Goal: Task Accomplishment & Management: Use online tool/utility

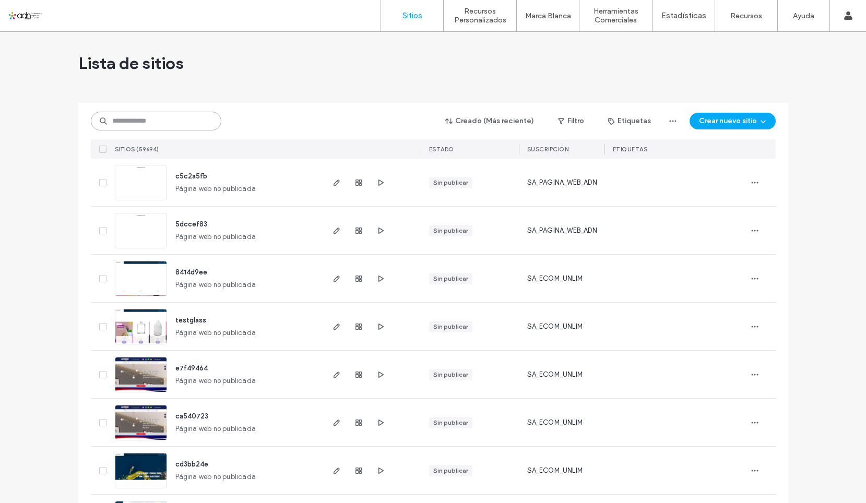
click at [153, 122] on input at bounding box center [156, 121] width 130 height 19
paste input "**********"
type input "**********"
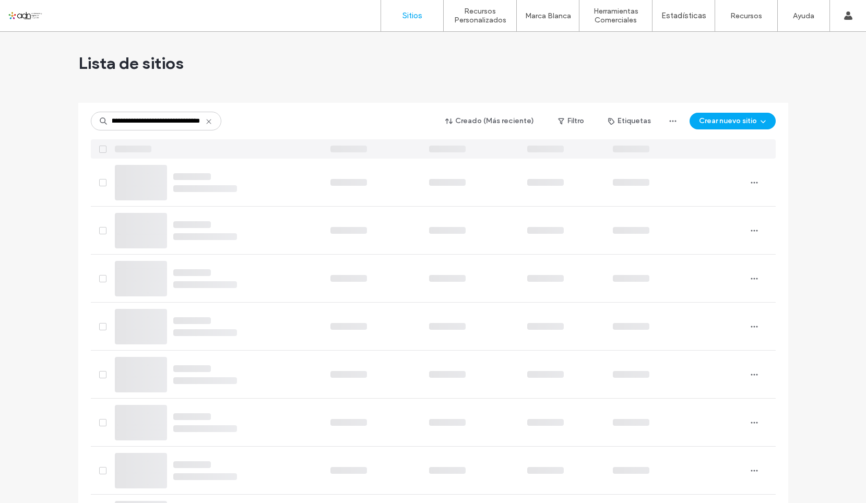
scroll to position [0, 0]
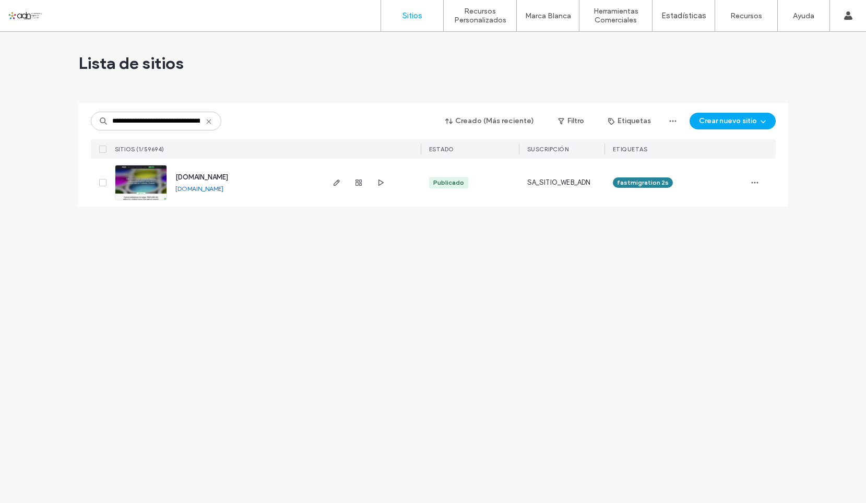
click at [152, 177] on img at bounding box center [140, 200] width 51 height 71
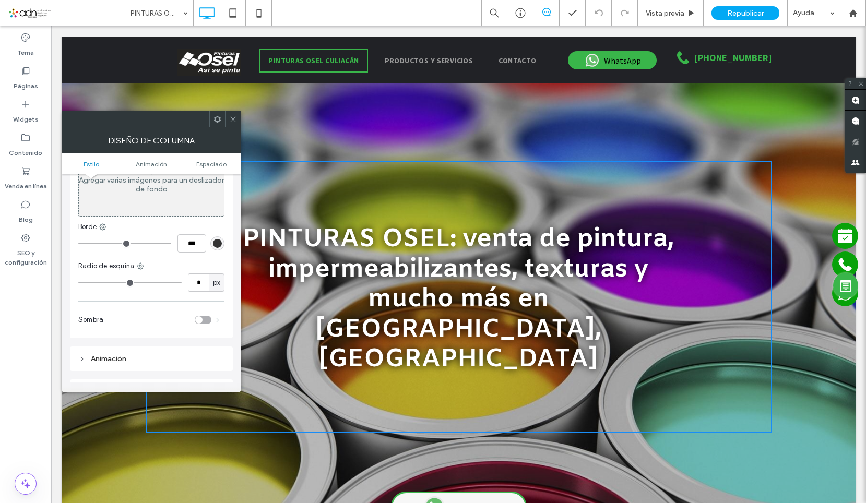
click at [233, 126] on span at bounding box center [233, 119] width 8 height 16
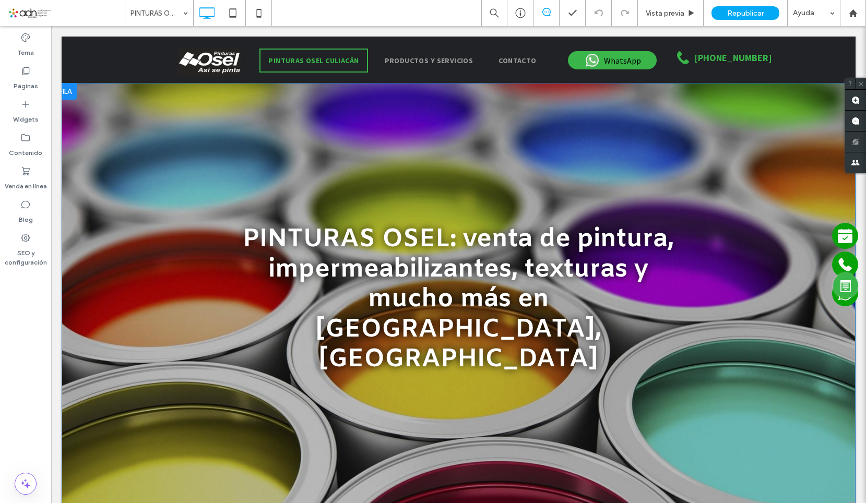
click at [150, 109] on div "PINTURAS OSEL: venta de pintura, impermeabilizantes, texturas y mucho más en Cu…" at bounding box center [459, 297] width 794 height 428
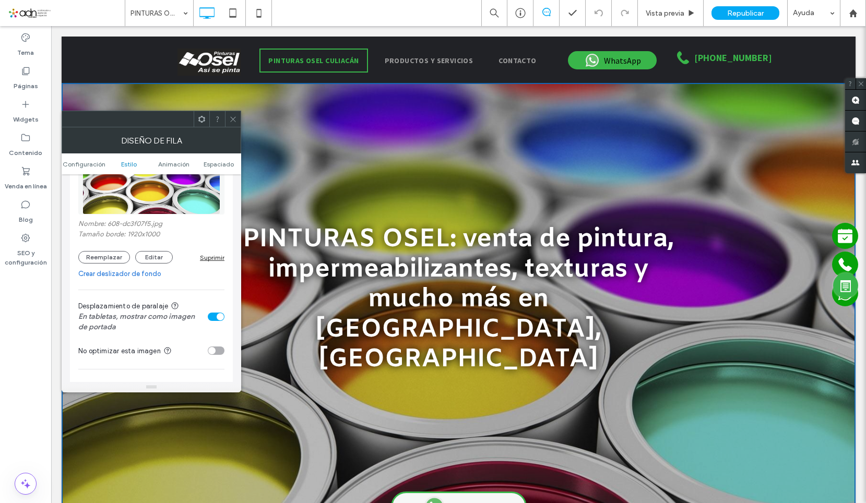
scroll to position [209, 0]
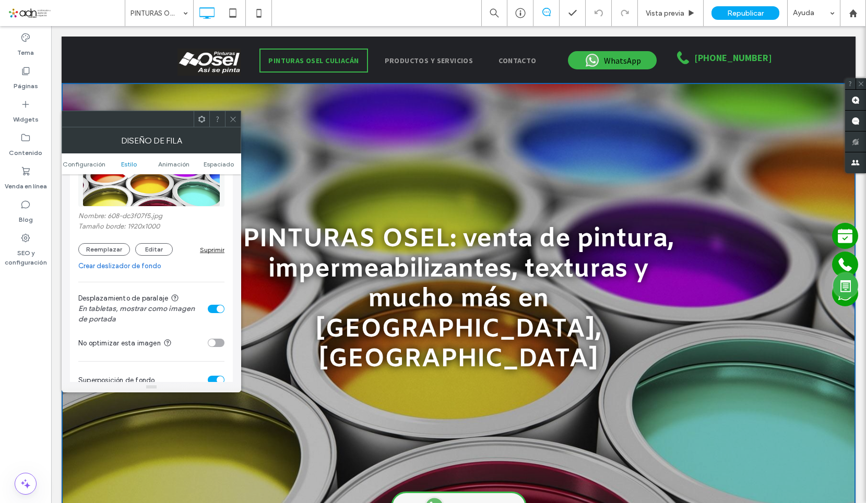
click at [136, 267] on link "Crear deslizador de fondo" at bounding box center [151, 266] width 146 height 10
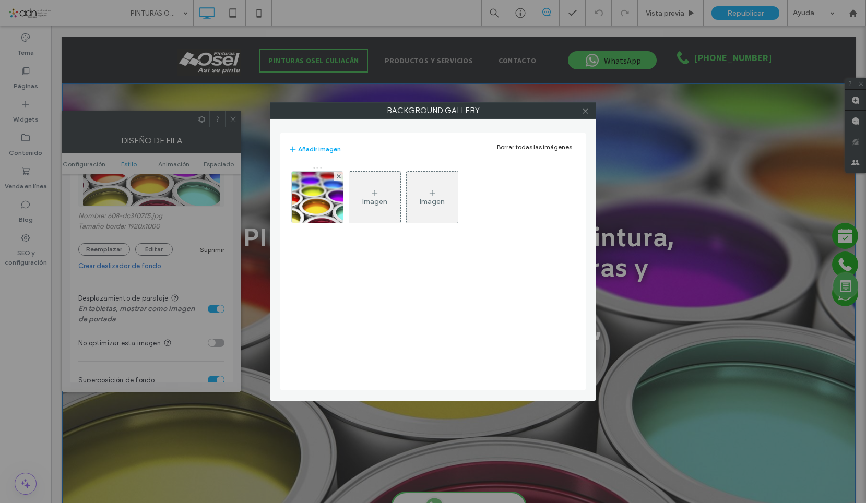
click at [367, 198] on div "Imagen" at bounding box center [374, 201] width 25 height 9
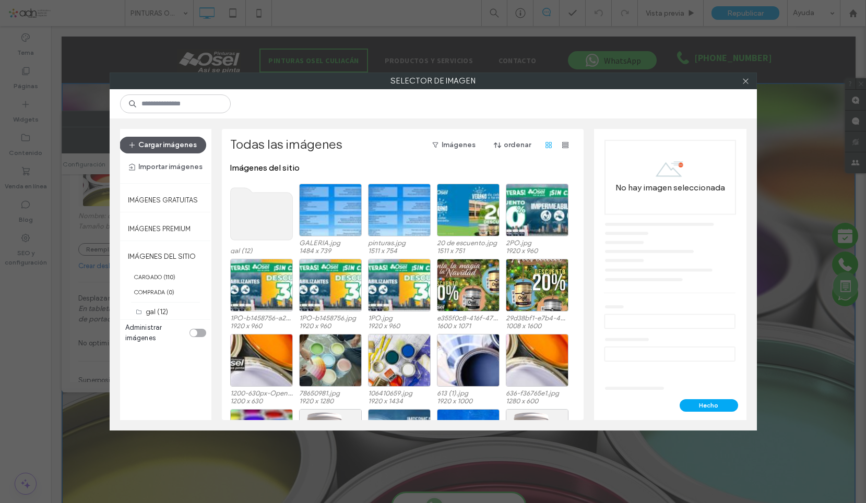
click at [179, 148] on button "Cargar imágenes" at bounding box center [163, 145] width 87 height 17
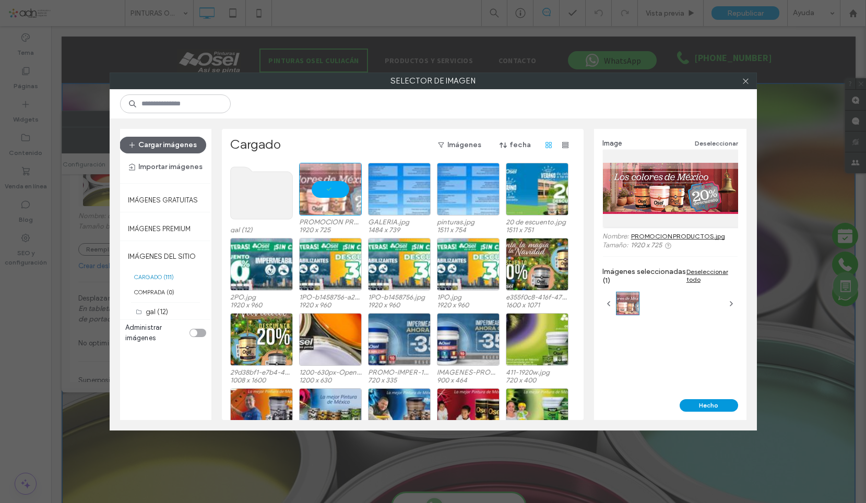
click at [721, 408] on button "Hecho" at bounding box center [708, 405] width 58 height 13
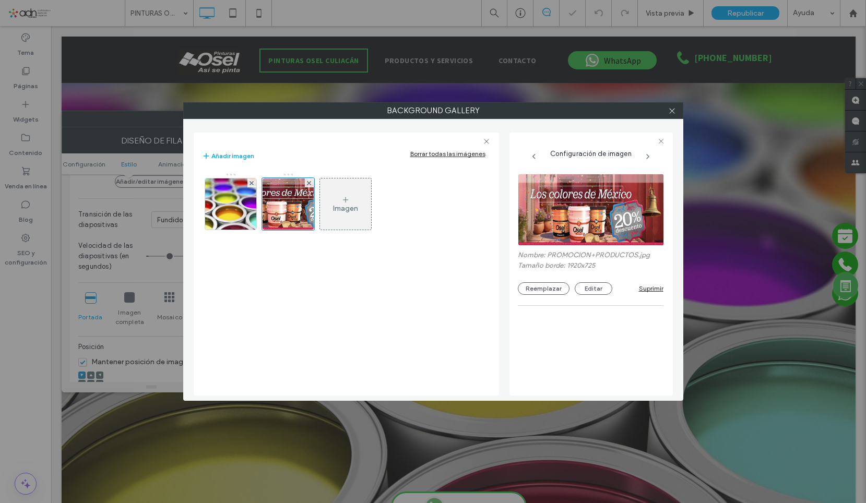
scroll to position [209, 0]
click at [667, 109] on div at bounding box center [672, 111] width 16 height 16
click at [677, 110] on div at bounding box center [672, 111] width 16 height 16
click at [672, 112] on icon at bounding box center [672, 111] width 8 height 8
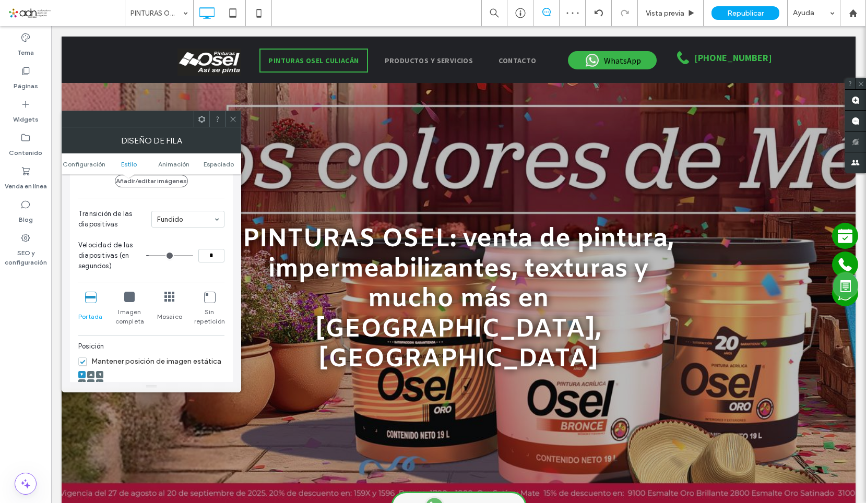
click at [231, 124] on span at bounding box center [233, 119] width 8 height 16
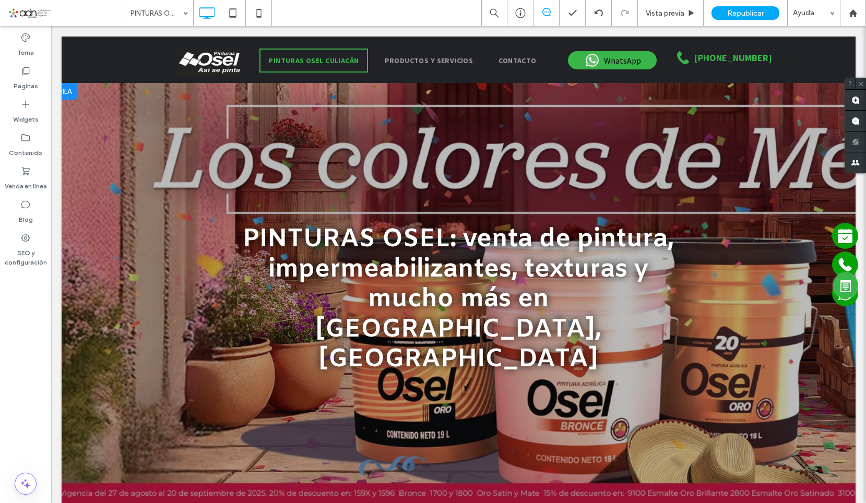
click at [161, 345] on div "PINTURAS OSEL: venta de pintura, impermeabilizantes, texturas y mucho más en Cu…" at bounding box center [459, 296] width 626 height 271
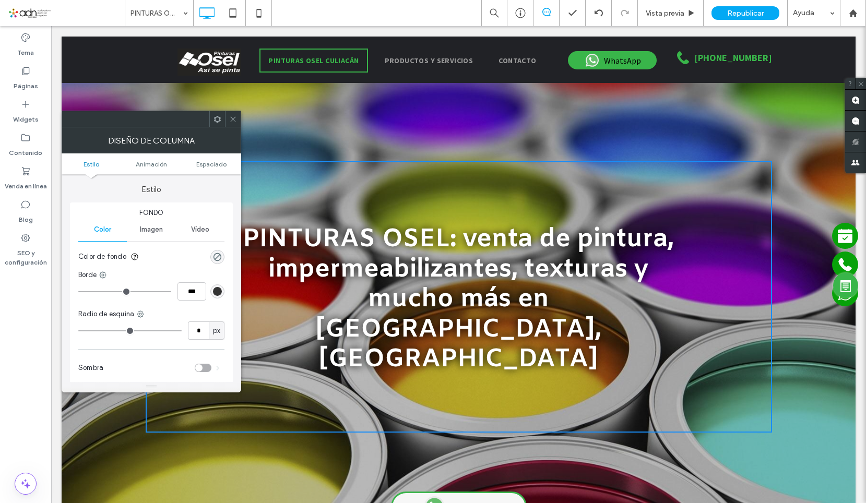
click at [232, 120] on use at bounding box center [232, 118] width 5 height 5
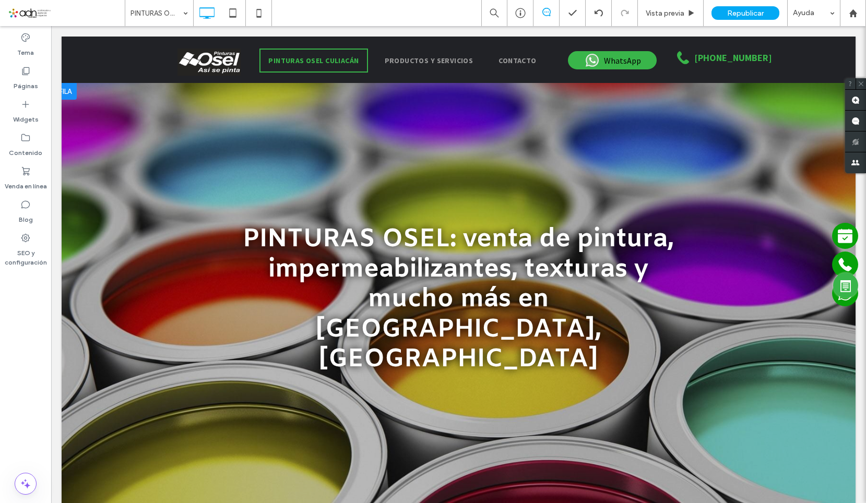
click at [113, 119] on div at bounding box center [459, 297] width 794 height 428
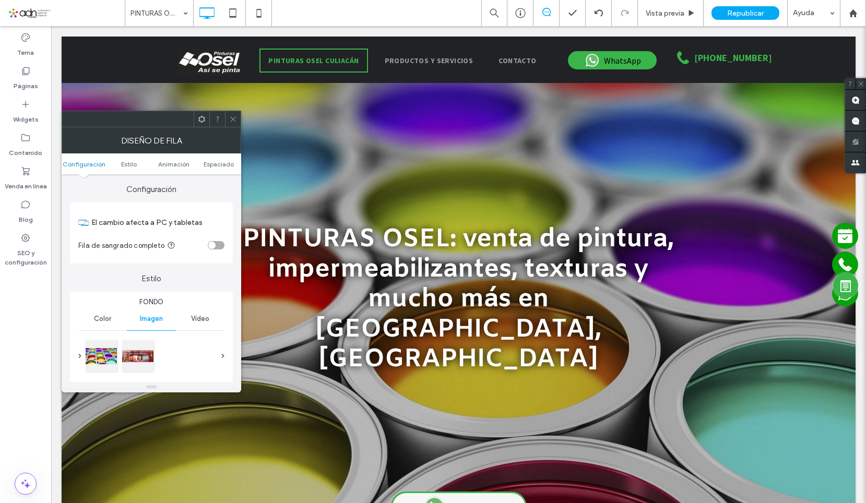
scroll to position [104, 0]
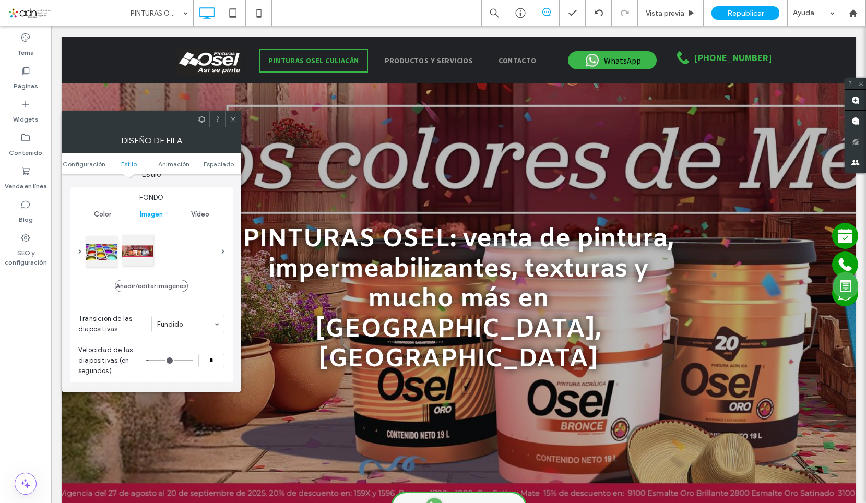
click at [142, 250] on div at bounding box center [137, 250] width 31 height 31
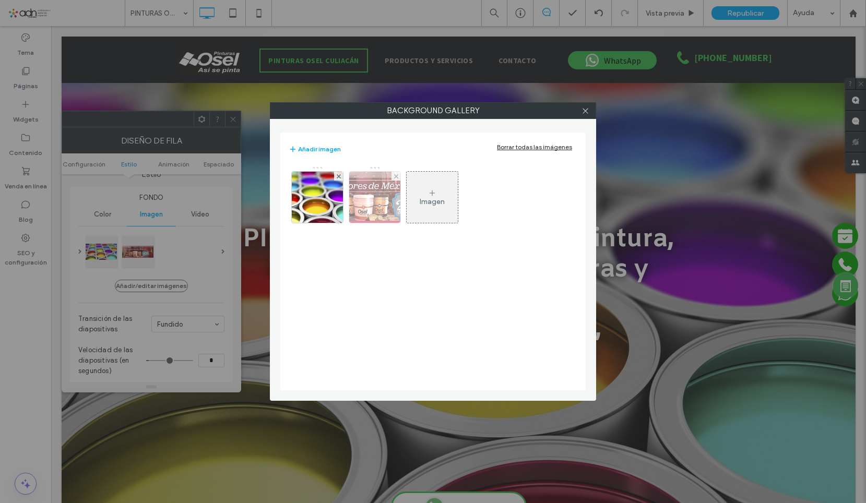
click at [375, 203] on img at bounding box center [375, 197] width 136 height 51
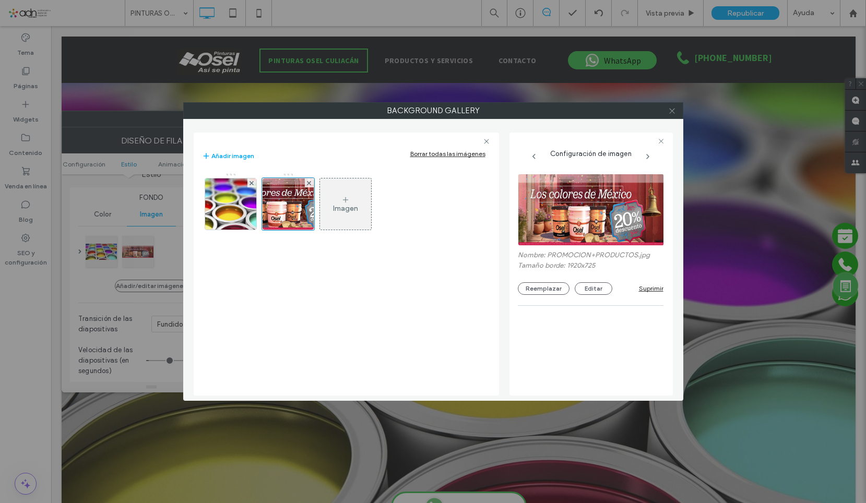
click at [672, 111] on use at bounding box center [671, 110] width 5 height 5
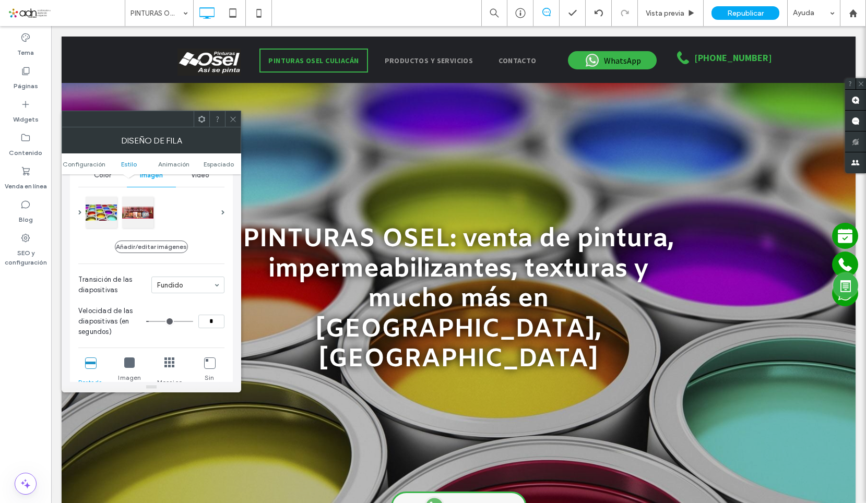
scroll to position [209, 0]
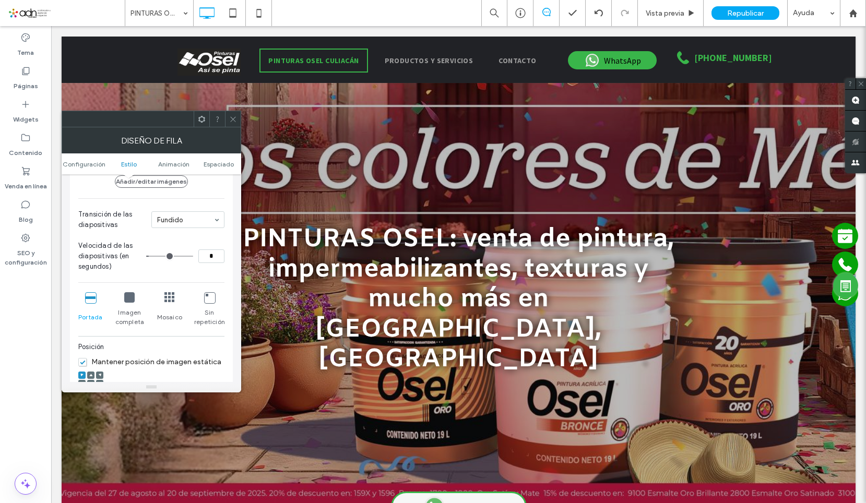
click at [133, 301] on icon at bounding box center [129, 297] width 10 height 10
click at [128, 299] on icon at bounding box center [129, 297] width 10 height 10
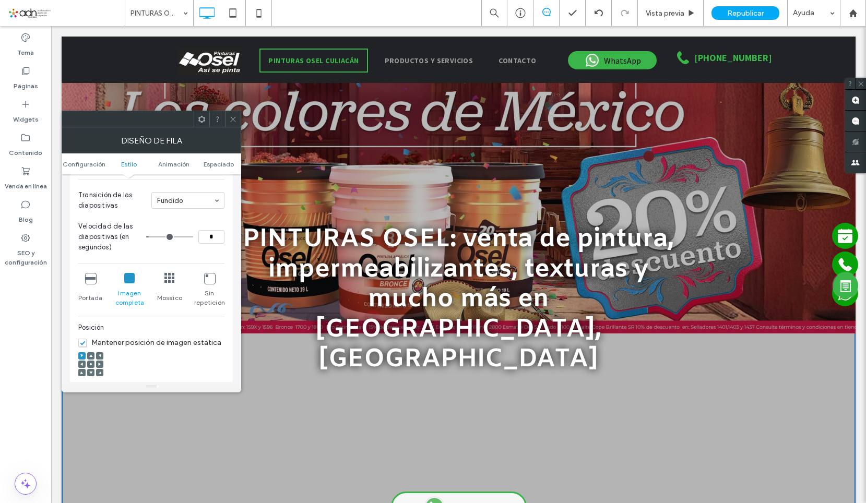
scroll to position [261, 0]
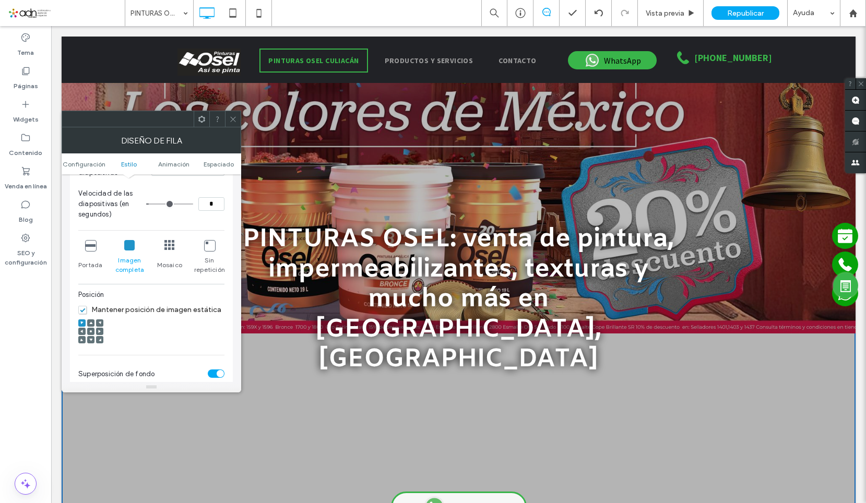
click at [91, 332] on use at bounding box center [91, 331] width 2 height 2
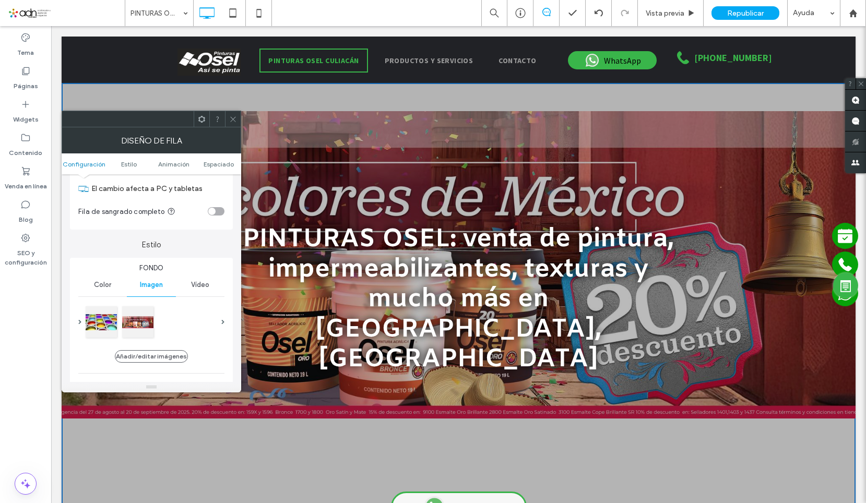
scroll to position [0, 0]
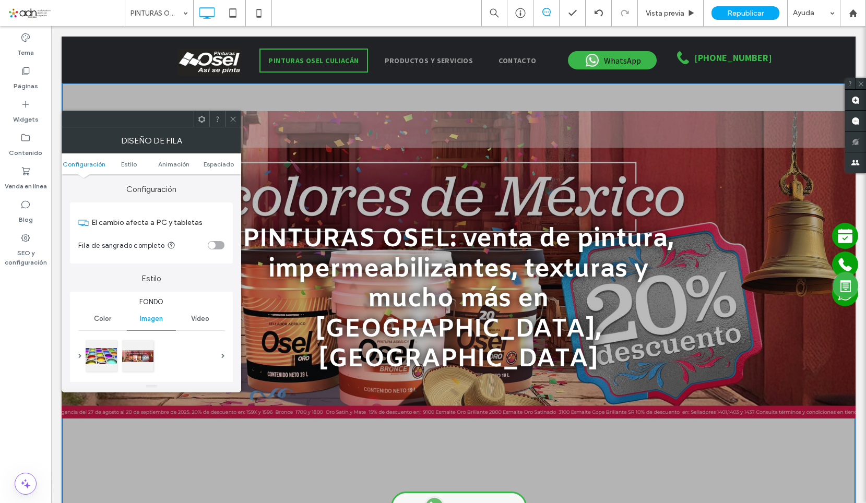
click at [121, 315] on div "Color" at bounding box center [102, 318] width 49 height 23
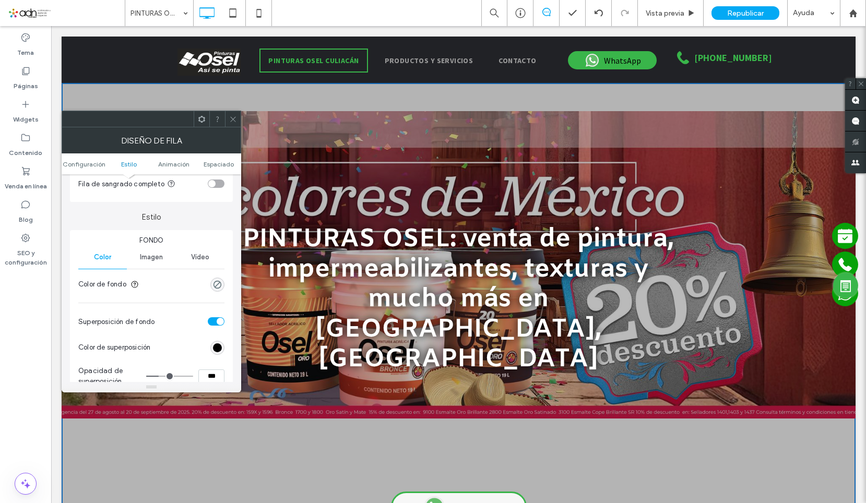
scroll to position [157, 0]
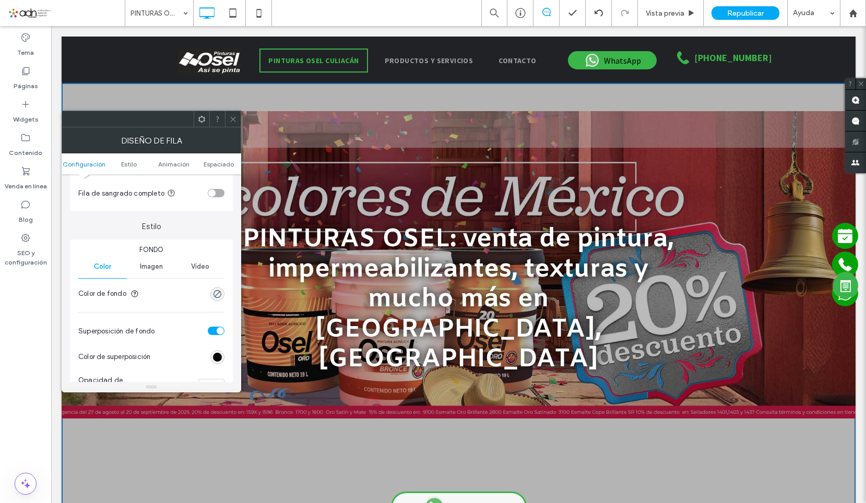
click at [140, 267] on span "Imagen" at bounding box center [151, 266] width 23 height 8
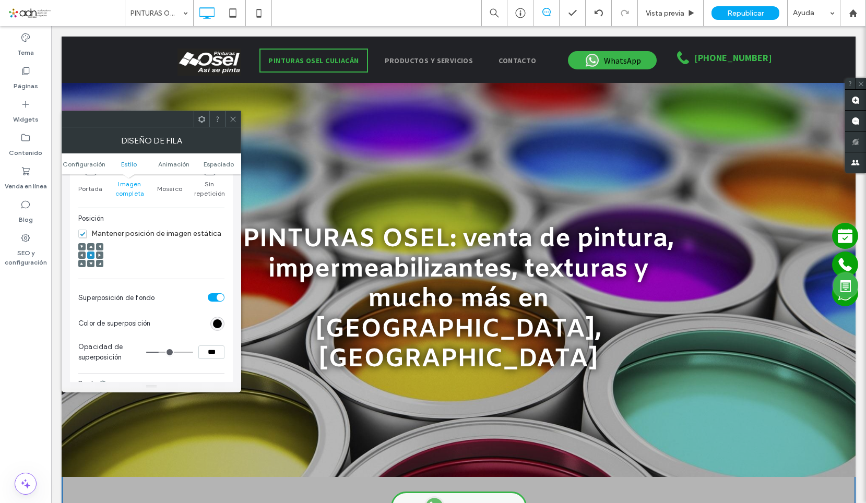
scroll to position [365, 0]
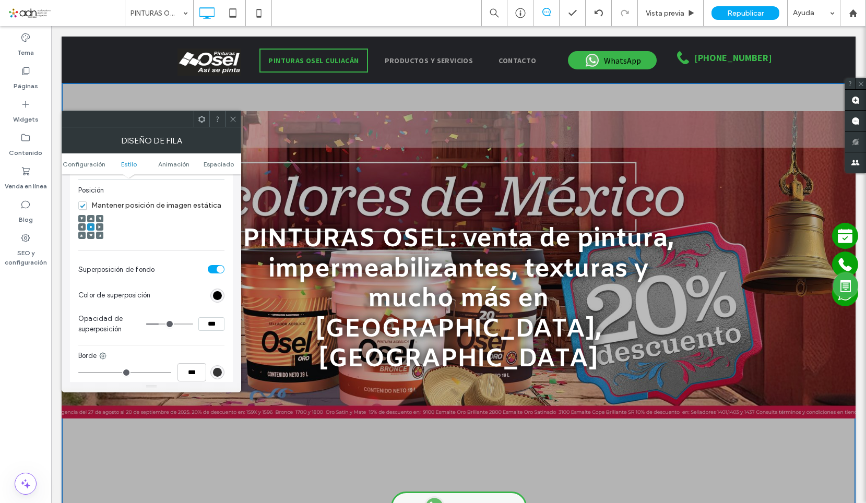
click at [219, 268] on div "toggle" at bounding box center [220, 269] width 7 height 7
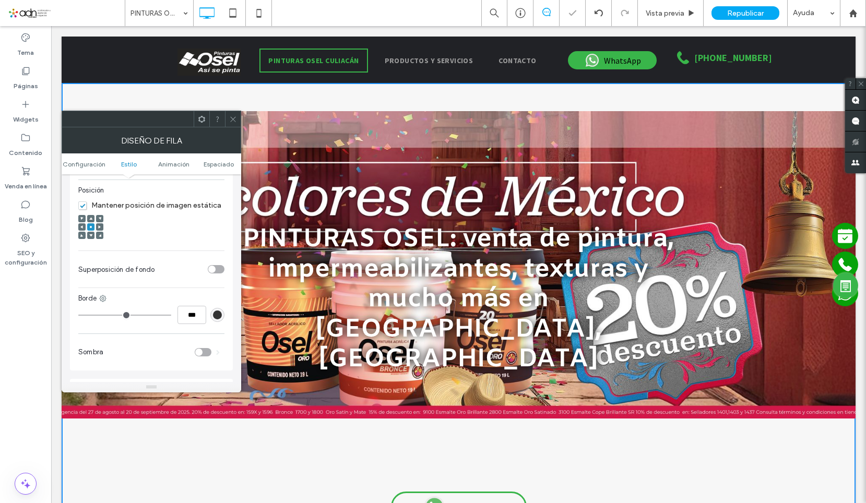
click at [219, 268] on div "toggle" at bounding box center [216, 269] width 17 height 8
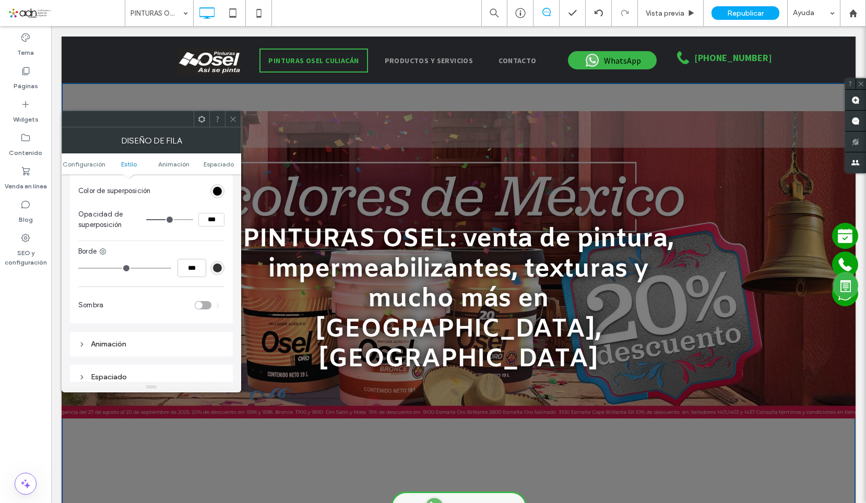
scroll to position [522, 0]
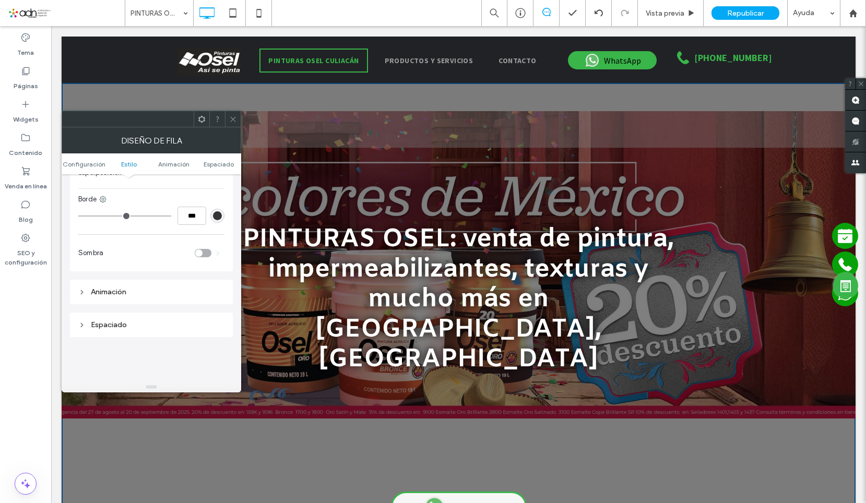
click at [120, 290] on div "Animación" at bounding box center [151, 292] width 146 height 9
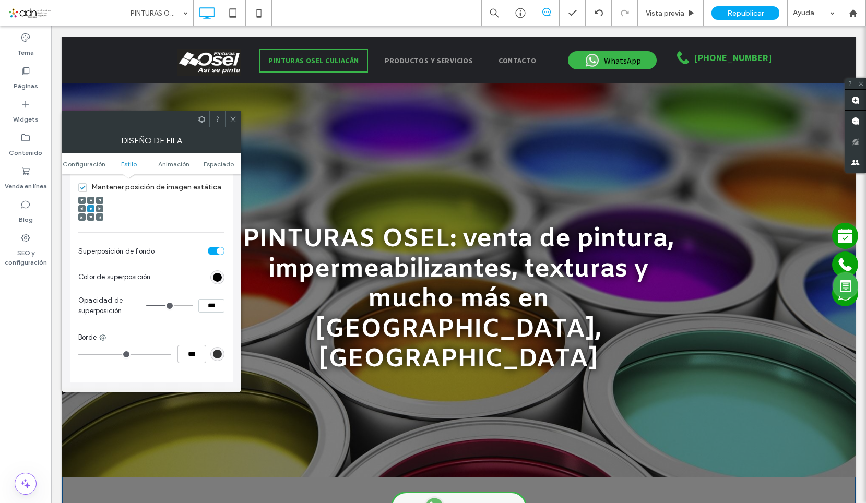
scroll to position [365, 0]
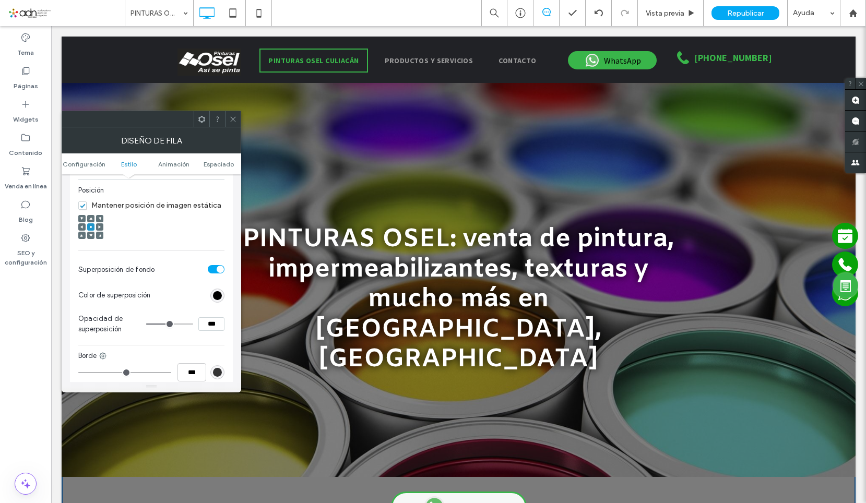
click at [212, 295] on div "rgb(0, 0, 0)" at bounding box center [217, 296] width 14 height 14
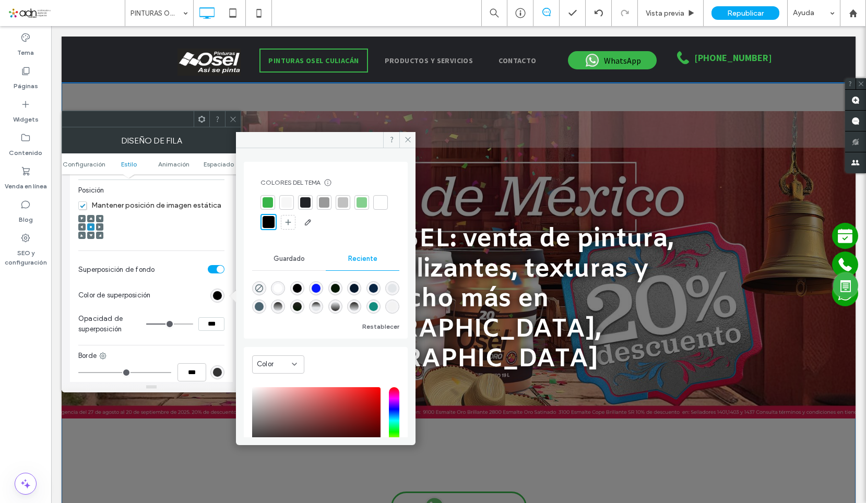
click at [410, 130] on div at bounding box center [459, 297] width 794 height 428
click at [410, 137] on icon at bounding box center [408, 140] width 8 height 8
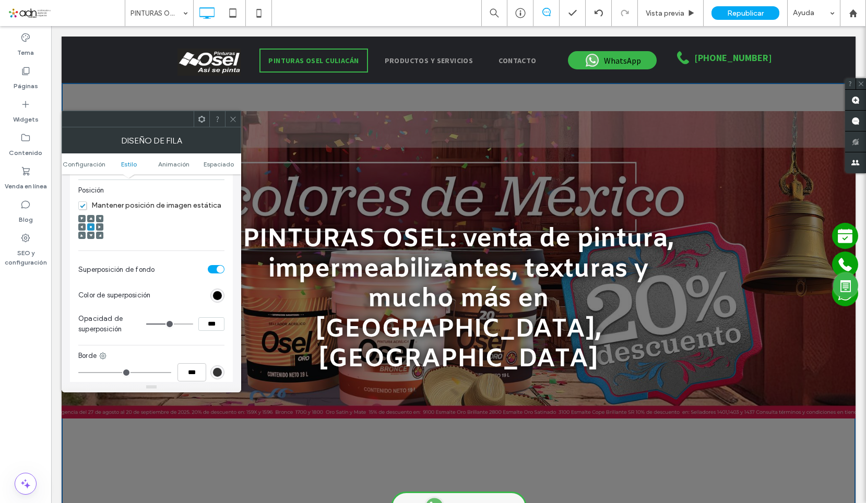
click at [235, 116] on icon at bounding box center [233, 119] width 8 height 8
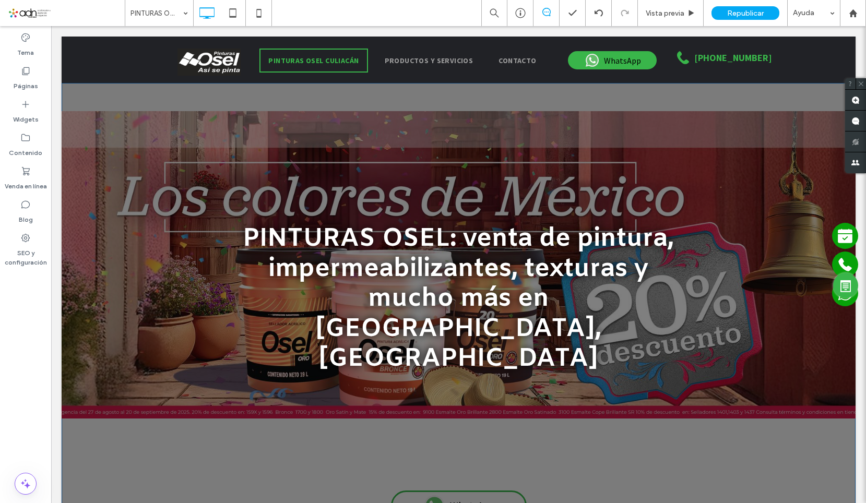
drag, startPoint x: 339, startPoint y: 448, endPoint x: 390, endPoint y: 473, distance: 56.5
click at [339, 503] on div at bounding box center [459, 507] width 794 height 5
drag, startPoint x: 300, startPoint y: 451, endPoint x: 306, endPoint y: 436, distance: 16.2
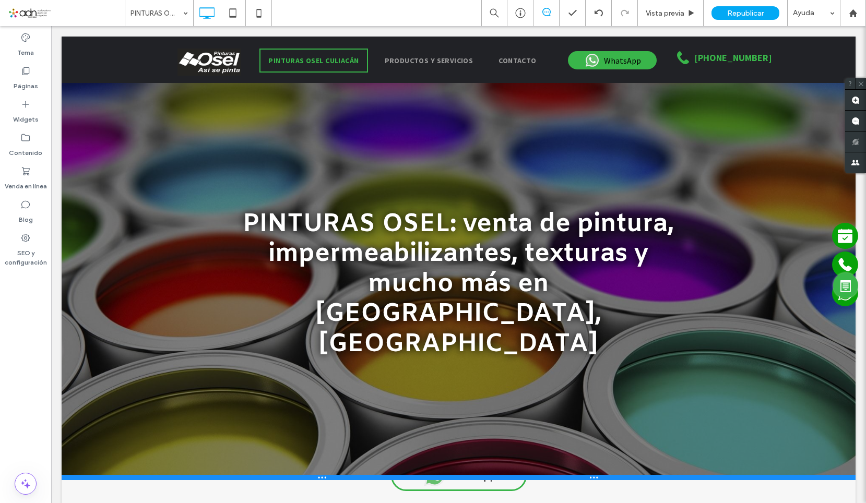
drag, startPoint x: 301, startPoint y: 448, endPoint x: 357, endPoint y: 445, distance: 56.0
click at [306, 475] on div at bounding box center [459, 477] width 794 height 5
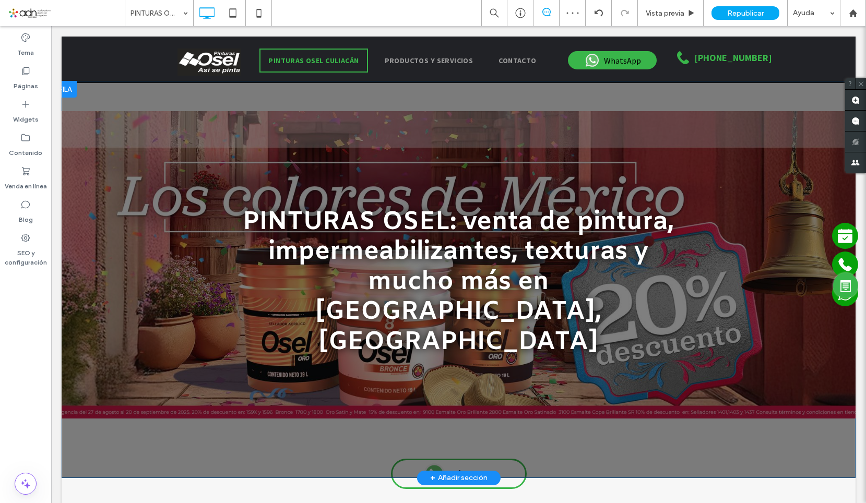
scroll to position [0, 0]
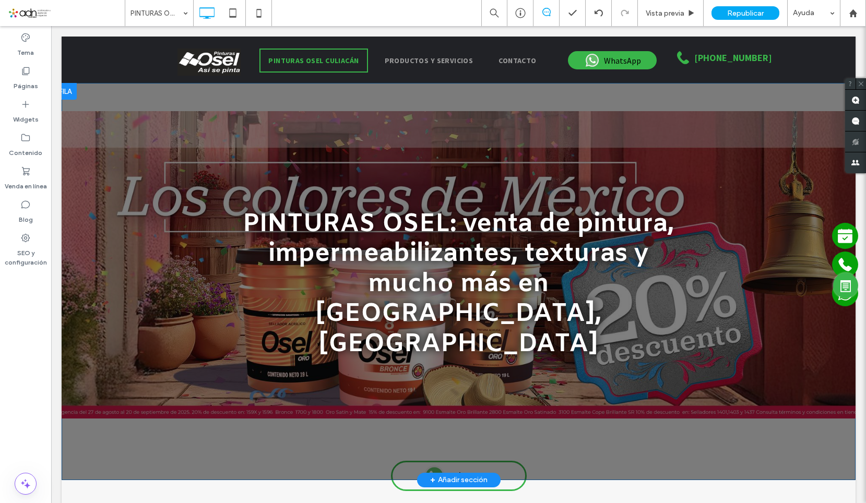
click at [179, 350] on div "PINTURAS OSEL: venta de pintura, impermeabilizantes, texturas y mucho más en Cu…" at bounding box center [459, 281] width 626 height 271
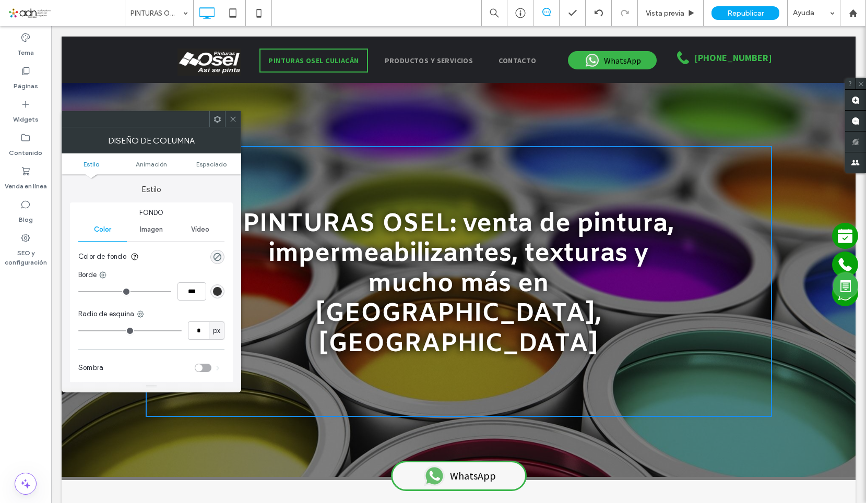
click at [158, 229] on span "Imagen" at bounding box center [151, 229] width 23 height 8
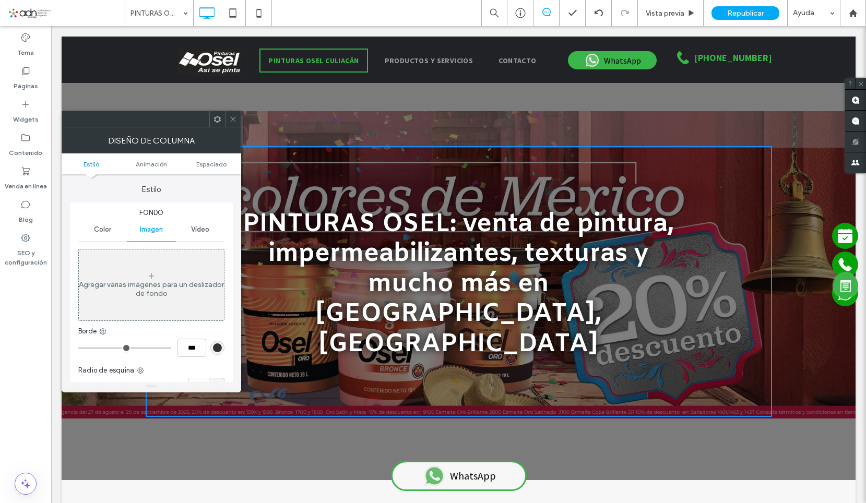
click at [236, 123] on icon at bounding box center [233, 119] width 8 height 8
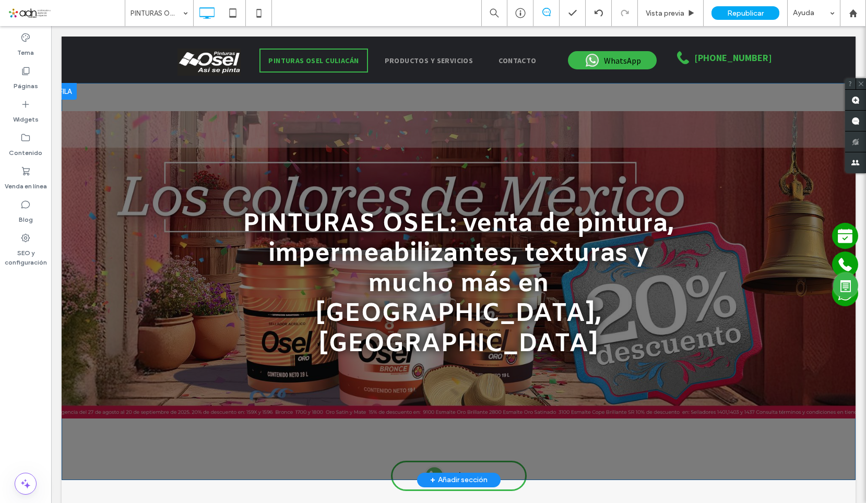
click at [174, 117] on div at bounding box center [459, 281] width 794 height 397
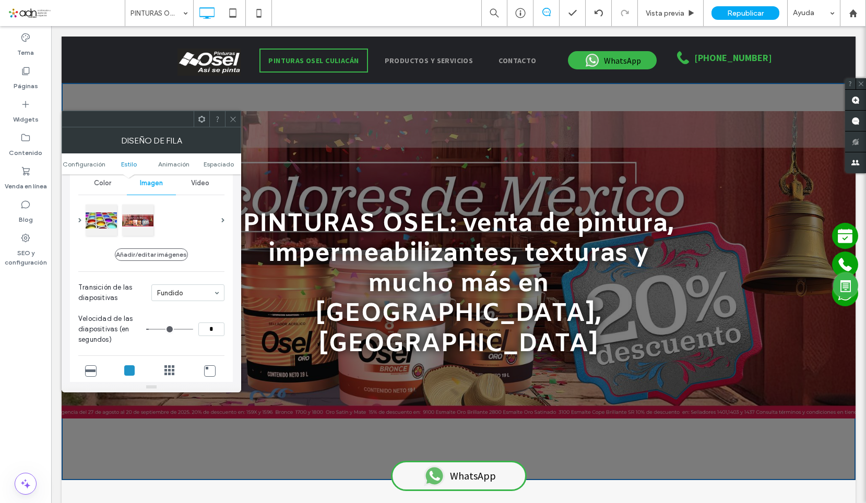
scroll to position [209, 0]
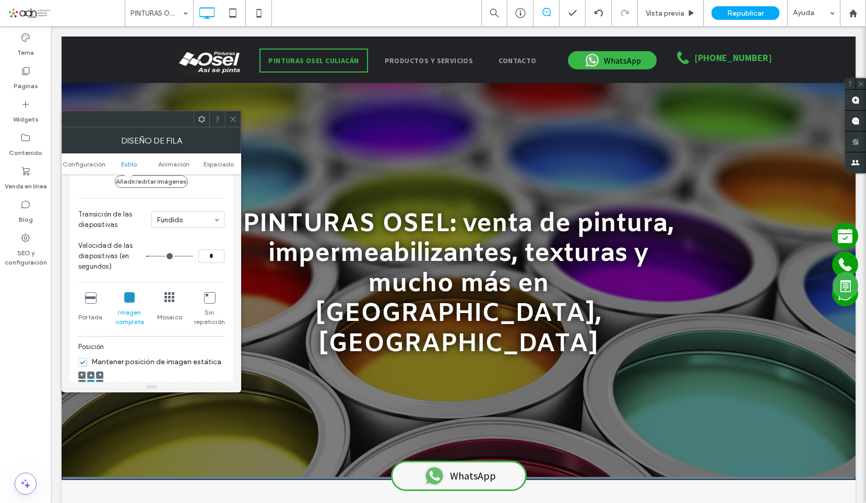
click at [89, 373] on div at bounding box center [90, 375] width 7 height 7
click at [92, 379] on div at bounding box center [90, 384] width 25 height 25
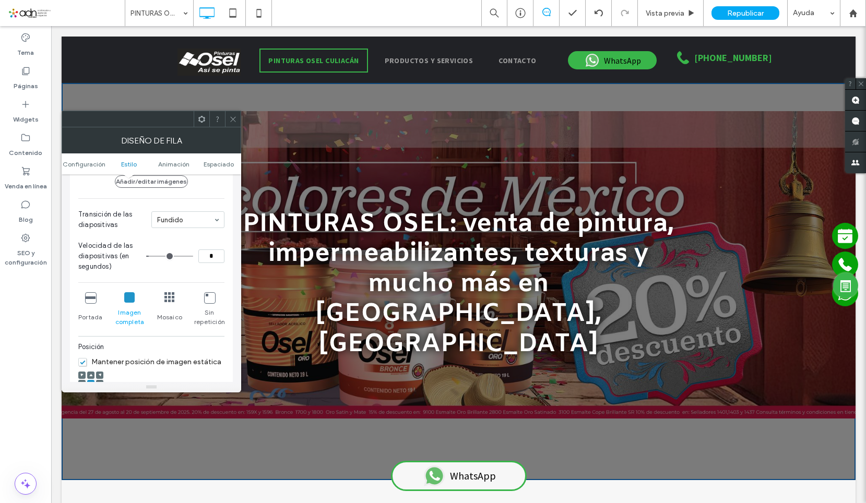
click at [91, 376] on icon at bounding box center [90, 375] width 3 height 3
click at [233, 121] on icon at bounding box center [233, 119] width 8 height 8
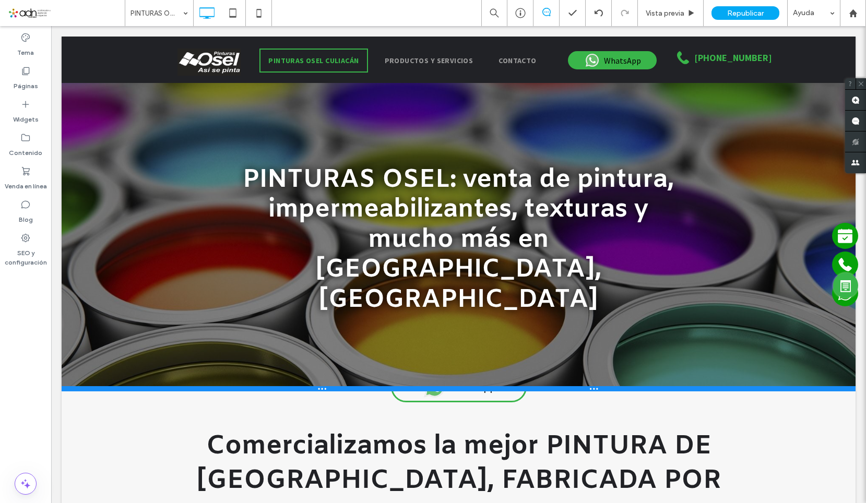
drag, startPoint x: 254, startPoint y: 418, endPoint x: 310, endPoint y: 356, distance: 83.9
click at [259, 386] on div at bounding box center [459, 388] width 794 height 5
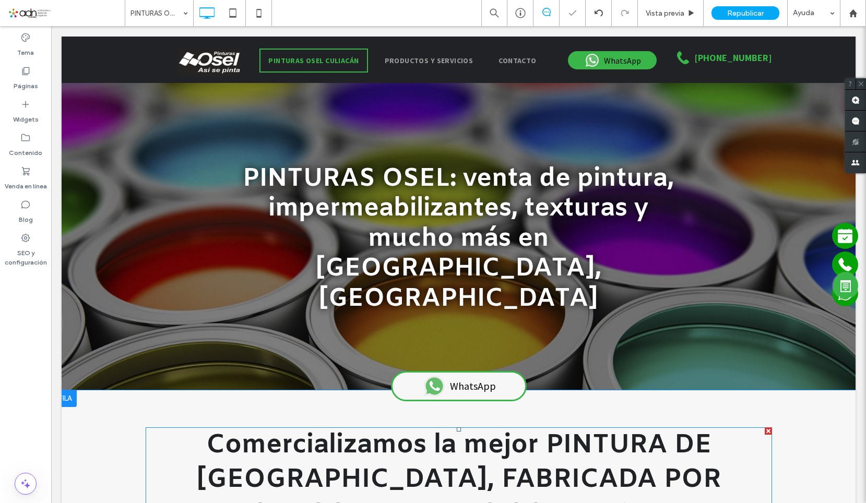
scroll to position [0, 0]
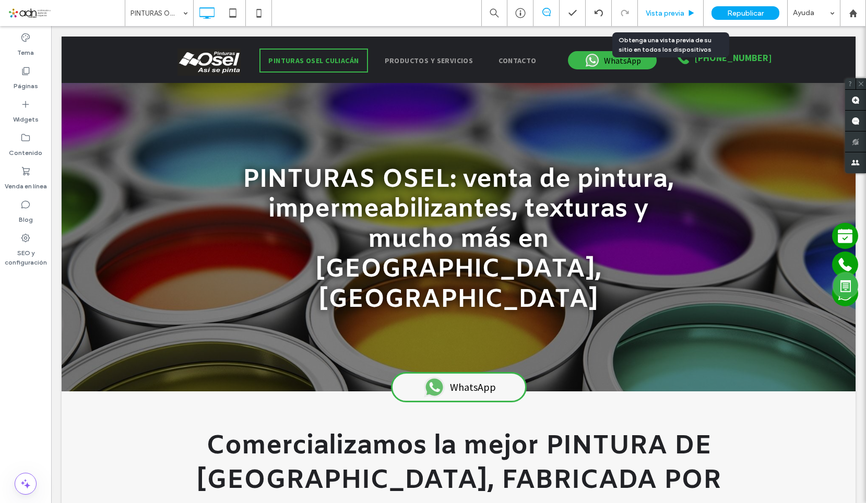
click at [675, 16] on span "Vista previa" at bounding box center [665, 13] width 39 height 9
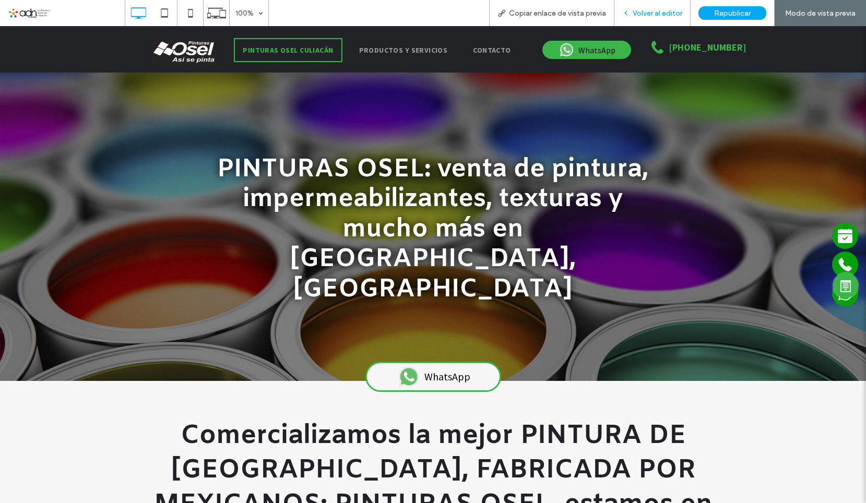
click at [666, 9] on span "Volver al editor" at bounding box center [657, 13] width 50 height 9
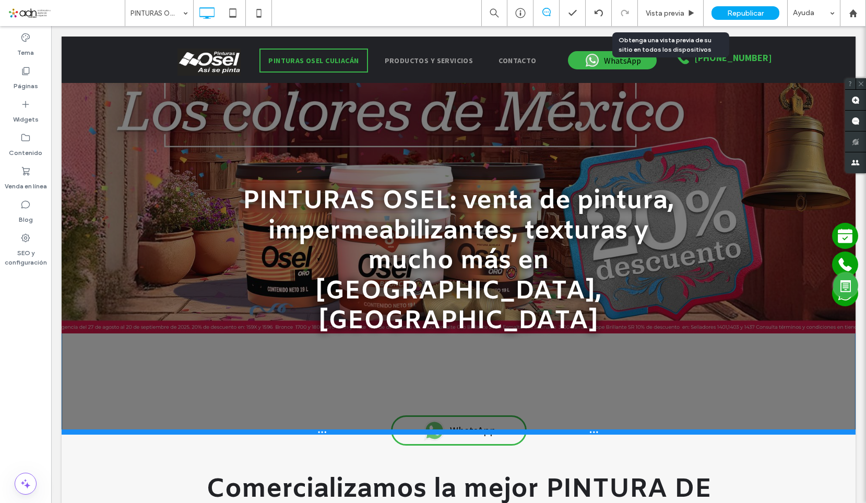
drag, startPoint x: 294, startPoint y: 329, endPoint x: 362, endPoint y: 379, distance: 84.3
click at [298, 429] on div at bounding box center [459, 431] width 794 height 5
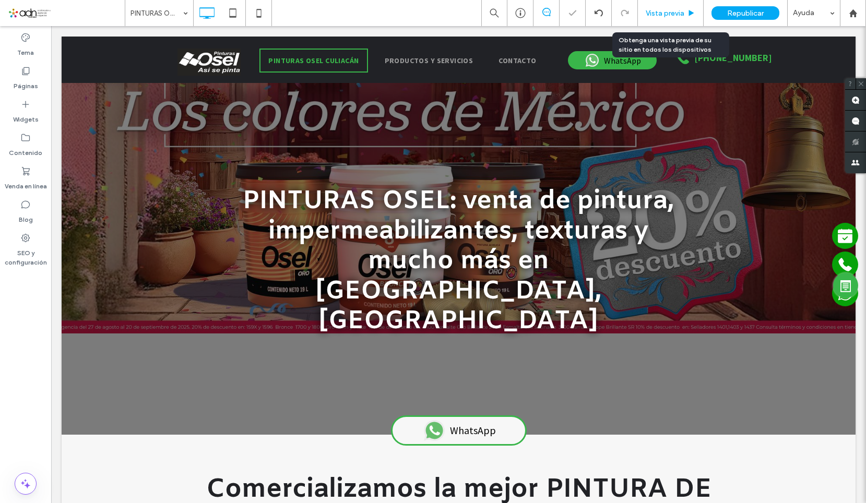
click at [661, 16] on span "Vista previa" at bounding box center [665, 13] width 39 height 9
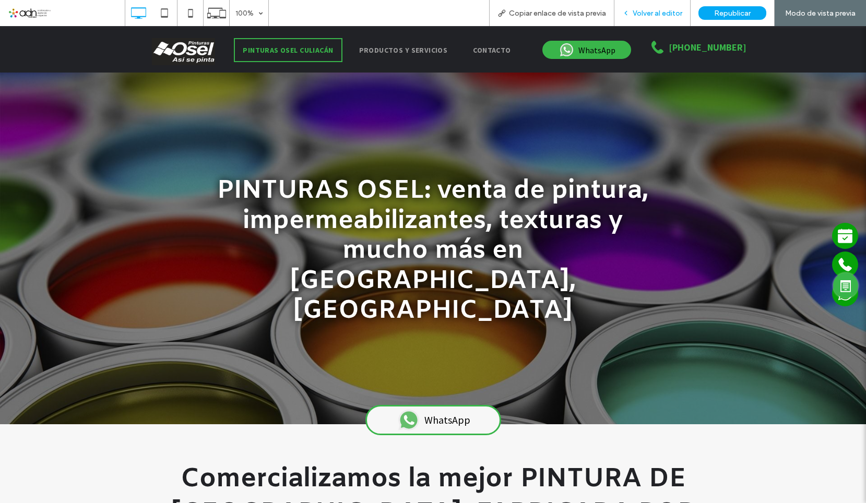
click at [662, 11] on span "Volver al editor" at bounding box center [657, 13] width 50 height 9
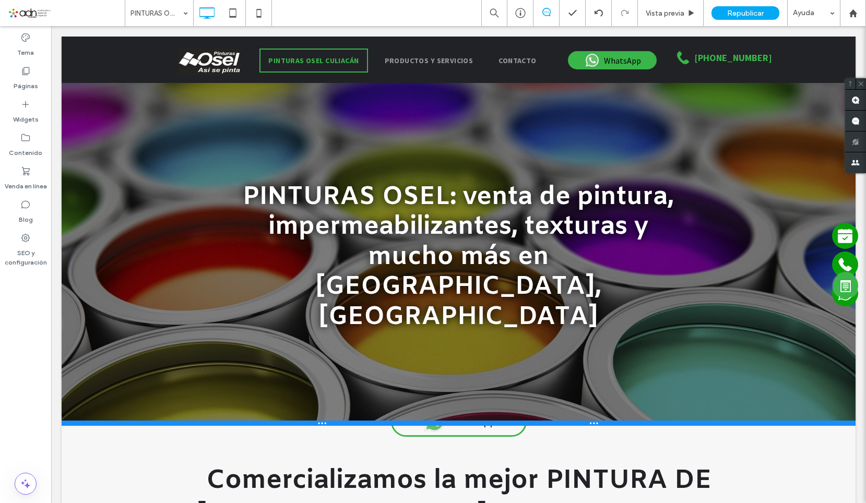
drag, startPoint x: 292, startPoint y: 372, endPoint x: 671, endPoint y: 146, distance: 441.4
click at [292, 421] on div at bounding box center [459, 423] width 794 height 5
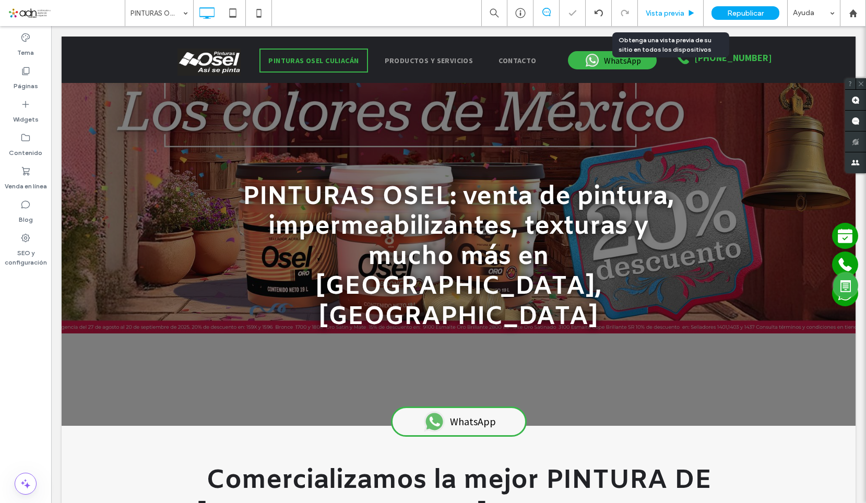
click at [684, 21] on div "Vista previa" at bounding box center [671, 13] width 66 height 26
click at [662, 19] on div "Vista previa" at bounding box center [671, 13] width 66 height 26
click at [668, 10] on span "Vista previa" at bounding box center [665, 13] width 39 height 9
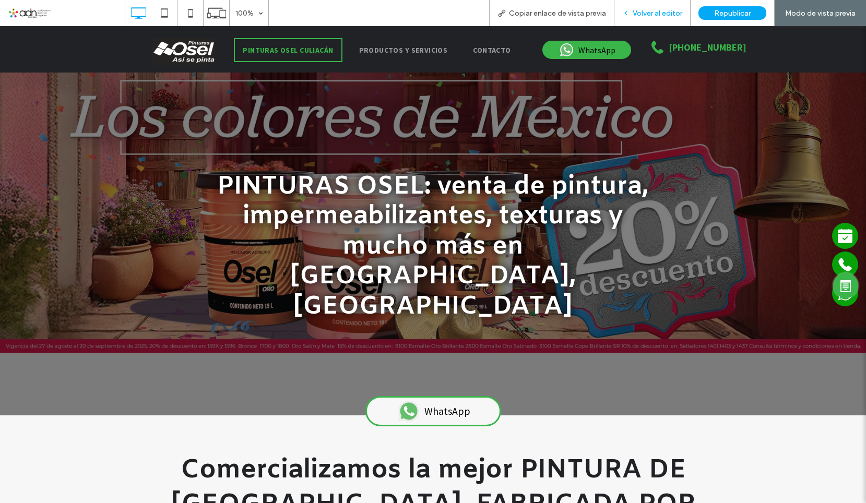
click at [653, 16] on span "Volver al editor" at bounding box center [657, 13] width 50 height 9
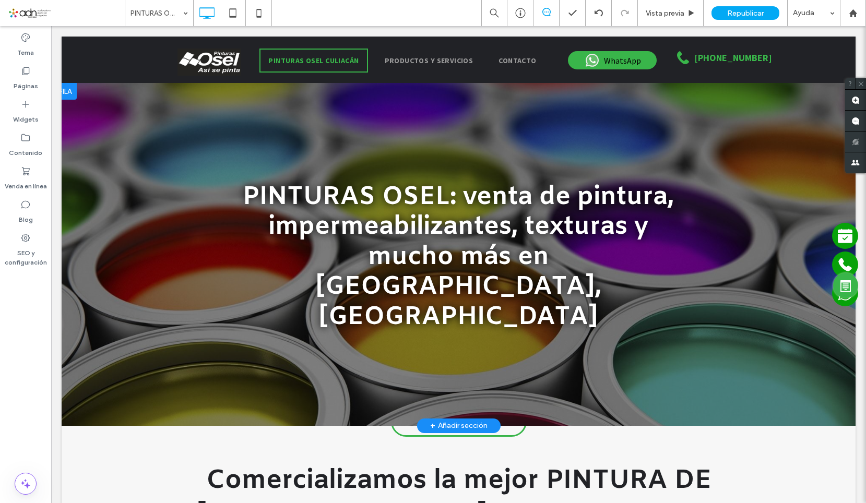
click at [193, 304] on div "PINTURAS OSEL: venta de pintura, impermeabilizantes, texturas y mucho más en Cu…" at bounding box center [459, 254] width 626 height 271
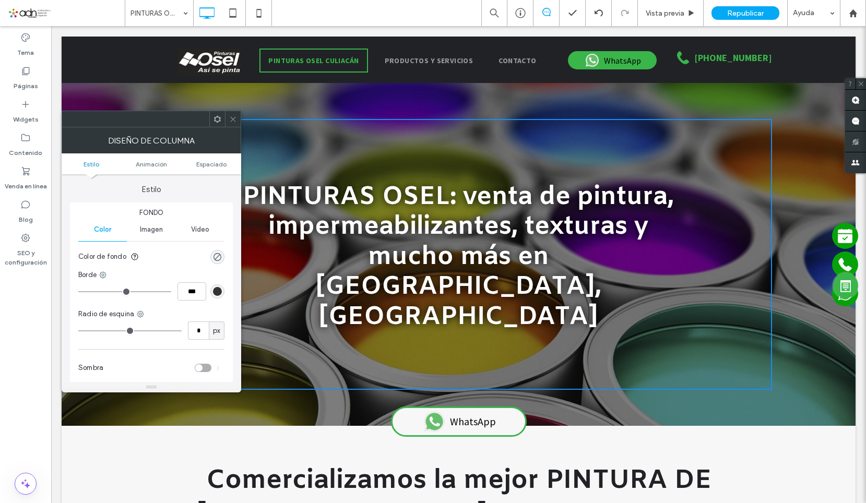
click at [147, 234] on div "Imagen" at bounding box center [151, 229] width 49 height 23
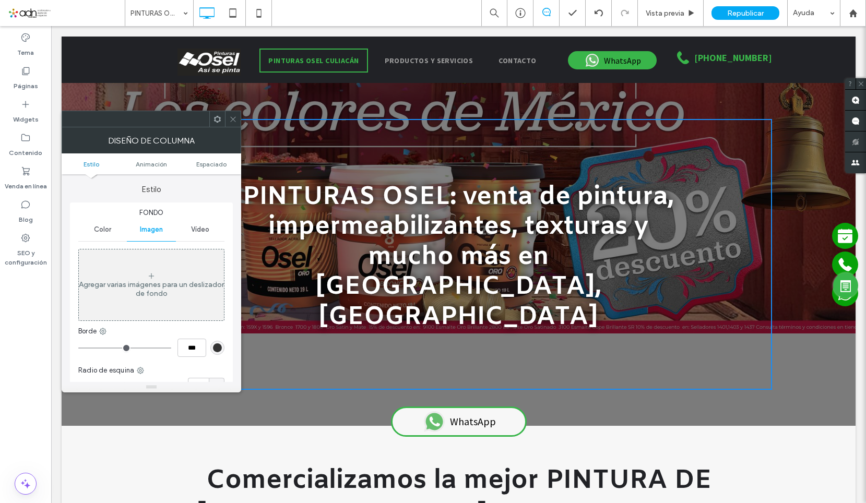
click at [233, 120] on use at bounding box center [232, 118] width 5 height 5
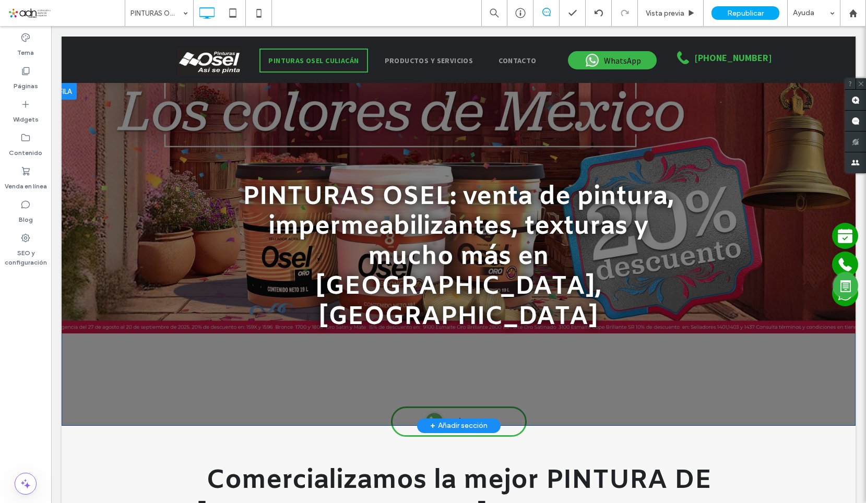
click at [116, 134] on div at bounding box center [459, 254] width 794 height 343
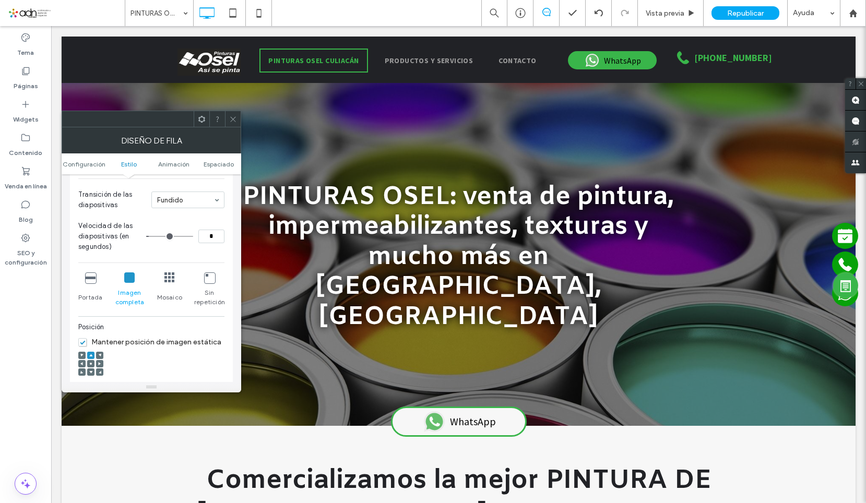
scroll to position [261, 0]
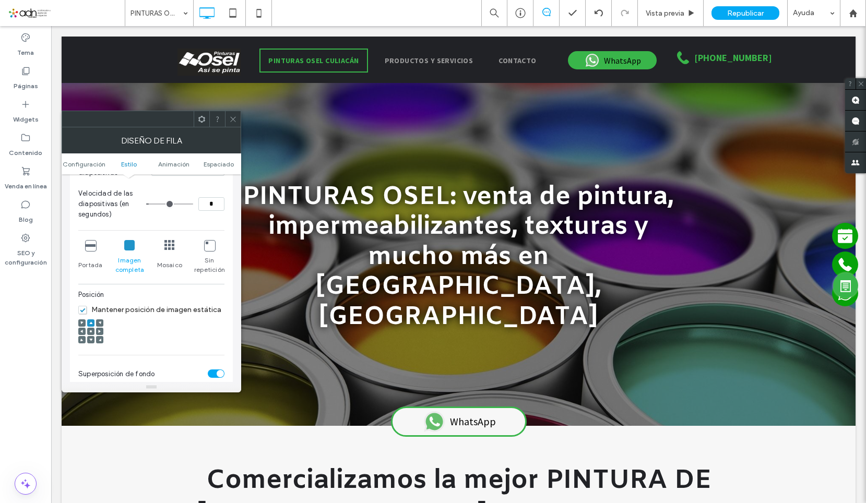
click at [90, 333] on span at bounding box center [90, 331] width 3 height 7
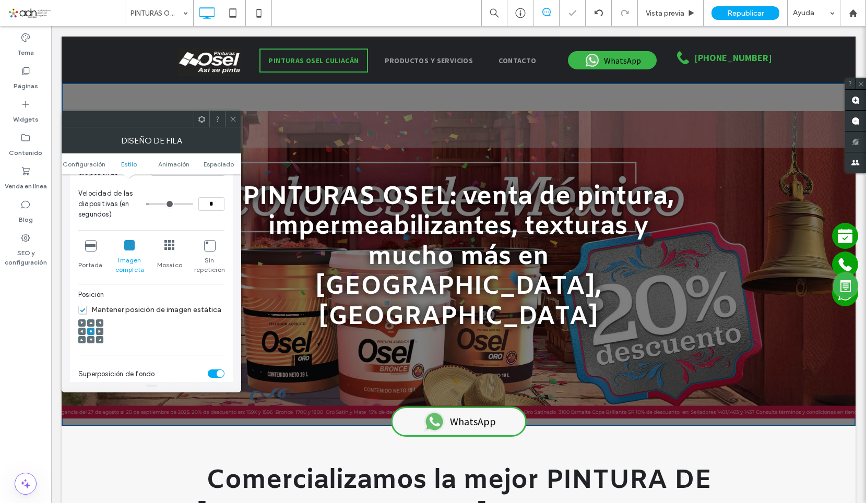
click at [233, 117] on icon at bounding box center [233, 119] width 8 height 8
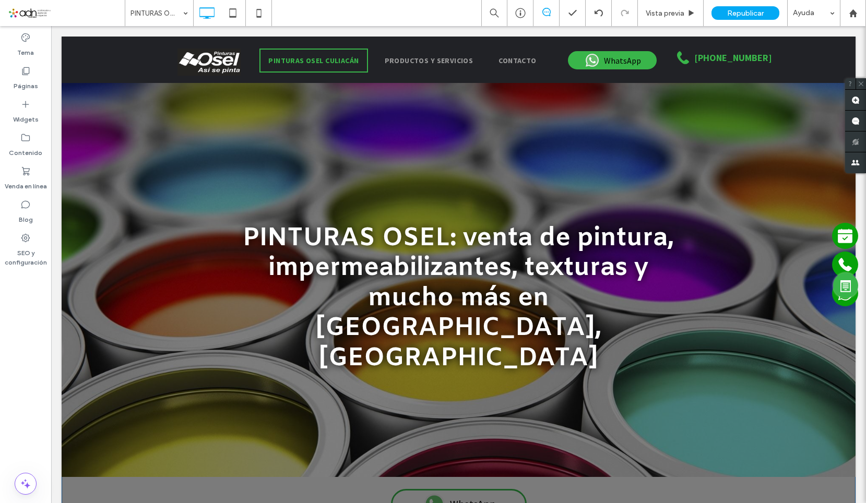
drag, startPoint x: 230, startPoint y: 365, endPoint x: 302, endPoint y: 469, distance: 125.9
click at [246, 503] on div at bounding box center [459, 505] width 794 height 5
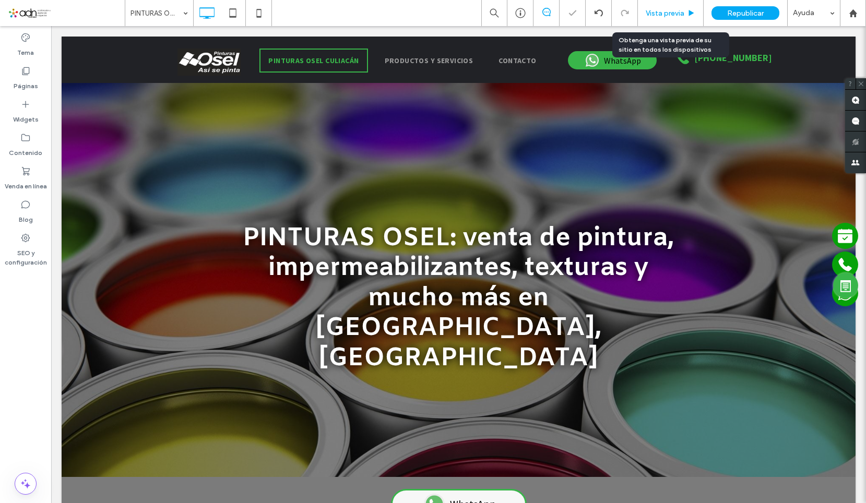
click at [659, 18] on div "Vista previa" at bounding box center [671, 13] width 66 height 26
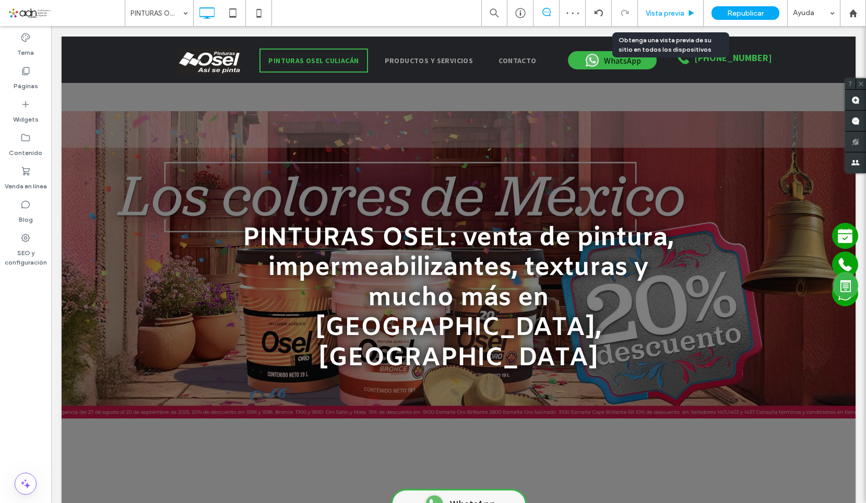
click at [669, 14] on span "Vista previa" at bounding box center [665, 13] width 39 height 9
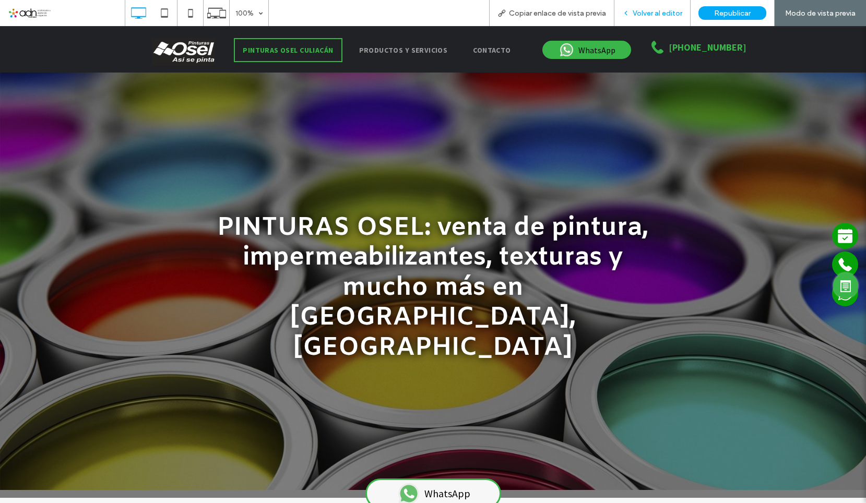
click at [647, 18] on div "Volver al editor" at bounding box center [652, 13] width 76 height 26
click at [642, 8] on div "Volver al editor" at bounding box center [652, 13] width 76 height 26
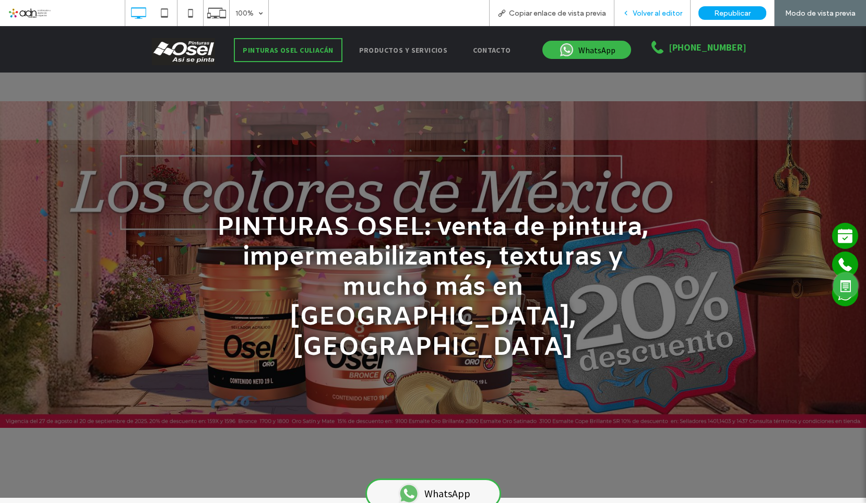
click at [653, 9] on span "Volver al editor" at bounding box center [657, 13] width 50 height 9
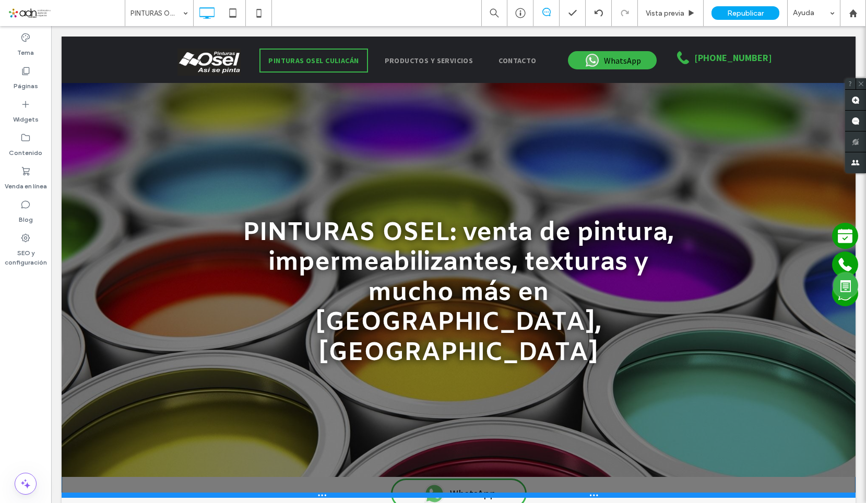
drag, startPoint x: 227, startPoint y: 447, endPoint x: 282, endPoint y: 463, distance: 57.6
click at [231, 493] on div at bounding box center [459, 495] width 794 height 5
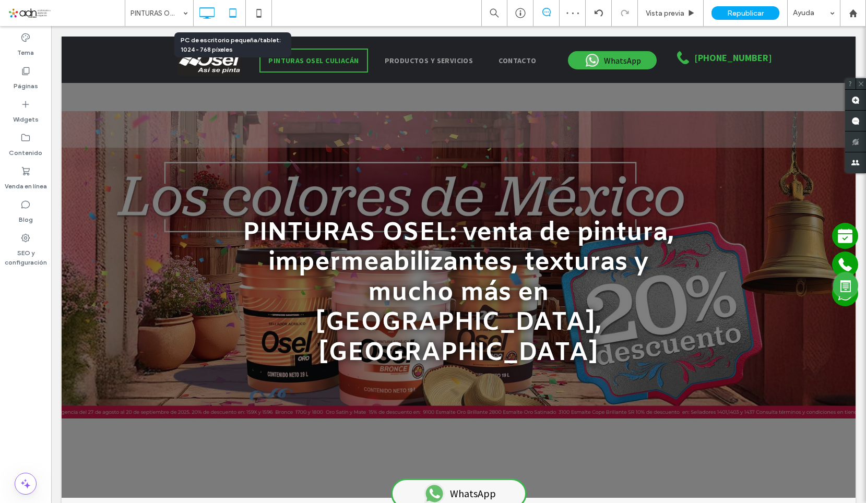
click at [235, 14] on icon at bounding box center [232, 13] width 21 height 21
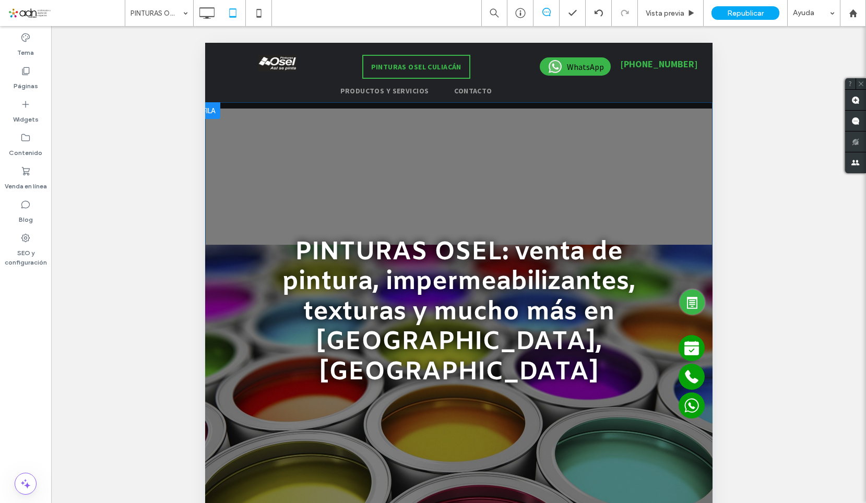
scroll to position [9, 0]
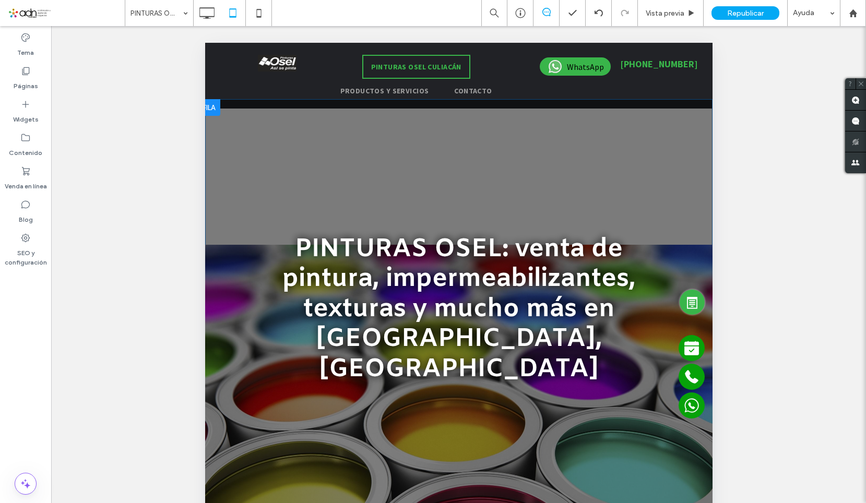
click at [259, 220] on div "PINTURAS OSEL: venta de pintura, impermeabilizantes, texturas y mucho más en Cu…" at bounding box center [458, 306] width 501 height 271
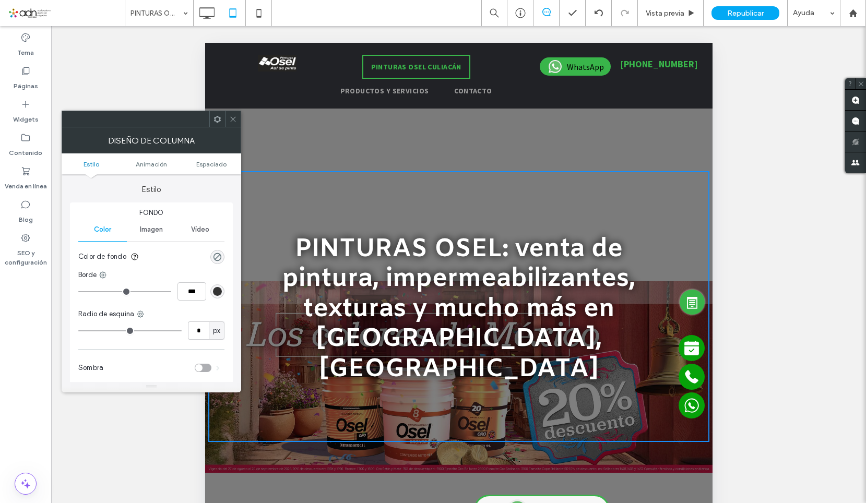
click at [232, 119] on icon at bounding box center [233, 119] width 8 height 8
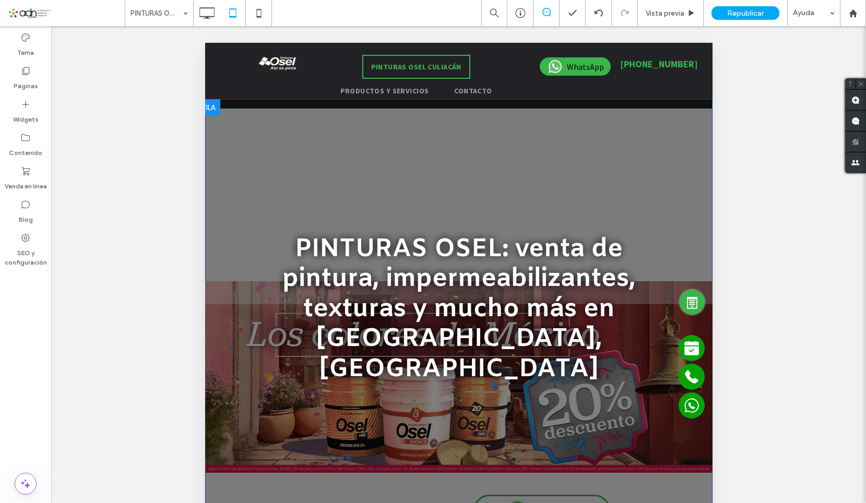
click at [237, 131] on div at bounding box center [458, 306] width 507 height 415
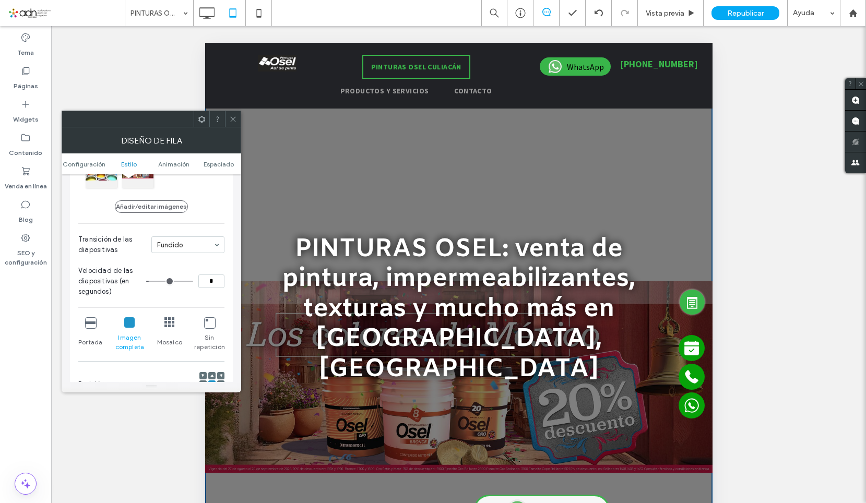
scroll to position [209, 0]
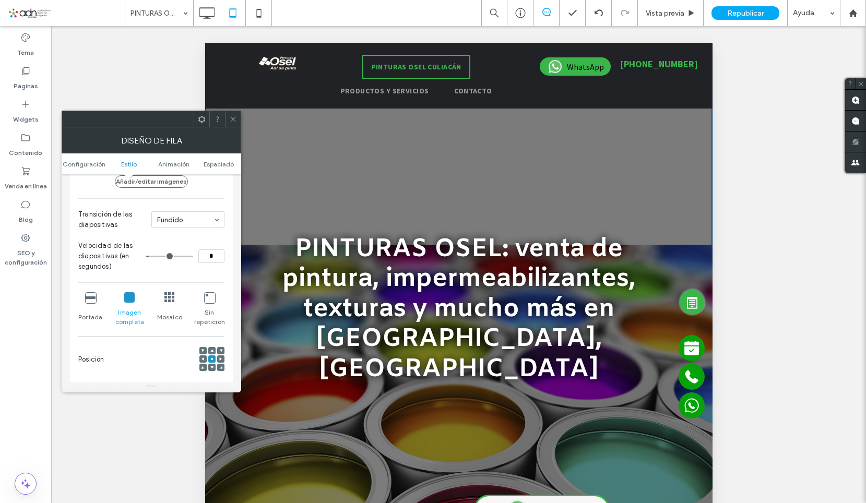
click at [87, 295] on icon at bounding box center [90, 297] width 10 height 10
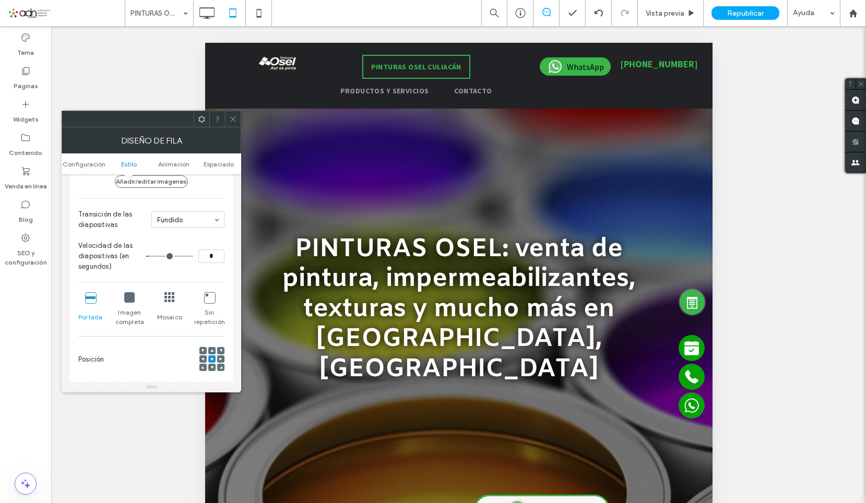
click at [132, 298] on icon at bounding box center [129, 297] width 10 height 10
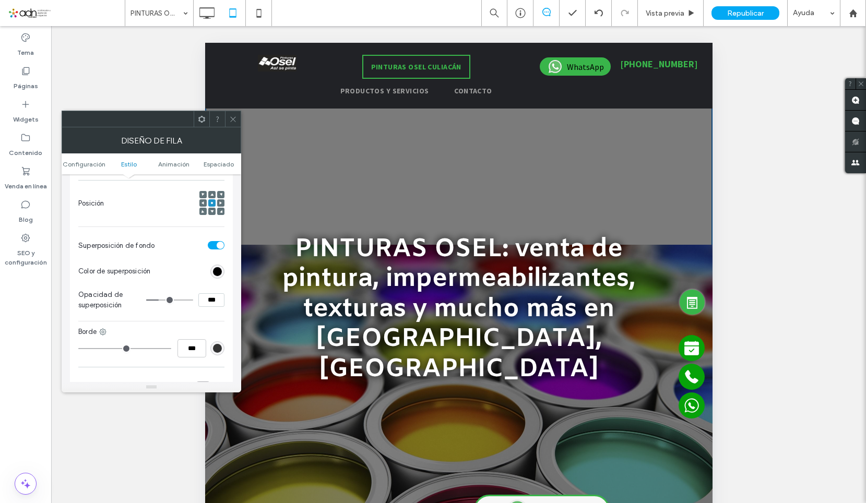
scroll to position [365, 0]
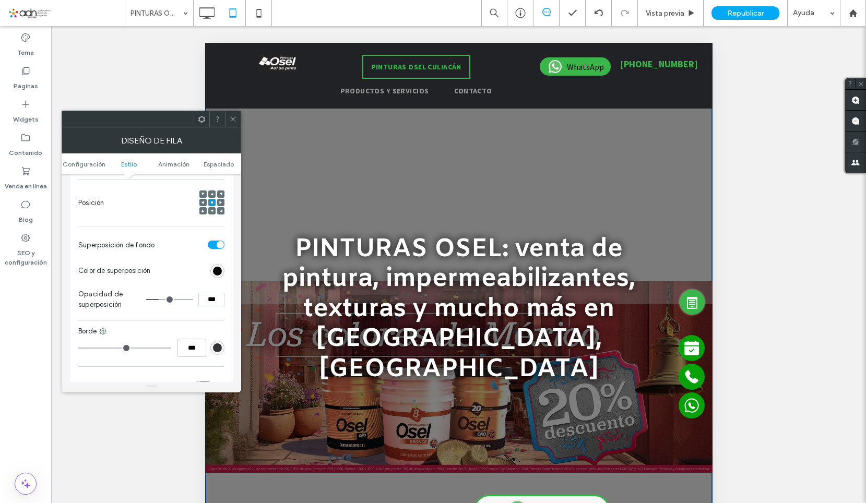
click at [232, 120] on use at bounding box center [232, 118] width 5 height 5
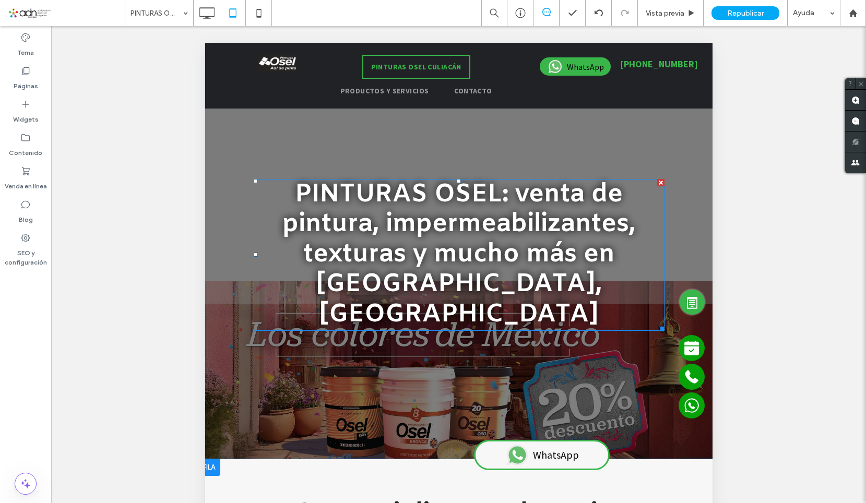
scroll to position [104, 0]
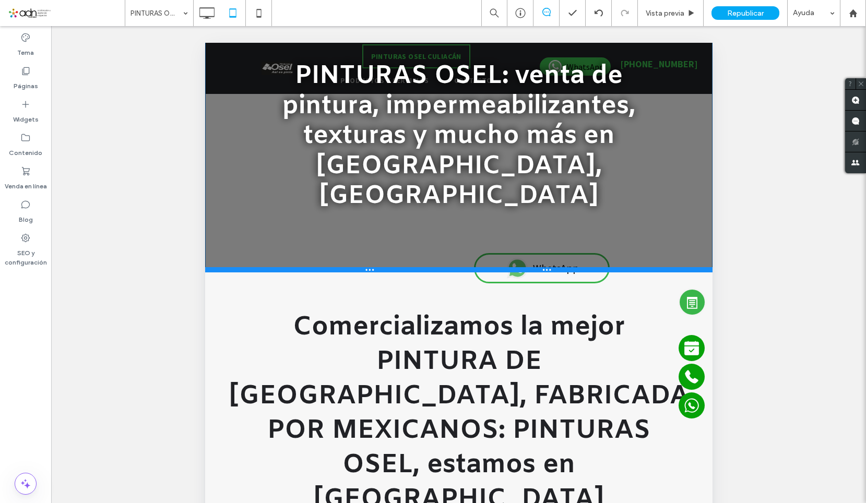
drag, startPoint x: 272, startPoint y: 378, endPoint x: 268, endPoint y: 240, distance: 138.3
click at [268, 267] on div at bounding box center [458, 269] width 507 height 5
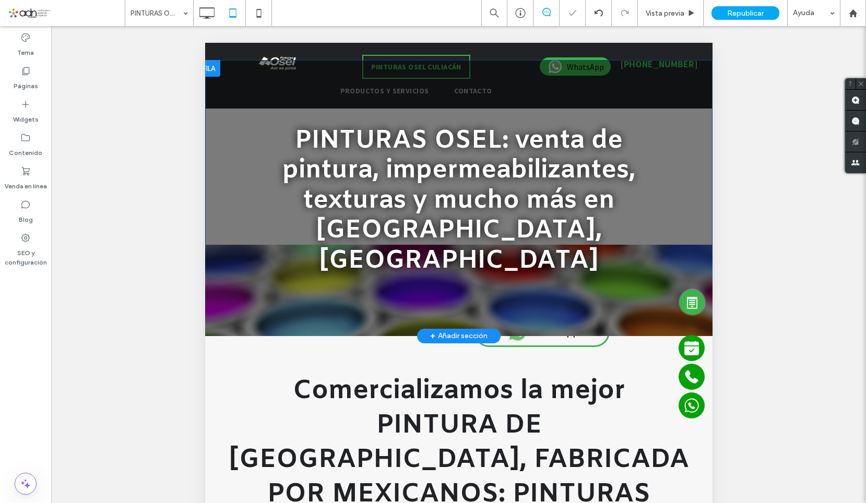
scroll to position [0, 0]
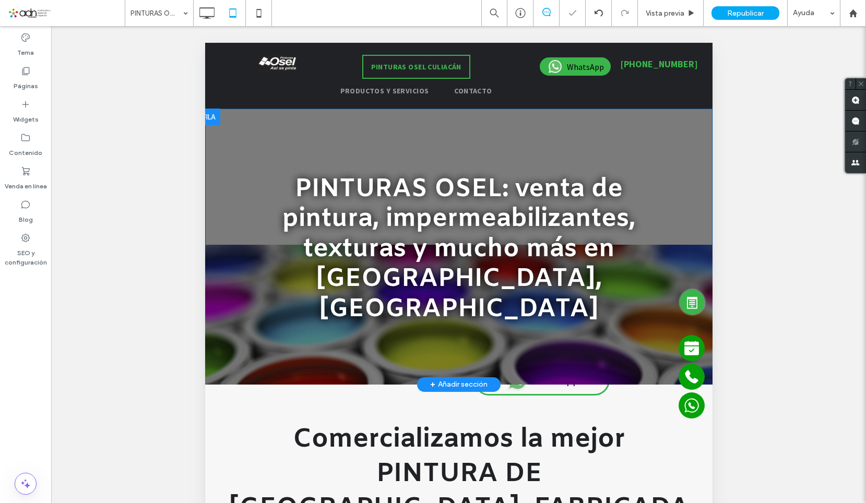
click at [258, 317] on div "PINTURAS OSEL: venta de pintura, impermeabilizantes, texturas y mucho más en Cu…" at bounding box center [458, 246] width 501 height 271
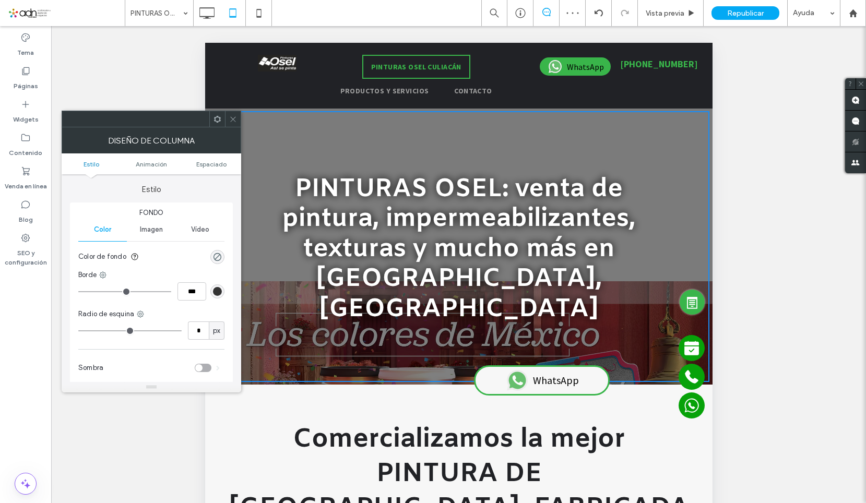
click at [154, 230] on span "Imagen" at bounding box center [151, 229] width 23 height 8
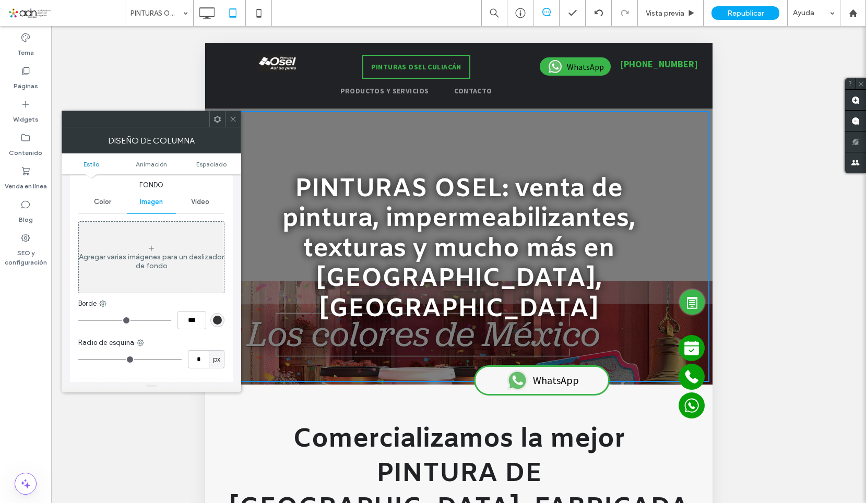
scroll to position [52, 0]
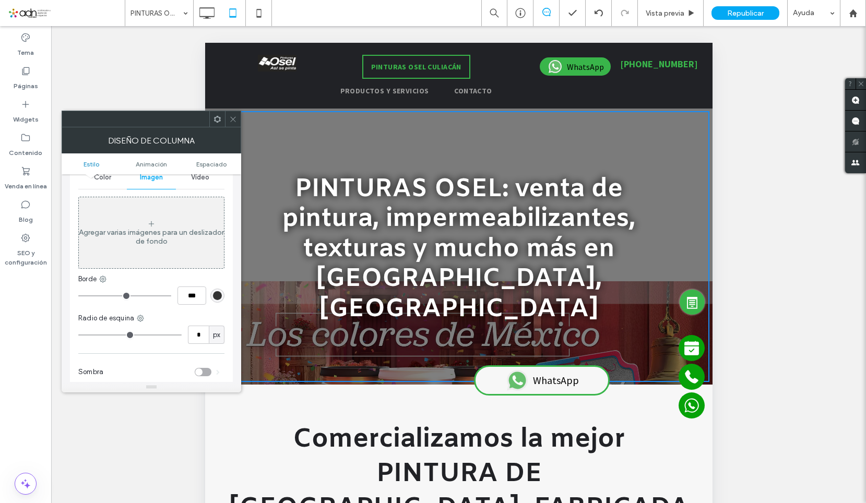
click at [236, 120] on icon at bounding box center [233, 119] width 8 height 8
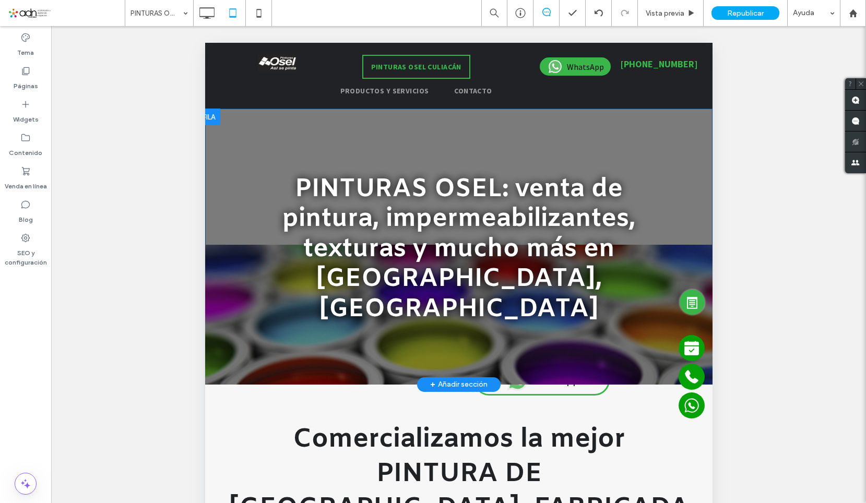
click at [237, 133] on div "PINTURAS OSEL: venta de pintura, impermeabilizantes, texturas y mucho más en Cu…" at bounding box center [458, 246] width 501 height 271
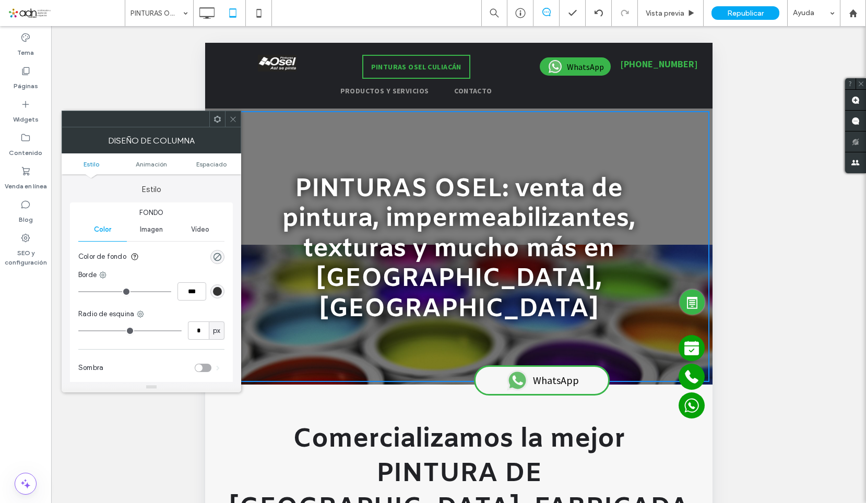
click at [150, 230] on span "Imagen" at bounding box center [151, 229] width 23 height 8
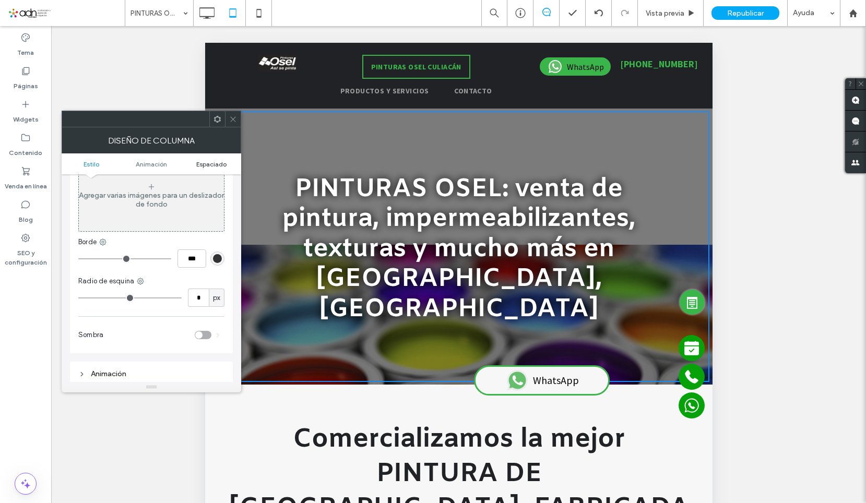
scroll to position [104, 0]
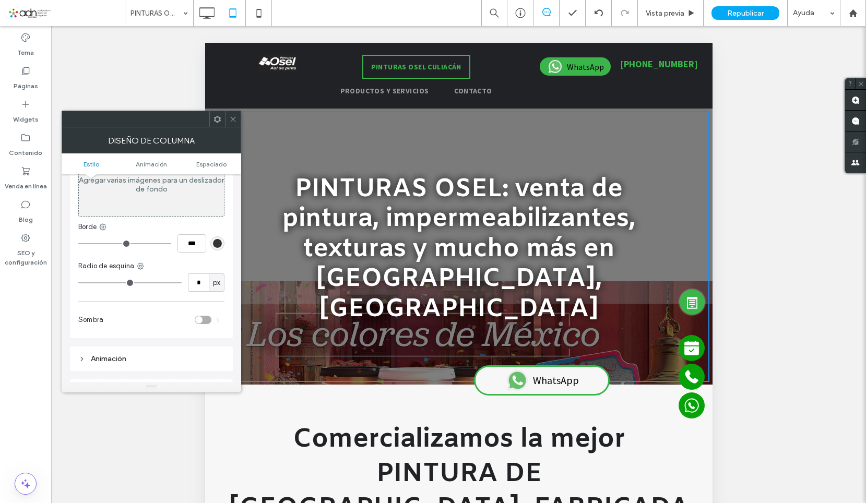
click at [234, 125] on span at bounding box center [233, 119] width 8 height 16
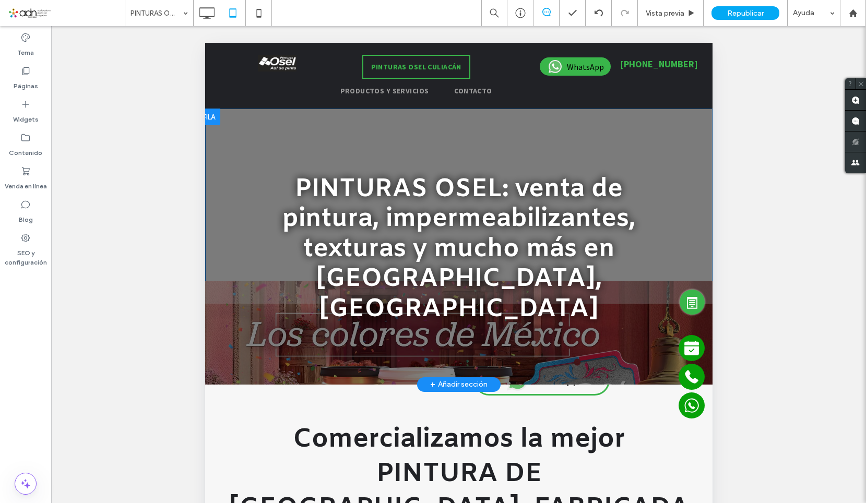
click at [271, 354] on div at bounding box center [458, 247] width 507 height 276
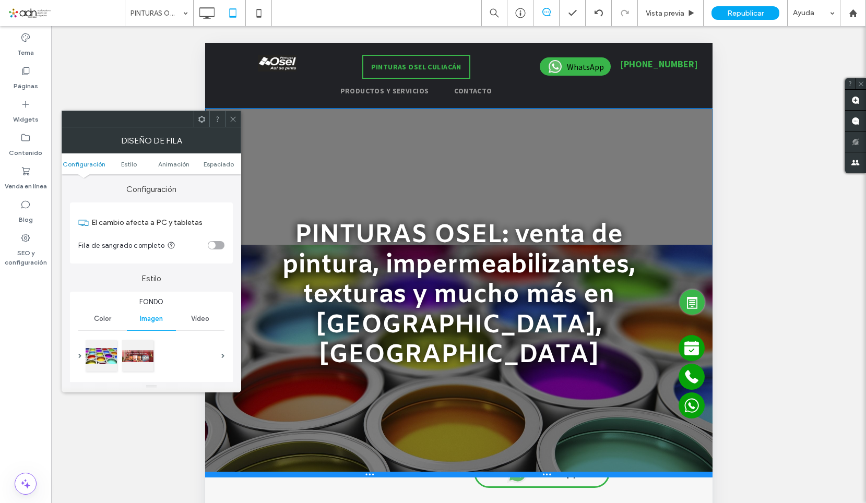
drag, startPoint x: 271, startPoint y: 352, endPoint x: 270, endPoint y: 468, distance: 115.3
click at [270, 472] on div at bounding box center [458, 474] width 507 height 5
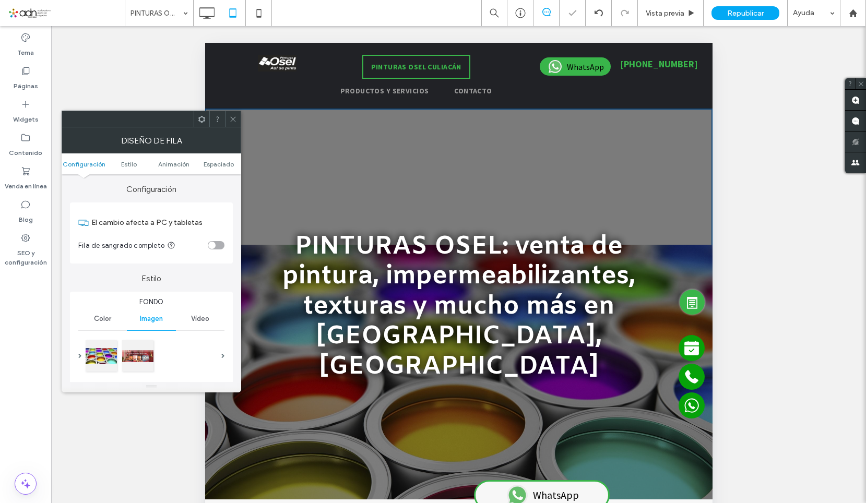
click at [238, 117] on div at bounding box center [233, 119] width 16 height 16
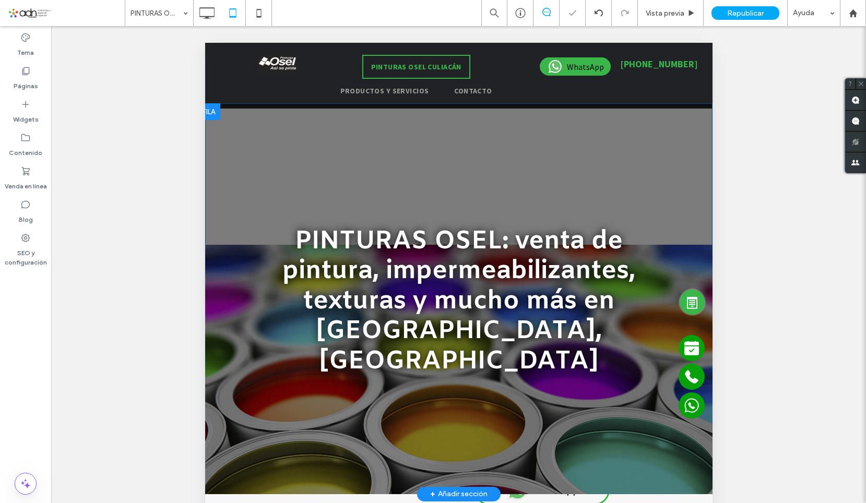
scroll to position [9, 0]
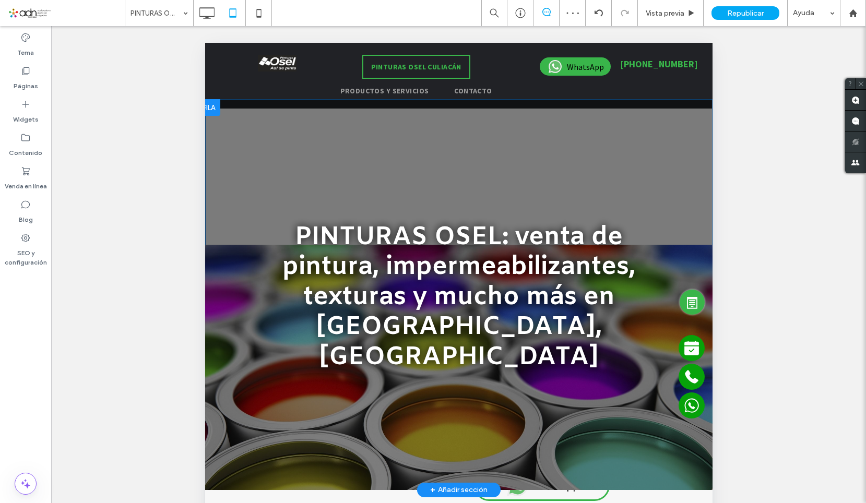
click at [217, 432] on div at bounding box center [458, 294] width 507 height 391
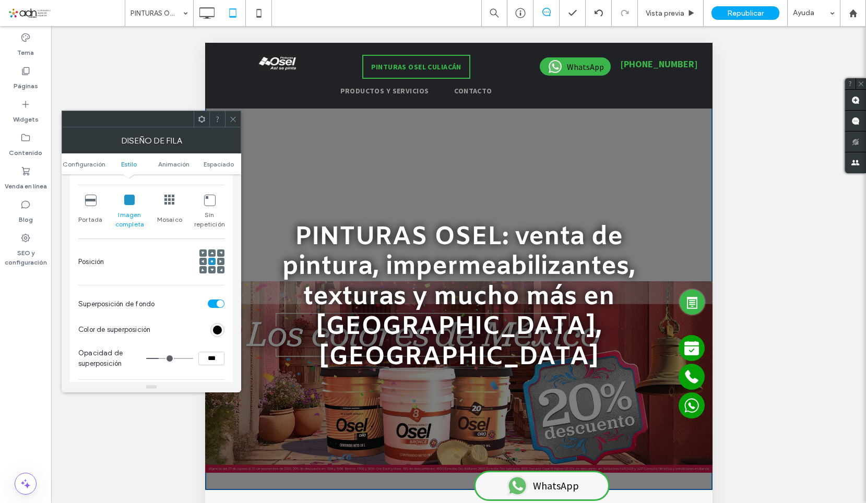
scroll to position [261, 0]
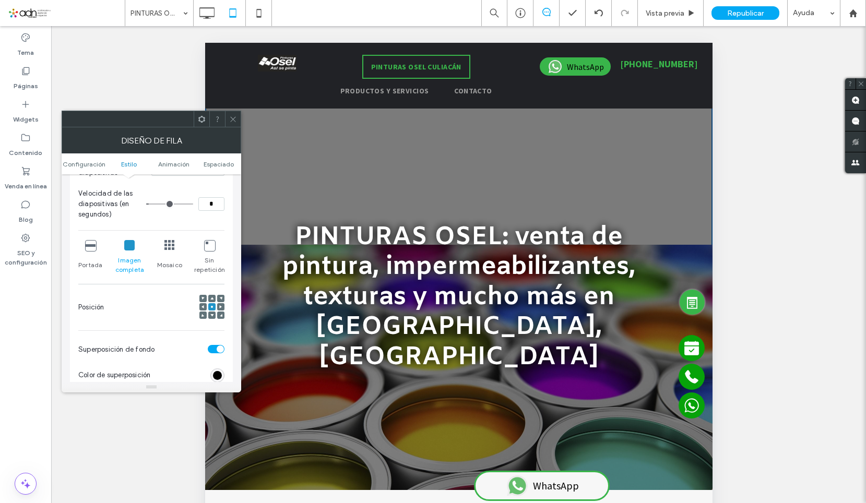
click at [211, 298] on icon at bounding box center [211, 298] width 3 height 3
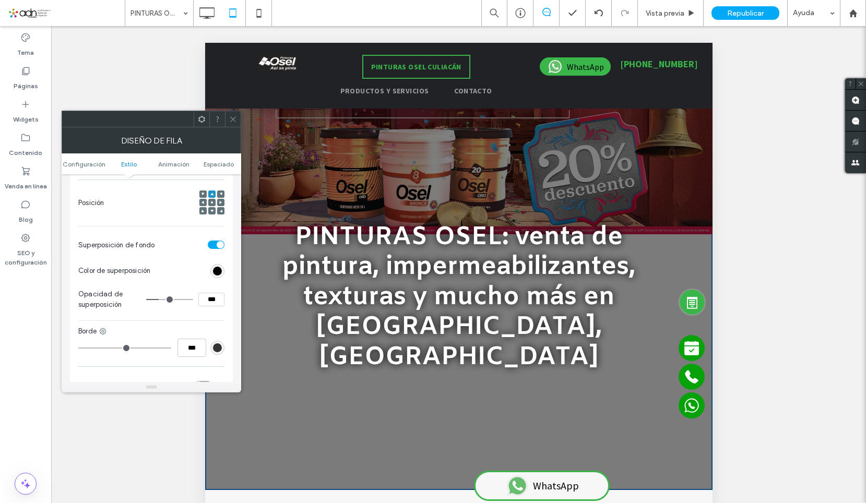
scroll to position [522, 0]
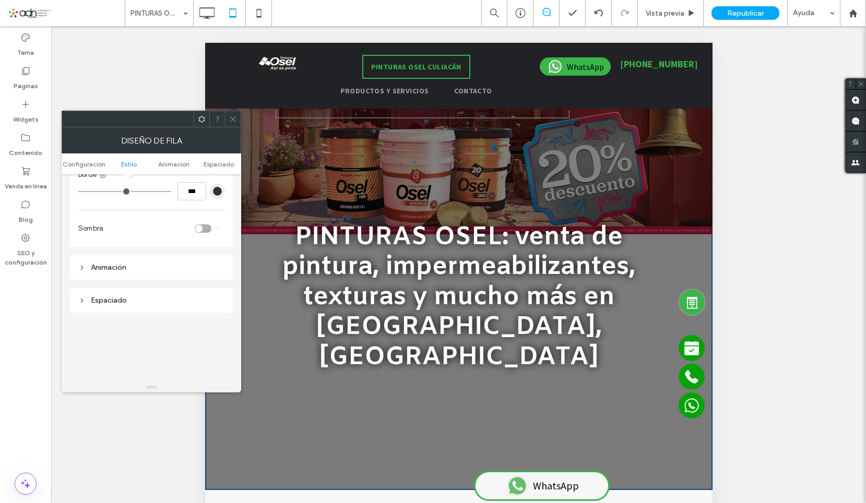
click at [155, 303] on div "Espaciado" at bounding box center [151, 300] width 146 height 9
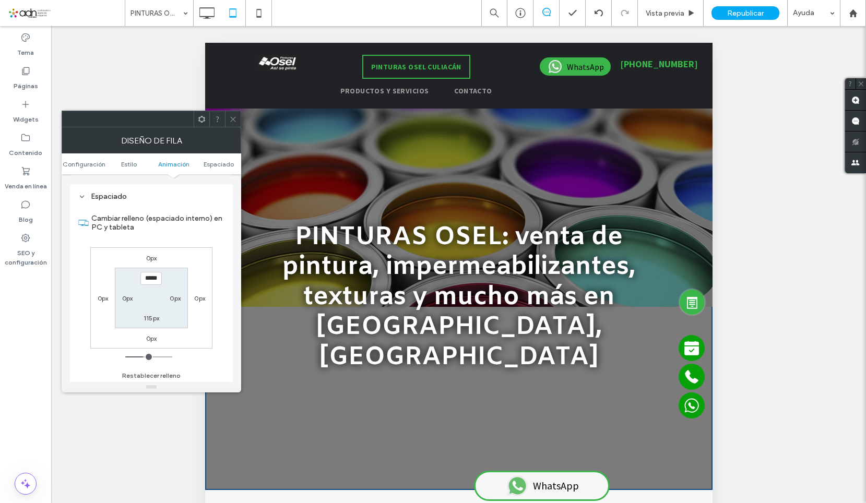
scroll to position [626, 0]
click at [152, 282] on input "*****" at bounding box center [150, 277] width 21 height 13
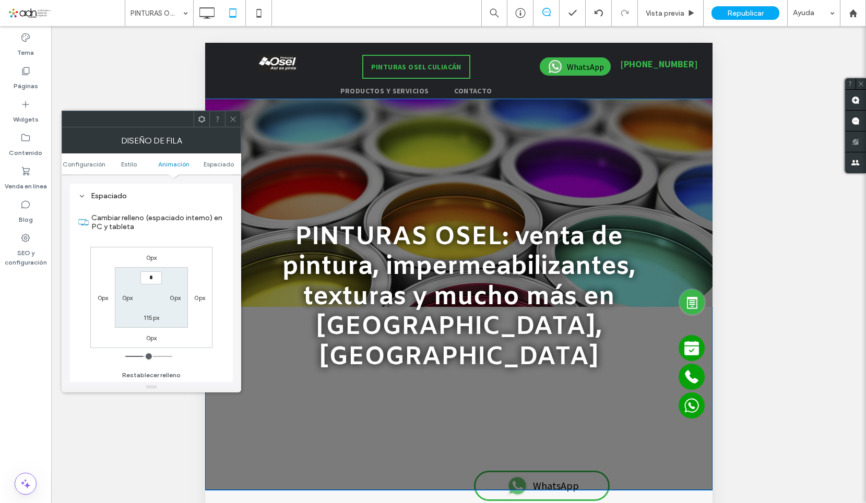
type input "***"
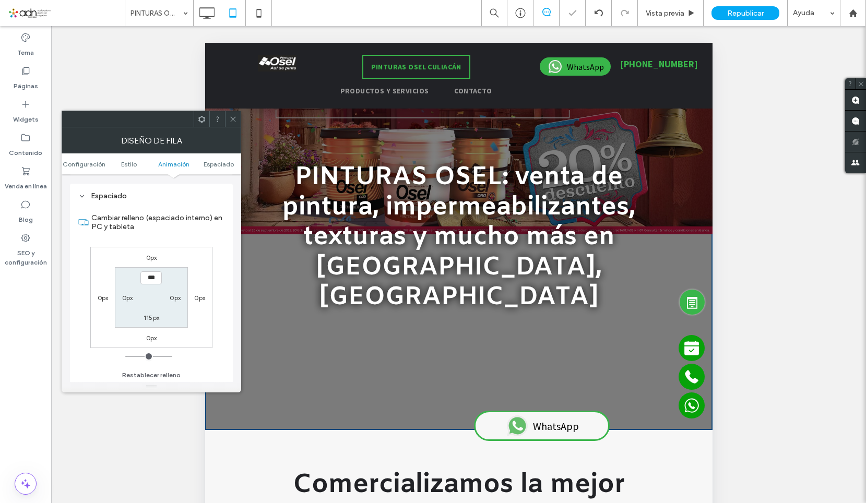
click at [148, 315] on label "115px" at bounding box center [152, 318] width 16 height 8
type input "***"
type input "*"
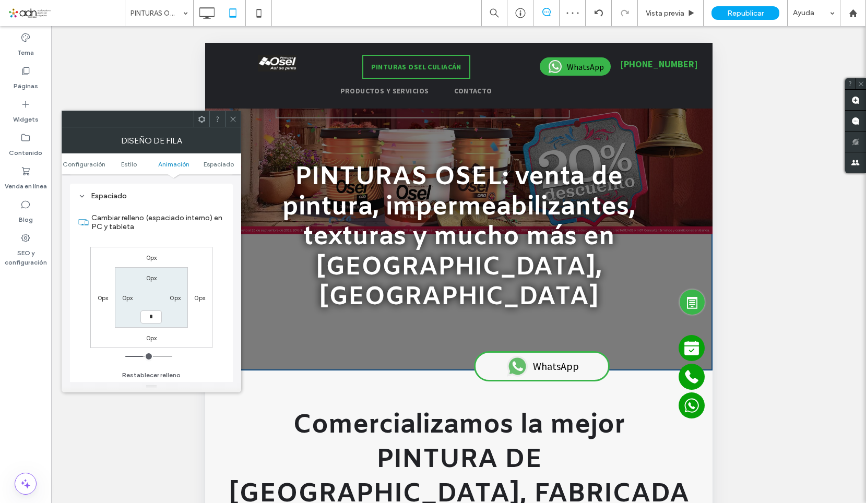
type input "*"
type input "***"
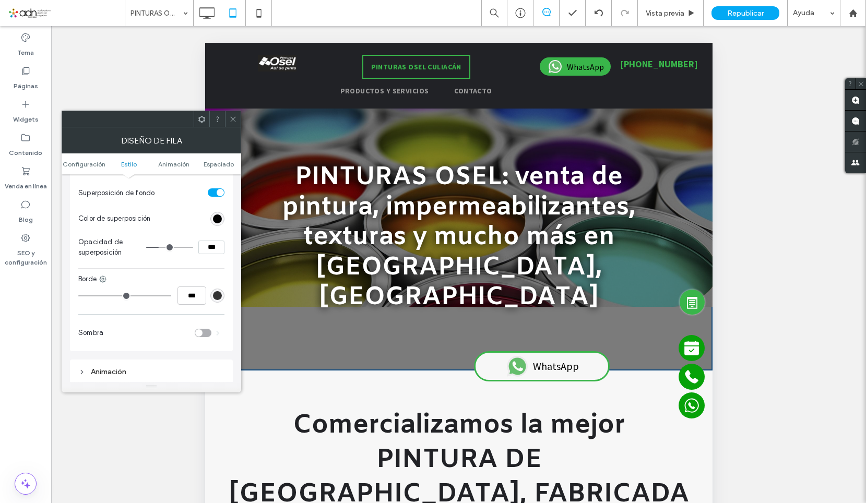
scroll to position [313, 0]
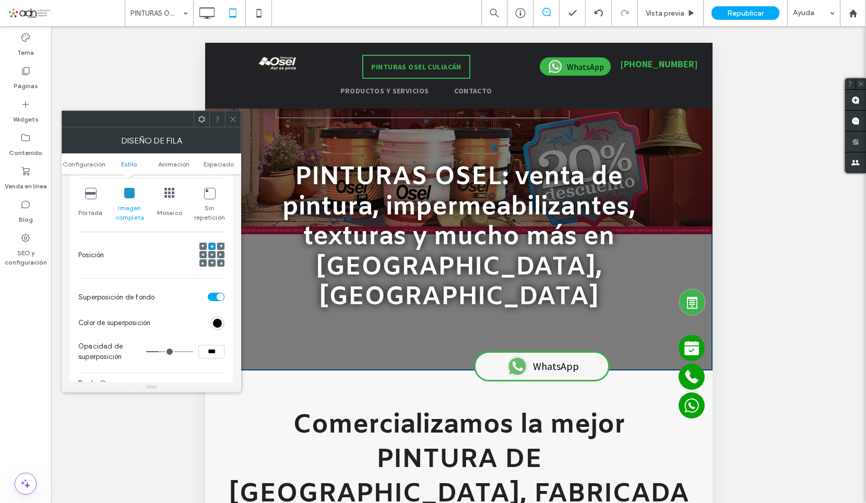
click at [209, 253] on div at bounding box center [211, 254] width 7 height 7
click at [210, 256] on icon at bounding box center [211, 254] width 3 height 3
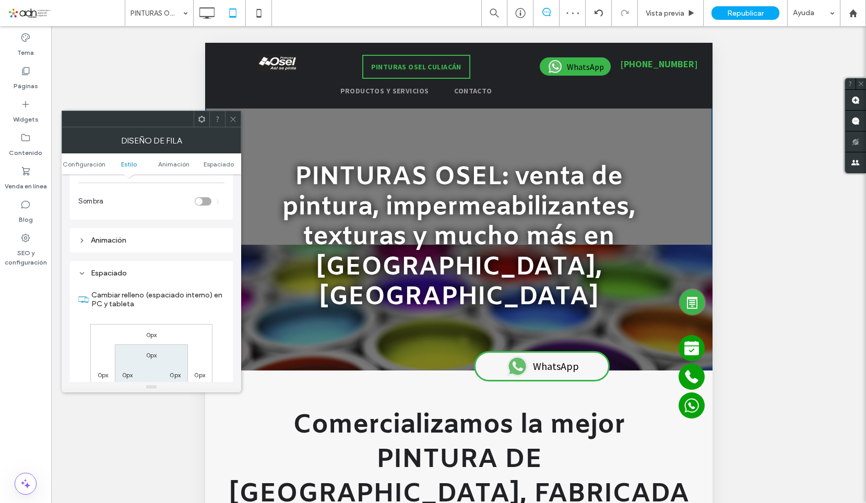
scroll to position [574, 0]
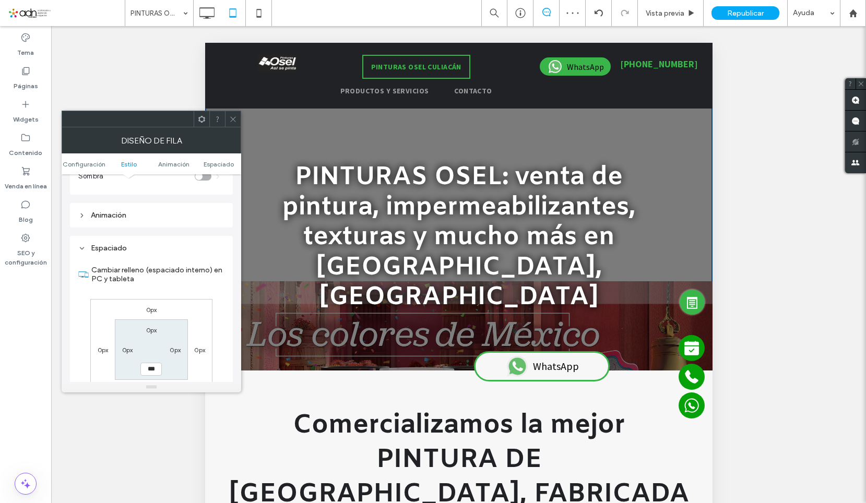
click at [151, 313] on label "0px" at bounding box center [151, 310] width 11 height 8
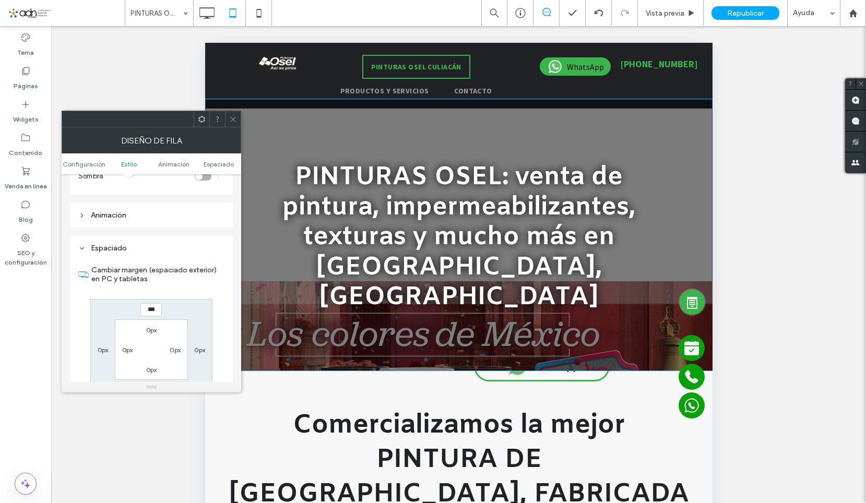
type input "***"
type input "*"
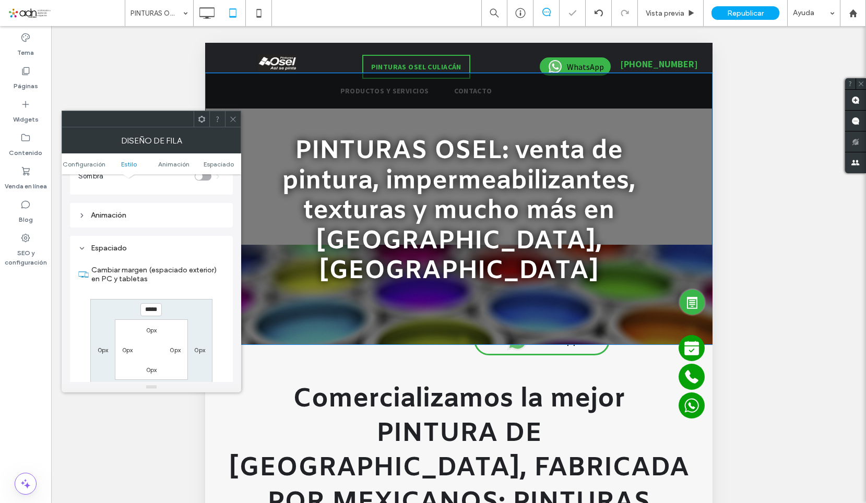
click at [280, 308] on div "PINTURAS OSEL: venta de pintura, impermeabilizantes, texturas y mucho más en Cu…" at bounding box center [458, 208] width 501 height 271
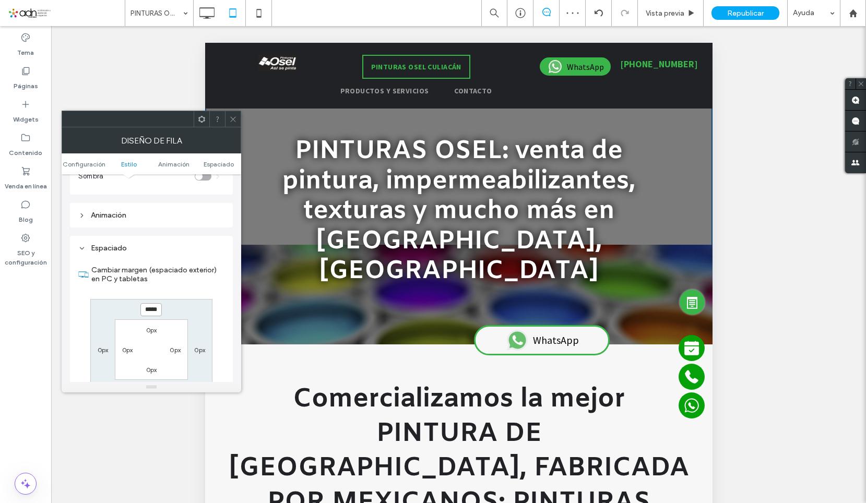
click at [151, 309] on input "*****" at bounding box center [150, 309] width 21 height 13
type input "*"
type input "***"
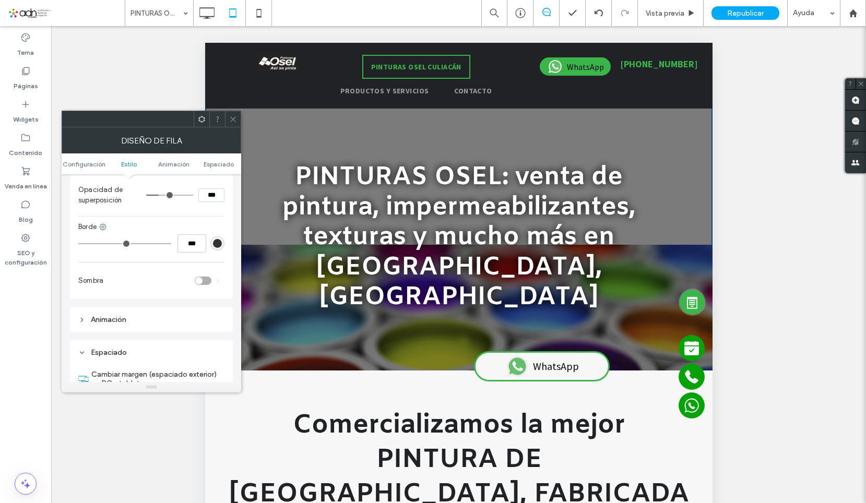
scroll to position [522, 0]
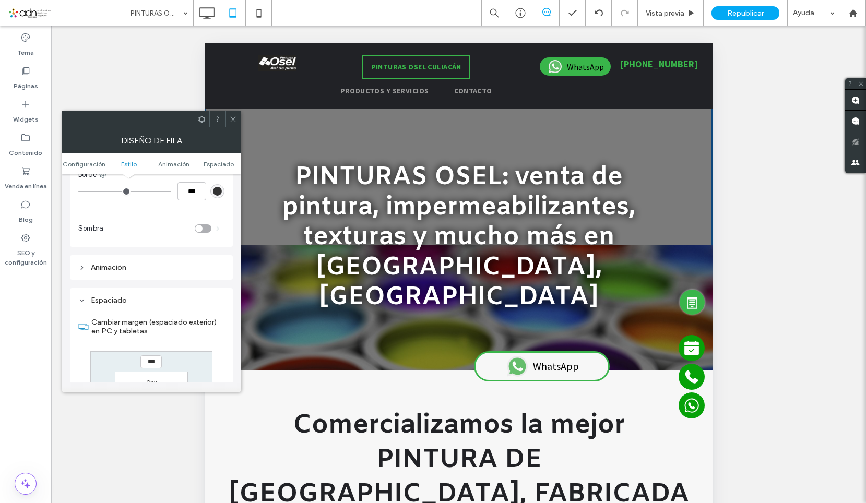
click at [236, 117] on icon at bounding box center [233, 119] width 8 height 8
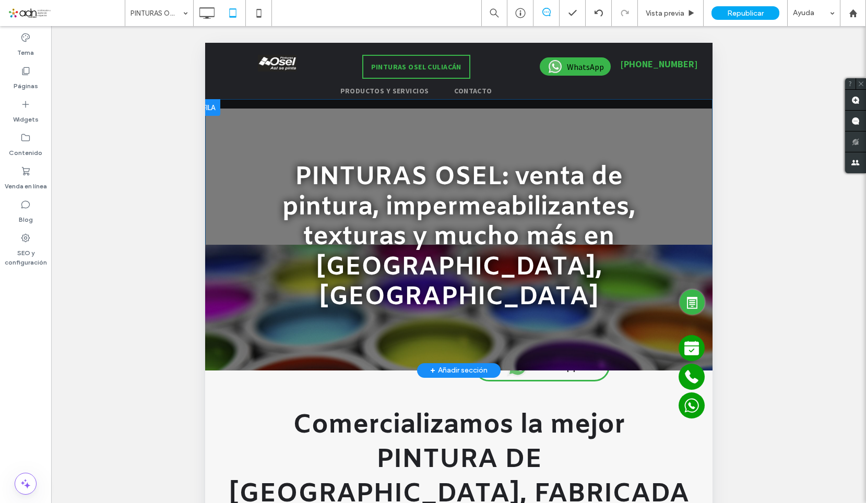
click at [225, 265] on div "PINTURAS OSEL: venta de pintura, impermeabilizantes, texturas y mucho más en Cu…" at bounding box center [458, 234] width 501 height 271
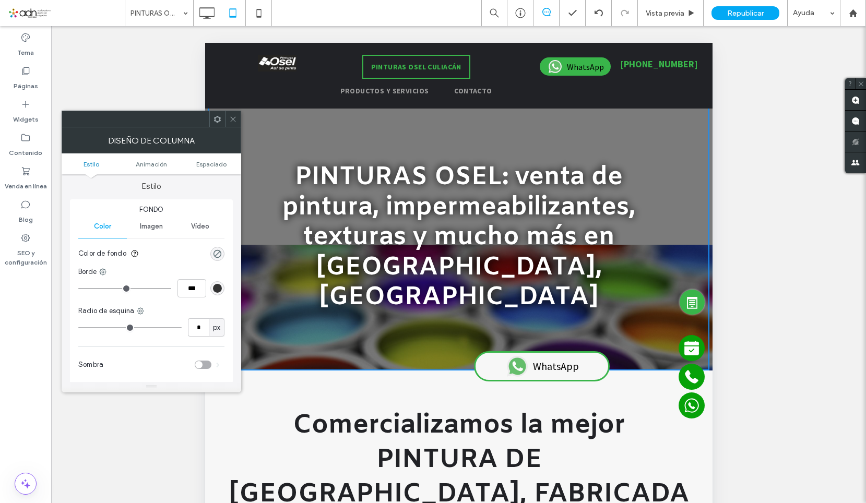
scroll to position [0, 0]
click at [161, 229] on span "Imagen" at bounding box center [151, 229] width 23 height 8
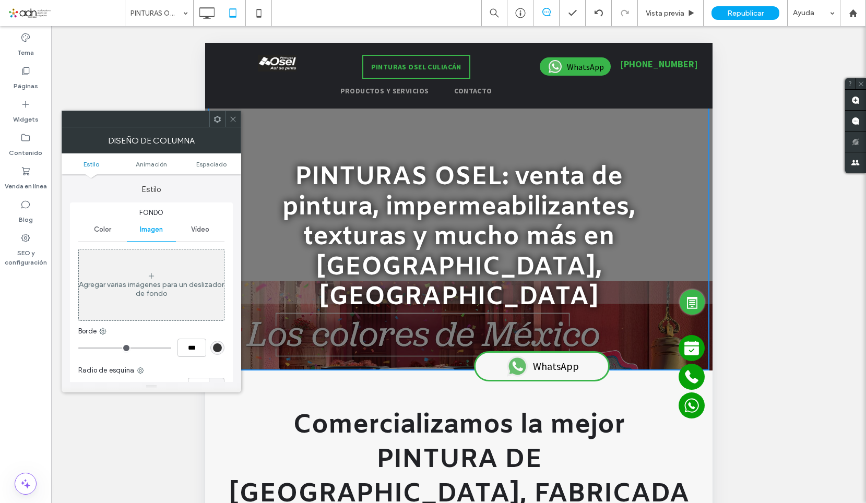
click at [233, 124] on span at bounding box center [233, 119] width 8 height 16
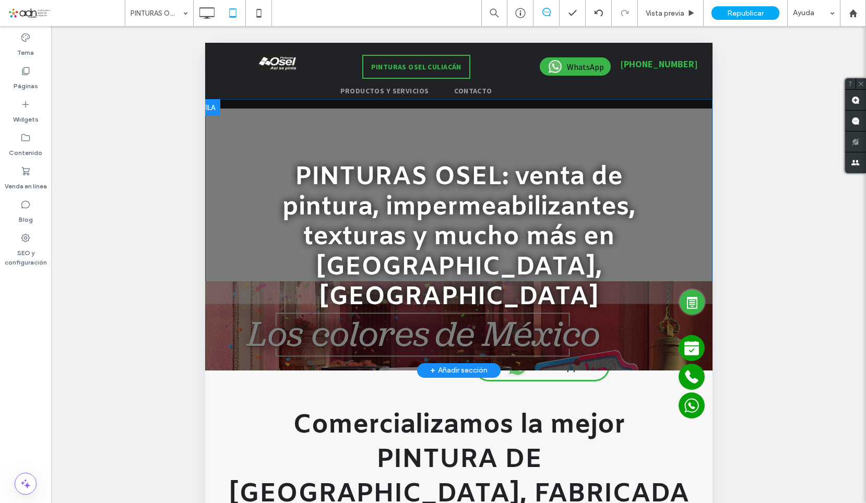
click at [208, 337] on div "PINTURAS OSEL: venta de pintura, impermeabilizantes, texturas y mucho más en Cu…" at bounding box center [458, 234] width 501 height 271
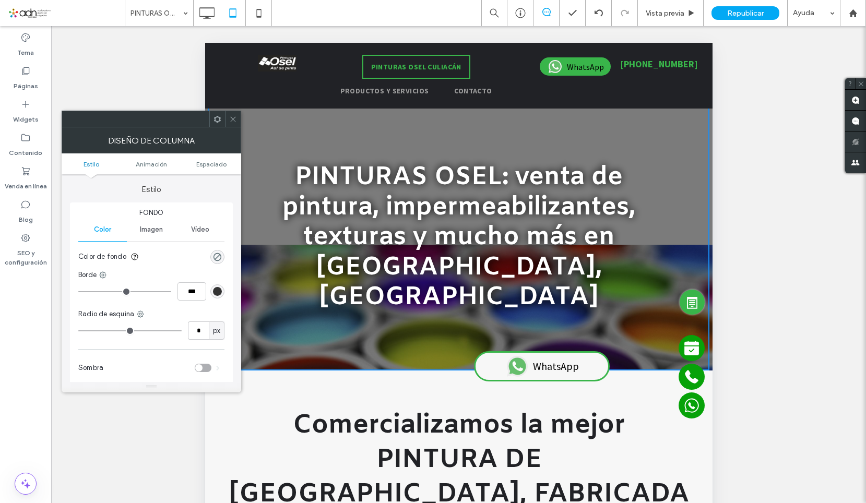
drag, startPoint x: 150, startPoint y: 230, endPoint x: 154, endPoint y: 240, distance: 10.8
click at [149, 230] on span "Imagen" at bounding box center [151, 229] width 23 height 8
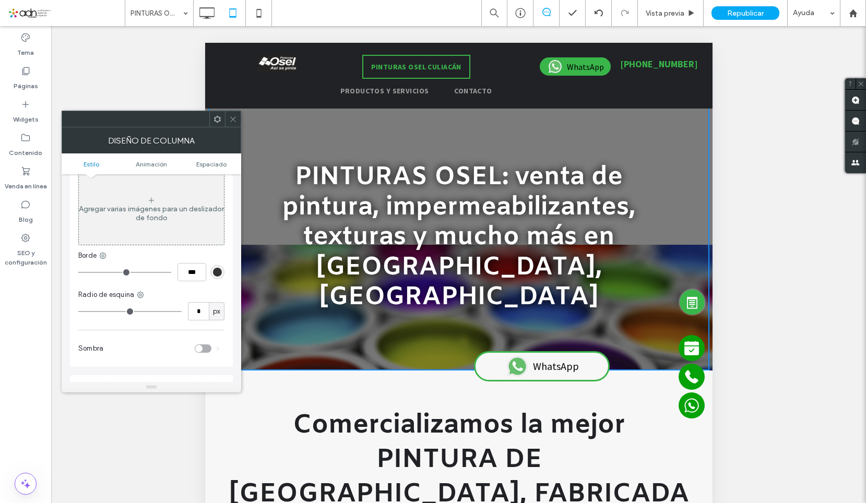
scroll to position [104, 0]
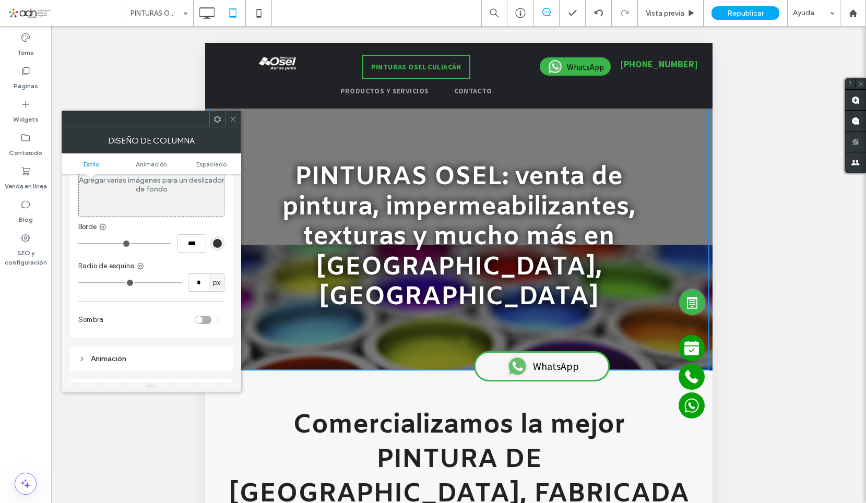
click at [236, 120] on icon at bounding box center [233, 119] width 8 height 8
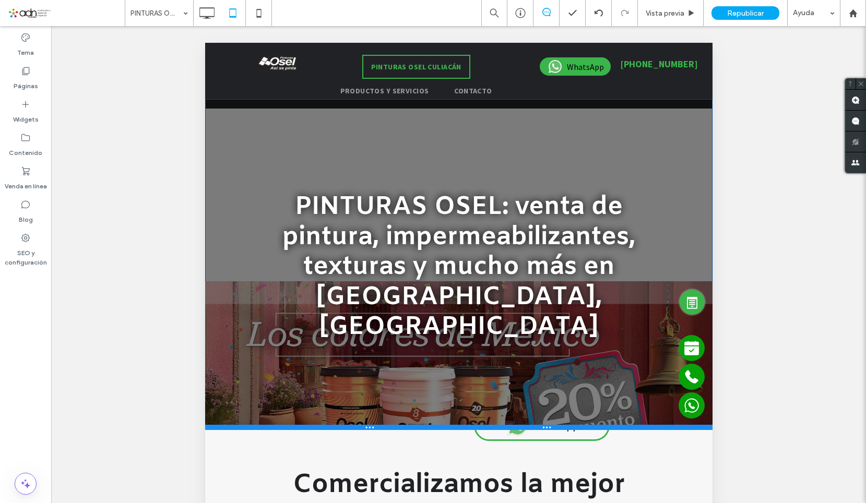
drag, startPoint x: 280, startPoint y: 338, endPoint x: 284, endPoint y: 412, distance: 73.7
click at [284, 425] on div at bounding box center [458, 427] width 507 height 5
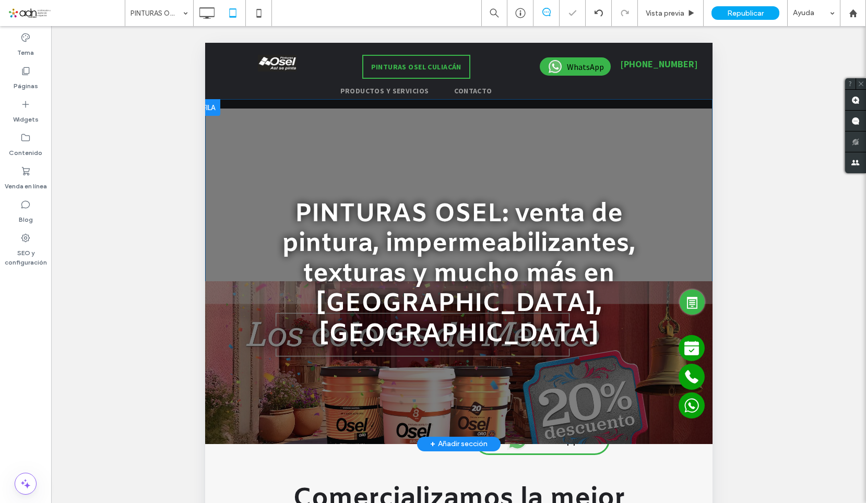
click at [230, 401] on div at bounding box center [458, 271] width 507 height 345
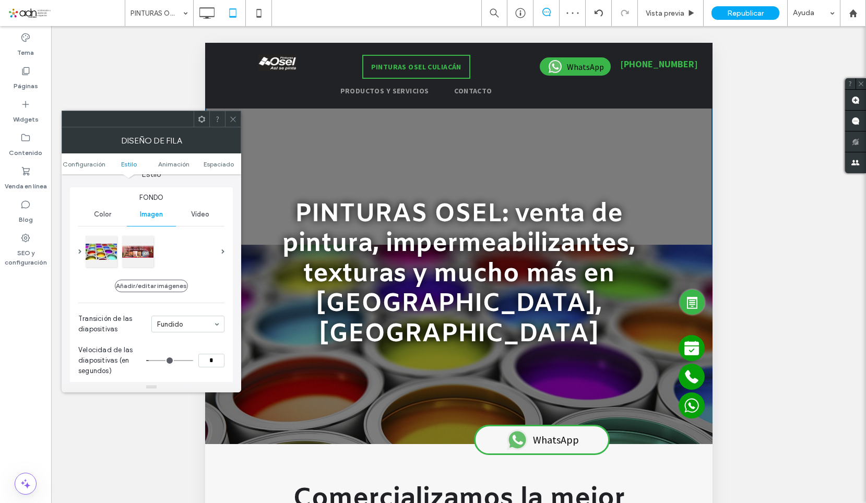
click at [208, 248] on div at bounding box center [152, 251] width 134 height 35
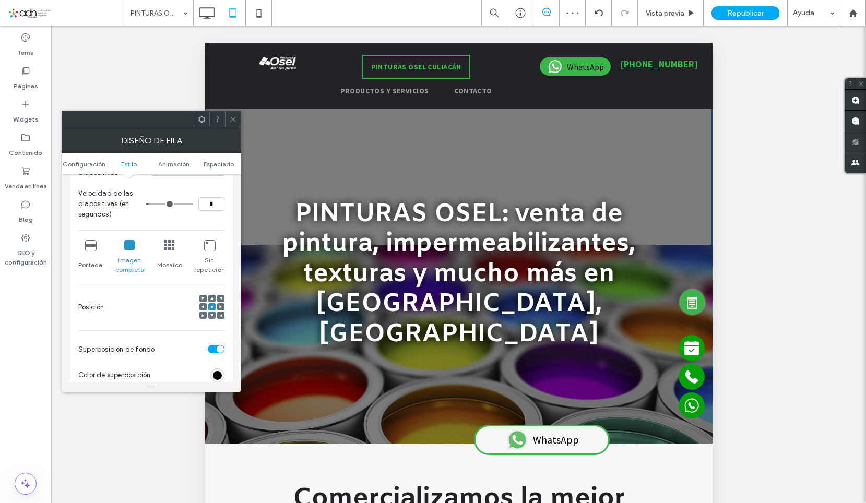
scroll to position [209, 0]
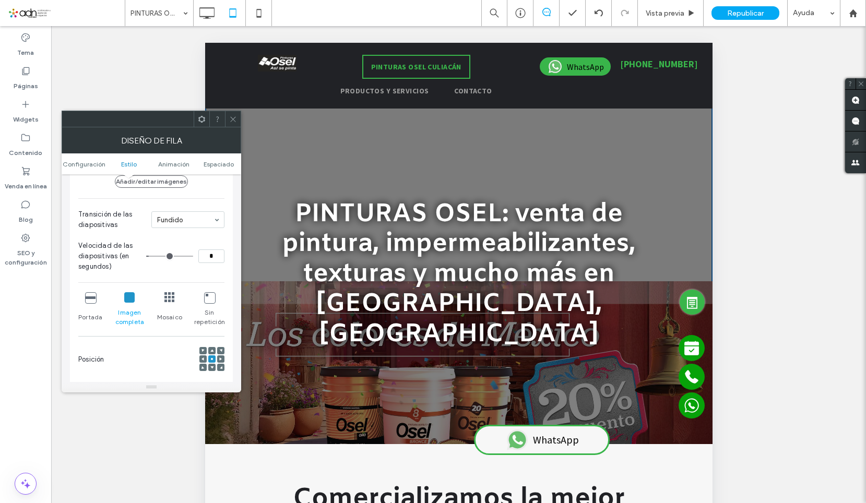
click at [86, 300] on icon at bounding box center [90, 297] width 10 height 10
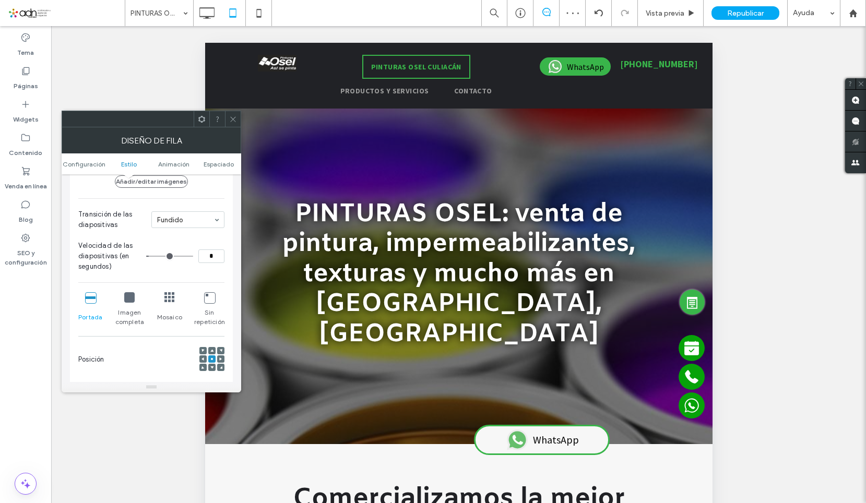
click at [231, 120] on icon at bounding box center [233, 119] width 8 height 8
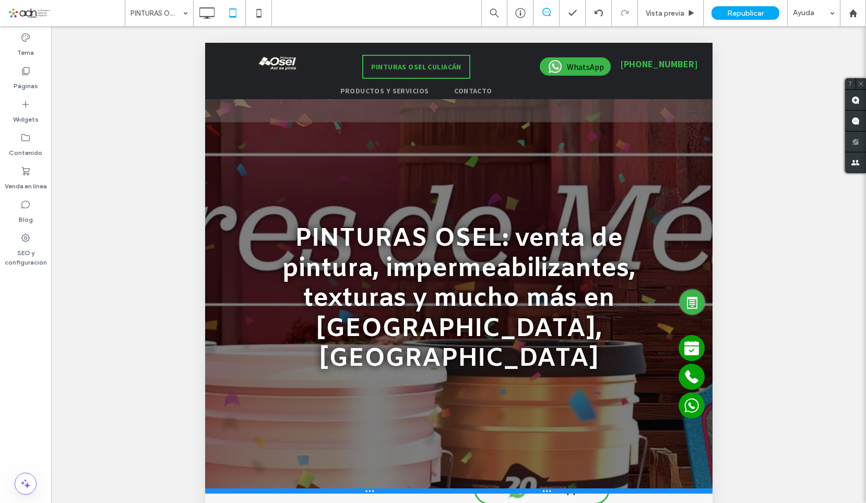
drag, startPoint x: 245, startPoint y: 413, endPoint x: 447, endPoint y: 506, distance: 221.8
click at [246, 488] on div at bounding box center [458, 490] width 507 height 5
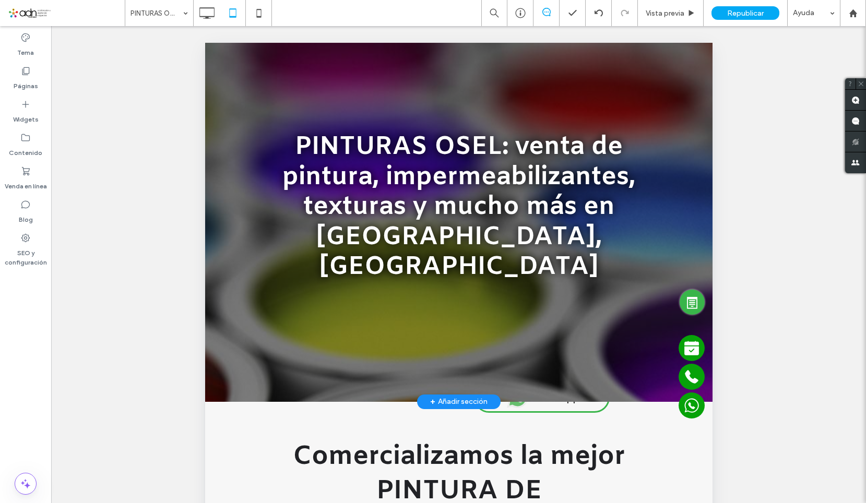
scroll to position [104, 0]
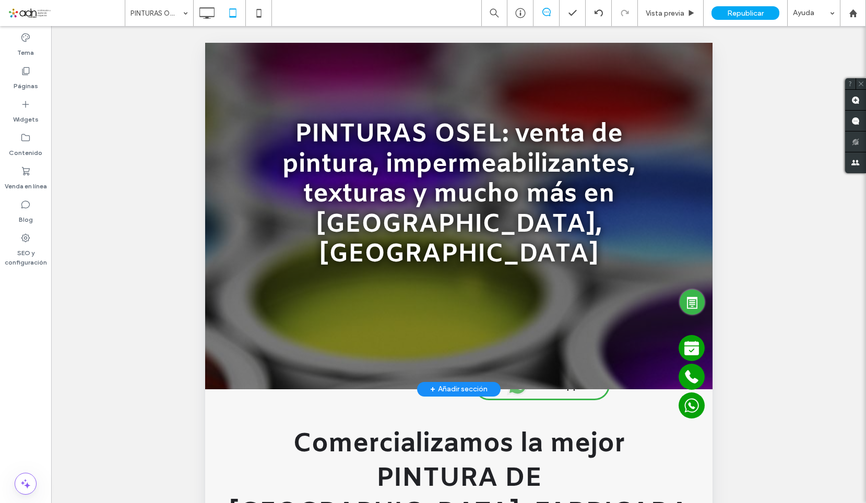
click at [226, 330] on div at bounding box center [458, 192] width 507 height 395
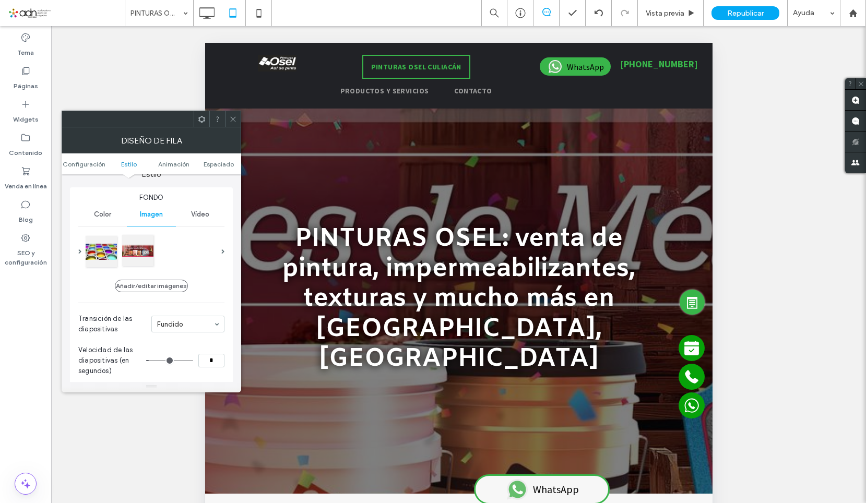
click at [142, 254] on div at bounding box center [137, 250] width 31 height 31
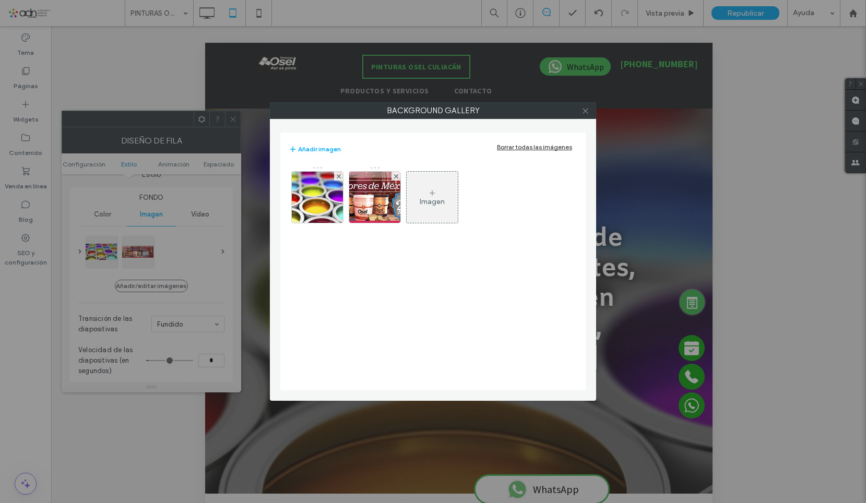
click at [585, 110] on icon at bounding box center [585, 111] width 8 height 8
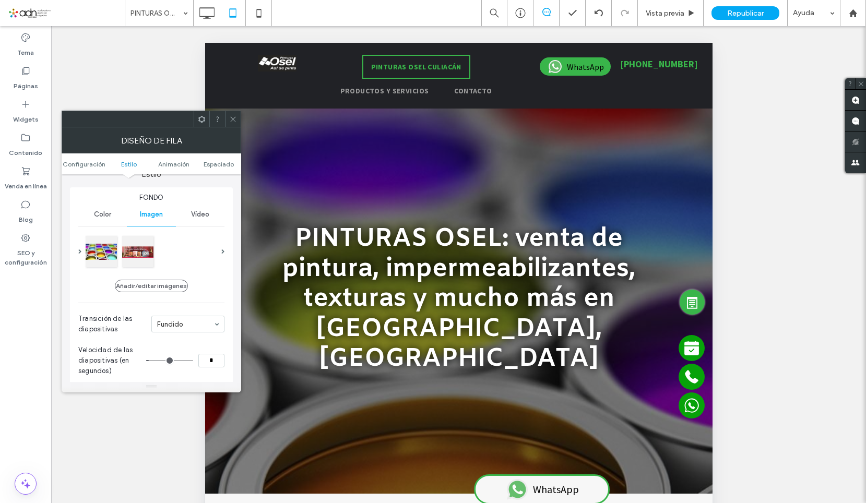
click at [233, 119] on use at bounding box center [232, 118] width 5 height 5
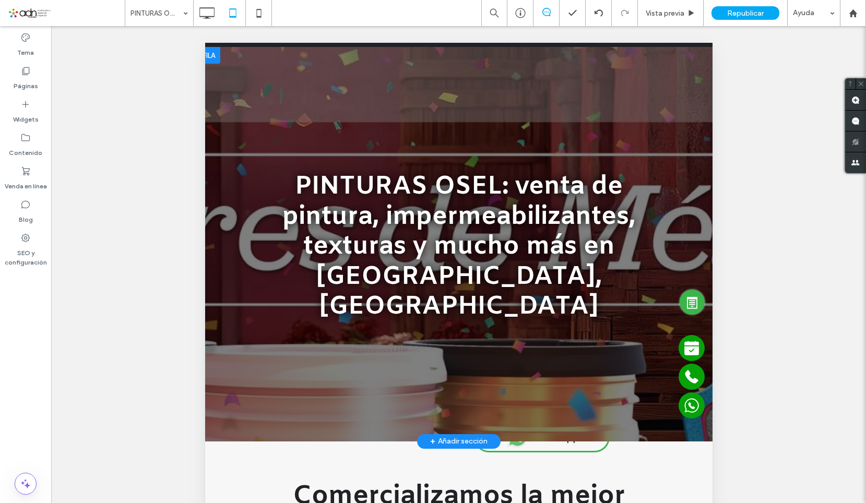
scroll to position [0, 0]
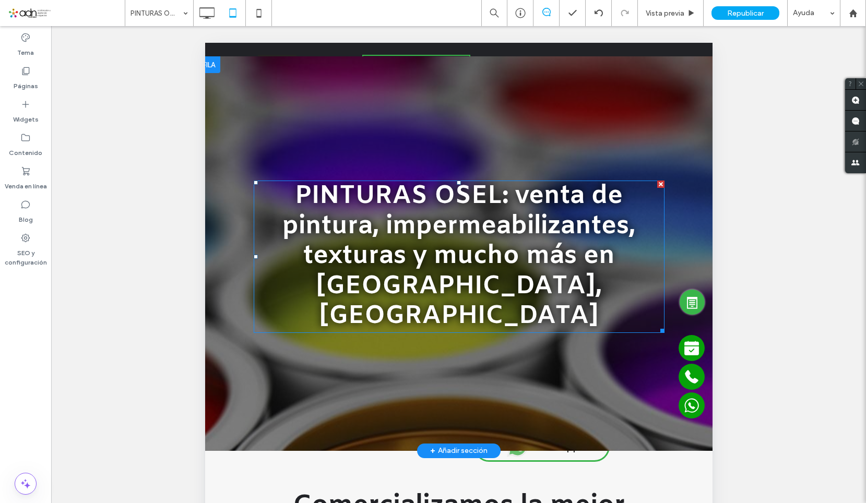
click at [336, 228] on span "PINTURAS OSEL: venta de pintura, impermeabilizantes, texturas y mucho más en Cu…" at bounding box center [458, 256] width 353 height 153
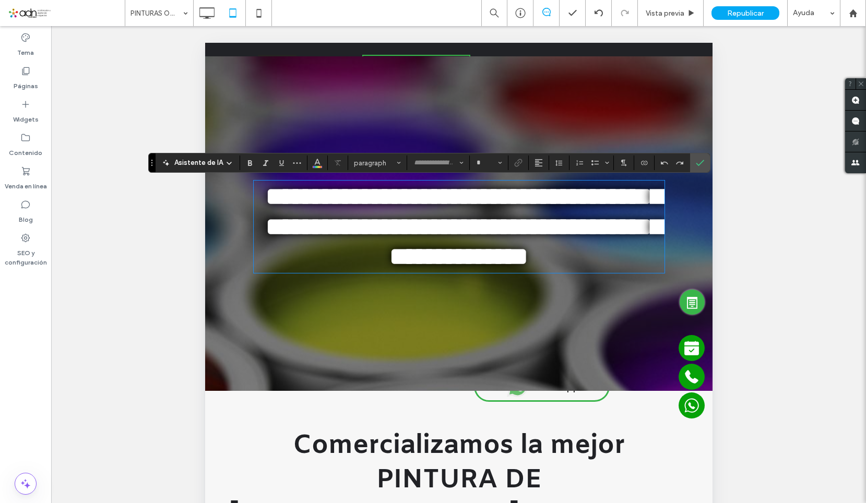
type input "*****"
type input "**"
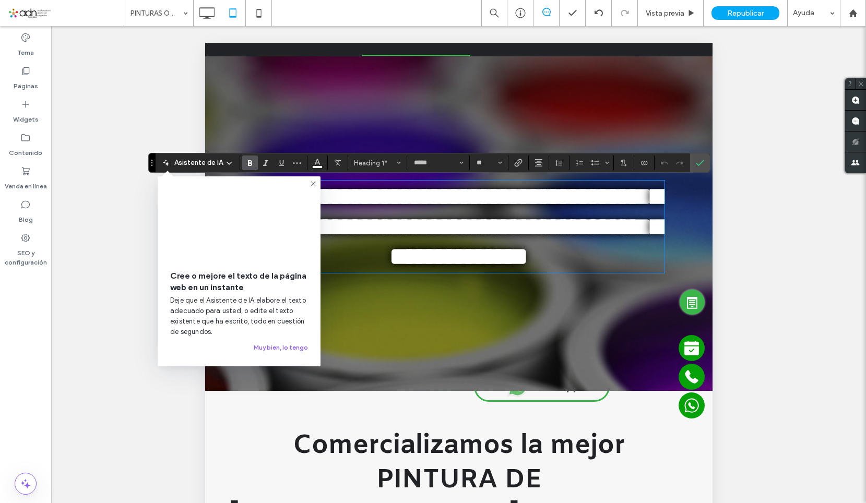
click at [276, 121] on div "**********" at bounding box center [458, 223] width 501 height 211
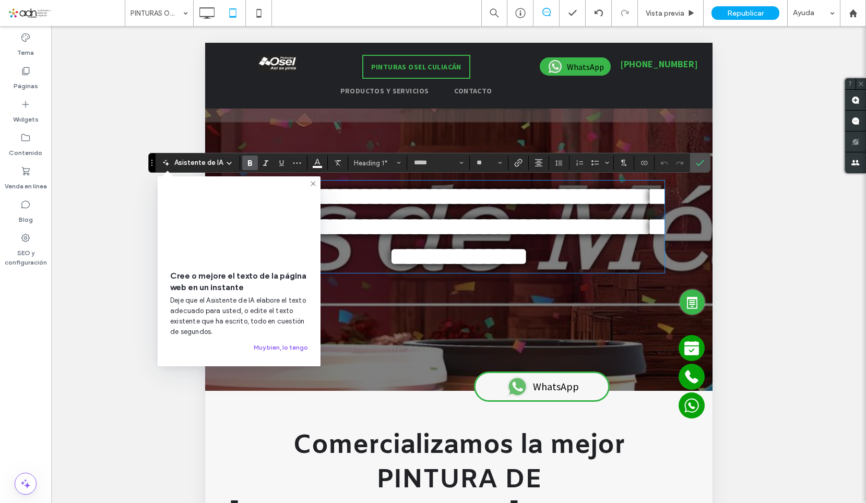
click at [313, 183] on icon at bounding box center [313, 184] width 8 height 8
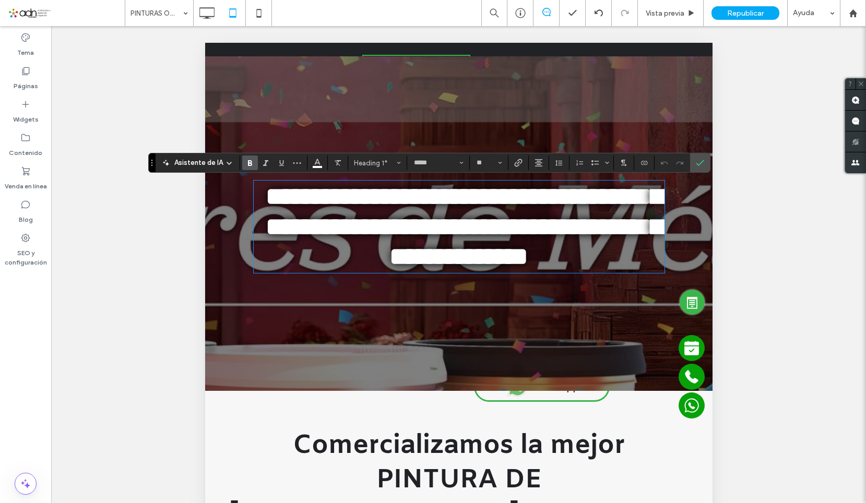
click at [228, 391] on div at bounding box center [458, 223] width 507 height 335
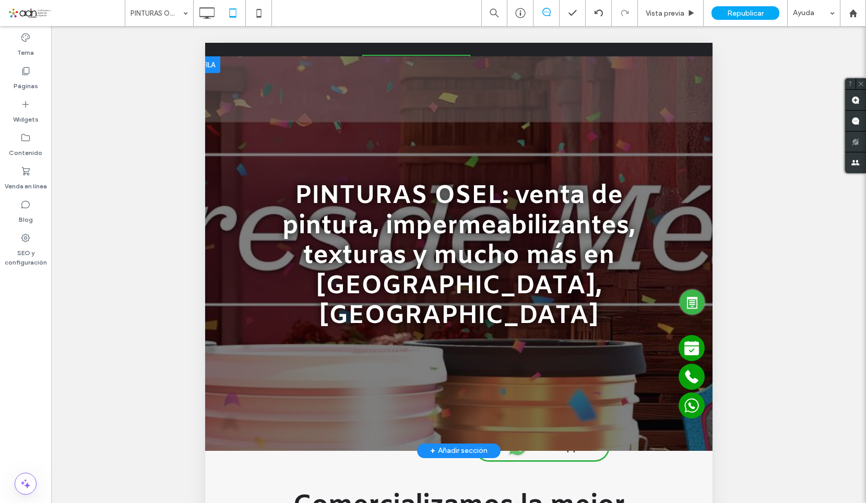
click at [229, 362] on div at bounding box center [458, 253] width 507 height 395
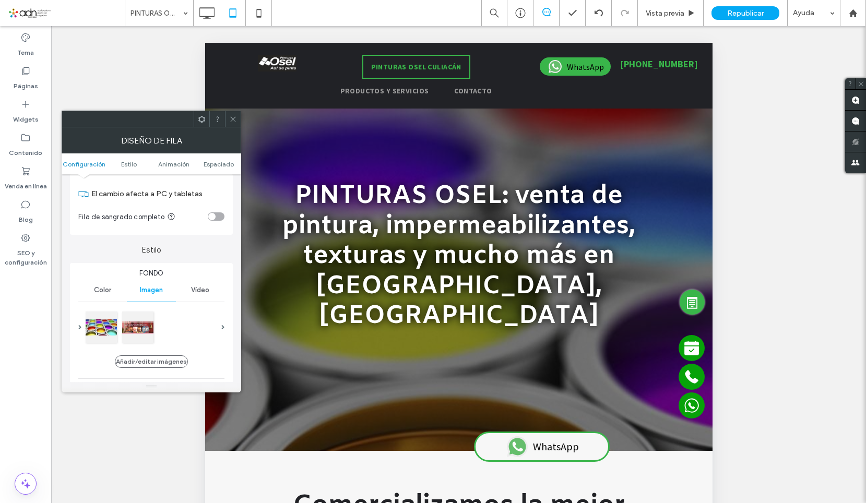
scroll to position [52, 0]
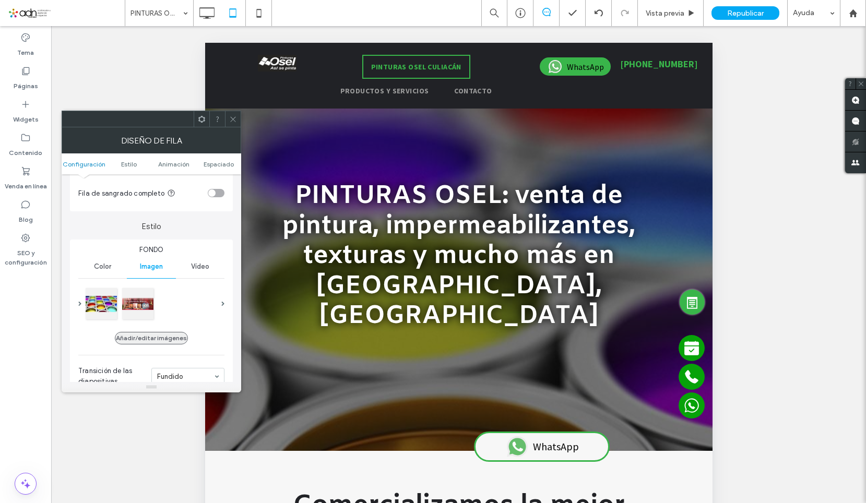
click at [158, 338] on button "Añadir/editar imágenes" at bounding box center [151, 338] width 73 height 13
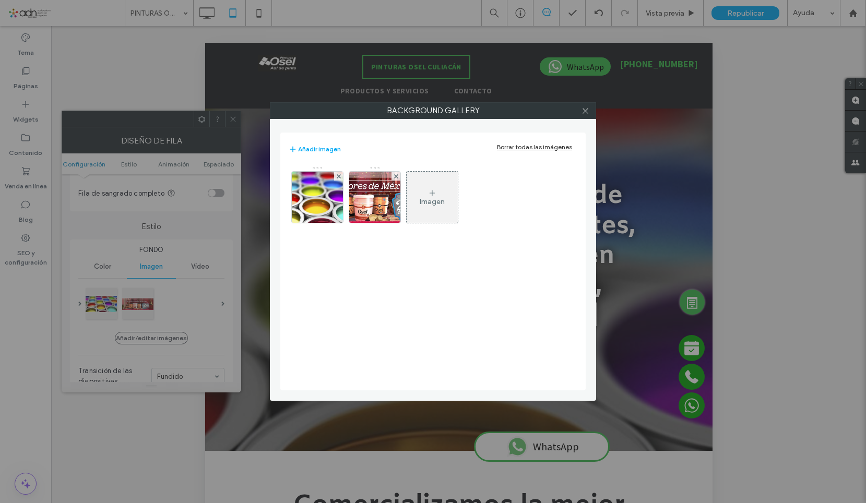
click at [440, 203] on div "Imagen" at bounding box center [432, 201] width 25 height 9
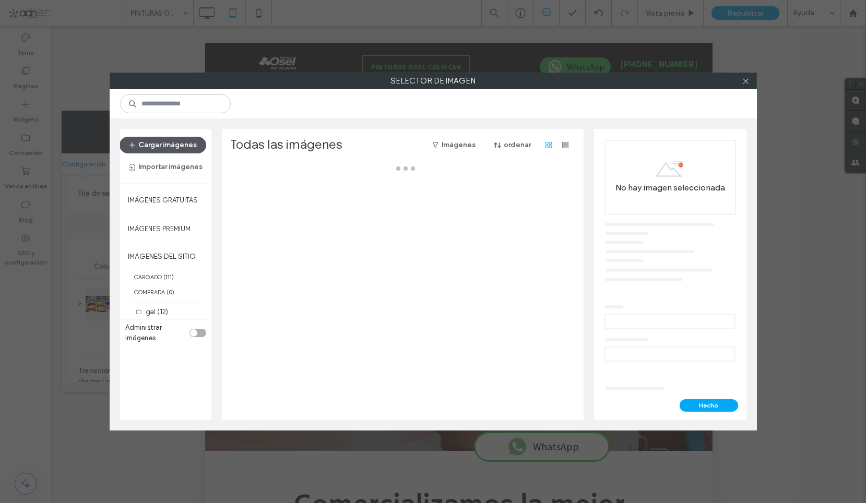
click at [172, 139] on button "Cargar imágenes" at bounding box center [163, 145] width 87 height 17
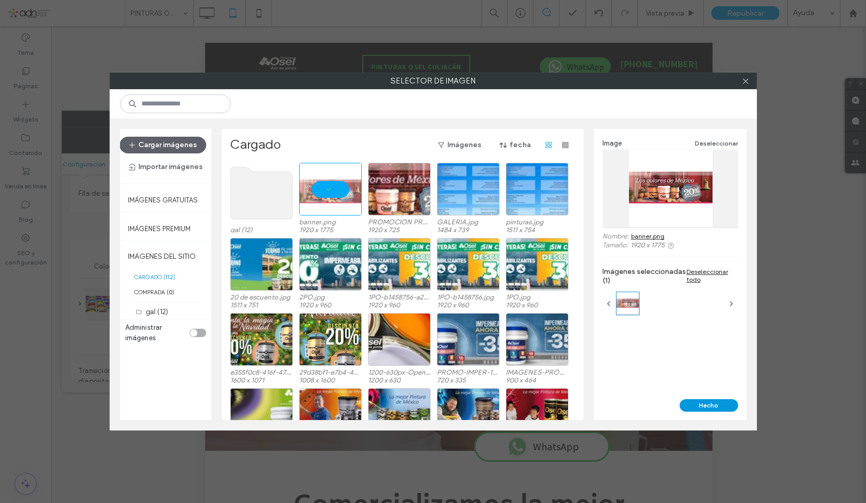
click at [709, 408] on button "Hecho" at bounding box center [708, 405] width 58 height 13
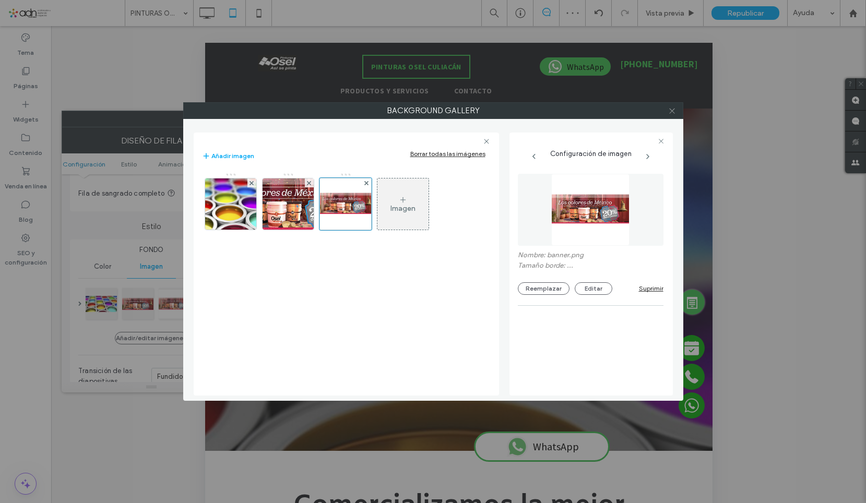
click at [670, 106] on span at bounding box center [672, 111] width 8 height 16
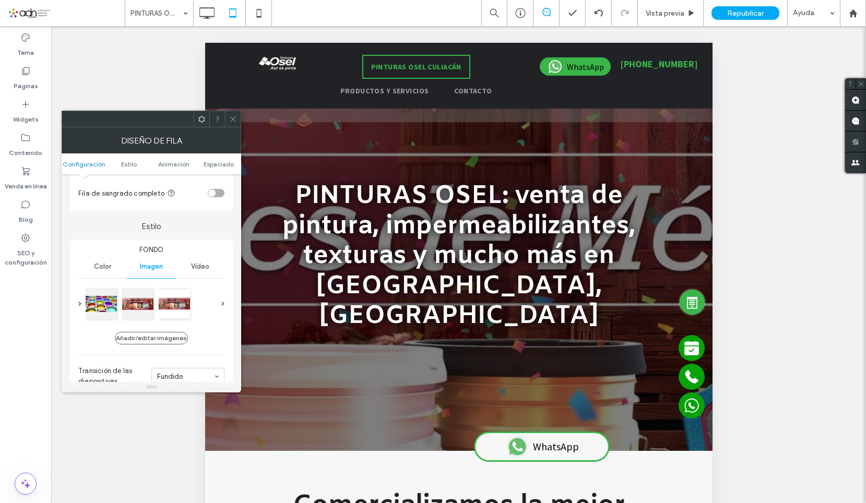
click at [230, 116] on icon at bounding box center [233, 119] width 8 height 8
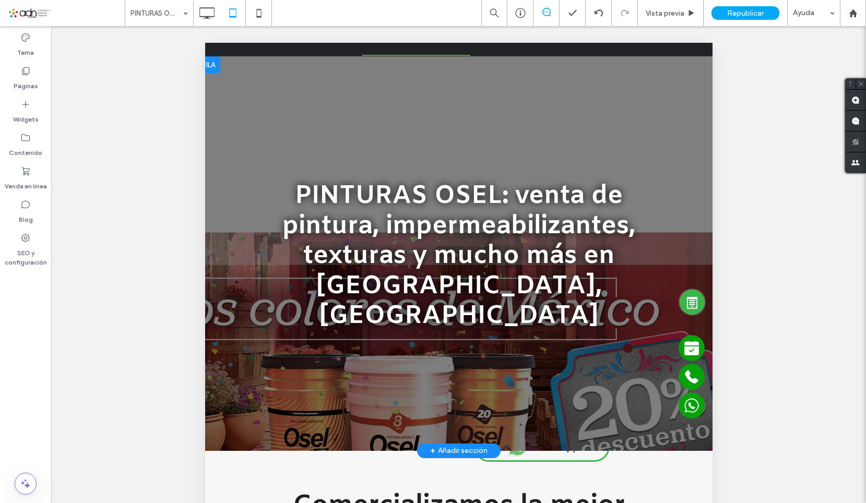
click at [221, 377] on div at bounding box center [458, 253] width 507 height 395
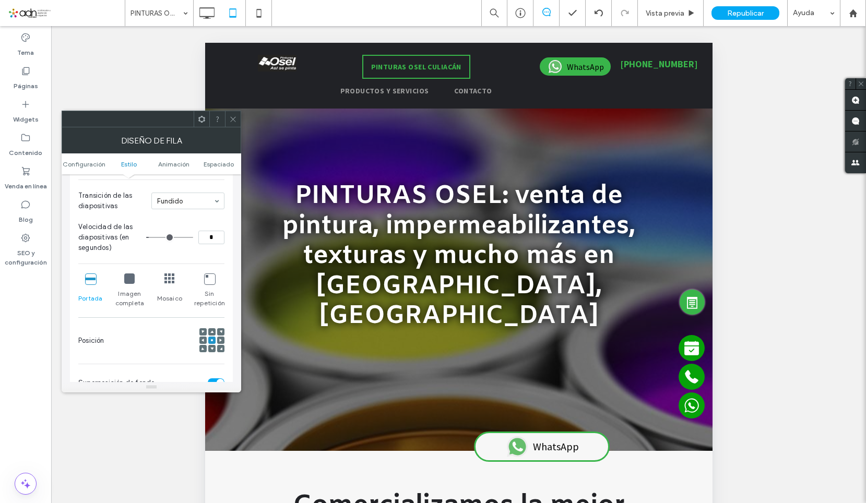
scroll to position [261, 0]
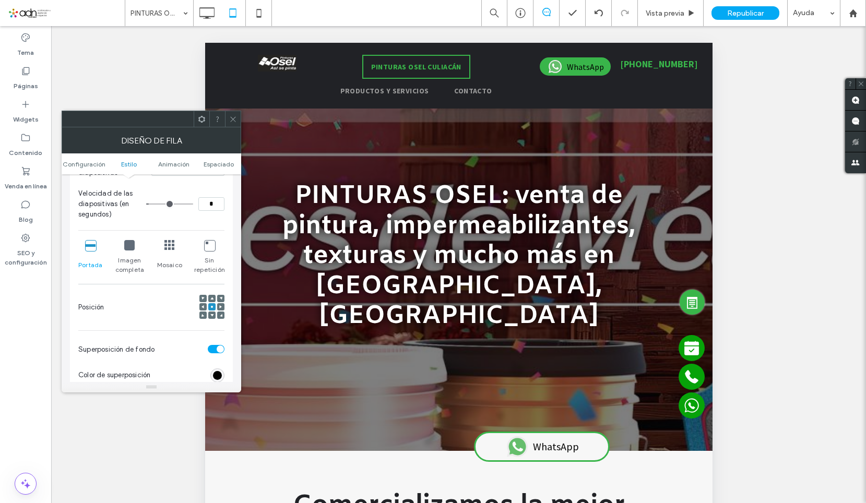
click at [211, 296] on span at bounding box center [211, 298] width 3 height 7
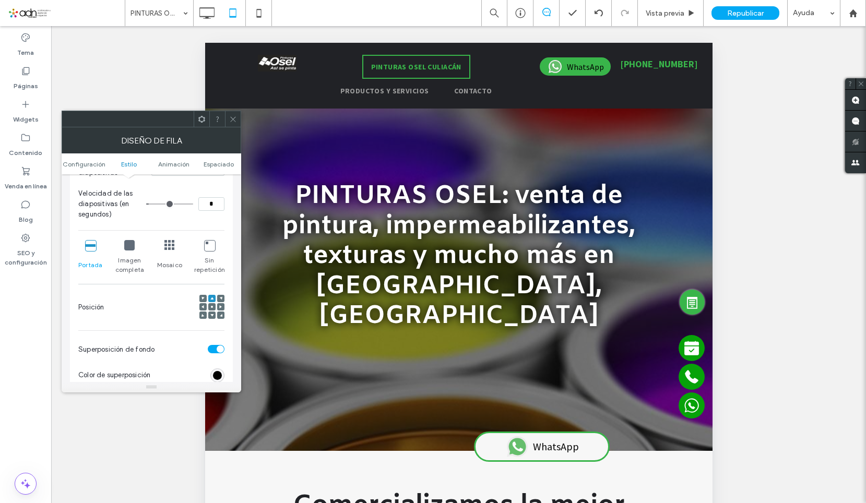
click at [237, 117] on div at bounding box center [233, 119] width 16 height 16
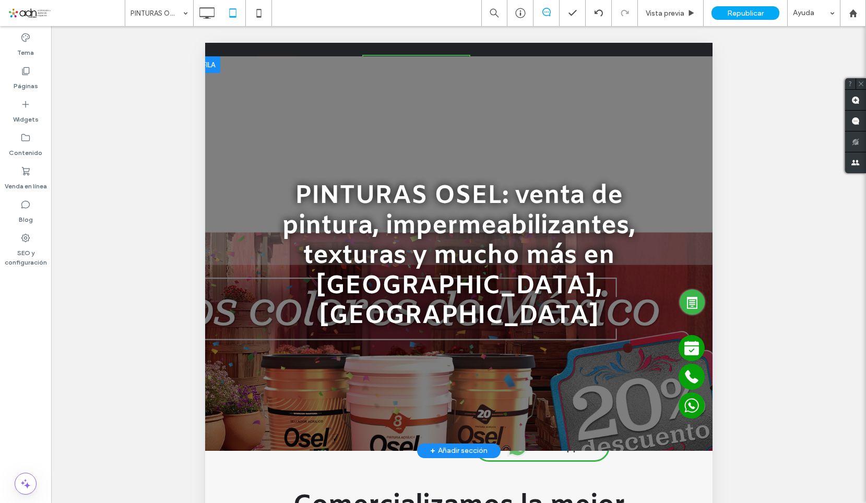
click at [228, 384] on div at bounding box center [458, 253] width 507 height 395
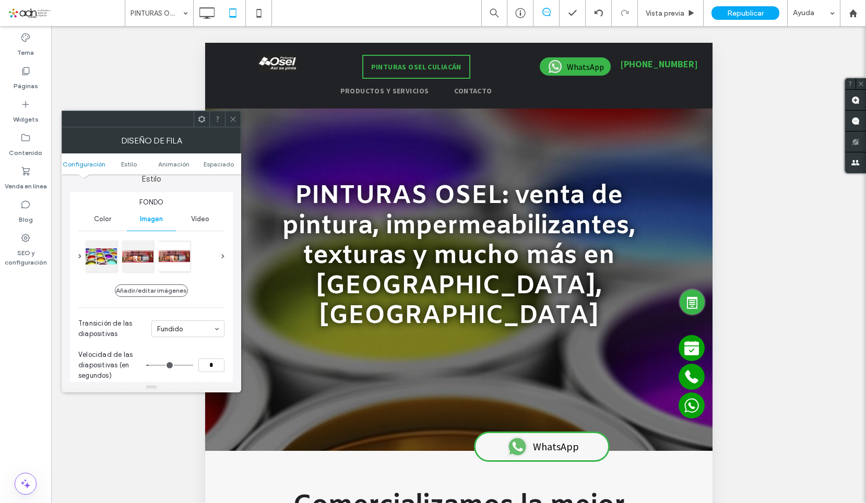
scroll to position [104, 0]
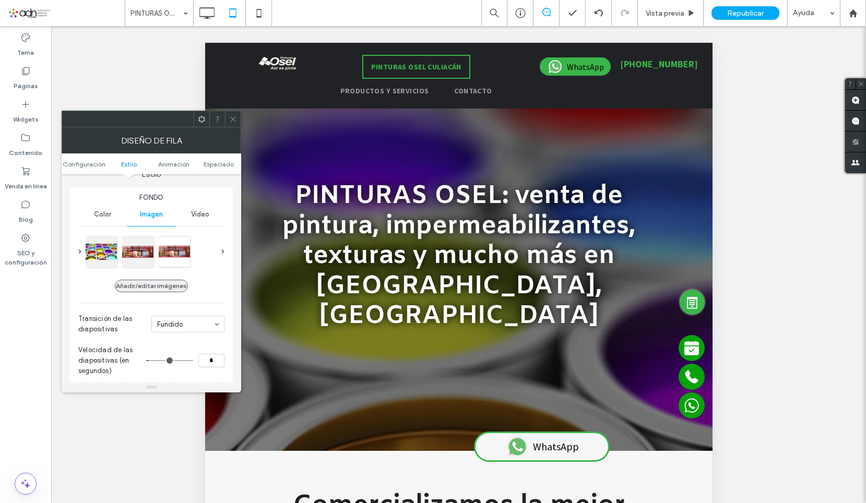
click at [156, 288] on button "Añadir/editar imágenes" at bounding box center [151, 286] width 73 height 13
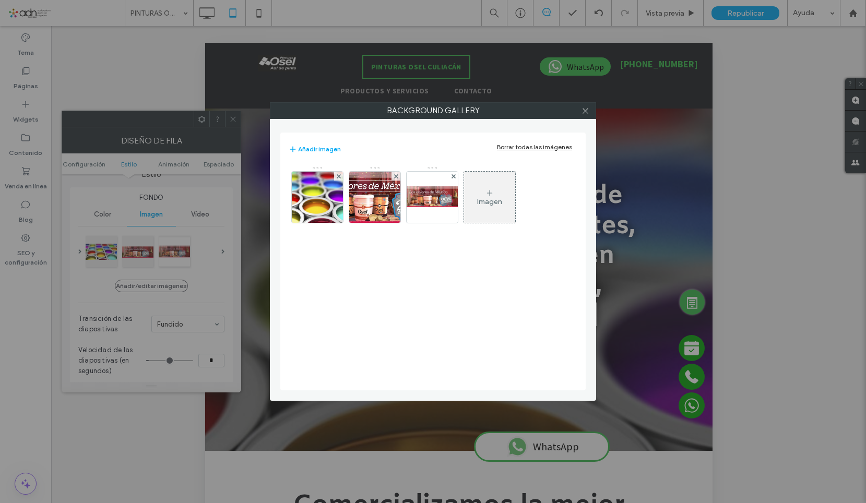
click at [475, 204] on div "Imagen" at bounding box center [489, 197] width 51 height 49
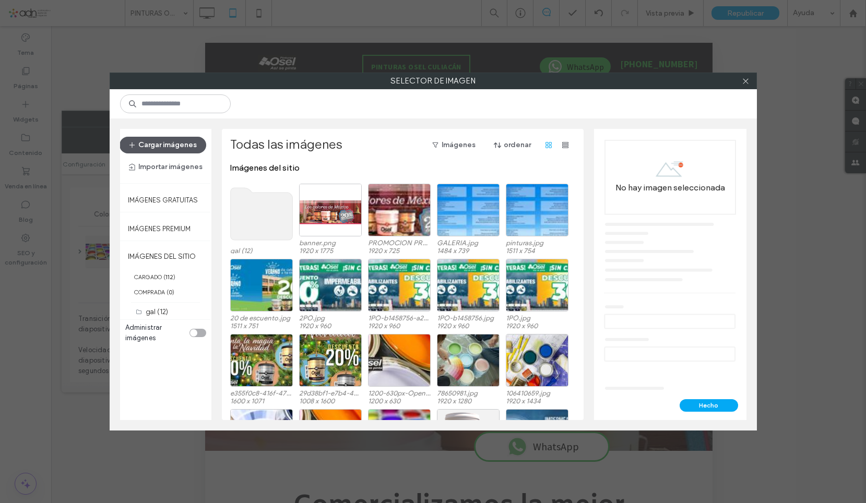
click at [192, 139] on button "Cargar imágenes" at bounding box center [163, 145] width 87 height 17
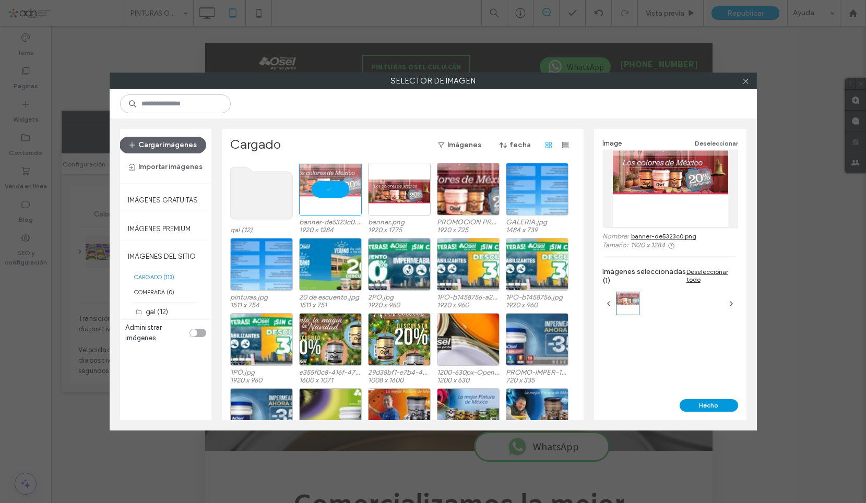
click at [714, 403] on button "Hecho" at bounding box center [708, 405] width 58 height 13
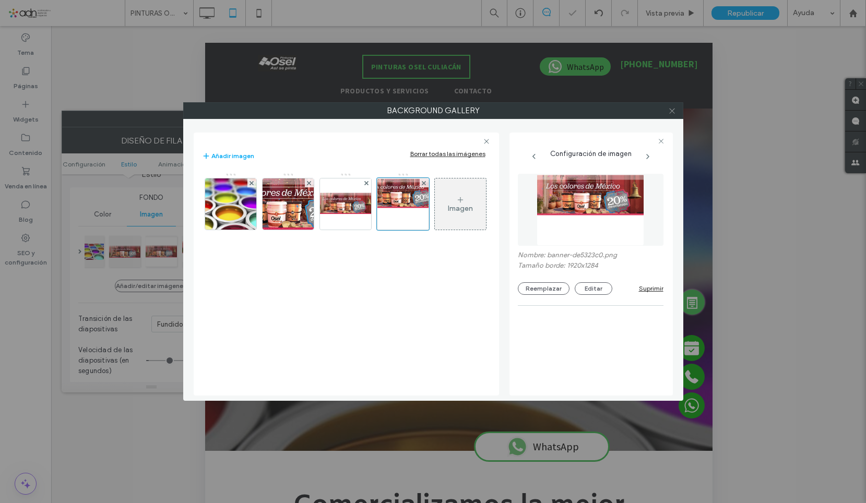
click at [674, 109] on use at bounding box center [671, 110] width 5 height 5
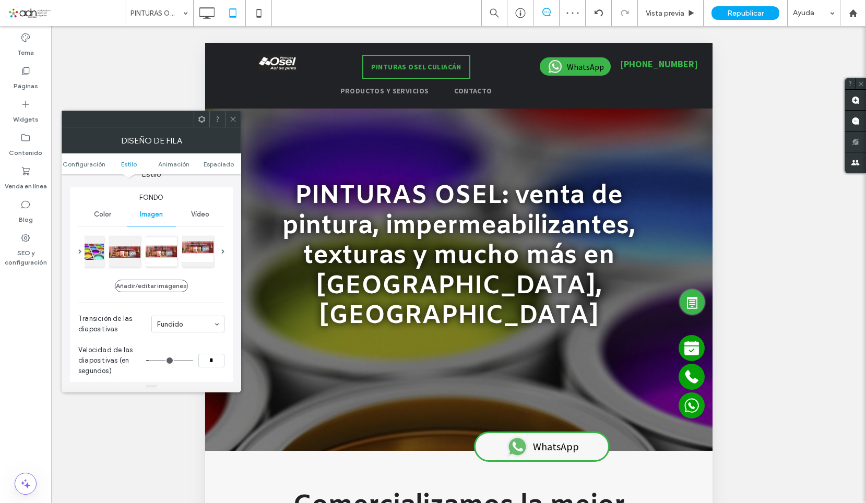
click at [229, 115] on div at bounding box center [233, 119] width 16 height 16
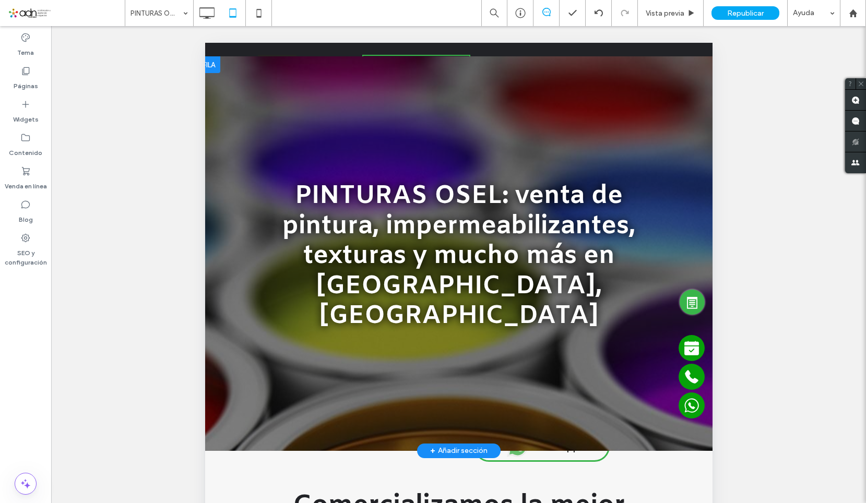
click at [232, 392] on div at bounding box center [458, 253] width 507 height 395
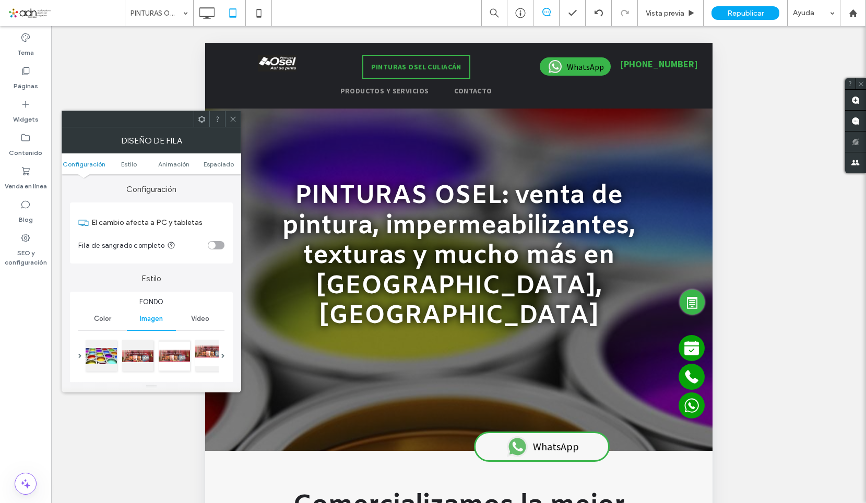
scroll to position [52, 0]
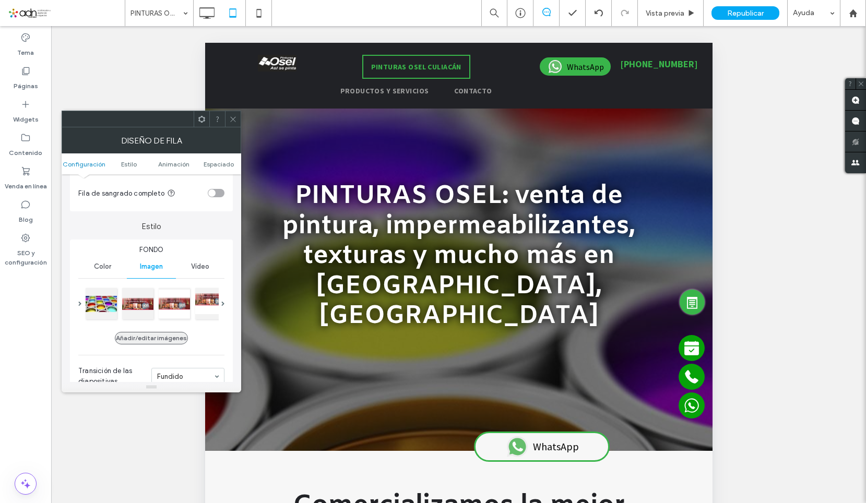
click at [167, 336] on button "Añadir/editar imágenes" at bounding box center [151, 338] width 73 height 13
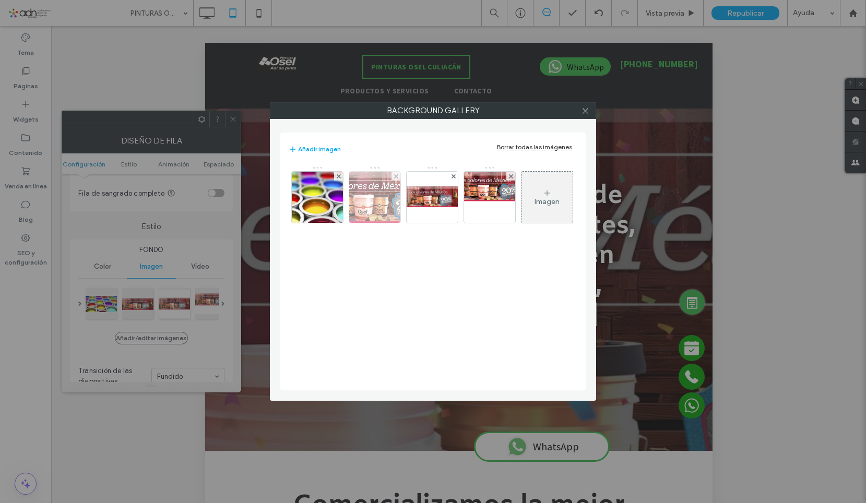
click at [398, 175] on div at bounding box center [395, 176] width 9 height 9
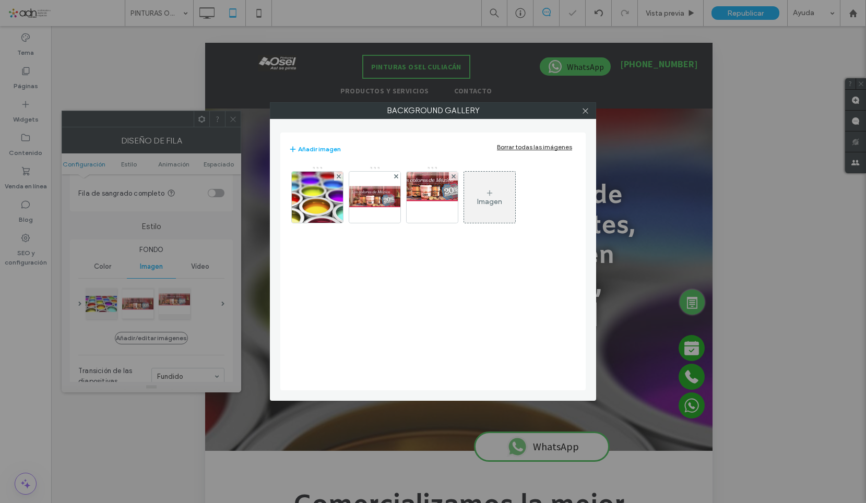
click at [398, 175] on div at bounding box center [395, 176] width 9 height 9
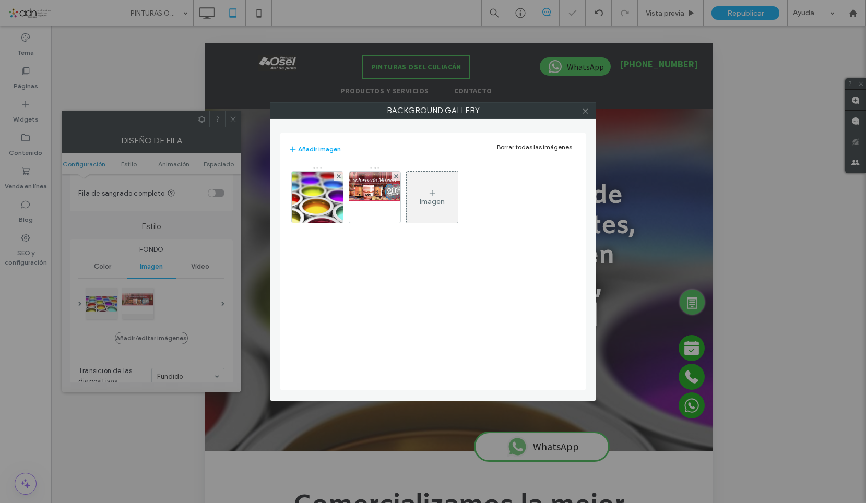
click at [398, 175] on div at bounding box center [395, 176] width 9 height 9
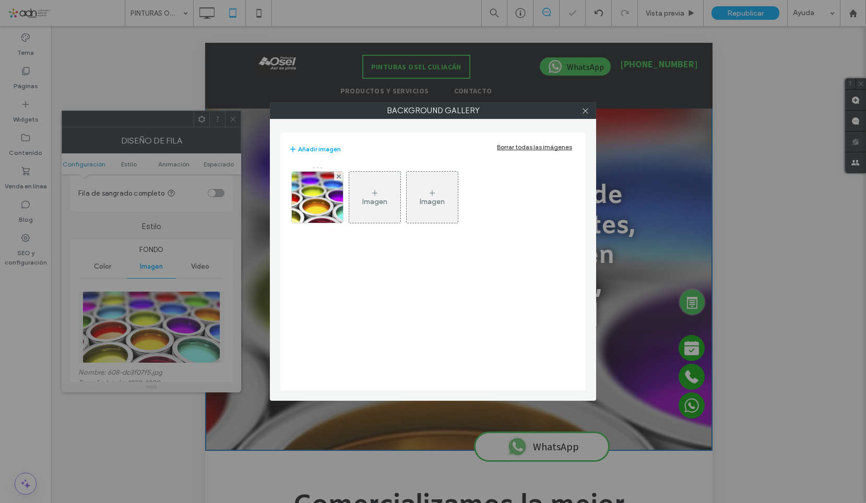
click at [393, 184] on div "Imagen" at bounding box center [374, 197] width 51 height 49
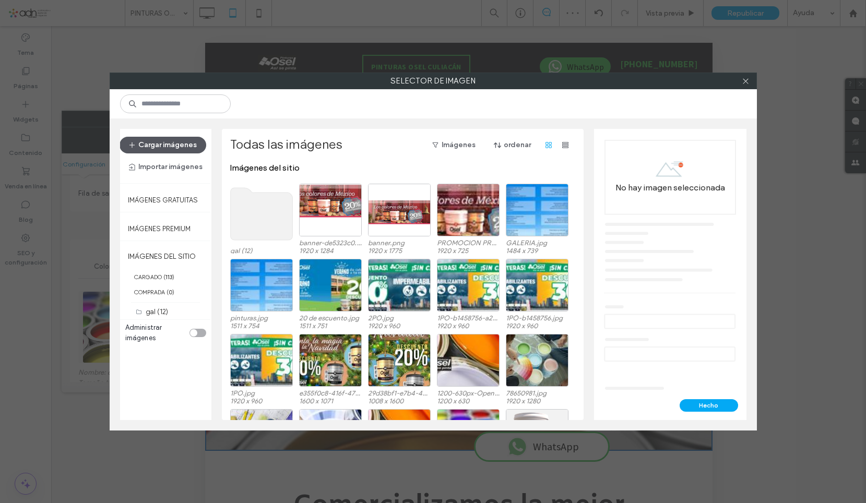
click at [174, 140] on button "Cargar imágenes" at bounding box center [163, 145] width 87 height 17
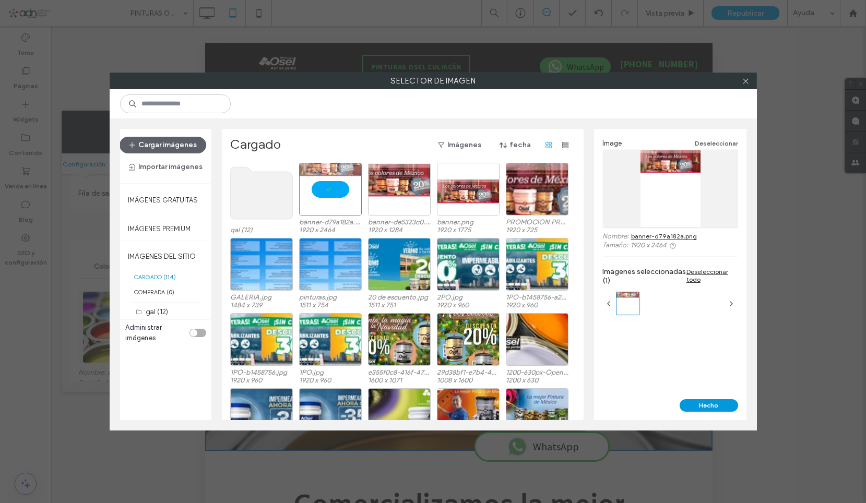
click at [713, 403] on button "Hecho" at bounding box center [708, 405] width 58 height 13
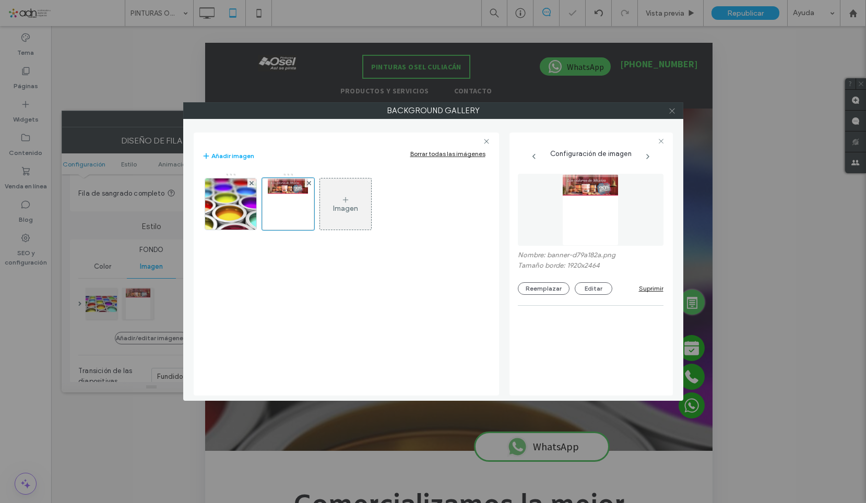
click at [673, 112] on use at bounding box center [671, 110] width 5 height 5
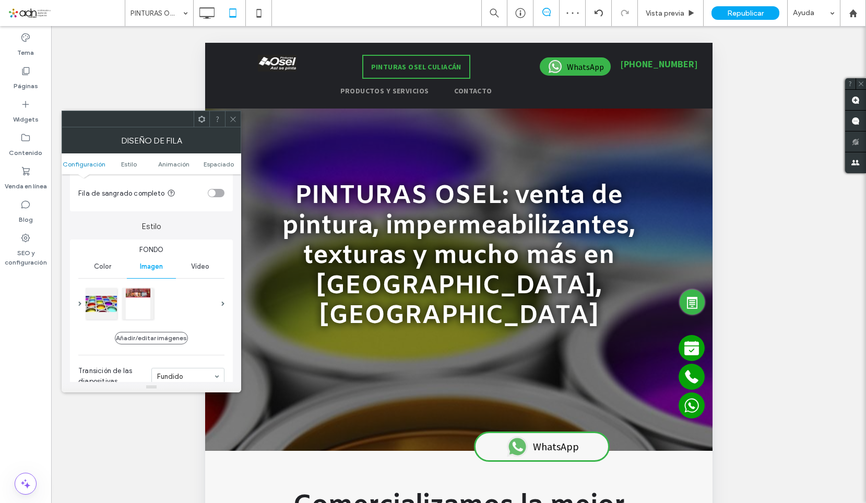
click at [233, 118] on icon at bounding box center [233, 119] width 8 height 8
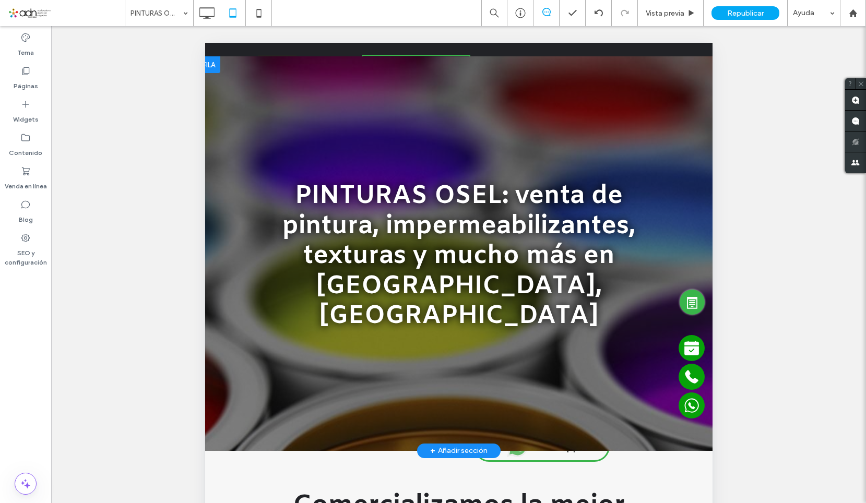
click at [223, 399] on div at bounding box center [458, 253] width 507 height 395
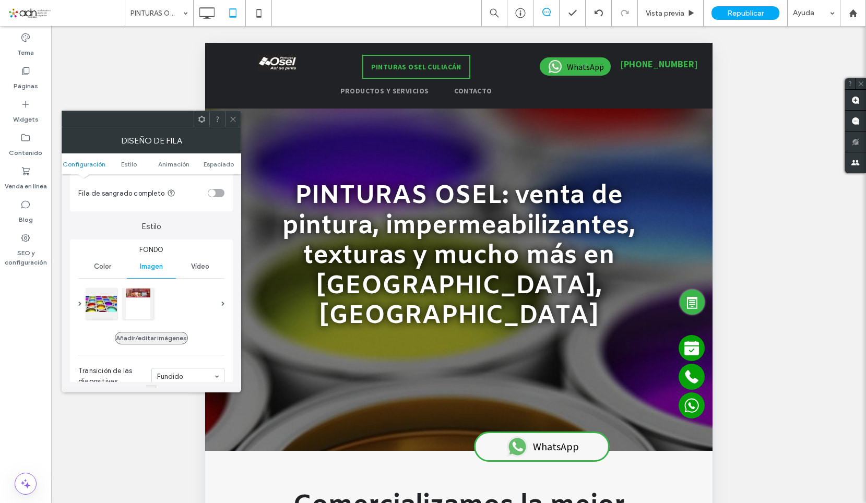
click at [138, 337] on button "Añadir/editar imágenes" at bounding box center [151, 338] width 73 height 13
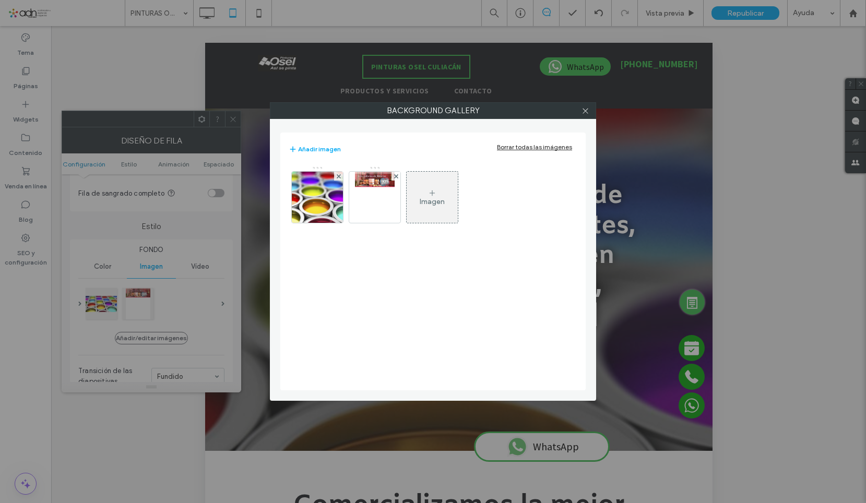
click at [437, 179] on div "Imagen" at bounding box center [432, 197] width 51 height 49
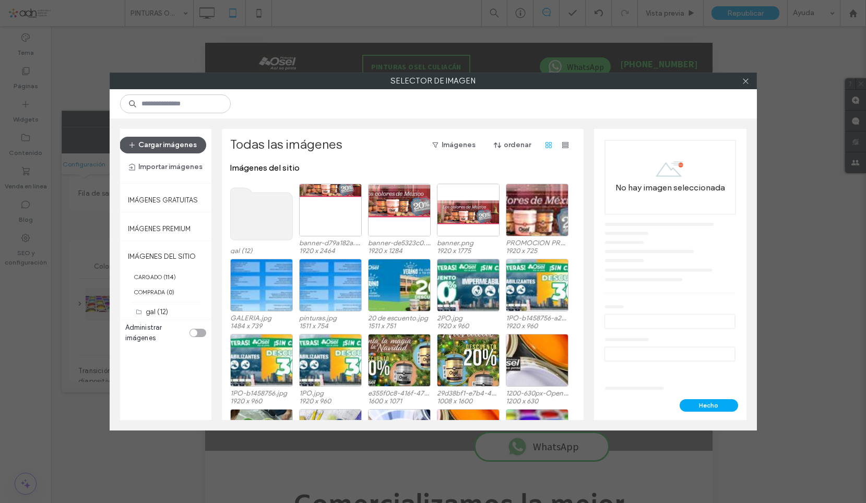
click at [168, 141] on button "Cargar imágenes" at bounding box center [163, 145] width 87 height 17
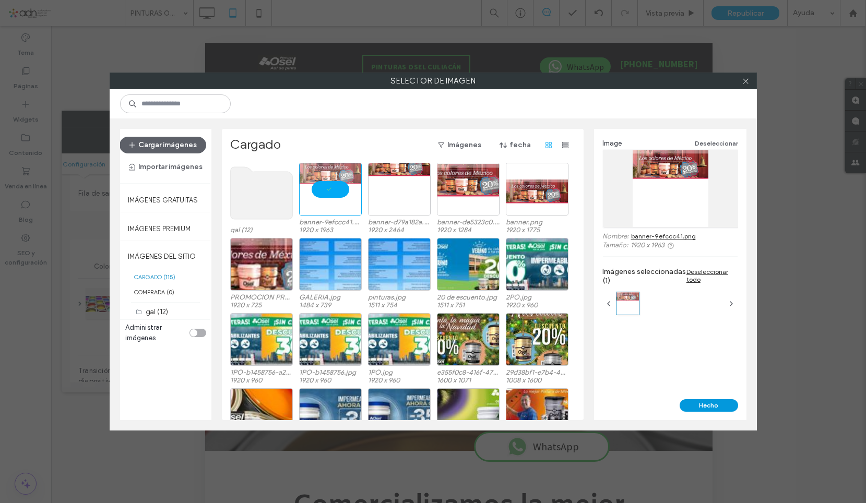
click at [706, 404] on button "Hecho" at bounding box center [708, 405] width 58 height 13
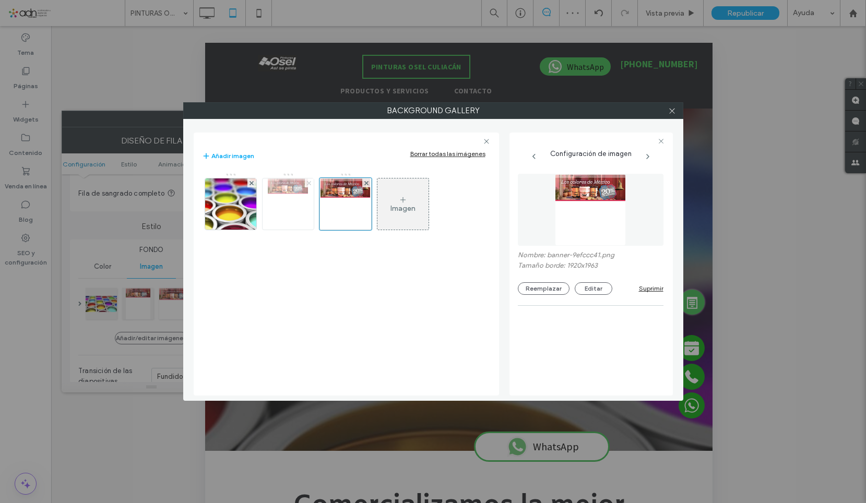
click at [308, 183] on icon at bounding box center [309, 183] width 4 height 4
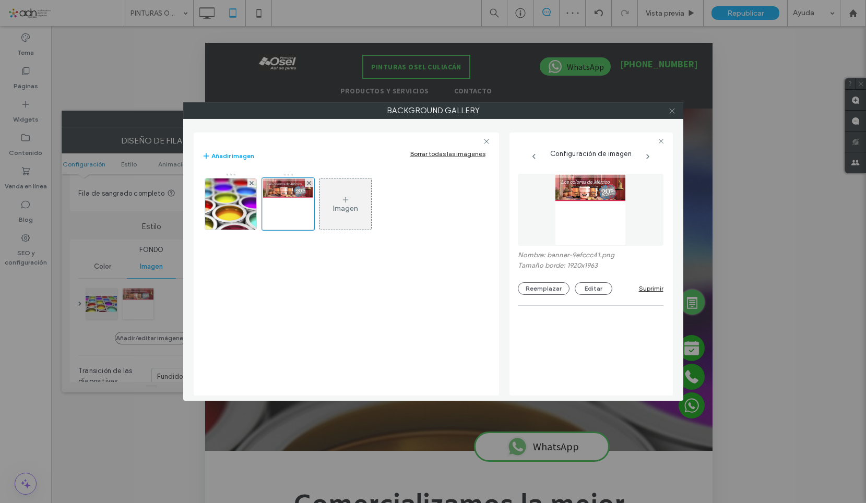
click at [673, 110] on icon at bounding box center [672, 111] width 8 height 8
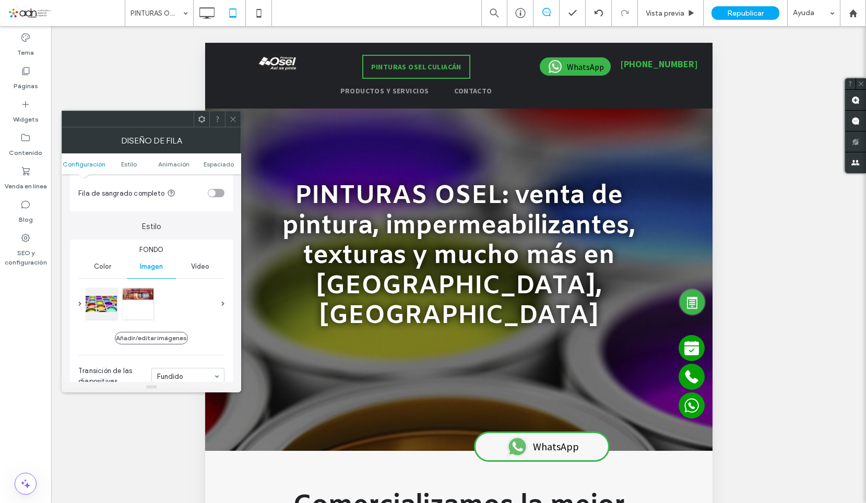
click at [231, 118] on icon at bounding box center [233, 119] width 8 height 8
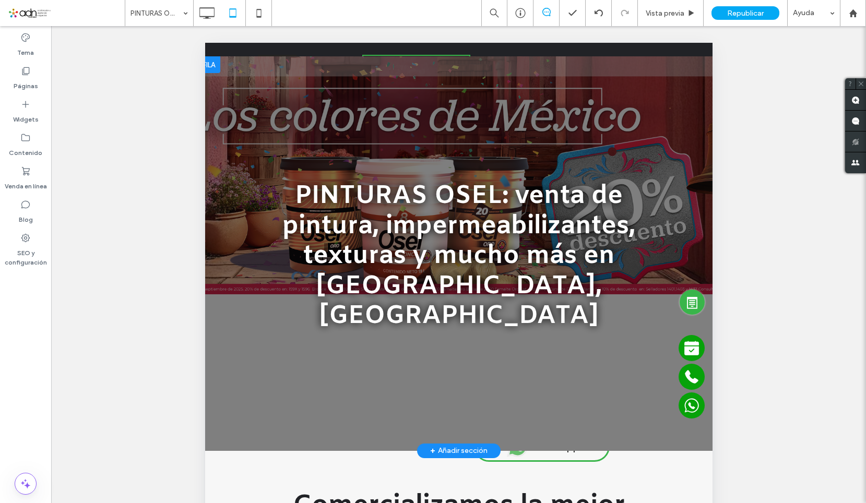
click at [242, 317] on div "PINTURAS OSEL: venta de pintura, impermeabilizantes, texturas y mucho más en Cu…" at bounding box center [458, 253] width 501 height 271
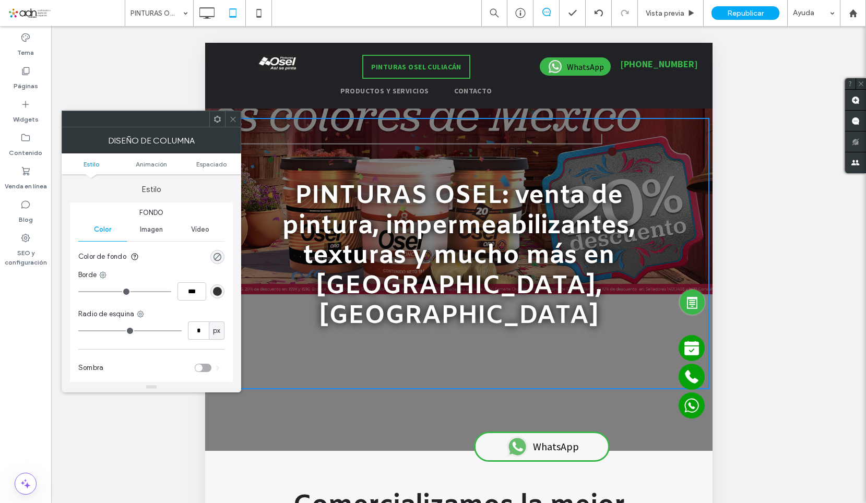
click at [152, 232] on span "Imagen" at bounding box center [151, 229] width 23 height 8
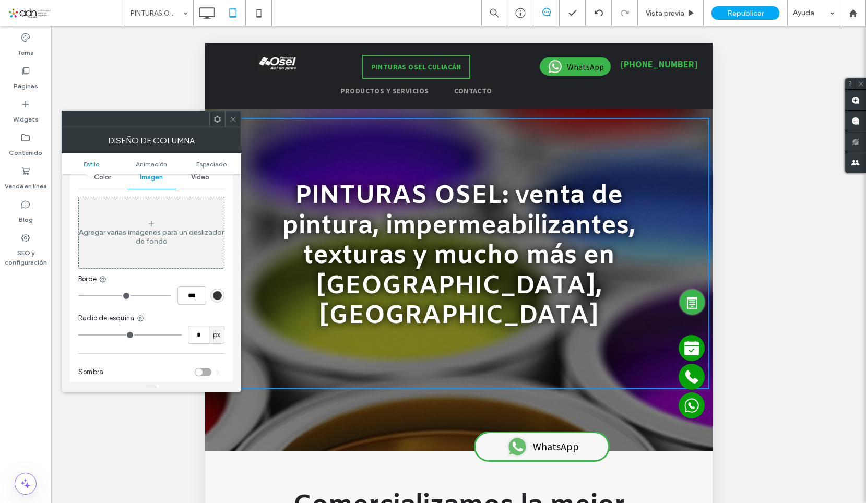
click at [233, 120] on use at bounding box center [232, 118] width 5 height 5
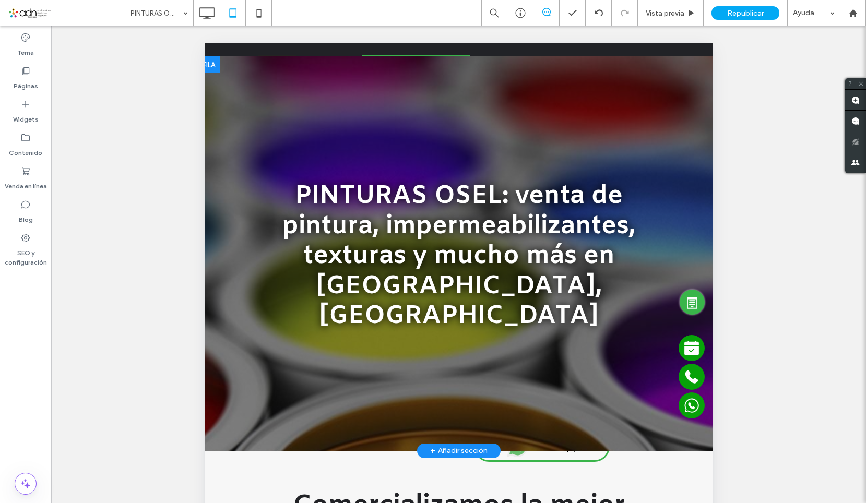
click at [233, 384] on div at bounding box center [458, 253] width 507 height 395
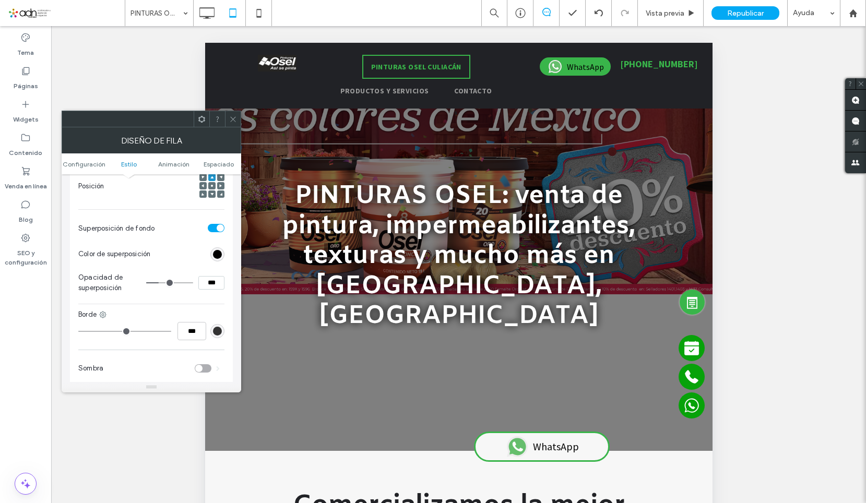
scroll to position [313, 0]
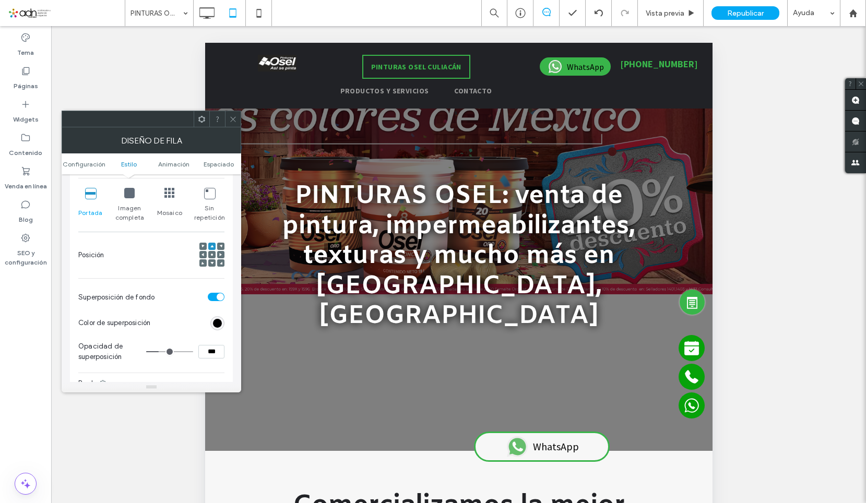
click at [129, 185] on div "Imagen completa" at bounding box center [129, 205] width 30 height 43
click at [129, 195] on icon at bounding box center [129, 193] width 10 height 10
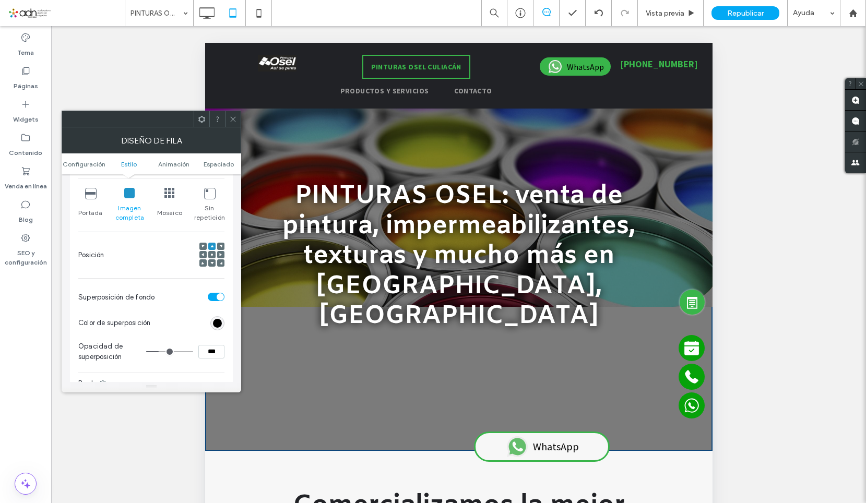
click at [93, 195] on icon at bounding box center [90, 193] width 10 height 10
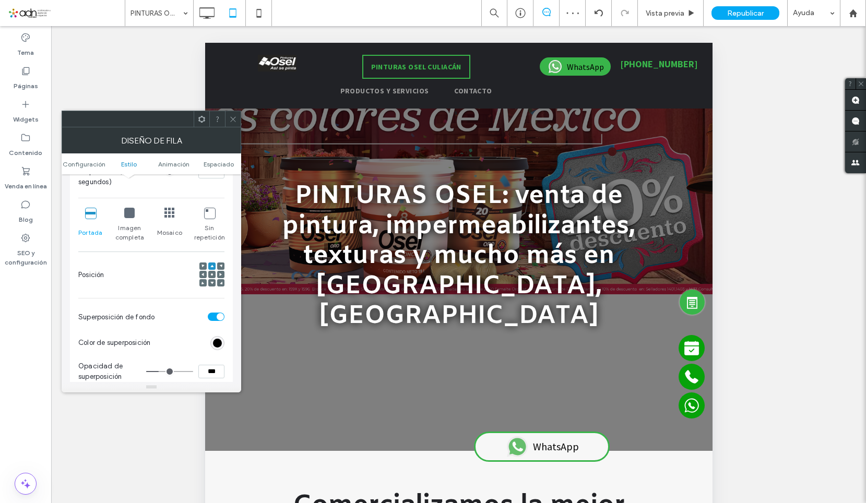
scroll to position [157, 0]
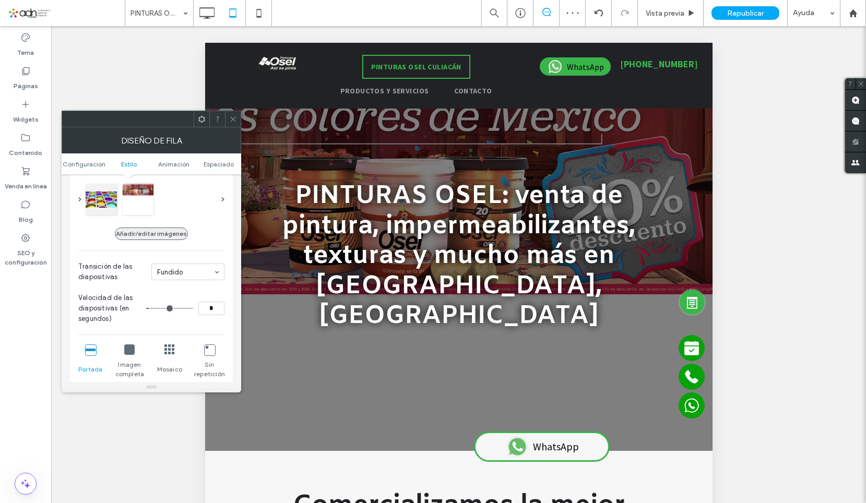
click at [155, 234] on button "Añadir/editar imágenes" at bounding box center [151, 234] width 73 height 13
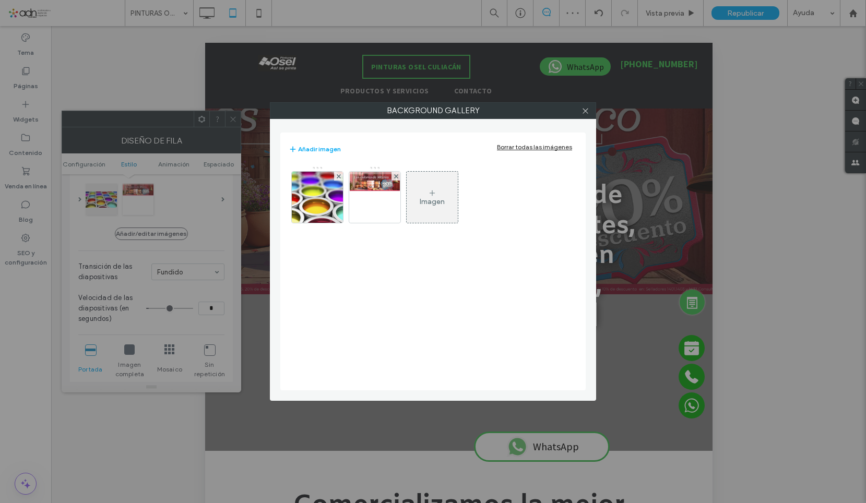
click at [412, 199] on div "Imagen" at bounding box center [432, 197] width 51 height 49
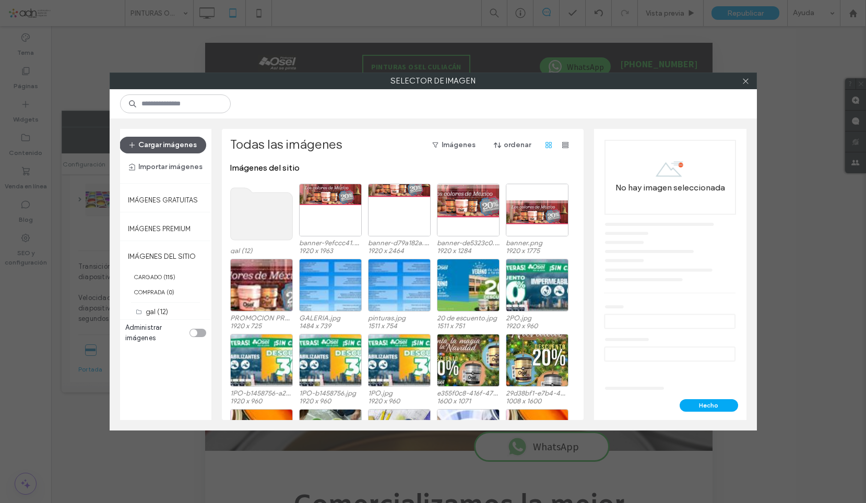
click at [180, 141] on button "Cargar imágenes" at bounding box center [163, 145] width 87 height 17
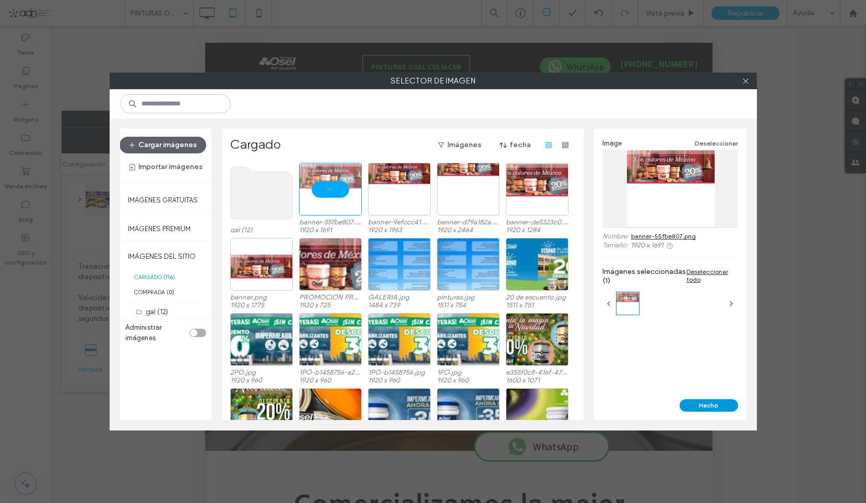
click at [719, 408] on button "Hecho" at bounding box center [708, 405] width 58 height 13
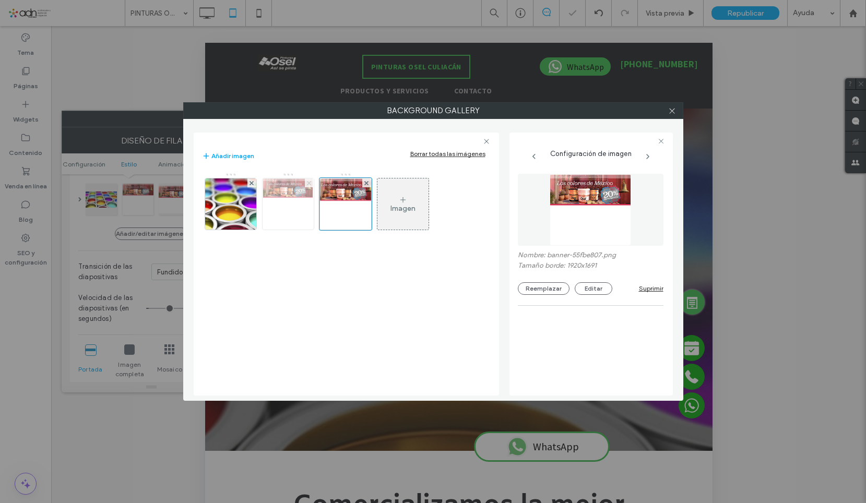
click at [307, 182] on icon at bounding box center [309, 183] width 4 height 4
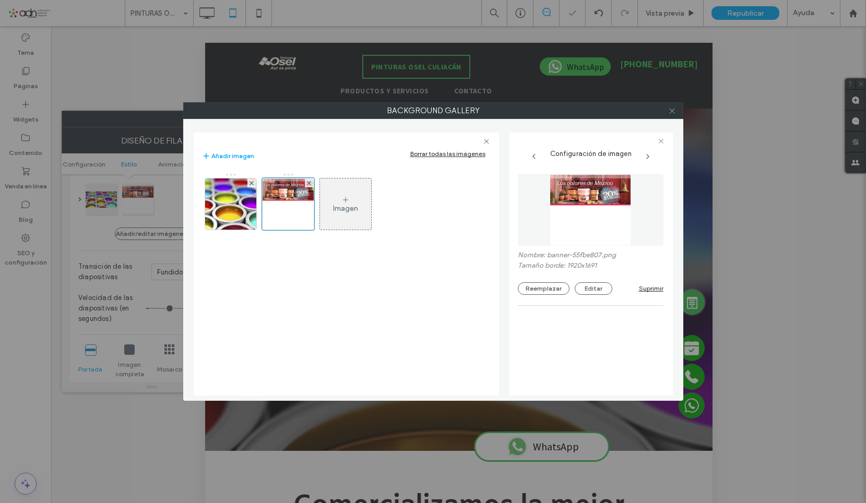
click at [670, 110] on icon at bounding box center [672, 111] width 8 height 8
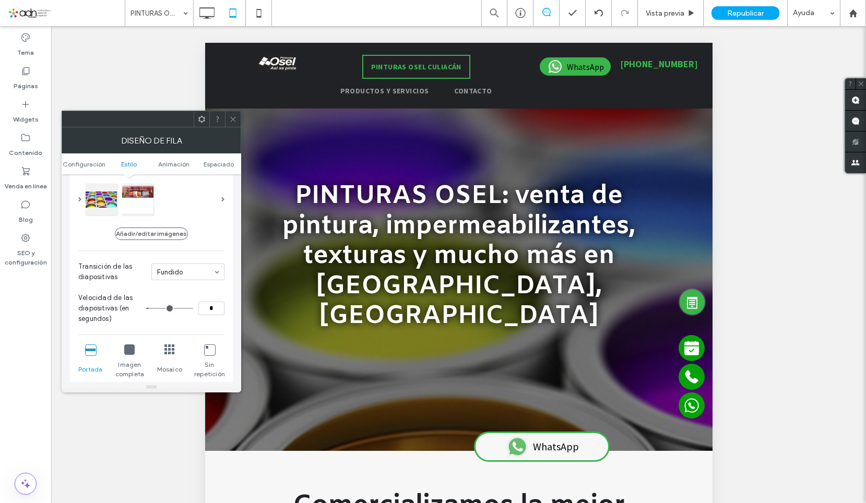
click at [226, 118] on div at bounding box center [233, 119] width 16 height 16
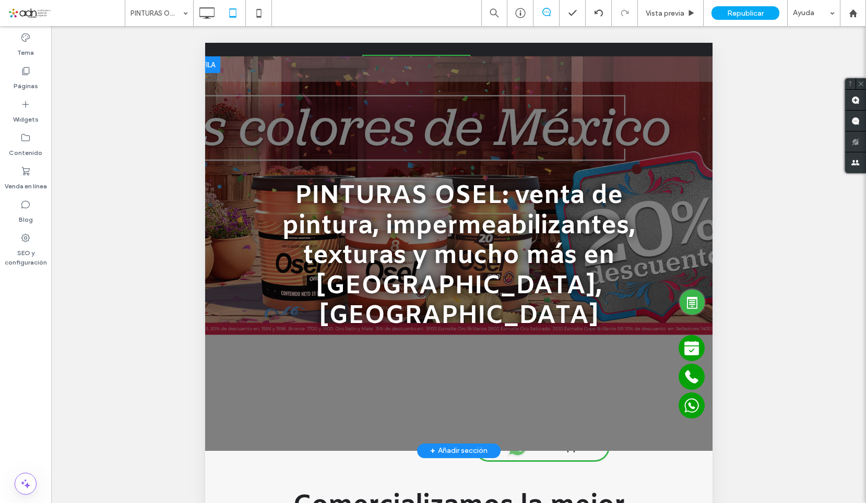
click at [255, 379] on div at bounding box center [458, 253] width 507 height 395
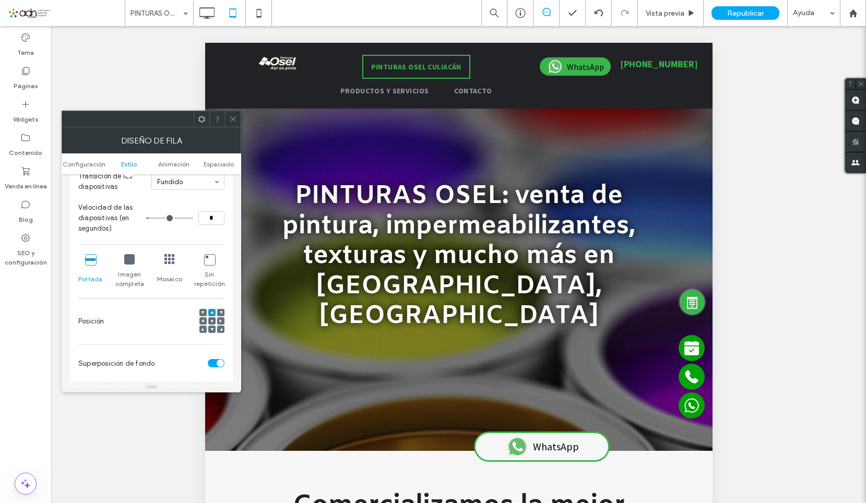
scroll to position [261, 0]
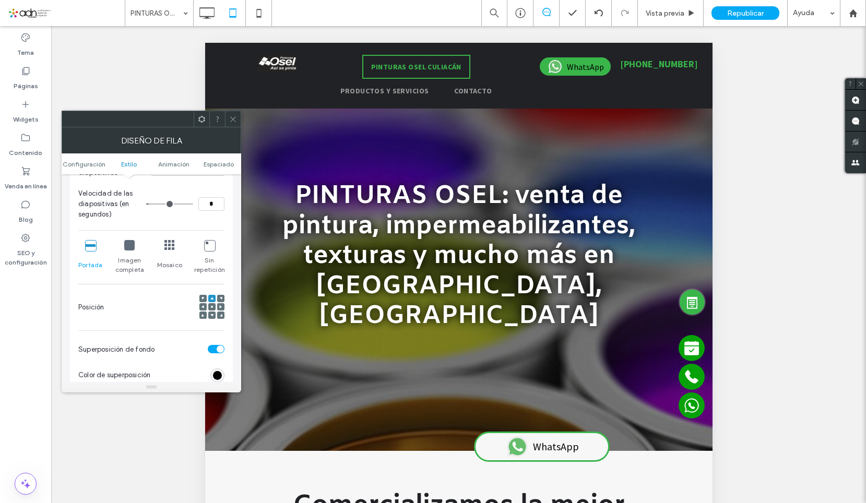
click at [128, 245] on icon at bounding box center [129, 245] width 10 height 10
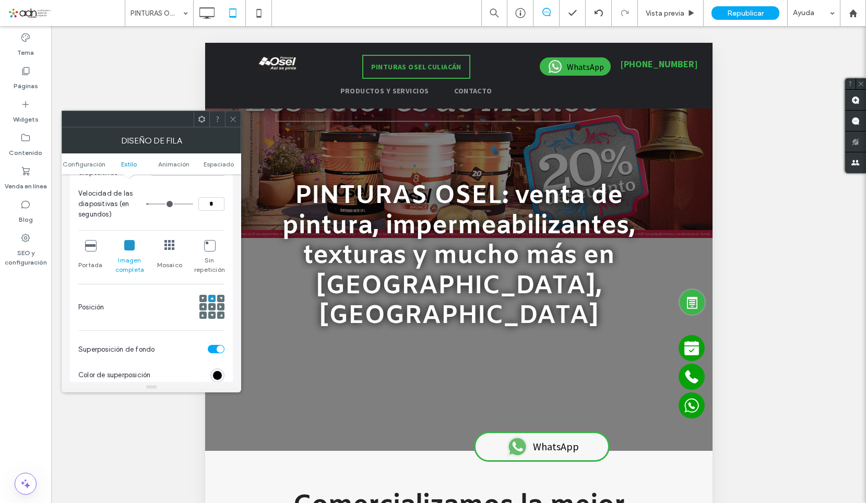
click at [92, 243] on icon at bounding box center [90, 245] width 10 height 10
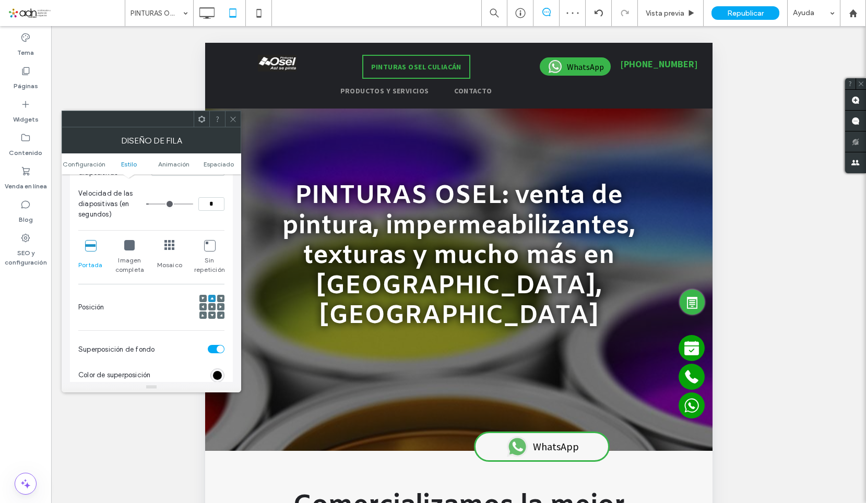
click at [209, 307] on div at bounding box center [211, 306] width 7 height 7
click at [211, 307] on use at bounding box center [212, 307] width 2 height 2
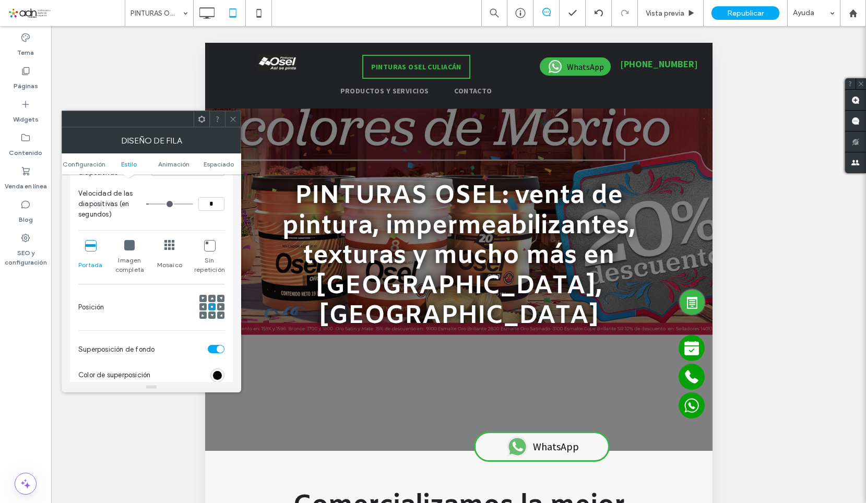
click at [211, 316] on icon at bounding box center [211, 315] width 3 height 3
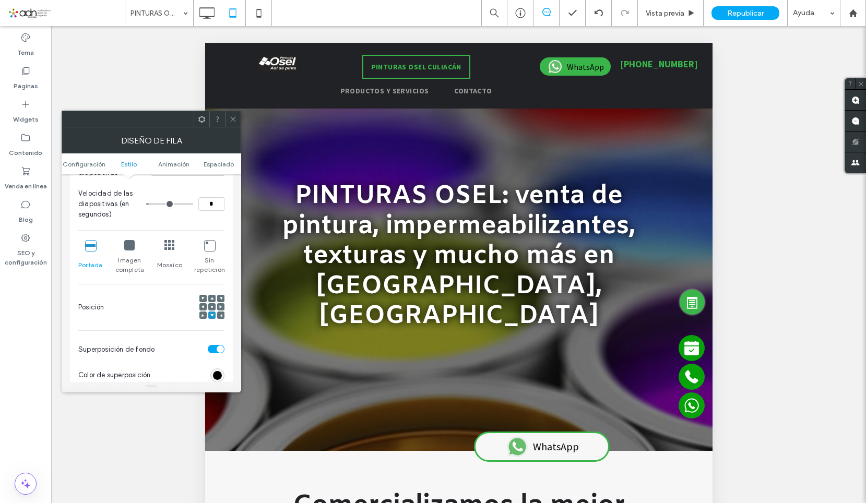
click at [211, 307] on use at bounding box center [212, 307] width 2 height 2
click at [130, 244] on icon at bounding box center [129, 245] width 10 height 10
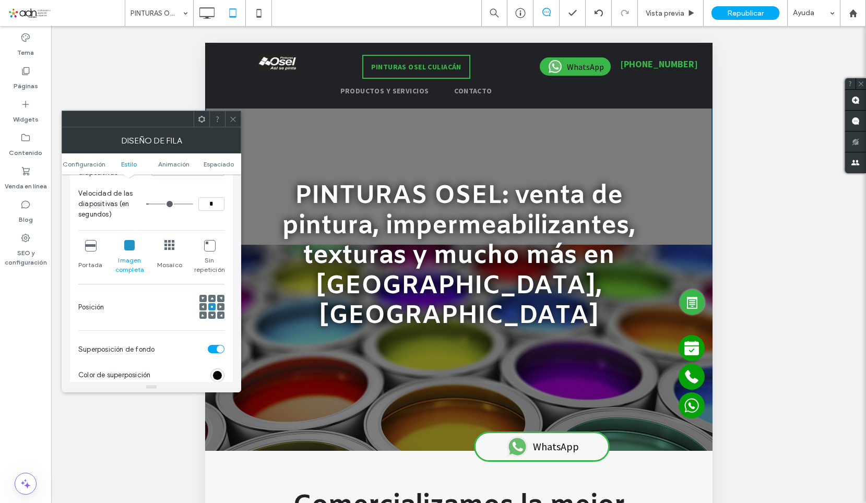
click at [212, 302] on span at bounding box center [211, 298] width 3 height 7
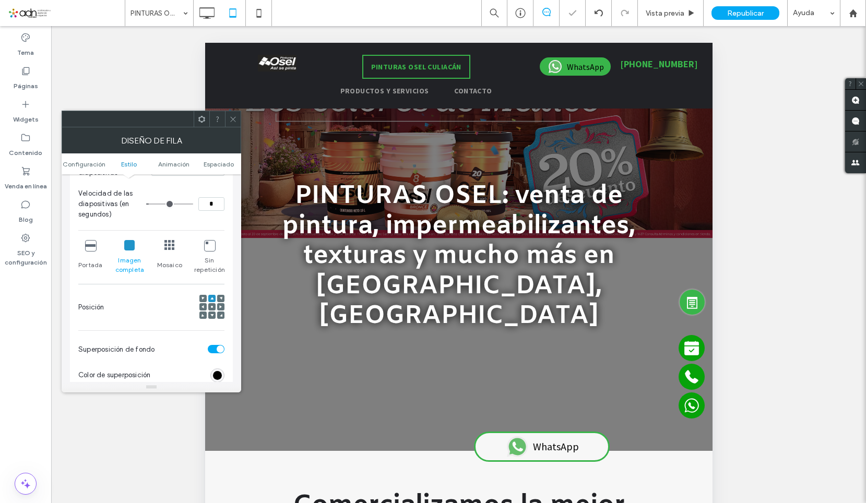
click at [212, 319] on div at bounding box center [211, 307] width 25 height 25
click at [212, 318] on span at bounding box center [211, 315] width 3 height 7
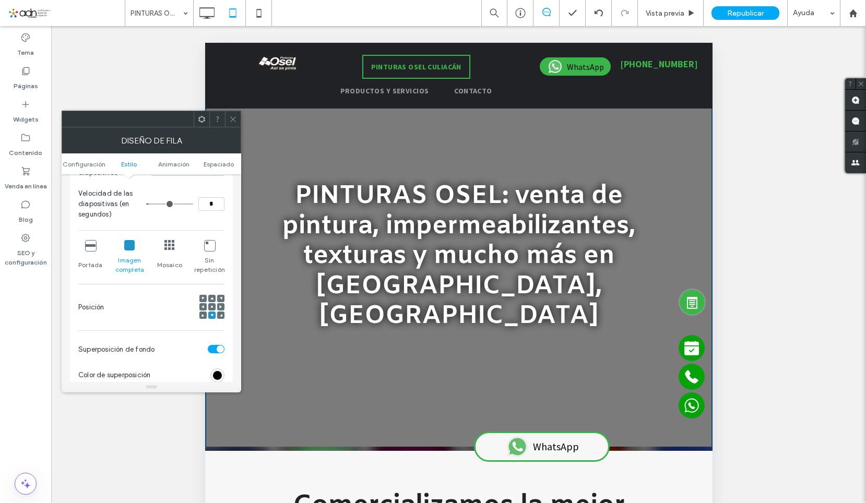
click at [229, 121] on icon at bounding box center [233, 119] width 8 height 8
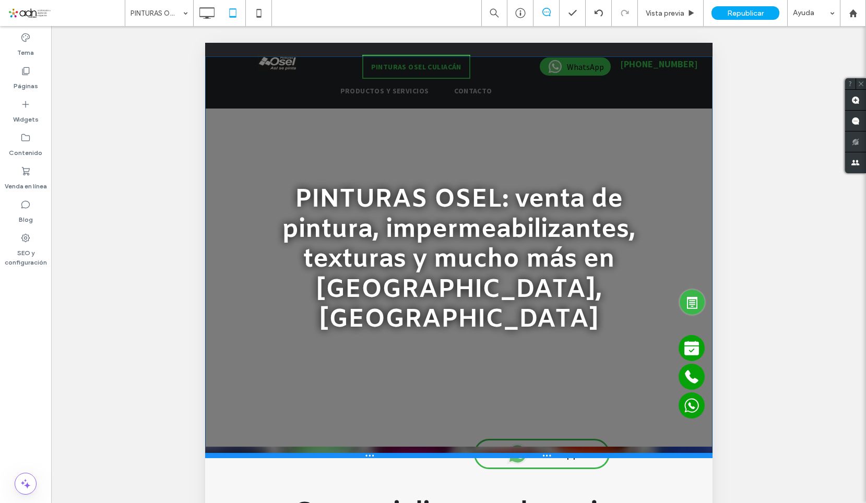
drag, startPoint x: 326, startPoint y: 420, endPoint x: 525, endPoint y: 463, distance: 203.5
click at [326, 453] on div at bounding box center [458, 455] width 507 height 5
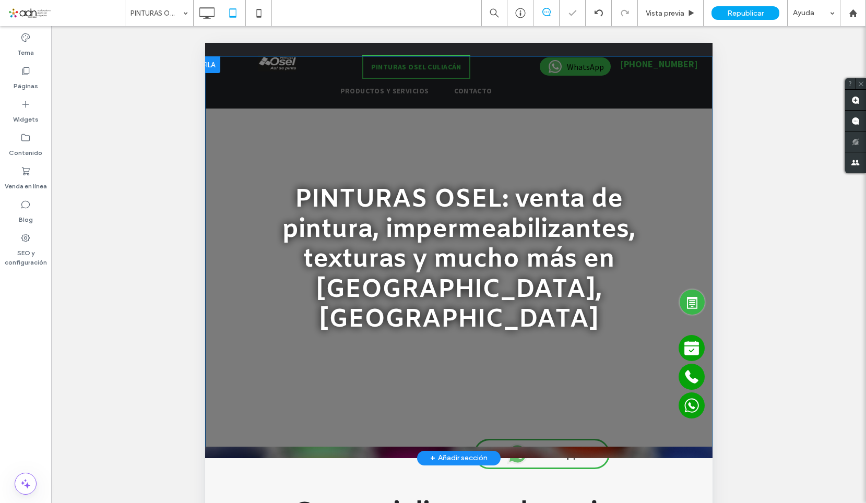
click at [222, 424] on div at bounding box center [458, 257] width 507 height 402
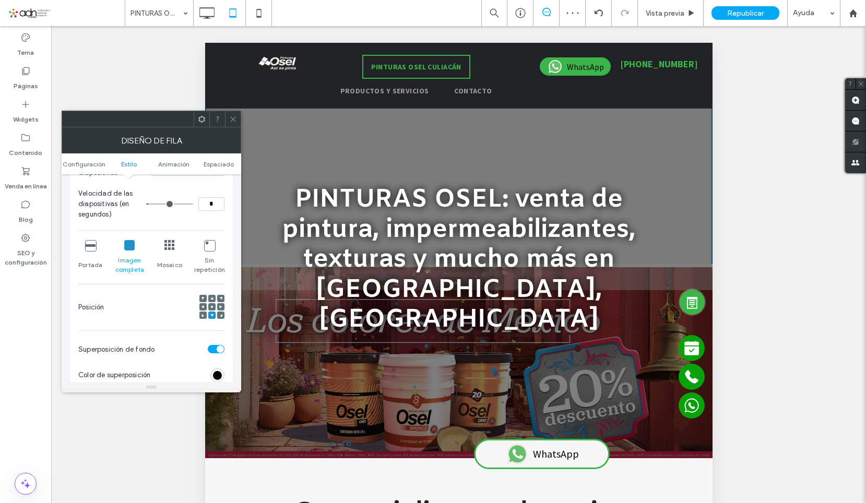
click at [214, 302] on div at bounding box center [211, 307] width 25 height 25
click at [209, 300] on div at bounding box center [211, 298] width 7 height 7
click at [211, 300] on span at bounding box center [211, 298] width 3 height 7
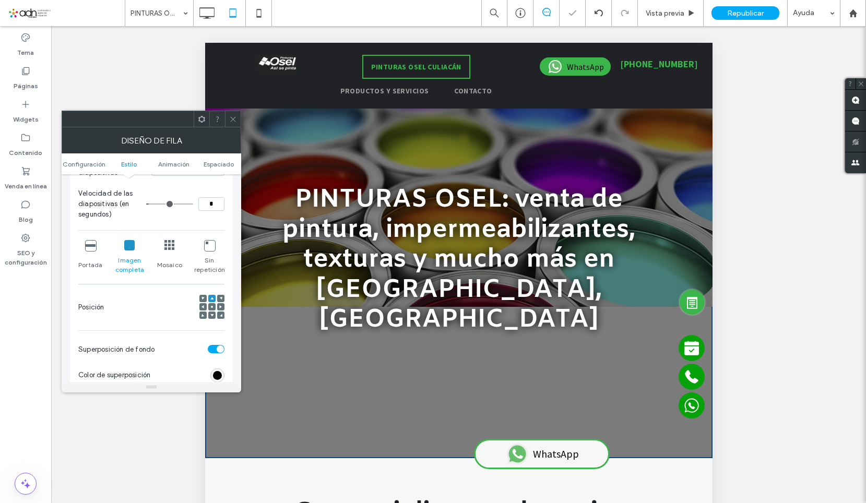
click at [232, 120] on icon at bounding box center [233, 119] width 8 height 8
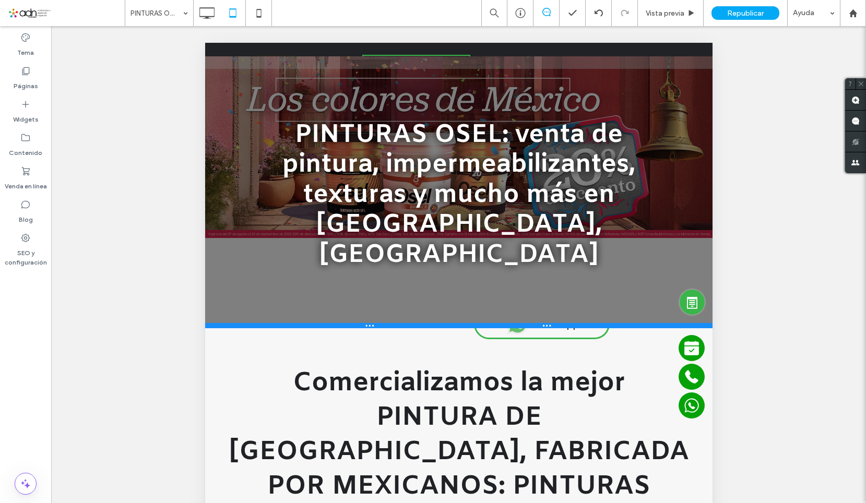
drag, startPoint x: 300, startPoint y: 427, endPoint x: 301, endPoint y: 297, distance: 129.9
click at [301, 323] on div at bounding box center [458, 325] width 507 height 5
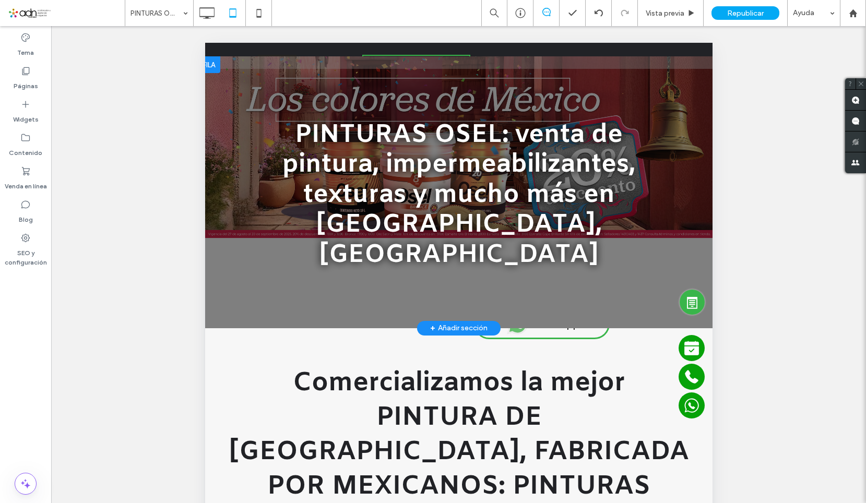
click at [234, 266] on div "PINTURAS OSEL: venta de pintura, impermeabilizantes, texturas y mucho más en Cu…" at bounding box center [458, 192] width 501 height 271
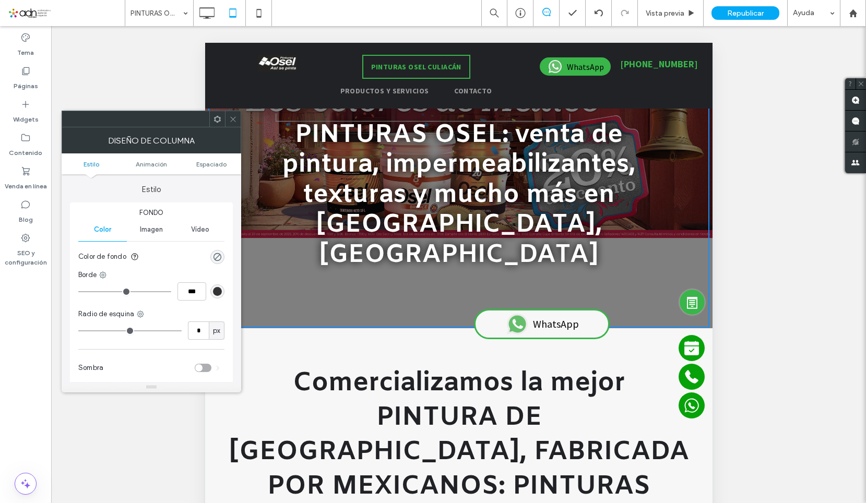
click at [144, 236] on div "Imagen" at bounding box center [151, 229] width 49 height 23
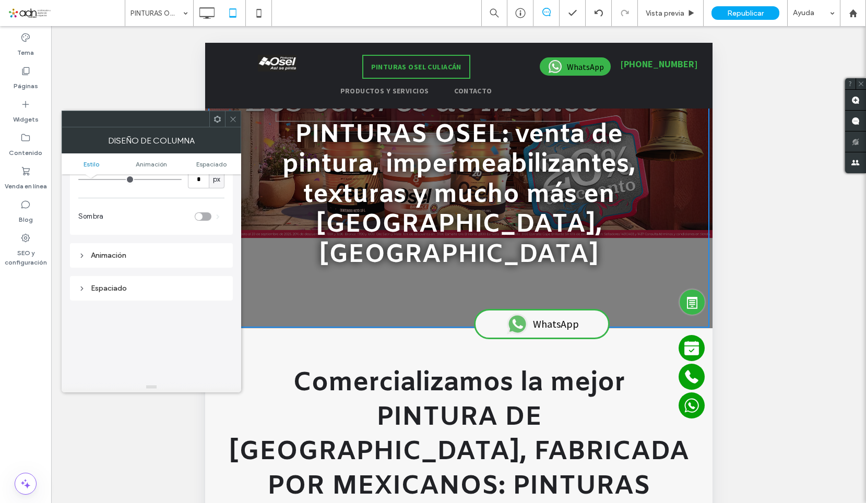
scroll to position [209, 0]
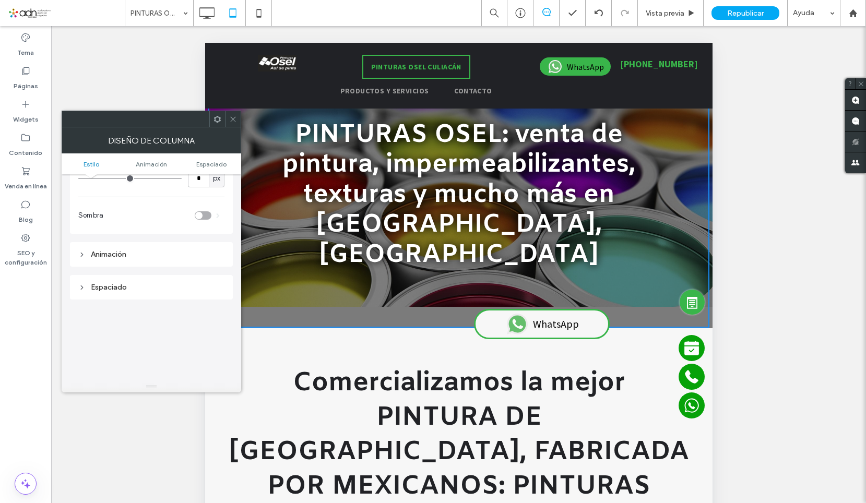
click at [233, 124] on span at bounding box center [233, 119] width 8 height 16
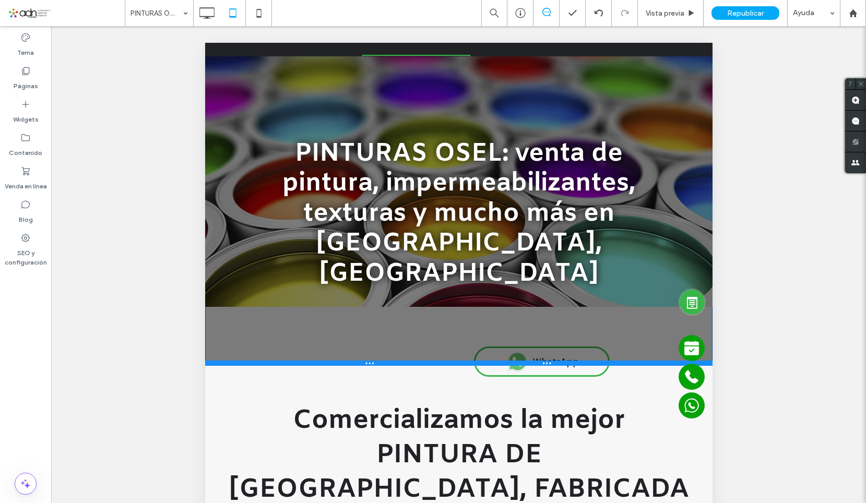
drag, startPoint x: 245, startPoint y: 296, endPoint x: 250, endPoint y: 411, distance: 115.4
click at [250, 366] on div at bounding box center [458, 363] width 507 height 5
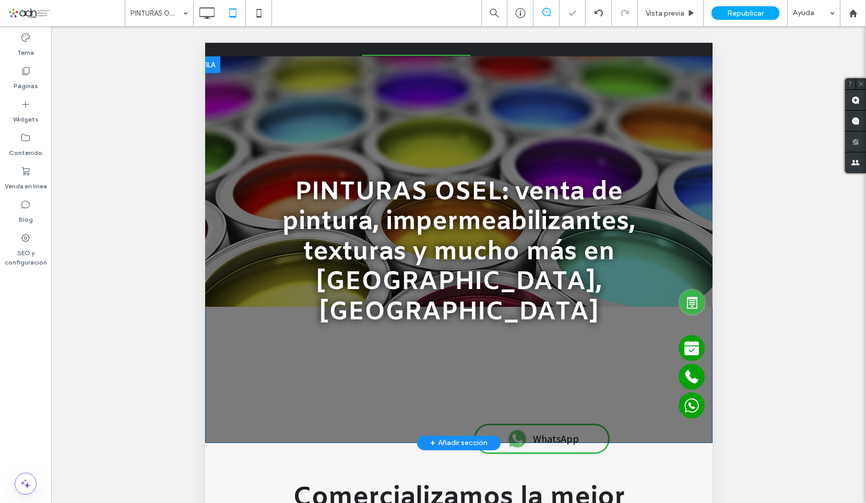
click at [231, 392] on div at bounding box center [458, 249] width 507 height 387
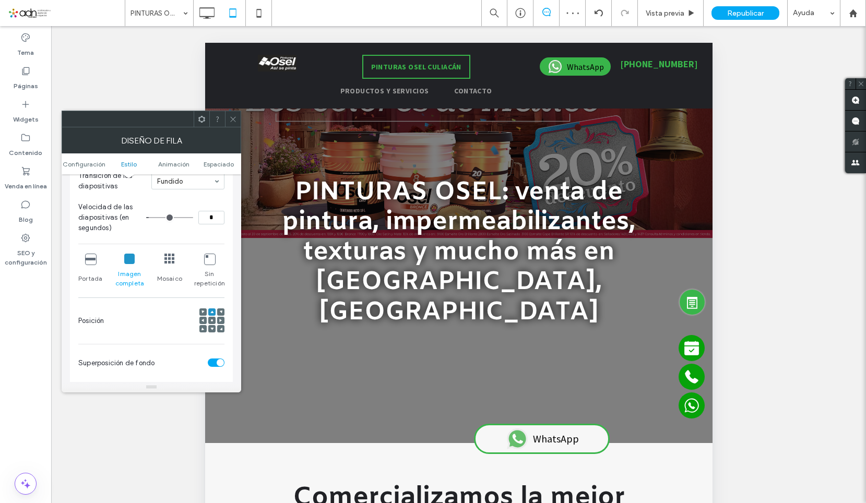
scroll to position [261, 0]
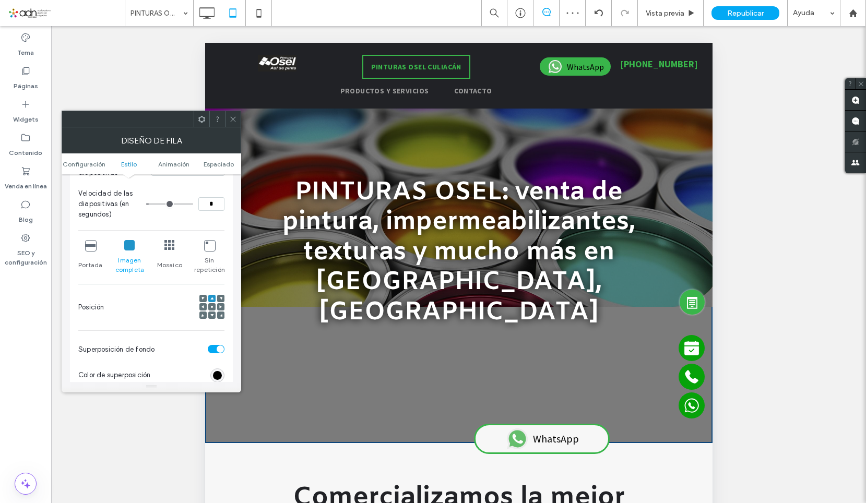
click at [210, 310] on span at bounding box center [211, 306] width 3 height 7
click at [236, 118] on icon at bounding box center [233, 119] width 8 height 8
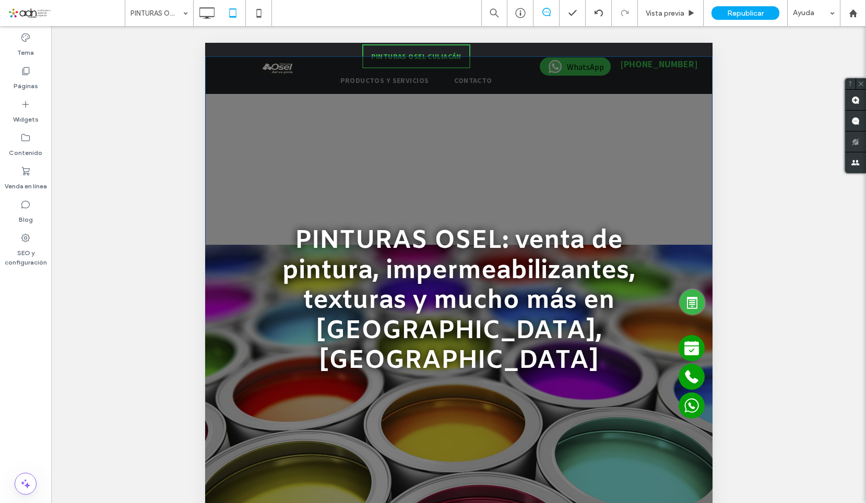
drag, startPoint x: 236, startPoint y: 410, endPoint x: 230, endPoint y: 508, distance: 98.3
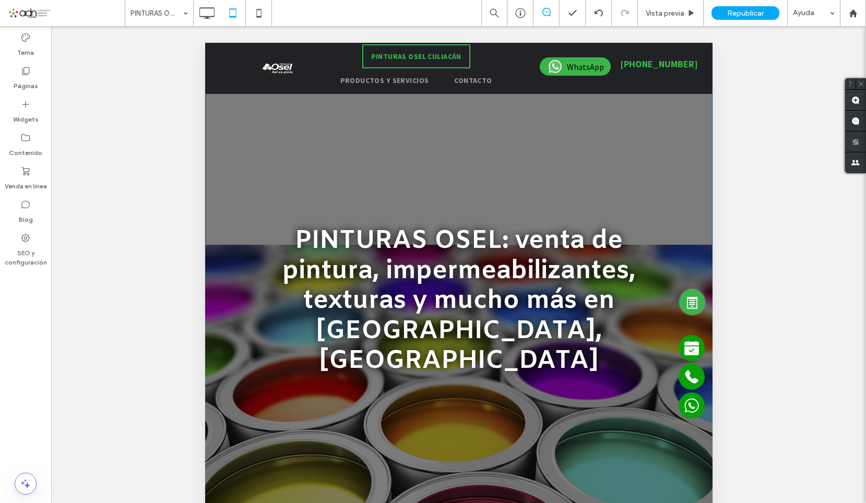
scroll to position [125, 0]
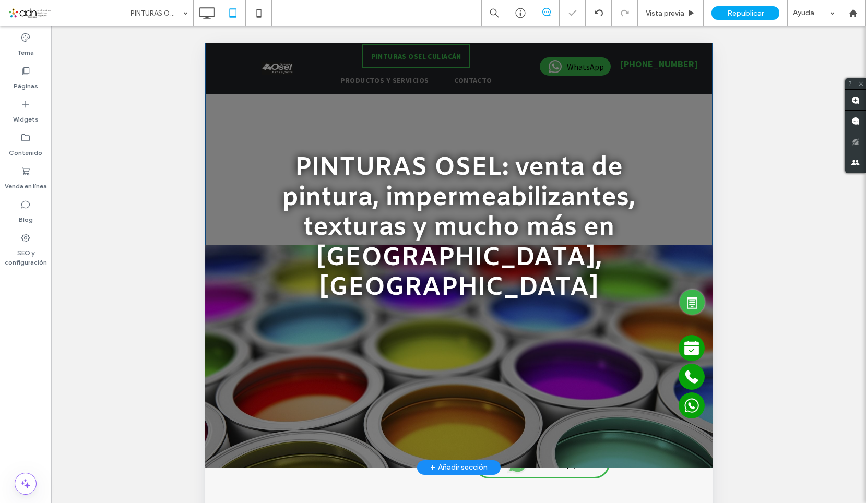
click at [213, 431] on div at bounding box center [458, 225] width 507 height 484
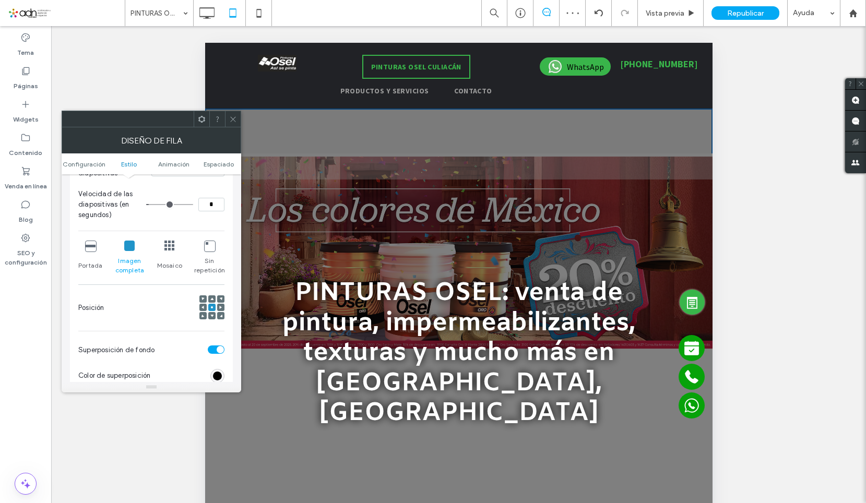
scroll to position [261, 0]
click at [209, 299] on div at bounding box center [211, 298] width 7 height 7
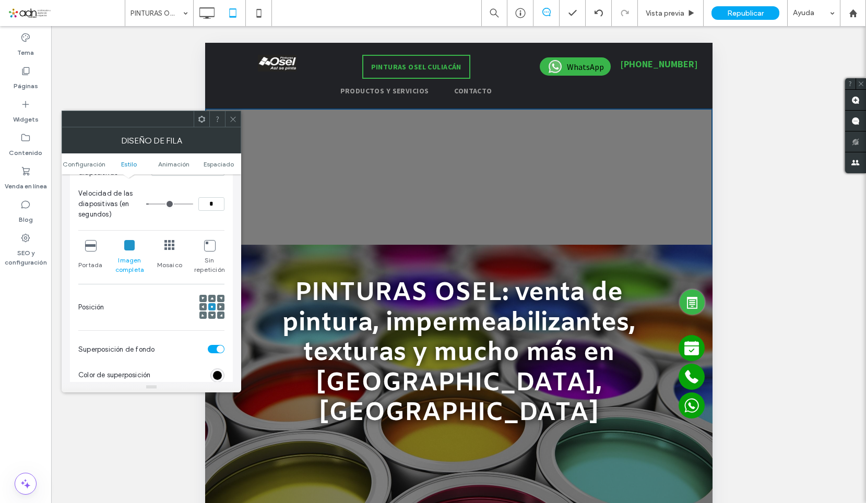
click at [211, 302] on div at bounding box center [211, 307] width 25 height 25
click at [211, 300] on icon at bounding box center [211, 298] width 3 height 3
click at [231, 123] on icon at bounding box center [233, 119] width 8 height 8
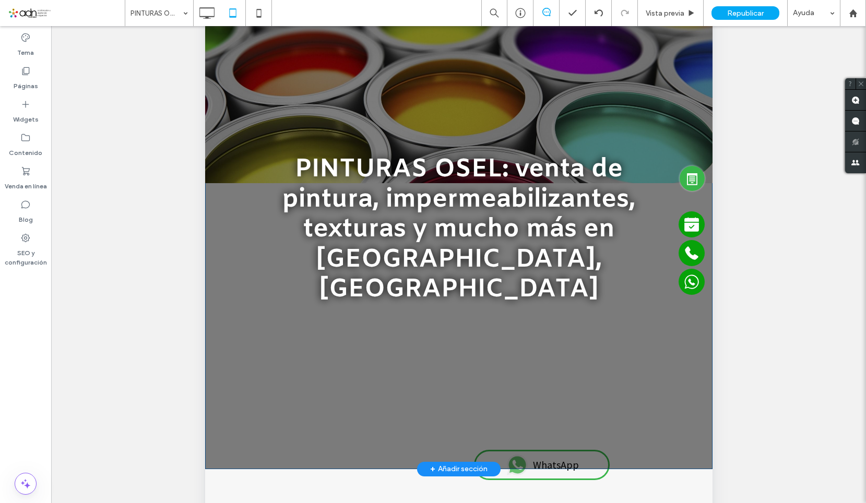
scroll to position [157, 0]
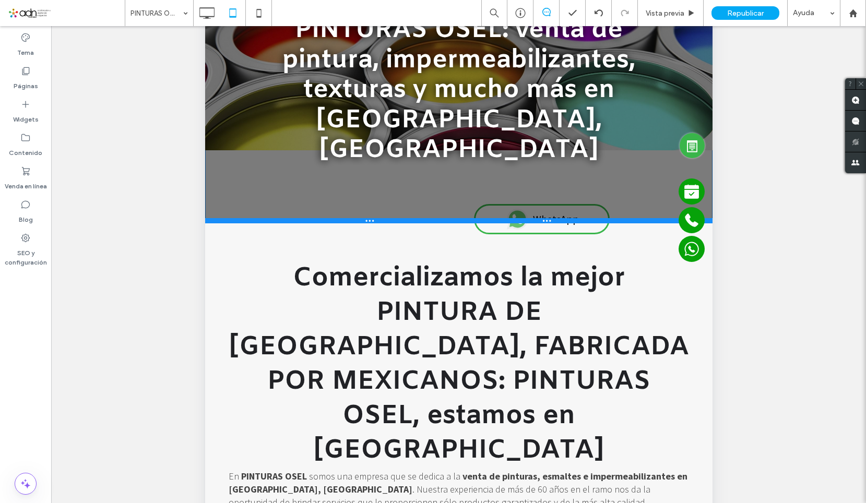
drag, startPoint x: 300, startPoint y: 404, endPoint x: 303, endPoint y: 162, distance: 242.2
click at [303, 162] on div "PINTURAS OSEL: venta de pintura, impermeabilizantes, texturas y mucho más en Cu…" at bounding box center [458, 87] width 507 height 271
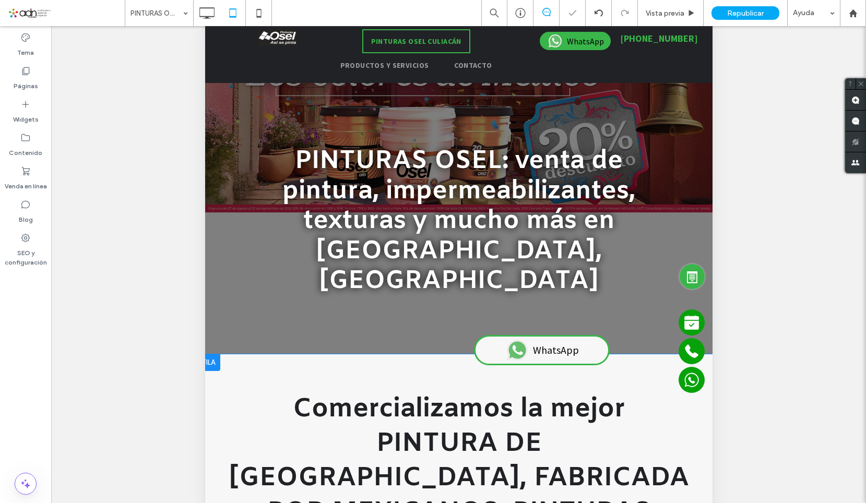
scroll to position [0, 0]
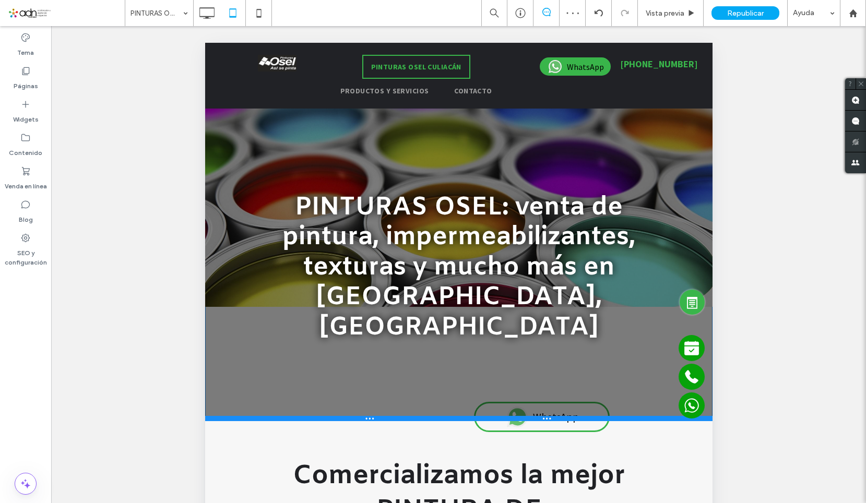
drag, startPoint x: 300, startPoint y: 348, endPoint x: 505, endPoint y: 432, distance: 221.1
click at [304, 416] on div at bounding box center [458, 418] width 507 height 5
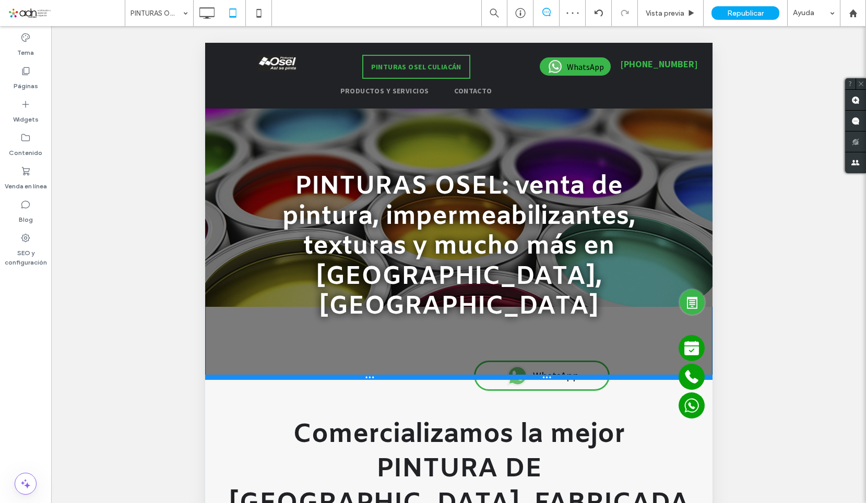
drag, startPoint x: 505, startPoint y: 432, endPoint x: 312, endPoint y: 315, distance: 225.3
click at [312, 315] on div "PINTURAS OSEL: venta de pintura, impermeabilizantes, texturas y mucho más en Cu…" at bounding box center [458, 244] width 507 height 271
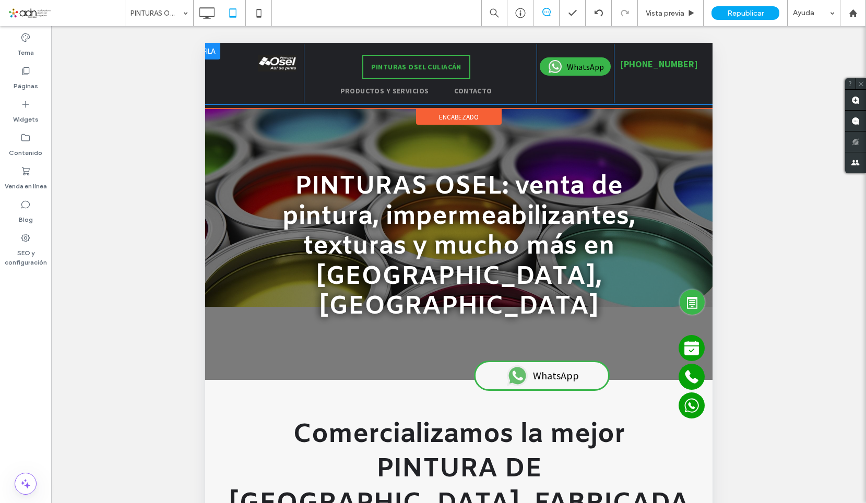
click at [249, 98] on div "Click To Paste" at bounding box center [264, 73] width 78 height 58
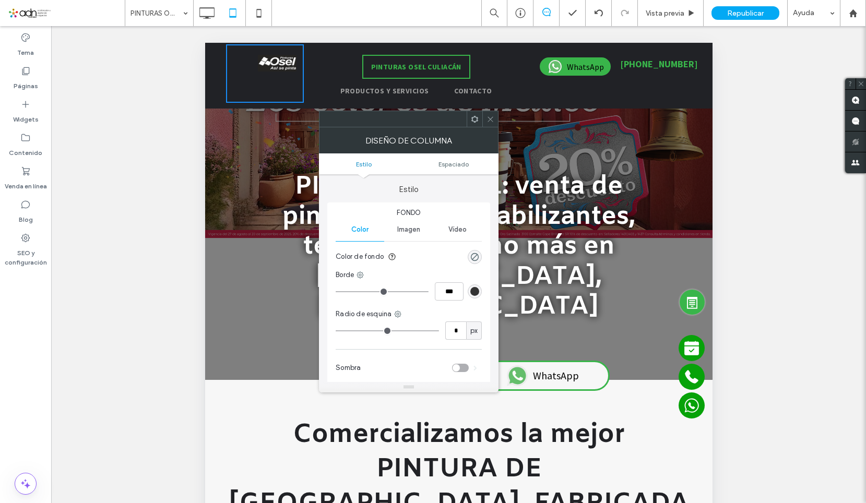
click at [493, 117] on icon at bounding box center [490, 119] width 8 height 8
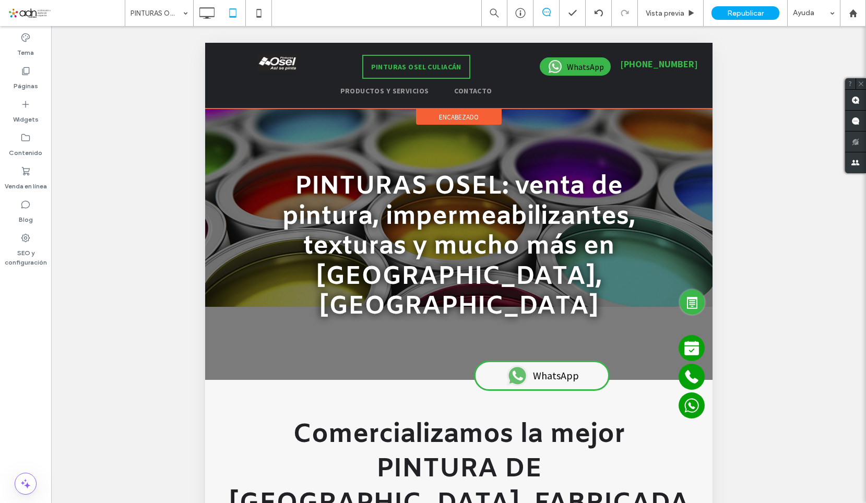
click at [217, 107] on div "Click To Paste PINTURAS OSEL CULIACÁN PRODUCTOS Y SERVICIOS CONTACTO Click To P…" at bounding box center [458, 76] width 507 height 66
click at [225, 105] on div "Click To Paste PINTURAS OSEL CULIACÁN PRODUCTOS Y SERVICIOS CONTACTO Click To P…" at bounding box center [458, 76] width 507 height 66
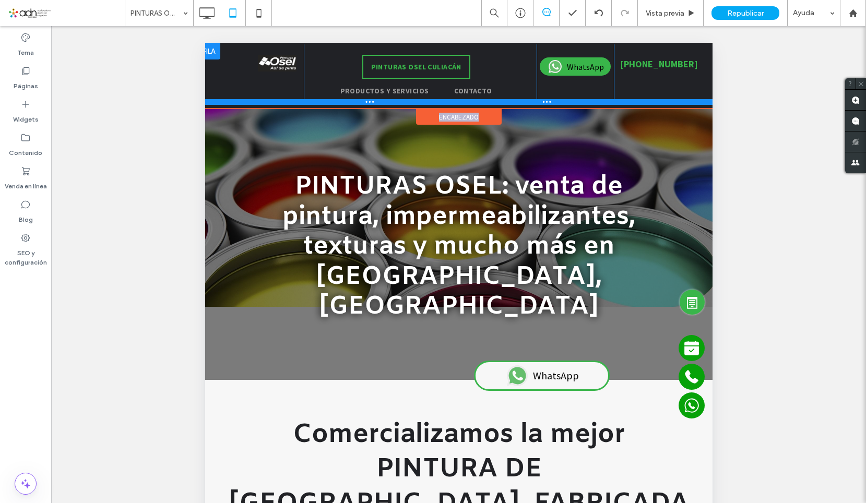
click at [223, 102] on div "Click To Paste PINTURAS OSEL CULIACÁN PRODUCTOS Y SERVICIOS CONTACTO Click To P…" at bounding box center [458, 74] width 507 height 62
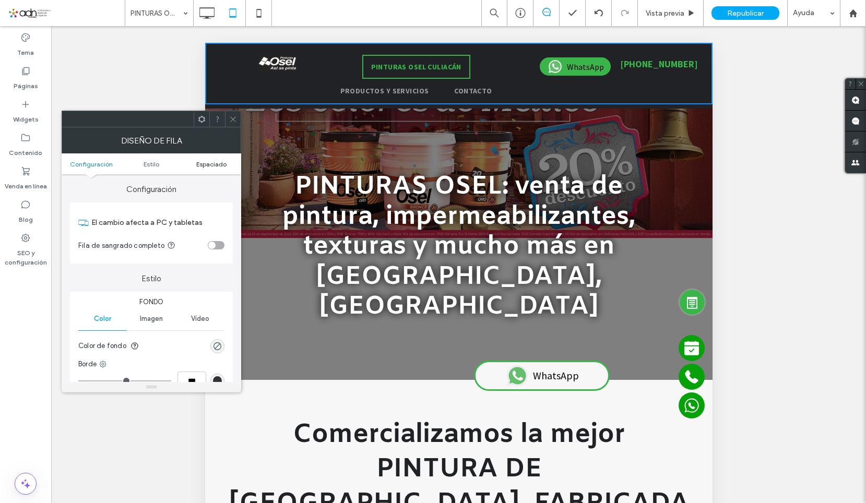
click at [215, 164] on span "Espaciado" at bounding box center [211, 164] width 30 height 8
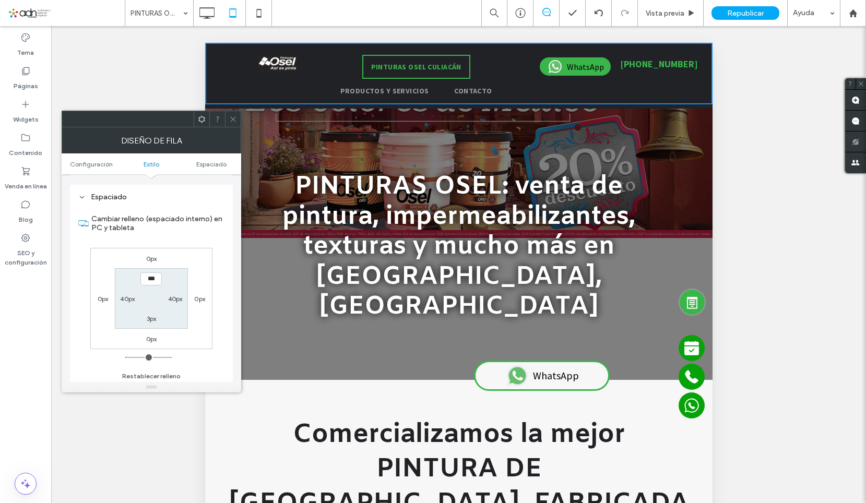
scroll to position [262, 0]
click at [146, 326] on section "*** 40px 3px 40px" at bounding box center [151, 296] width 73 height 60
click at [148, 335] on label "0px" at bounding box center [151, 337] width 11 height 8
type input "*"
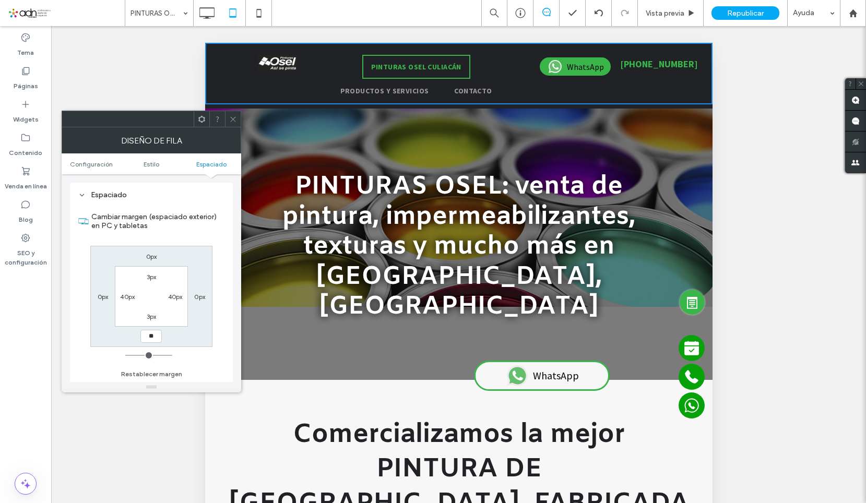
type input "**"
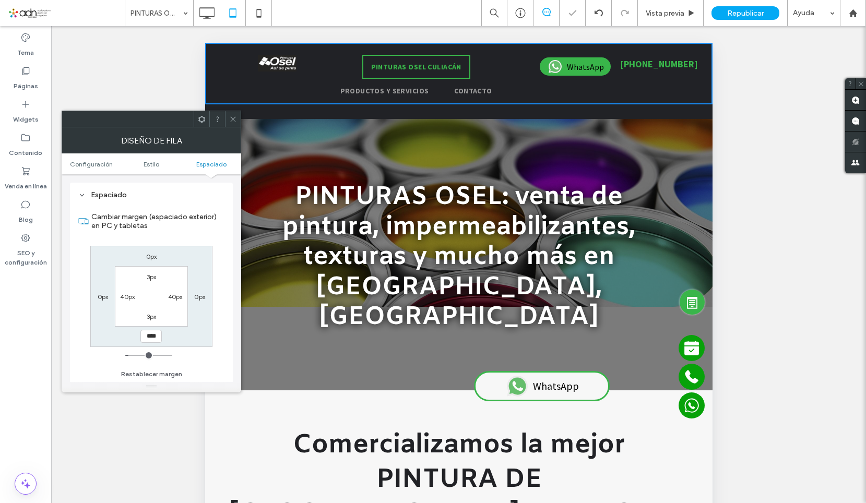
click at [148, 332] on input "****" at bounding box center [150, 336] width 21 height 13
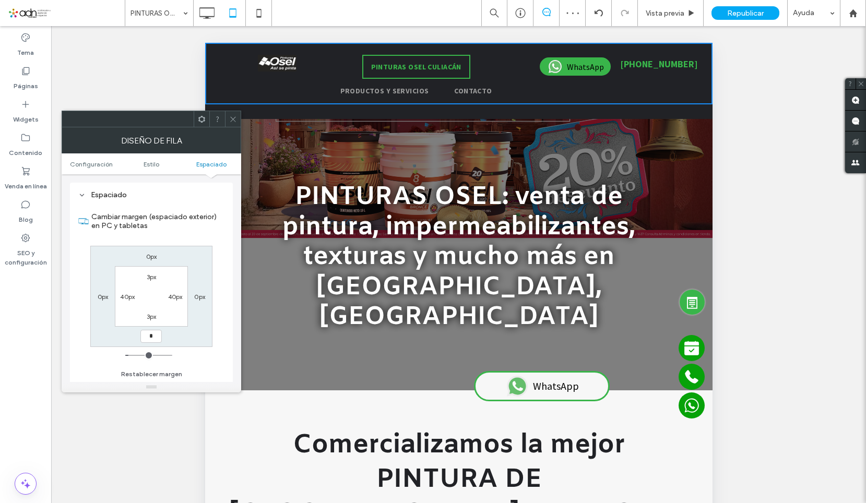
type input "*"
type input "***"
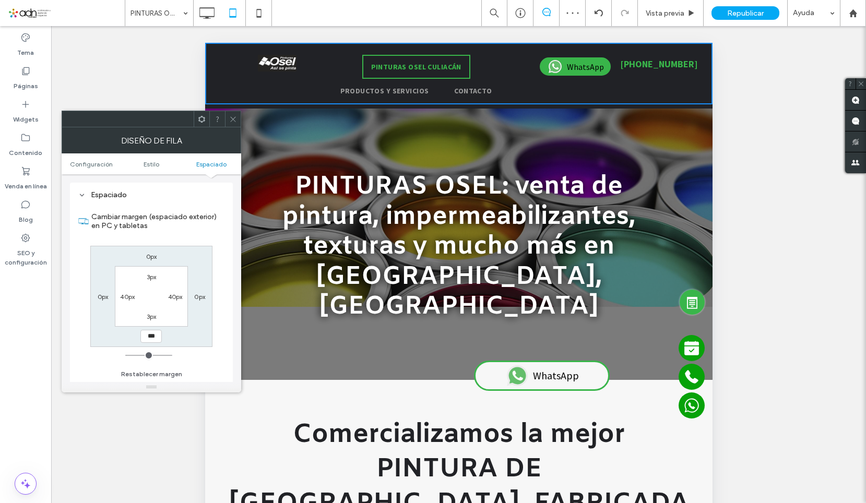
click at [236, 120] on icon at bounding box center [233, 119] width 8 height 8
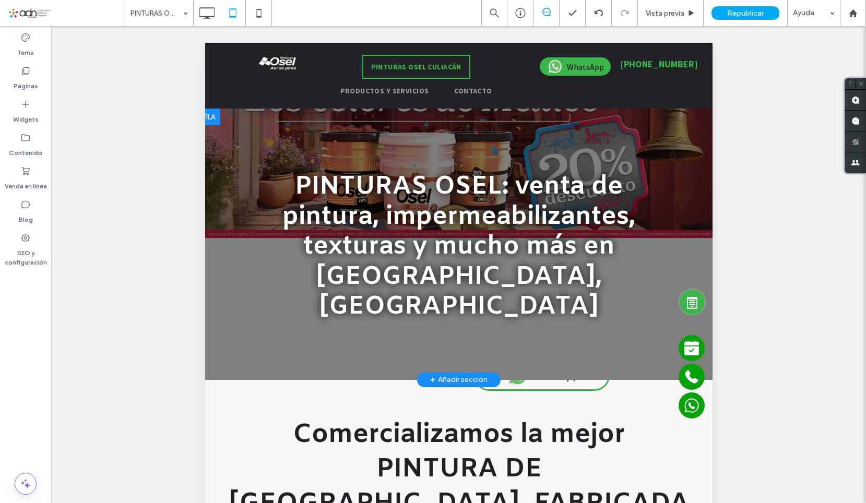
click at [247, 320] on div "PINTURAS OSEL: venta de pintura, impermeabilizantes, texturas y mucho más en Cu…" at bounding box center [458, 244] width 501 height 271
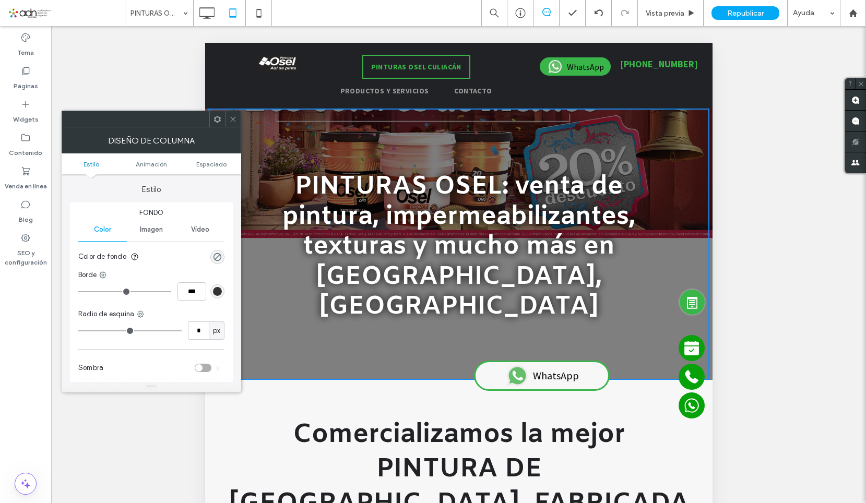
click at [152, 232] on span "Imagen" at bounding box center [151, 229] width 23 height 8
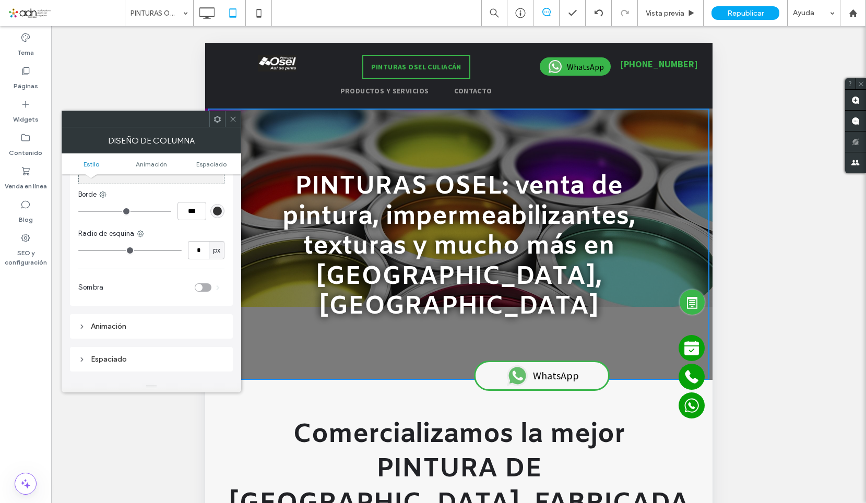
scroll to position [0, 0]
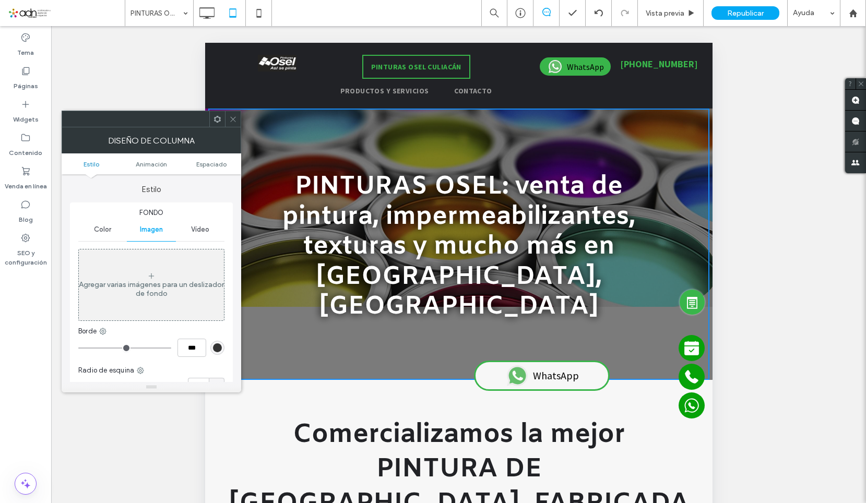
click at [232, 123] on span at bounding box center [233, 119] width 8 height 16
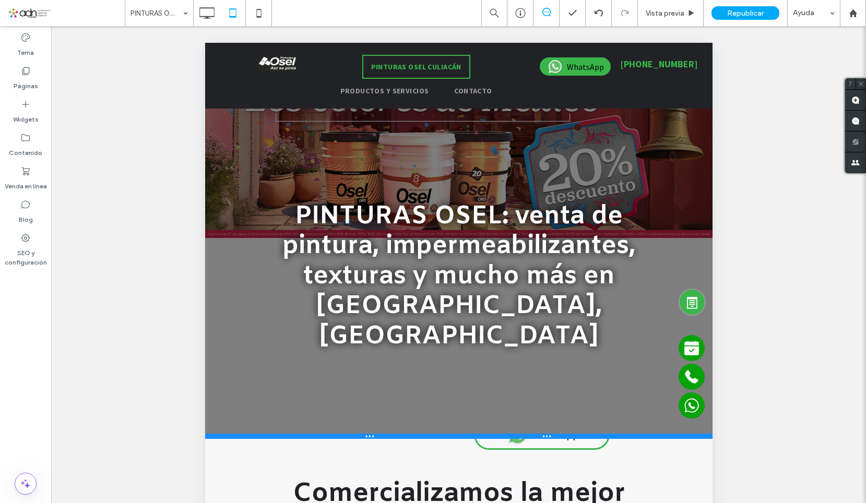
drag, startPoint x: 277, startPoint y: 348, endPoint x: 285, endPoint y: 418, distance: 70.9
click at [285, 434] on div at bounding box center [458, 436] width 507 height 5
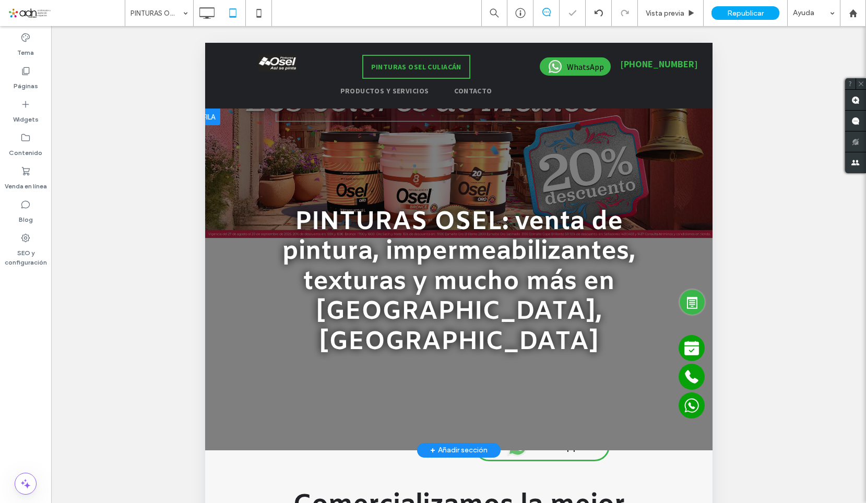
click at [252, 398] on div at bounding box center [458, 280] width 507 height 342
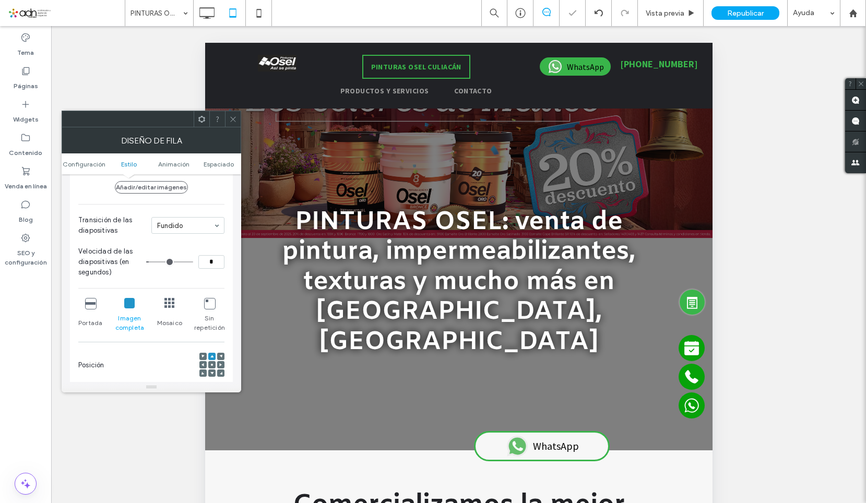
scroll to position [209, 0]
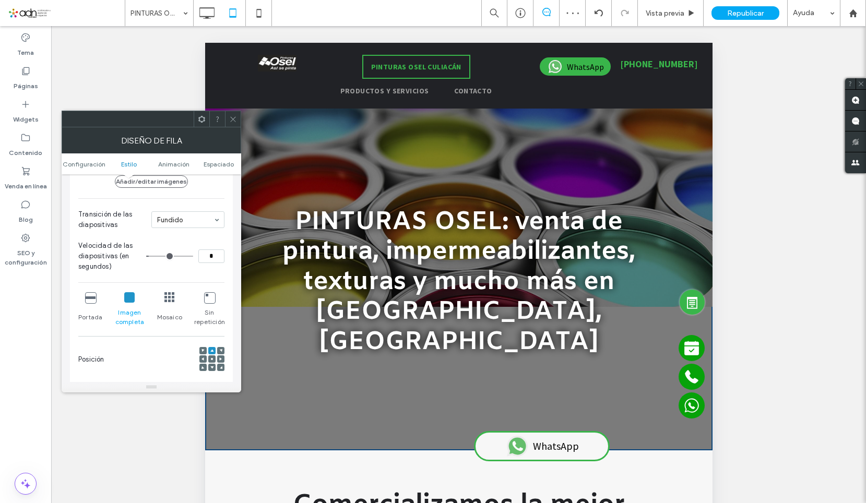
click at [211, 361] on span at bounding box center [211, 358] width 3 height 7
click at [234, 118] on use at bounding box center [232, 118] width 5 height 5
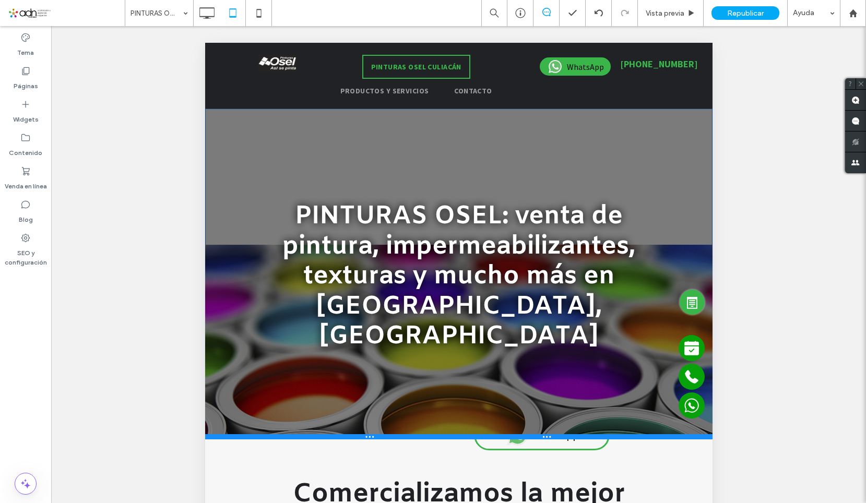
drag, startPoint x: 280, startPoint y: 419, endPoint x: 491, endPoint y: 451, distance: 212.8
click at [290, 434] on div at bounding box center [458, 436] width 507 height 5
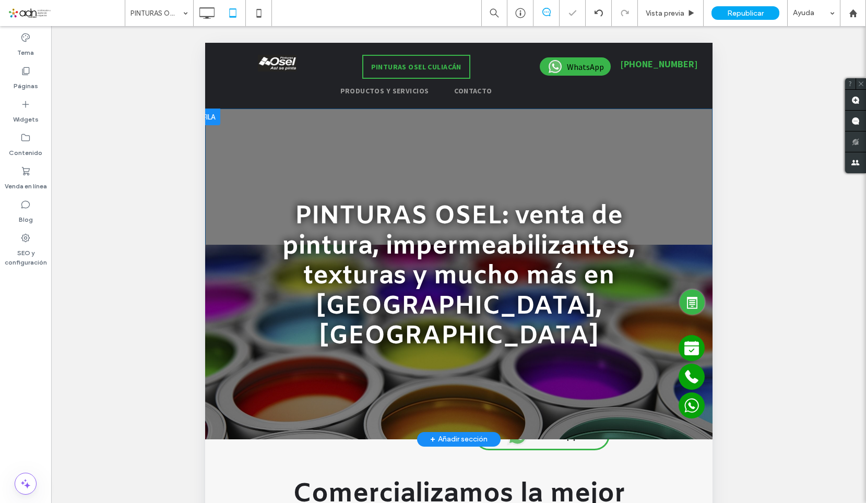
click at [229, 392] on div at bounding box center [458, 274] width 507 height 331
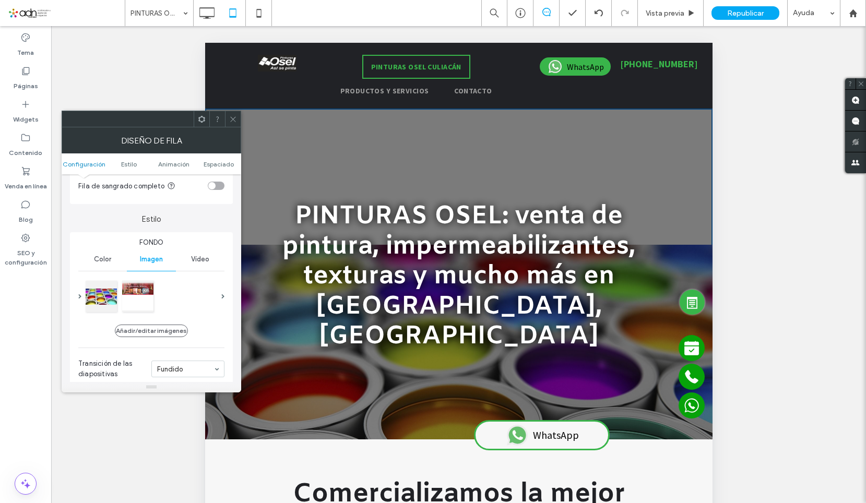
scroll to position [52, 0]
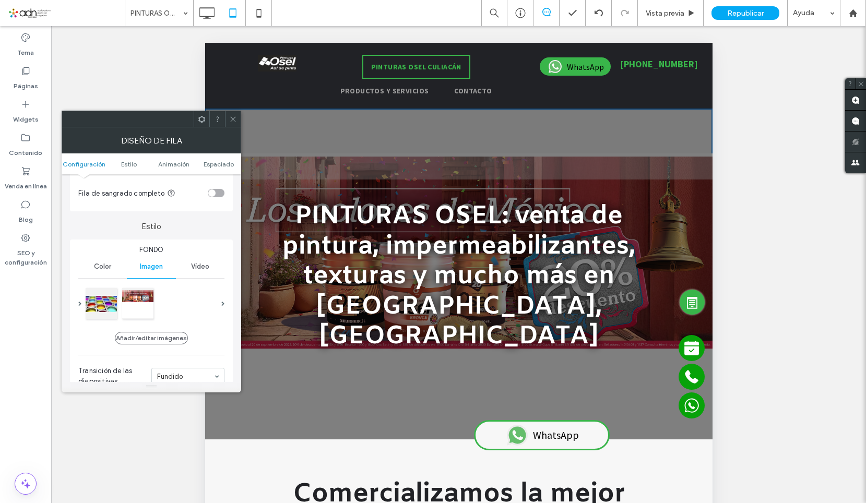
click at [230, 116] on icon at bounding box center [233, 119] width 8 height 8
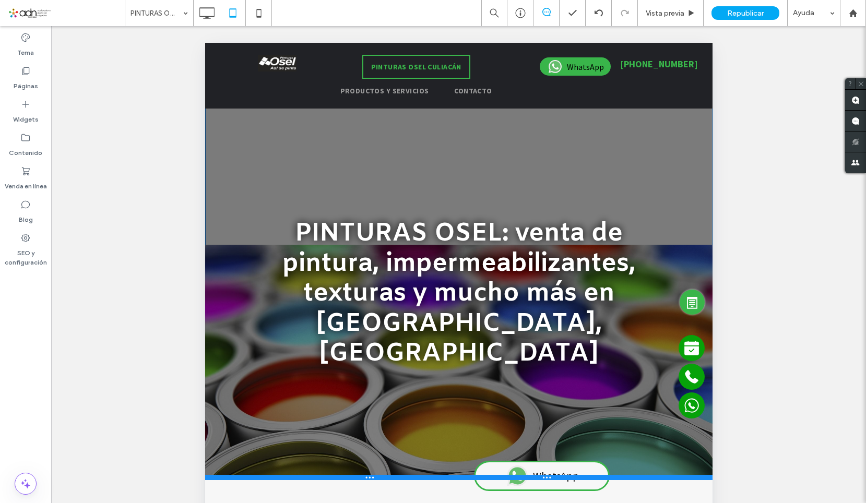
scroll to position [9, 0]
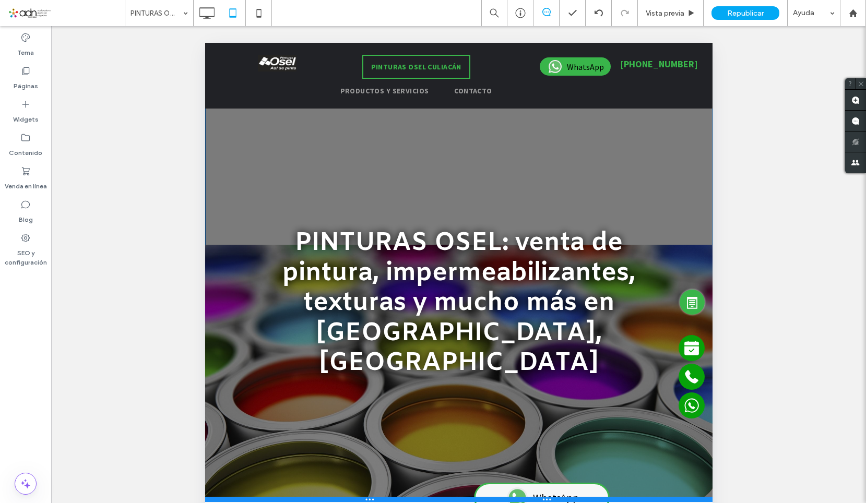
drag, startPoint x: 260, startPoint y: 406, endPoint x: 470, endPoint y: 440, distance: 212.0
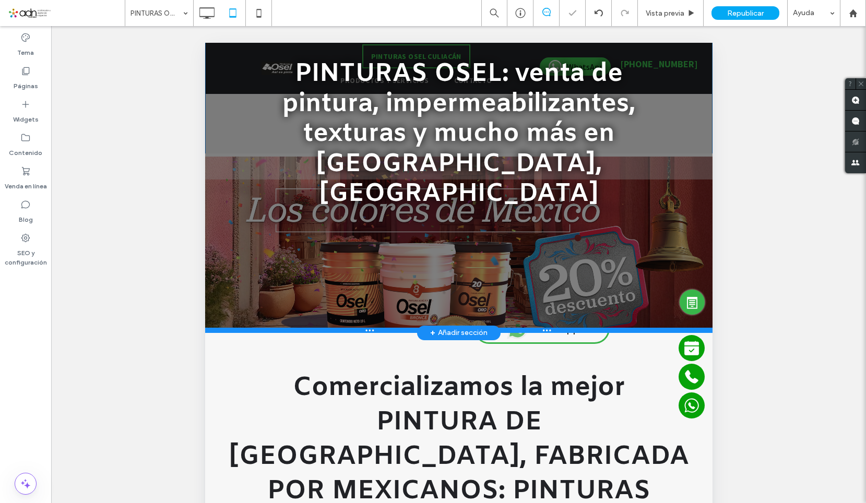
scroll to position [144, 0]
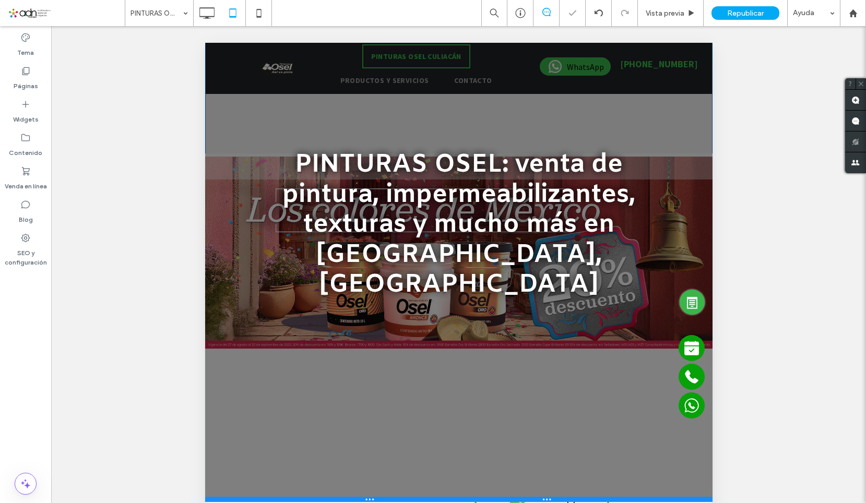
drag, startPoint x: 277, startPoint y: 313, endPoint x: 481, endPoint y: 512, distance: 285.6
click at [280, 497] on div at bounding box center [458, 499] width 507 height 5
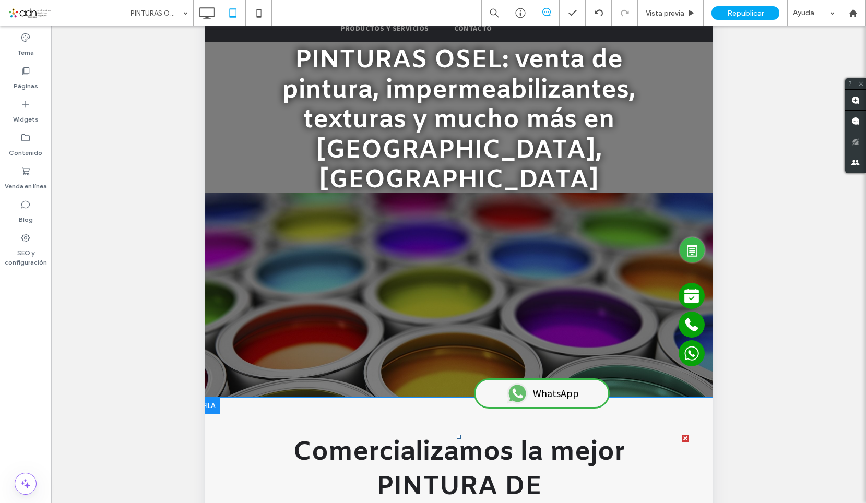
scroll to position [261, 0]
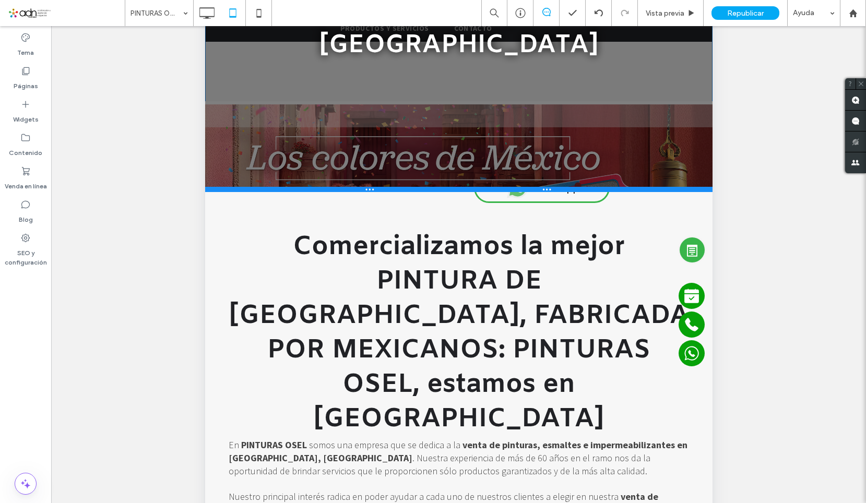
drag, startPoint x: 319, startPoint y: 300, endPoint x: 333, endPoint y: 152, distance: 147.8
click at [333, 187] on div at bounding box center [458, 189] width 507 height 5
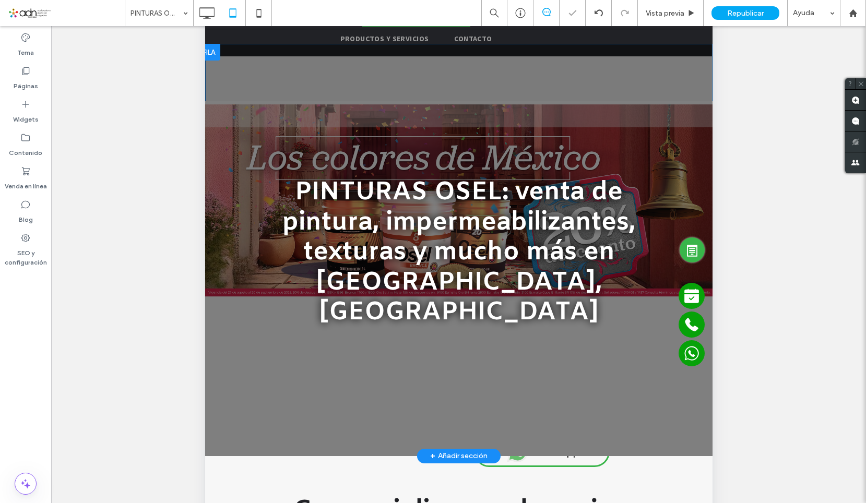
scroll to position [0, 0]
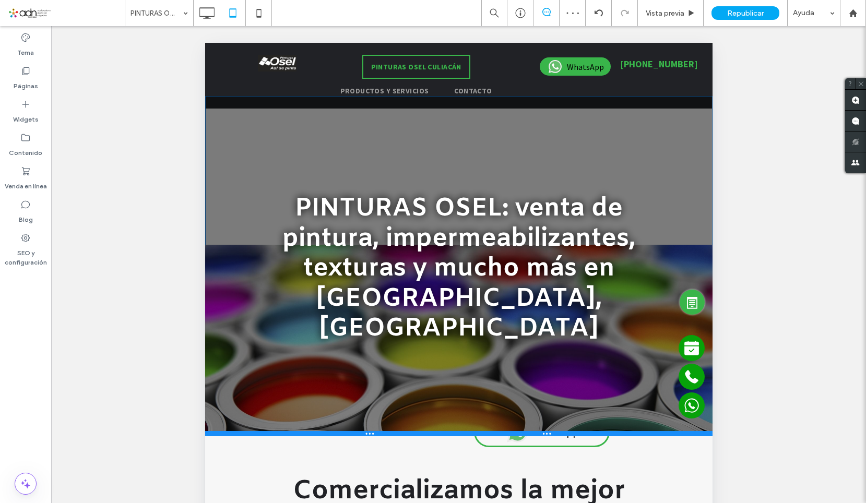
drag, startPoint x: 318, startPoint y: 475, endPoint x: 513, endPoint y: 446, distance: 197.9
click at [313, 431] on div at bounding box center [458, 433] width 507 height 5
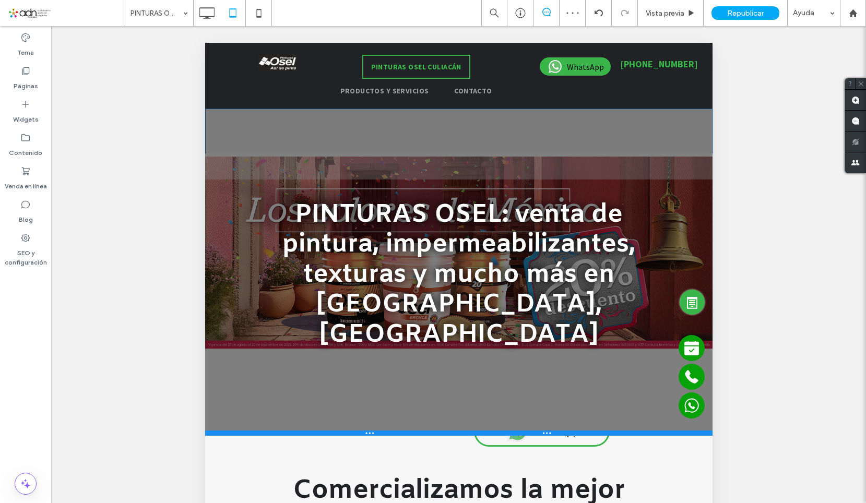
drag, startPoint x: 310, startPoint y: 416, endPoint x: 509, endPoint y: 446, distance: 201.0
click at [308, 431] on div at bounding box center [458, 433] width 507 height 5
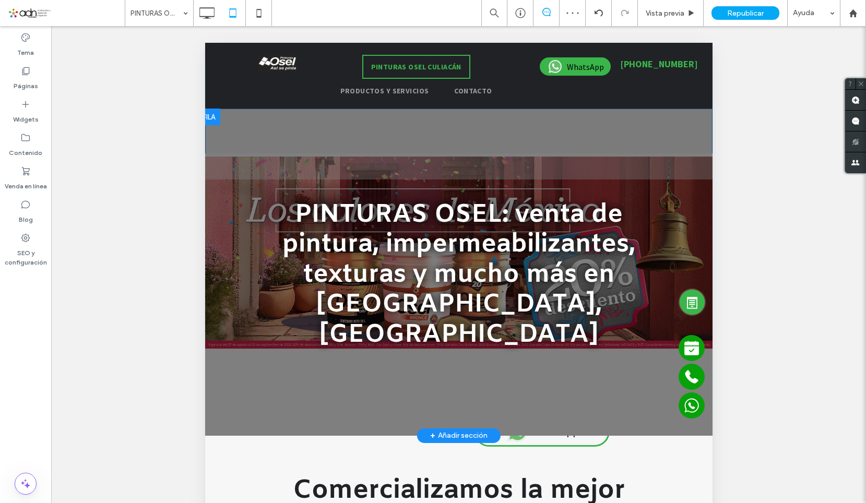
click at [282, 376] on div "PINTURAS OSEL: venta de pintura, impermeabilizantes, texturas y mucho más en Cu…" at bounding box center [458, 272] width 501 height 271
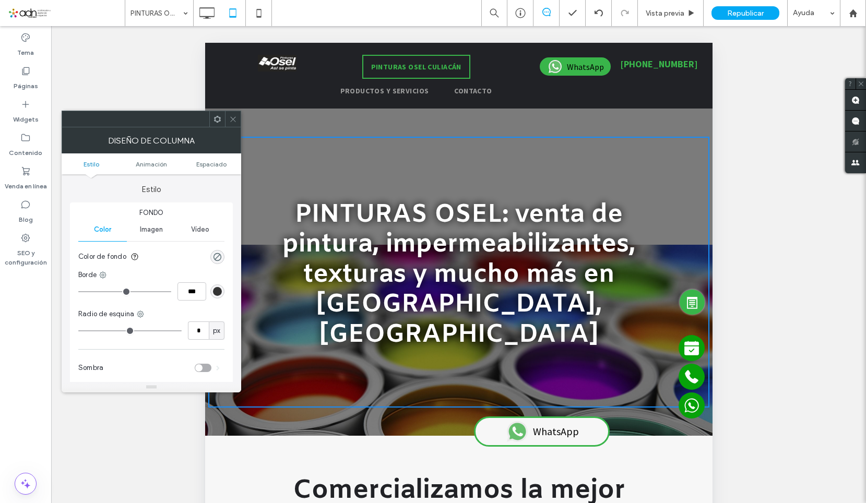
click at [162, 233] on span "Imagen" at bounding box center [151, 229] width 23 height 8
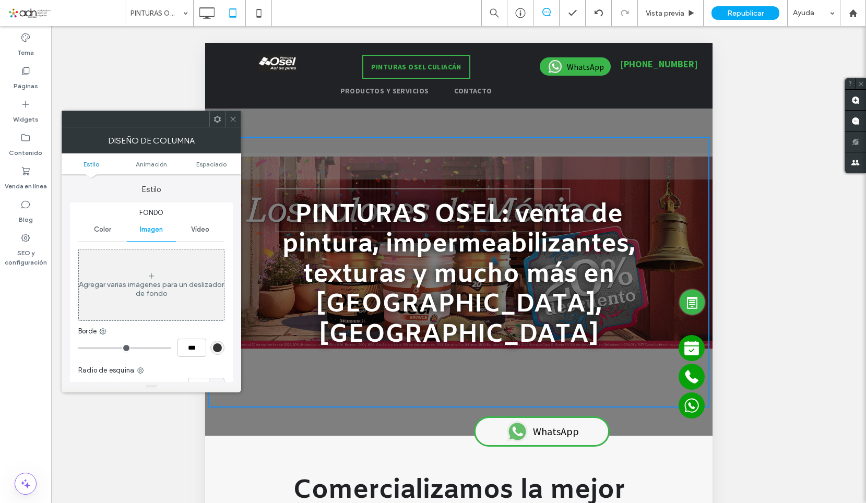
click at [238, 117] on div at bounding box center [233, 119] width 16 height 16
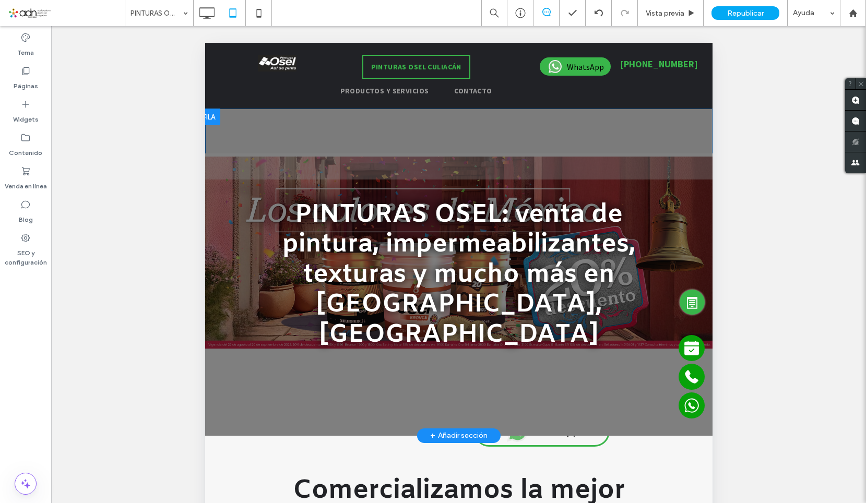
click at [244, 117] on div at bounding box center [458, 272] width 507 height 327
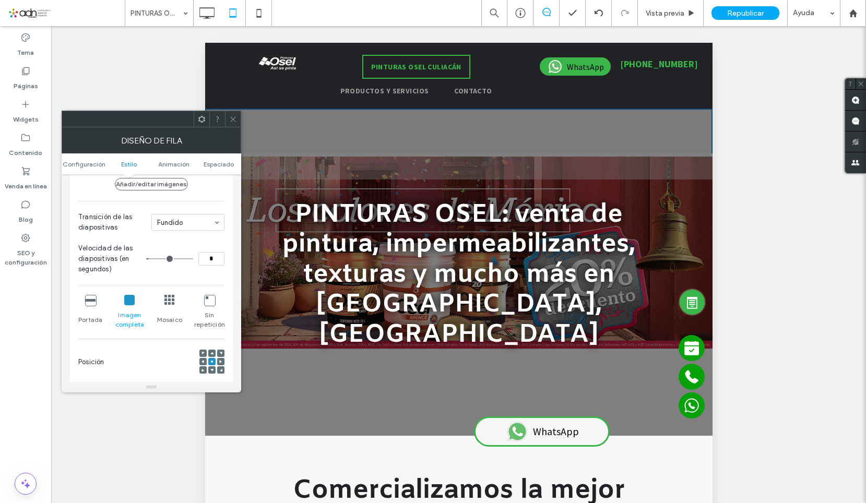
scroll to position [313, 0]
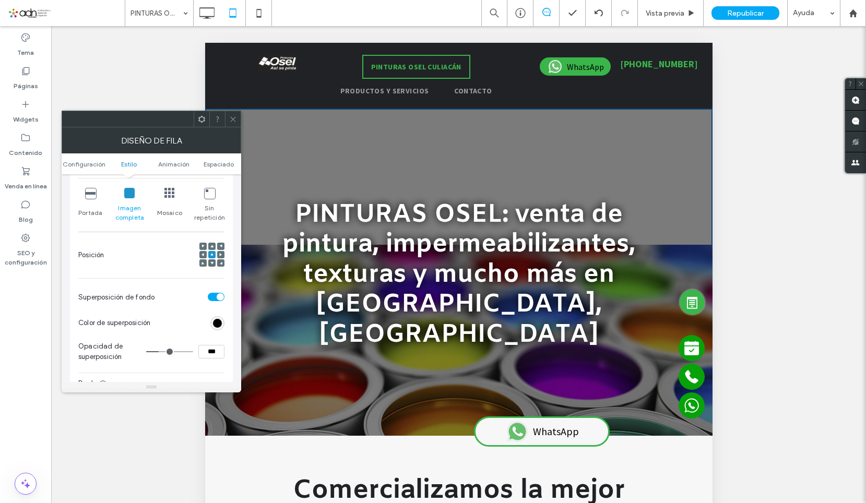
click at [215, 296] on div "toggle" at bounding box center [216, 297] width 17 height 8
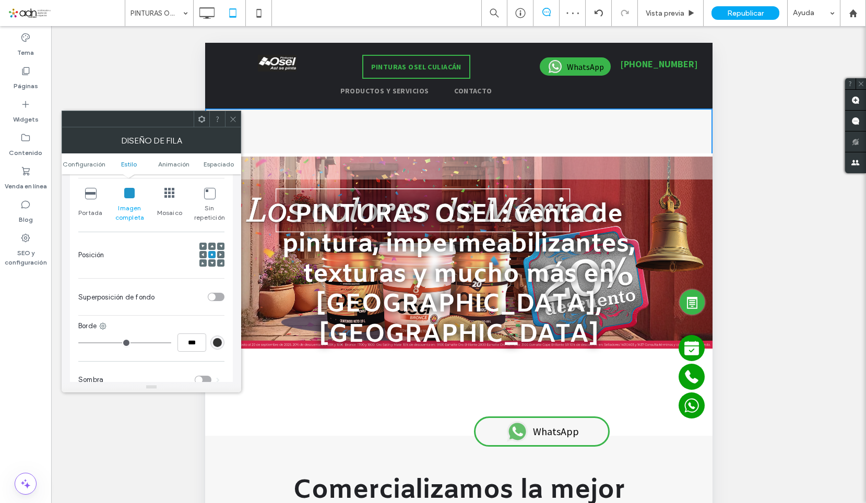
click at [215, 296] on div "toggle" at bounding box center [211, 296] width 7 height 7
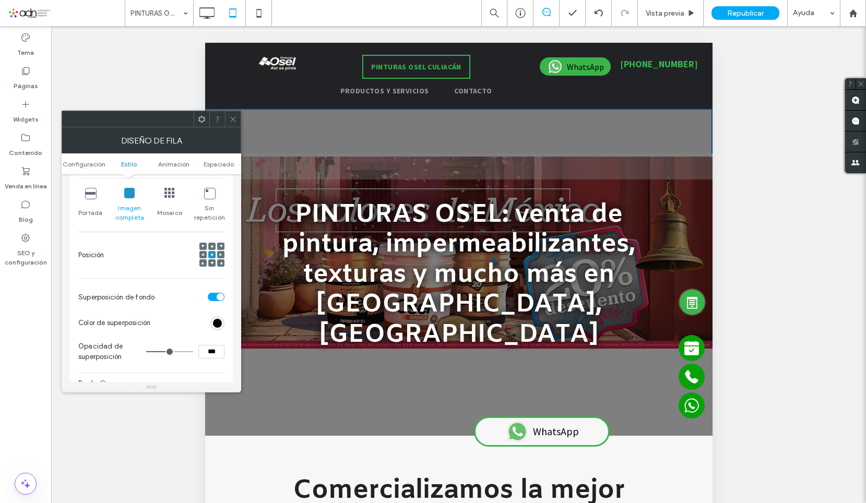
click at [75, 192] on div "Fondo Color Imagen Vídeo Añadir/editar imágenes Transición de las diapositivas …" at bounding box center [151, 217] width 163 height 477
click at [86, 195] on icon at bounding box center [90, 193] width 10 height 10
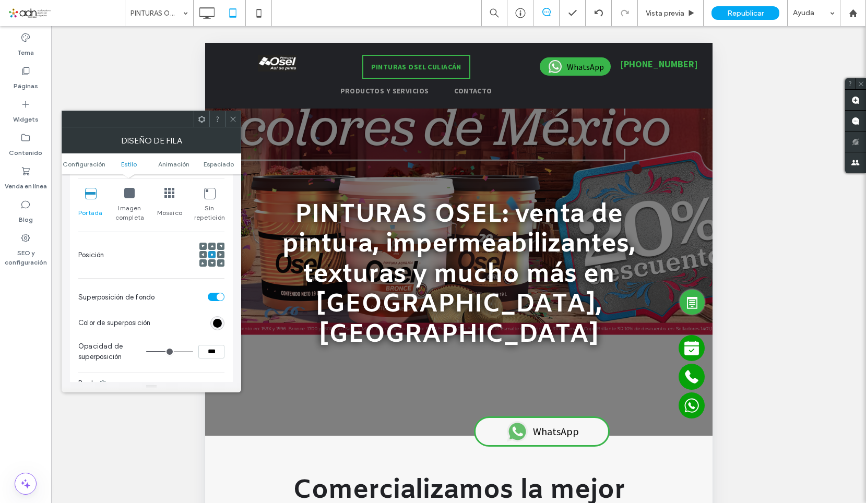
click at [232, 117] on icon at bounding box center [233, 119] width 8 height 8
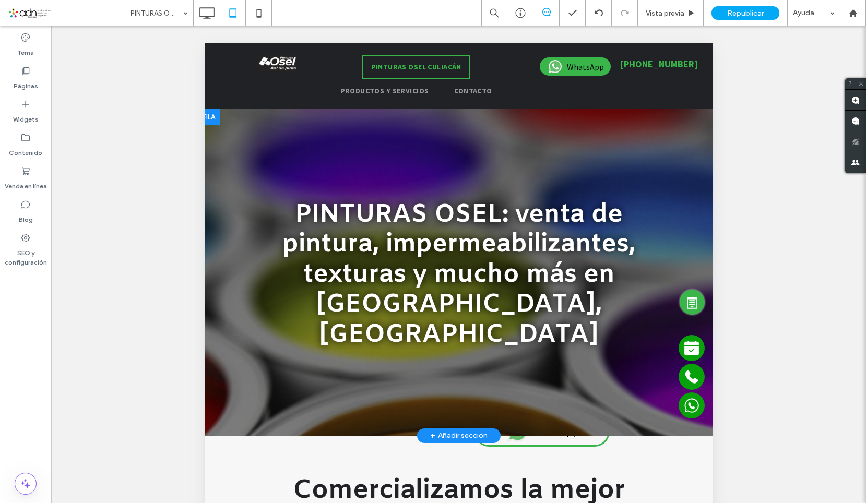
click at [240, 365] on div "PINTURAS OSEL: venta de pintura, impermeabilizantes, texturas y mucho más en Cu…" at bounding box center [458, 272] width 501 height 271
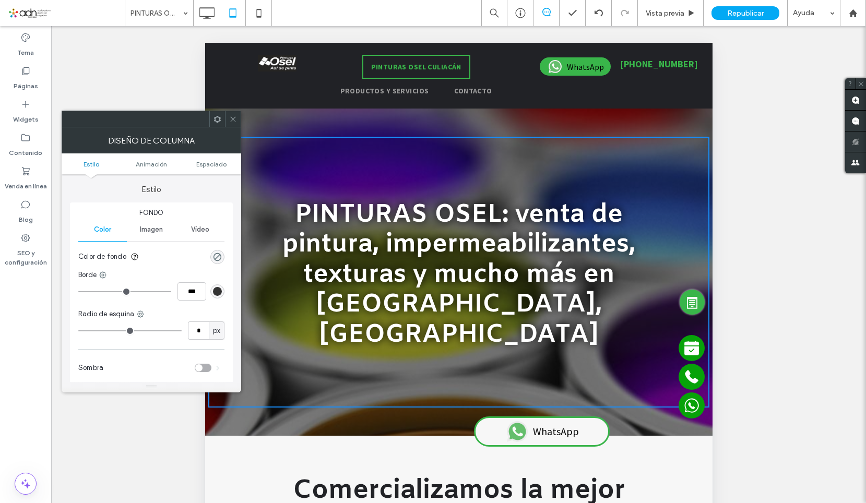
click at [152, 231] on span "Imagen" at bounding box center [151, 229] width 23 height 8
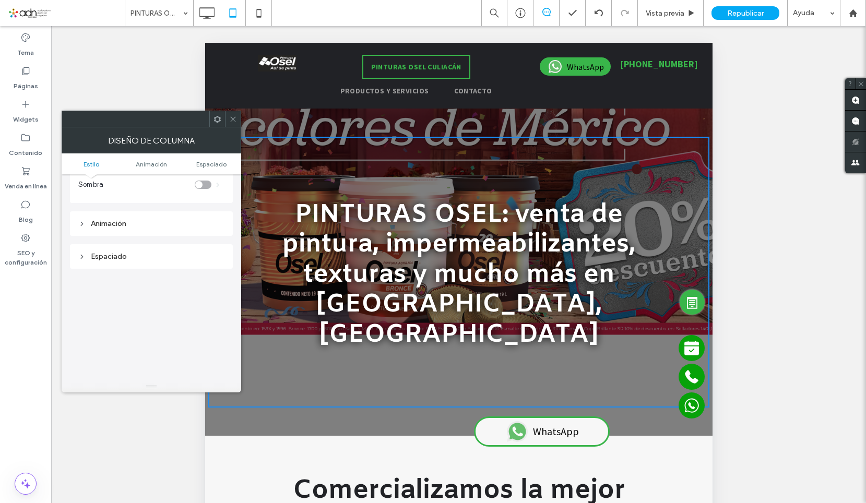
scroll to position [92, 0]
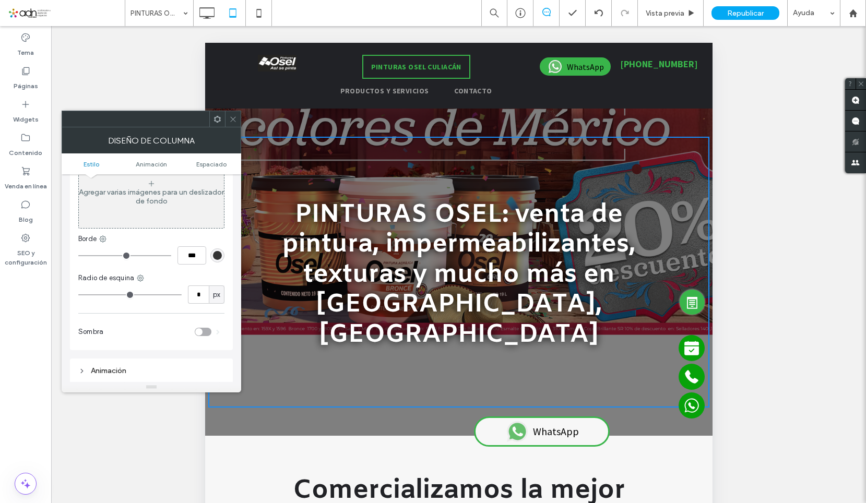
click at [237, 126] on div at bounding box center [233, 119] width 16 height 16
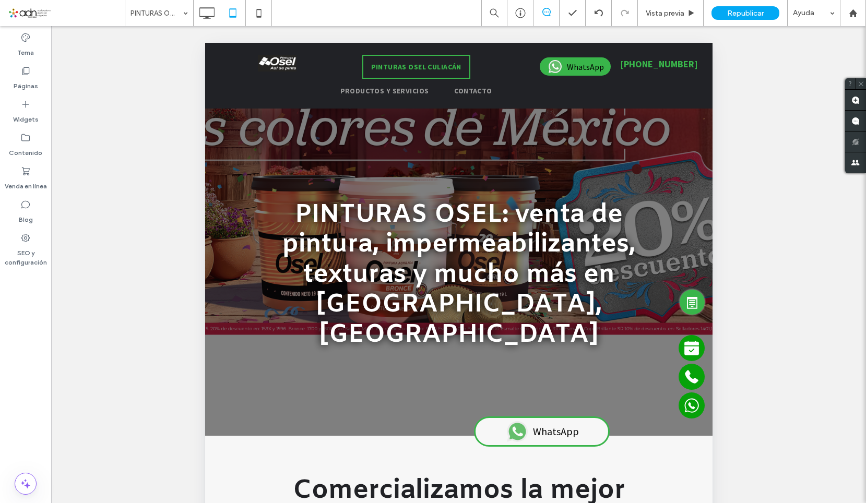
click at [241, 120] on div at bounding box center [458, 272] width 507 height 327
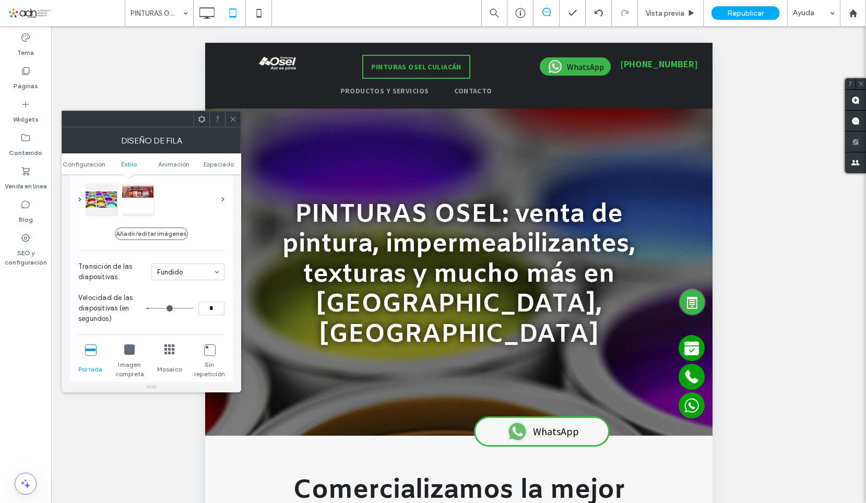
scroll to position [313, 0]
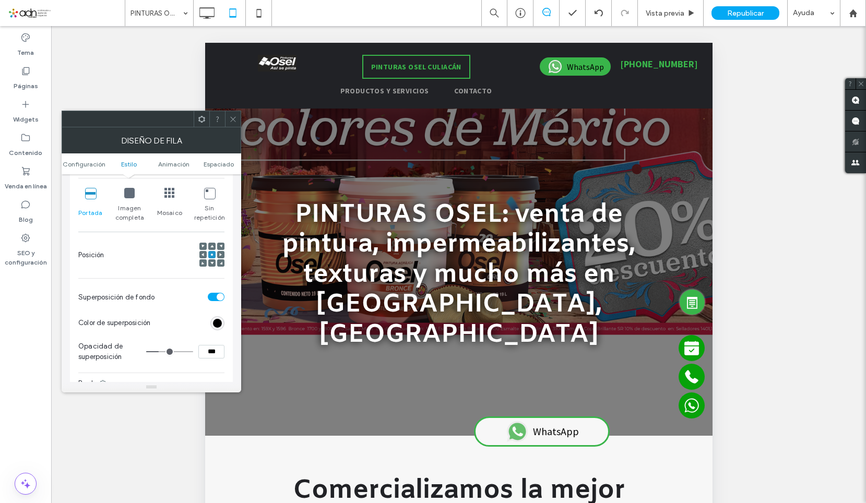
click at [210, 266] on span at bounding box center [211, 262] width 3 height 7
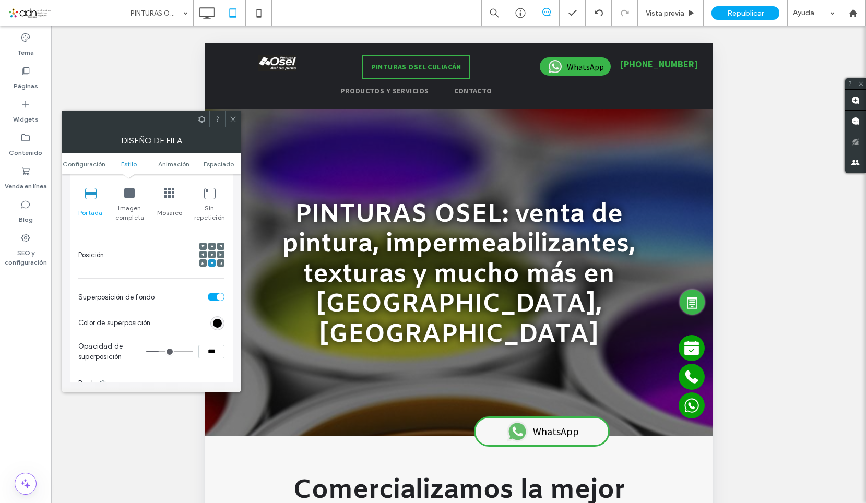
click at [233, 121] on icon at bounding box center [233, 119] width 8 height 8
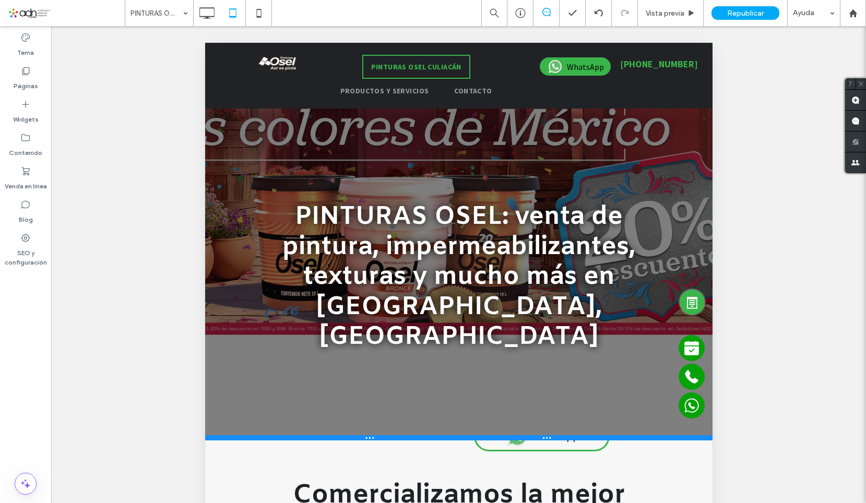
drag, startPoint x: 247, startPoint y: 404, endPoint x: 254, endPoint y: 410, distance: 8.2
click at [254, 435] on div at bounding box center [458, 437] width 507 height 5
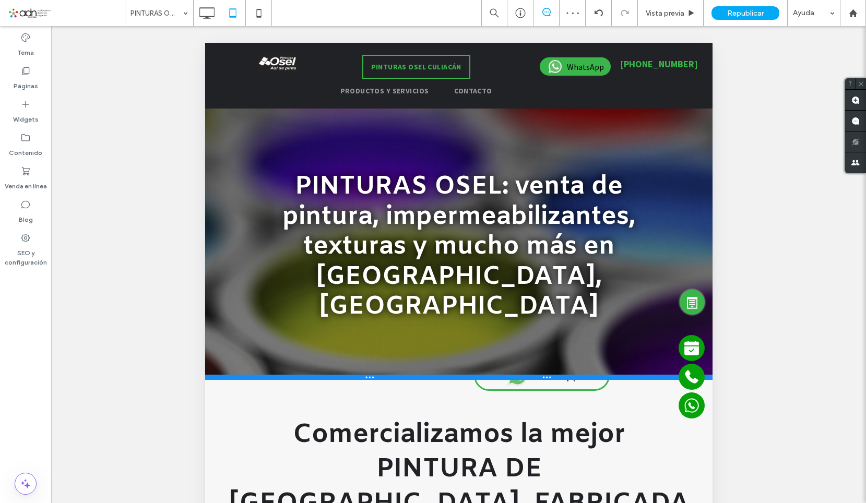
drag, startPoint x: 245, startPoint y: 410, endPoint x: 477, endPoint y: 378, distance: 233.8
click at [276, 336] on div "PINTURAS OSEL: venta de pintura, impermeabilizantes, texturas y mucho más en Cu…" at bounding box center [458, 244] width 507 height 271
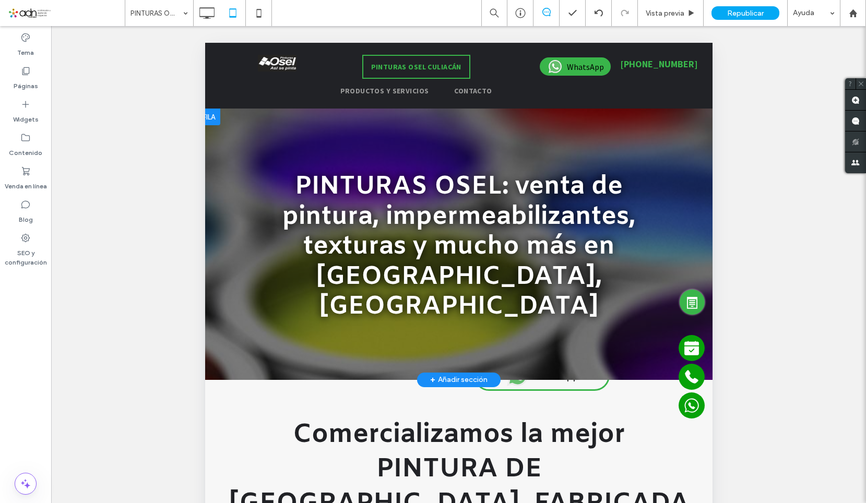
click at [243, 326] on div "PINTURAS OSEL: venta de pintura, impermeabilizantes, texturas y mucho más en Cu…" at bounding box center [458, 244] width 501 height 271
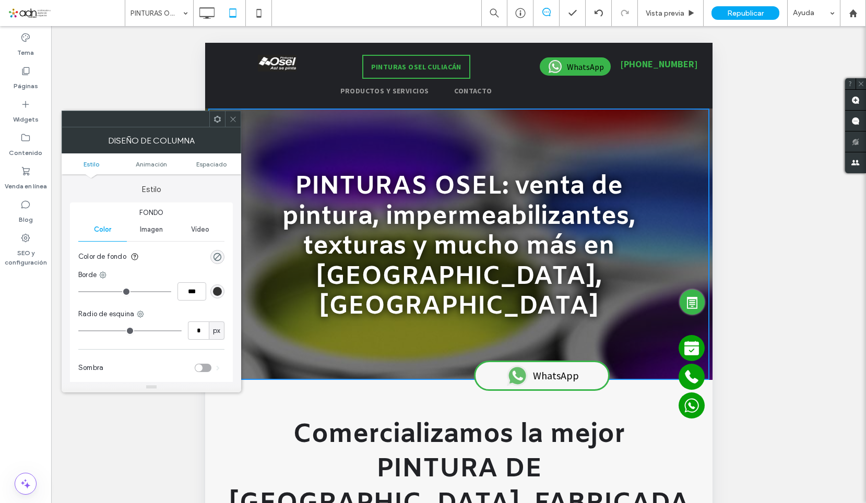
click at [163, 233] on div "Imagen" at bounding box center [151, 229] width 49 height 23
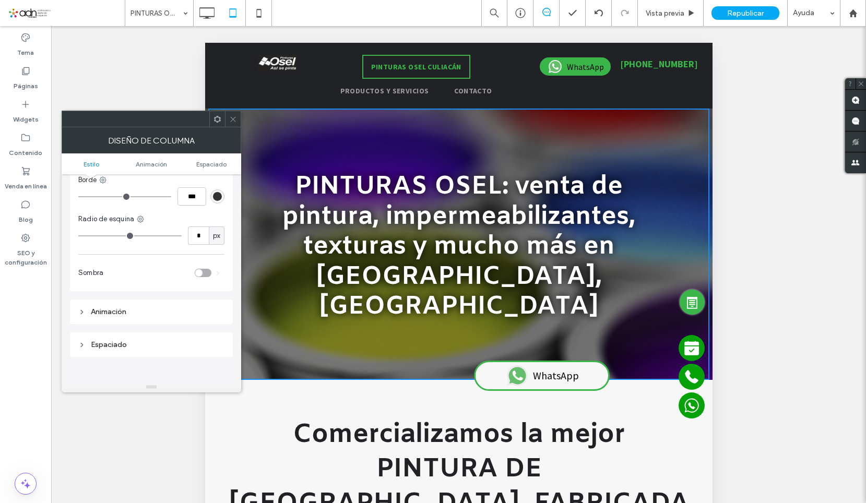
scroll to position [157, 0]
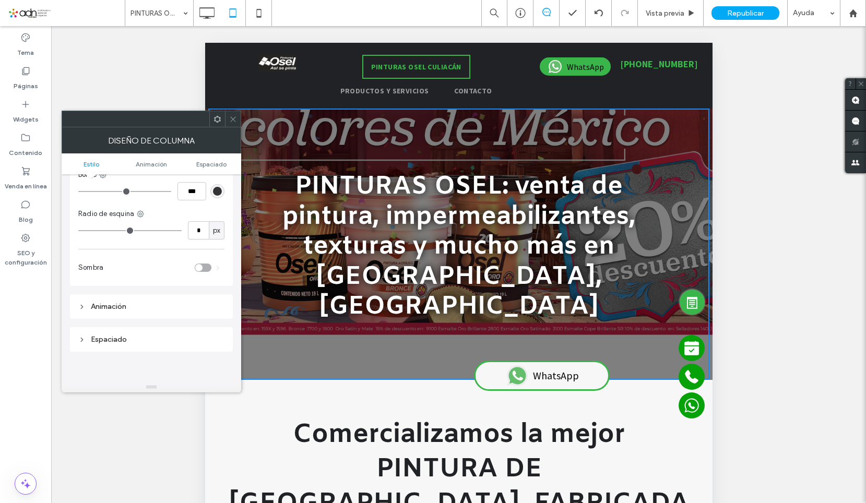
click at [233, 125] on span at bounding box center [233, 119] width 8 height 16
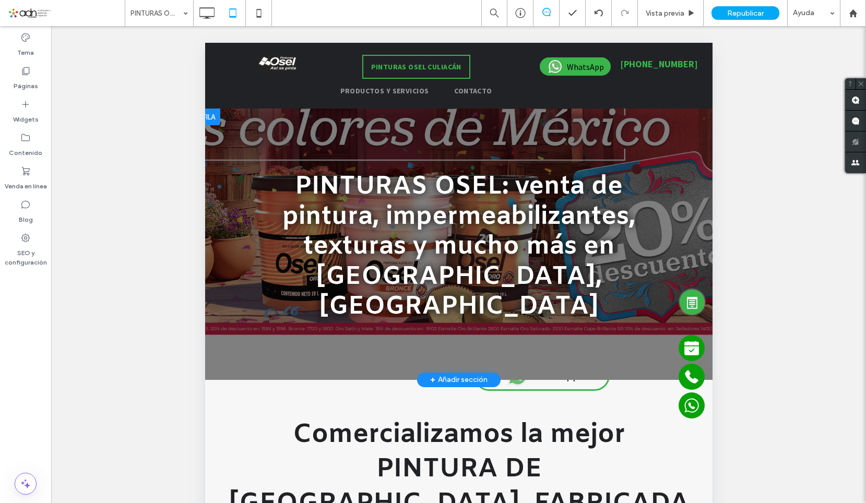
click at [225, 329] on div "PINTURAS OSEL: venta de pintura, impermeabilizantes, texturas y mucho más en Cu…" at bounding box center [458, 244] width 501 height 271
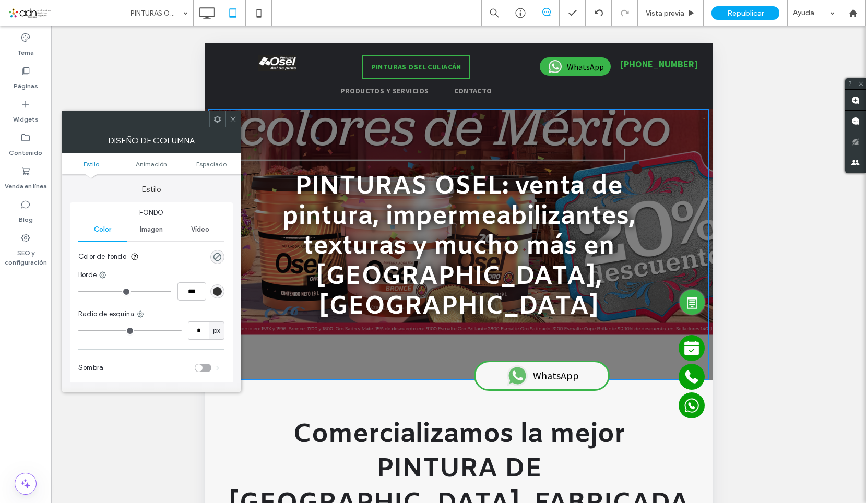
click at [154, 239] on div "Imagen" at bounding box center [151, 229] width 49 height 23
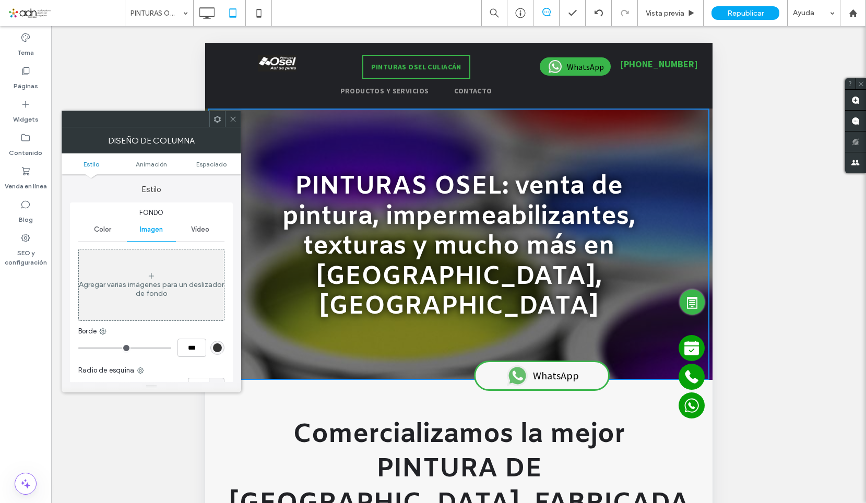
click at [230, 113] on span at bounding box center [233, 119] width 8 height 16
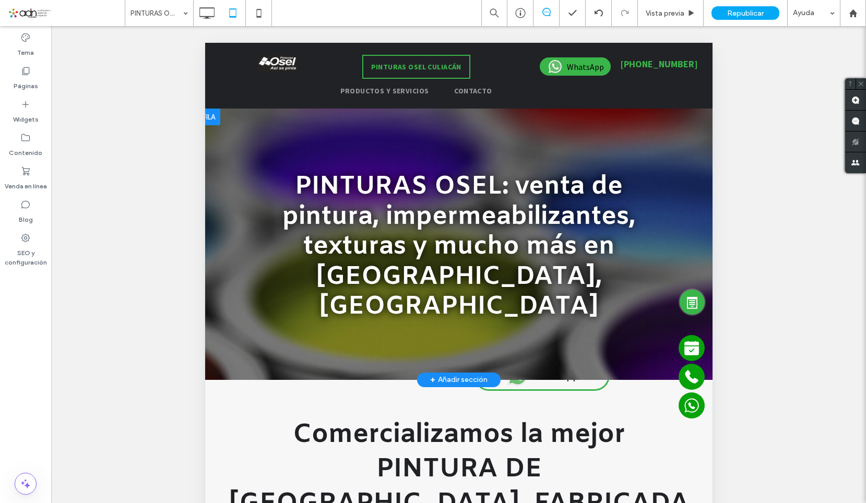
click at [233, 313] on div "PINTURAS OSEL: venta de pintura, impermeabilizantes, texturas y mucho más en Cu…" at bounding box center [458, 244] width 501 height 271
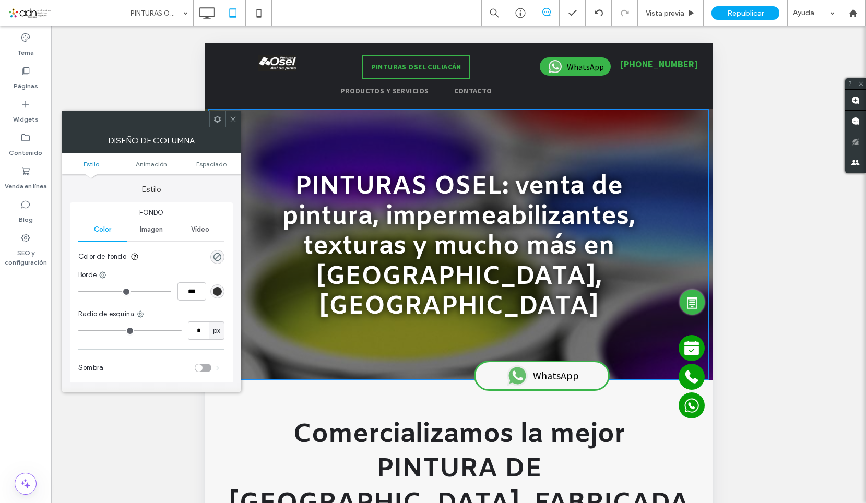
click at [160, 238] on div "Imagen" at bounding box center [151, 229] width 49 height 23
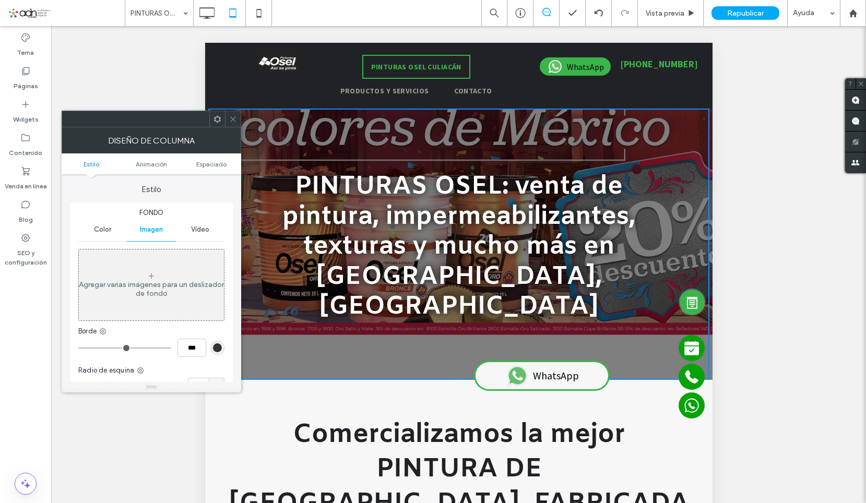
click at [156, 281] on div "Agregar varias imágenes para un deslizador de fondo" at bounding box center [151, 289] width 145 height 18
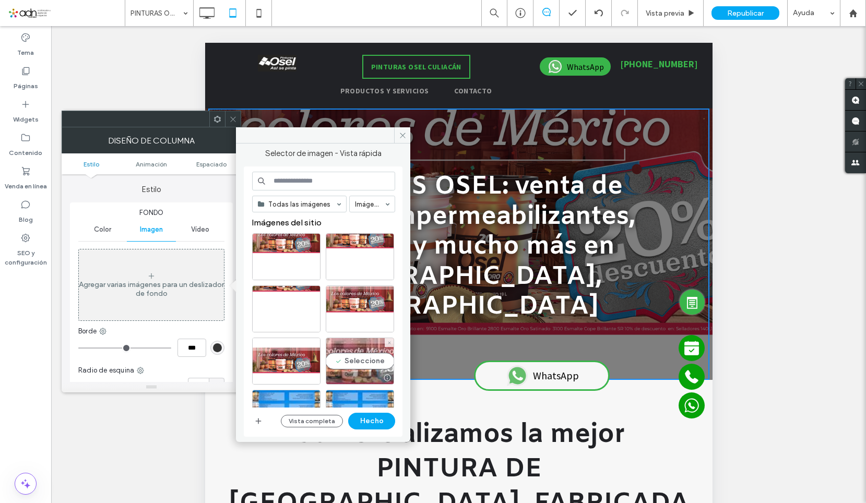
click at [342, 361] on div "Seleccione" at bounding box center [360, 361] width 68 height 47
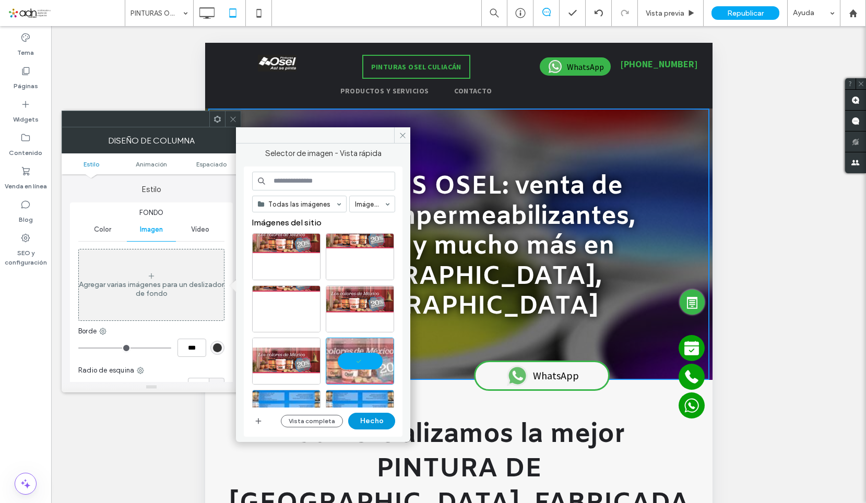
click at [372, 420] on button "Hecho" at bounding box center [371, 421] width 47 height 17
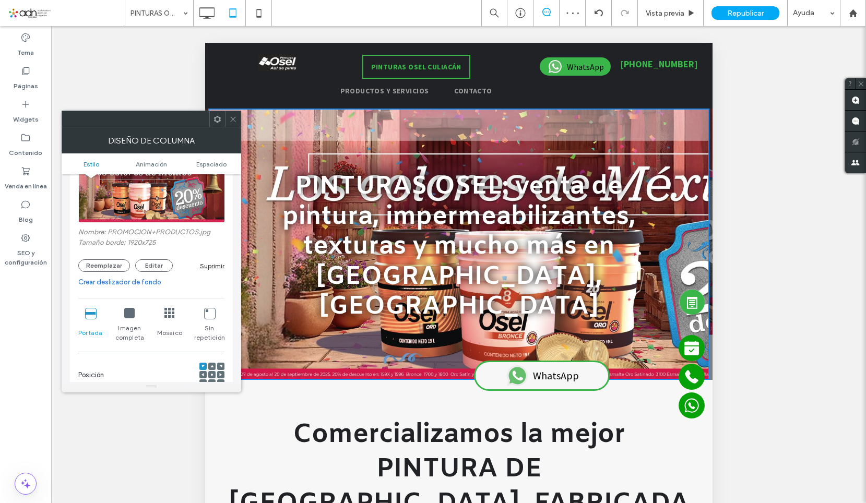
scroll to position [104, 0]
click at [138, 281] on link "Crear deslizador de fondo" at bounding box center [151, 281] width 146 height 10
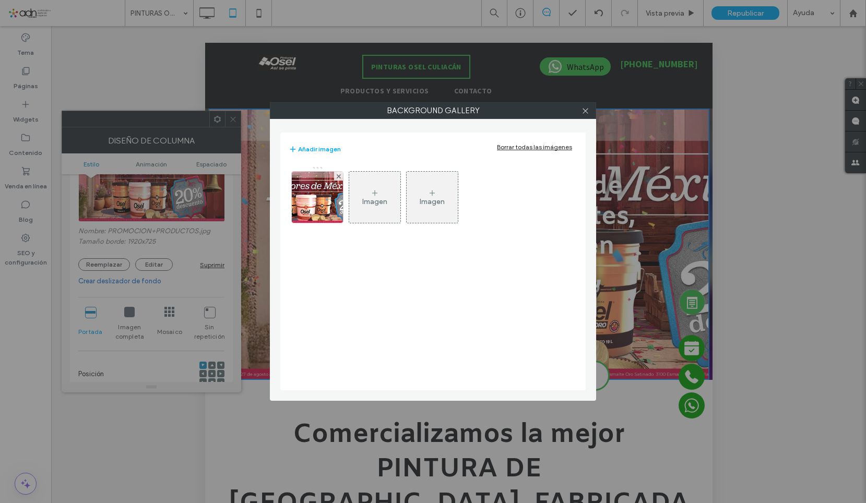
click at [379, 185] on div "Imagen" at bounding box center [374, 197] width 51 height 49
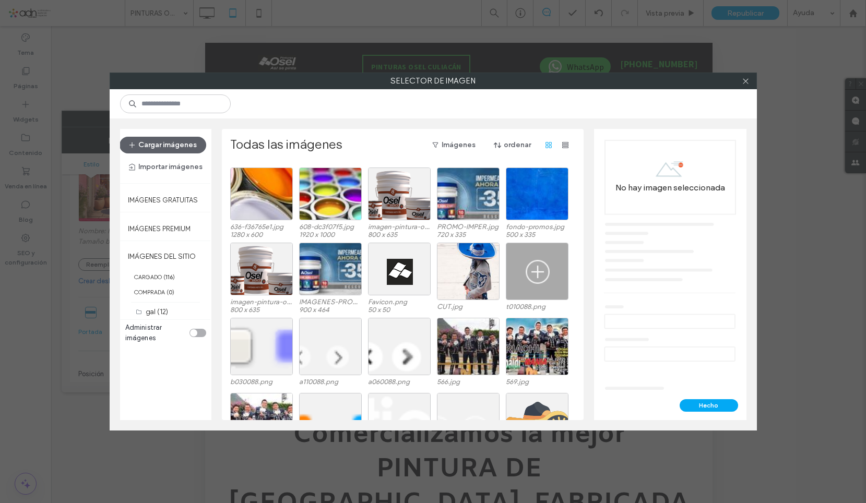
scroll to position [336, 0]
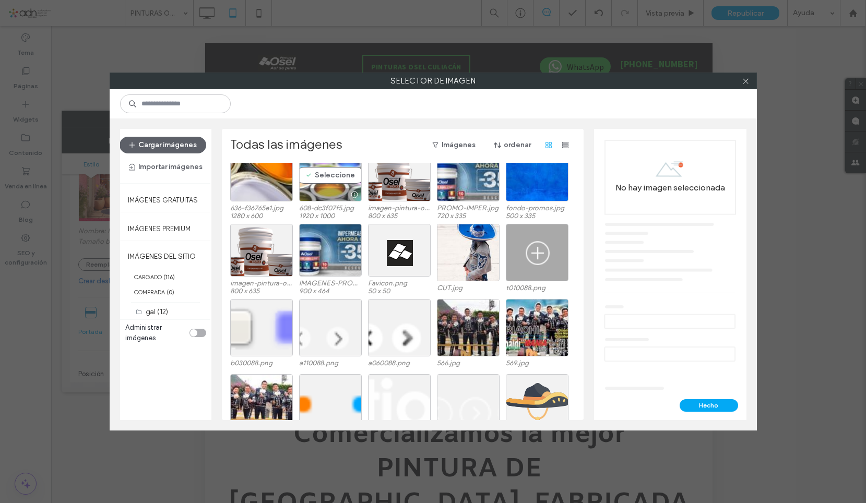
click at [325, 181] on div "Seleccione" at bounding box center [330, 175] width 63 height 53
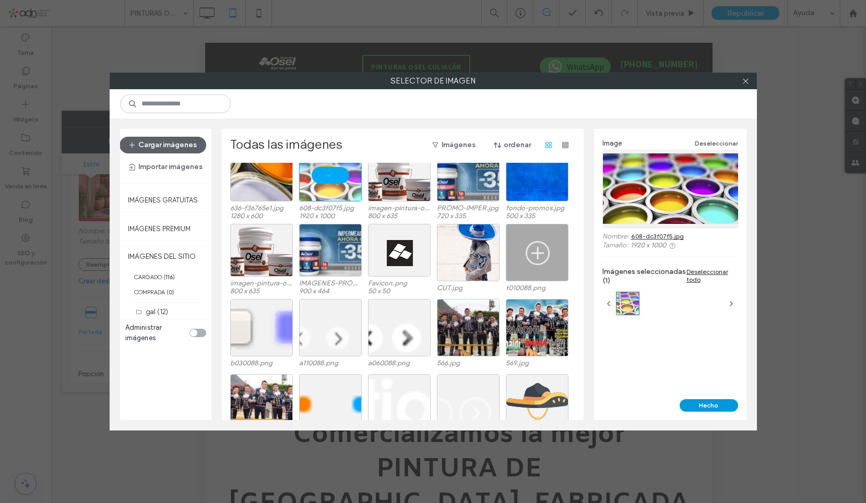
click at [722, 405] on button "Hecho" at bounding box center [708, 405] width 58 height 13
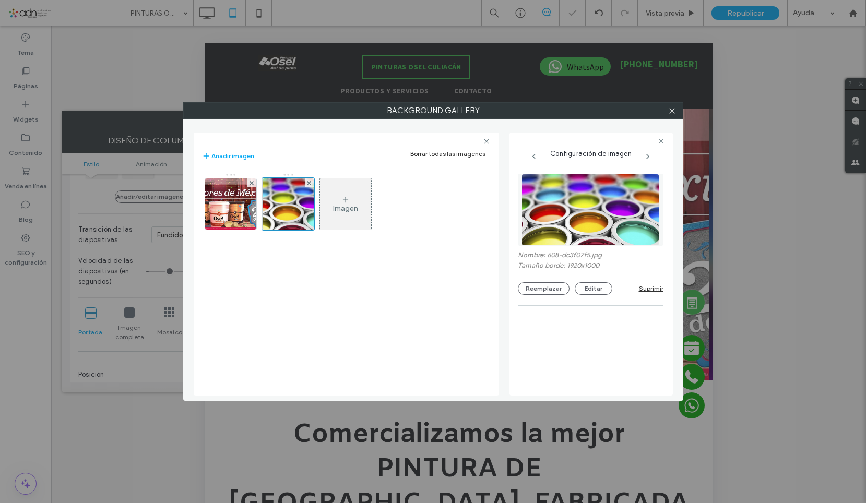
scroll to position [105, 0]
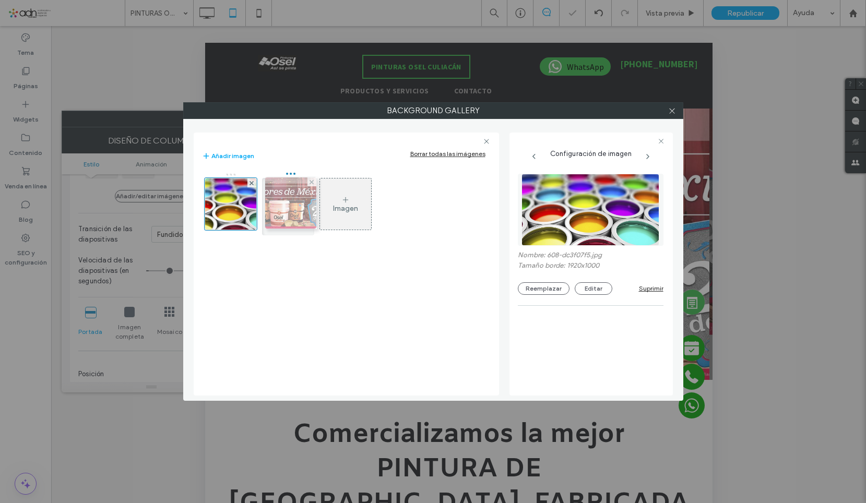
drag, startPoint x: 228, startPoint y: 214, endPoint x: 285, endPoint y: 213, distance: 57.9
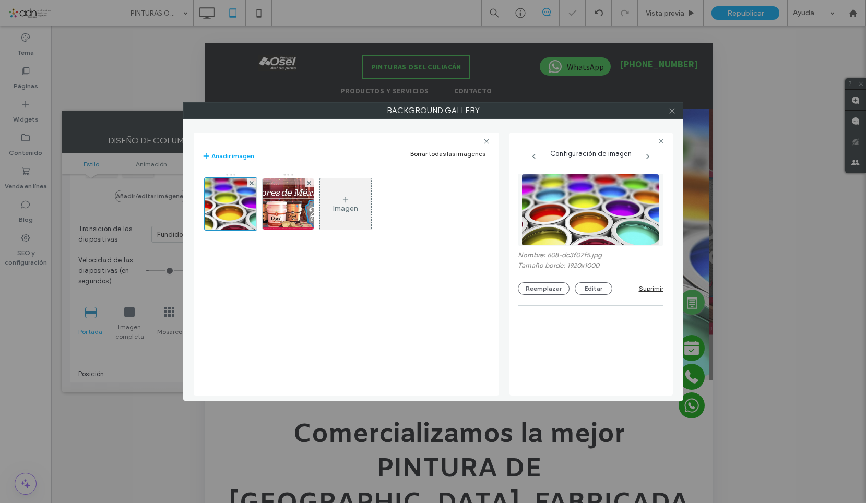
click at [674, 113] on use at bounding box center [671, 110] width 5 height 5
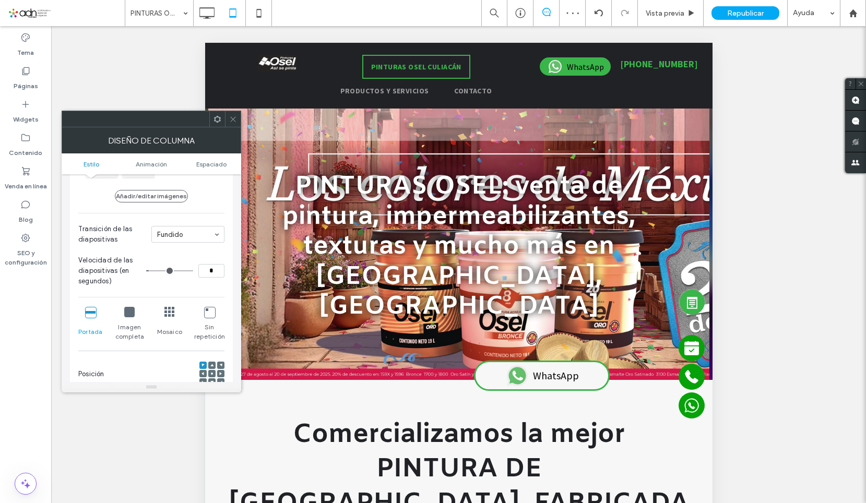
click at [134, 311] on icon at bounding box center [129, 312] width 10 height 10
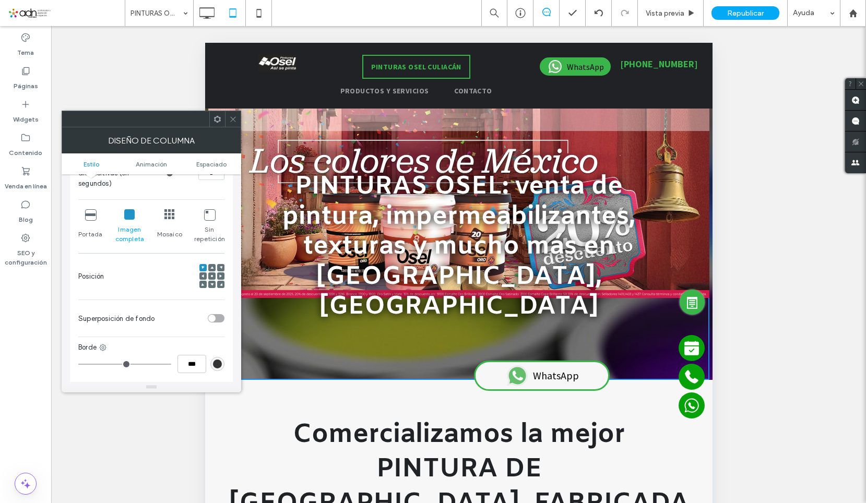
scroll to position [209, 0]
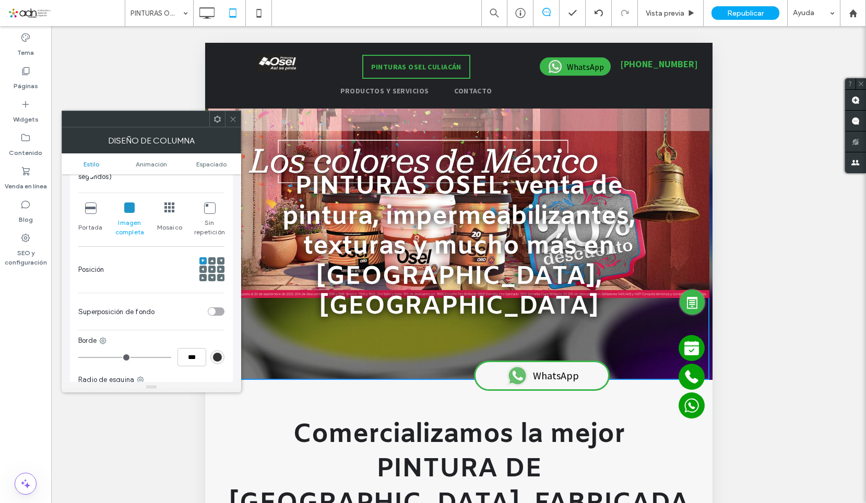
click at [213, 272] on span at bounding box center [211, 269] width 3 height 7
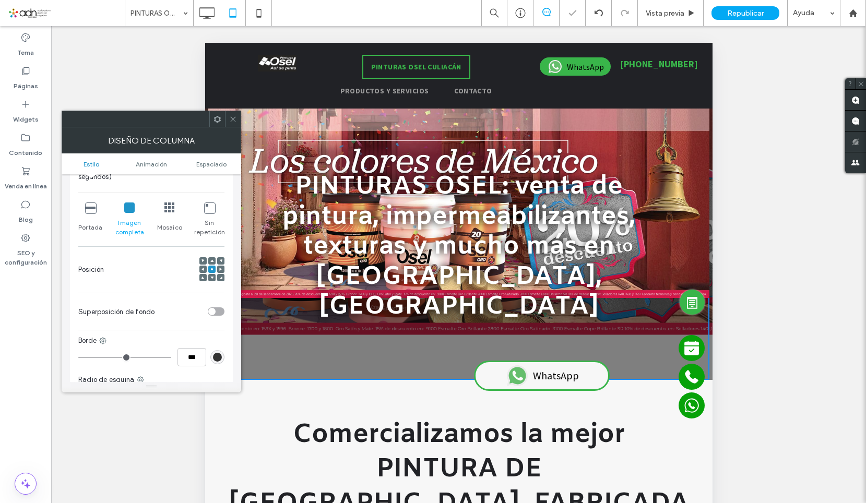
click at [236, 118] on icon at bounding box center [233, 119] width 8 height 8
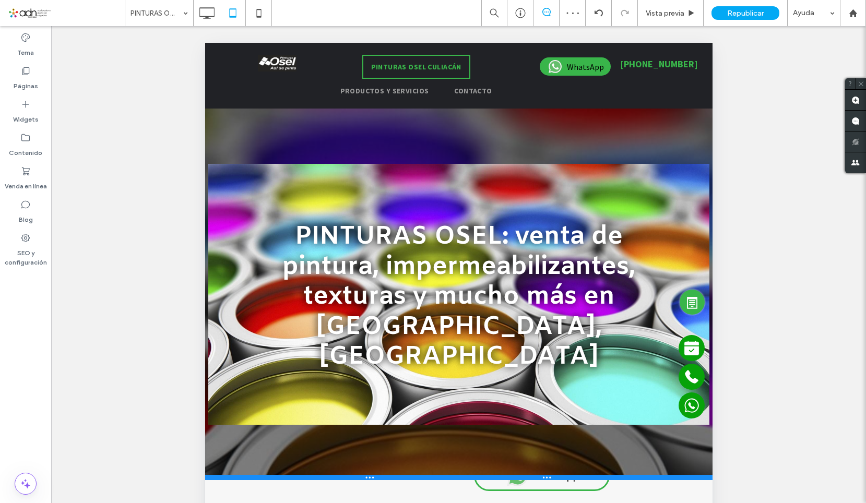
drag, startPoint x: 283, startPoint y: 349, endPoint x: 293, endPoint y: 449, distance: 100.7
click at [293, 475] on div at bounding box center [458, 477] width 507 height 5
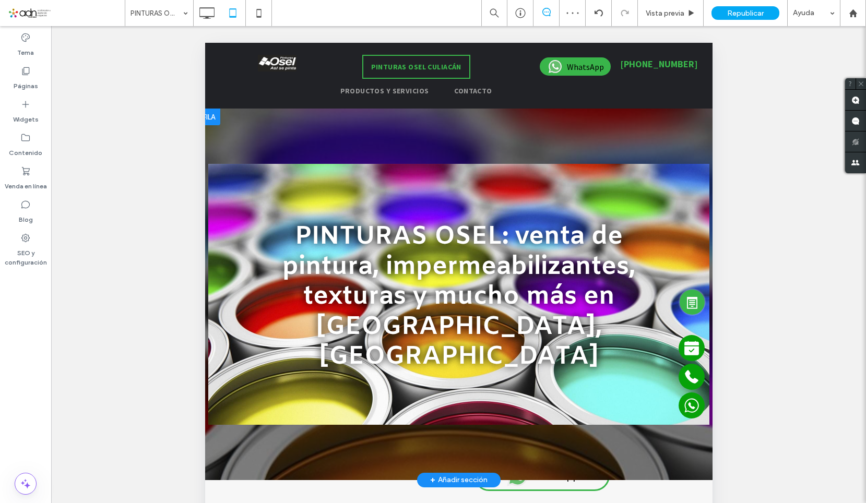
click at [235, 443] on div at bounding box center [458, 295] width 507 height 372
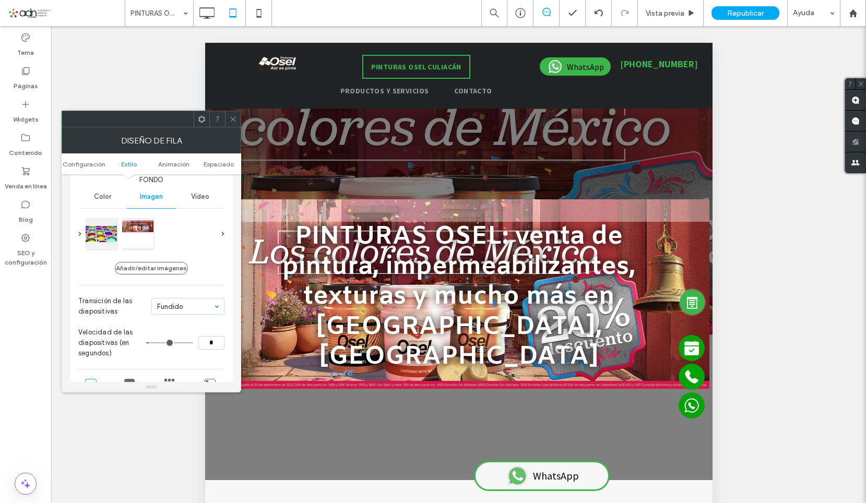
scroll to position [104, 0]
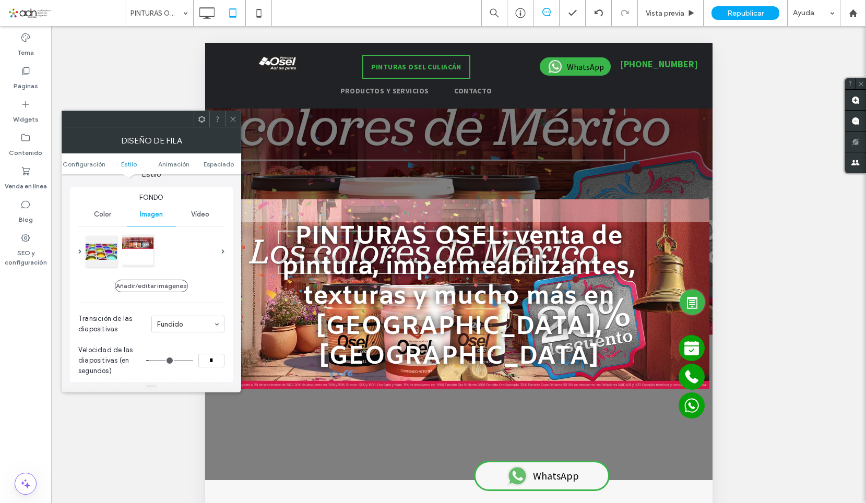
click at [133, 253] on div at bounding box center [137, 250] width 31 height 31
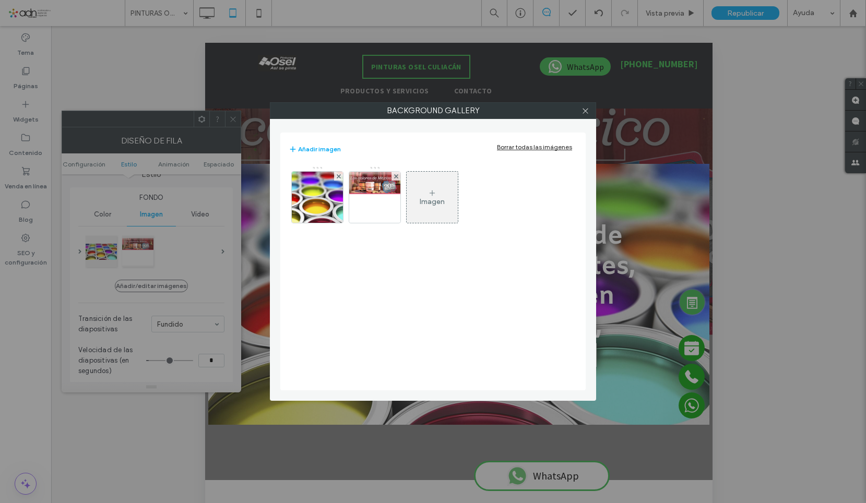
click at [527, 146] on div "Borrar todas las imágenes" at bounding box center [534, 147] width 75 height 8
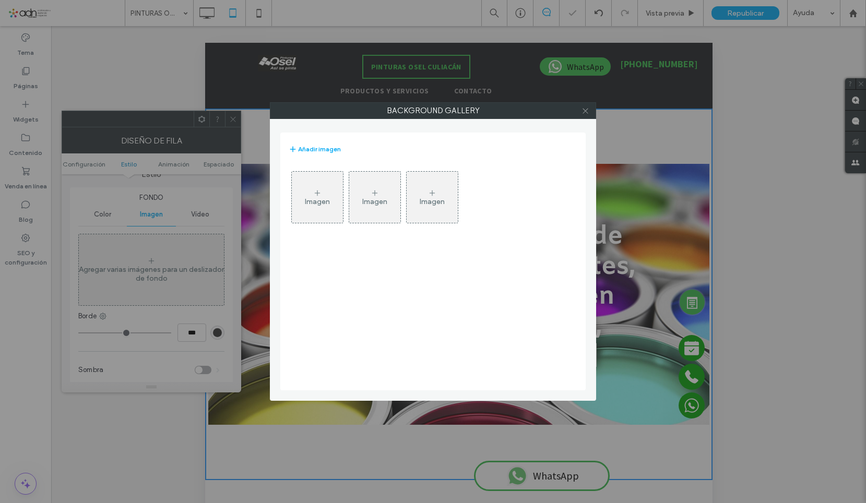
click at [582, 110] on icon at bounding box center [585, 111] width 8 height 8
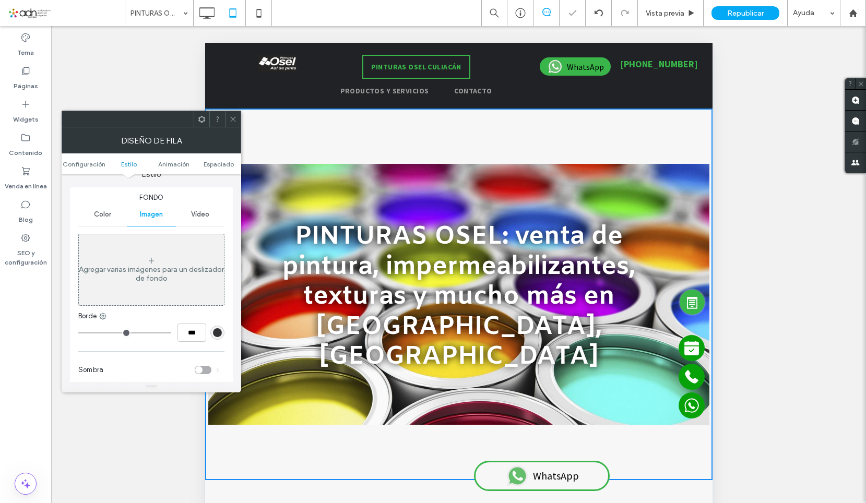
click at [234, 122] on icon at bounding box center [233, 119] width 8 height 8
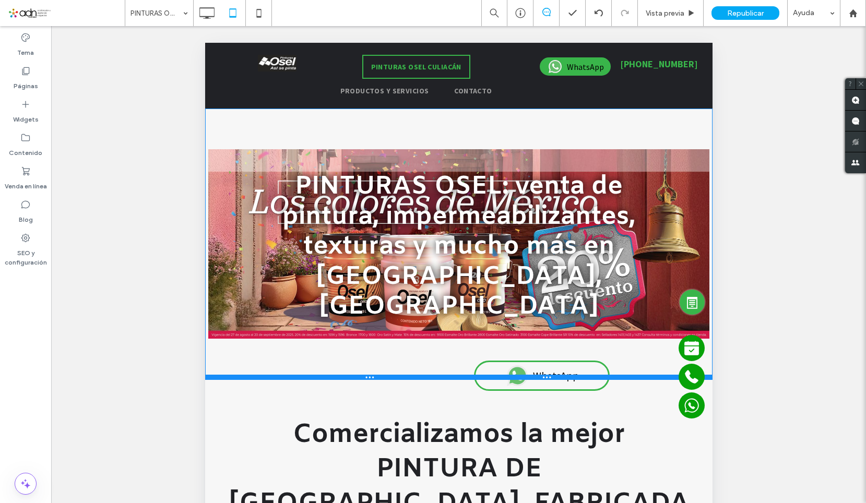
drag, startPoint x: 296, startPoint y: 448, endPoint x: 509, endPoint y: 361, distance: 230.3
click at [308, 318] on div "PINTURAS OSEL: venta de pintura, impermeabilizantes, texturas y mucho más en Cu…" at bounding box center [458, 244] width 507 height 271
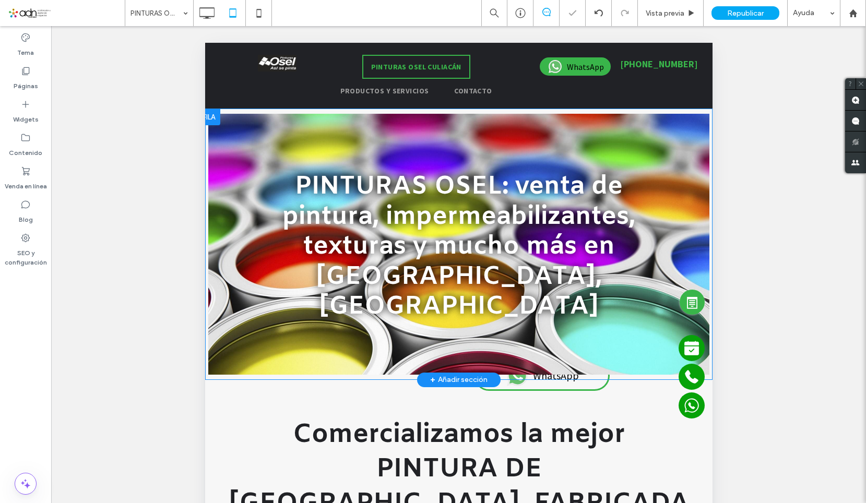
click at [217, 336] on div at bounding box center [458, 244] width 501 height 271
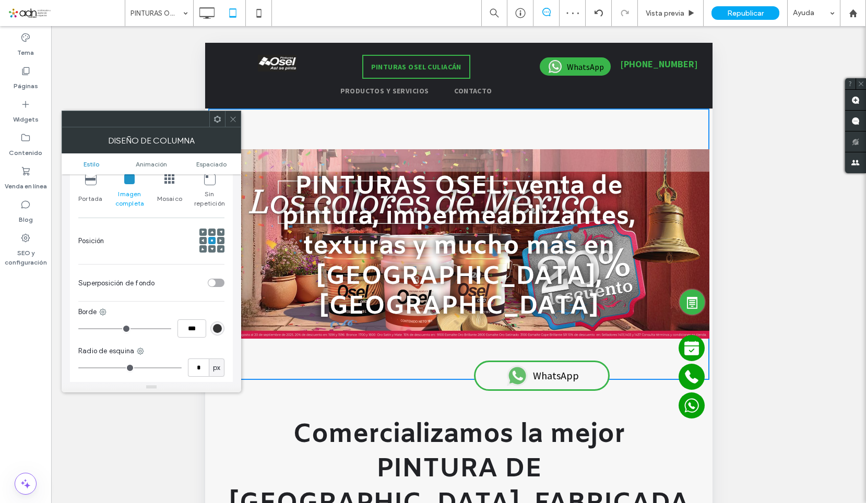
scroll to position [261, 0]
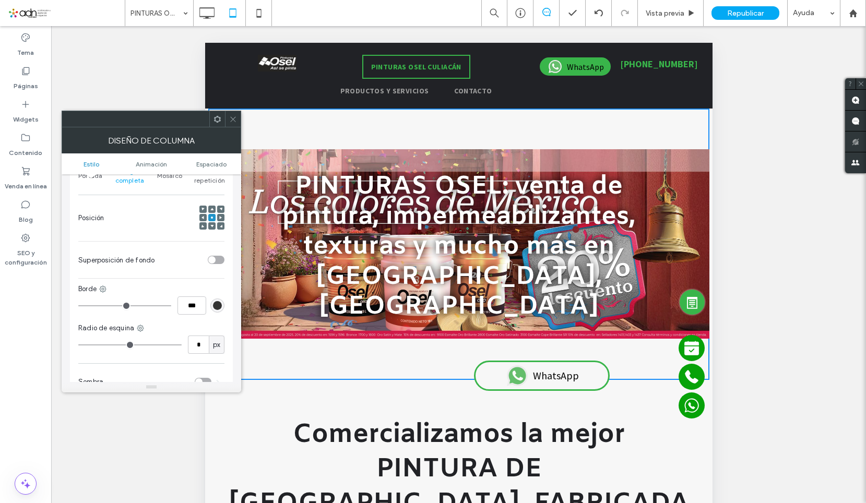
click at [216, 259] on div "toggle" at bounding box center [216, 260] width 17 height 8
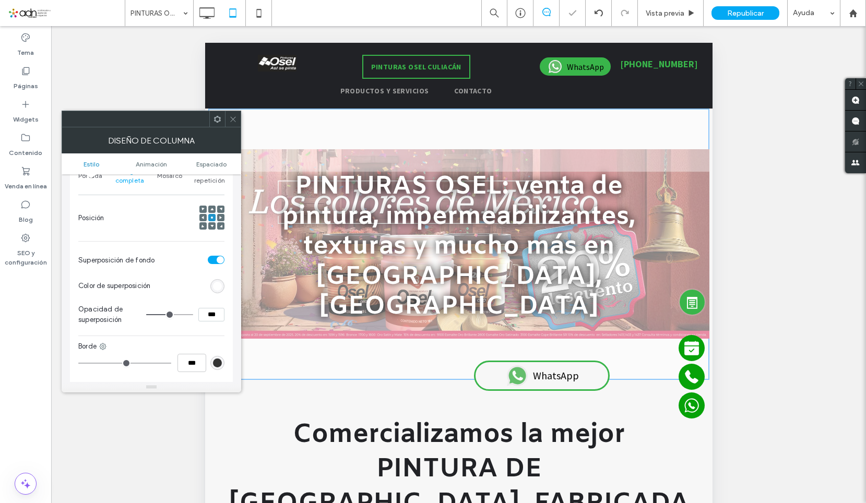
click at [221, 287] on div "rgb(255,255,255)" at bounding box center [217, 286] width 9 height 9
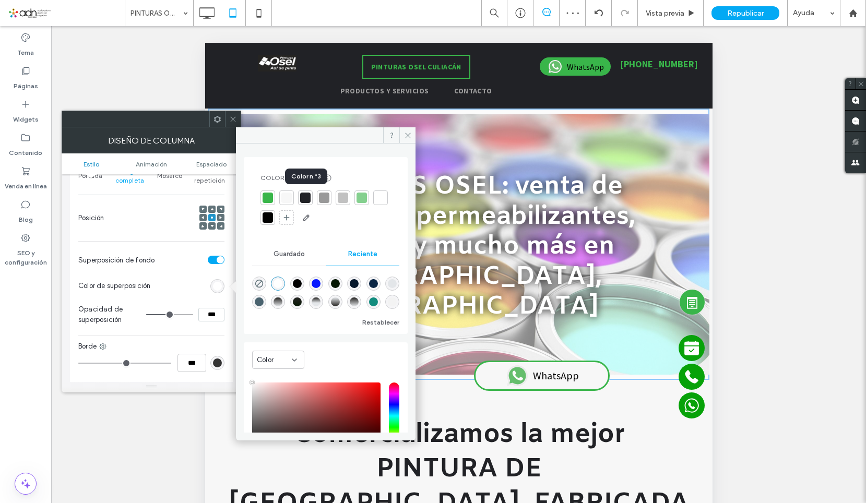
click at [307, 197] on div at bounding box center [305, 198] width 10 height 10
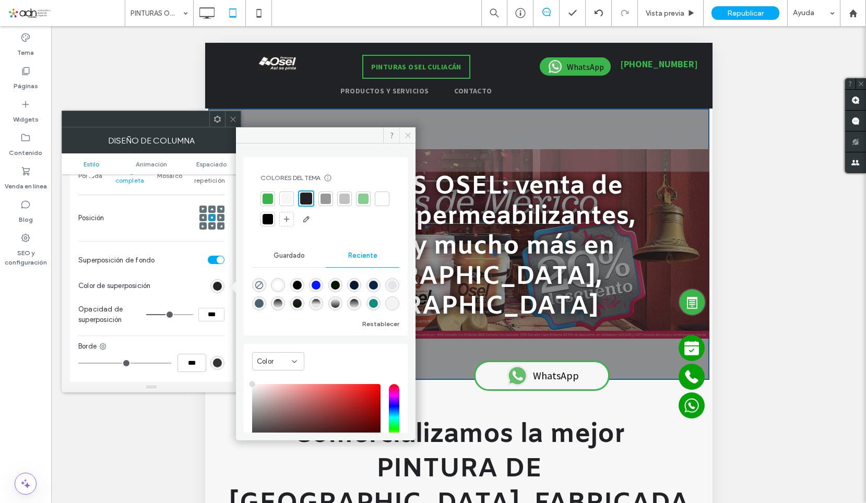
click at [411, 133] on icon at bounding box center [408, 136] width 8 height 8
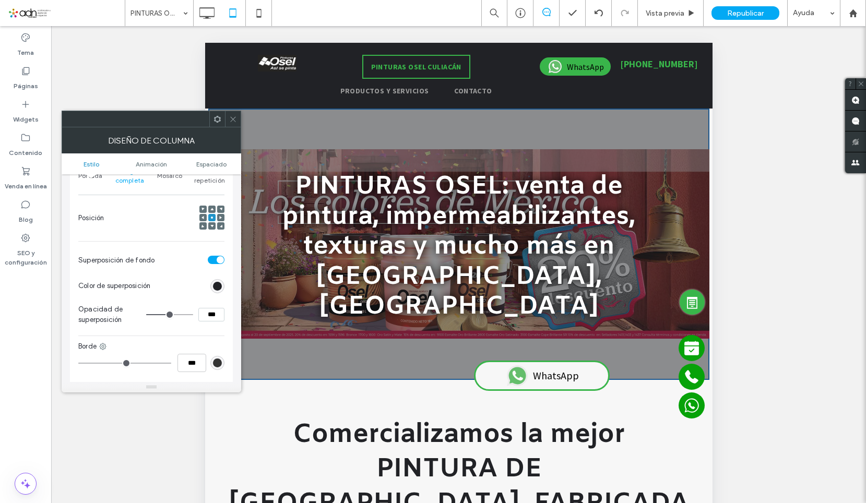
click at [232, 121] on use at bounding box center [232, 118] width 5 height 5
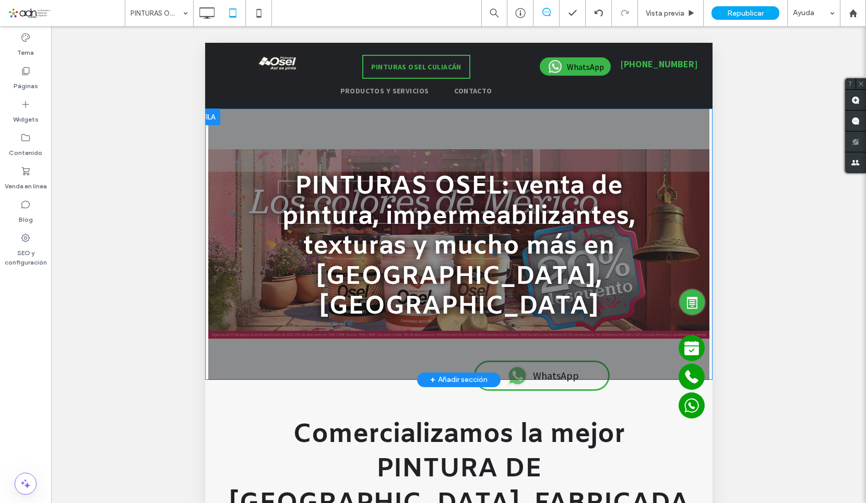
click at [228, 345] on div at bounding box center [458, 244] width 501 height 271
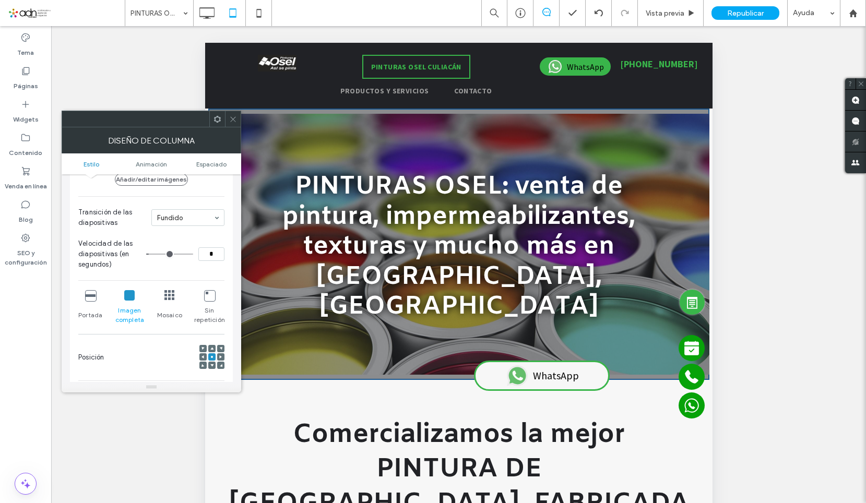
scroll to position [104, 0]
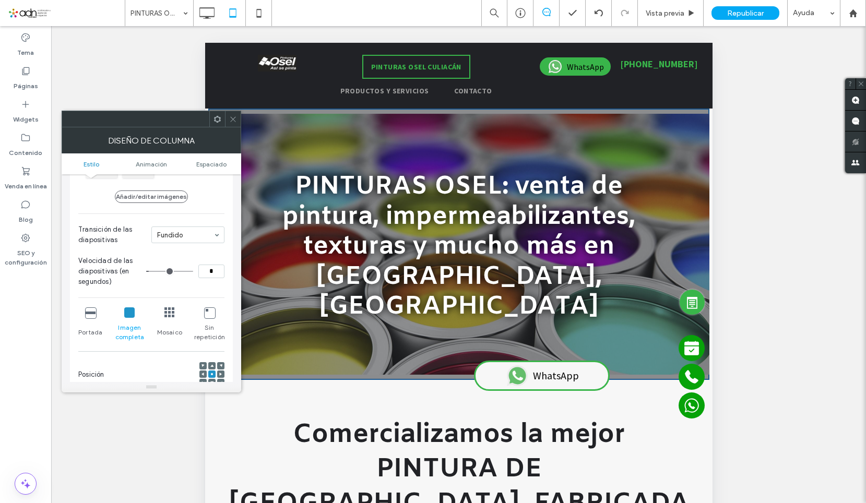
click at [87, 314] on icon at bounding box center [90, 312] width 10 height 10
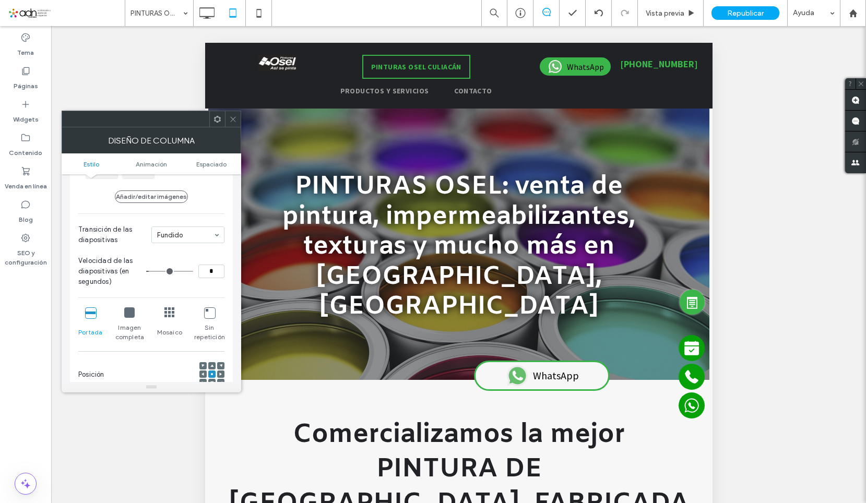
click at [236, 118] on icon at bounding box center [233, 119] width 8 height 8
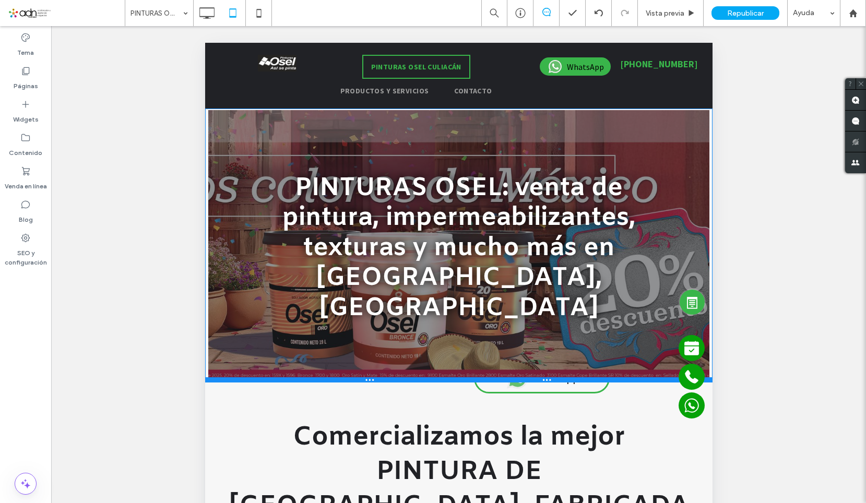
click at [288, 377] on div at bounding box center [458, 379] width 507 height 5
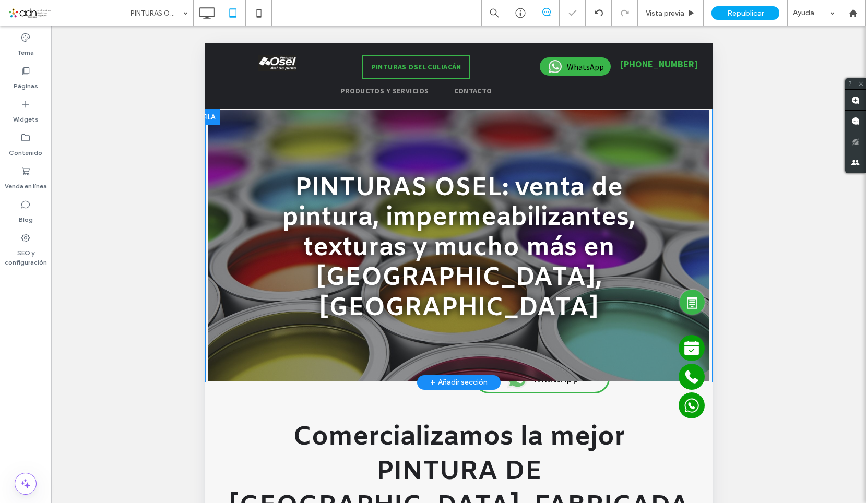
click at [220, 333] on div at bounding box center [458, 245] width 501 height 271
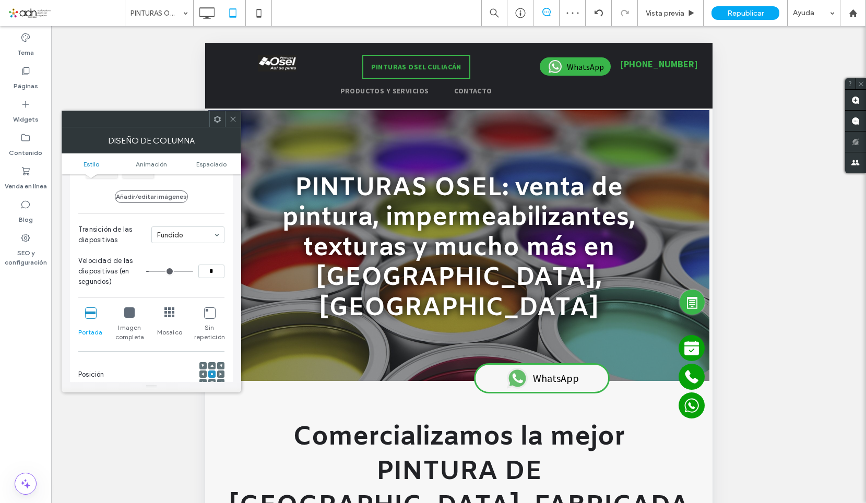
click at [123, 310] on div "Imagen completa" at bounding box center [129, 324] width 30 height 43
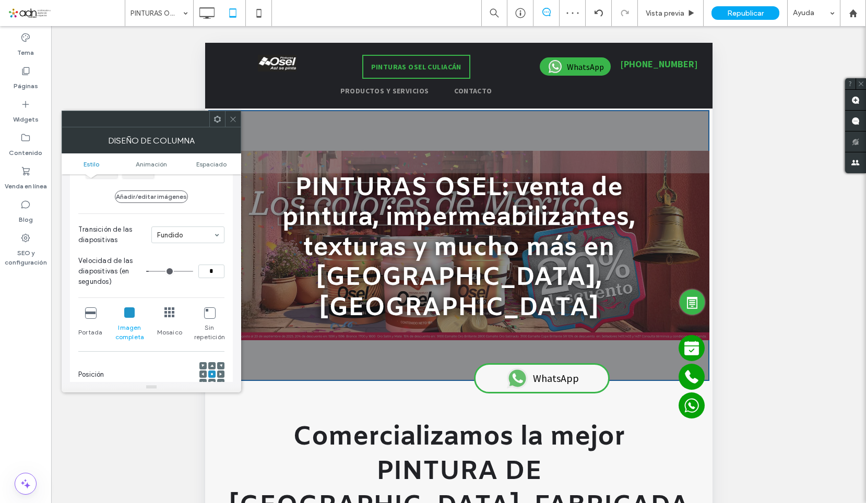
click at [234, 124] on span at bounding box center [233, 119] width 8 height 16
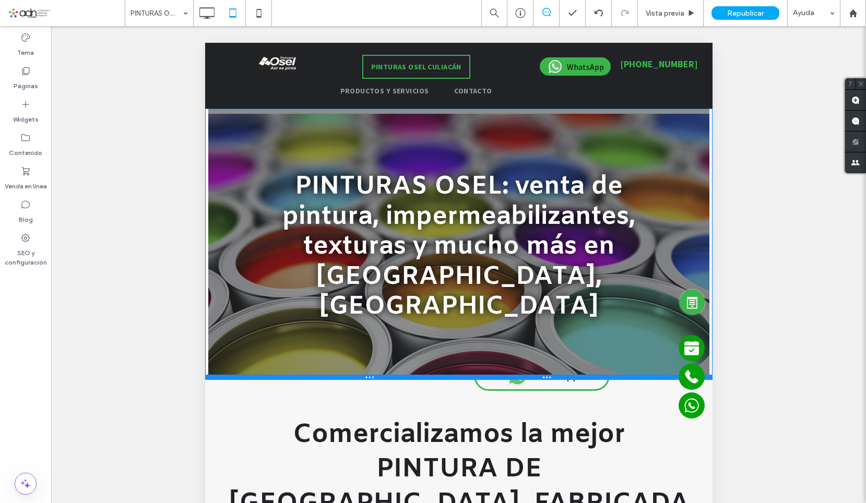
drag, startPoint x: 252, startPoint y: 352, endPoint x: 461, endPoint y: 366, distance: 210.3
click at [259, 324] on div "PINTURAS OSEL: venta de pintura, impermeabilizantes, texturas y mucho más en Cu…" at bounding box center [458, 244] width 507 height 271
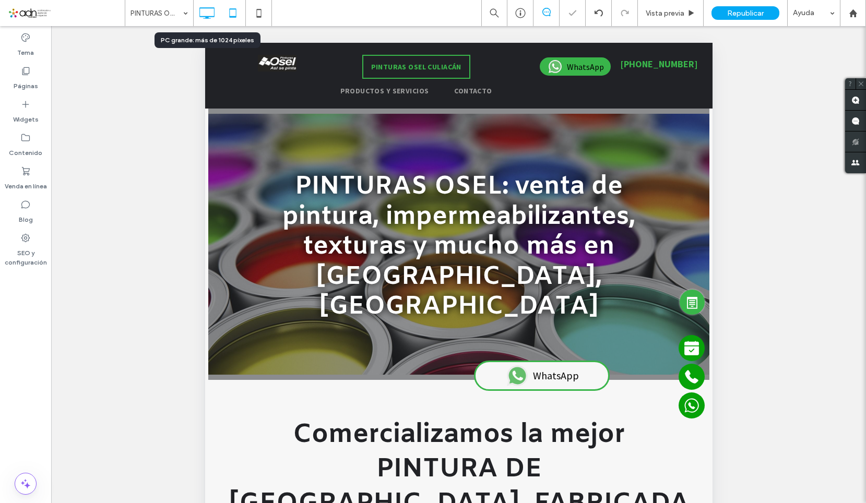
click at [207, 13] on icon at bounding box center [206, 13] width 21 height 21
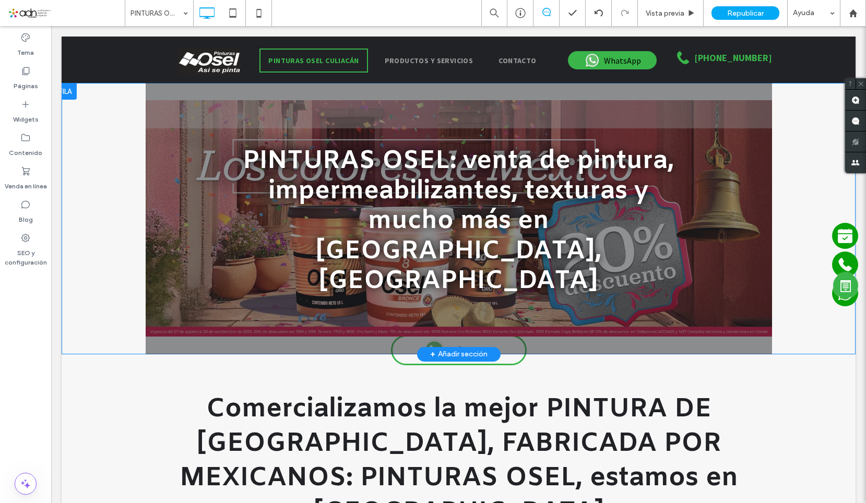
click at [149, 272] on div at bounding box center [459, 218] width 626 height 271
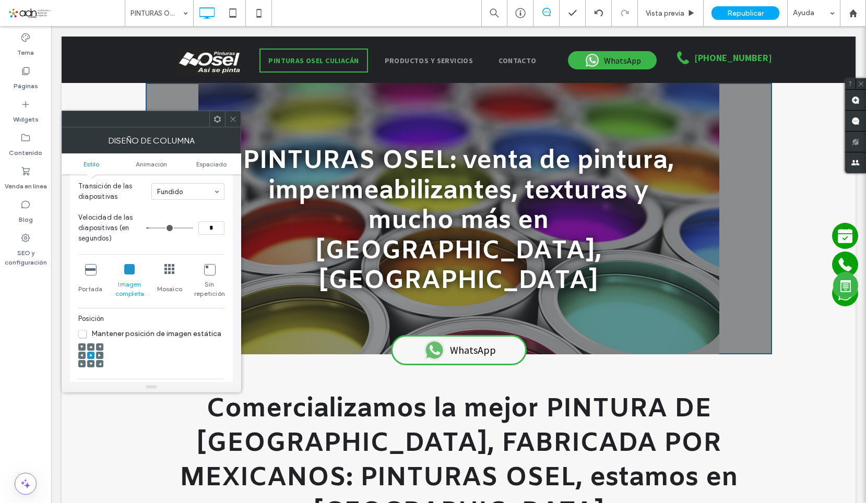
scroll to position [209, 0]
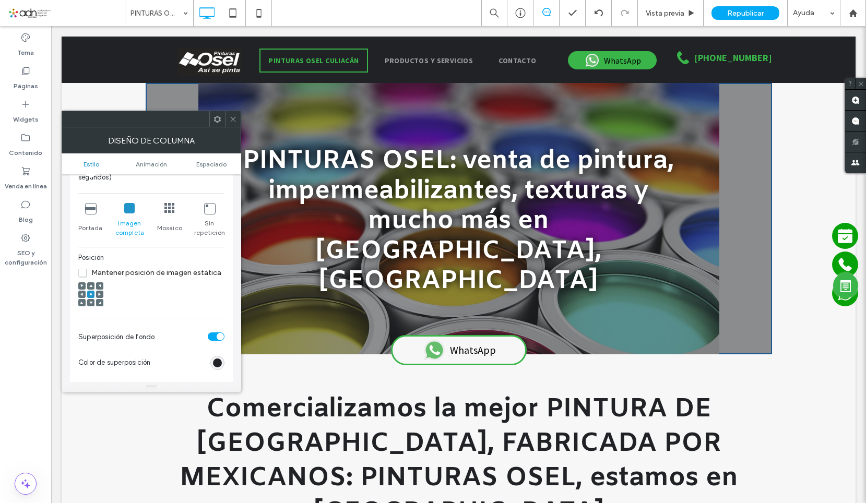
click at [87, 207] on icon at bounding box center [90, 208] width 10 height 10
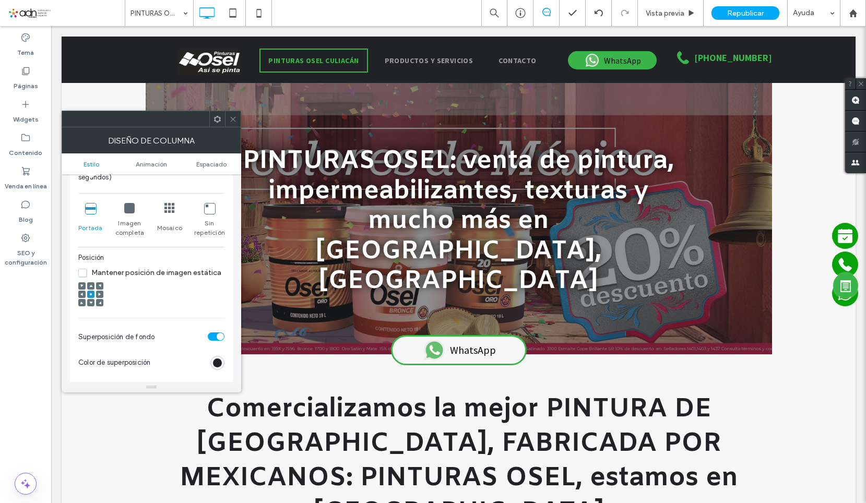
click at [236, 120] on icon at bounding box center [233, 119] width 8 height 8
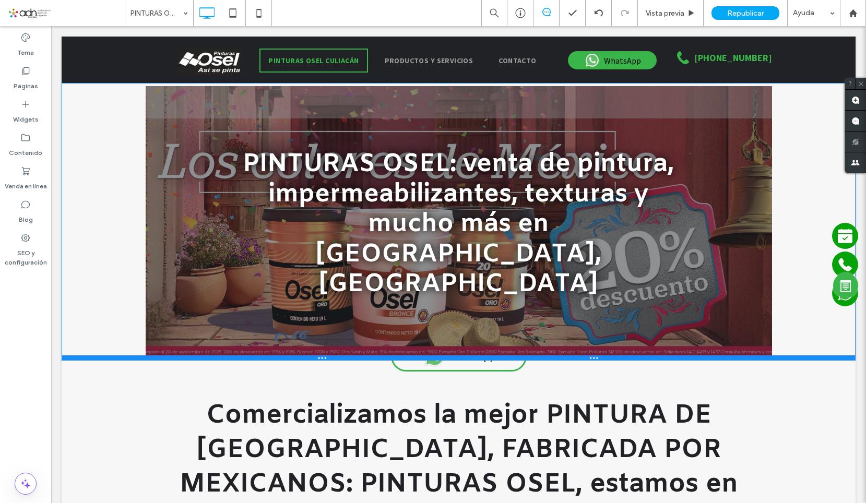
drag, startPoint x: 159, startPoint y: 293, endPoint x: 219, endPoint y: 325, distance: 68.6
click at [168, 355] on div at bounding box center [459, 357] width 794 height 5
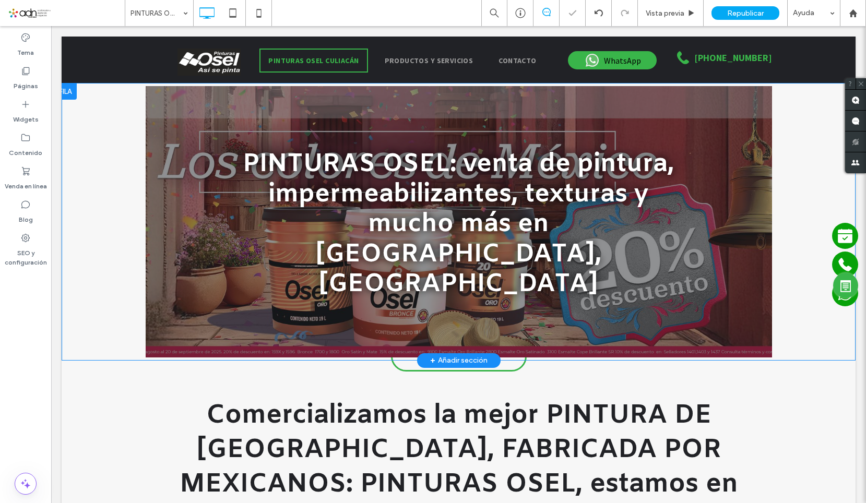
click at [148, 211] on div at bounding box center [459, 221] width 626 height 271
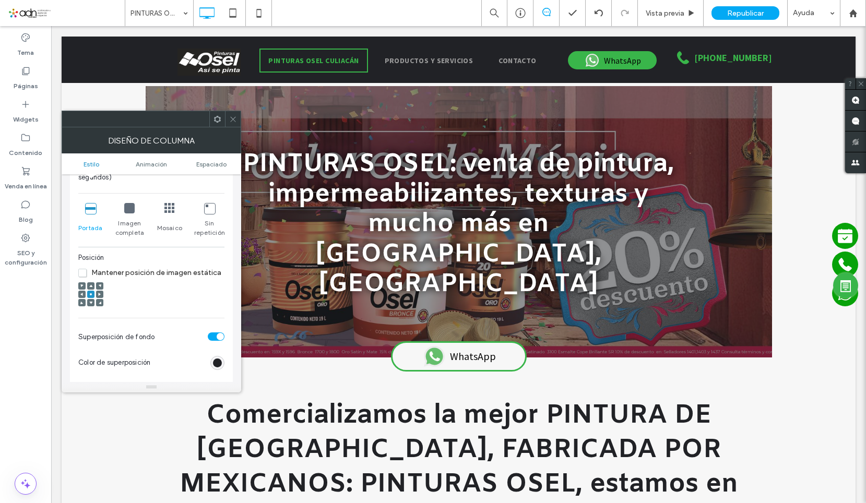
click at [86, 271] on span "Mantener posición de imagen estática" at bounding box center [149, 272] width 143 height 9
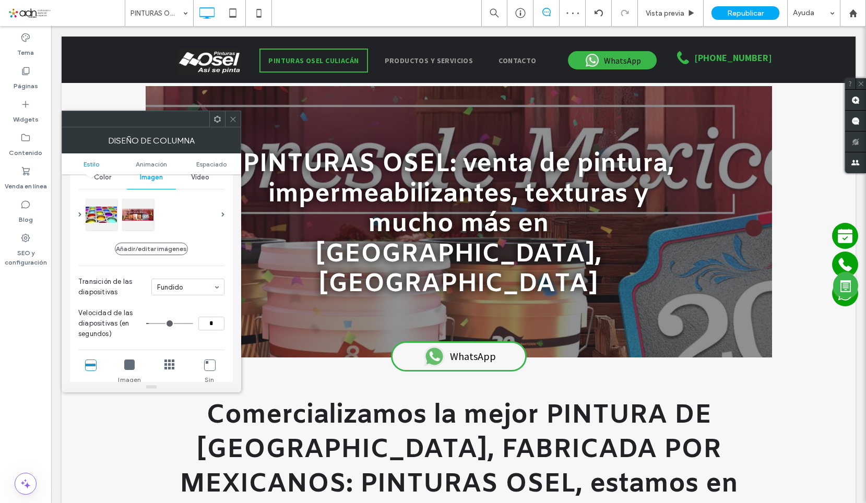
scroll to position [0, 0]
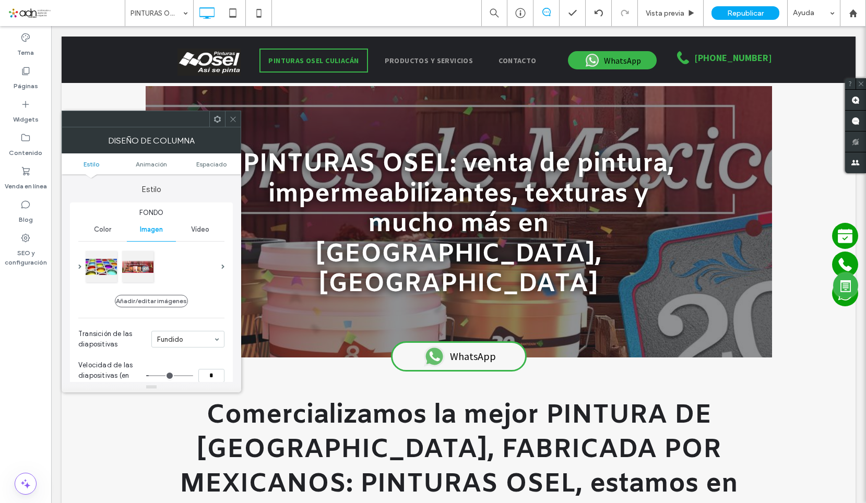
click at [233, 121] on icon at bounding box center [233, 119] width 8 height 8
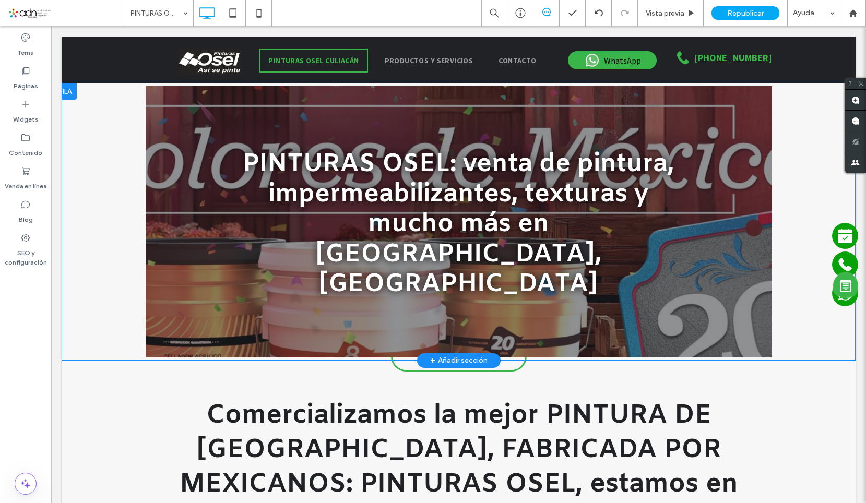
click at [135, 260] on div "PINTURAS OSEL: venta de pintura, impermeabilizantes, texturas y mucho más en Cu…" at bounding box center [459, 222] width 794 height 278
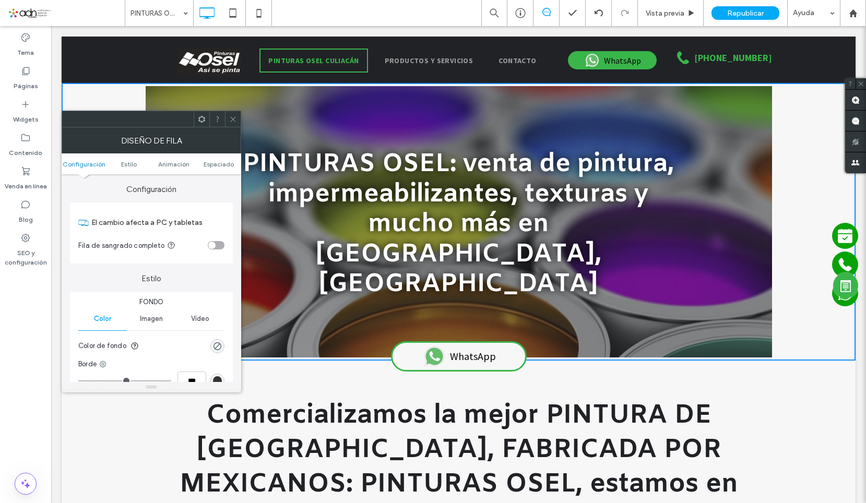
click at [159, 317] on span "Imagen" at bounding box center [151, 319] width 23 height 8
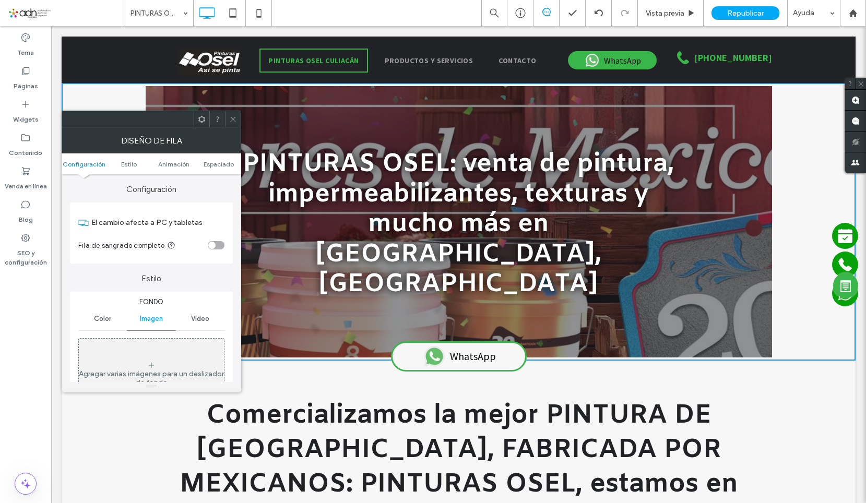
scroll to position [209, 0]
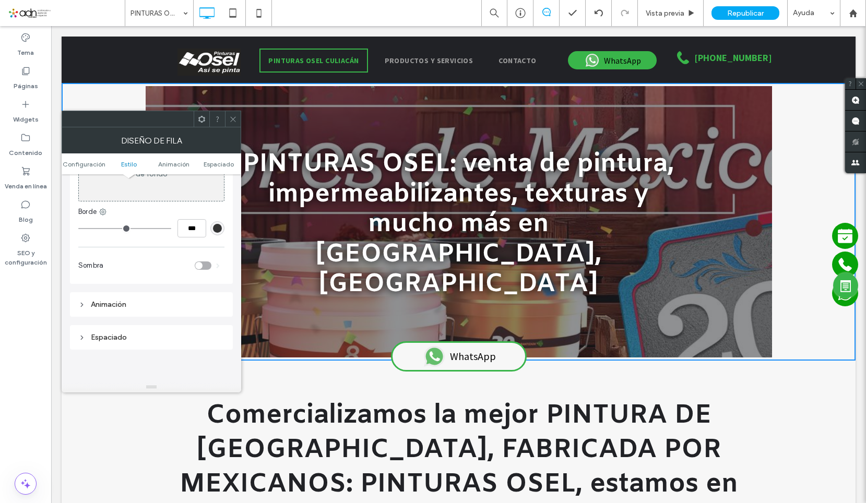
click at [230, 121] on icon at bounding box center [233, 119] width 8 height 8
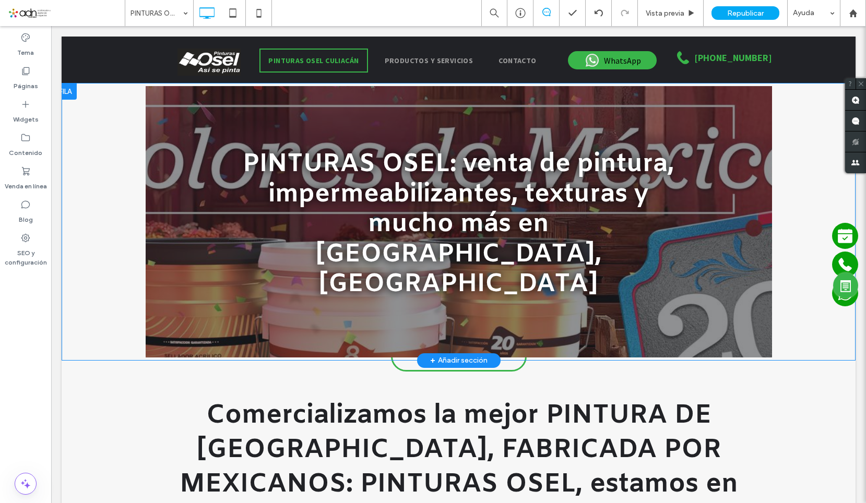
click at [111, 249] on div "PINTURAS OSEL: venta de pintura, impermeabilizantes, texturas y mucho más en Cu…" at bounding box center [459, 222] width 794 height 278
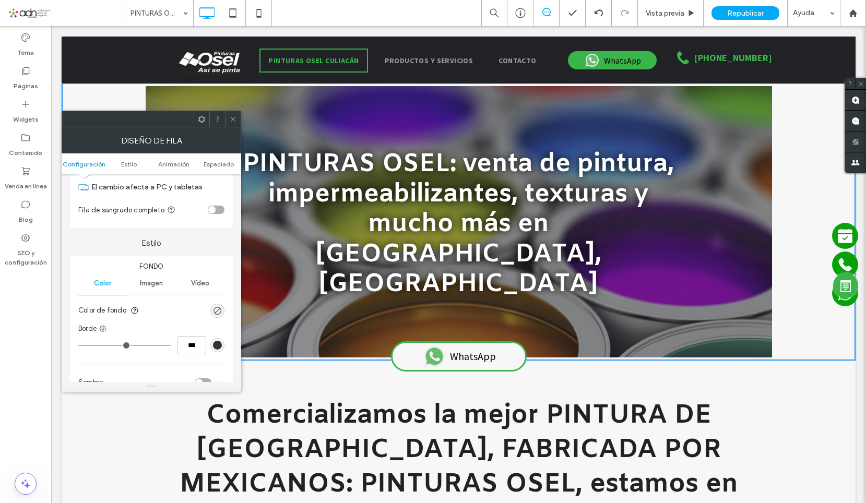
scroll to position [0, 0]
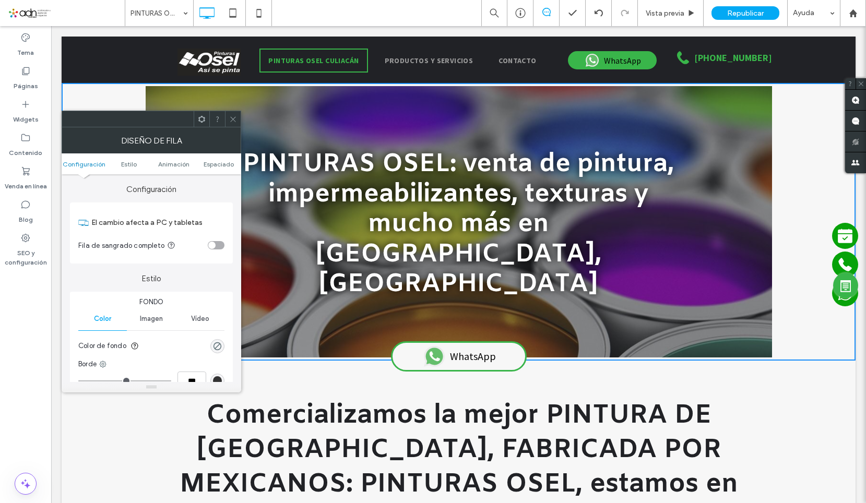
click at [232, 116] on icon at bounding box center [233, 119] width 8 height 8
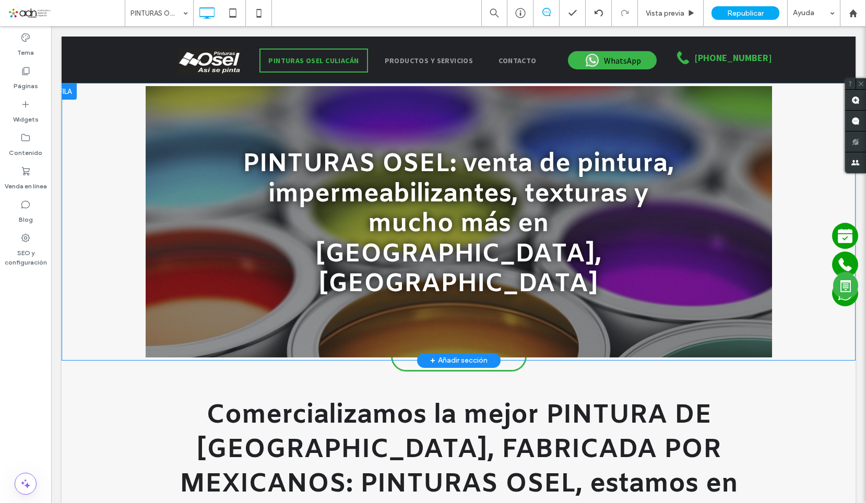
click at [182, 284] on div at bounding box center [459, 221] width 626 height 271
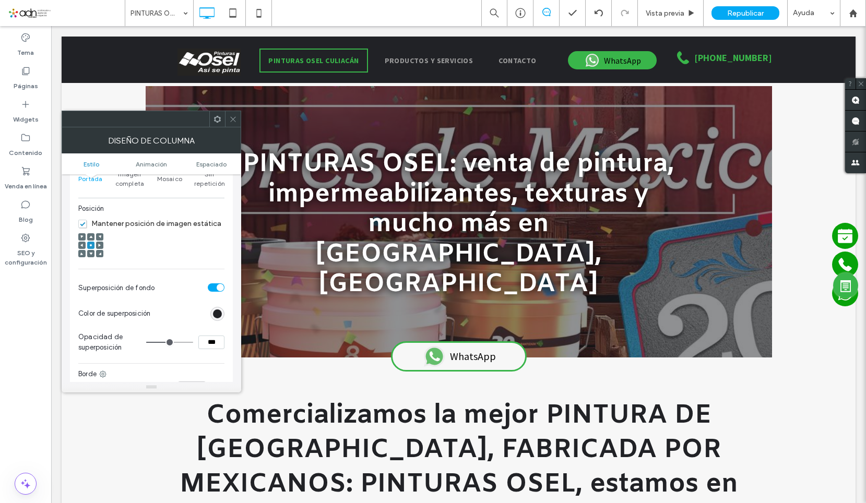
scroll to position [261, 0]
click at [86, 220] on span "Mantener posición de imagen estática" at bounding box center [149, 220] width 143 height 9
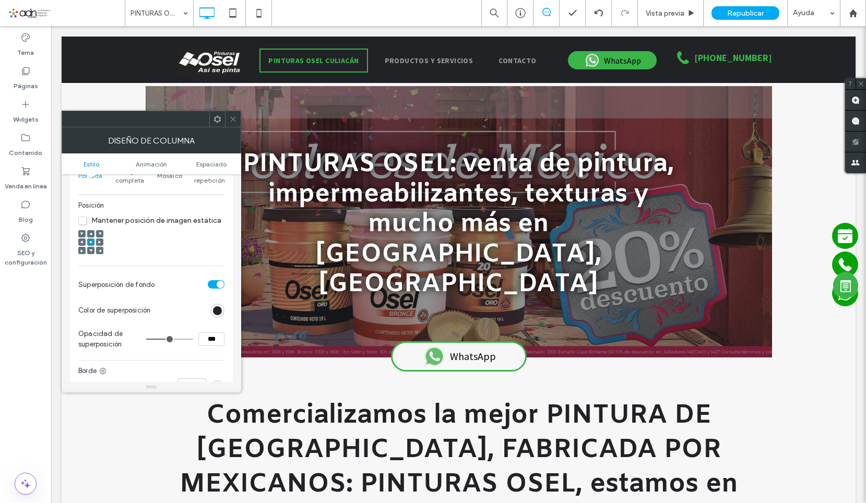
click at [235, 121] on icon at bounding box center [233, 119] width 8 height 8
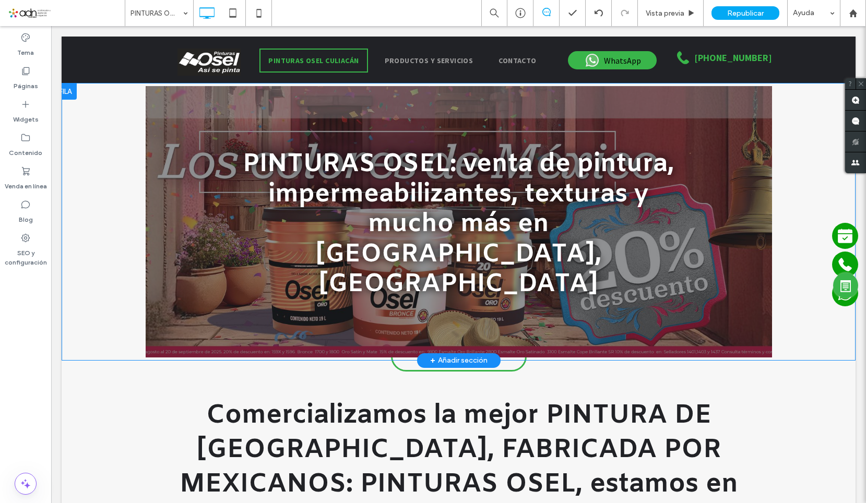
click at [70, 209] on div "PINTURAS OSEL: venta de pintura, impermeabilizantes, texturas y mucho más en Cu…" at bounding box center [459, 222] width 794 height 278
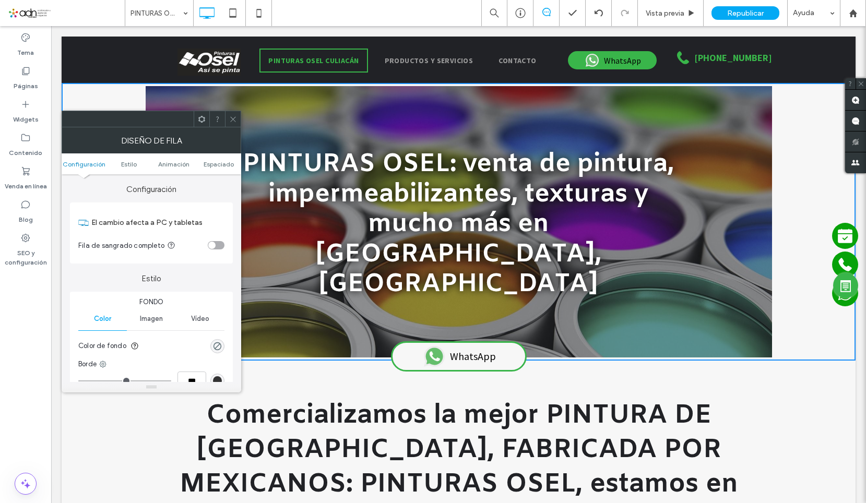
click at [142, 314] on div "Imagen" at bounding box center [151, 318] width 49 height 23
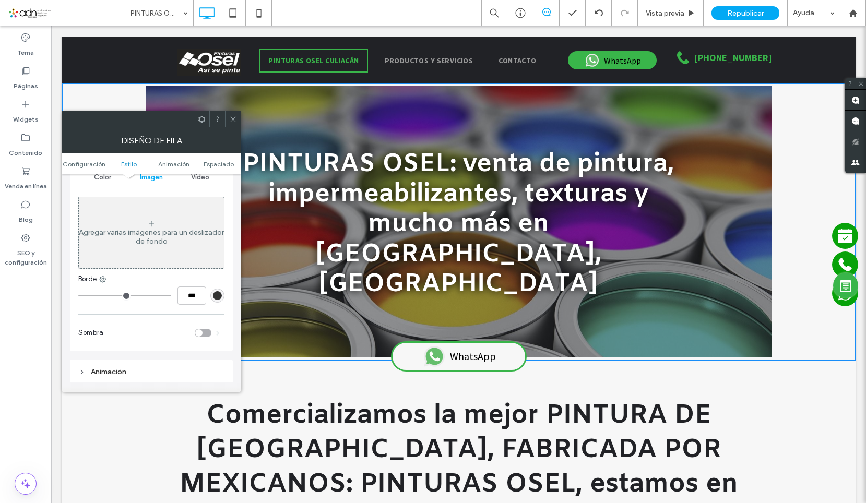
scroll to position [157, 0]
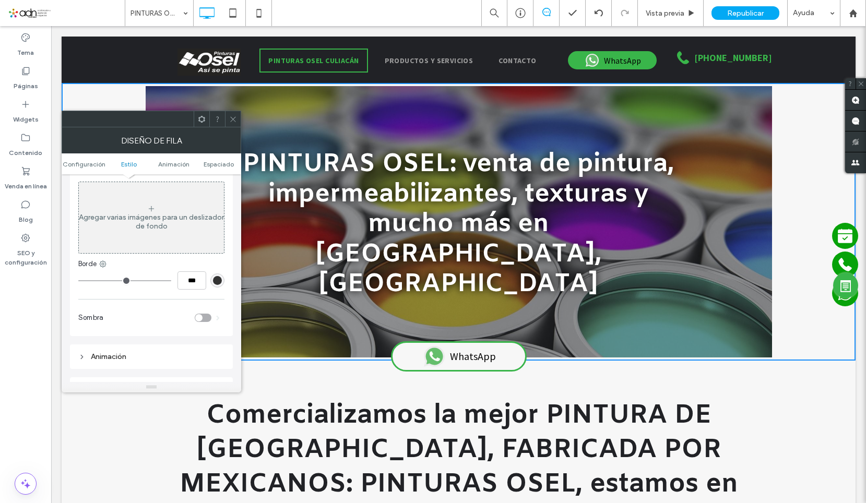
click at [141, 218] on div "Agregar varias imágenes para un deslizador de fondo" at bounding box center [151, 222] width 145 height 18
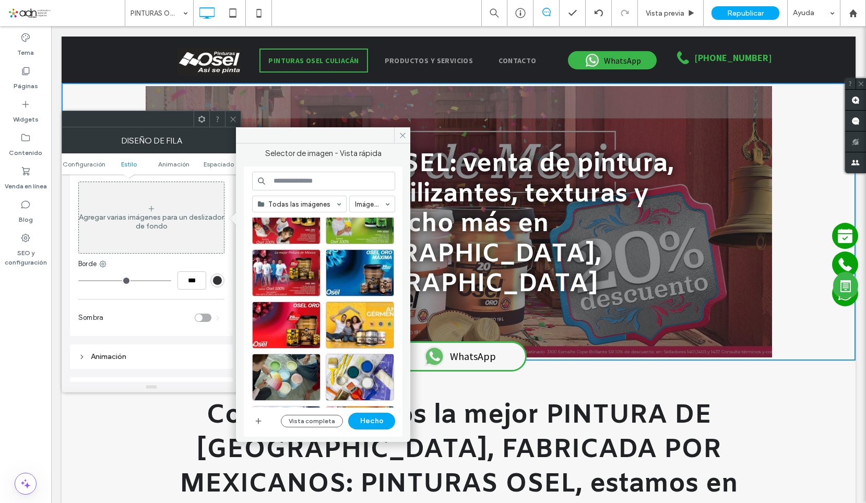
scroll to position [723, 0]
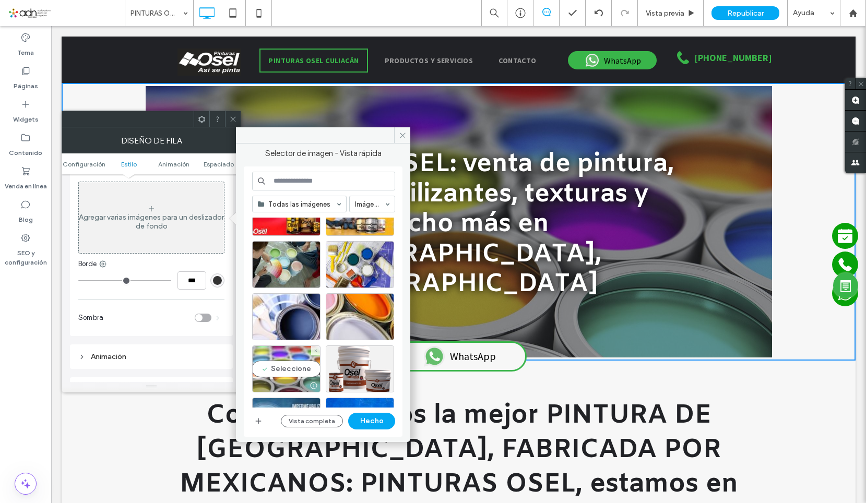
click at [284, 371] on div "Seleccione" at bounding box center [286, 368] width 68 height 47
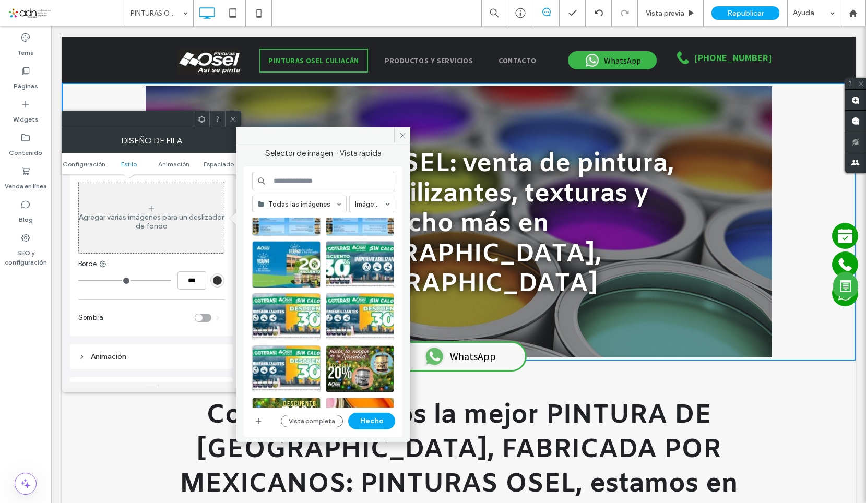
scroll to position [462, 0]
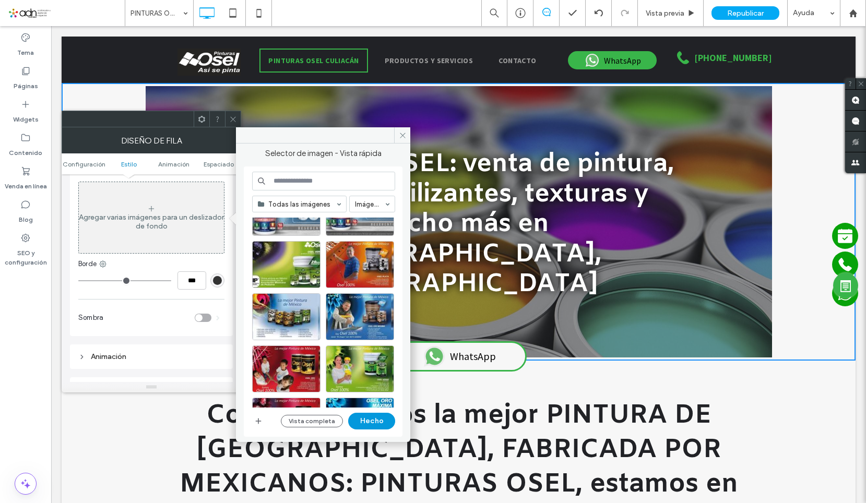
click at [380, 420] on button "Hecho" at bounding box center [371, 421] width 47 height 17
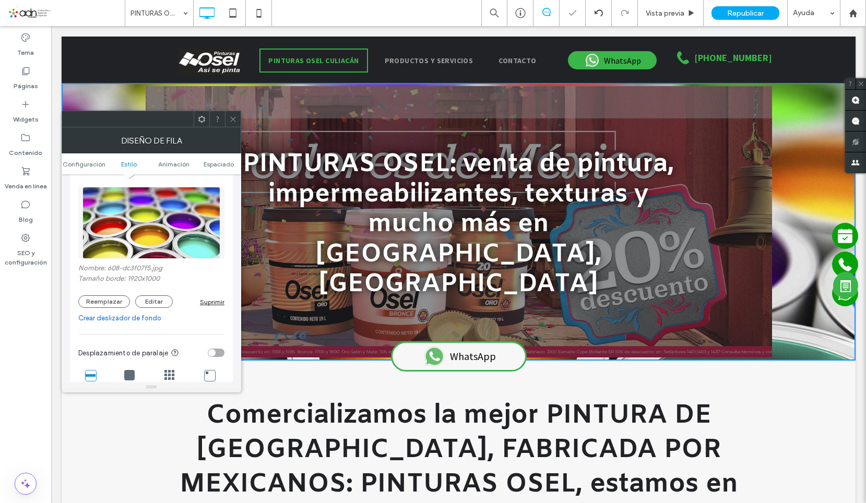
click at [121, 320] on link "Crear deslizador de fondo" at bounding box center [151, 318] width 146 height 10
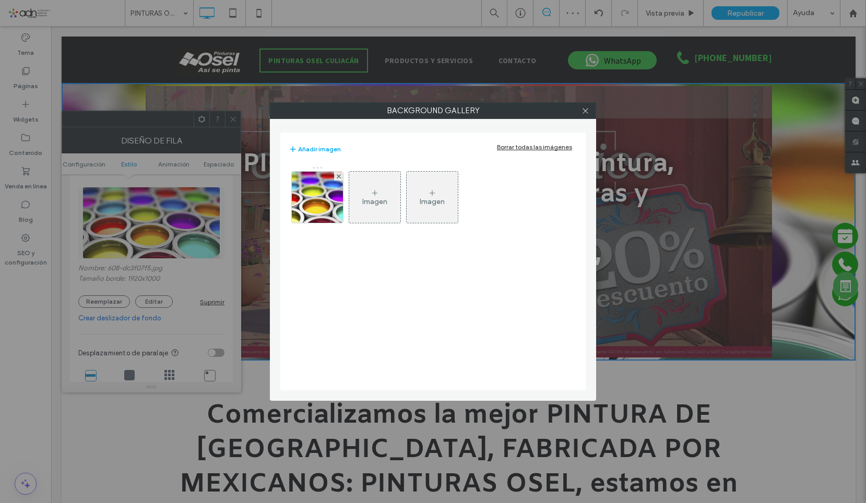
click at [374, 218] on div "Imagen" at bounding box center [374, 197] width 51 height 49
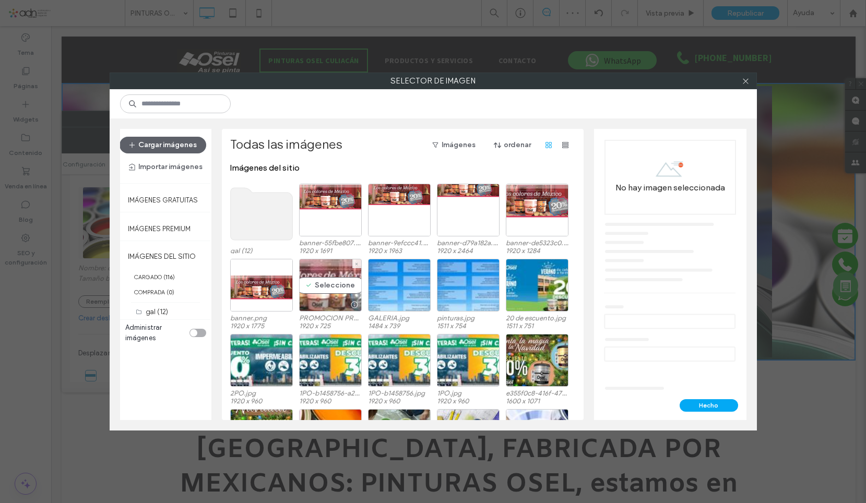
click at [321, 297] on div "Seleccione" at bounding box center [330, 285] width 63 height 53
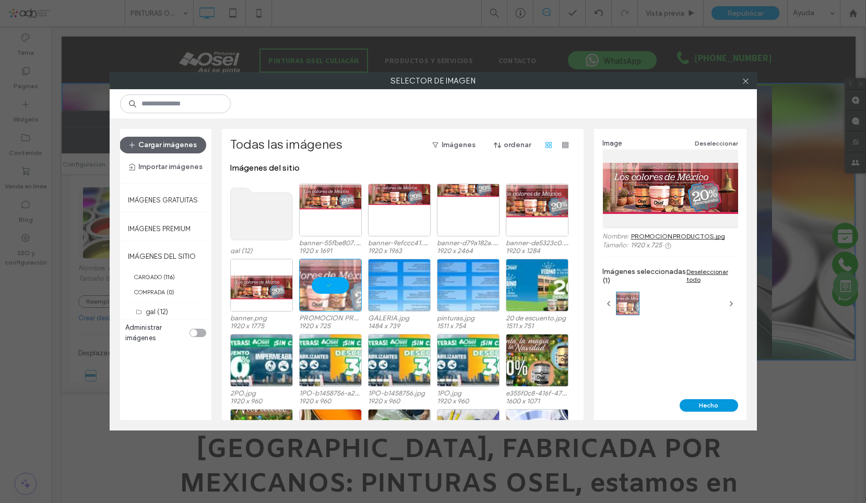
click at [726, 399] on button "Hecho" at bounding box center [708, 405] width 58 height 13
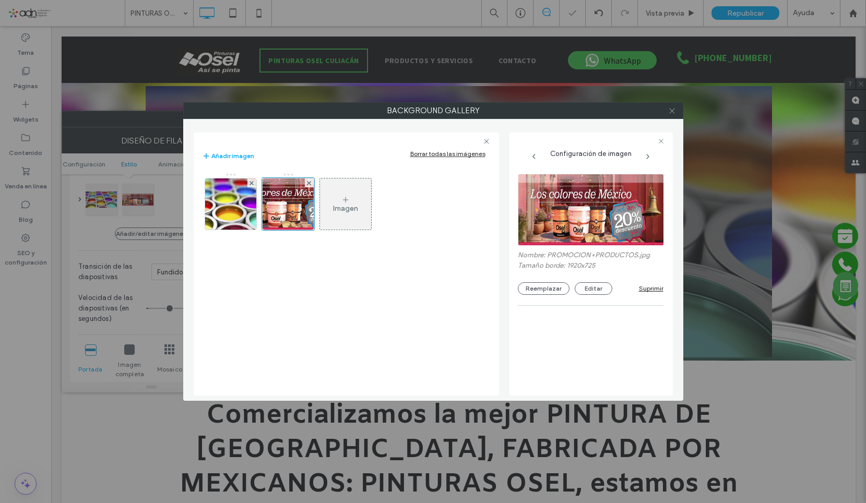
click at [675, 111] on icon at bounding box center [672, 111] width 8 height 8
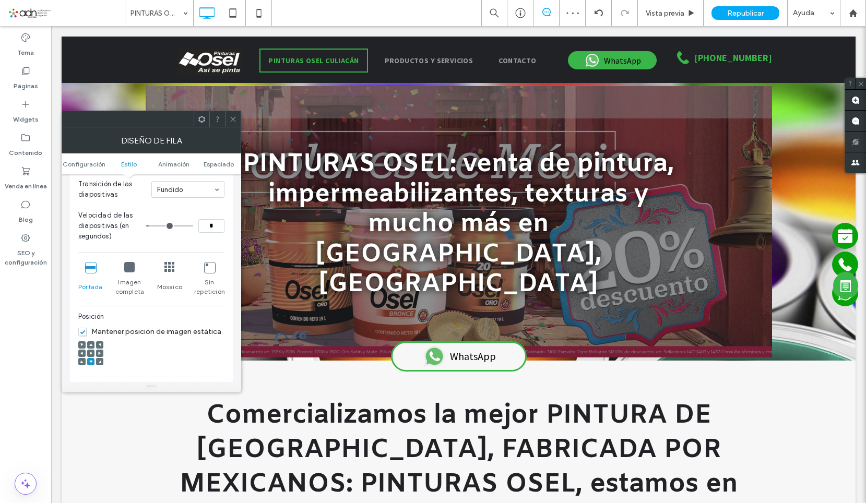
scroll to position [313, 0]
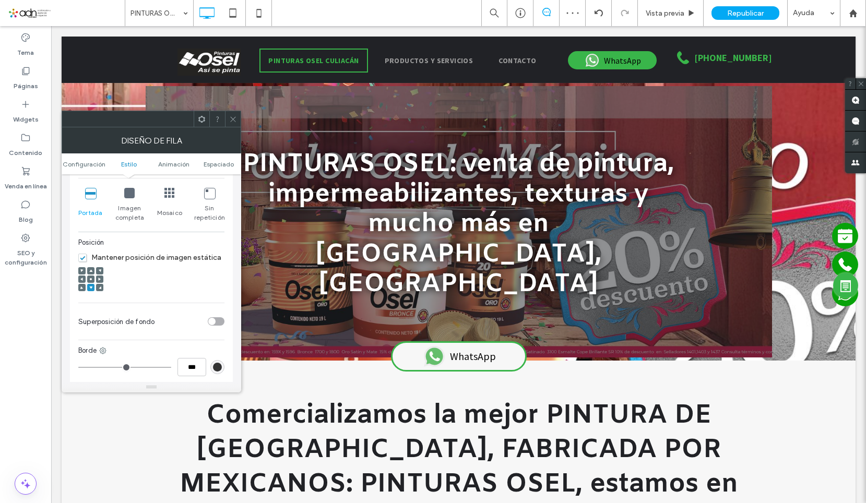
click at [82, 254] on span "Mantener posición de imagen estática" at bounding box center [149, 257] width 143 height 9
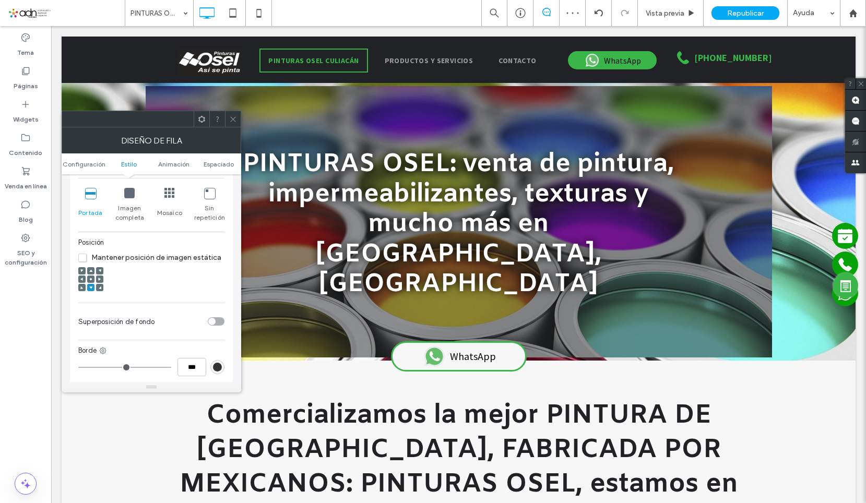
click at [91, 278] on icon at bounding box center [90, 279] width 3 height 3
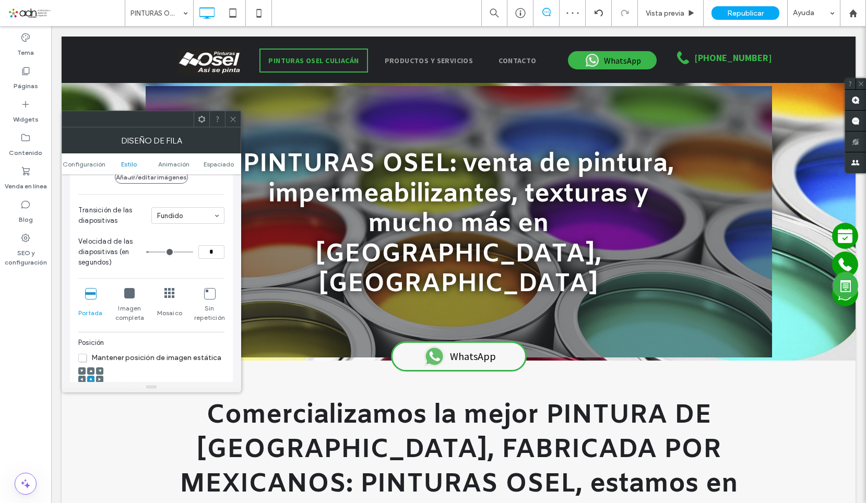
scroll to position [209, 0]
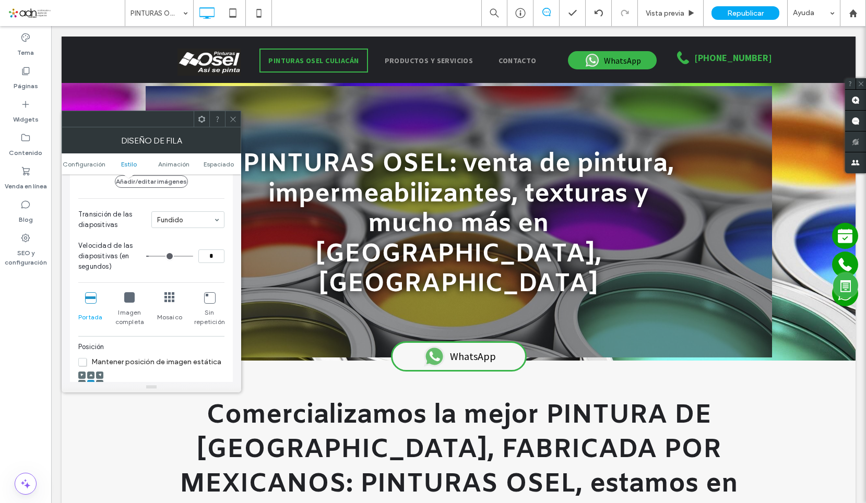
click at [132, 295] on icon at bounding box center [129, 297] width 10 height 10
click at [238, 123] on div at bounding box center [233, 119] width 16 height 16
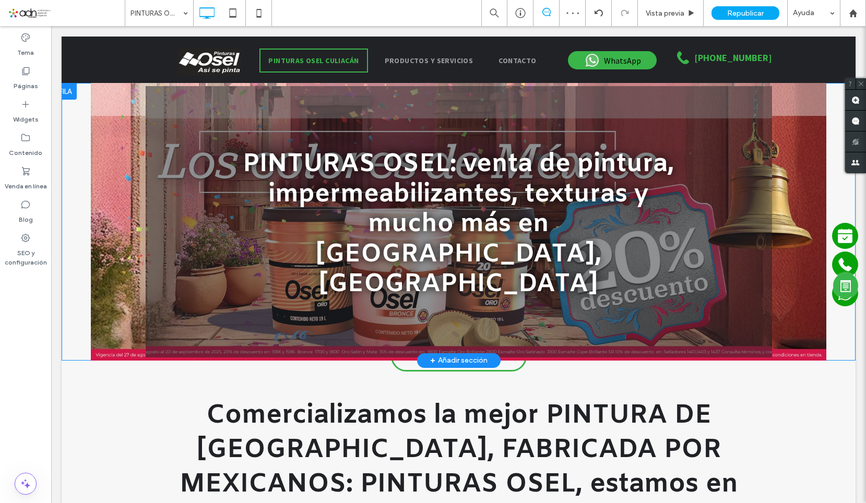
click at [166, 267] on div at bounding box center [459, 221] width 626 height 271
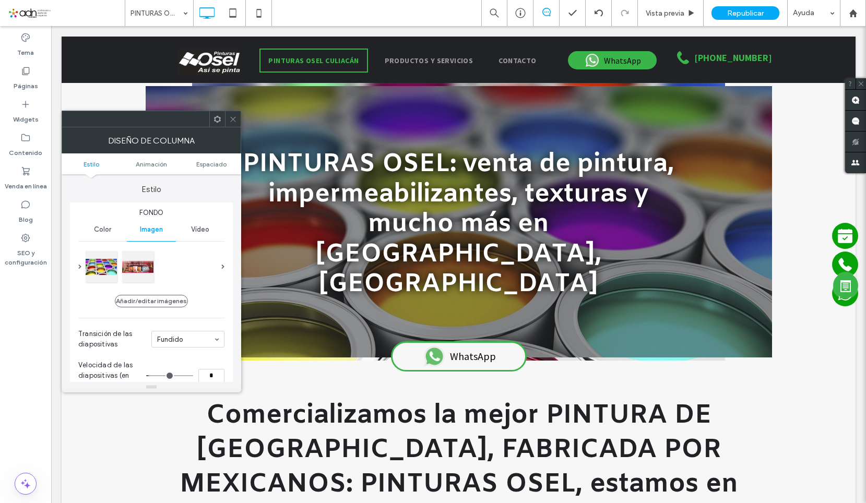
click at [160, 268] on div at bounding box center [152, 266] width 134 height 35
click at [128, 263] on div at bounding box center [137, 265] width 31 height 31
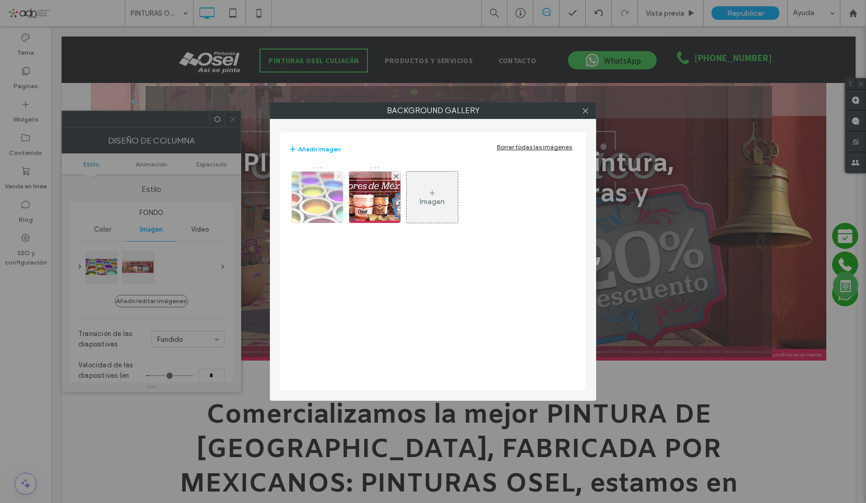
click at [338, 173] on span at bounding box center [339, 176] width 4 height 9
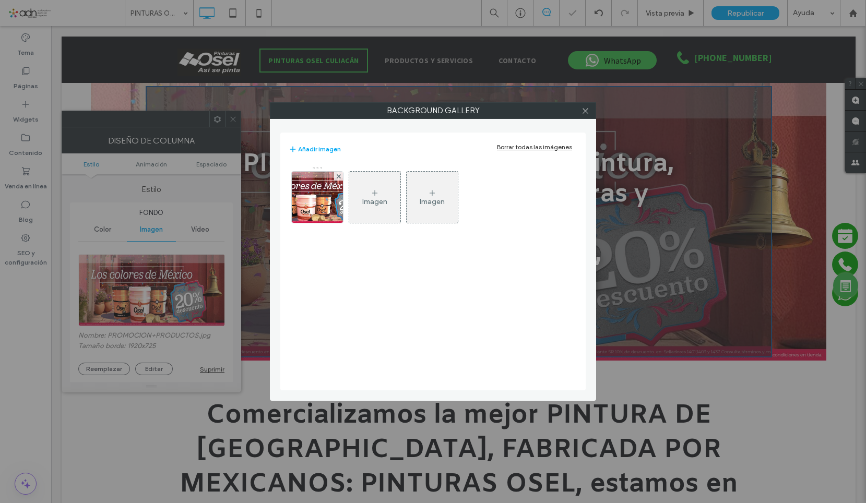
click at [338, 173] on span at bounding box center [339, 176] width 4 height 9
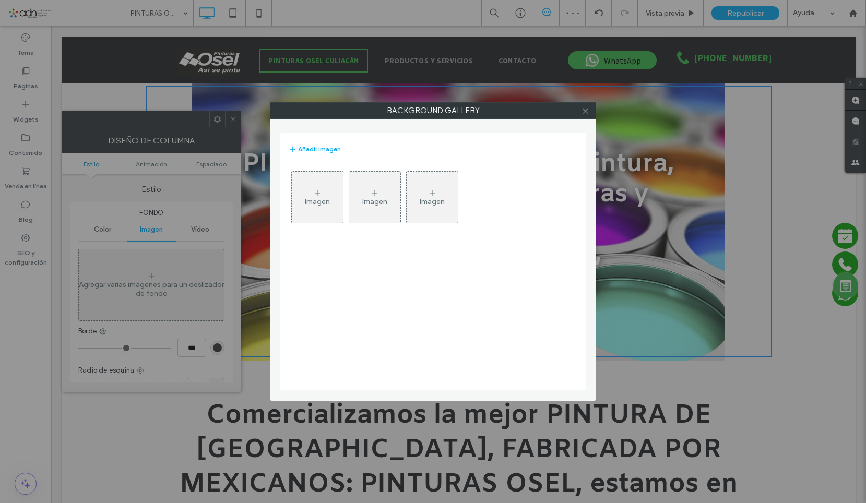
click at [330, 190] on div "Imagen" at bounding box center [317, 197] width 51 height 49
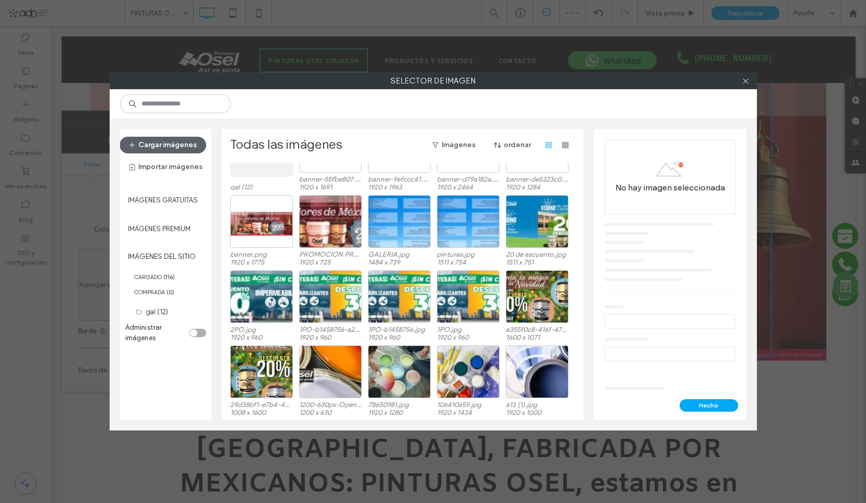
scroll to position [64, 0]
click at [744, 78] on icon at bounding box center [746, 81] width 8 height 8
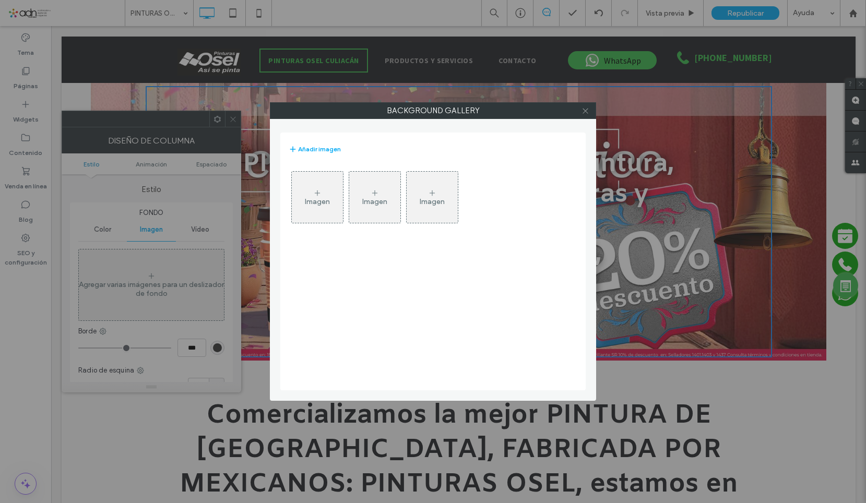
click at [583, 111] on icon at bounding box center [585, 111] width 8 height 8
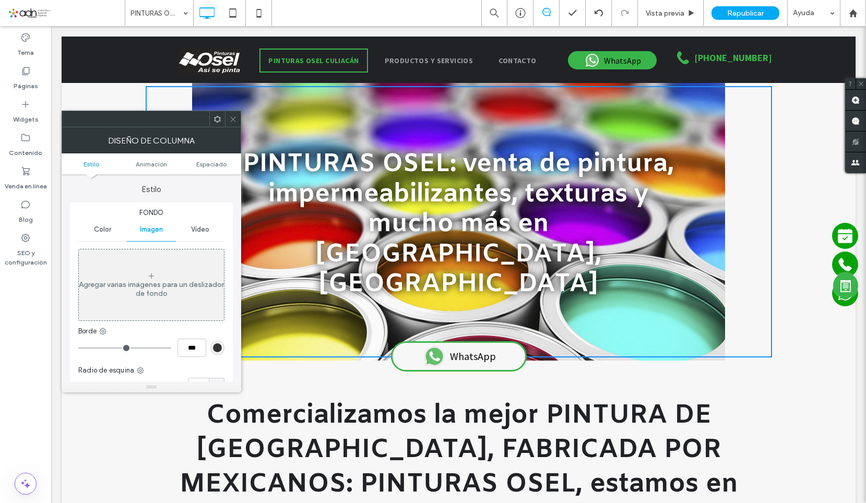
click at [234, 126] on span at bounding box center [233, 119] width 8 height 16
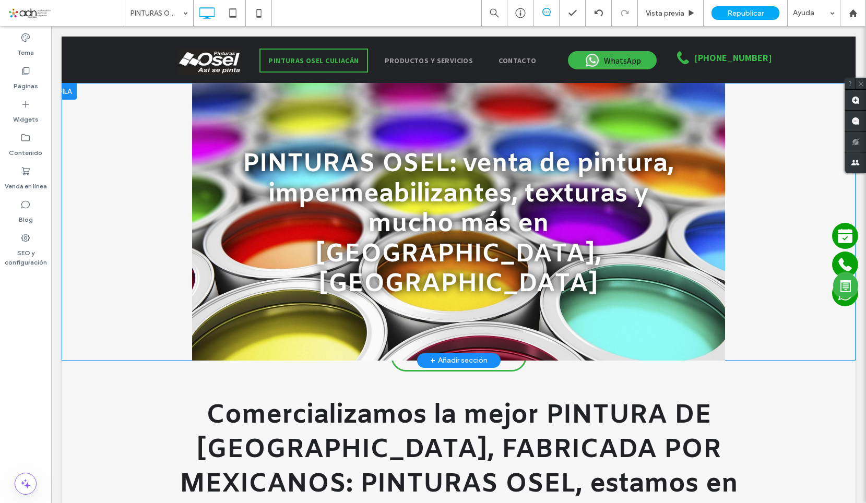
click at [195, 202] on div "PINTURAS OSEL: venta de pintura, impermeabilizantes, texturas y mucho más en Cu…" at bounding box center [459, 221] width 626 height 271
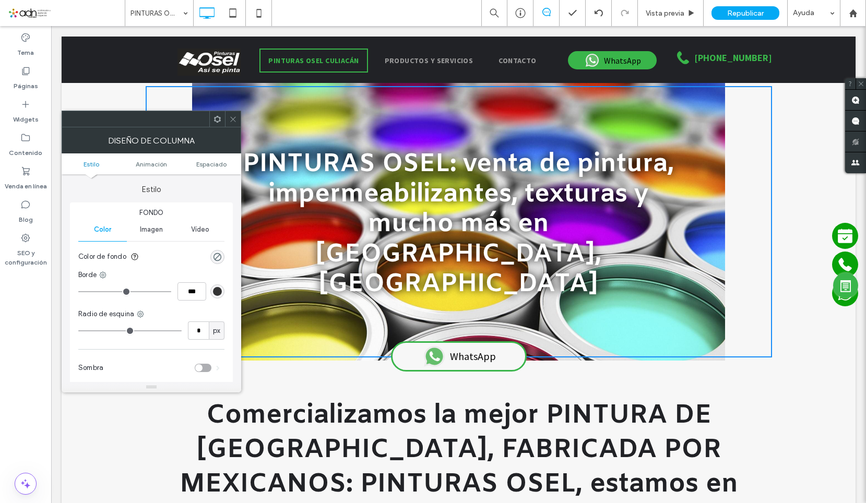
click at [151, 223] on div "Imagen" at bounding box center [151, 229] width 49 height 23
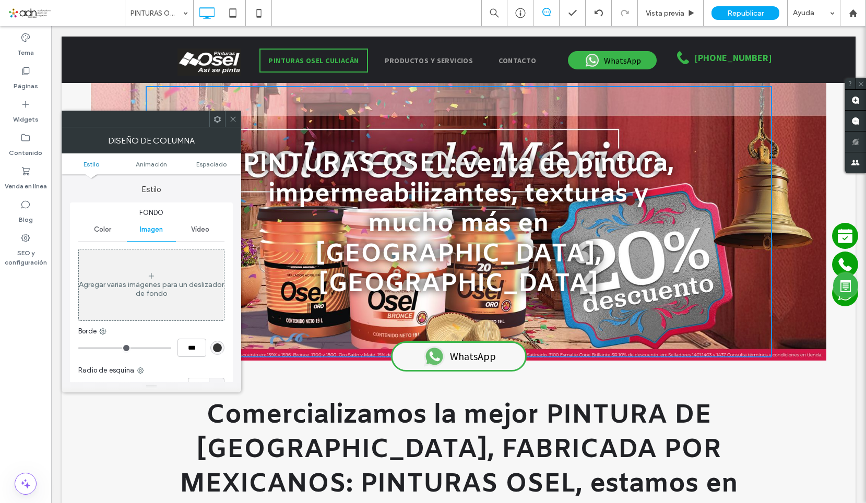
click at [232, 121] on use at bounding box center [232, 118] width 5 height 5
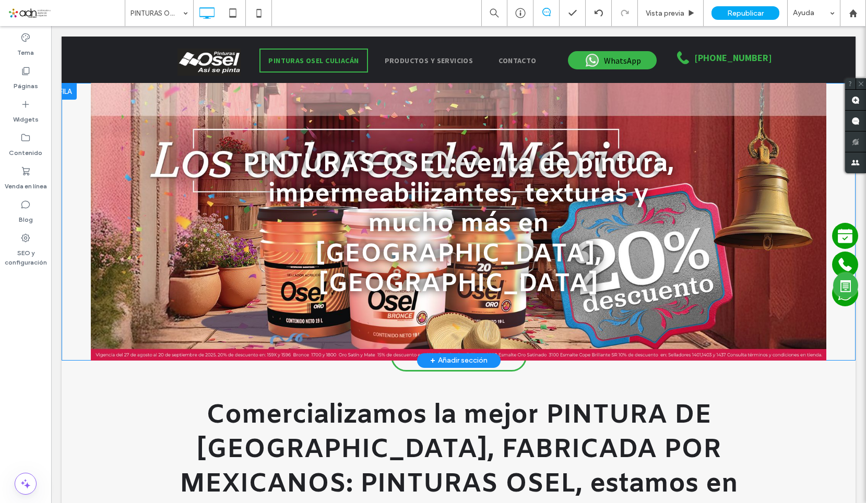
click at [281, 95] on div "PINTURAS OSEL: venta de pintura, impermeabilizantes, texturas y mucho más en Cu…" at bounding box center [459, 221] width 626 height 271
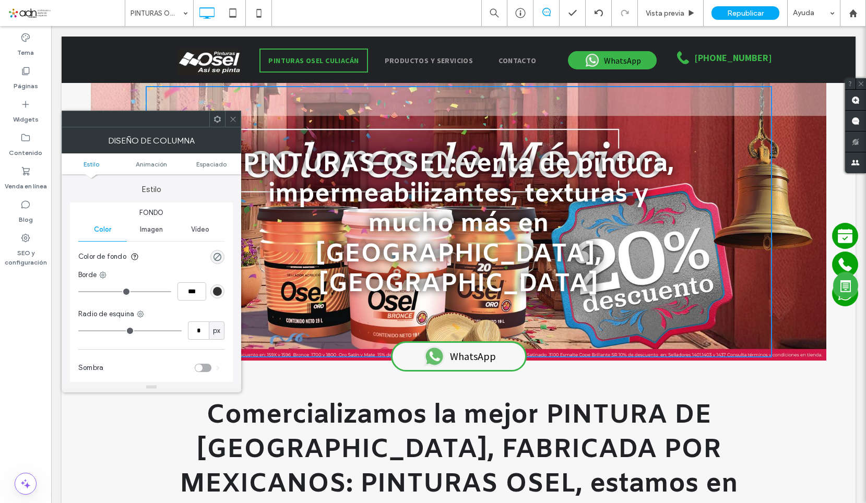
click at [154, 233] on span "Imagen" at bounding box center [151, 229] width 23 height 8
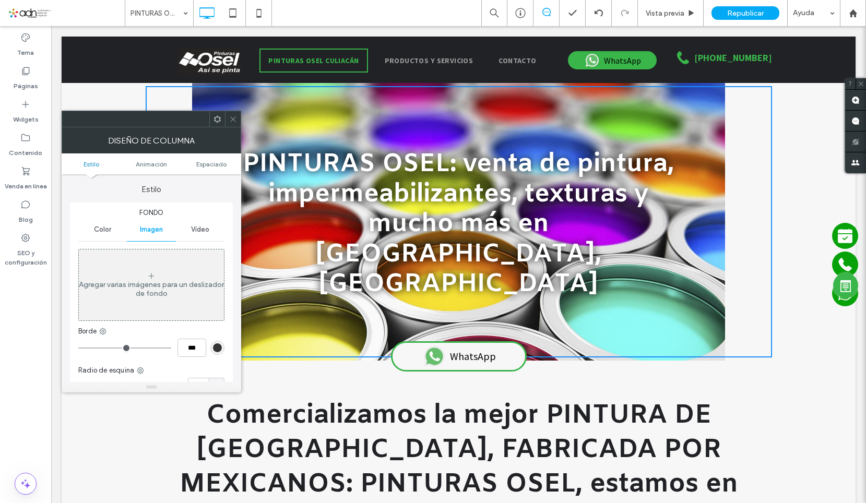
click at [229, 127] on div at bounding box center [152, 119] width 180 height 17
click at [234, 124] on span at bounding box center [233, 119] width 8 height 16
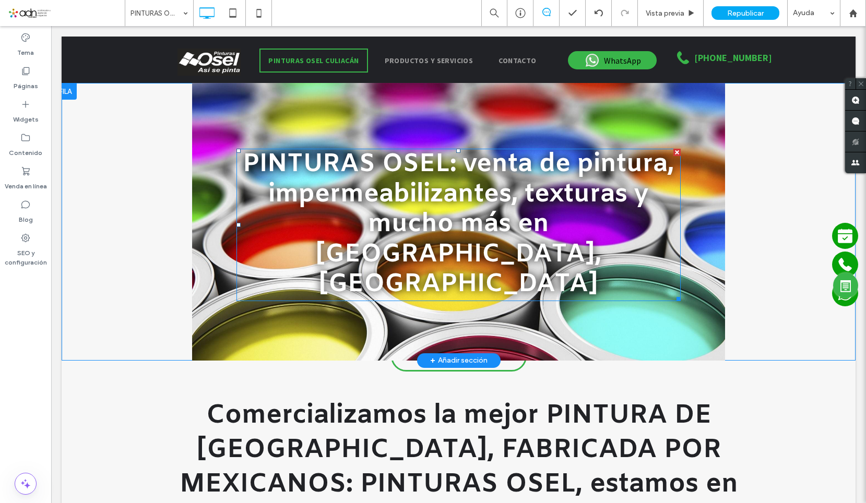
click at [300, 205] on span "PINTURAS OSEL: venta de pintura, impermeabilizantes, texturas y mucho más en Cu…" at bounding box center [458, 224] width 431 height 153
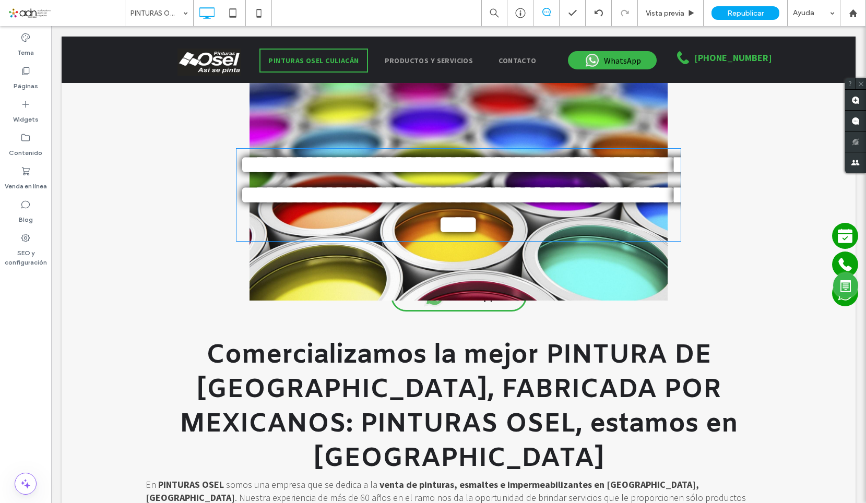
type input "*****"
type input "**"
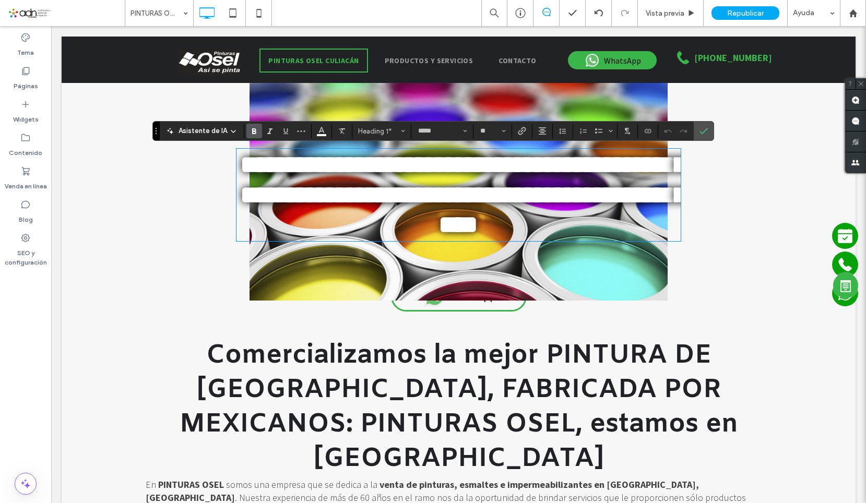
click at [291, 268] on div "**********" at bounding box center [459, 191] width 626 height 211
click at [299, 258] on div "**********" at bounding box center [459, 191] width 626 height 211
click at [357, 263] on div "**********" at bounding box center [459, 191] width 626 height 211
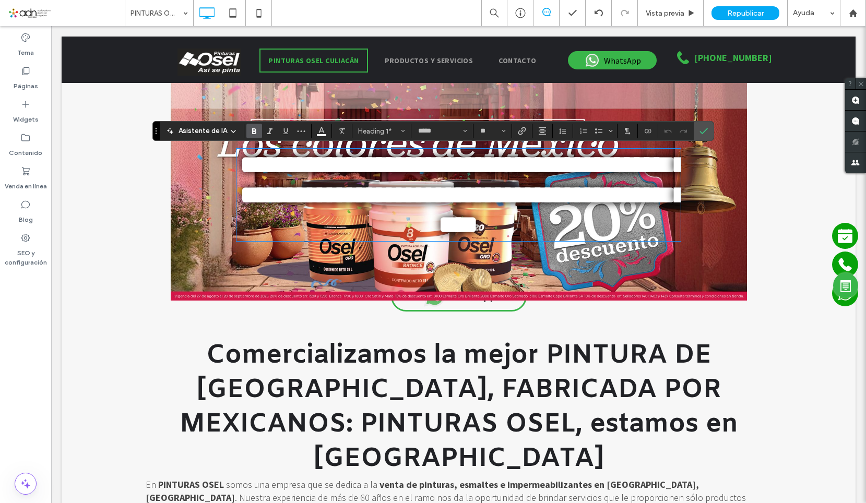
click at [373, 283] on div "**********" at bounding box center [459, 191] width 626 height 211
click at [372, 295] on div "**********" at bounding box center [459, 191] width 626 height 211
click at [366, 340] on span "Comercializamos la mejor PINTURA DE MÉXICO, FABRICADA POR MEXICANOS: PINTURAS O…" at bounding box center [459, 408] width 558 height 138
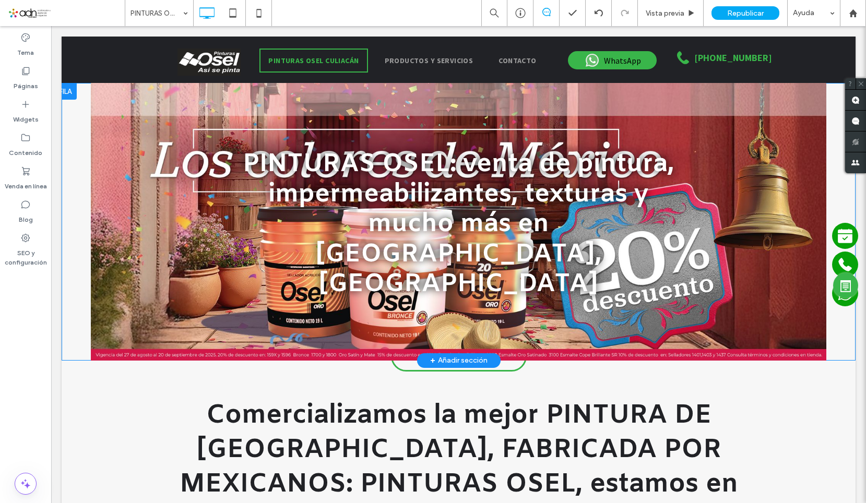
click at [338, 283] on div "PINTURAS OSEL: venta de pintura, impermeabilizantes, texturas y mucho más en Cu…" at bounding box center [459, 221] width 626 height 271
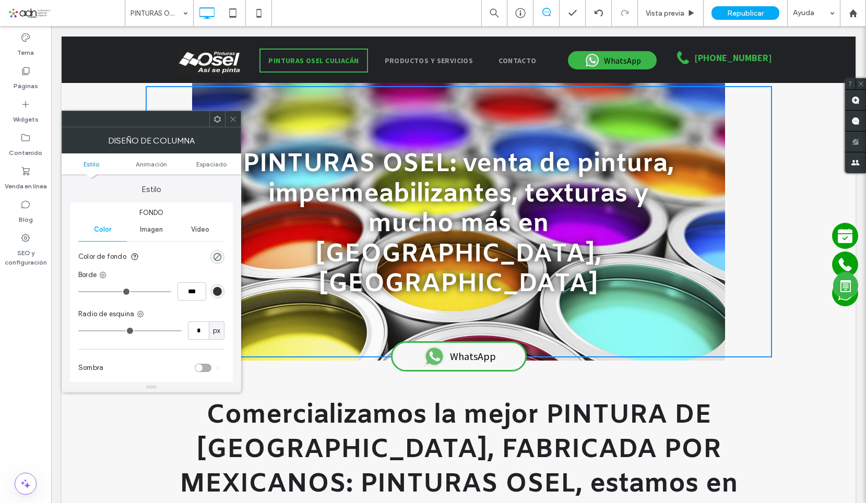
click at [144, 222] on div "Imagen" at bounding box center [151, 229] width 49 height 23
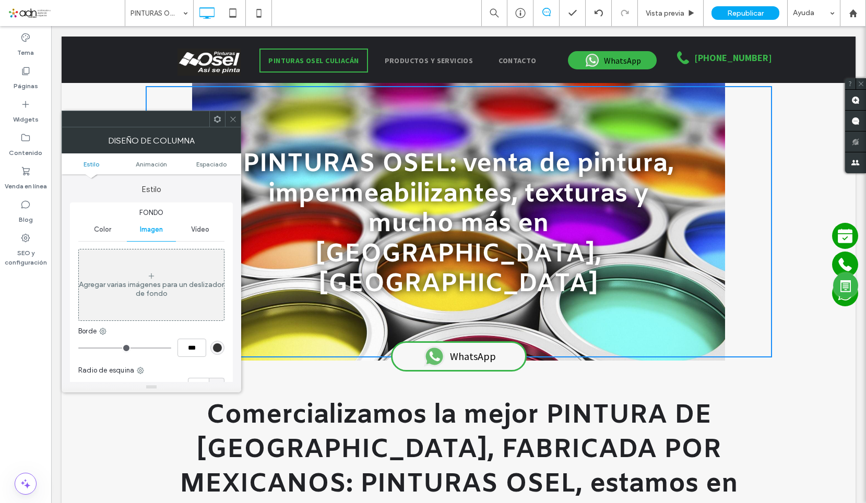
click at [232, 125] on span at bounding box center [233, 119] width 8 height 16
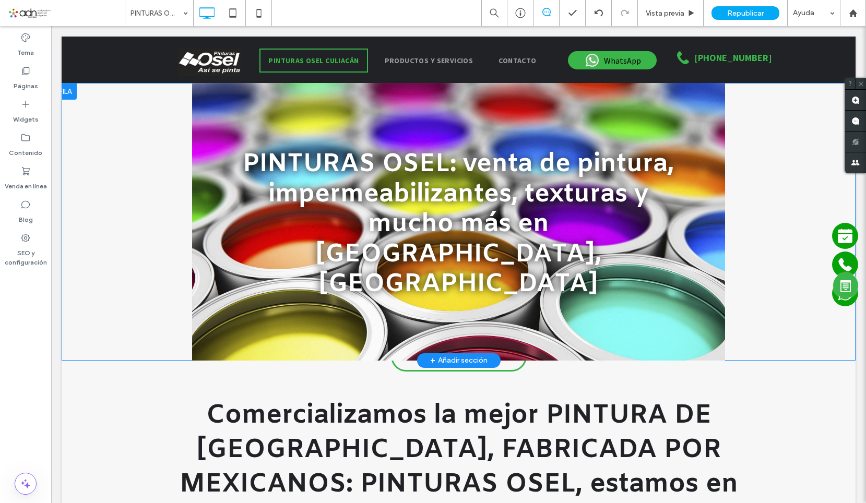
click at [448, 132] on div "PINTURAS OSEL: venta de pintura, impermeabilizantes, texturas y mucho más en Cu…" at bounding box center [459, 221] width 626 height 271
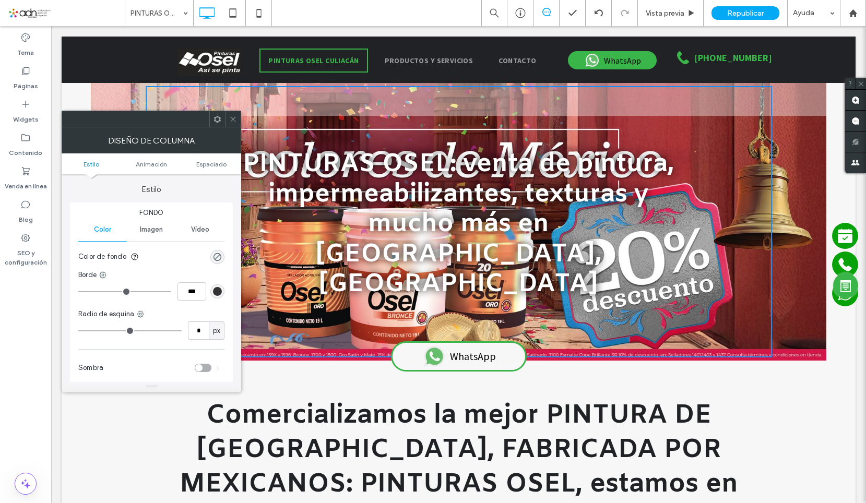
click at [140, 232] on span "Imagen" at bounding box center [151, 229] width 23 height 8
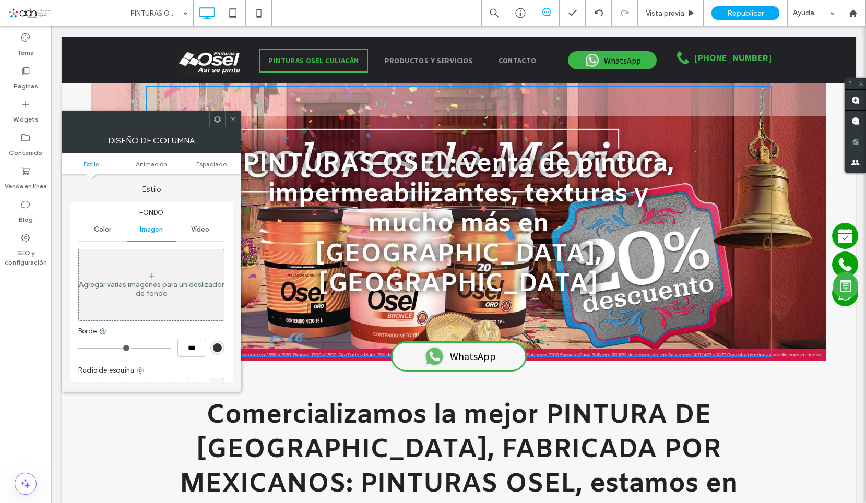
click at [233, 123] on span at bounding box center [233, 119] width 8 height 16
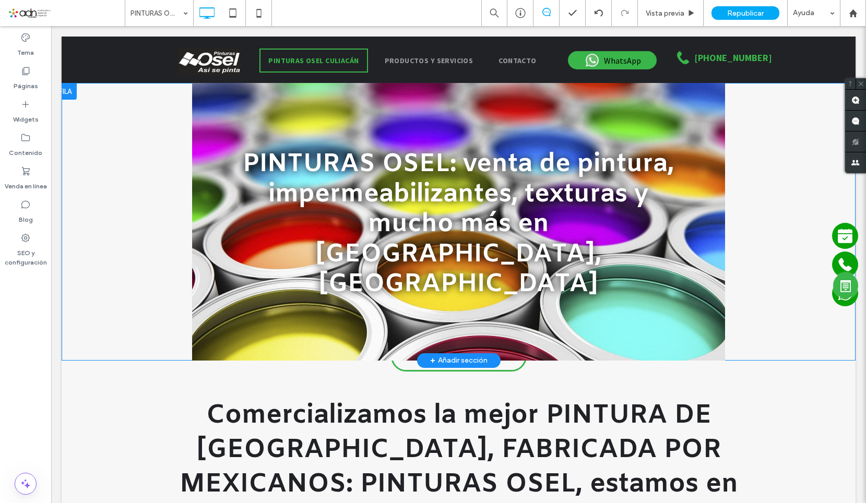
click at [97, 93] on div at bounding box center [459, 222] width 794 height 278
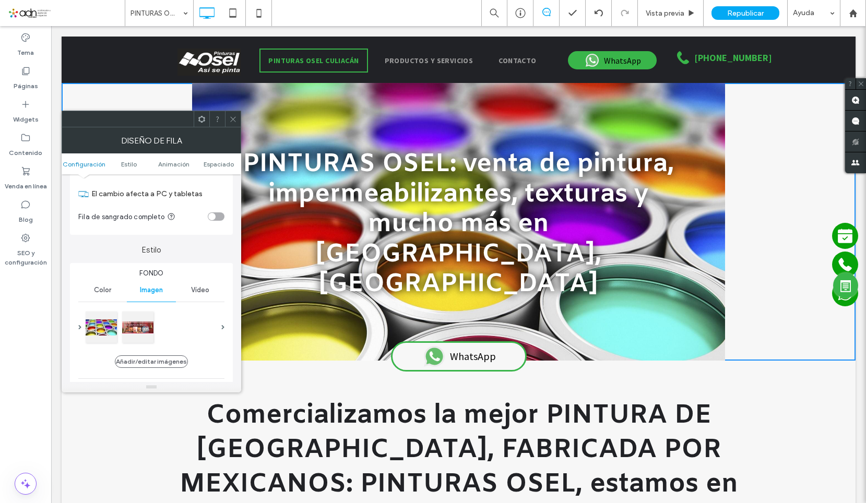
scroll to position [104, 0]
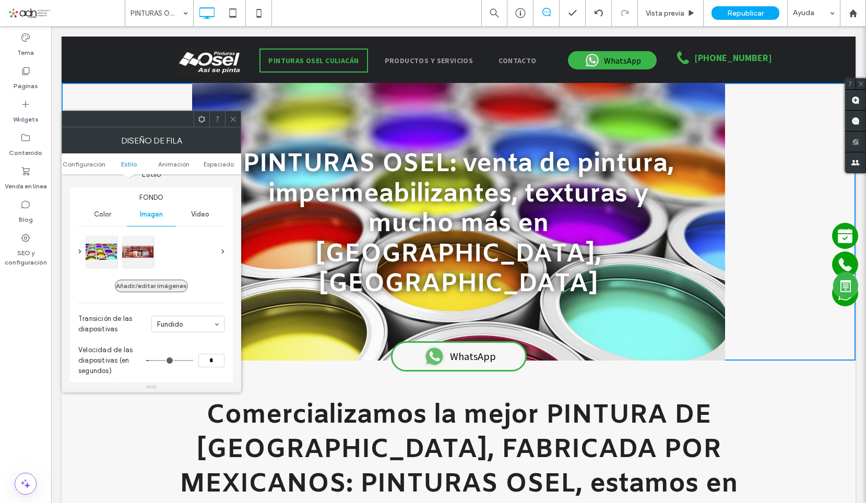
click at [159, 288] on button "Añadir/editar imágenes" at bounding box center [151, 286] width 73 height 13
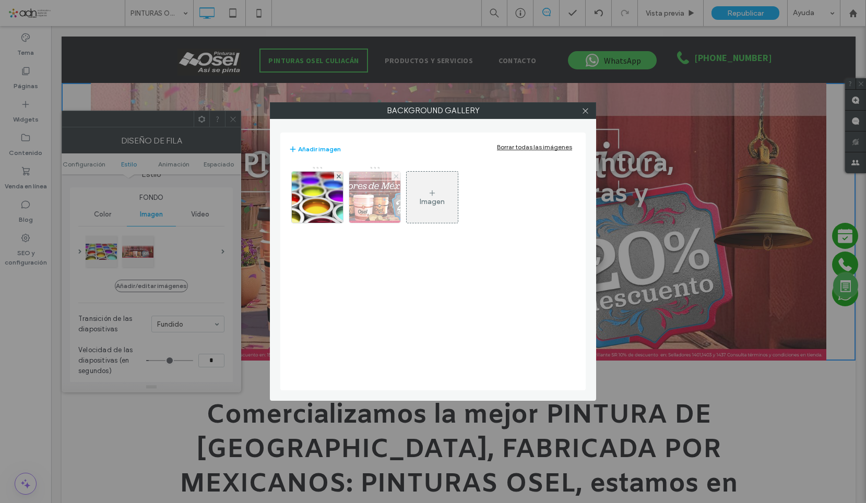
click at [396, 174] on icon at bounding box center [396, 176] width 4 height 4
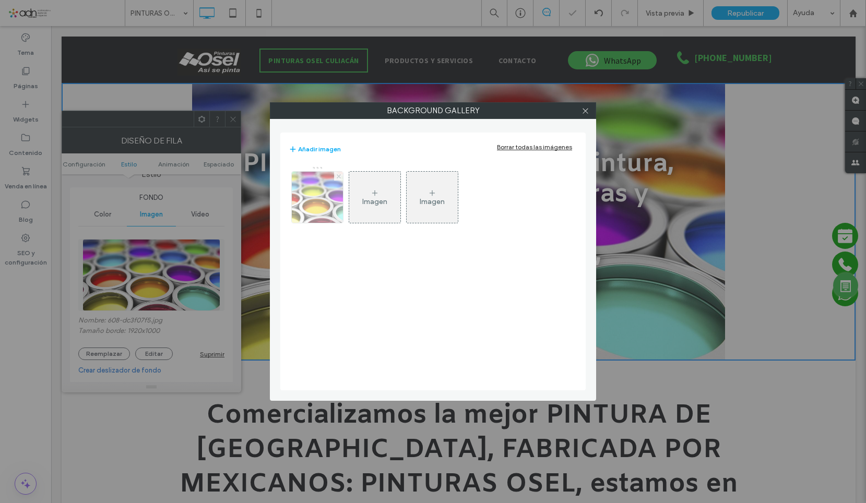
click at [337, 178] on icon at bounding box center [339, 176] width 4 height 4
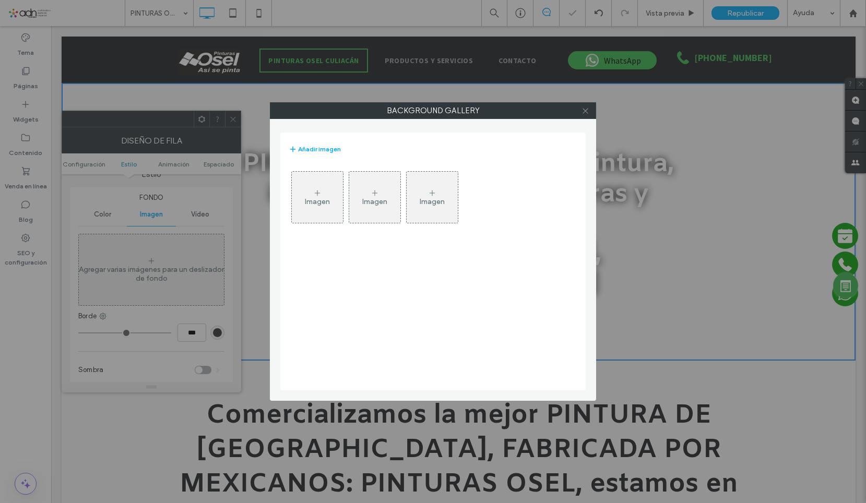
click at [589, 109] on icon at bounding box center [585, 111] width 8 height 8
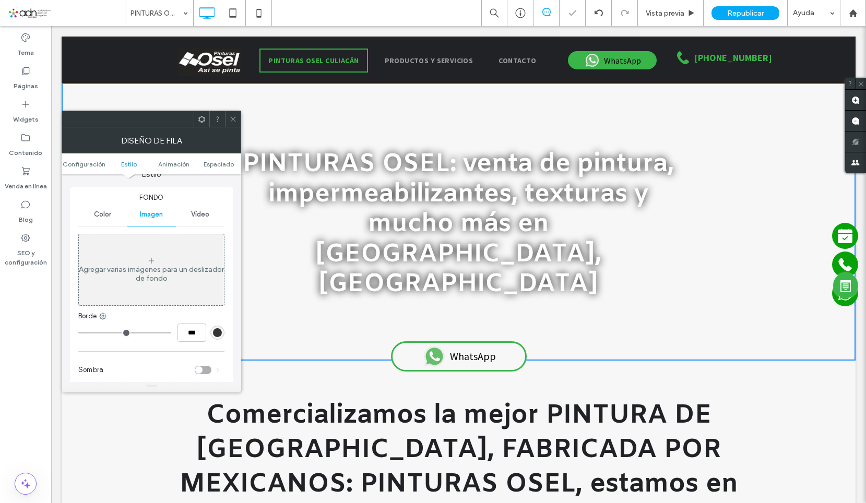
click at [230, 120] on icon at bounding box center [233, 119] width 8 height 8
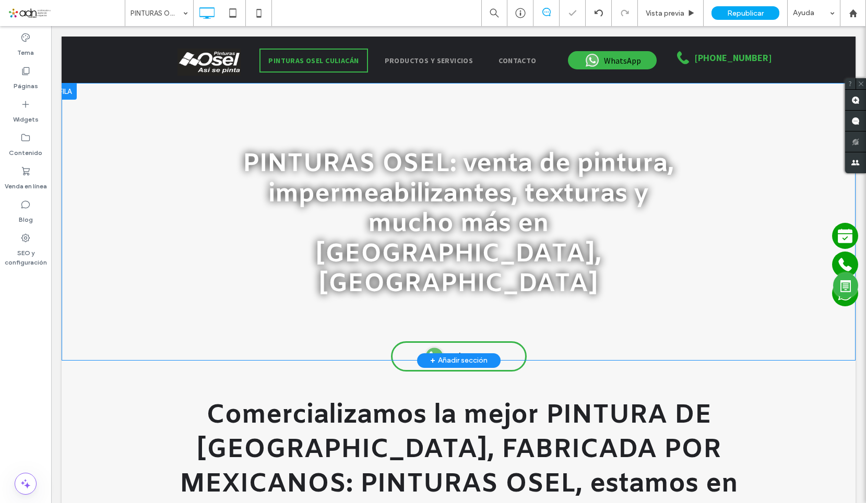
click at [148, 223] on div "PINTURAS OSEL: venta de pintura, impermeabilizantes, texturas y mucho más en Cu…" at bounding box center [459, 221] width 626 height 271
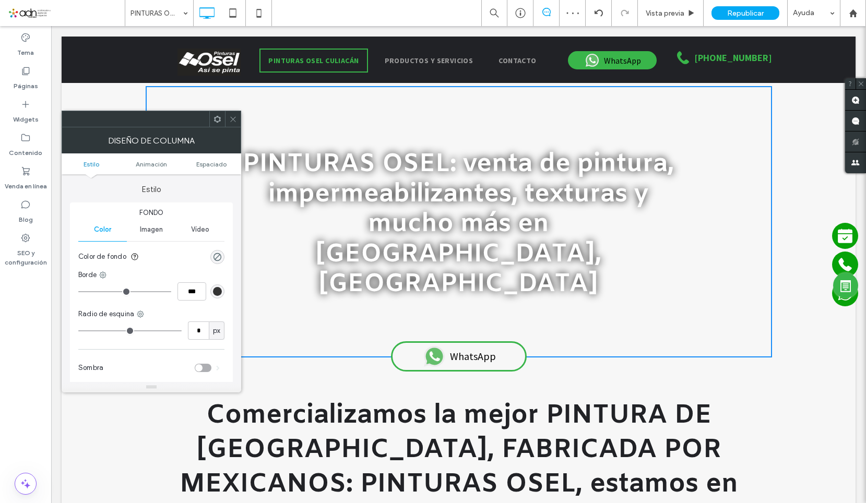
click at [151, 230] on span "Imagen" at bounding box center [151, 229] width 23 height 8
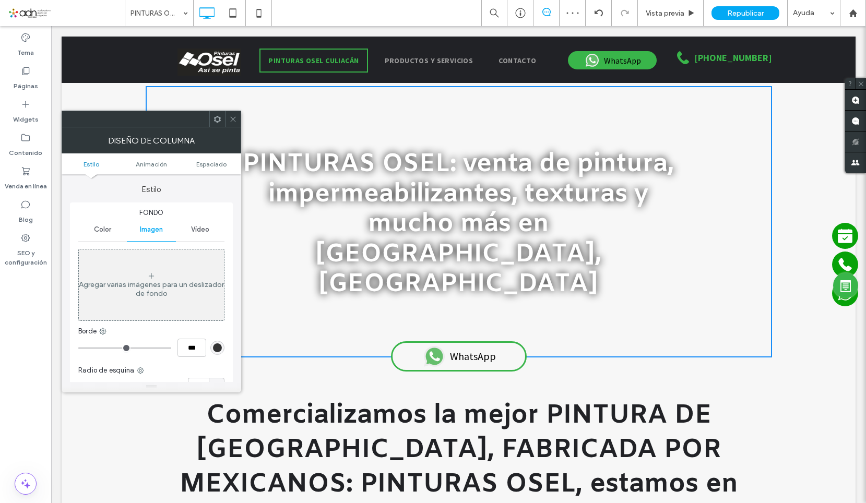
click at [147, 283] on div "Agregar varias imágenes para un deslizador de fondo" at bounding box center [151, 289] width 145 height 18
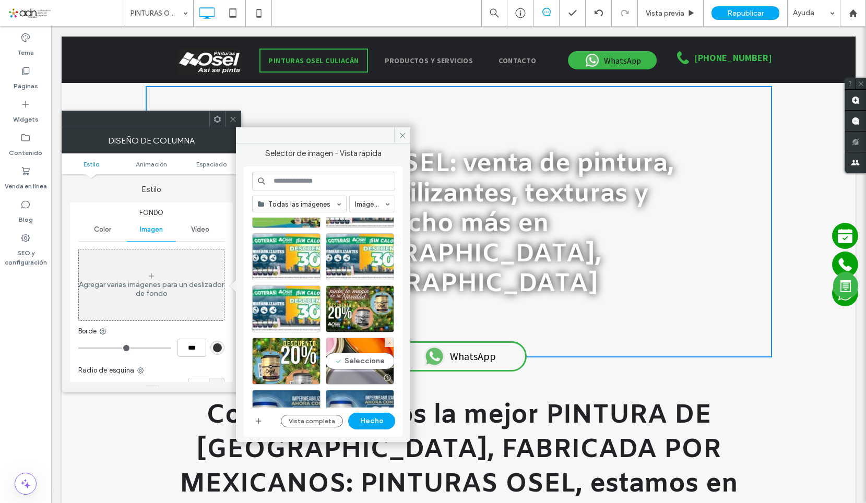
scroll to position [452, 0]
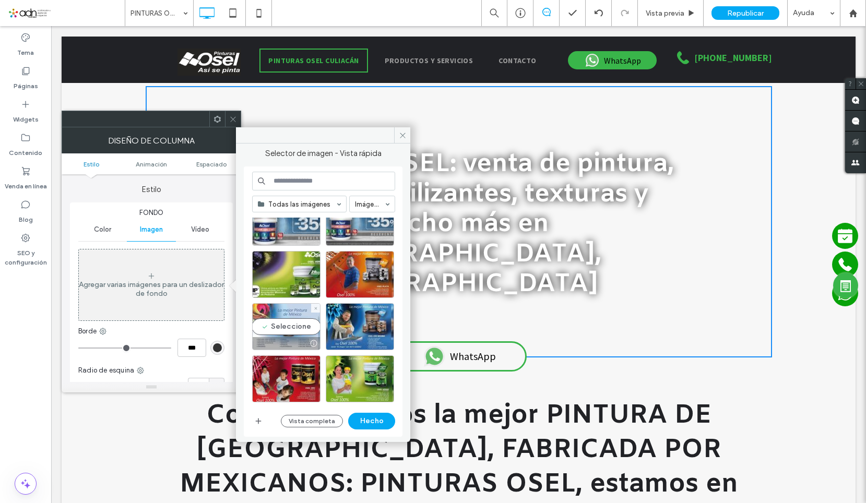
click at [286, 331] on div "Seleccione" at bounding box center [286, 326] width 68 height 47
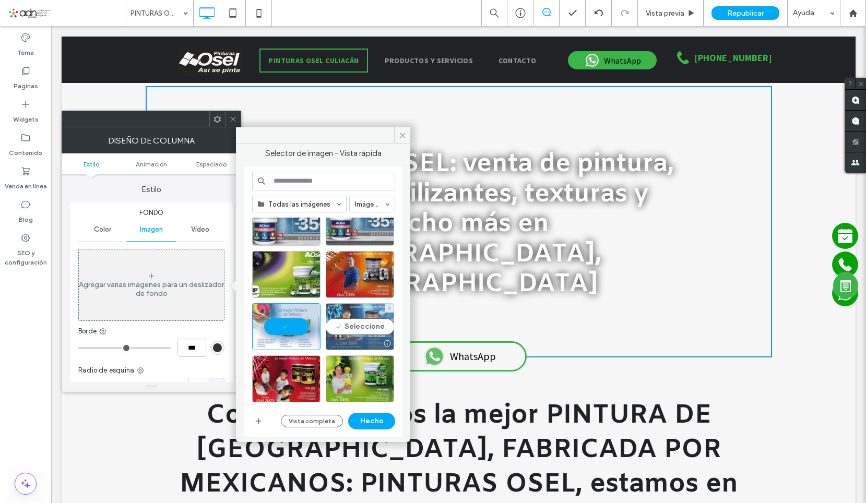
click at [361, 319] on div "Seleccione" at bounding box center [360, 326] width 68 height 47
click at [284, 323] on div at bounding box center [286, 326] width 68 height 47
click at [368, 320] on div at bounding box center [360, 326] width 68 height 47
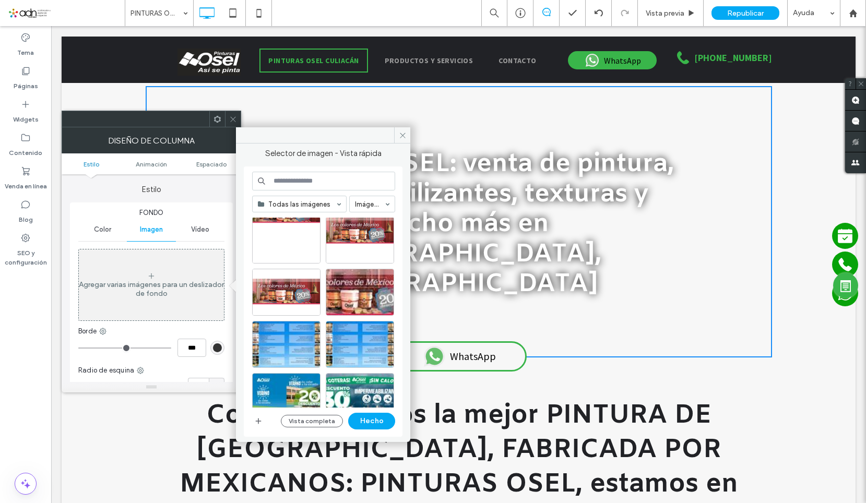
scroll to position [0, 0]
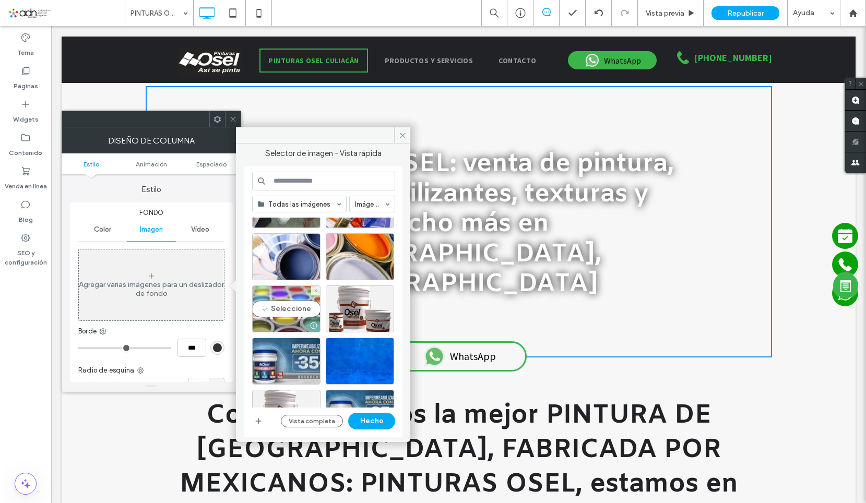
click at [289, 307] on div "Seleccione" at bounding box center [286, 308] width 68 height 47
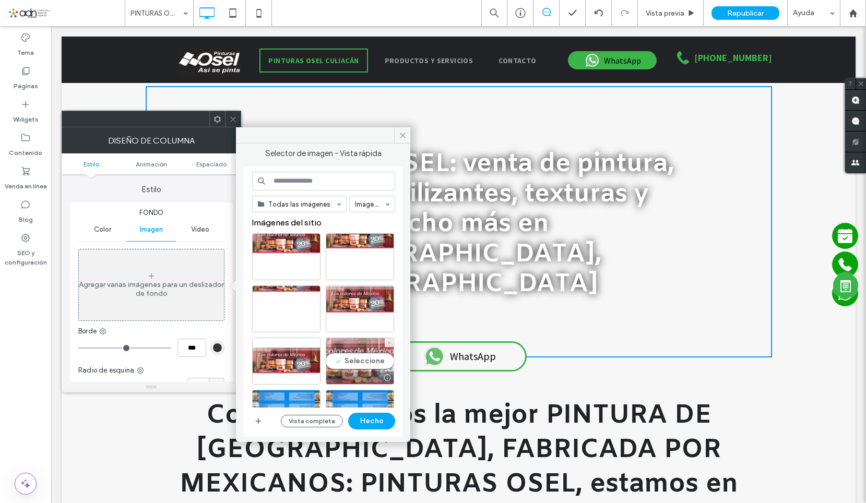
click at [347, 355] on div "Seleccione" at bounding box center [360, 361] width 68 height 47
click at [380, 415] on button "Hecho" at bounding box center [371, 421] width 47 height 17
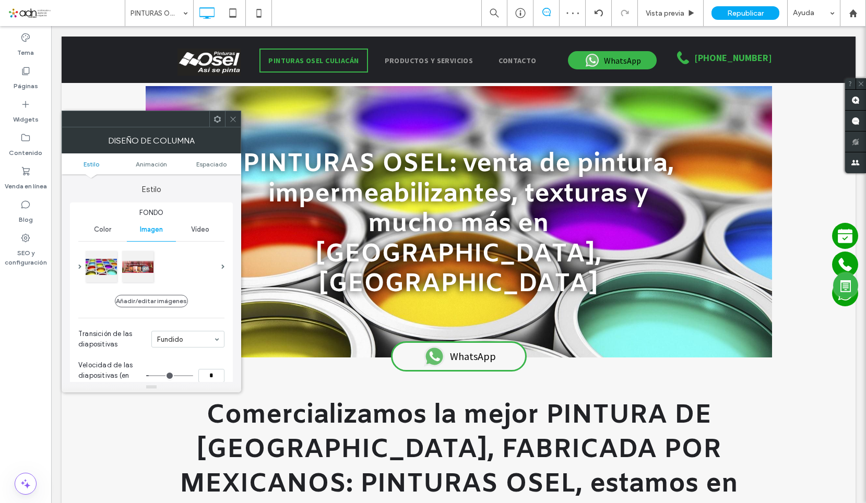
click at [234, 118] on icon at bounding box center [233, 119] width 8 height 8
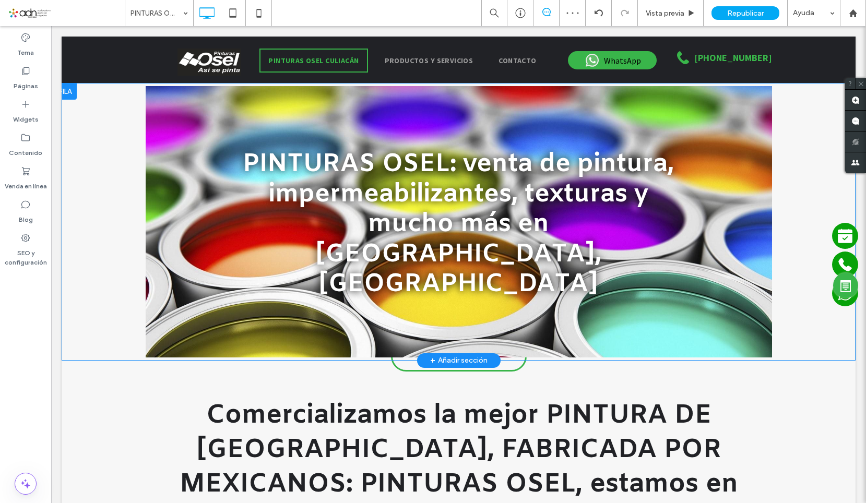
click at [85, 125] on div "PINTURAS OSEL: venta de pintura, impermeabilizantes, texturas y mucho más en Cu…" at bounding box center [459, 222] width 794 height 278
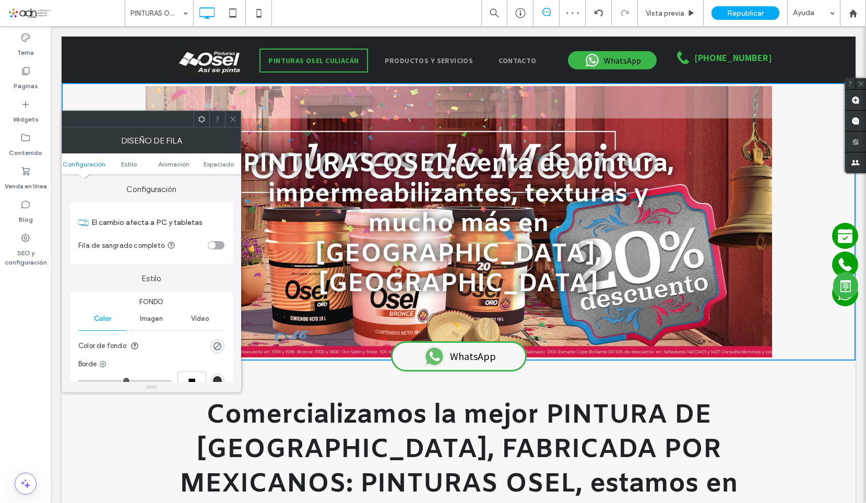
click at [153, 316] on span "Imagen" at bounding box center [151, 319] width 23 height 8
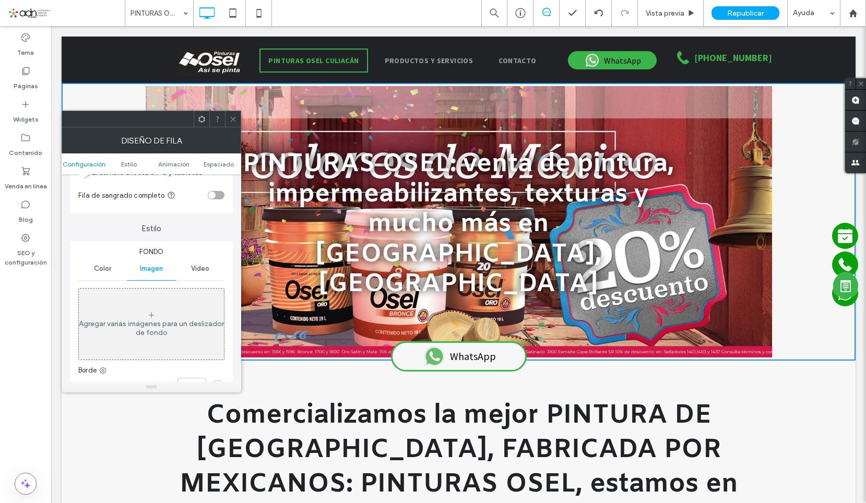
scroll to position [104, 0]
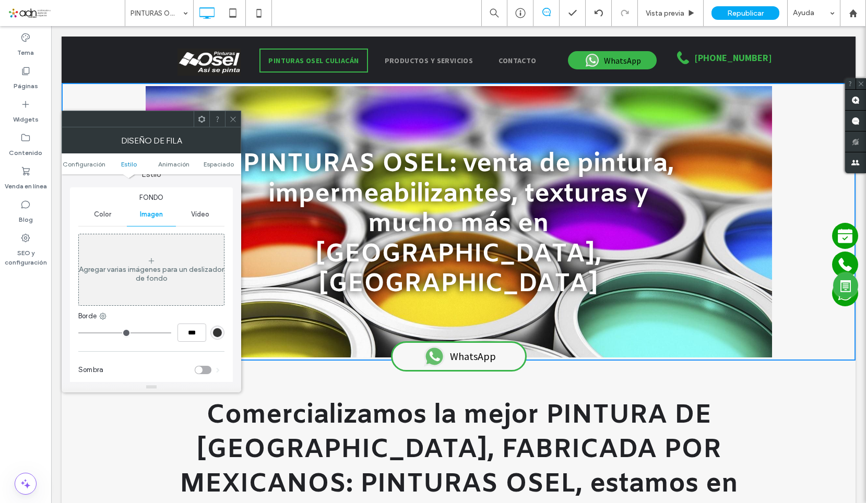
click at [232, 120] on icon at bounding box center [233, 119] width 8 height 8
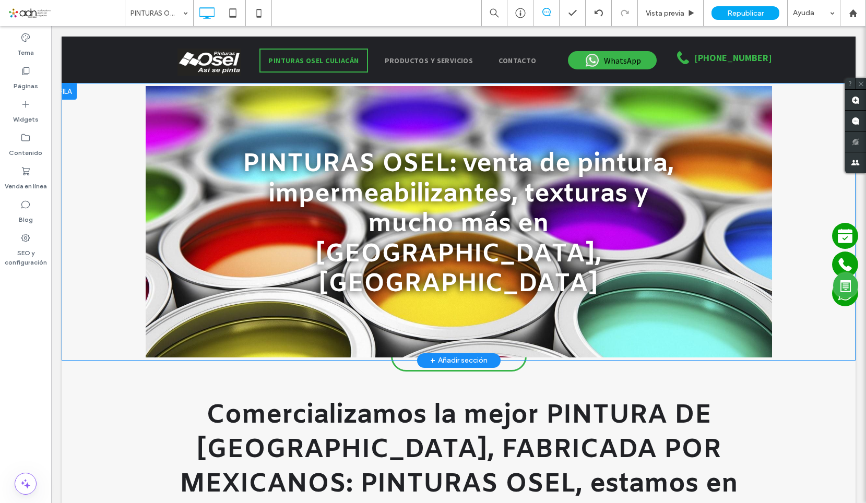
click at [224, 244] on div at bounding box center [459, 221] width 626 height 271
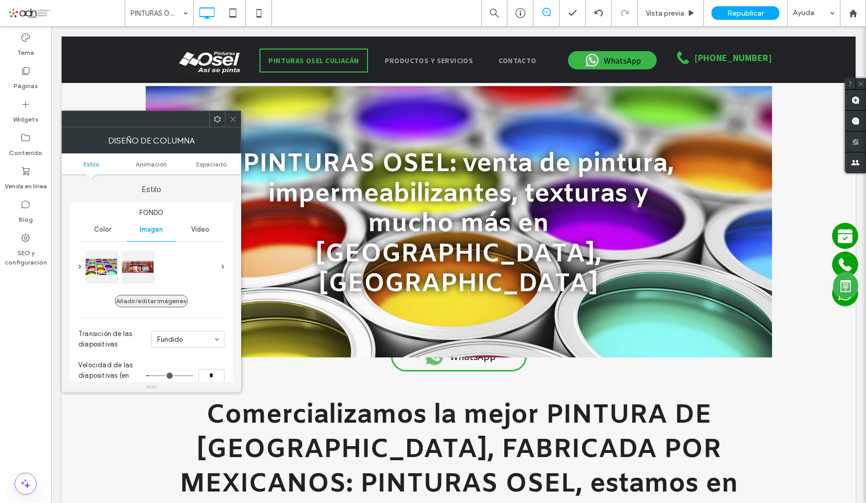
click at [180, 297] on button "Añadir/editar imágenes" at bounding box center [151, 301] width 73 height 13
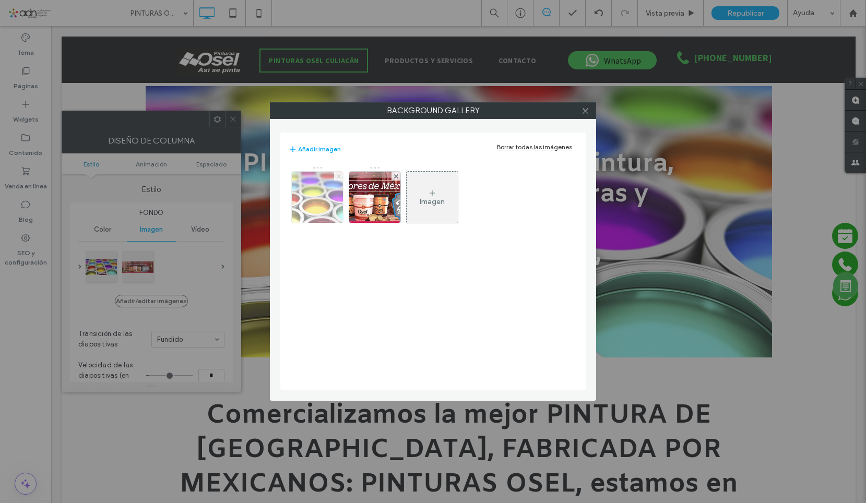
click at [339, 178] on span at bounding box center [339, 176] width 4 height 9
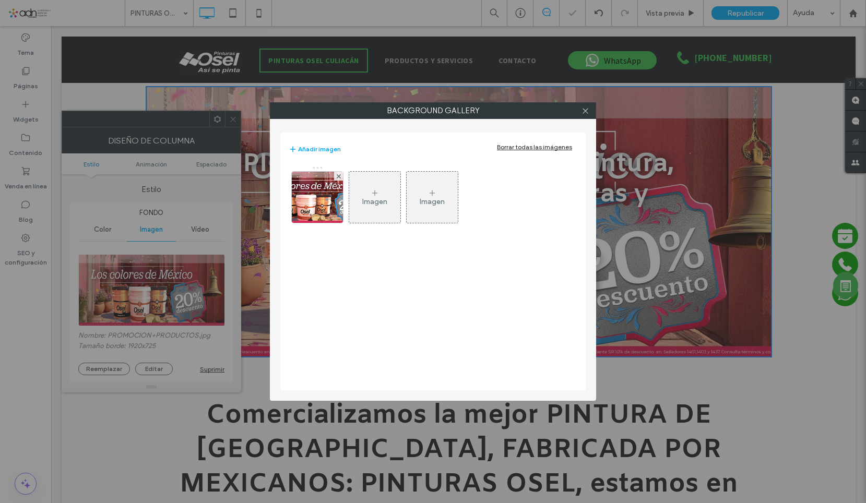
click at [339, 178] on span at bounding box center [339, 176] width 4 height 9
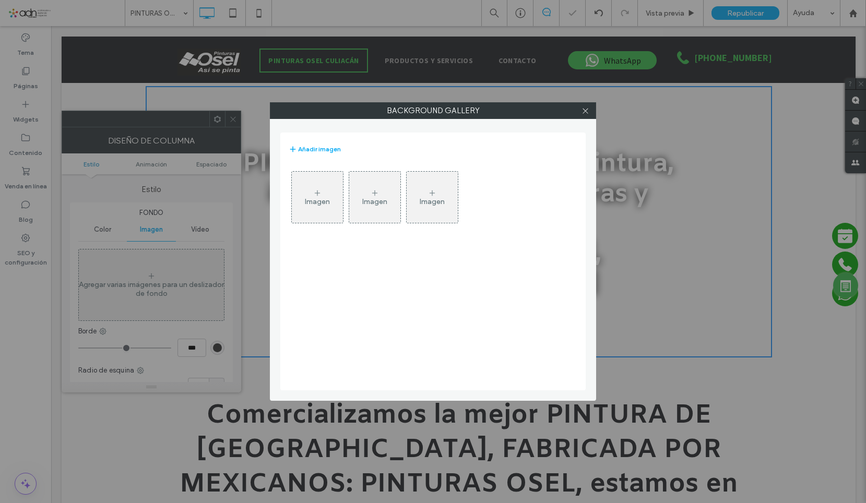
click at [590, 109] on div at bounding box center [585, 111] width 16 height 16
click at [232, 114] on div "Background Gallery Añadir imagen Imagen Imagen Imagen" at bounding box center [433, 251] width 866 height 503
click at [587, 112] on use at bounding box center [584, 110] width 5 height 5
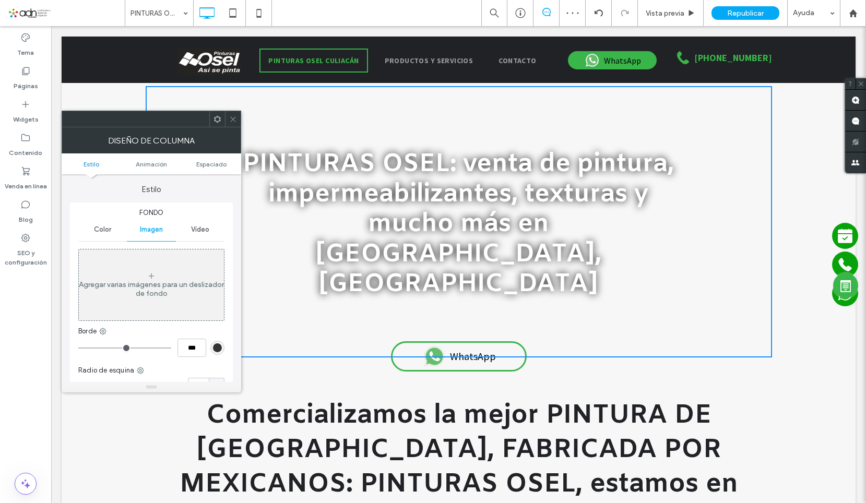
click at [232, 120] on use at bounding box center [232, 118] width 5 height 5
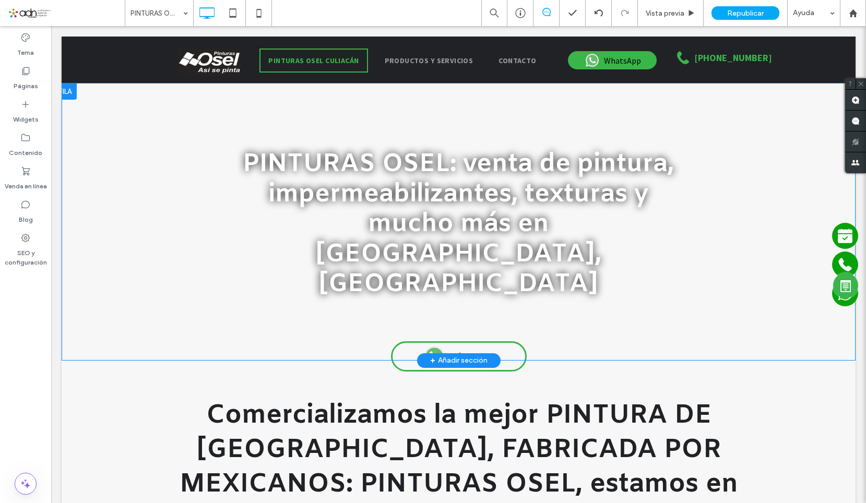
click at [76, 97] on div at bounding box center [65, 91] width 23 height 17
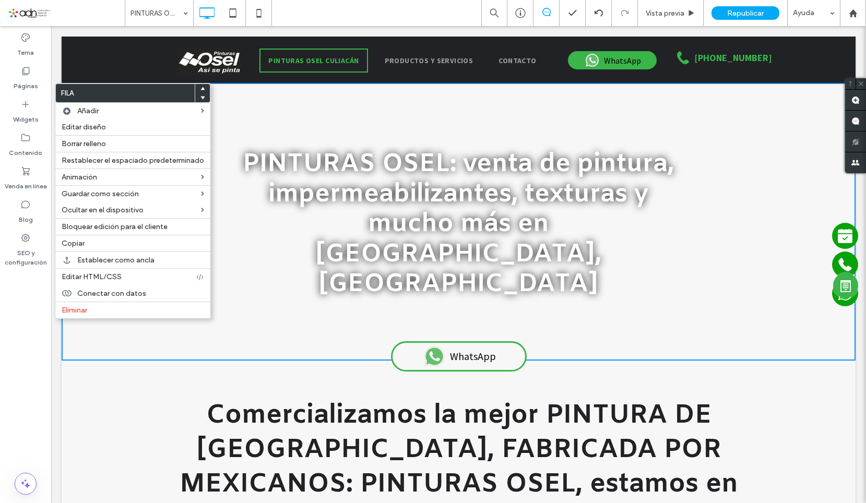
click at [242, 97] on div "PINTURAS OSEL: venta de pintura, impermeabilizantes, texturas y mucho más en Cu…" at bounding box center [459, 221] width 626 height 271
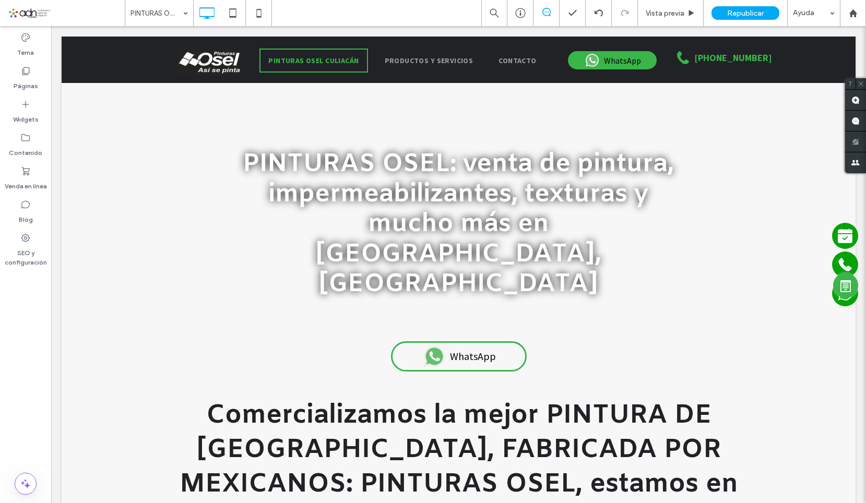
click at [77, 93] on div at bounding box center [65, 91] width 23 height 17
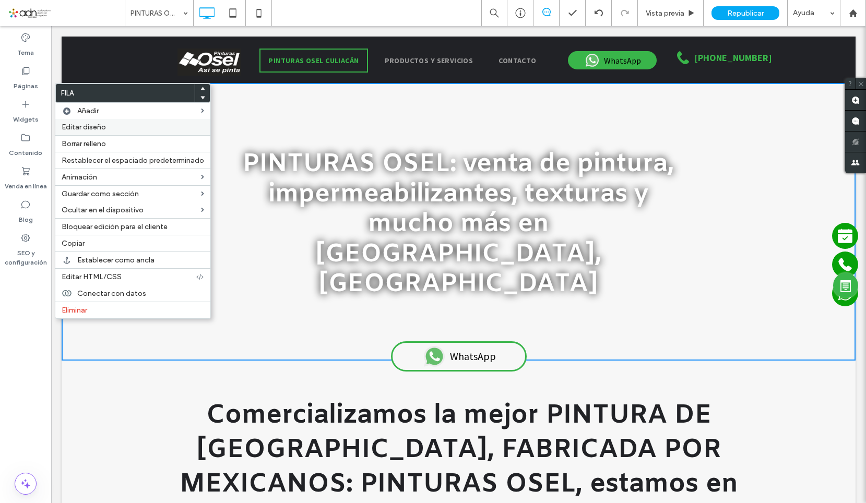
click at [104, 125] on span "Editar diseño" at bounding box center [84, 127] width 44 height 9
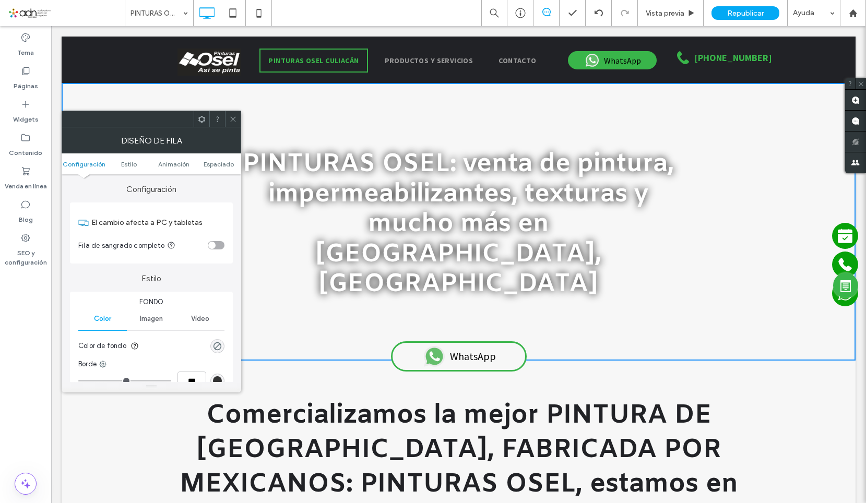
click at [149, 326] on div "Imagen" at bounding box center [151, 318] width 49 height 23
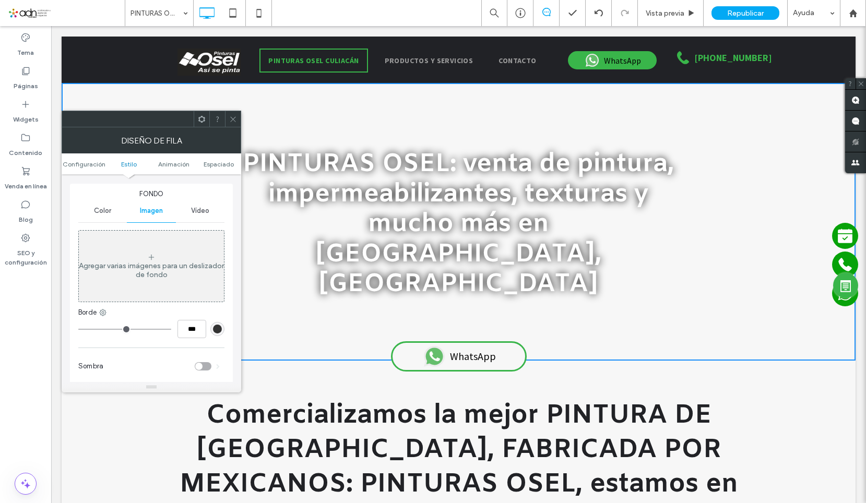
scroll to position [157, 0]
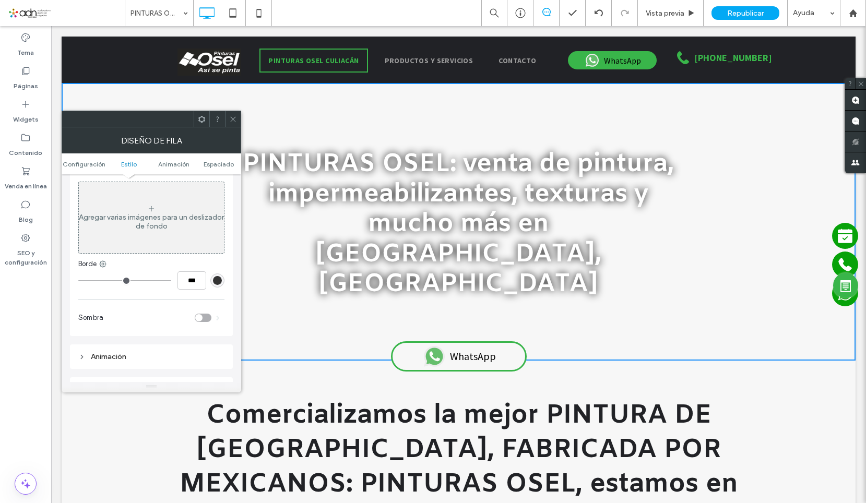
click at [152, 220] on div "Agregar varias imágenes para un deslizador de fondo" at bounding box center [151, 222] width 145 height 18
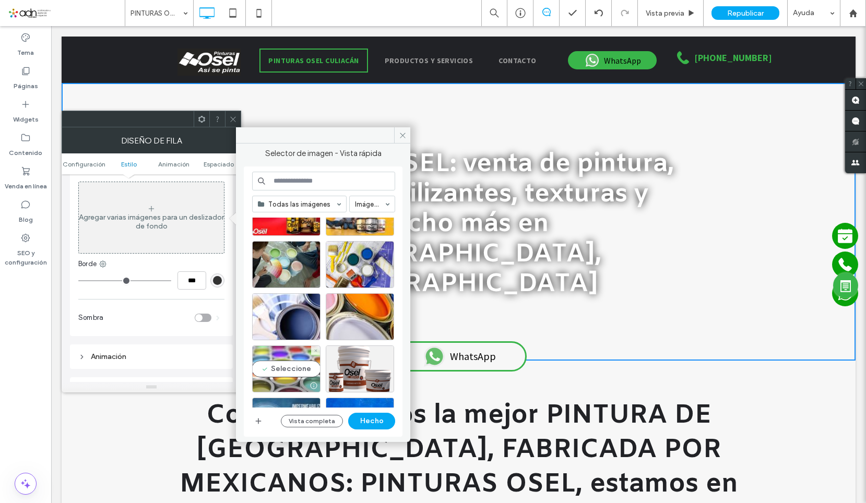
click at [292, 357] on div "Seleccione" at bounding box center [286, 368] width 68 height 47
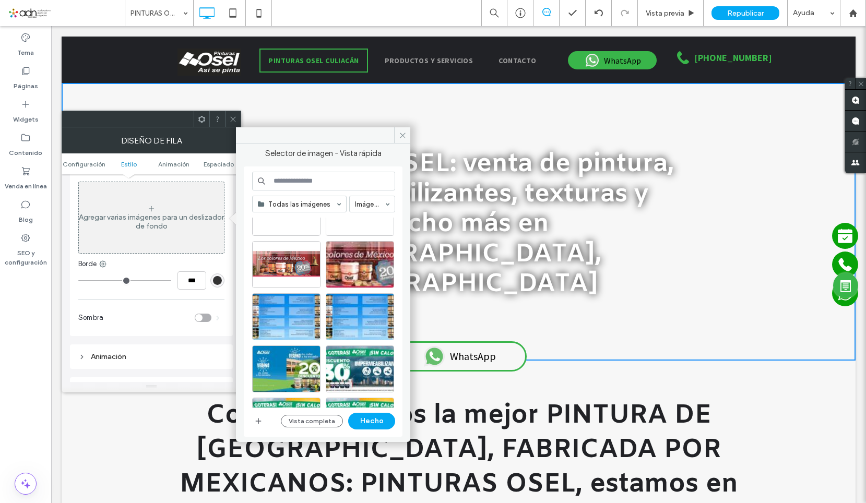
scroll to position [0, 0]
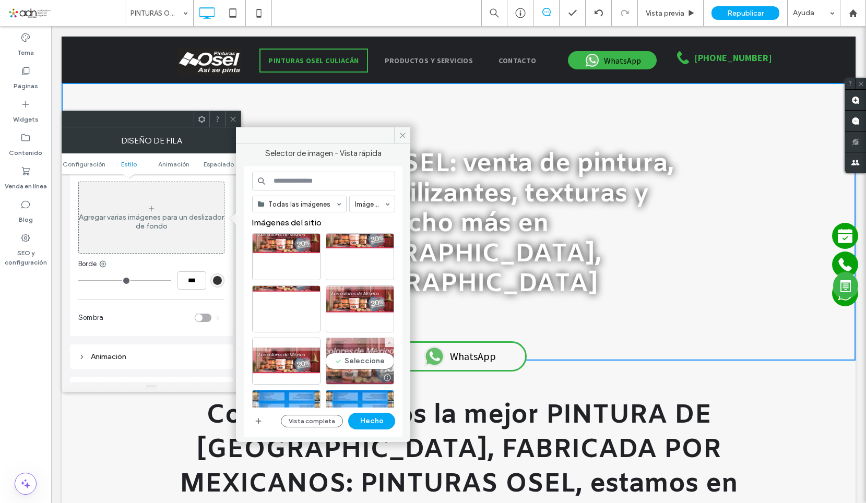
click at [362, 357] on div "Seleccione" at bounding box center [360, 361] width 68 height 47
click at [382, 419] on button "Hecho" at bounding box center [371, 421] width 47 height 17
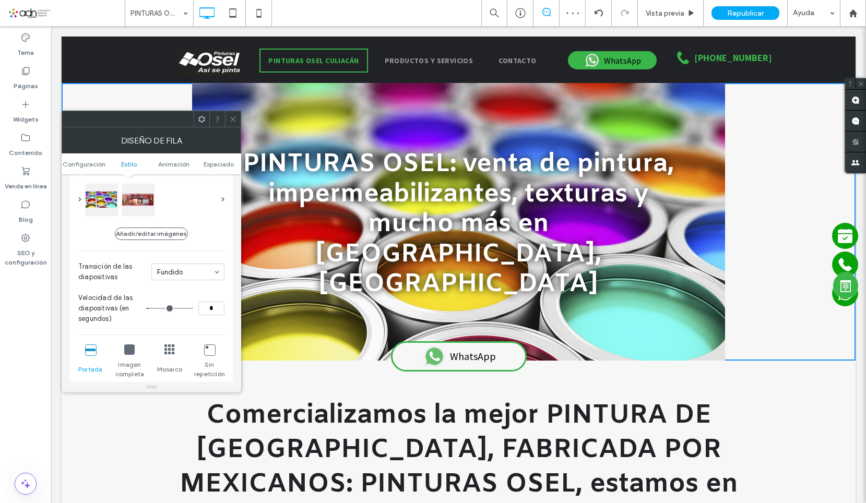
click at [234, 116] on icon at bounding box center [233, 119] width 8 height 8
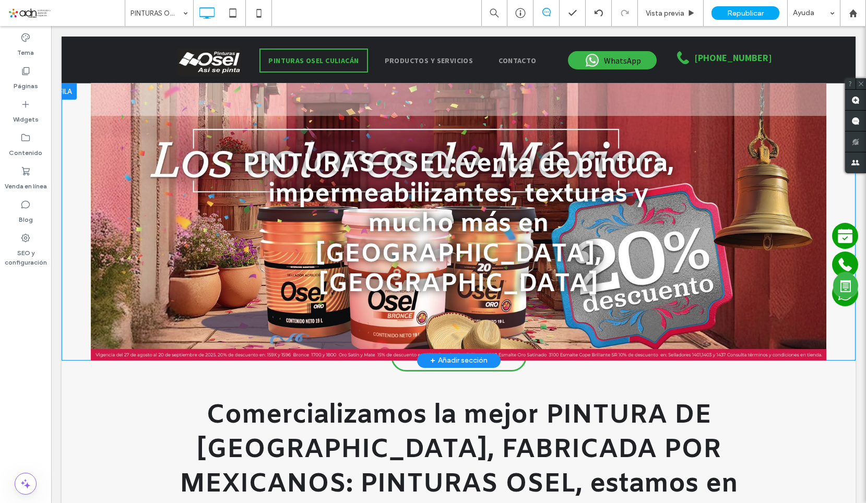
click at [127, 233] on div at bounding box center [459, 222] width 794 height 278
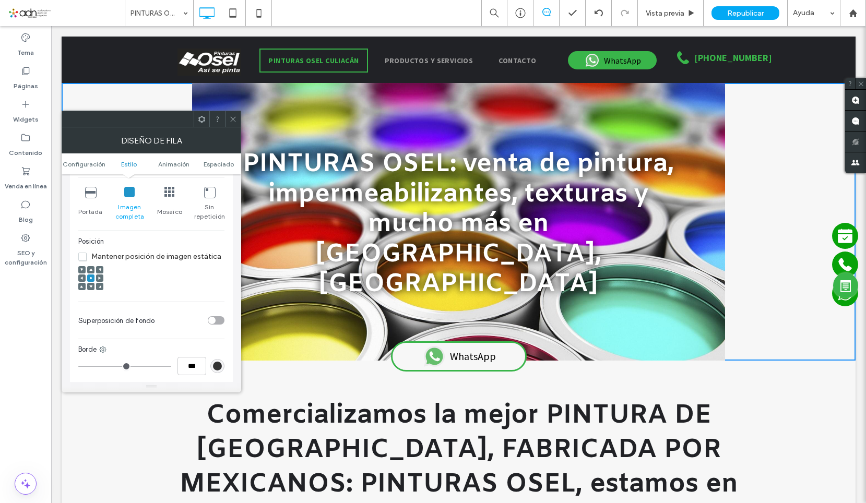
scroll to position [365, 0]
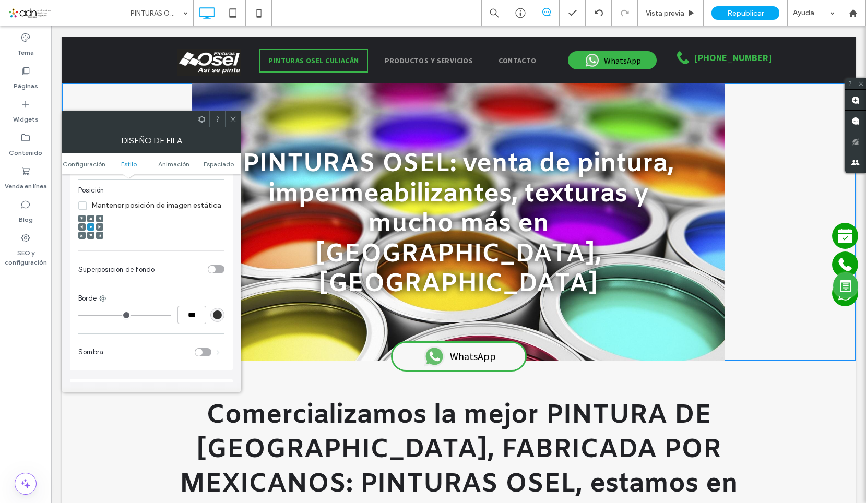
click at [80, 207] on span "Mantener posición de imagen estática" at bounding box center [149, 205] width 143 height 9
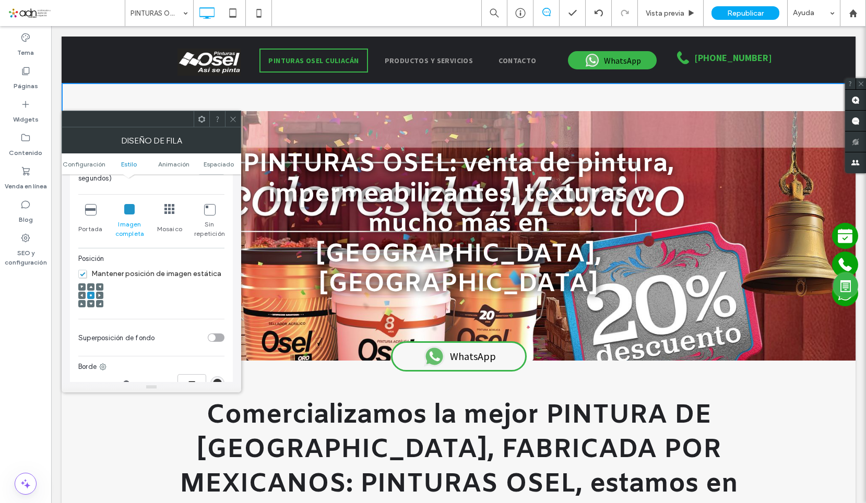
scroll to position [313, 0]
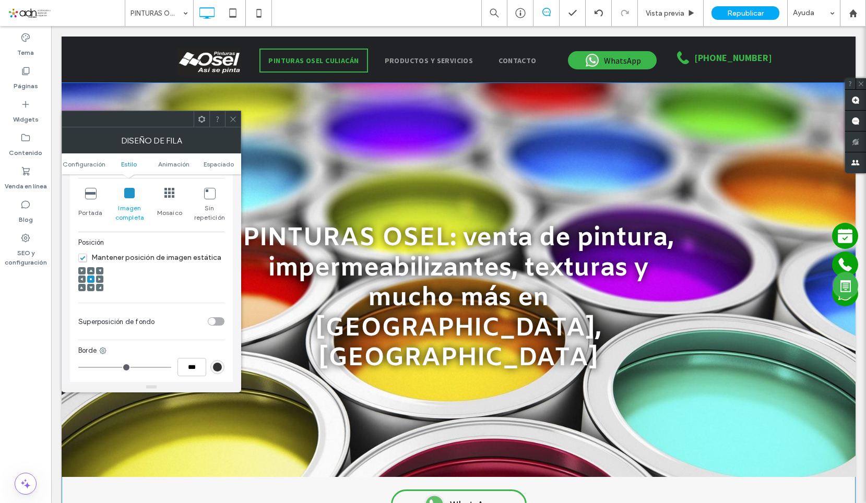
drag, startPoint x: 313, startPoint y: 298, endPoint x: 348, endPoint y: 266, distance: 48.4
click at [327, 503] on div at bounding box center [459, 506] width 794 height 5
click at [238, 14] on icon at bounding box center [232, 13] width 21 height 21
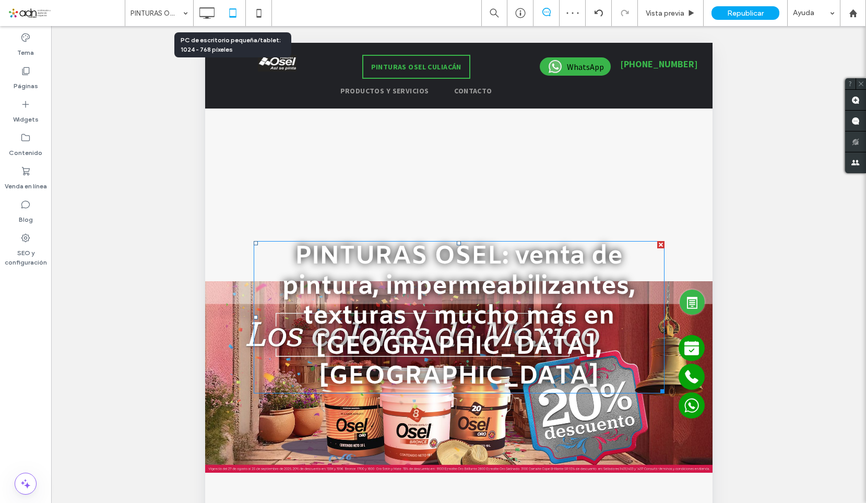
scroll to position [0, 0]
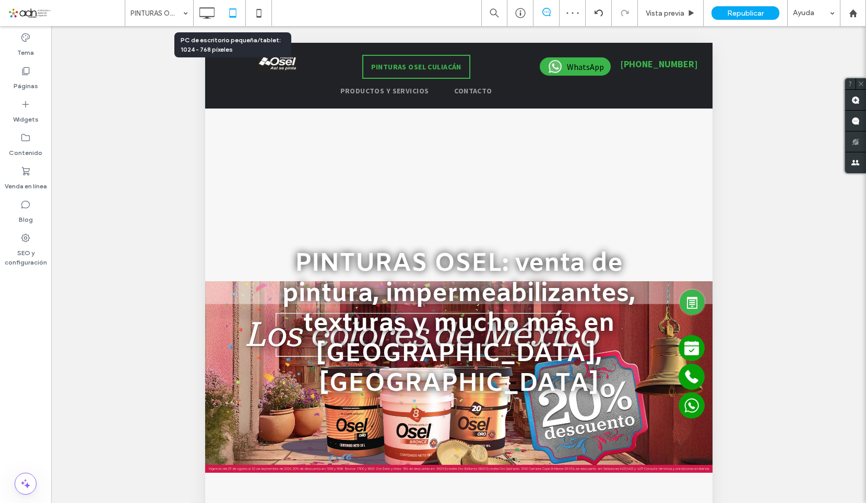
click at [224, 272] on div "PINTURAS OSEL: venta de pintura, impermeabilizantes, texturas y mucho más en Cu…" at bounding box center [458, 321] width 501 height 271
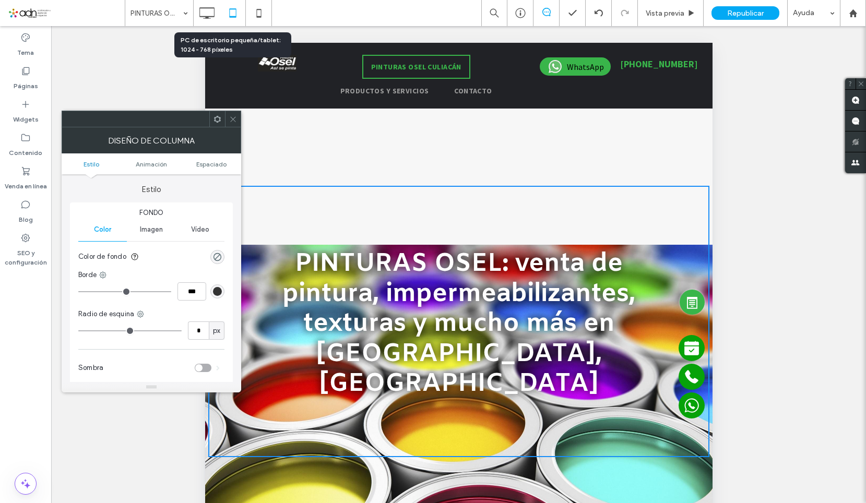
click at [148, 232] on span "Imagen" at bounding box center [151, 229] width 23 height 8
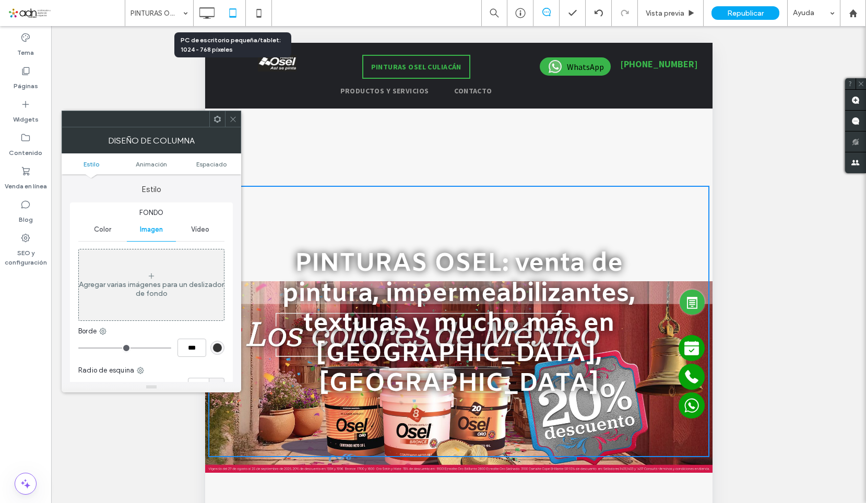
click at [233, 126] on span at bounding box center [233, 119] width 8 height 16
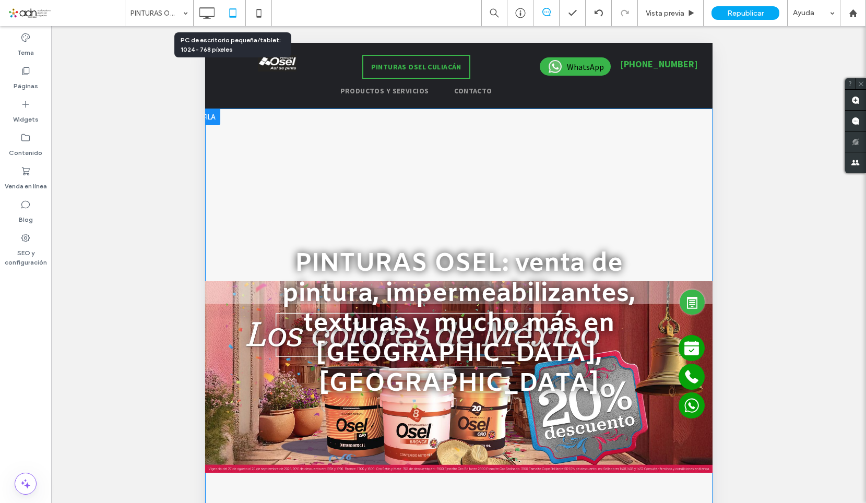
click at [258, 116] on div at bounding box center [458, 322] width 507 height 426
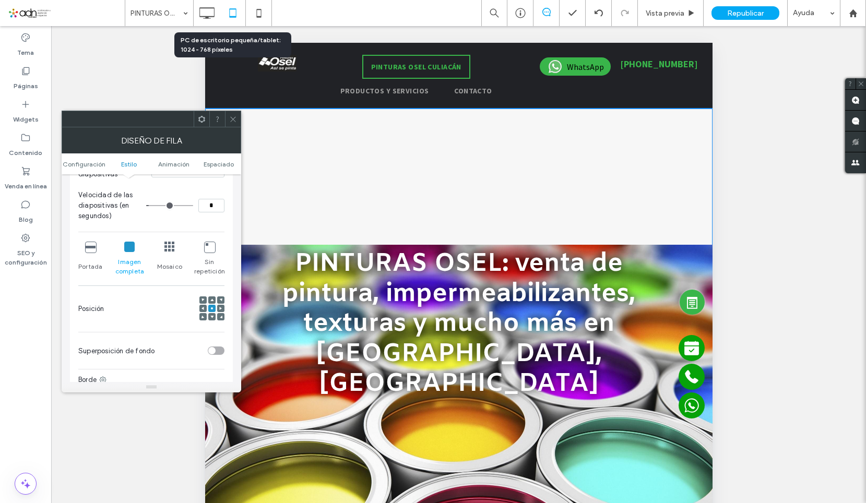
scroll to position [261, 0]
click at [93, 248] on icon at bounding box center [90, 245] width 10 height 10
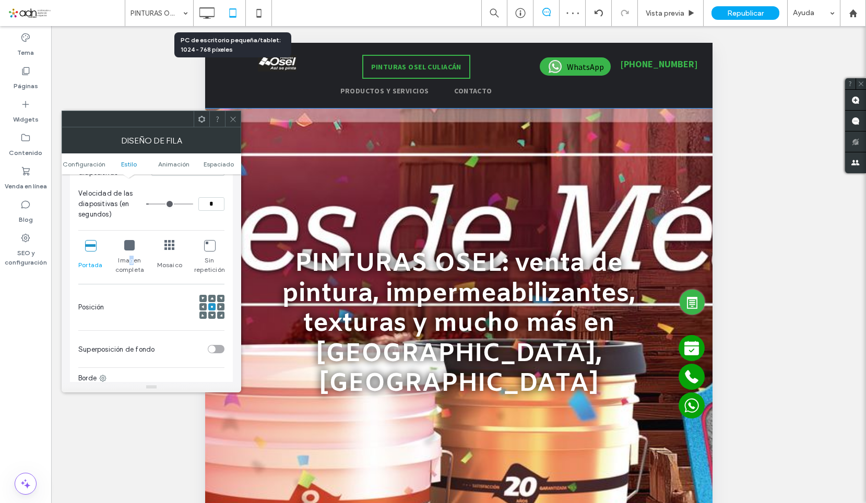
click at [132, 255] on div "Imagen completa" at bounding box center [129, 257] width 30 height 43
drag, startPoint x: 132, startPoint y: 255, endPoint x: 128, endPoint y: 249, distance: 6.8
click at [128, 249] on icon at bounding box center [129, 245] width 10 height 10
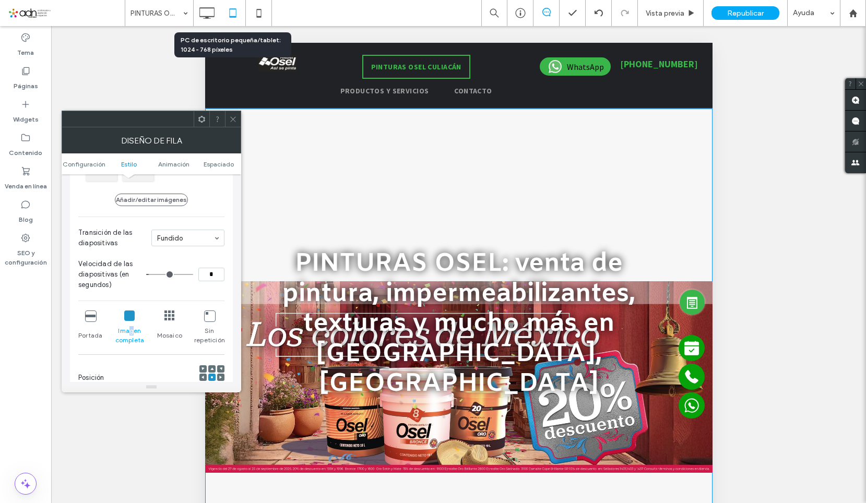
scroll to position [209, 0]
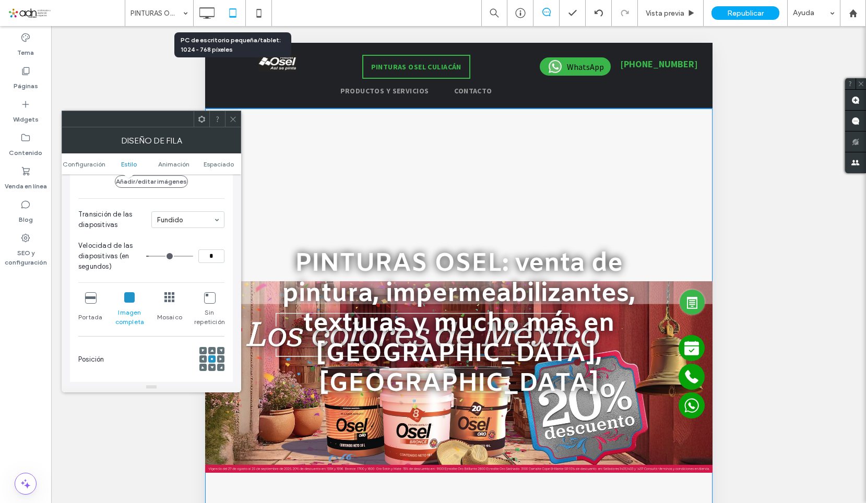
click at [91, 290] on div "Portada" at bounding box center [90, 309] width 24 height 43
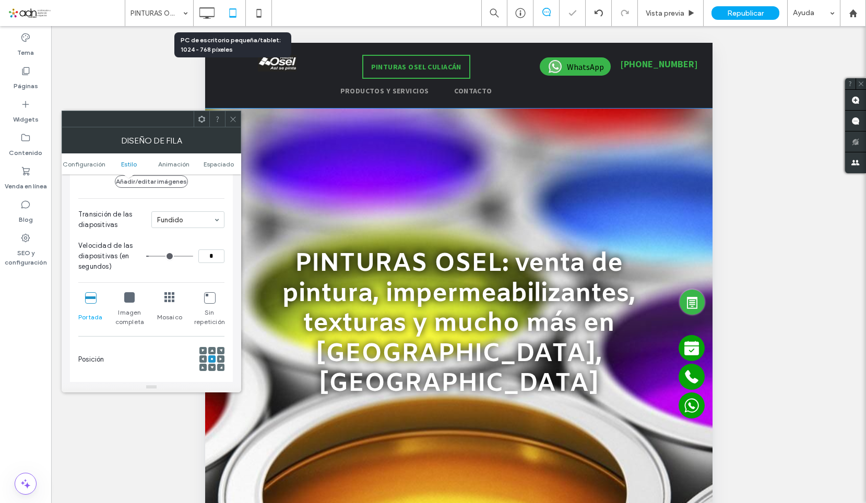
click at [130, 300] on icon at bounding box center [129, 297] width 10 height 10
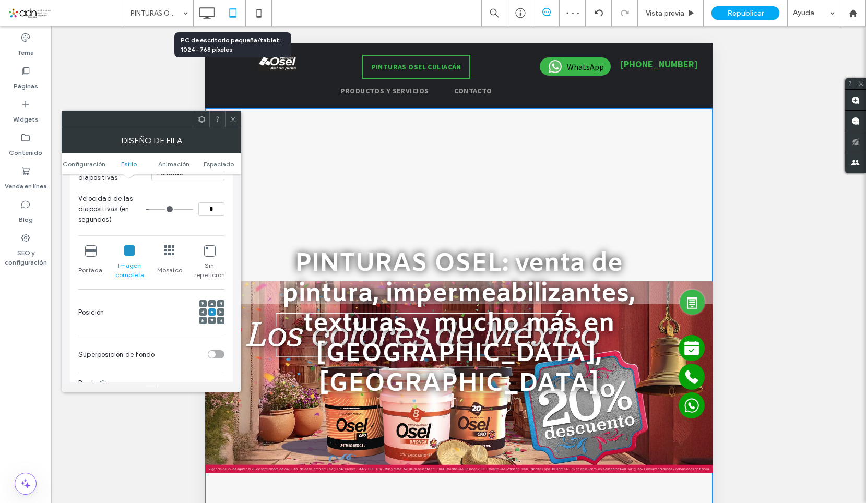
scroll to position [261, 0]
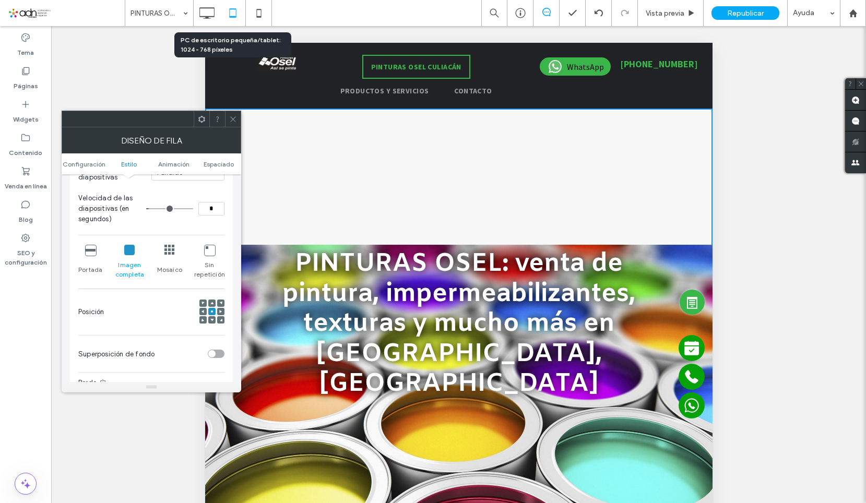
scroll to position [313, 0]
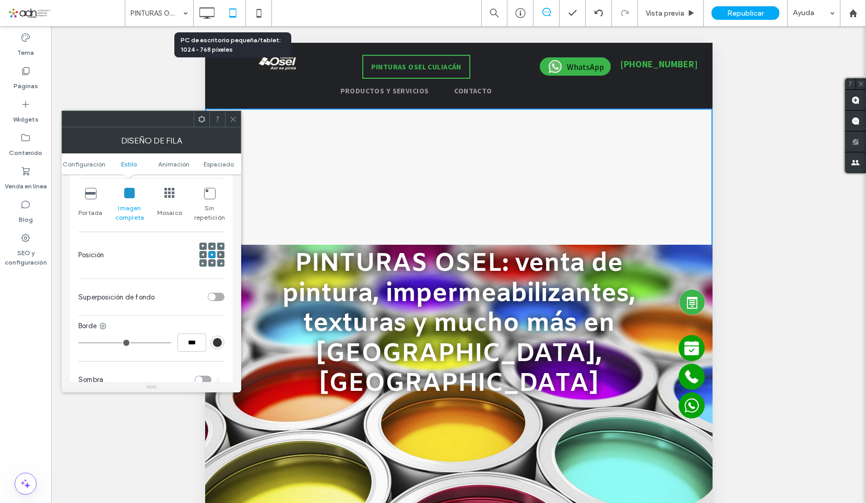
click at [217, 298] on div "toggle" at bounding box center [216, 297] width 17 height 8
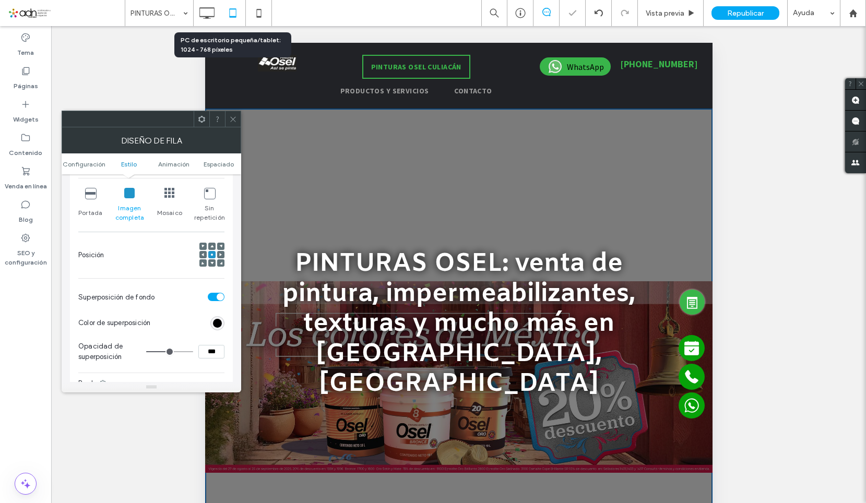
click at [234, 120] on icon at bounding box center [233, 119] width 8 height 8
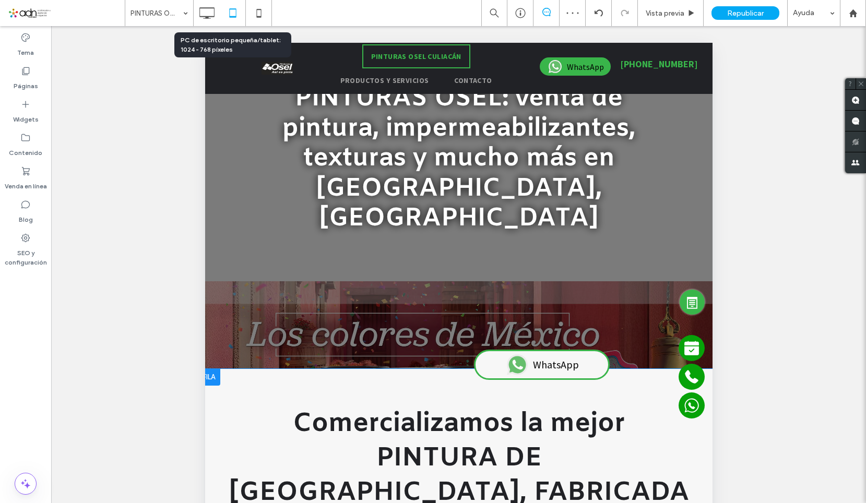
scroll to position [157, 0]
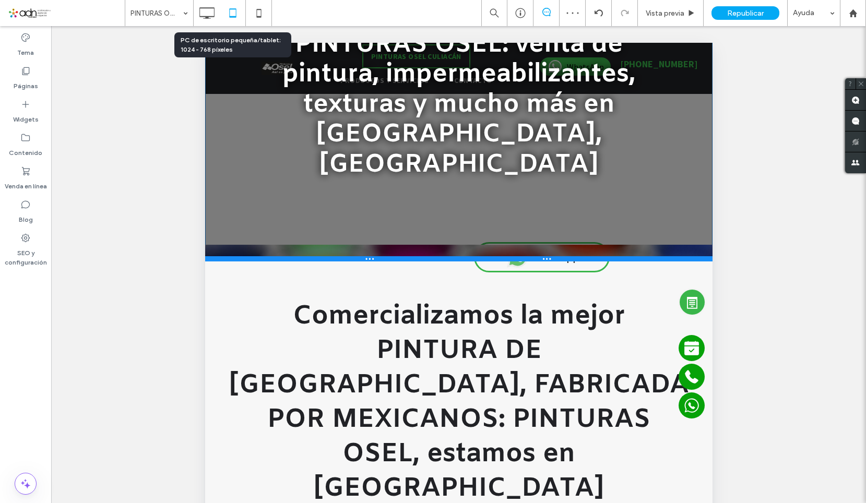
drag, startPoint x: 322, startPoint y: 337, endPoint x: 324, endPoint y: 208, distance: 128.9
click at [324, 256] on div at bounding box center [458, 258] width 507 height 5
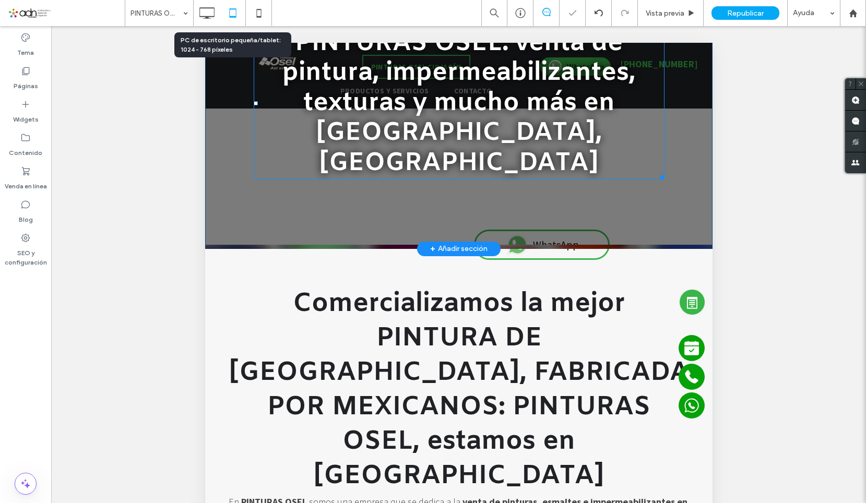
scroll to position [0, 0]
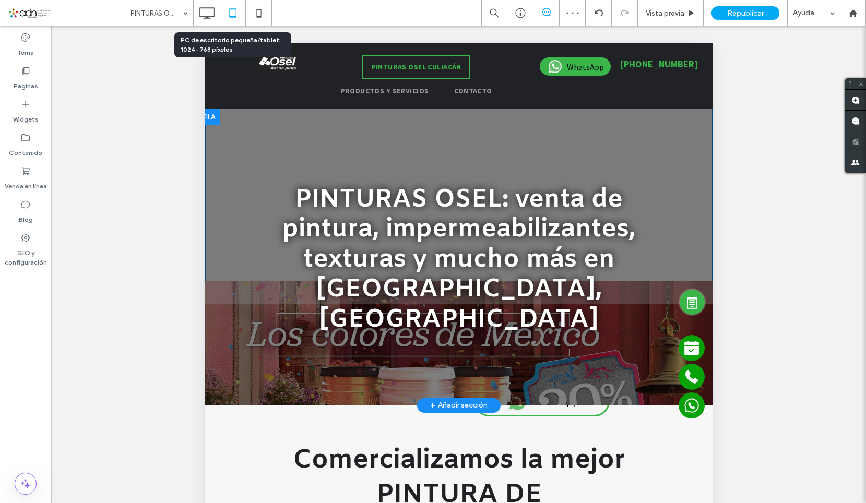
click at [231, 353] on div "PINTURAS OSEL: venta de pintura, impermeabilizantes, texturas y mucho más en Cu…" at bounding box center [458, 257] width 501 height 271
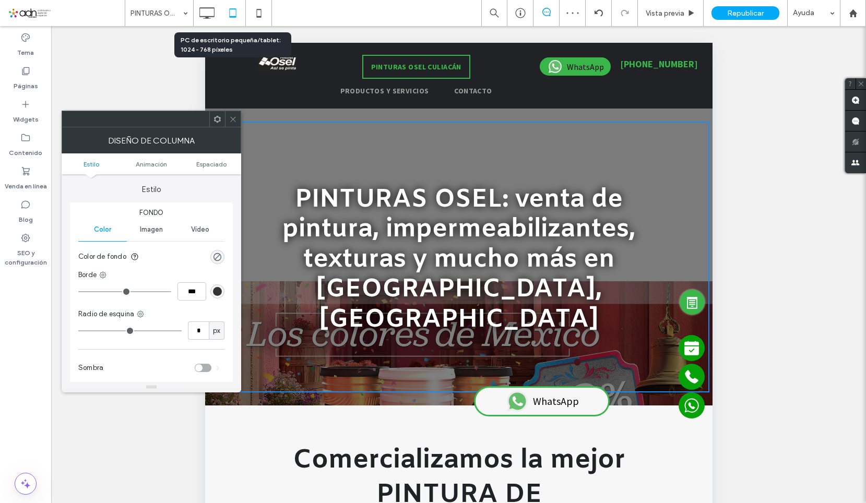
click at [162, 225] on span "Imagen" at bounding box center [151, 229] width 23 height 8
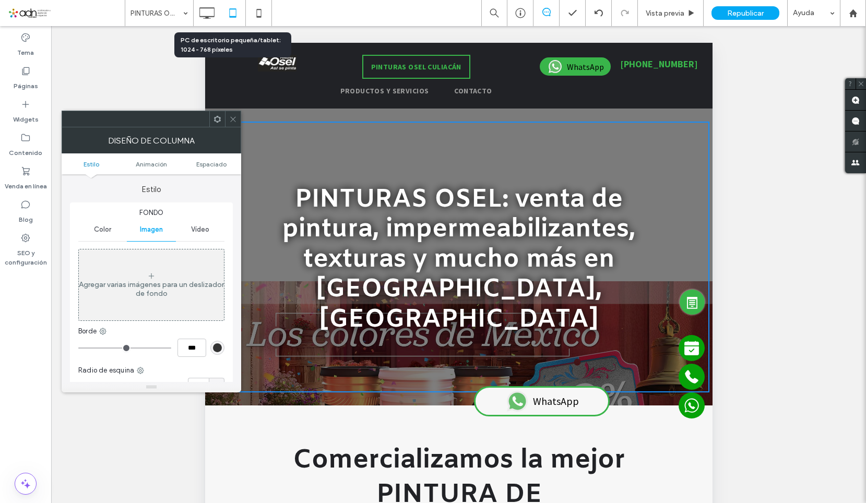
click at [233, 121] on icon at bounding box center [233, 119] width 8 height 8
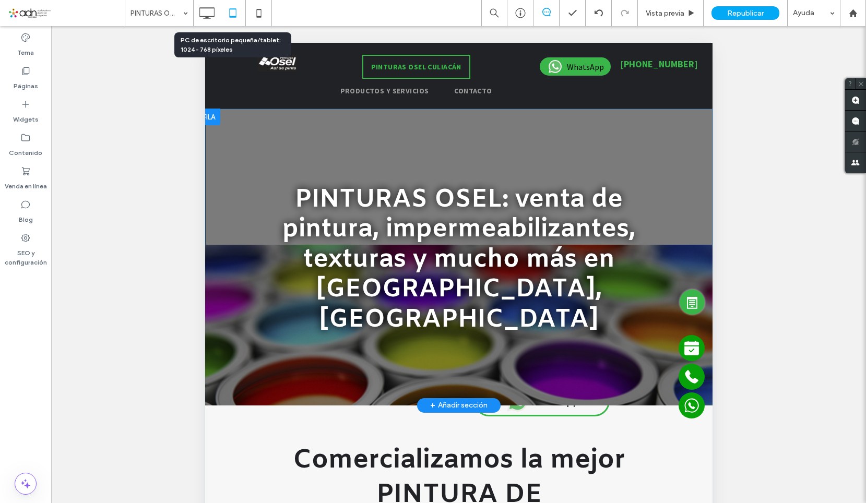
click at [245, 114] on div at bounding box center [458, 257] width 507 height 297
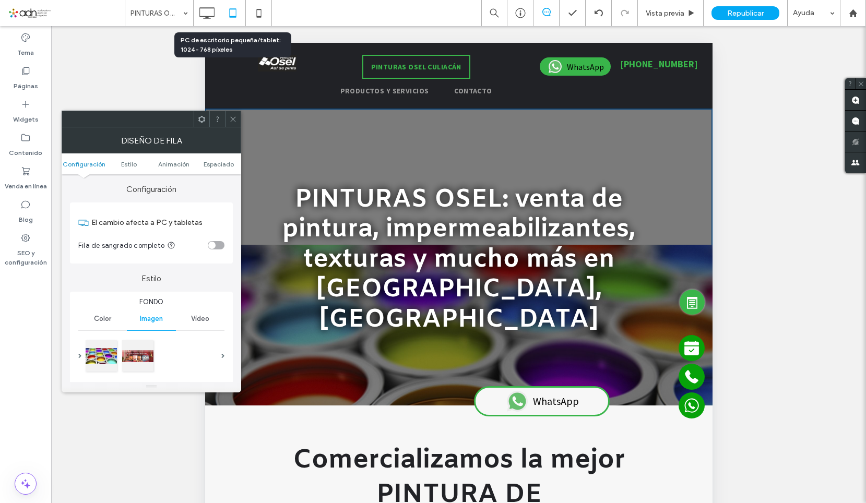
scroll to position [209, 0]
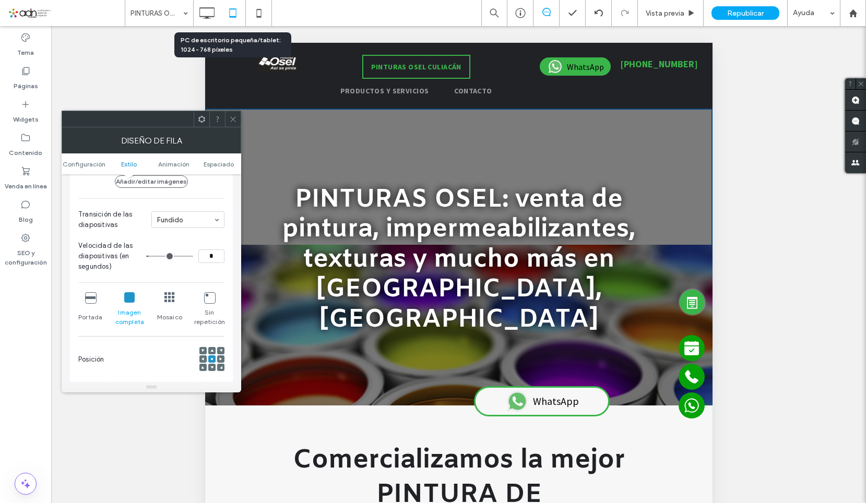
click at [212, 350] on icon at bounding box center [211, 350] width 3 height 3
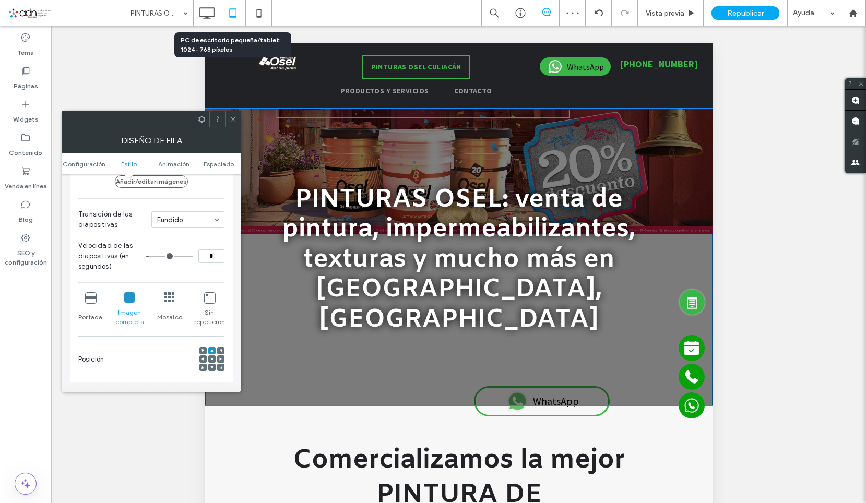
click at [427, 255] on span "PINTURAS OSEL: venta de pintura, impermeabilizantes, texturas y mucho más en Cu…" at bounding box center [458, 259] width 353 height 153
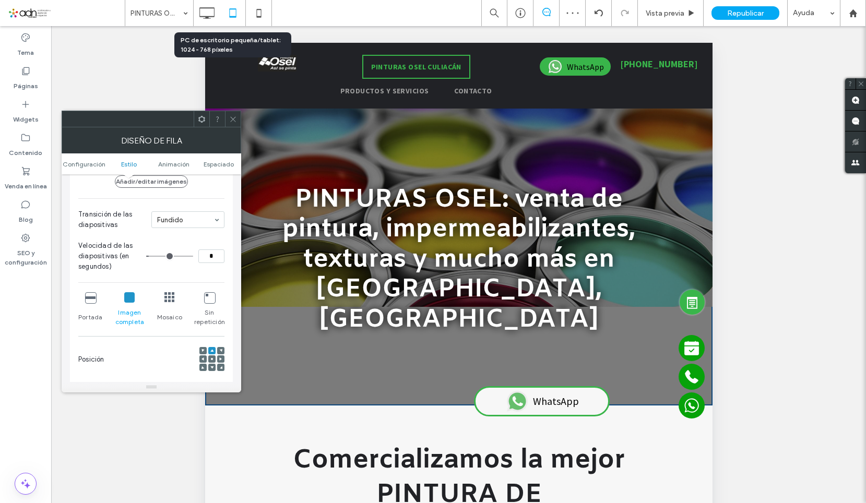
drag, startPoint x: 235, startPoint y: 117, endPoint x: 51, endPoint y: 87, distance: 187.2
click at [235, 117] on use at bounding box center [232, 118] width 5 height 5
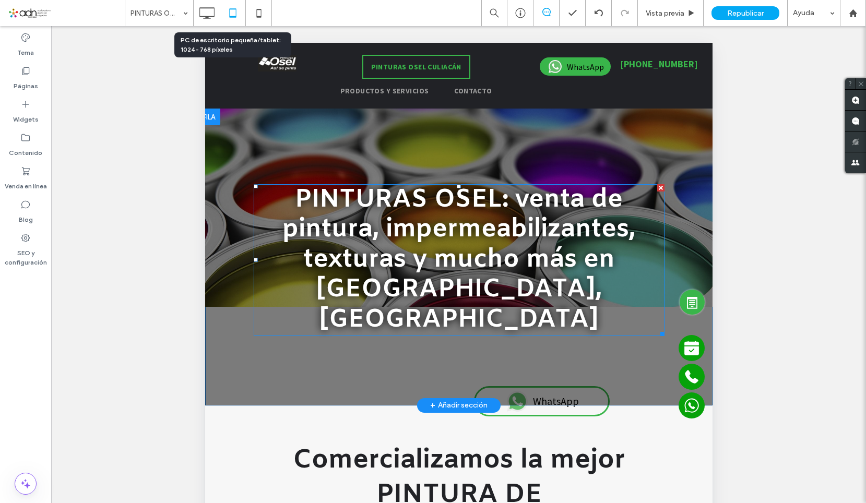
click at [386, 220] on span "PINTURAS OSEL: venta de pintura, impermeabilizantes, texturas y mucho más en Cu…" at bounding box center [458, 259] width 353 height 153
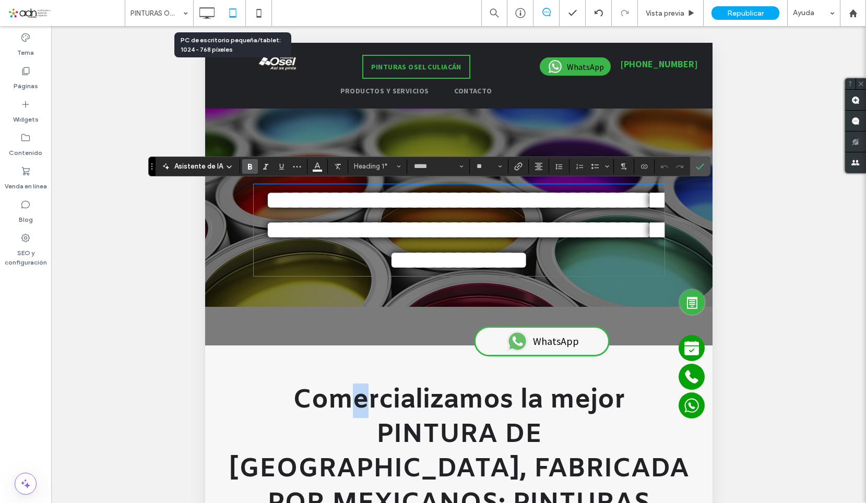
drag, startPoint x: 356, startPoint y: 410, endPoint x: 365, endPoint y: 414, distance: 10.1
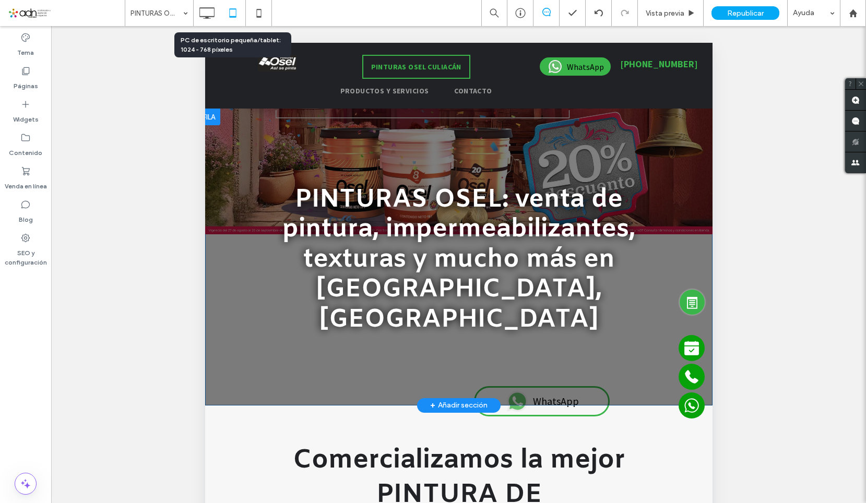
click at [362, 285] on span "PINTURAS OSEL: venta de pintura, impermeabilizantes, texturas y mucho más en Cu…" at bounding box center [458, 259] width 353 height 153
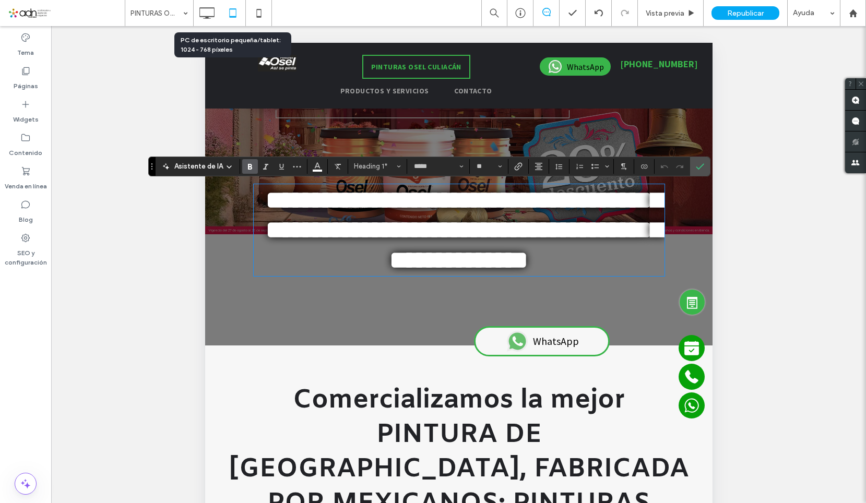
click at [342, 447] on span "Comercializamos la mejor PINTURA DE MÉXICO, FABRICADA POR MEXICANOS: PINTURAS O…" at bounding box center [458, 487] width 460 height 207
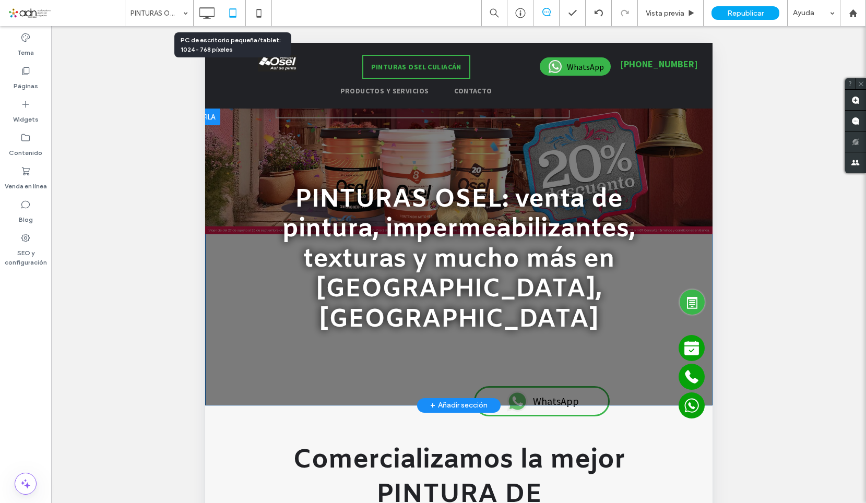
click at [325, 349] on div "PINTURAS OSEL: venta de pintura, impermeabilizantes, texturas y mucho más en Cu…" at bounding box center [458, 257] width 501 height 271
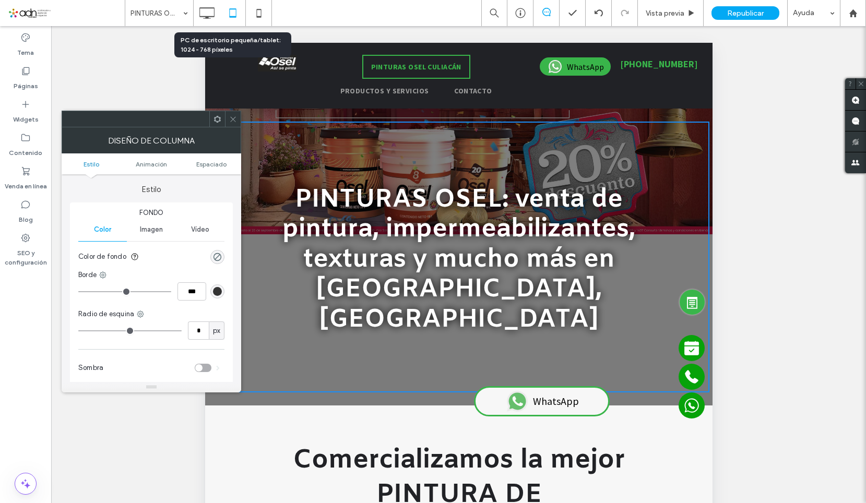
click at [161, 229] on span "Imagen" at bounding box center [151, 229] width 23 height 8
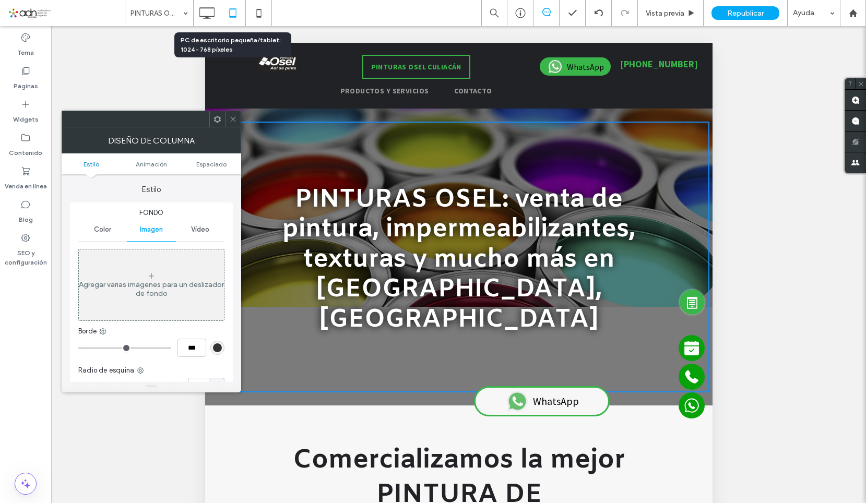
click at [173, 286] on div "Agregar varias imágenes para un deslizador de fondo" at bounding box center [151, 289] width 145 height 18
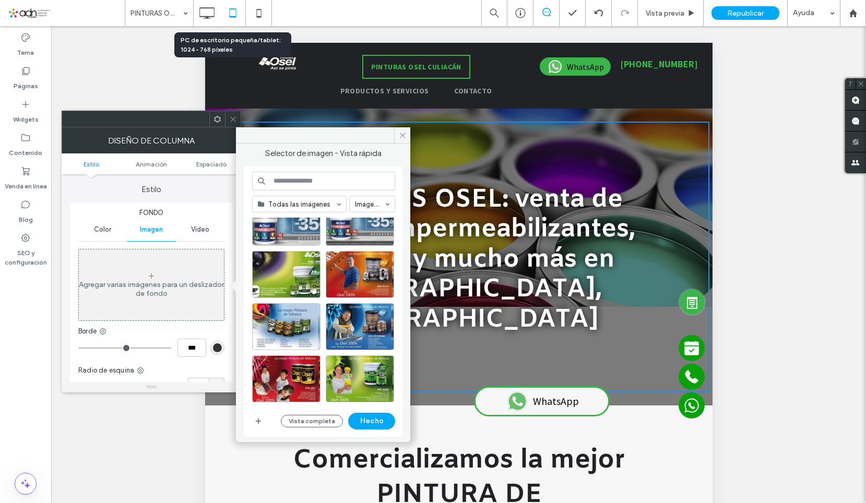
scroll to position [462, 0]
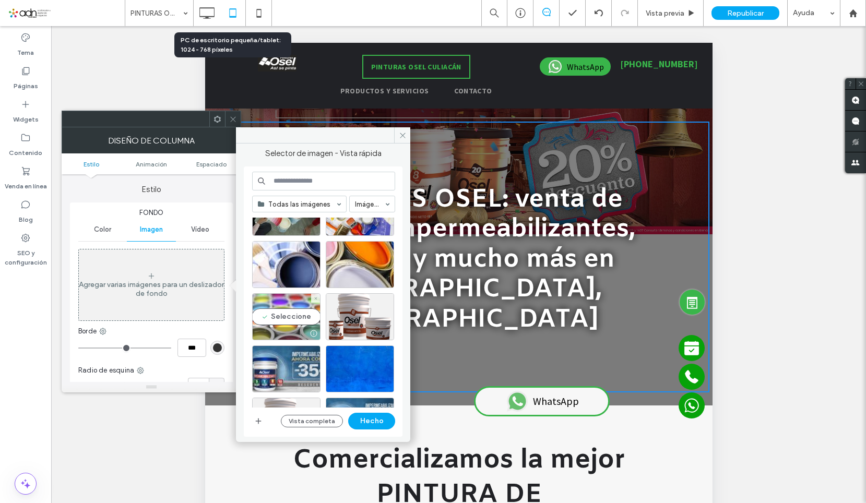
click at [292, 317] on div "Seleccione" at bounding box center [286, 316] width 68 height 47
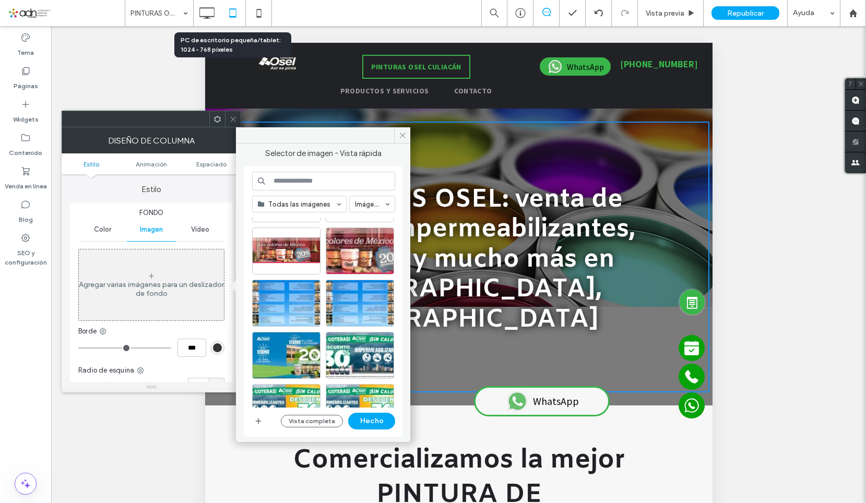
scroll to position [0, 0]
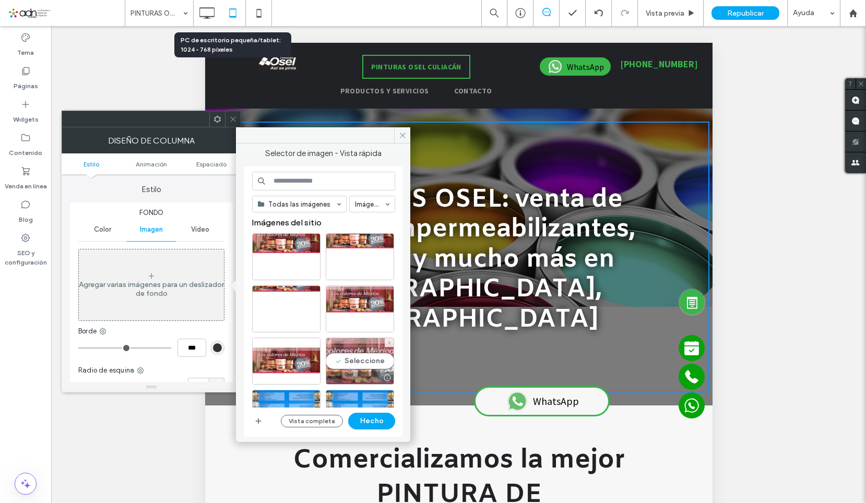
click at [349, 366] on div "Seleccione" at bounding box center [360, 361] width 68 height 47
click at [375, 425] on button "Hecho" at bounding box center [371, 421] width 47 height 17
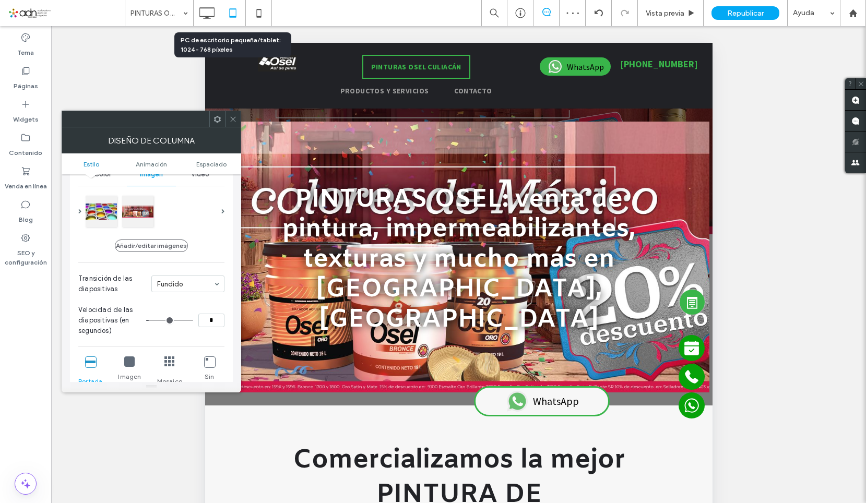
scroll to position [157, 0]
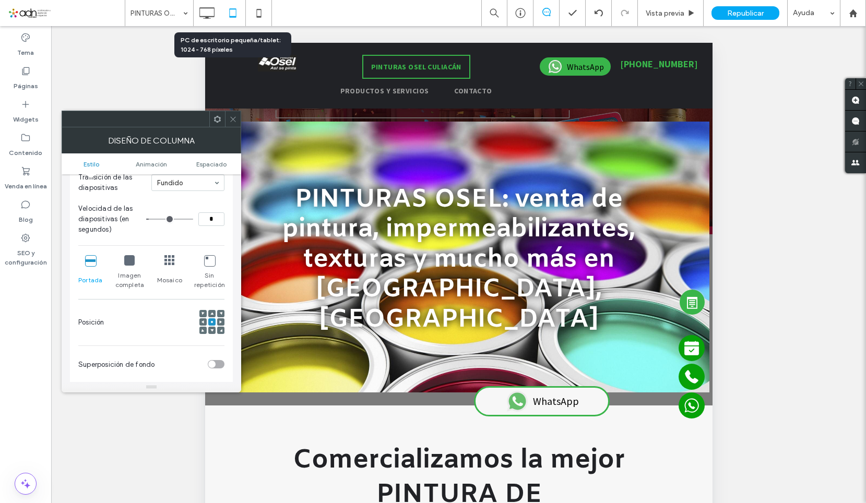
click at [232, 117] on icon at bounding box center [233, 119] width 8 height 8
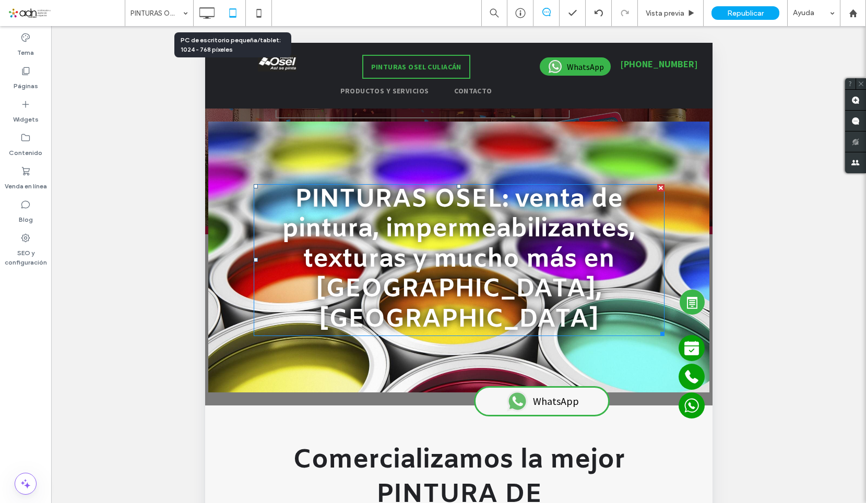
click at [328, 229] on span "PINTURAS OSEL: venta de pintura, impermeabilizantes, texturas y mucho más en Cu…" at bounding box center [458, 259] width 353 height 153
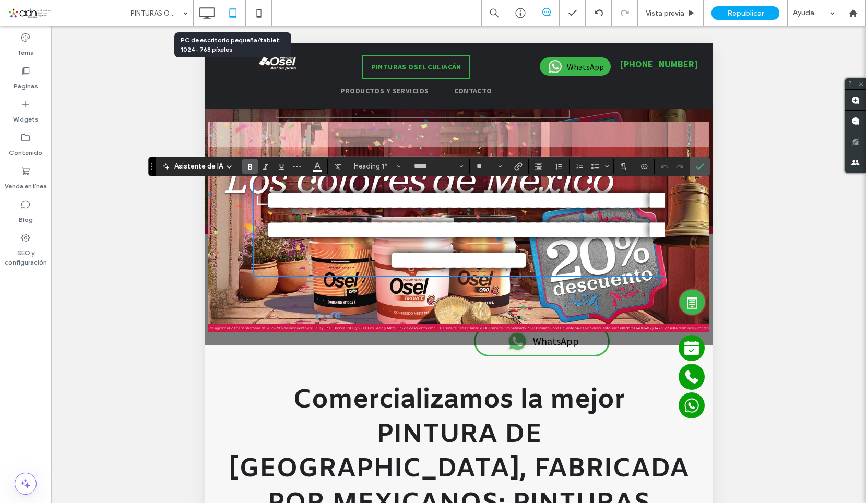
click at [342, 333] on div at bounding box center [458, 227] width 501 height 211
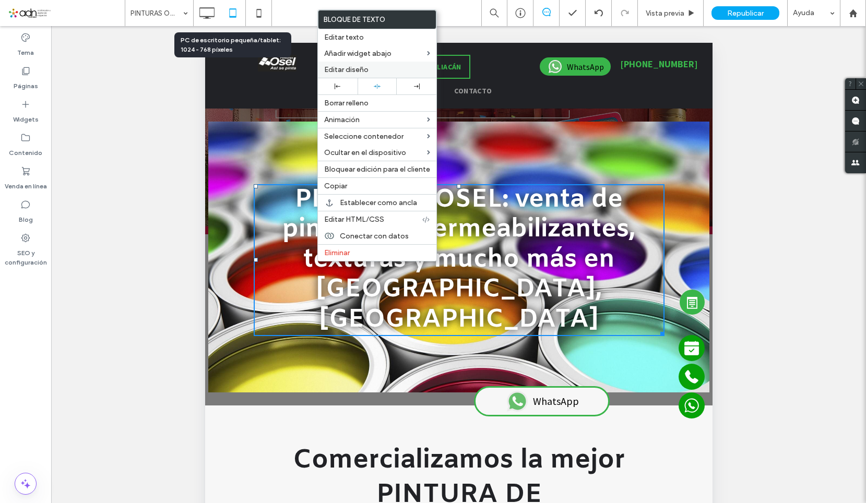
click at [361, 65] on span "Editar diseño" at bounding box center [346, 69] width 44 height 9
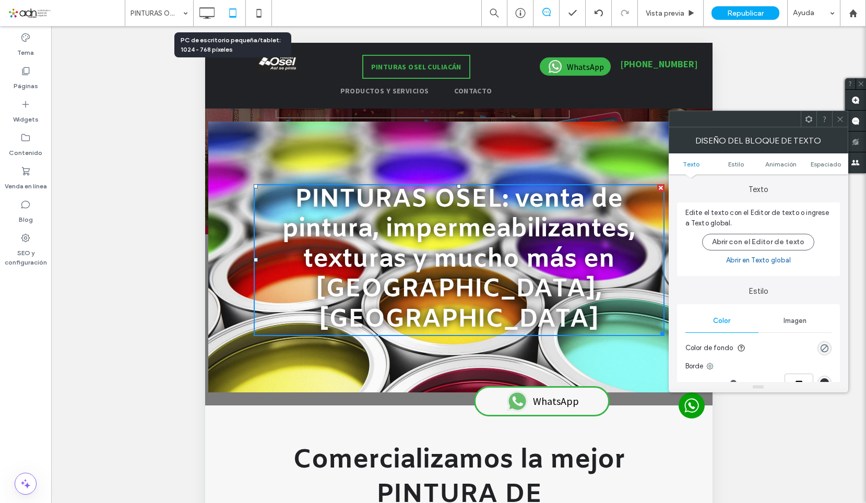
click at [794, 317] on span "Imagen" at bounding box center [794, 321] width 23 height 8
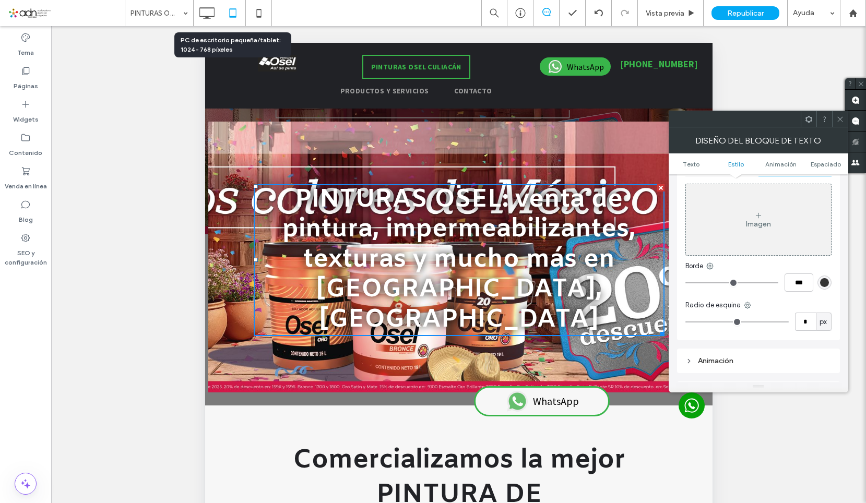
click at [741, 233] on div "Imagen" at bounding box center [758, 219] width 145 height 69
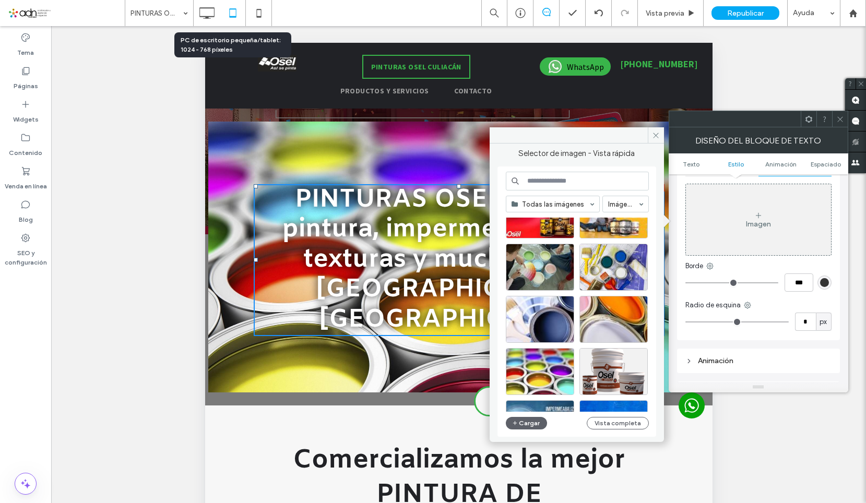
scroll to position [771, 0]
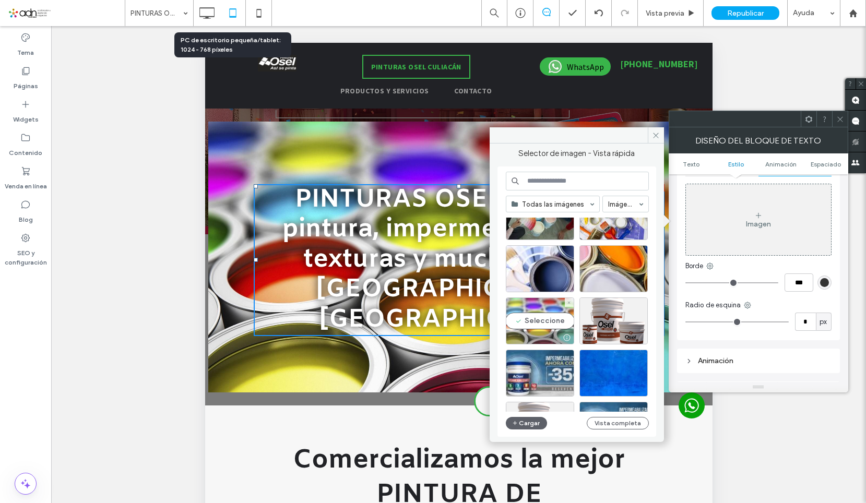
drag, startPoint x: 548, startPoint y: 319, endPoint x: 361, endPoint y: 279, distance: 192.1
click at [548, 319] on div "Seleccione" at bounding box center [540, 320] width 68 height 47
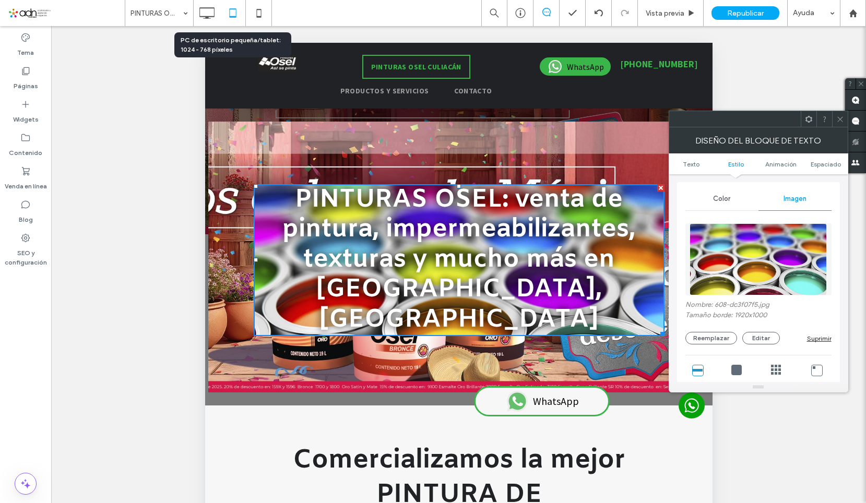
scroll to position [104, 0]
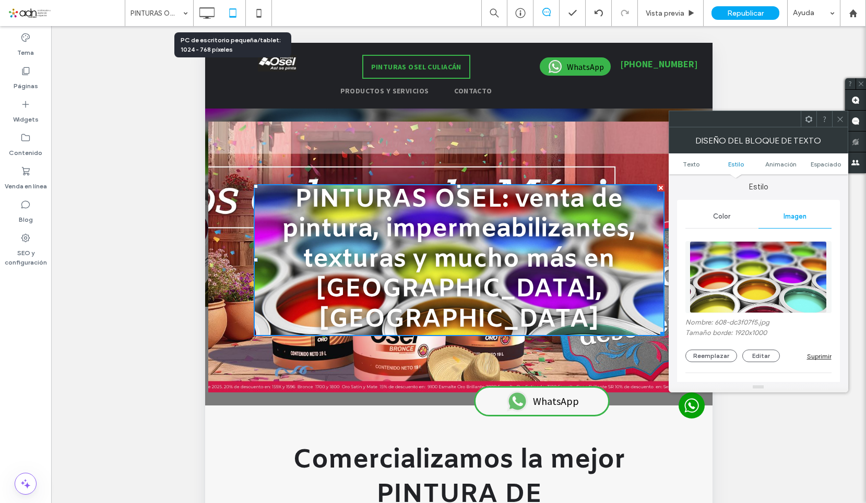
click at [815, 355] on div "Suprimir" at bounding box center [819, 356] width 25 height 8
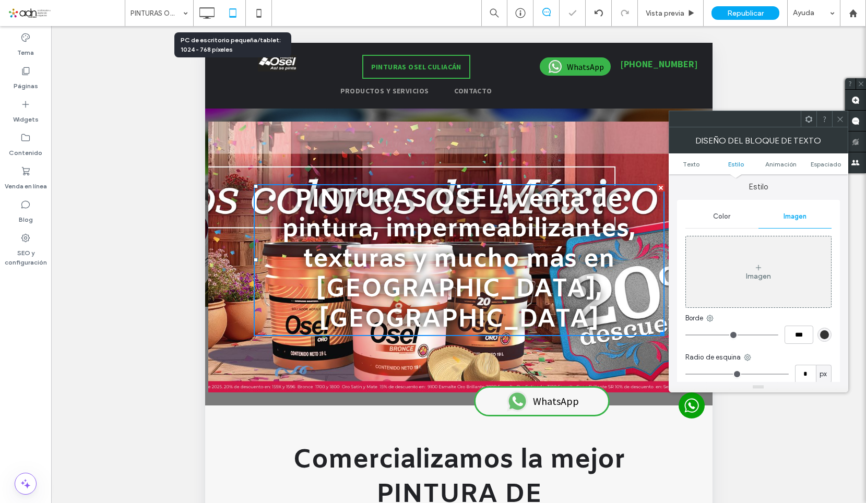
click at [841, 125] on span at bounding box center [840, 119] width 8 height 16
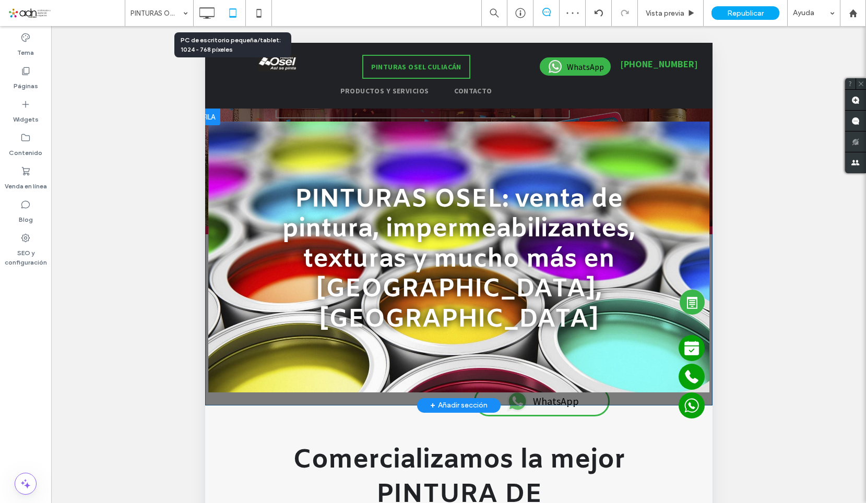
click at [229, 115] on div at bounding box center [458, 257] width 507 height 297
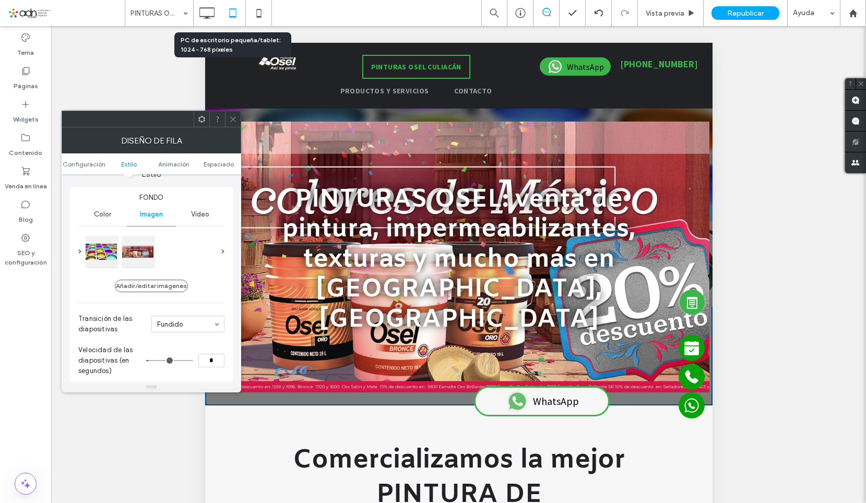
click at [160, 255] on div at bounding box center [152, 251] width 134 height 35
click at [127, 250] on div at bounding box center [137, 250] width 31 height 31
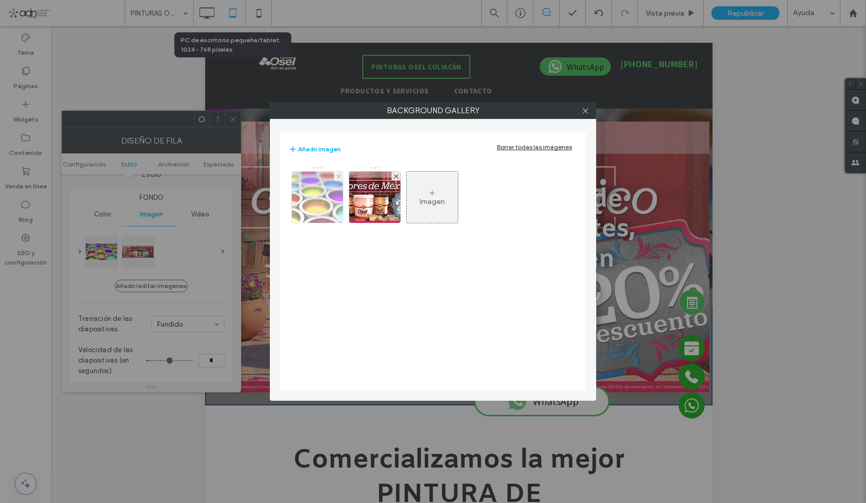
click at [336, 175] on div at bounding box center [338, 176] width 9 height 9
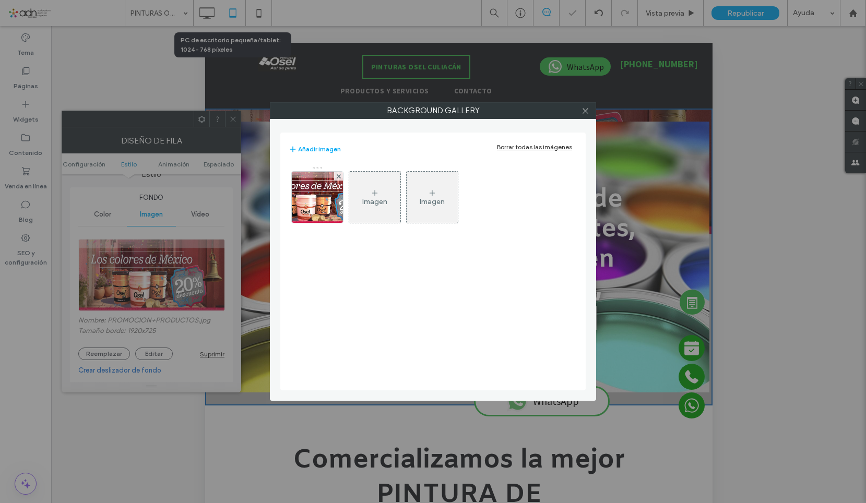
click at [336, 175] on div at bounding box center [338, 176] width 9 height 9
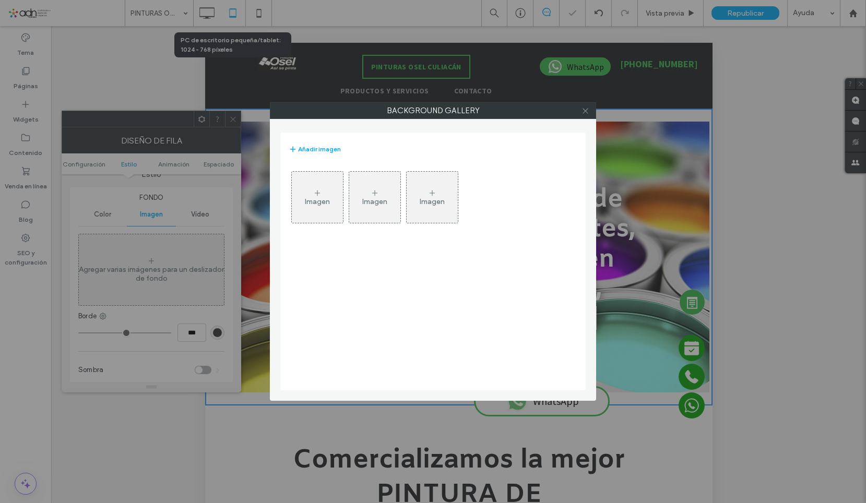
click at [582, 109] on icon at bounding box center [585, 111] width 8 height 8
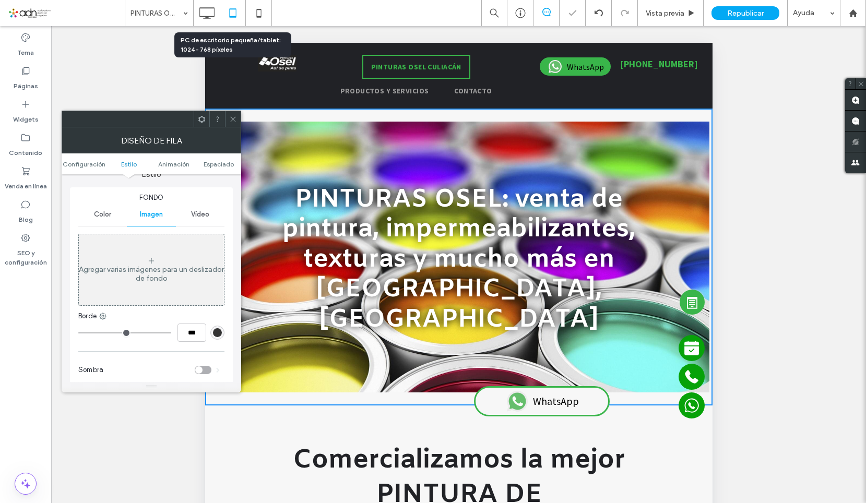
drag, startPoint x: 235, startPoint y: 118, endPoint x: 80, endPoint y: 94, distance: 156.8
click at [235, 118] on icon at bounding box center [233, 119] width 8 height 8
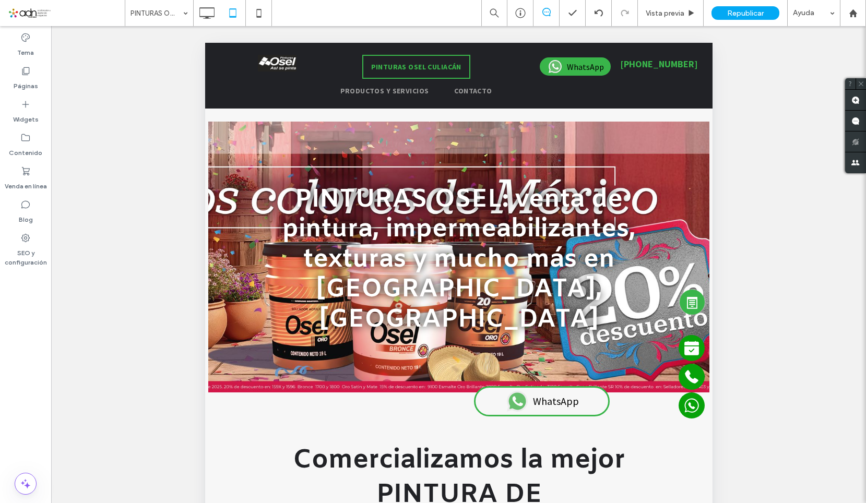
click at [227, 351] on div at bounding box center [458, 257] width 501 height 271
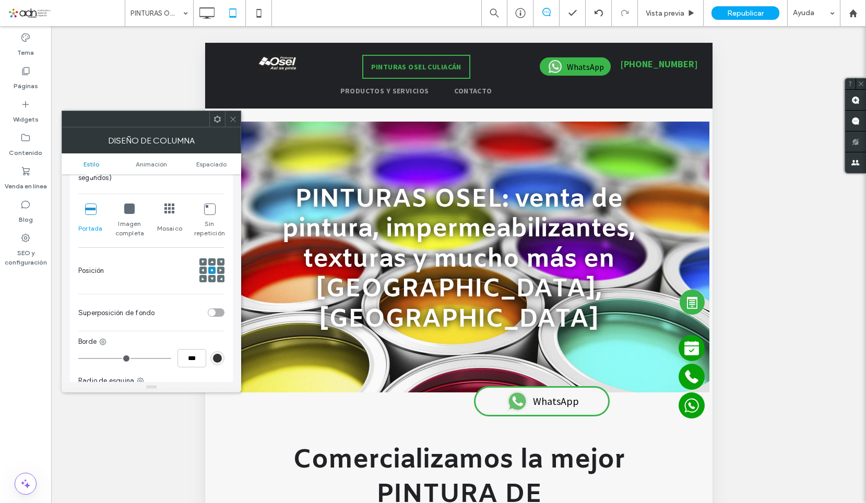
scroll to position [209, 0]
click at [124, 206] on icon at bounding box center [129, 208] width 10 height 10
click at [231, 124] on span at bounding box center [233, 119] width 8 height 16
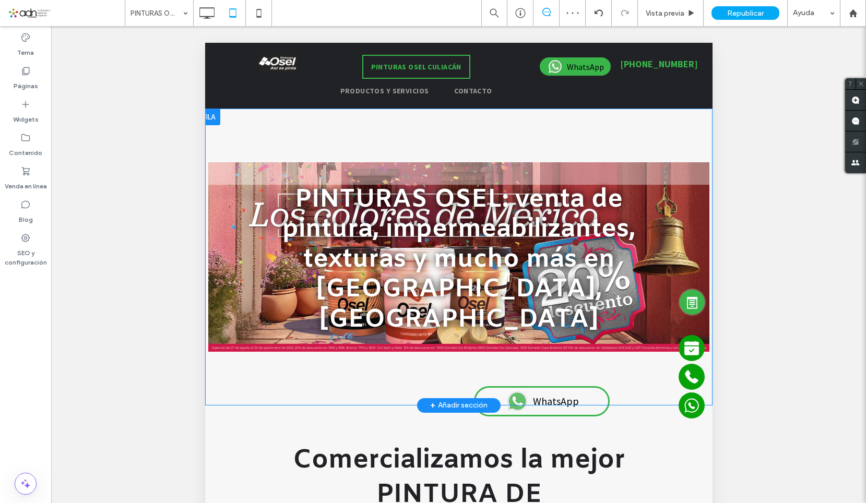
drag, startPoint x: 263, startPoint y: 375, endPoint x: 265, endPoint y: 353, distance: 22.0
click at [265, 353] on div "PINTURAS OSEL: venta de pintura, impermeabilizantes, texturas y mucho más en Cu…" at bounding box center [458, 257] width 507 height 297
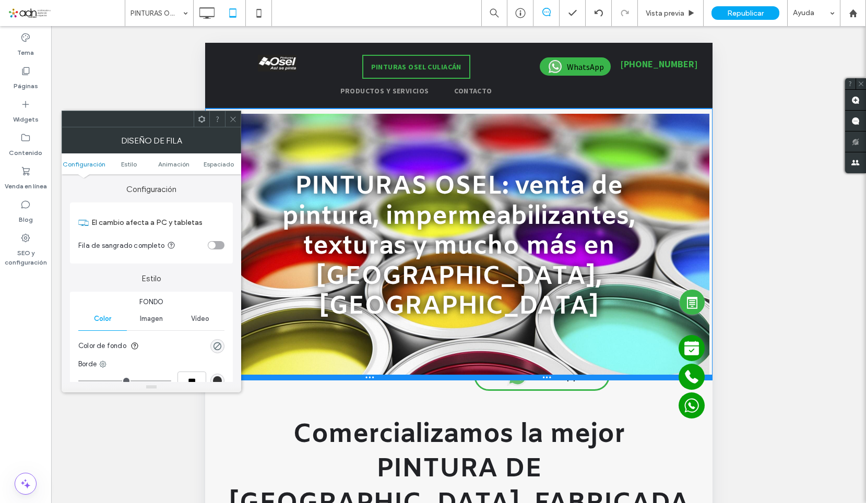
drag, startPoint x: 269, startPoint y: 375, endPoint x: 294, endPoint y: 286, distance: 92.7
click at [294, 286] on div "PINTURAS OSEL: venta de pintura, impermeabilizantes, texturas y mucho más en Cu…" at bounding box center [458, 244] width 507 height 271
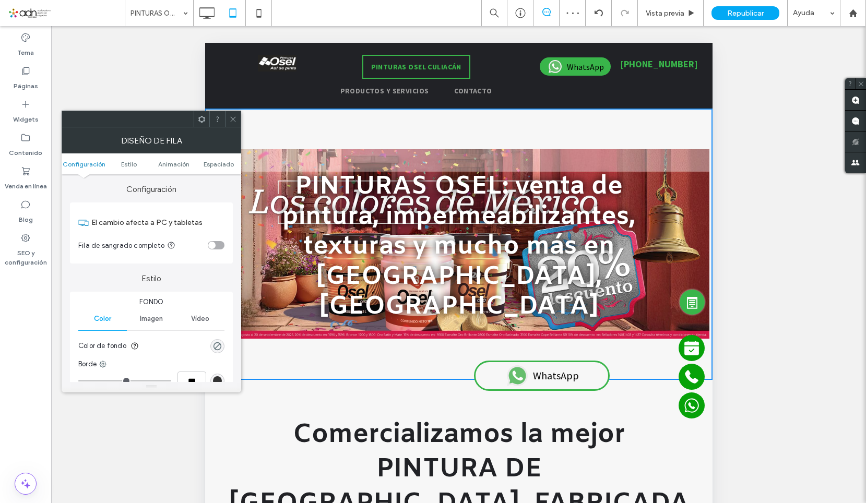
click at [162, 319] on span "Imagen" at bounding box center [151, 319] width 23 height 8
click at [236, 124] on span at bounding box center [233, 119] width 8 height 16
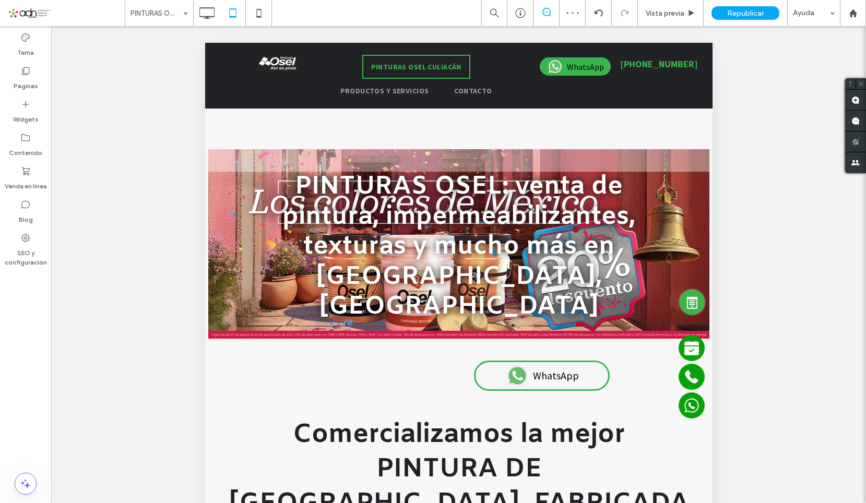
click at [244, 321] on div at bounding box center [458, 244] width 501 height 271
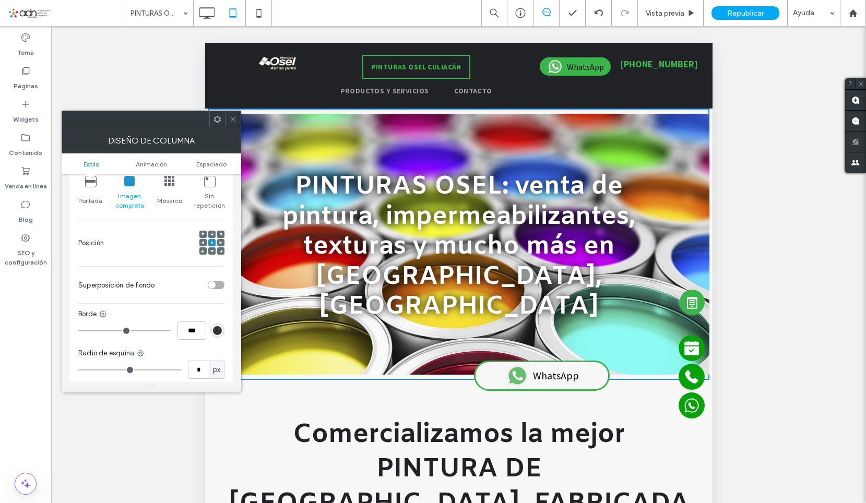
scroll to position [261, 0]
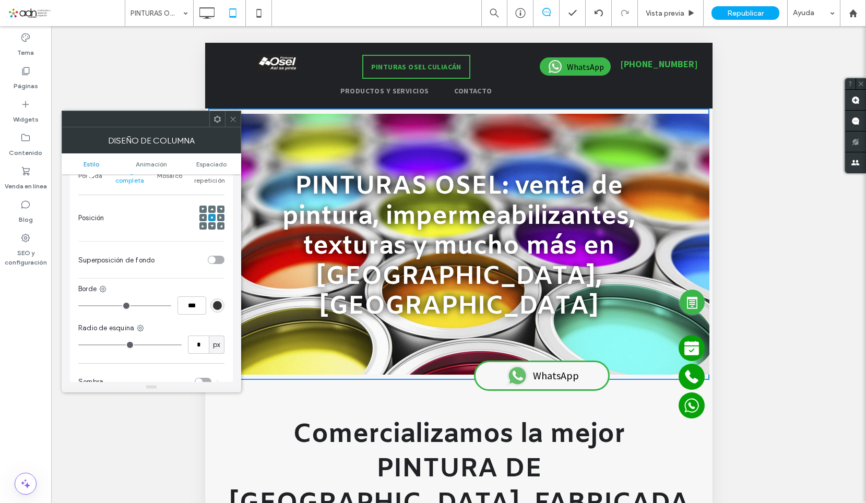
click at [209, 260] on div "toggle" at bounding box center [211, 259] width 7 height 7
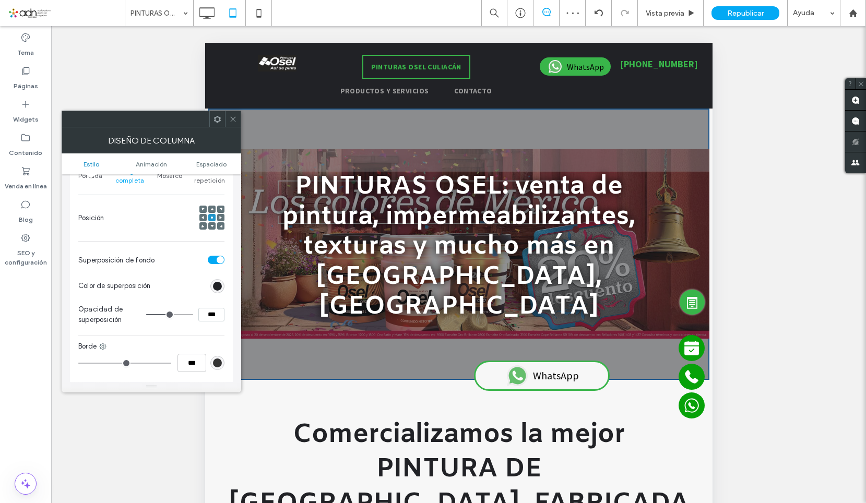
click at [232, 121] on icon at bounding box center [233, 119] width 8 height 8
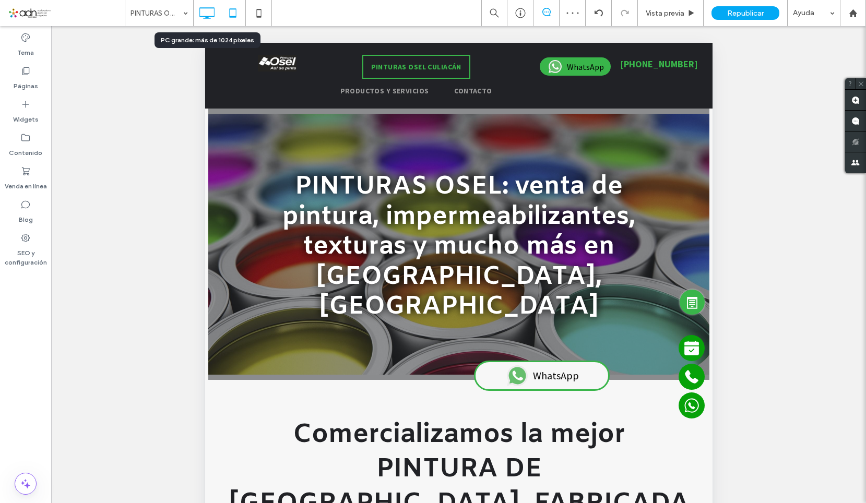
click at [211, 8] on use at bounding box center [206, 12] width 15 height 11
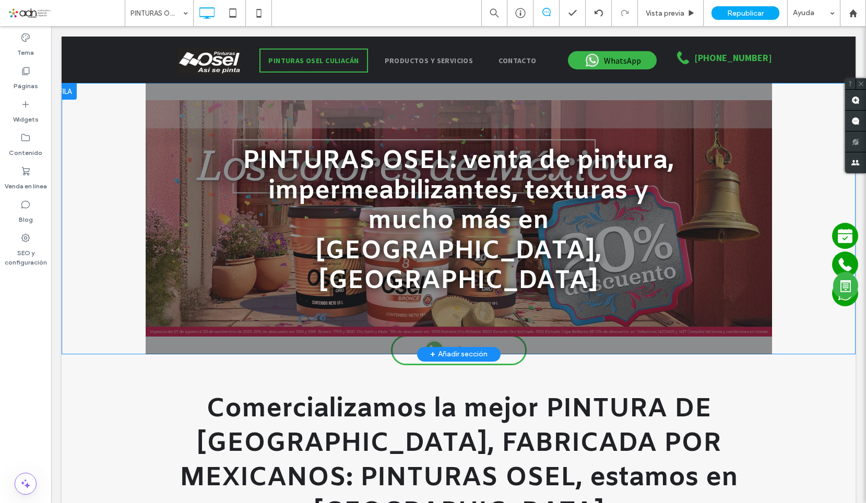
click at [146, 211] on div at bounding box center [459, 218] width 626 height 271
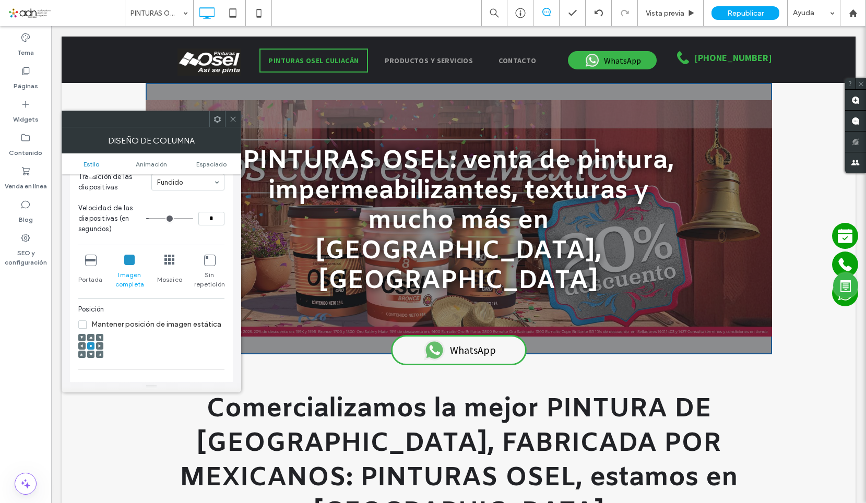
scroll to position [209, 0]
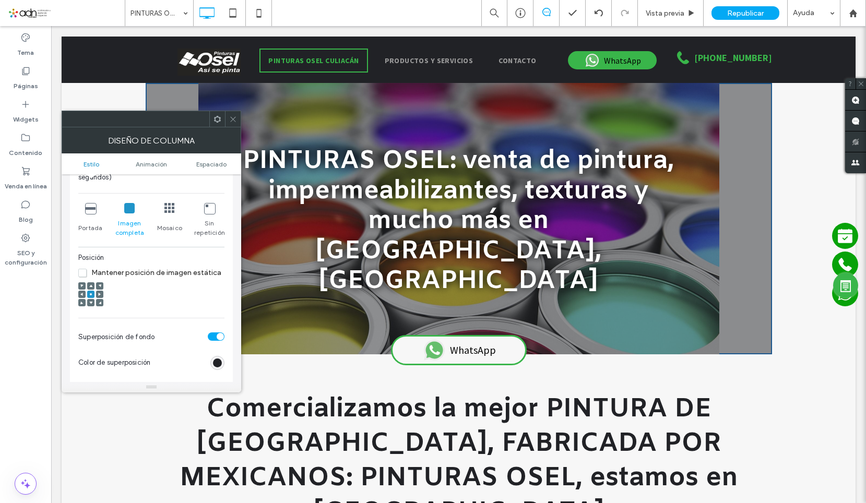
click at [89, 205] on icon at bounding box center [90, 208] width 10 height 10
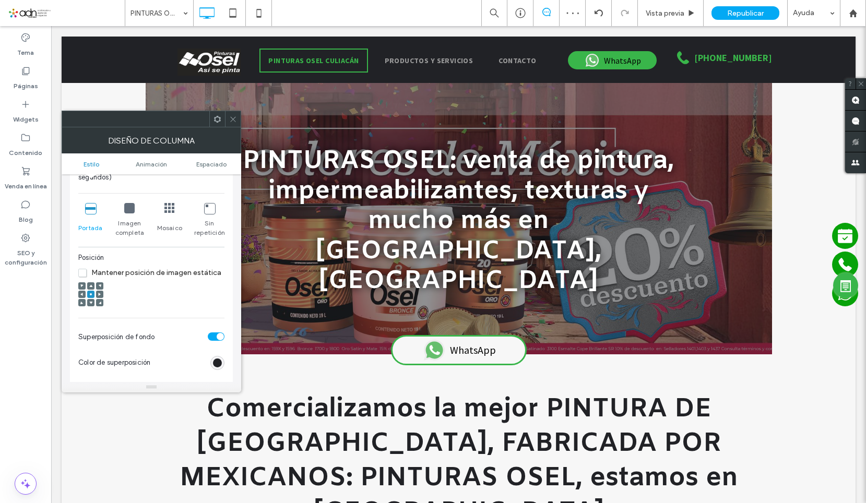
click at [235, 121] on icon at bounding box center [233, 119] width 8 height 8
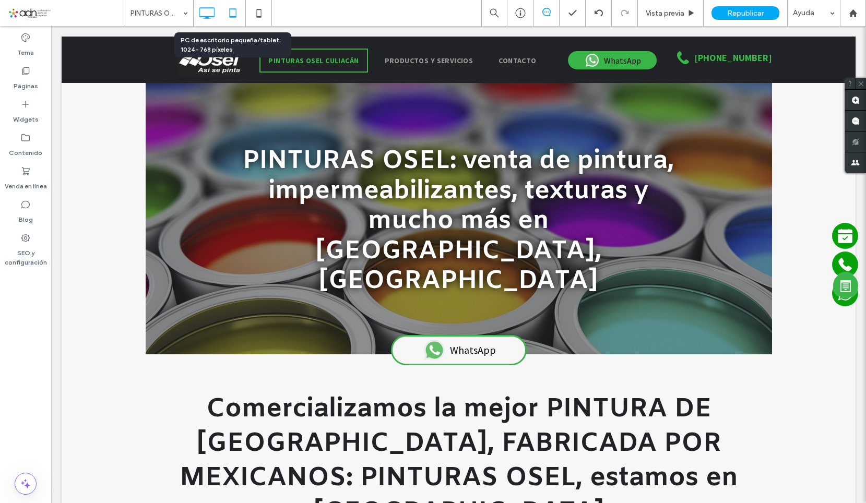
click at [228, 15] on icon at bounding box center [232, 13] width 21 height 21
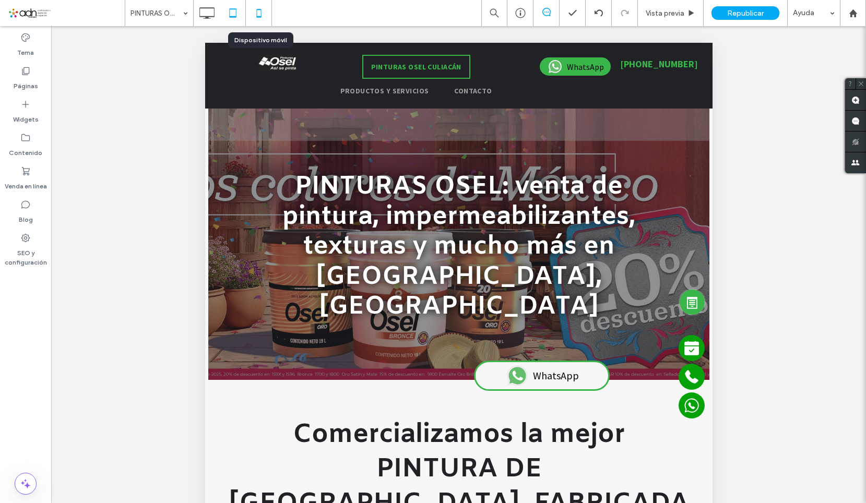
click at [260, 16] on use at bounding box center [258, 13] width 5 height 8
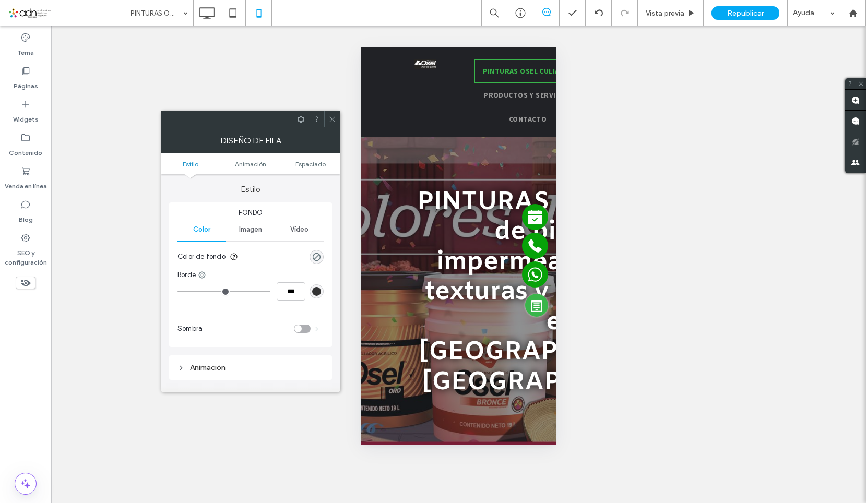
click at [253, 228] on span "Imagen" at bounding box center [250, 229] width 23 height 8
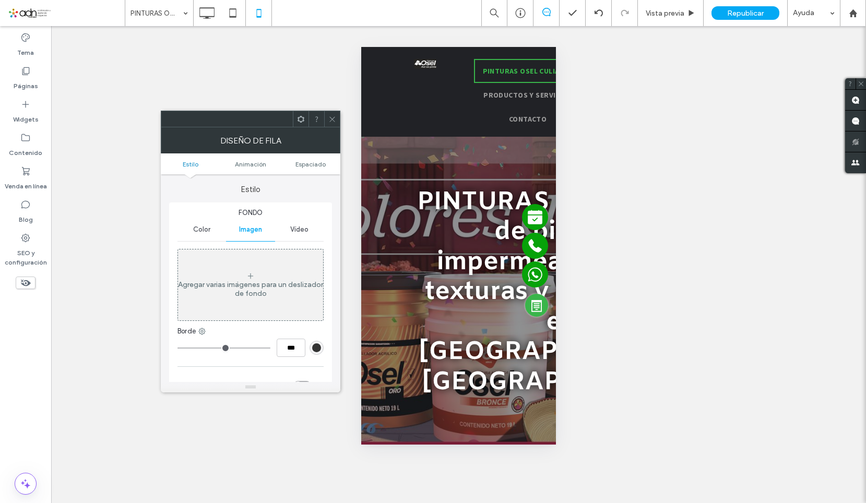
click at [327, 119] on div at bounding box center [332, 119] width 16 height 16
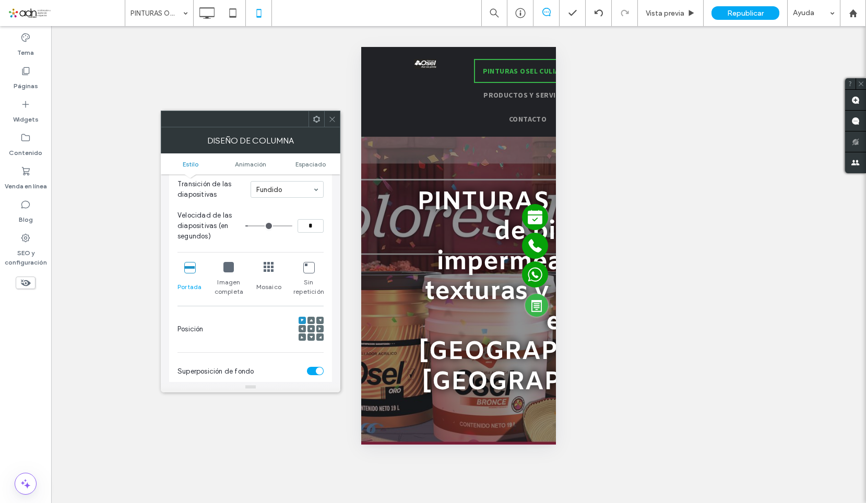
scroll to position [157, 0]
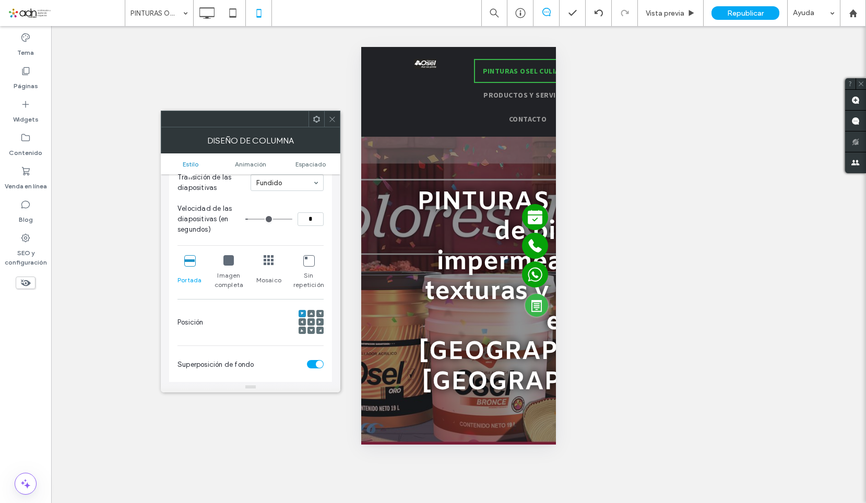
click at [230, 258] on icon at bounding box center [228, 260] width 10 height 10
click at [329, 114] on span at bounding box center [332, 119] width 8 height 16
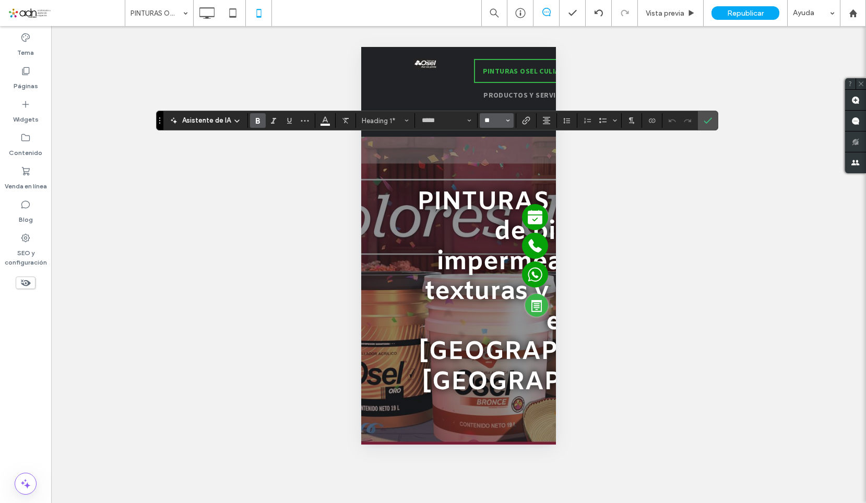
click at [488, 120] on input "**" at bounding box center [493, 120] width 20 height 8
type input "**"
click at [488, 120] on input "**" at bounding box center [493, 120] width 20 height 8
click at [488, 120] on input "Tamaño borde-input" at bounding box center [493, 120] width 20 height 8
type input "**"
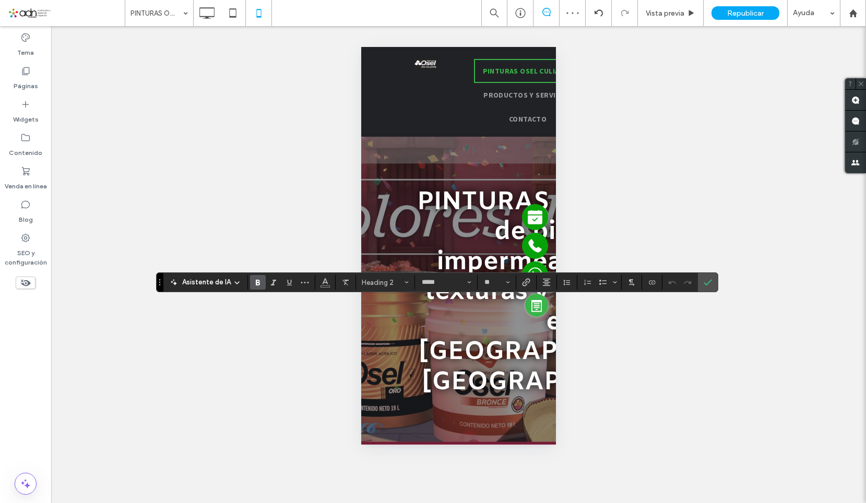
click at [628, 197] on div "Hacer visible? Sí Hacer visible? Sí" at bounding box center [458, 264] width 815 height 477
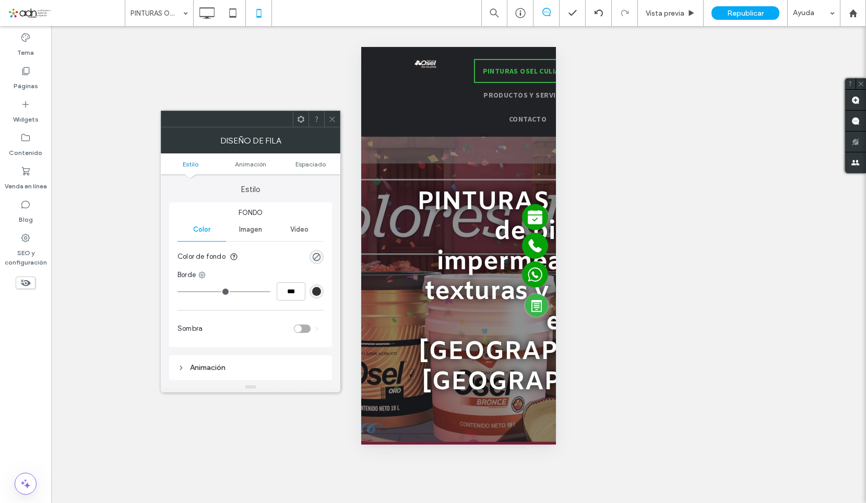
click at [242, 232] on span "Imagen" at bounding box center [250, 229] width 23 height 8
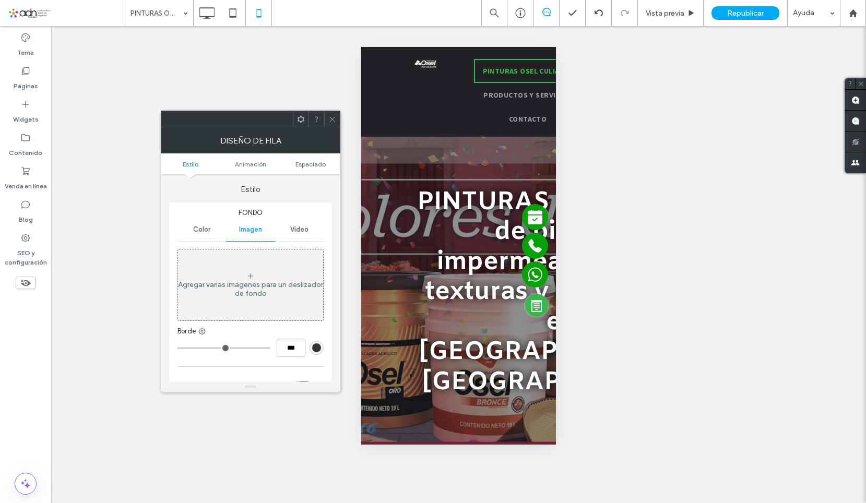
click at [330, 126] on span at bounding box center [332, 119] width 8 height 16
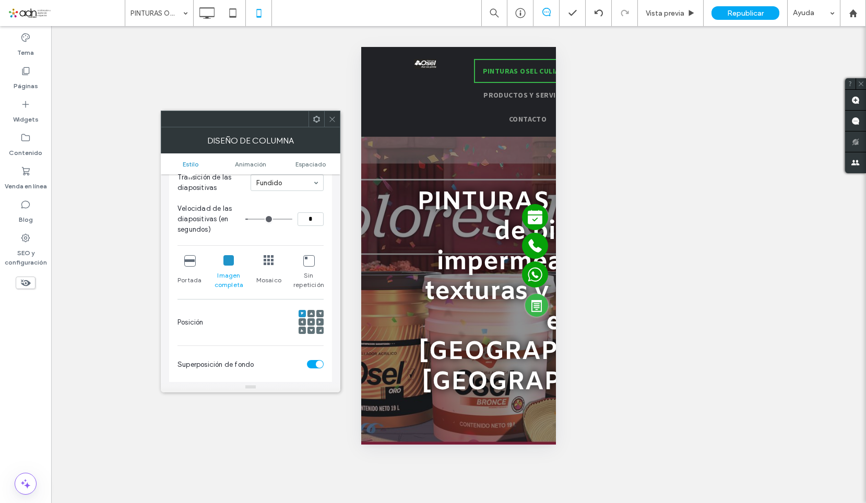
click at [311, 321] on use at bounding box center [311, 322] width 2 height 2
click at [192, 262] on icon at bounding box center [189, 260] width 10 height 10
click at [337, 121] on div at bounding box center [332, 119] width 16 height 16
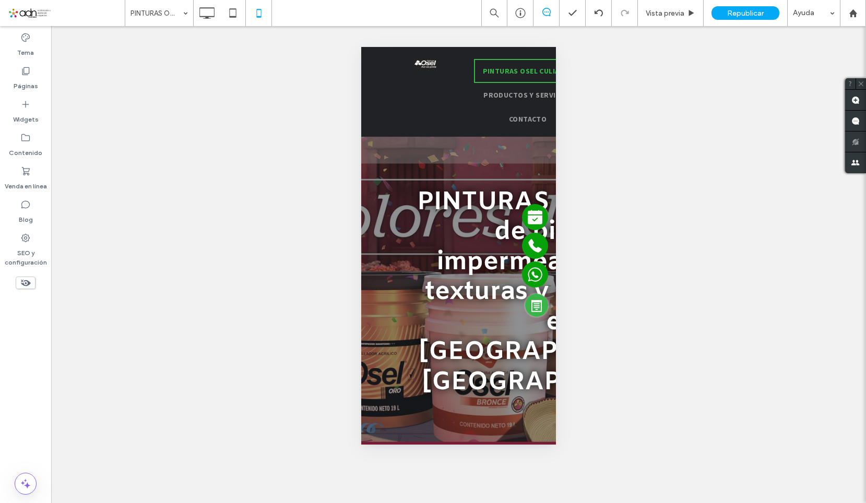
type input "*****"
type input "**"
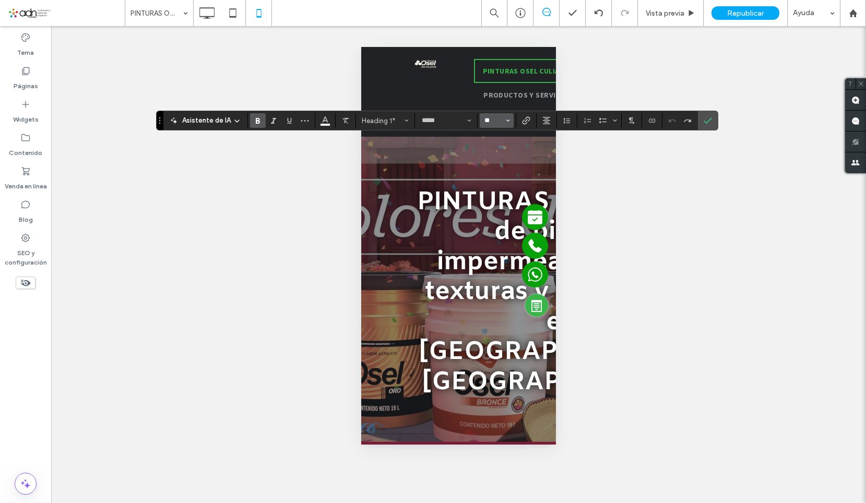
click at [495, 119] on input "**" at bounding box center [493, 120] width 20 height 8
type input "**"
click at [566, 313] on div "Hacer visible? Sí Hacer visible? Sí" at bounding box center [458, 264] width 815 height 477
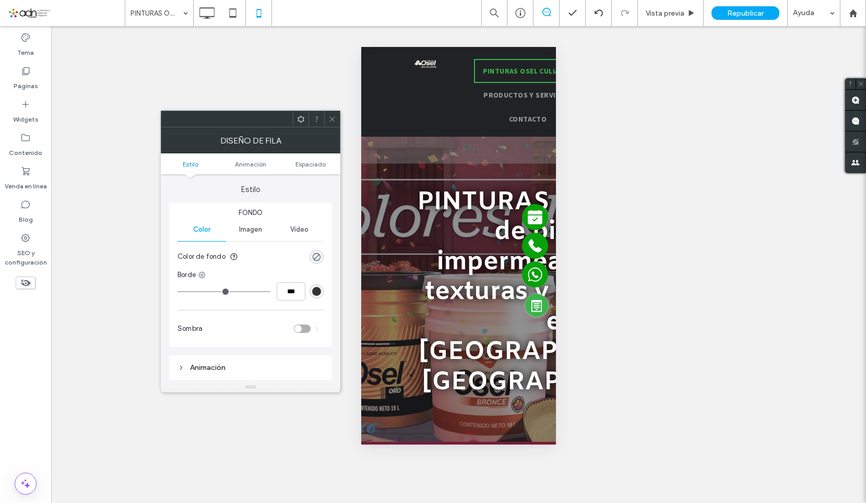
click at [230, 231] on div "Imagen" at bounding box center [250, 229] width 49 height 23
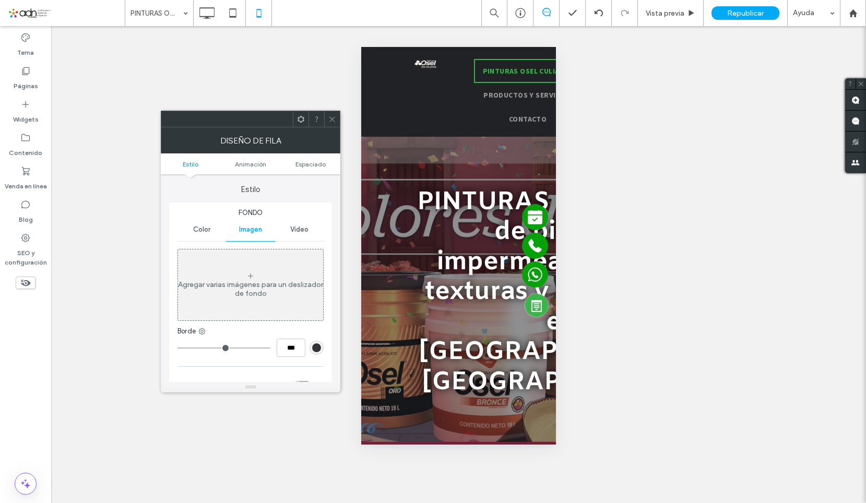
click at [333, 122] on icon at bounding box center [332, 119] width 8 height 8
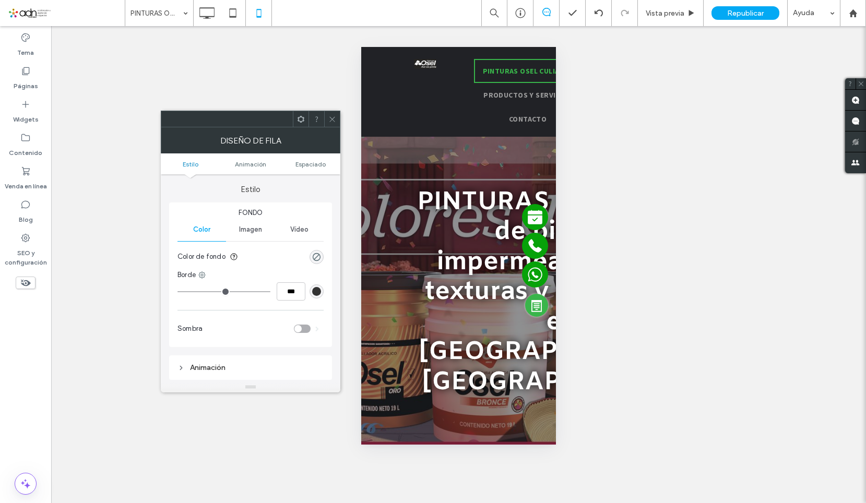
click at [253, 225] on span "Imagen" at bounding box center [250, 229] width 23 height 8
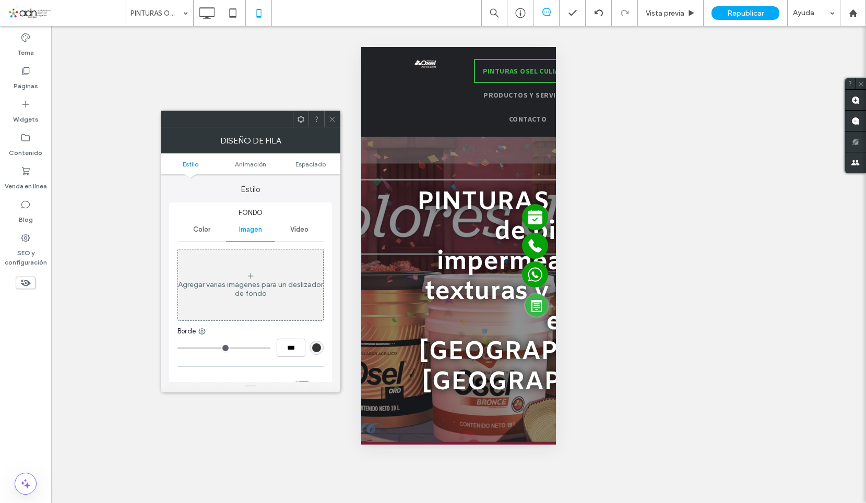
click at [330, 123] on icon at bounding box center [332, 119] width 8 height 8
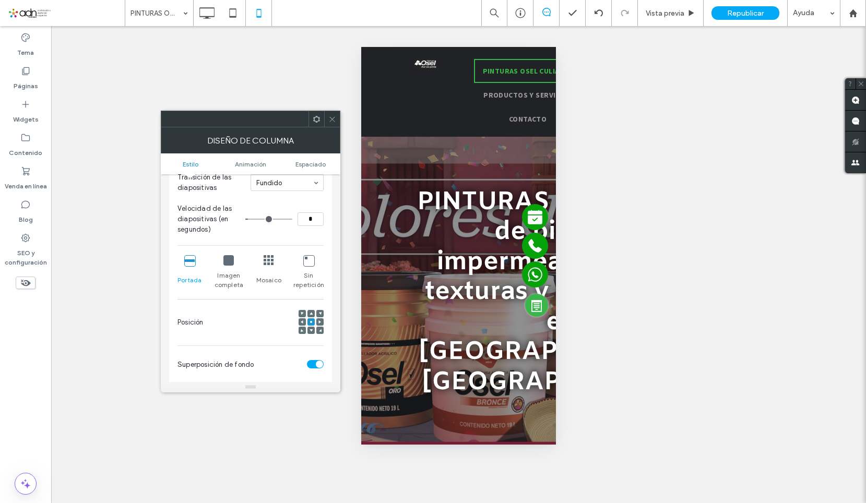
click at [230, 264] on icon at bounding box center [228, 260] width 10 height 10
click at [333, 121] on icon at bounding box center [332, 119] width 8 height 8
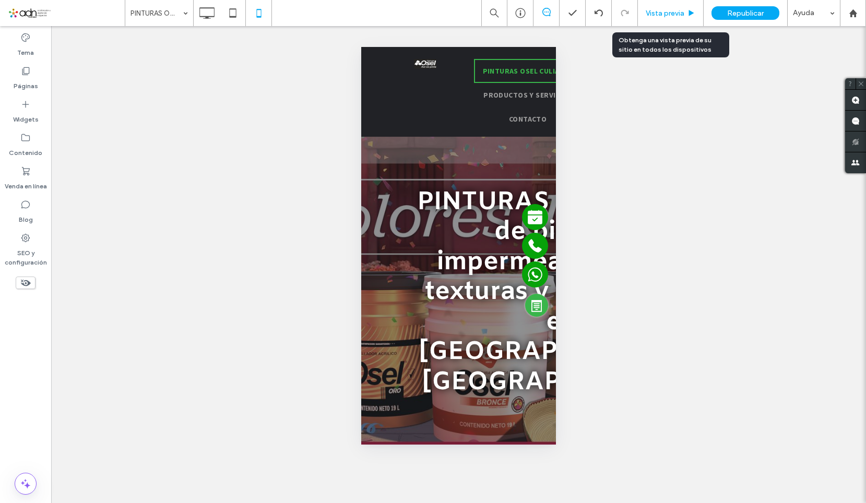
click at [660, 15] on span "Vista previa" at bounding box center [665, 13] width 39 height 9
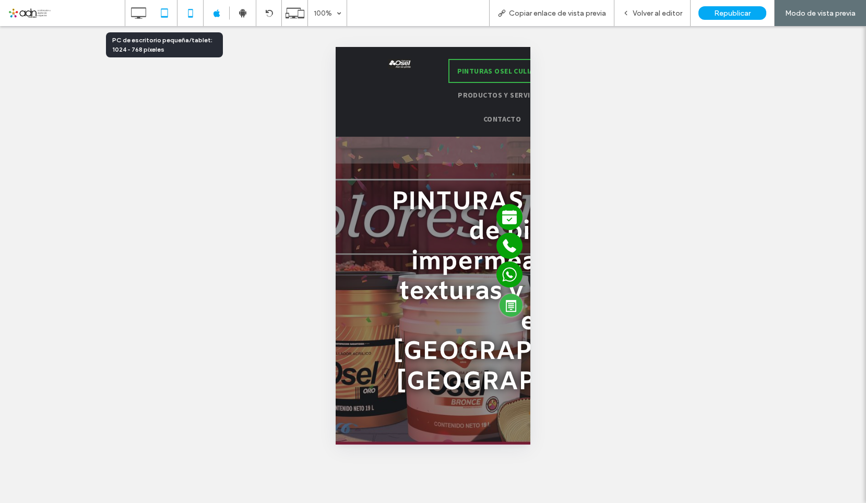
click at [167, 13] on icon at bounding box center [164, 13] width 21 height 21
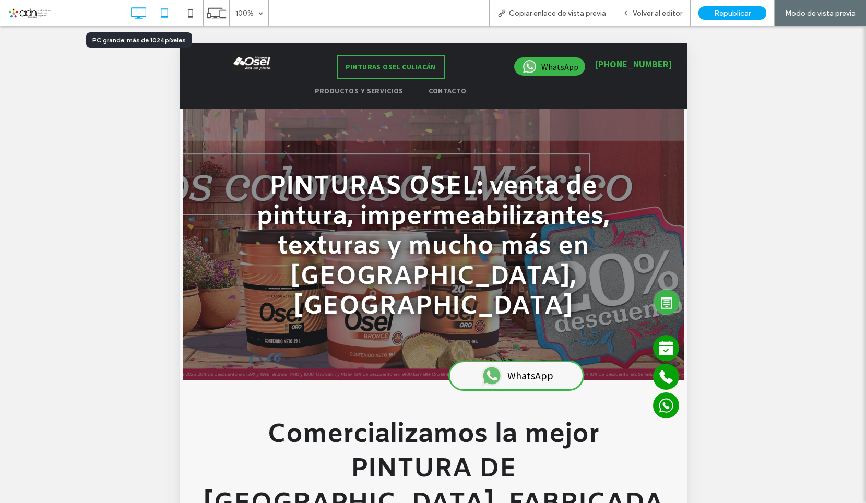
click at [149, 13] on icon at bounding box center [138, 13] width 21 height 21
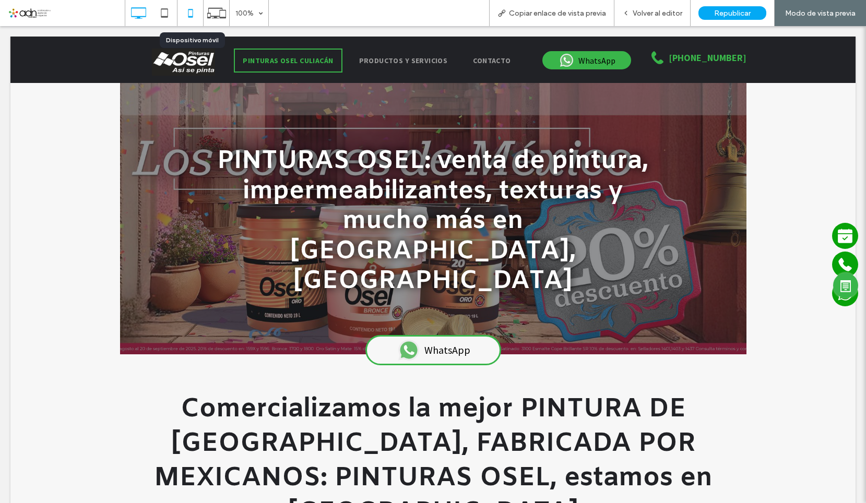
click at [179, 10] on div at bounding box center [190, 13] width 26 height 21
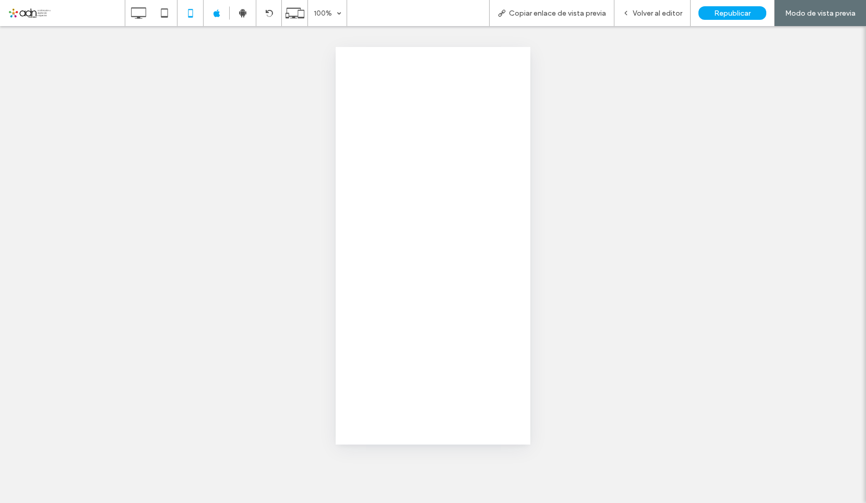
click at [171, 10] on div at bounding box center [433, 251] width 866 height 503
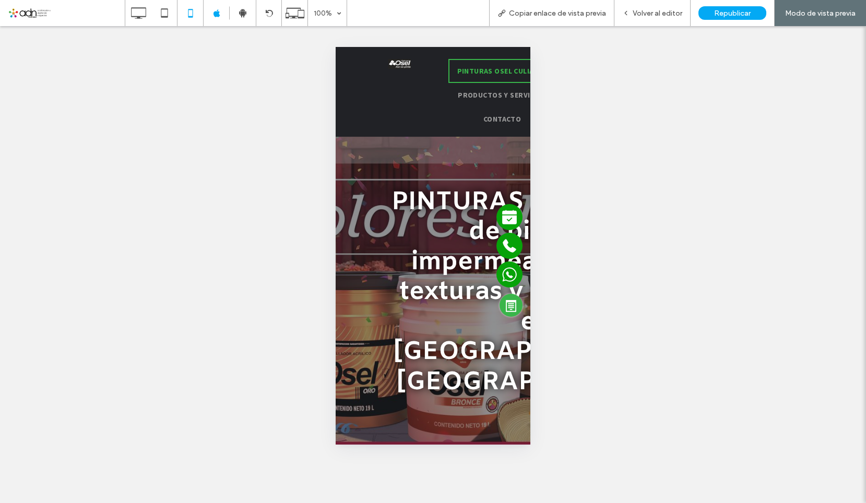
click at [162, 15] on div "100% Copiar enlace de vista previa Volver al editor Republicar Modo de vista pr…" at bounding box center [433, 251] width 866 height 503
click at [162, 15] on icon at bounding box center [164, 13] width 21 height 21
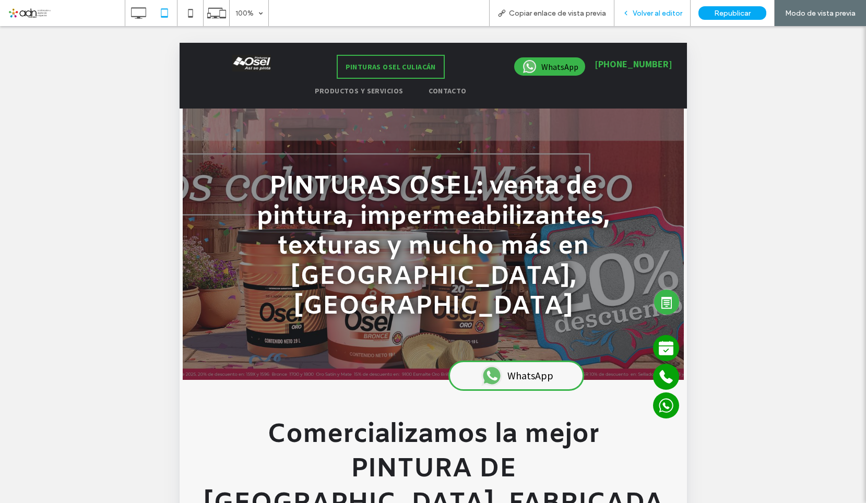
click at [655, 20] on div "Volver al editor" at bounding box center [652, 13] width 76 height 26
click at [632, 5] on div "Volver al editor" at bounding box center [652, 13] width 76 height 26
click at [644, 10] on span "Volver al editor" at bounding box center [657, 13] width 50 height 9
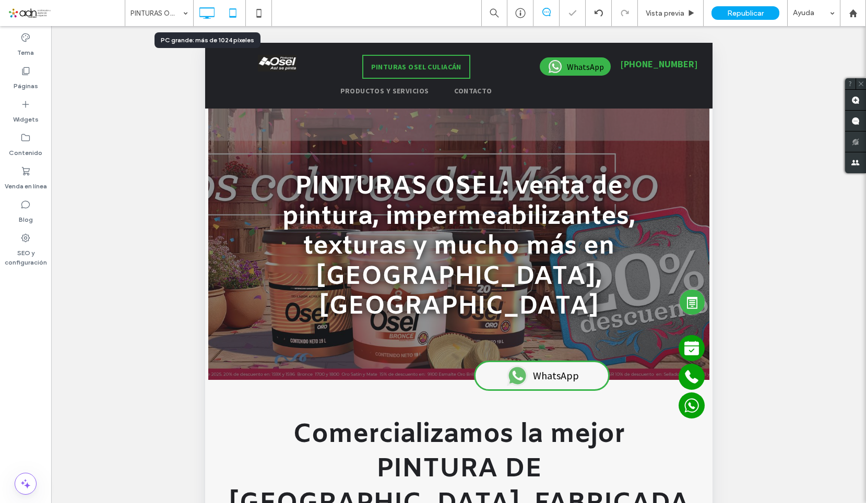
click at [205, 15] on icon at bounding box center [206, 13] width 21 height 21
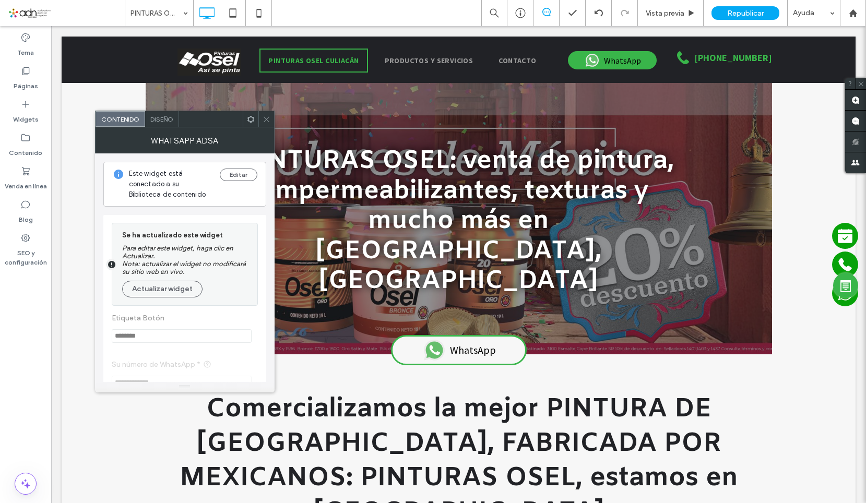
click at [168, 124] on div "Diseño" at bounding box center [162, 119] width 34 height 16
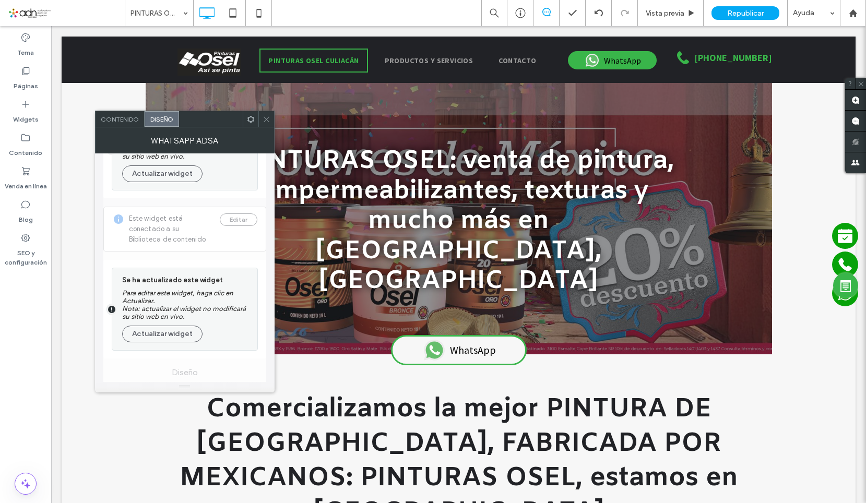
scroll to position [157, 0]
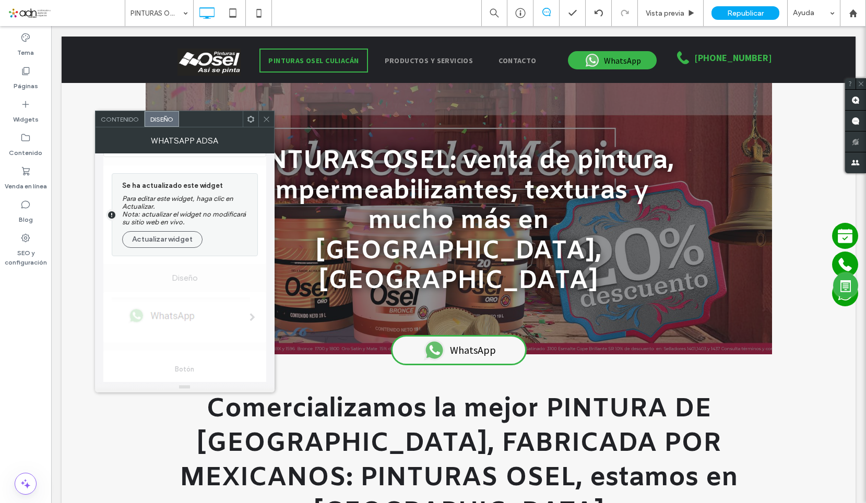
click at [269, 119] on icon at bounding box center [266, 119] width 8 height 8
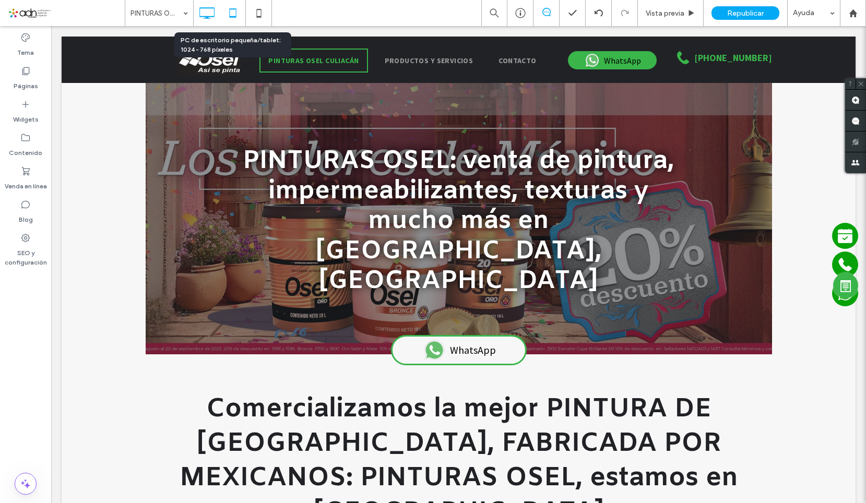
click at [234, 13] on icon at bounding box center [232, 13] width 21 height 21
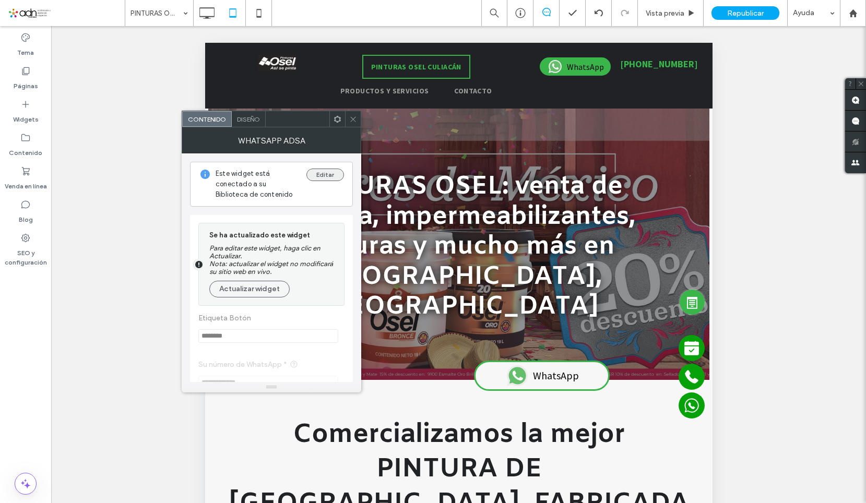
click at [322, 174] on button "Editar" at bounding box center [325, 175] width 38 height 13
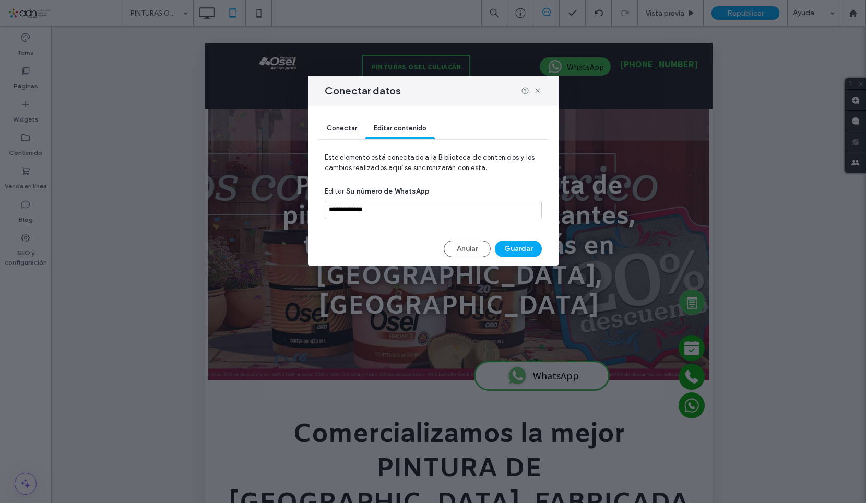
click at [535, 86] on div "Conectar datos" at bounding box center [433, 91] width 250 height 30
click at [538, 88] on icon at bounding box center [537, 91] width 8 height 8
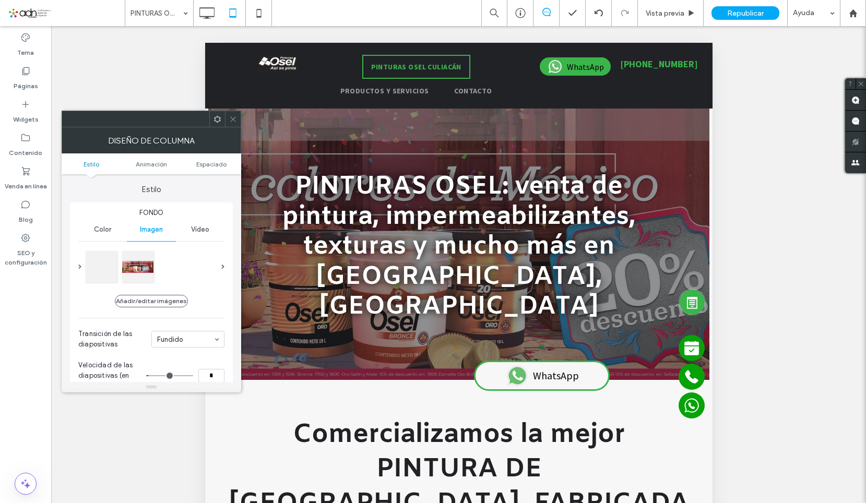
click at [229, 121] on div at bounding box center [233, 119] width 16 height 16
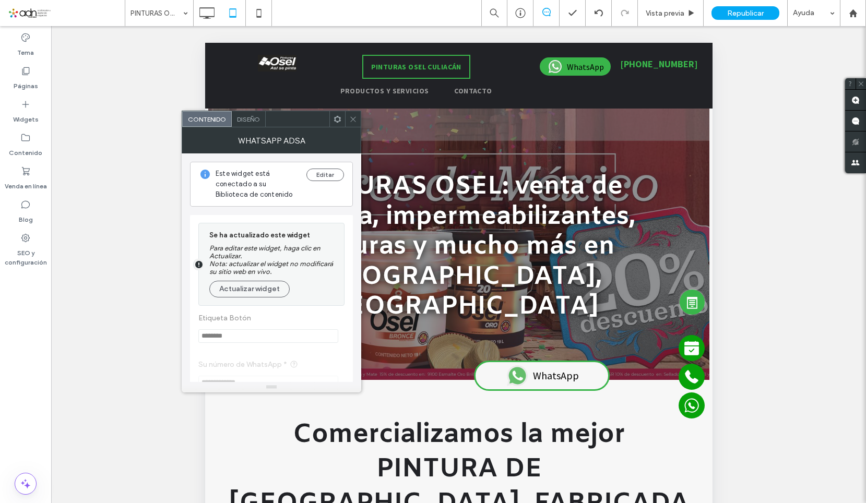
click at [252, 124] on div "Diseño" at bounding box center [249, 119] width 34 height 16
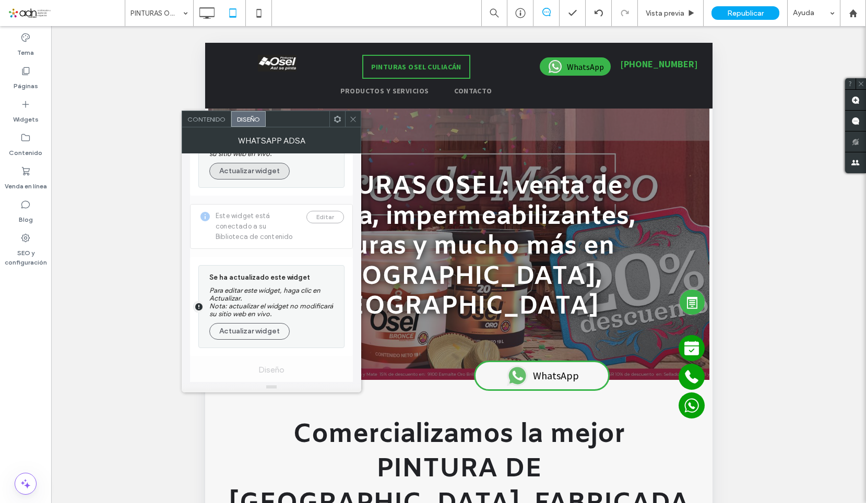
scroll to position [0, 0]
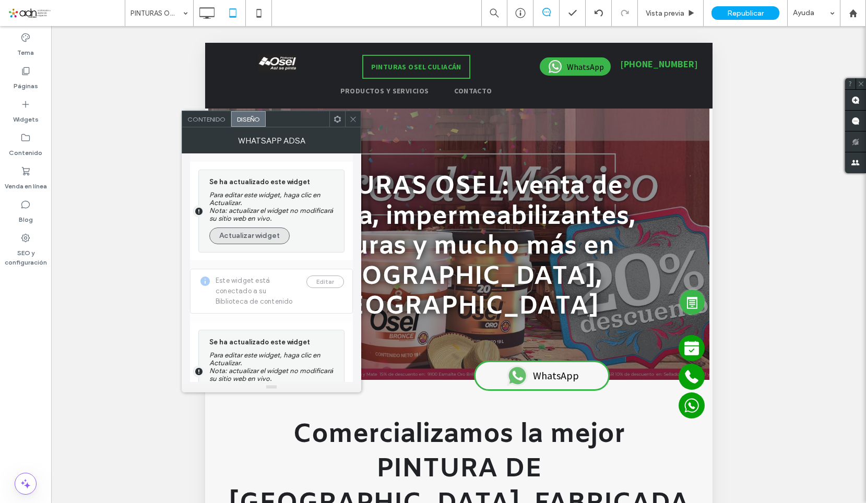
click at [272, 233] on button "Actualizar widget" at bounding box center [249, 236] width 80 height 17
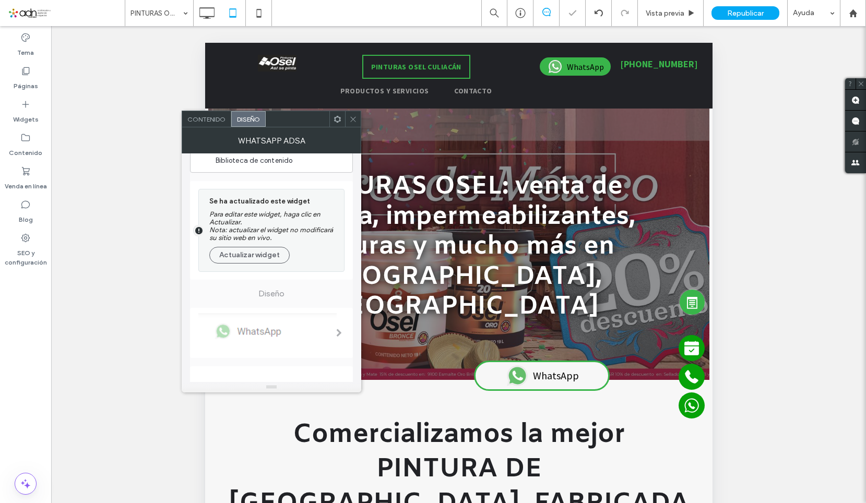
scroll to position [52, 0]
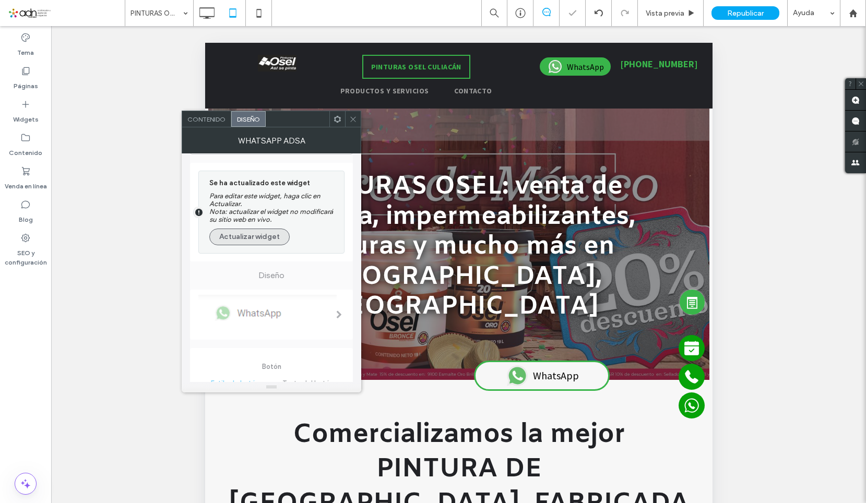
click at [262, 235] on button "Actualizar widget" at bounding box center [249, 237] width 80 height 17
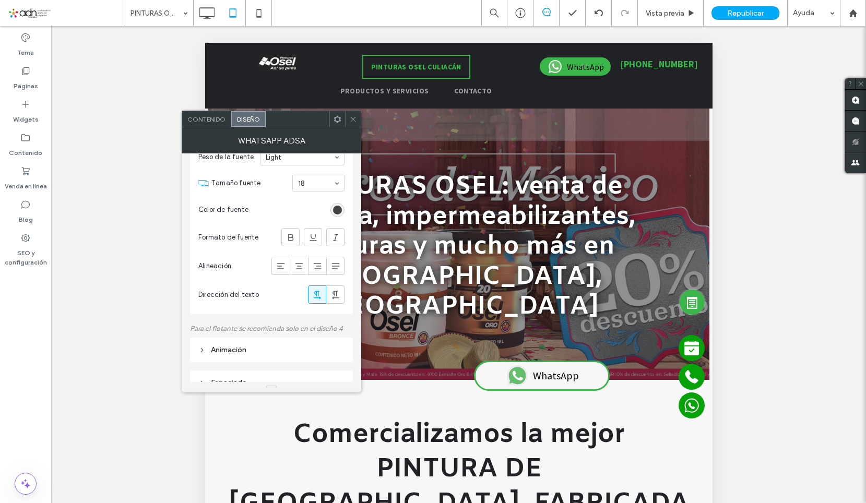
scroll to position [579, 0]
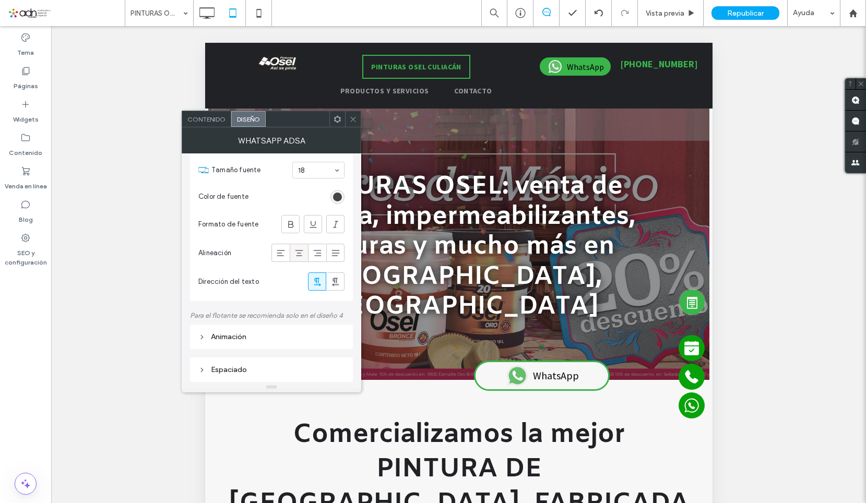
click at [300, 248] on icon at bounding box center [299, 253] width 10 height 10
click at [268, 344] on div "Animación" at bounding box center [271, 337] width 163 height 25
click at [263, 329] on div "Animación" at bounding box center [271, 337] width 163 height 25
click at [277, 371] on div "Espaciado" at bounding box center [271, 369] width 146 height 9
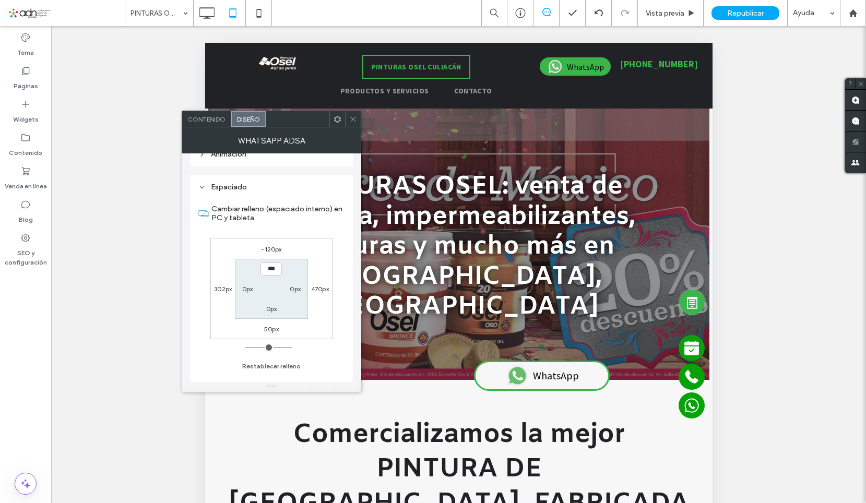
click at [353, 117] on icon at bounding box center [353, 119] width 8 height 8
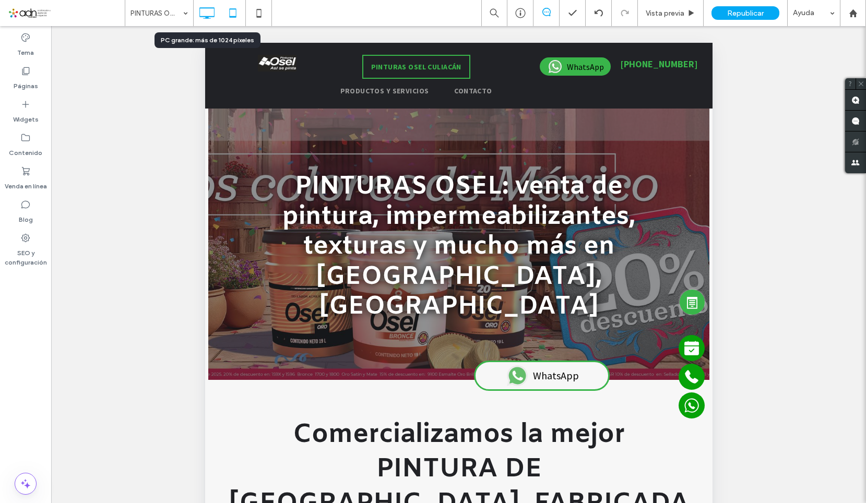
click at [208, 15] on icon at bounding box center [206, 13] width 21 height 21
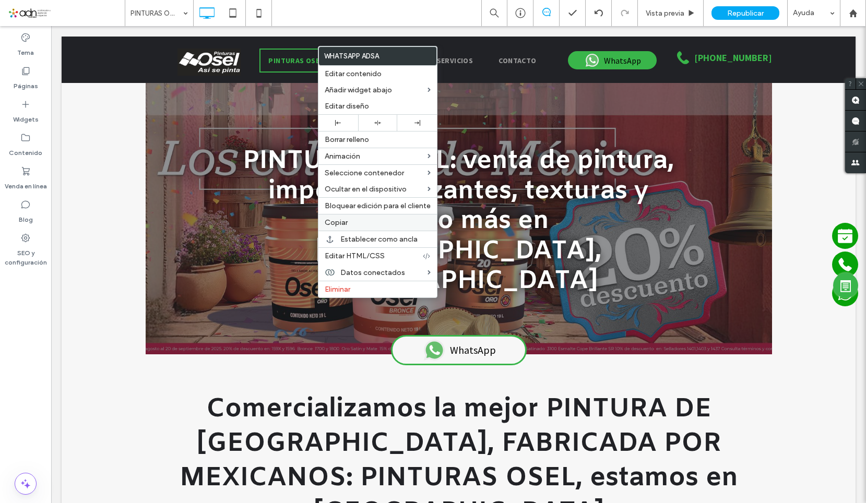
click at [375, 219] on label "Copiar" at bounding box center [378, 222] width 106 height 9
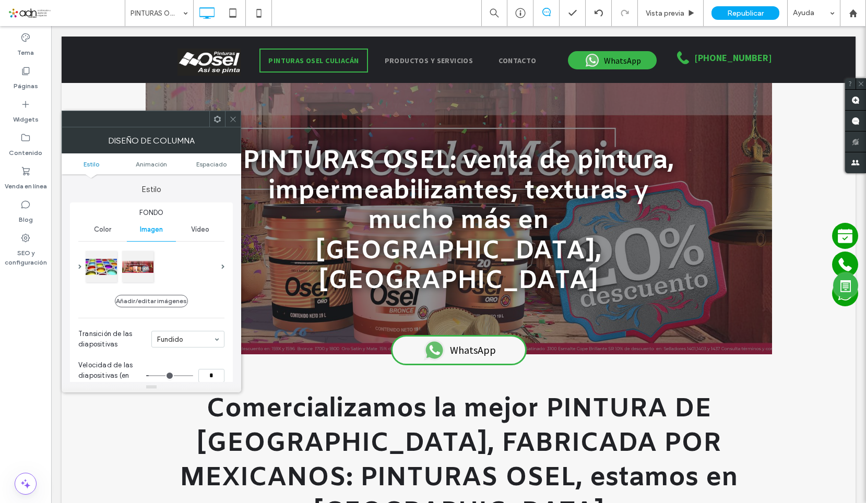
click at [238, 121] on div at bounding box center [233, 119] width 16 height 16
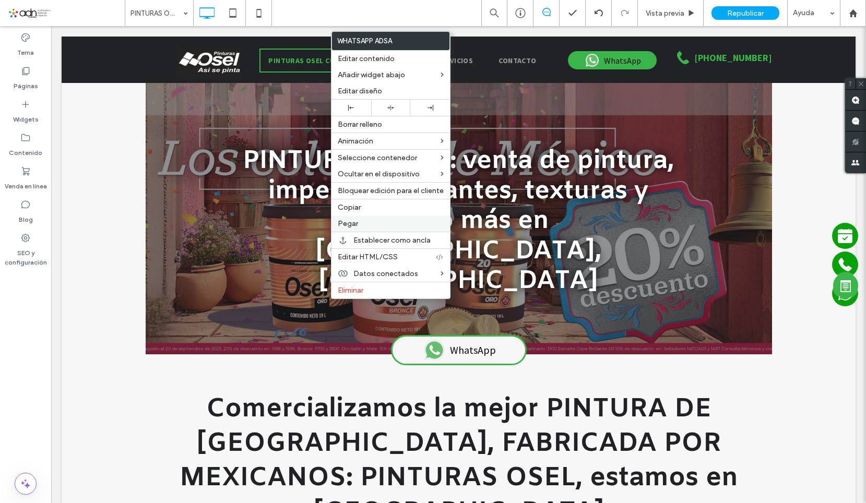
click at [357, 223] on label "Pegar" at bounding box center [391, 223] width 106 height 9
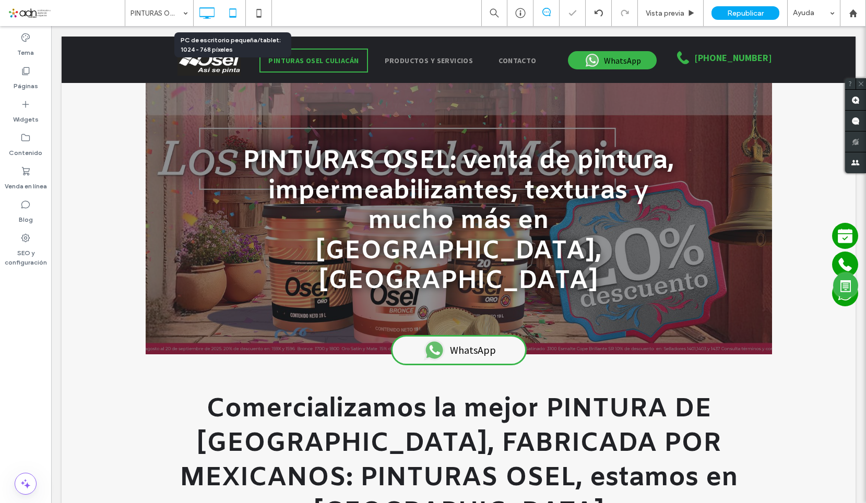
click at [227, 13] on icon at bounding box center [232, 13] width 21 height 21
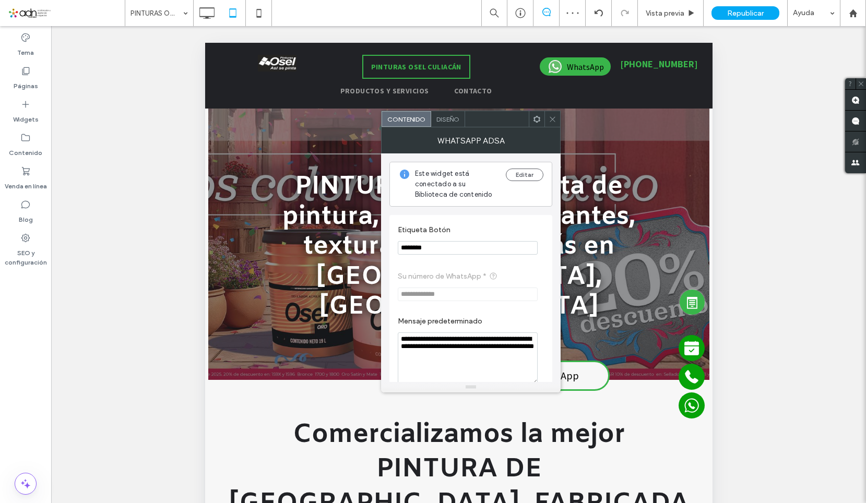
click at [548, 120] on icon at bounding box center [552, 119] width 8 height 8
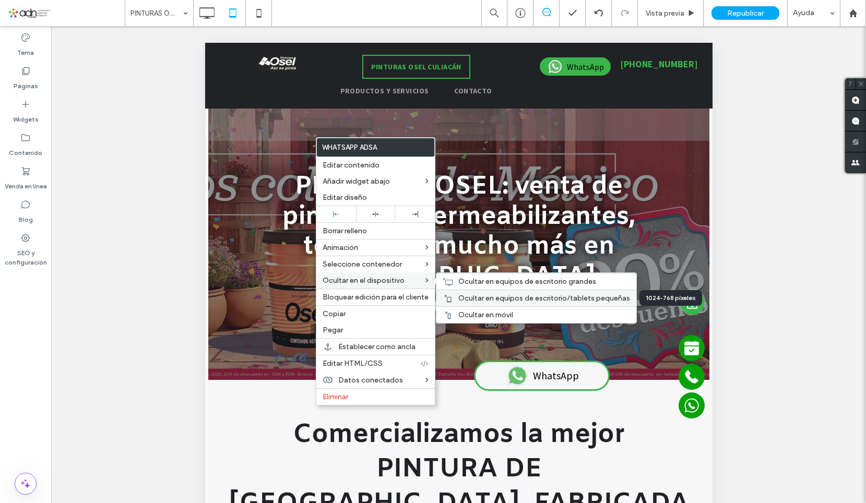
click at [485, 294] on span "Ocultar en equipos de escritorio/tablets pequeñas" at bounding box center [544, 298] width 172 height 9
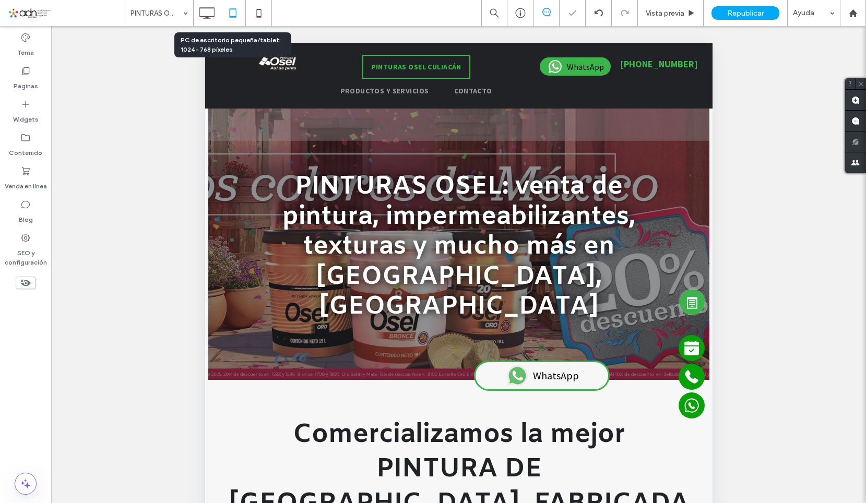
click at [221, 4] on div at bounding box center [233, 13] width 26 height 21
click at [210, 8] on use at bounding box center [206, 12] width 15 height 11
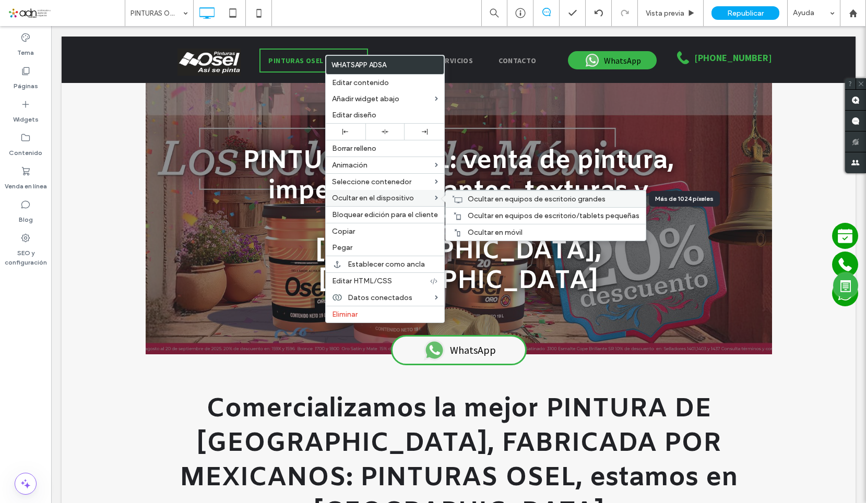
click at [458, 195] on icon at bounding box center [457, 199] width 10 height 8
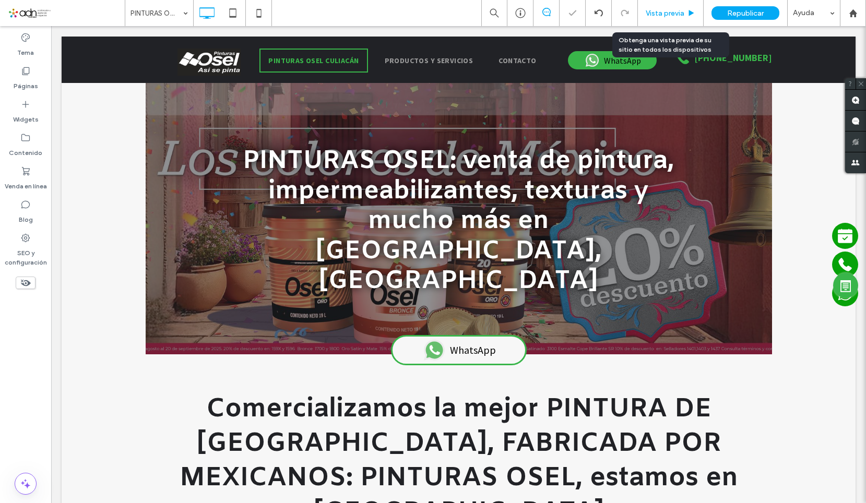
click at [676, 13] on span "Vista previa" at bounding box center [665, 13] width 39 height 9
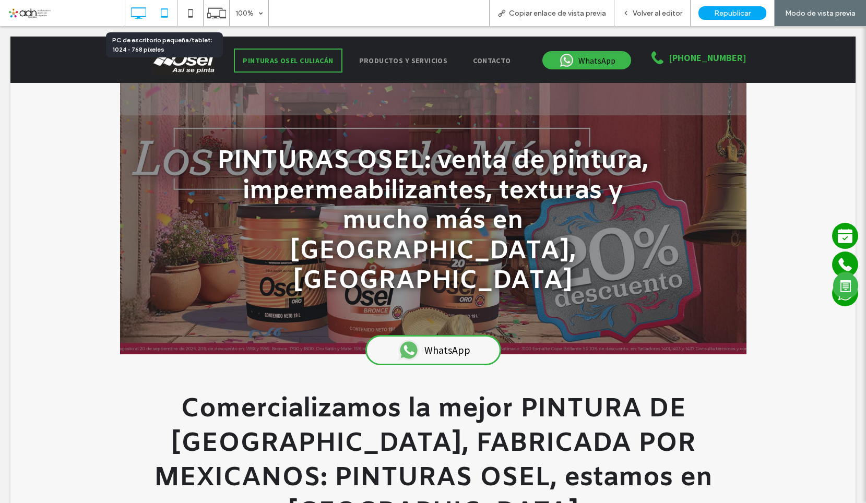
click at [159, 11] on icon at bounding box center [164, 13] width 21 height 21
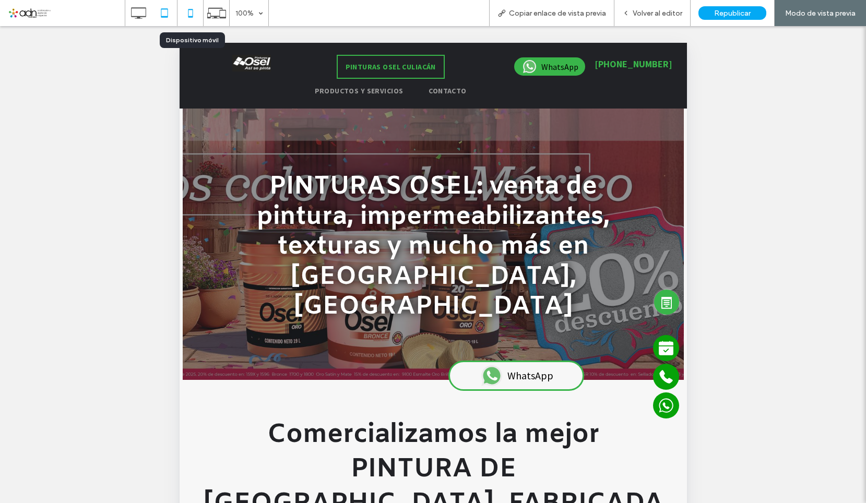
click at [193, 11] on use at bounding box center [190, 13] width 5 height 8
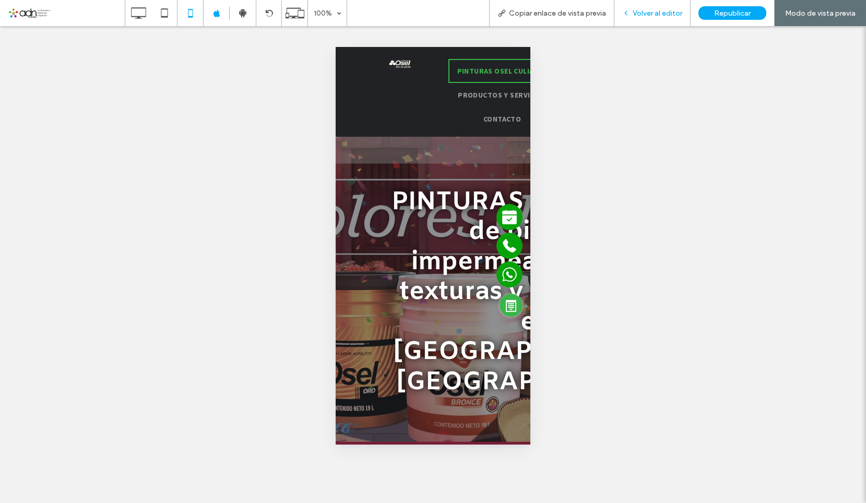
click at [646, 21] on div "Volver al editor" at bounding box center [652, 13] width 76 height 26
click at [650, 13] on span "Volver al editor" at bounding box center [657, 13] width 50 height 9
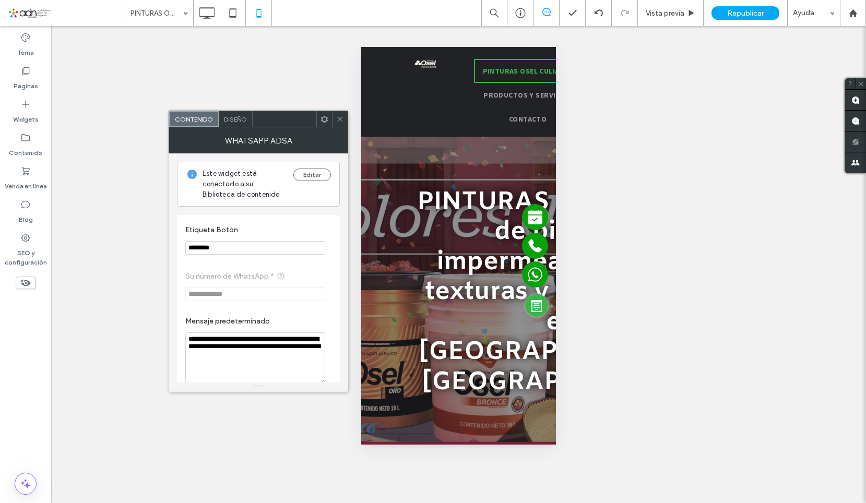
click at [339, 119] on icon at bounding box center [340, 119] width 8 height 8
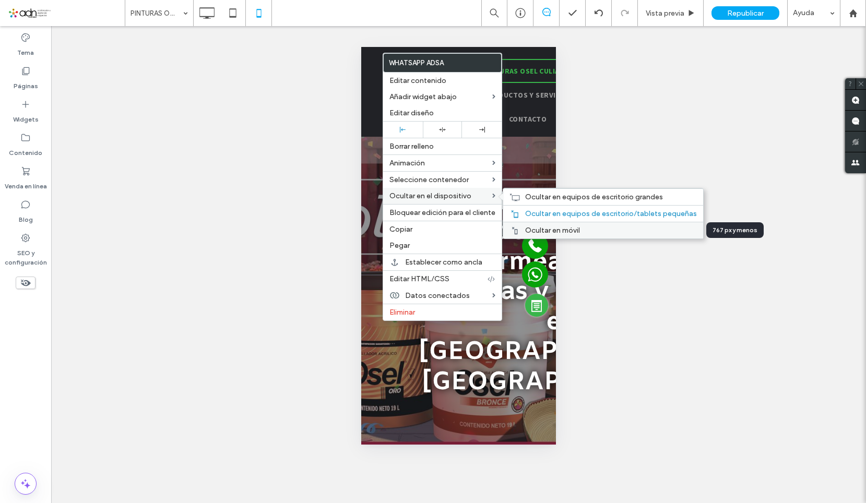
click at [542, 230] on span "Ocultar en móvil" at bounding box center [552, 230] width 55 height 9
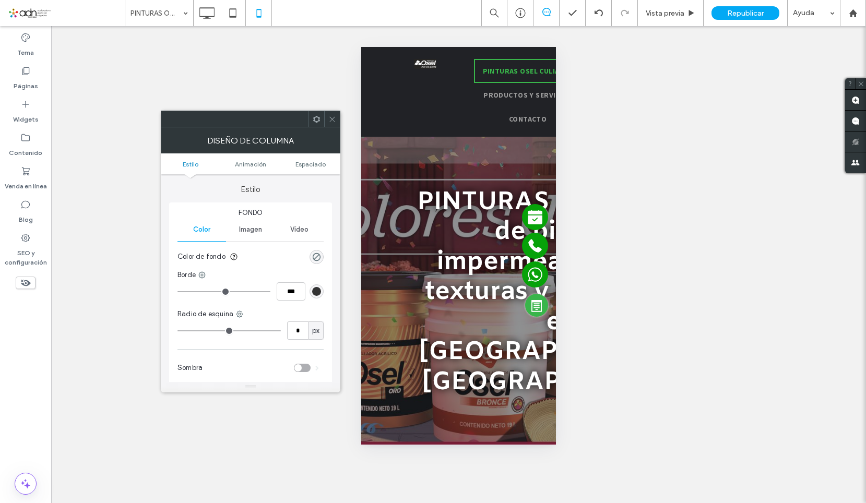
click at [334, 122] on icon at bounding box center [332, 119] width 8 height 8
click at [306, 162] on span "Espaciado" at bounding box center [310, 164] width 30 height 8
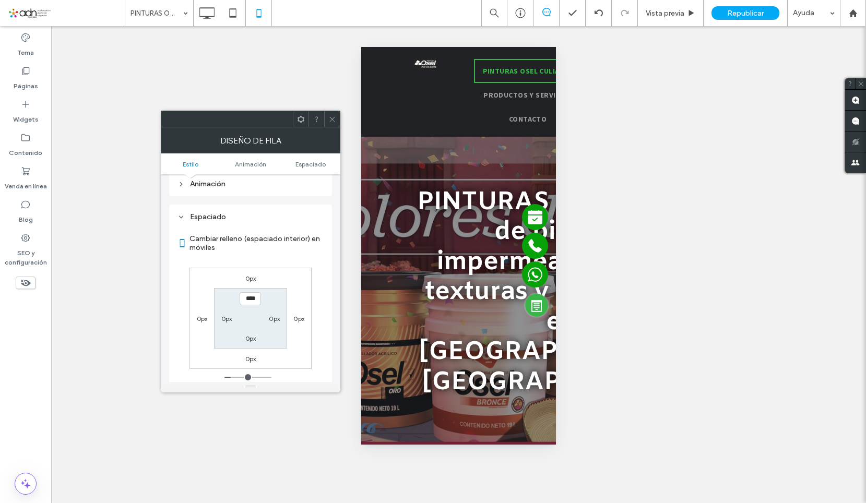
scroll to position [206, 0]
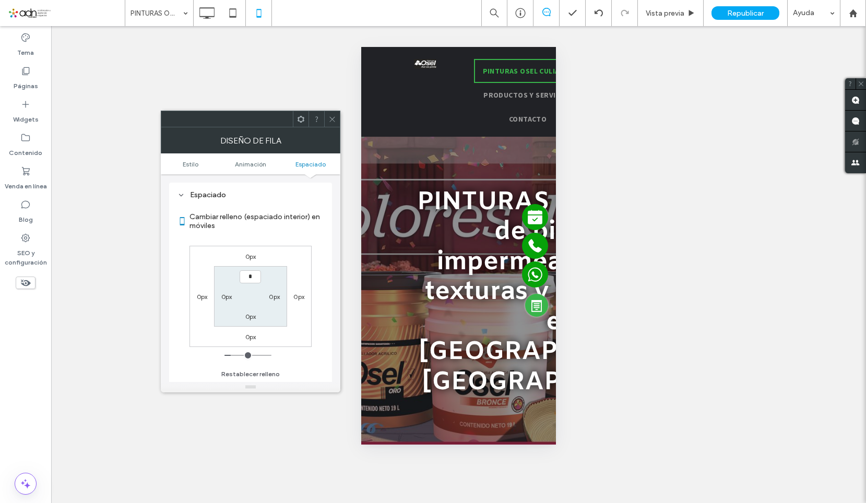
type input "***"
type input "*"
click at [332, 121] on icon at bounding box center [332, 119] width 8 height 8
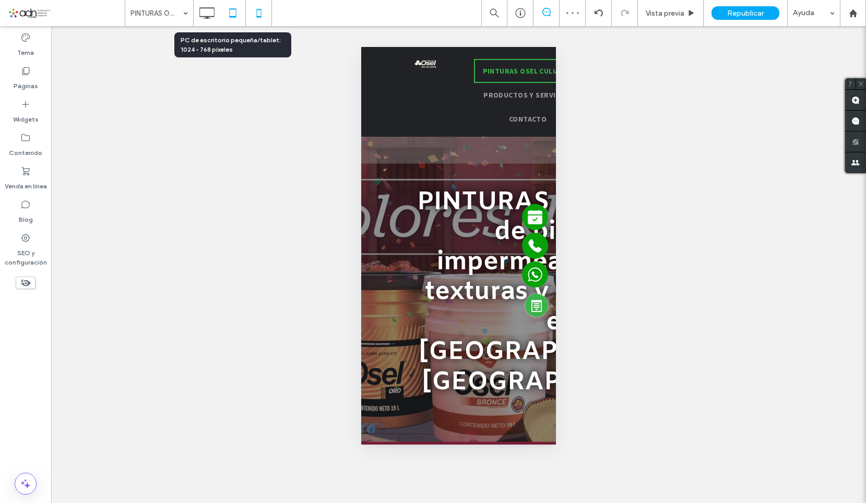
click at [235, 17] on use at bounding box center [232, 12] width 7 height 9
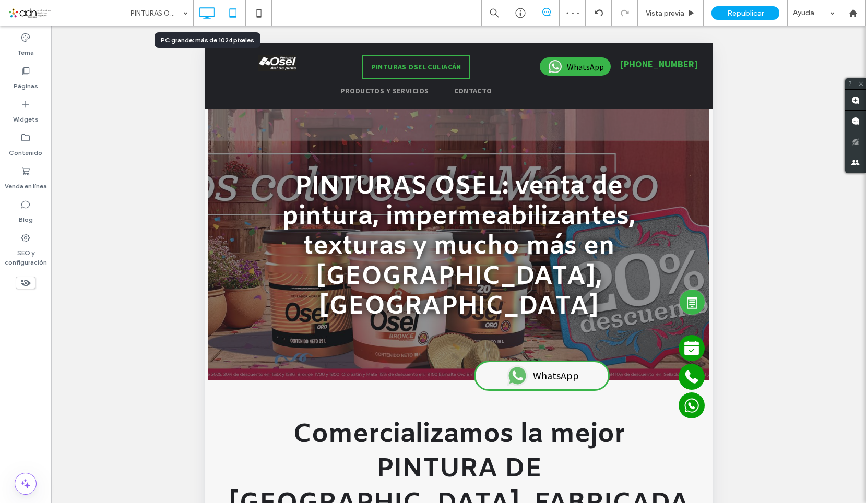
click at [209, 10] on icon at bounding box center [206, 13] width 21 height 21
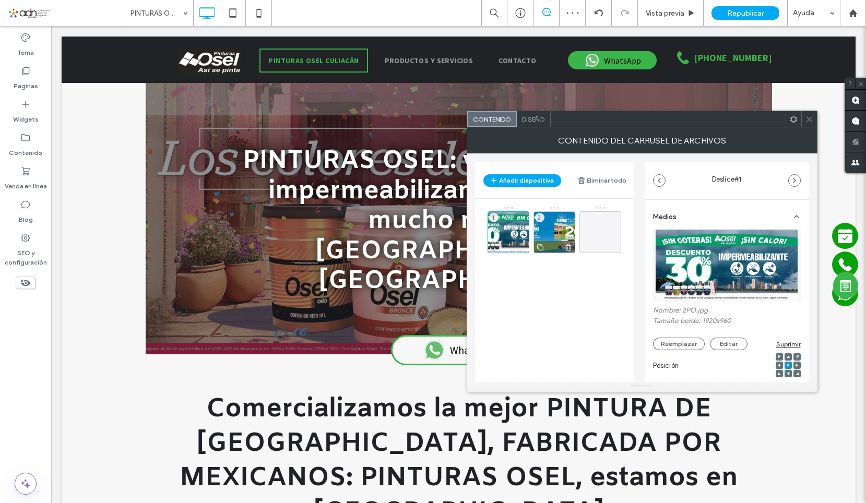
click at [559, 226] on div "2" at bounding box center [554, 232] width 42 height 42
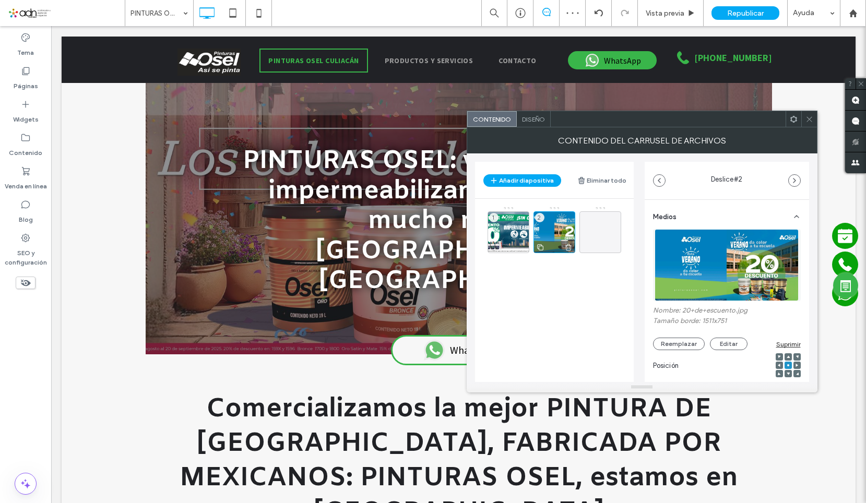
click at [568, 245] on icon at bounding box center [568, 247] width 8 height 9
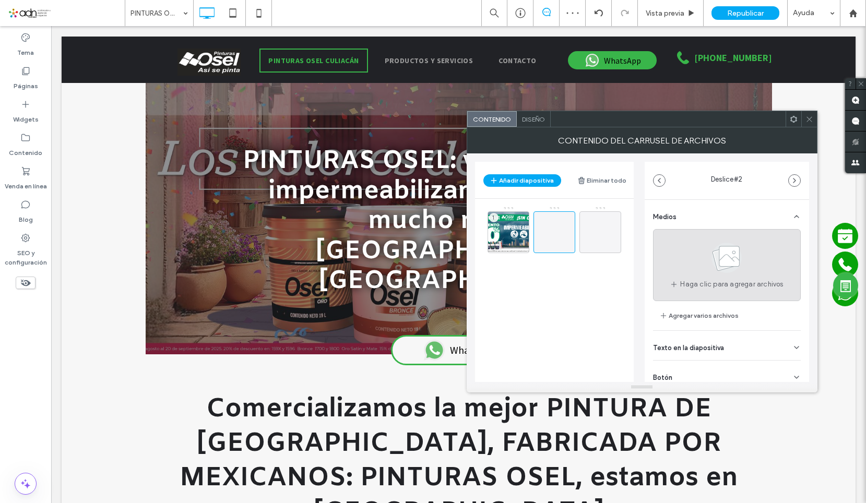
click at [668, 248] on div "Haga clic para agregar archivos" at bounding box center [727, 265] width 148 height 72
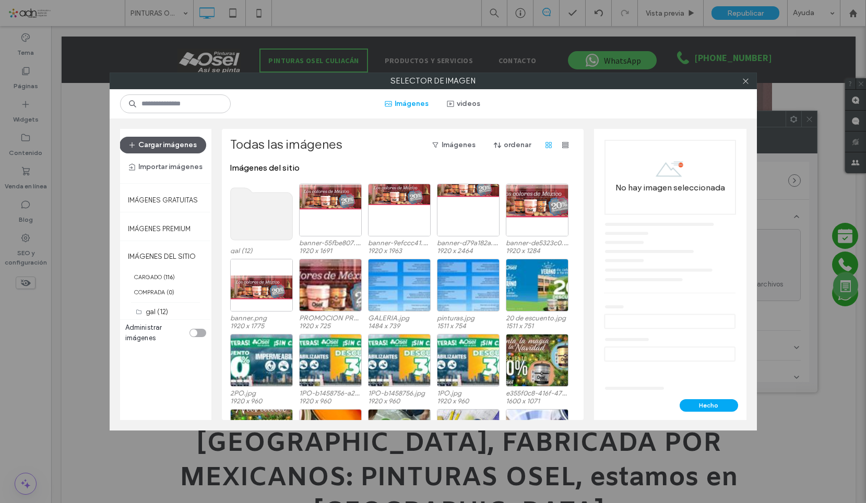
click at [193, 148] on button "Cargar imágenes" at bounding box center [163, 145] width 87 height 17
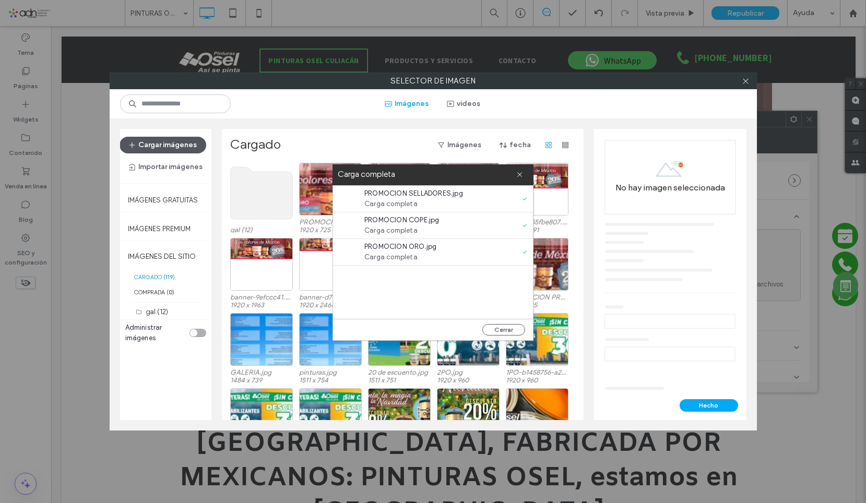
click at [159, 143] on button "Cargar imágenes" at bounding box center [163, 145] width 87 height 17
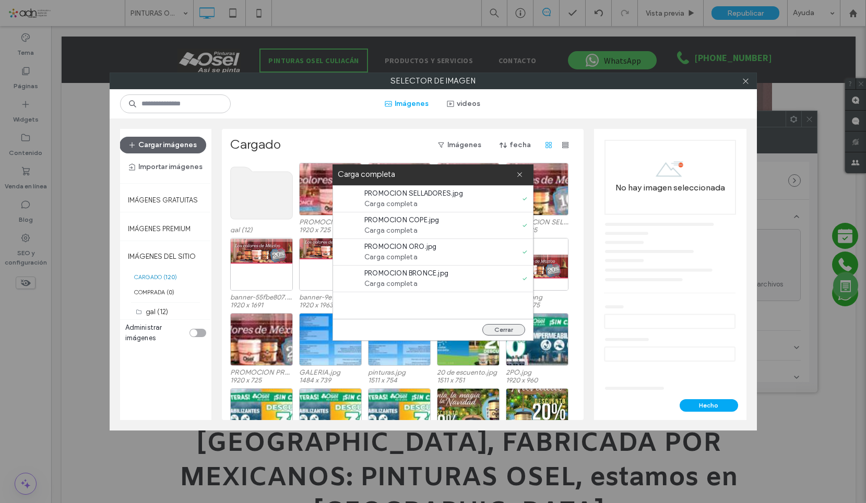
click at [519, 331] on button "Cerrar" at bounding box center [503, 329] width 43 height 11
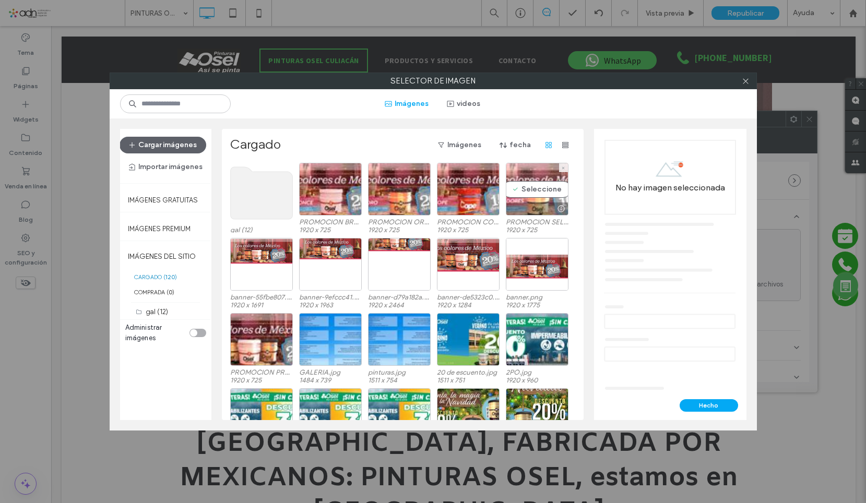
click at [538, 186] on div "Seleccione" at bounding box center [537, 189] width 63 height 53
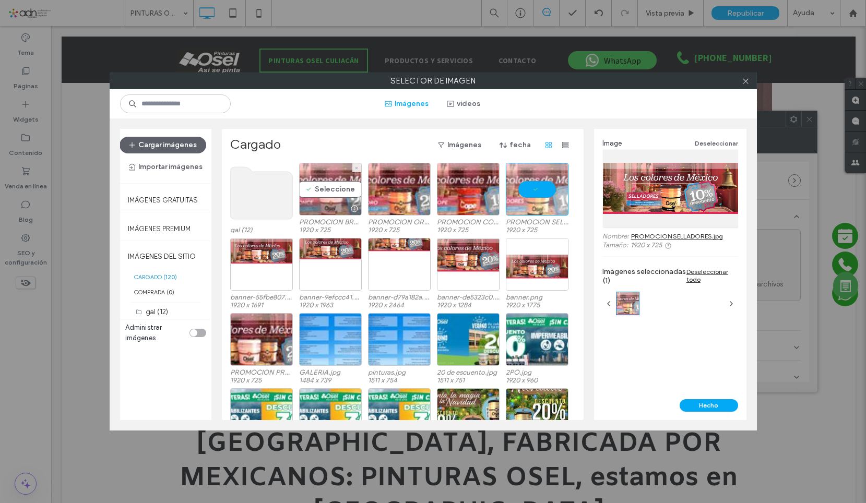
click at [344, 188] on div "Seleccione" at bounding box center [330, 189] width 63 height 53
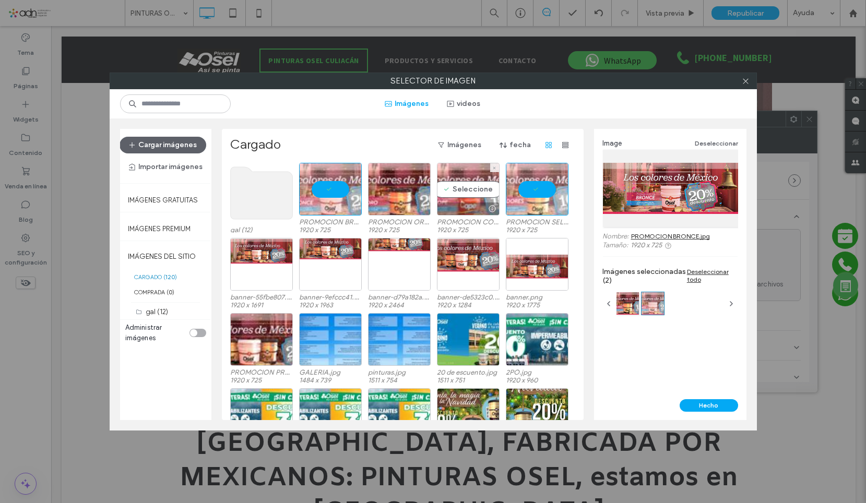
click at [476, 180] on div "Seleccione" at bounding box center [468, 189] width 63 height 53
click at [448, 177] on div at bounding box center [468, 189] width 63 height 53
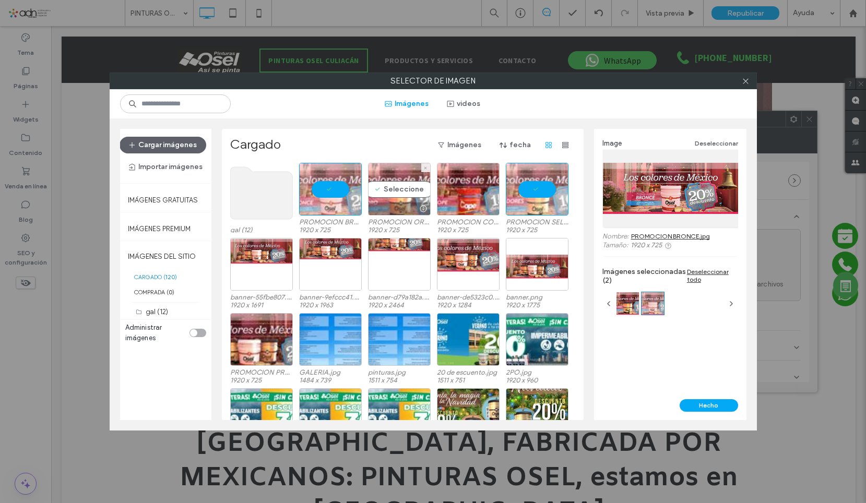
click at [376, 186] on div "Seleccione" at bounding box center [399, 189] width 63 height 53
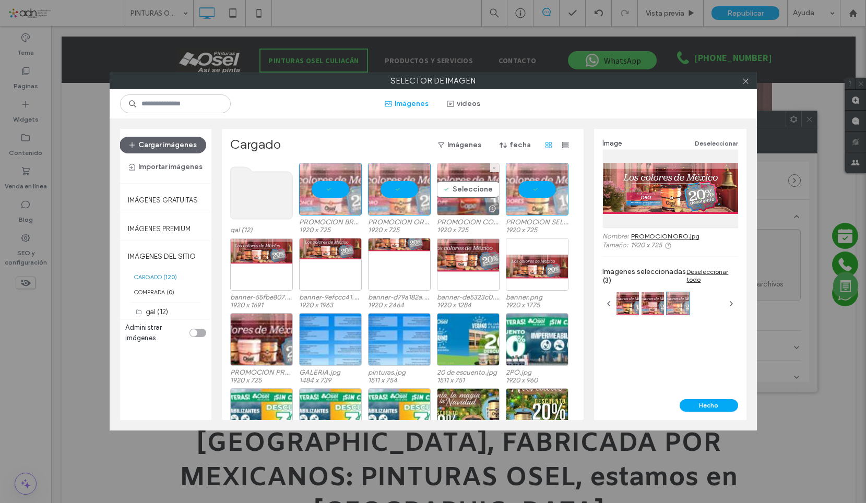
click at [470, 185] on div "Seleccione" at bounding box center [468, 189] width 63 height 53
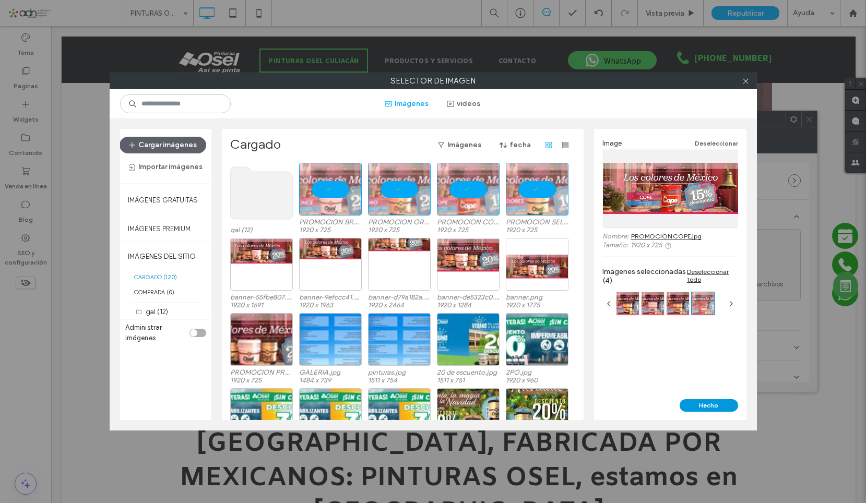
click at [715, 404] on button "Hecho" at bounding box center [708, 405] width 58 height 13
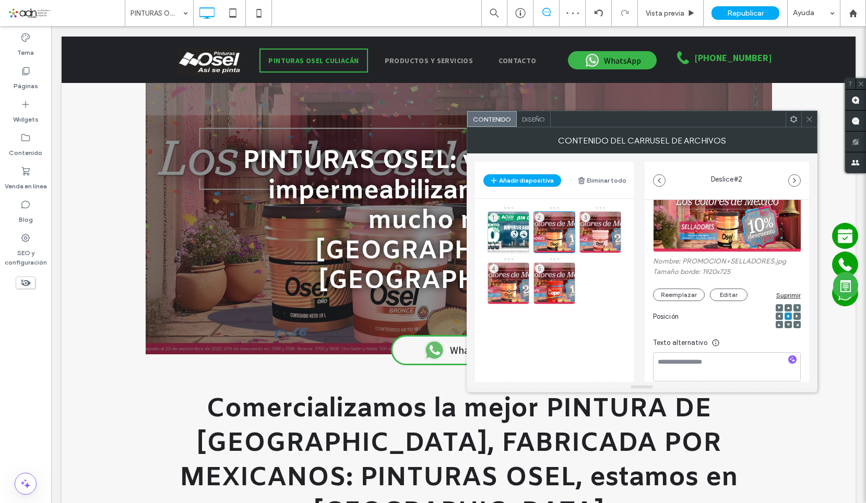
scroll to position [0, 0]
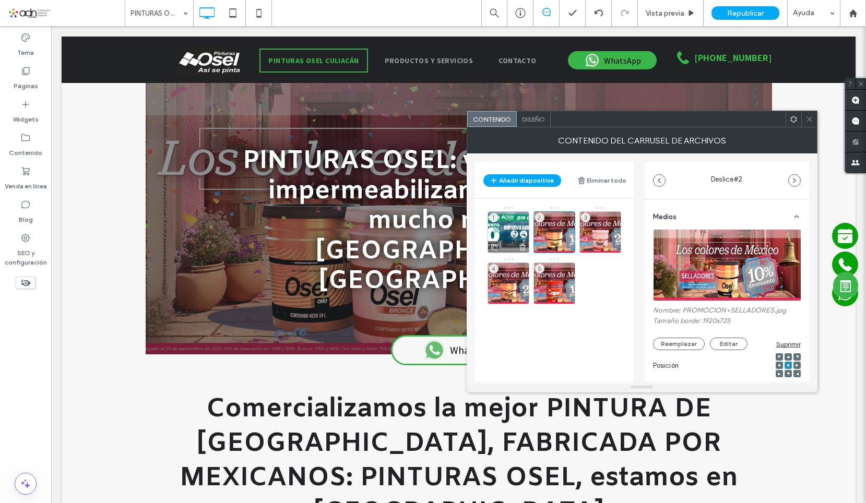
click at [514, 230] on div "1" at bounding box center [508, 232] width 42 height 42
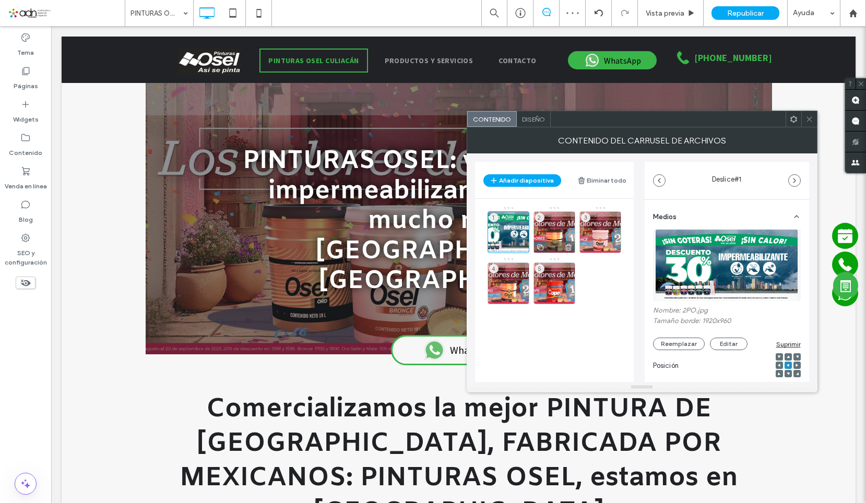
click at [554, 232] on div "2" at bounding box center [554, 232] width 42 height 42
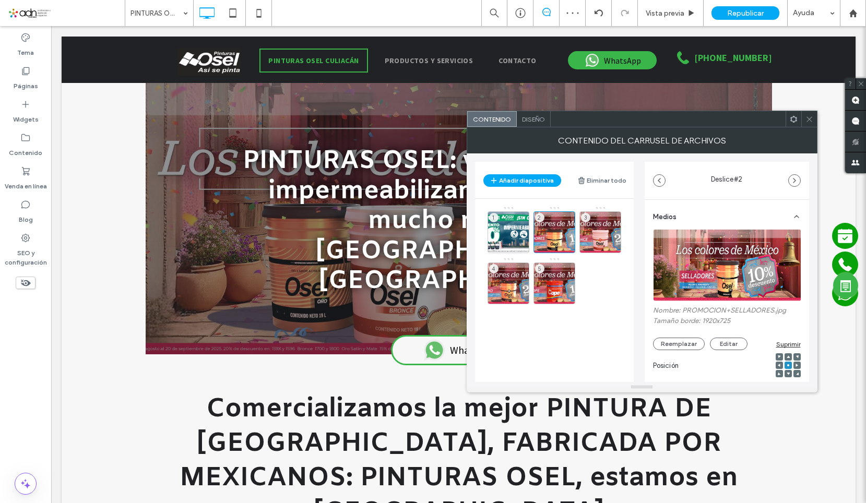
click at [810, 116] on icon at bounding box center [809, 119] width 8 height 8
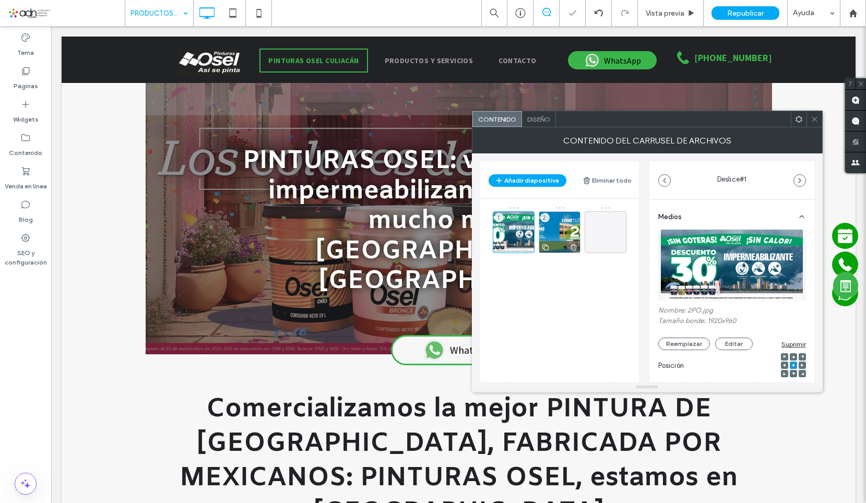
click at [568, 231] on div "2" at bounding box center [560, 232] width 42 height 42
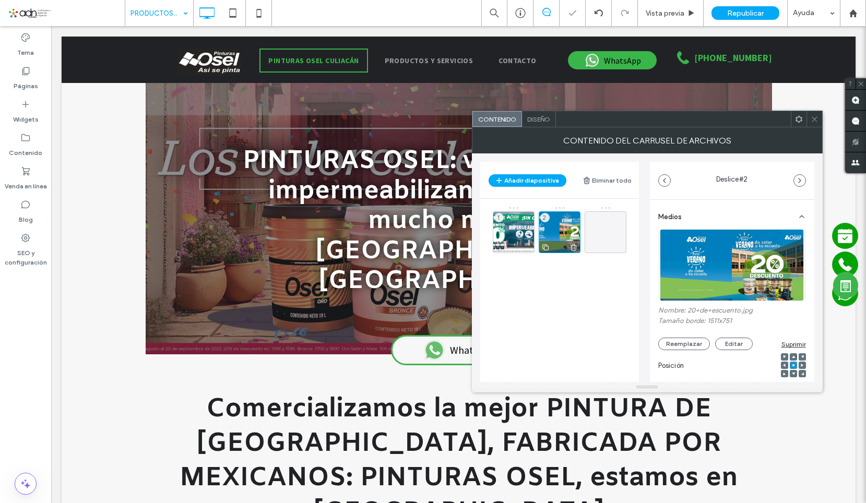
click at [575, 245] on icon at bounding box center [573, 247] width 8 height 9
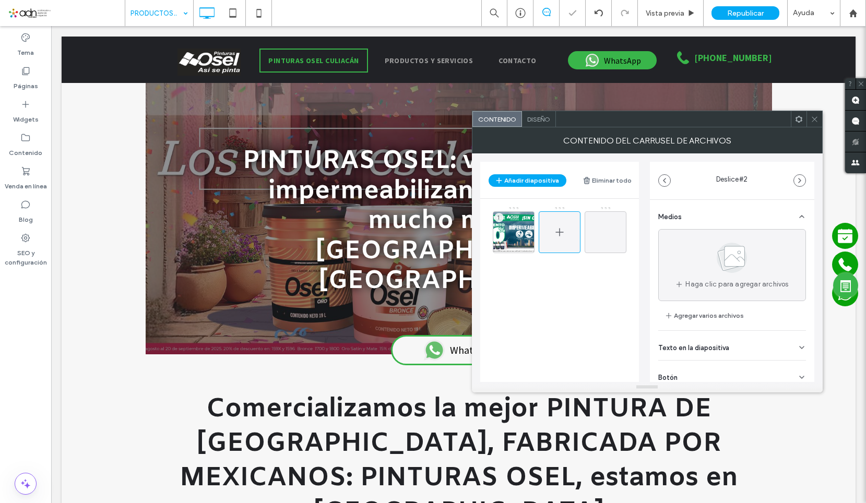
click at [569, 225] on div at bounding box center [560, 232] width 42 height 42
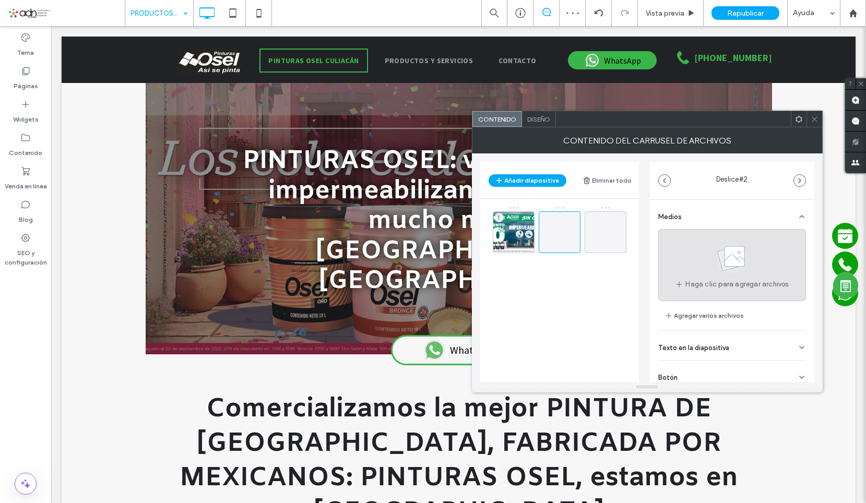
click at [697, 253] on div "Haga clic para agregar archivos" at bounding box center [732, 265] width 148 height 72
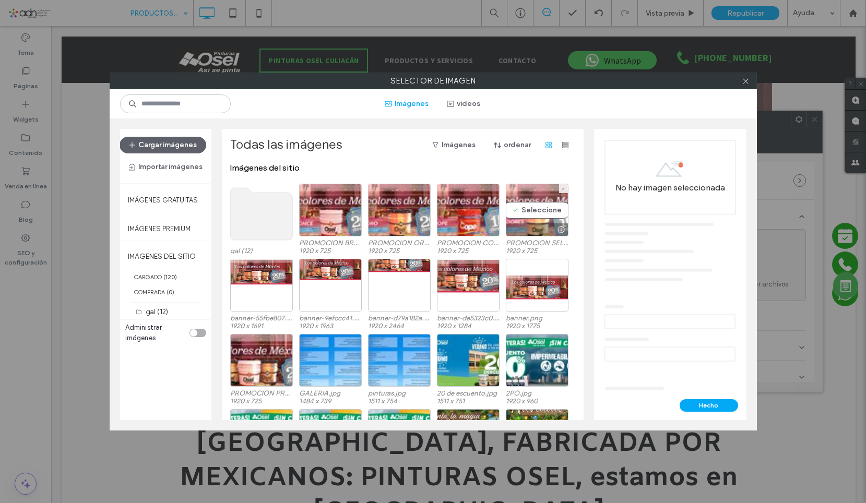
click at [531, 205] on div "Seleccione" at bounding box center [537, 210] width 63 height 53
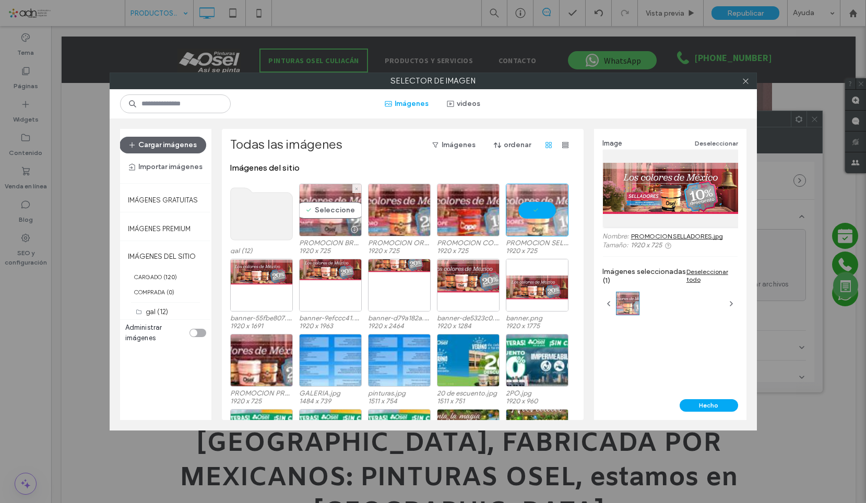
click at [335, 200] on div "Seleccione" at bounding box center [330, 210] width 63 height 53
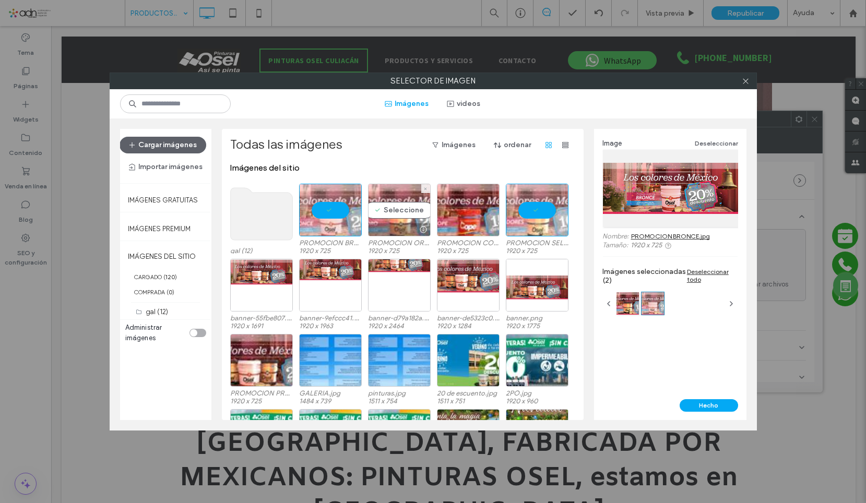
click at [409, 209] on div "Seleccione" at bounding box center [399, 210] width 63 height 53
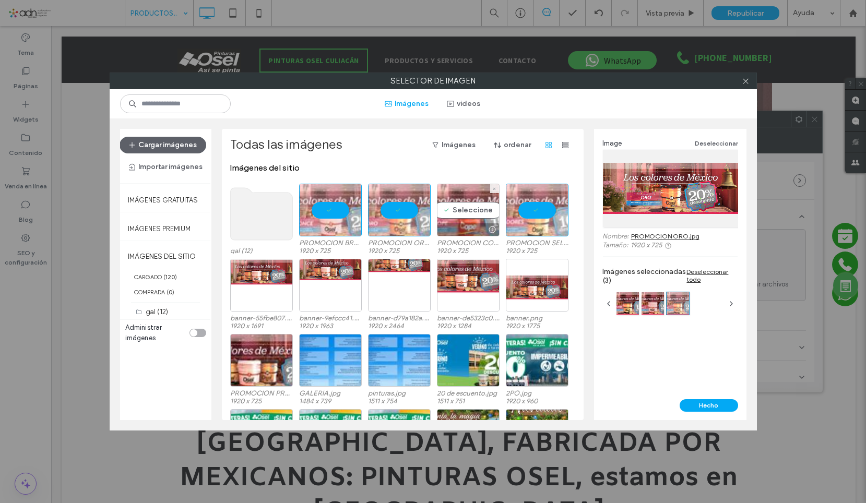
click at [465, 209] on div "Seleccione" at bounding box center [468, 210] width 63 height 53
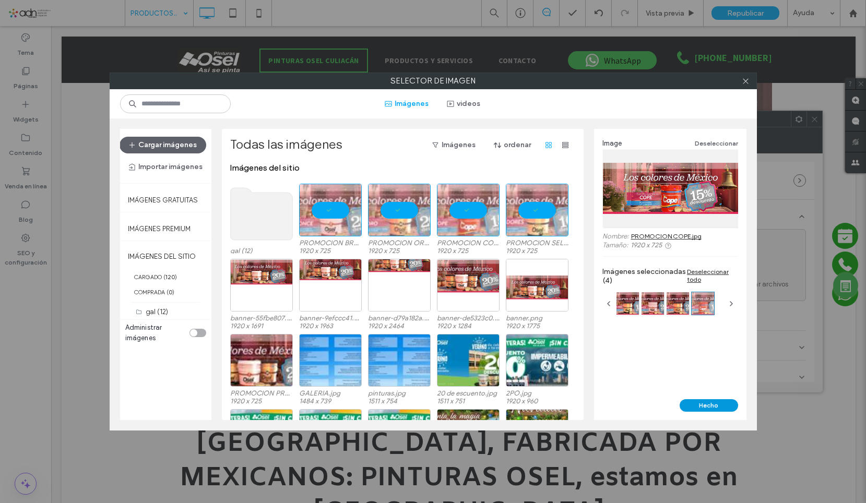
click at [715, 407] on button "Hecho" at bounding box center [708, 405] width 58 height 13
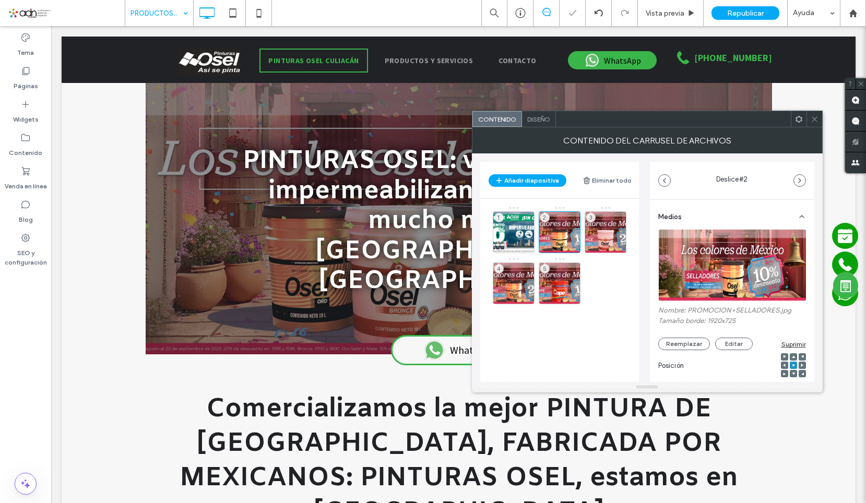
click at [811, 113] on span at bounding box center [814, 119] width 8 height 16
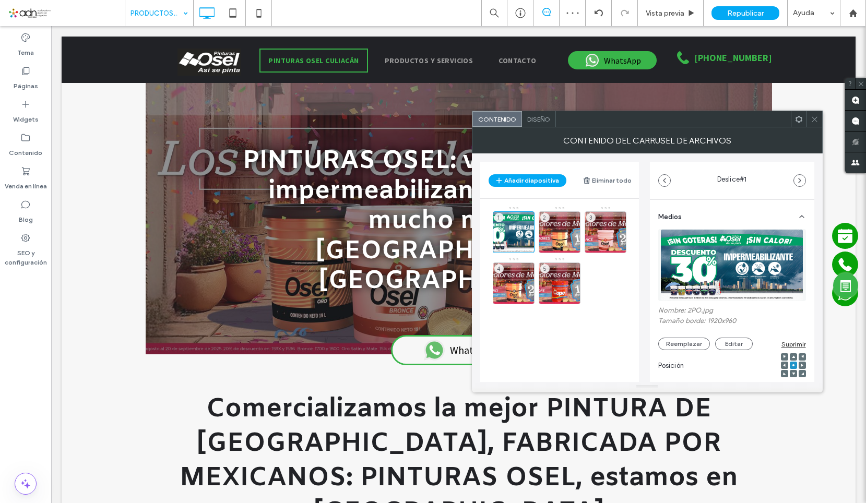
click at [815, 120] on icon at bounding box center [814, 119] width 8 height 8
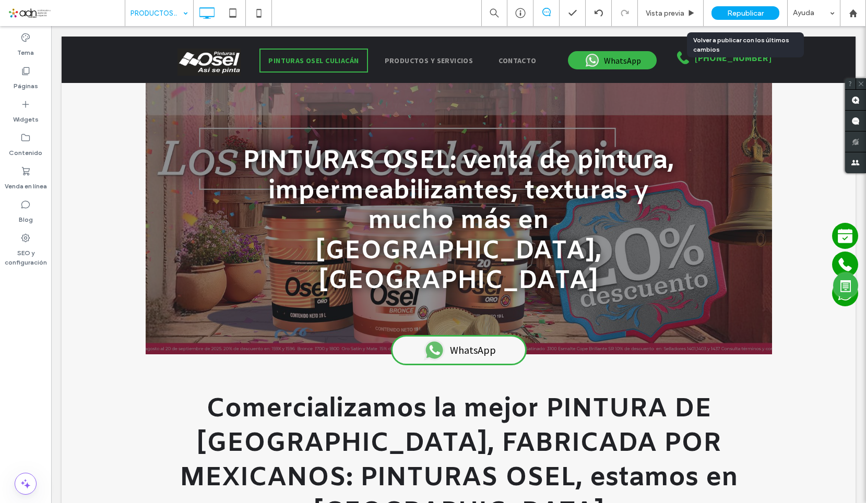
click at [725, 8] on div "Republicar" at bounding box center [745, 13] width 68 height 14
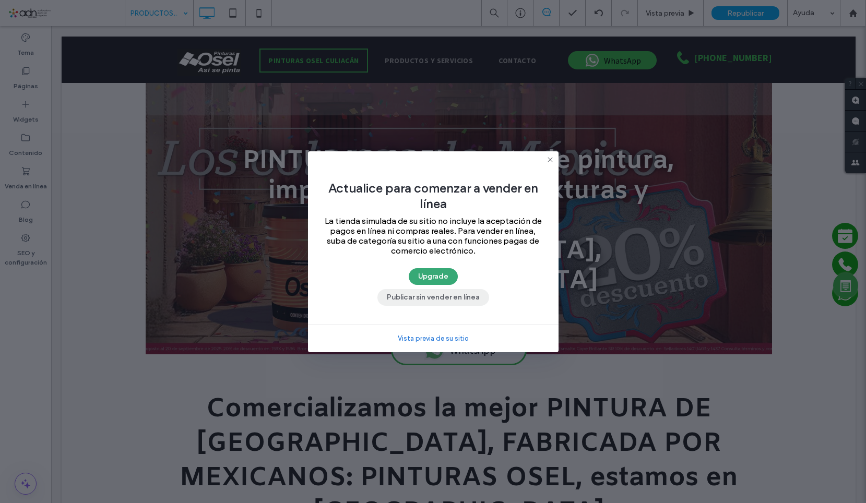
click at [442, 303] on button "Publicar sin vender en línea" at bounding box center [433, 297] width 112 height 17
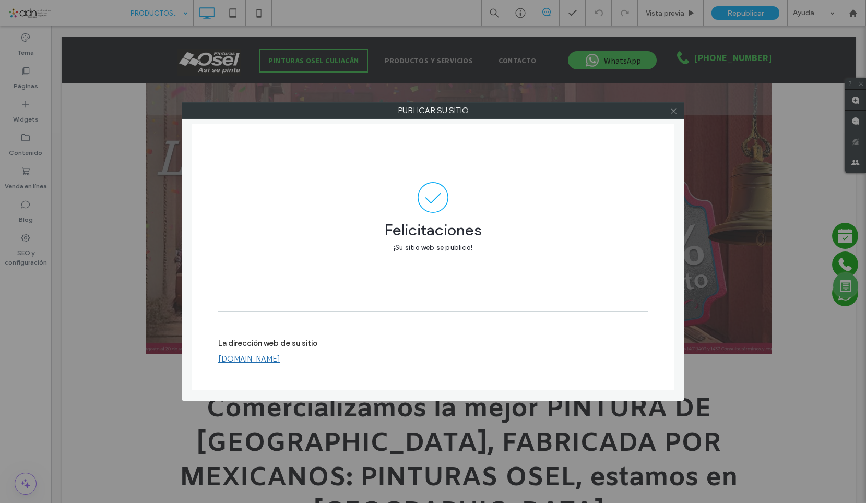
click at [293, 353] on label "La dirección web de su sitio" at bounding box center [267, 347] width 99 height 16
click at [280, 358] on link "[DOMAIN_NAME]" at bounding box center [249, 358] width 62 height 9
click at [676, 108] on icon at bounding box center [674, 111] width 8 height 8
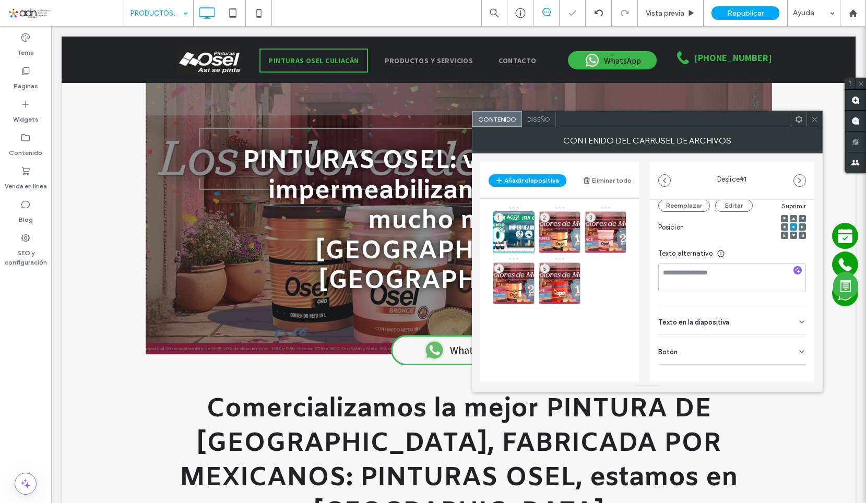
scroll to position [146, 0]
click at [755, 336] on div "Botón" at bounding box center [732, 342] width 148 height 29
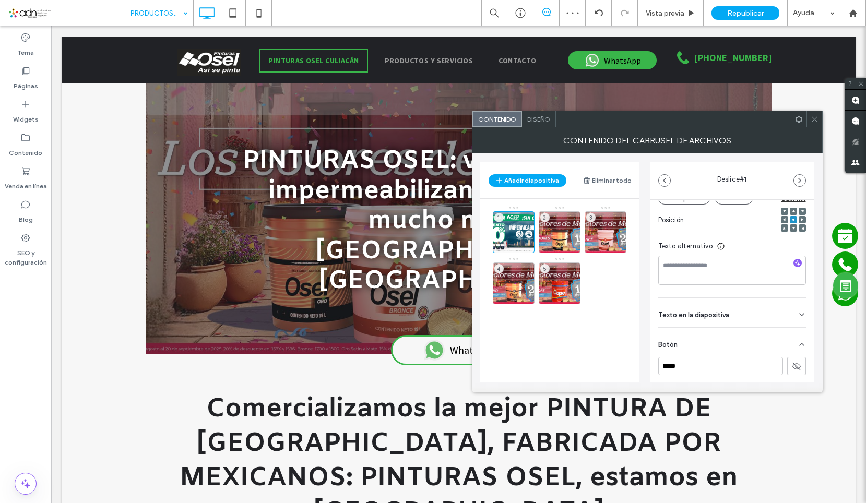
click at [778, 307] on div "Texto en la diapositiva" at bounding box center [732, 312] width 148 height 29
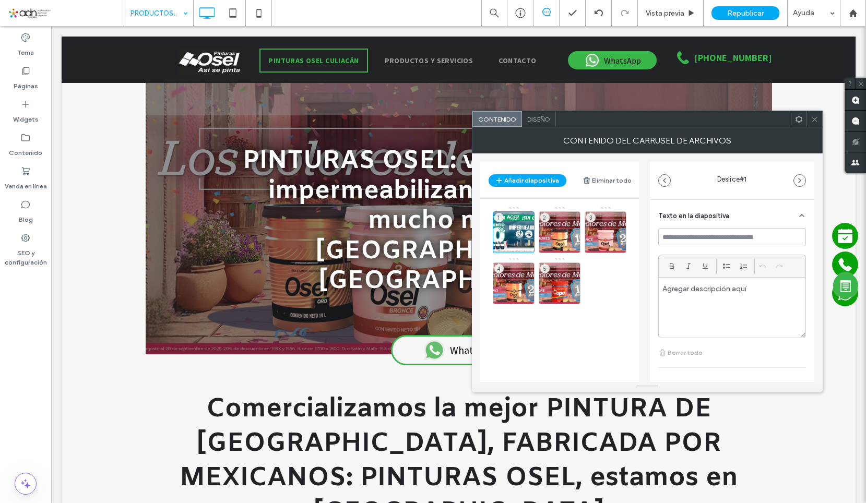
scroll to position [335, 0]
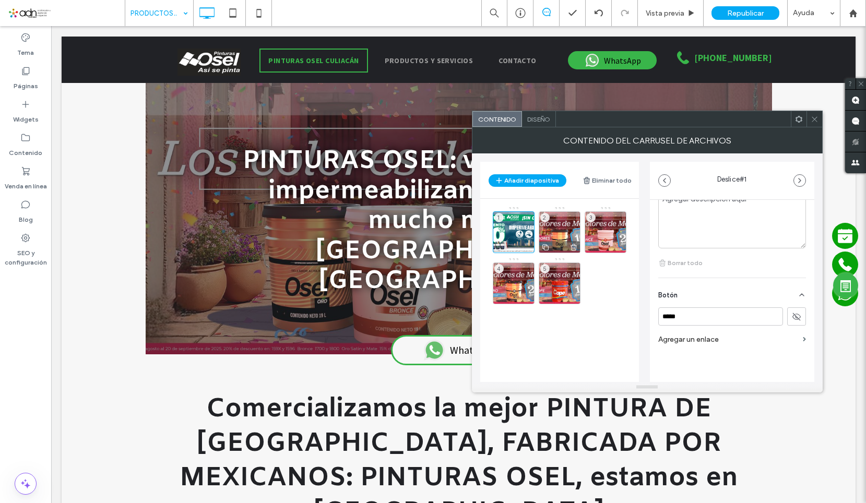
click at [554, 226] on div "2" at bounding box center [560, 232] width 42 height 42
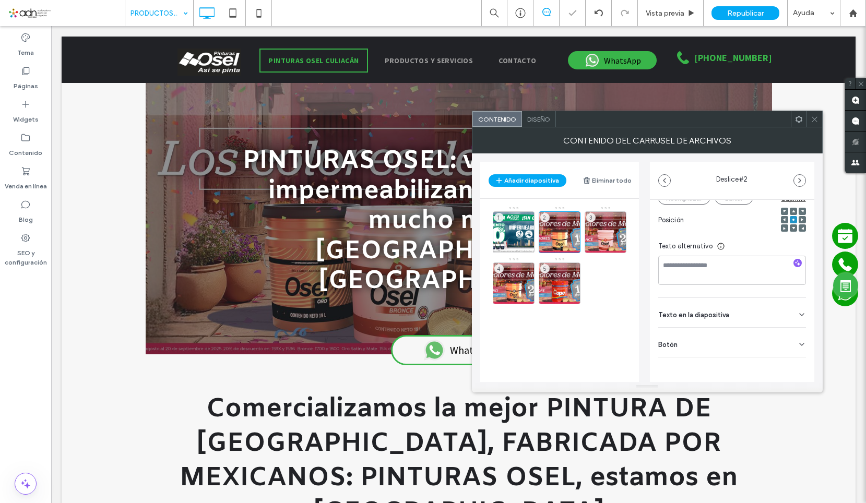
click at [745, 348] on div "Botón" at bounding box center [732, 342] width 148 height 29
click at [756, 320] on div "Texto en la diapositiva" at bounding box center [732, 312] width 148 height 29
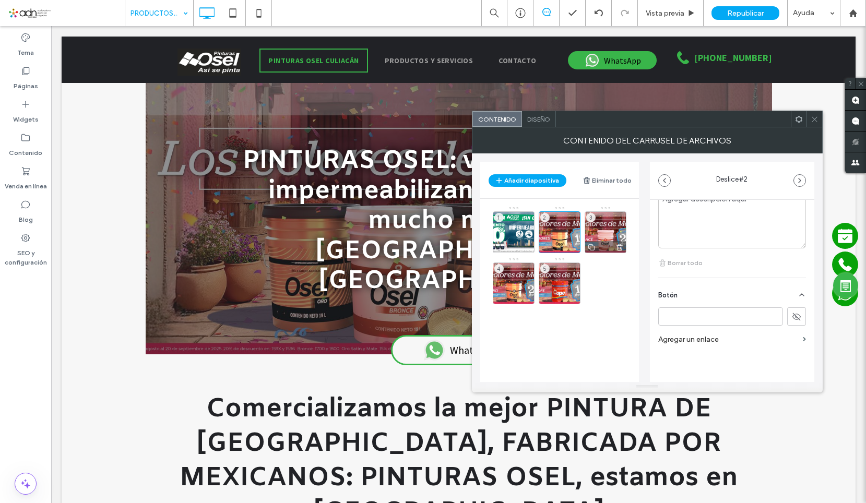
click at [611, 230] on div "3" at bounding box center [605, 232] width 42 height 42
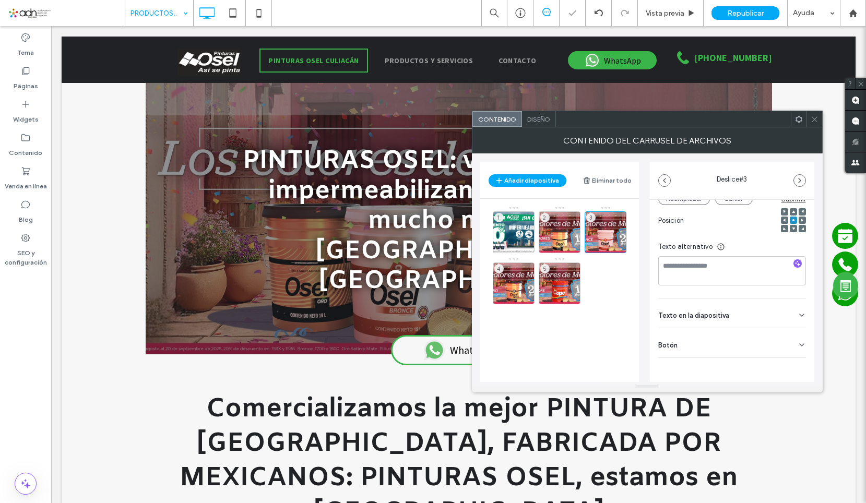
scroll to position [146, 0]
click at [745, 314] on div "Texto en la diapositiva" at bounding box center [732, 312] width 148 height 29
click at [762, 345] on div "Botón" at bounding box center [732, 342] width 148 height 29
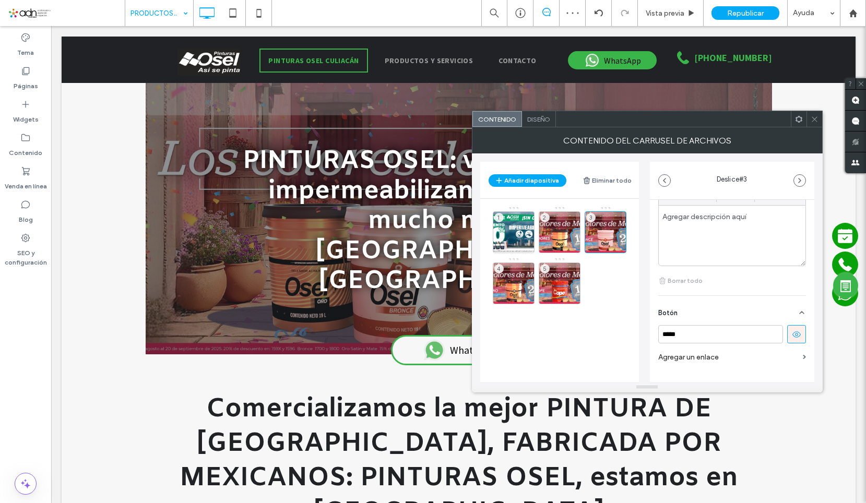
scroll to position [335, 0]
click at [794, 317] on use at bounding box center [796, 317] width 8 height 6
click at [523, 278] on div "4" at bounding box center [514, 283] width 42 height 42
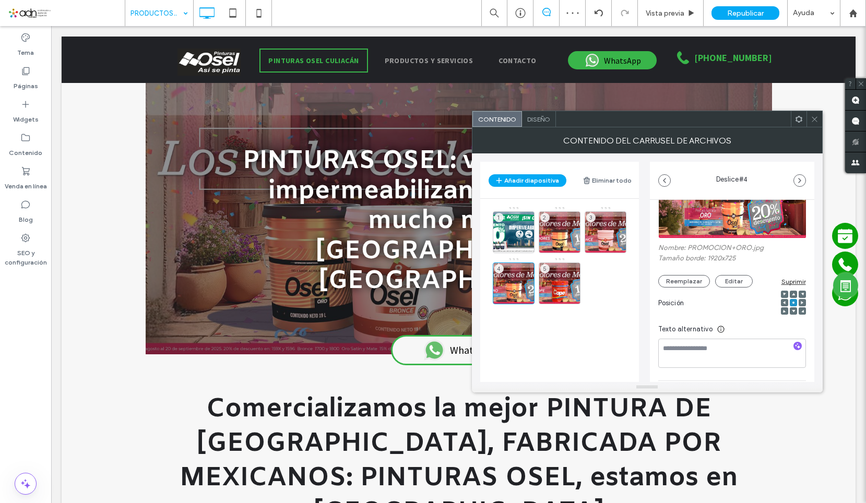
scroll to position [146, 0]
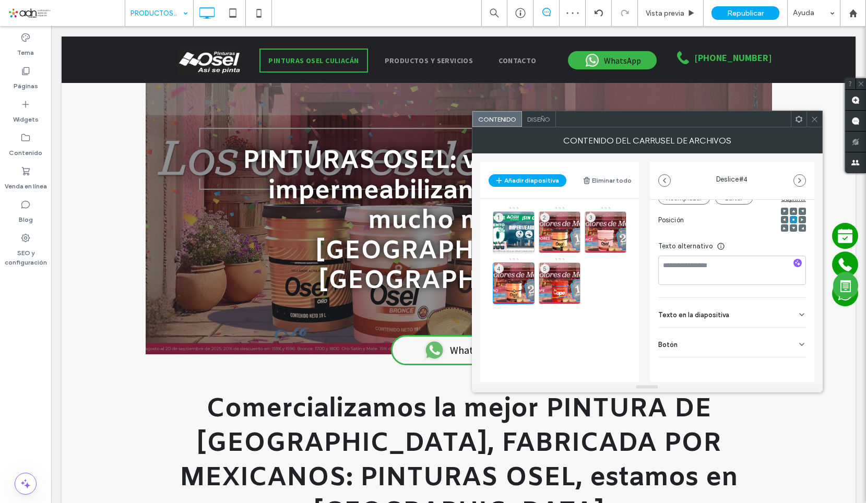
click at [780, 309] on div "Texto en la diapositiva" at bounding box center [732, 312] width 148 height 29
click at [775, 336] on div "Botón" at bounding box center [732, 342] width 148 height 29
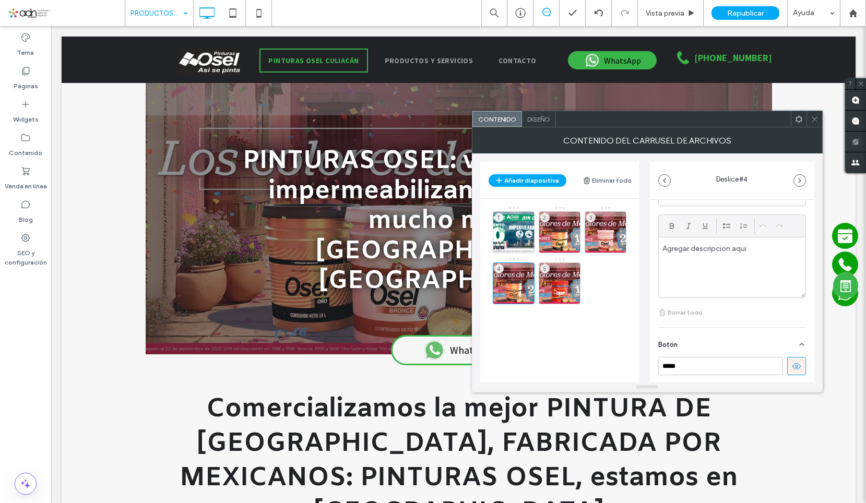
click at [794, 362] on icon at bounding box center [796, 366] width 9 height 9
click at [569, 276] on div "5" at bounding box center [560, 283] width 42 height 42
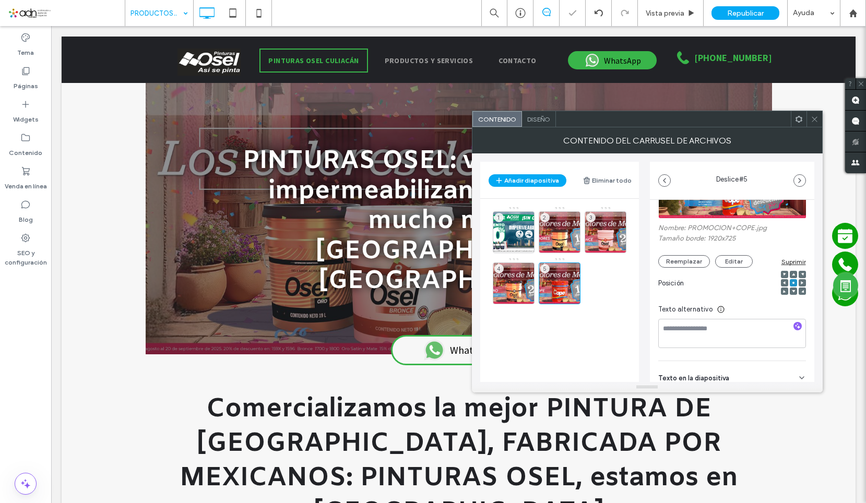
scroll to position [146, 0]
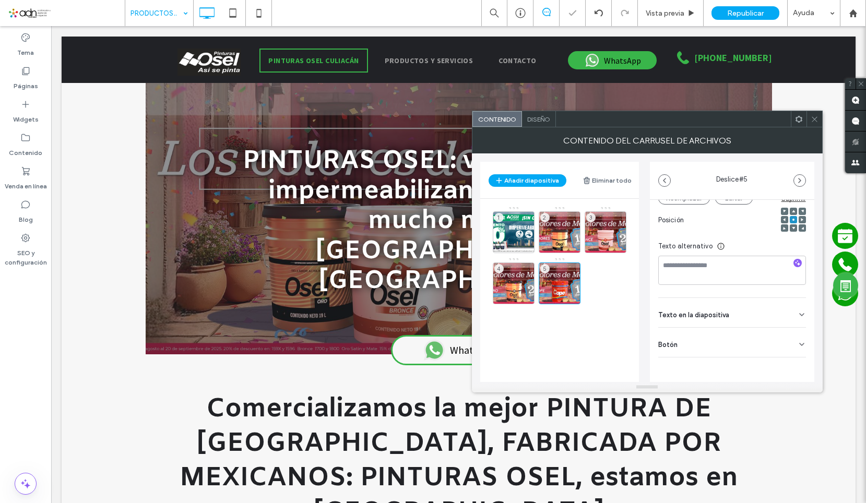
click at [775, 318] on div "Texto en la diapositiva" at bounding box center [732, 312] width 148 height 29
click at [774, 331] on div "Botón" at bounding box center [732, 342] width 148 height 29
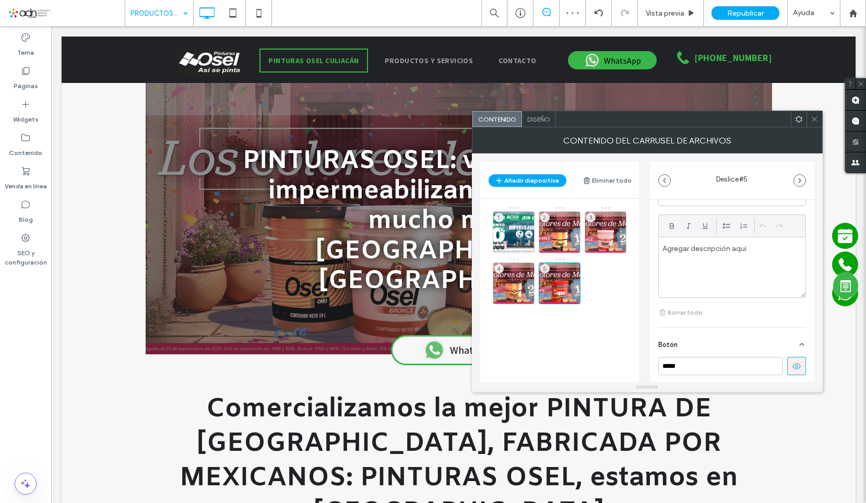
click at [795, 360] on button at bounding box center [796, 366] width 19 height 18
click at [815, 118] on use at bounding box center [813, 118] width 5 height 5
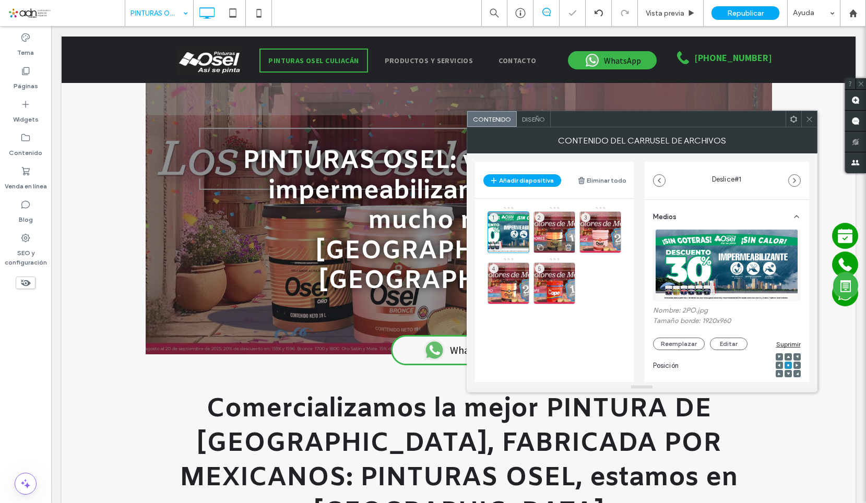
click at [549, 232] on div "2" at bounding box center [554, 232] width 42 height 42
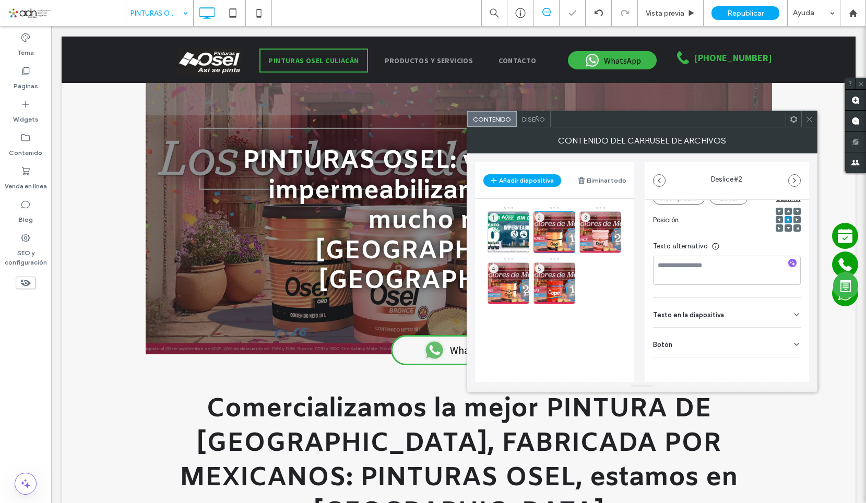
click at [749, 351] on div "Botón" at bounding box center [727, 342] width 148 height 29
click at [772, 315] on div "Texto en la diapositiva" at bounding box center [727, 312] width 148 height 29
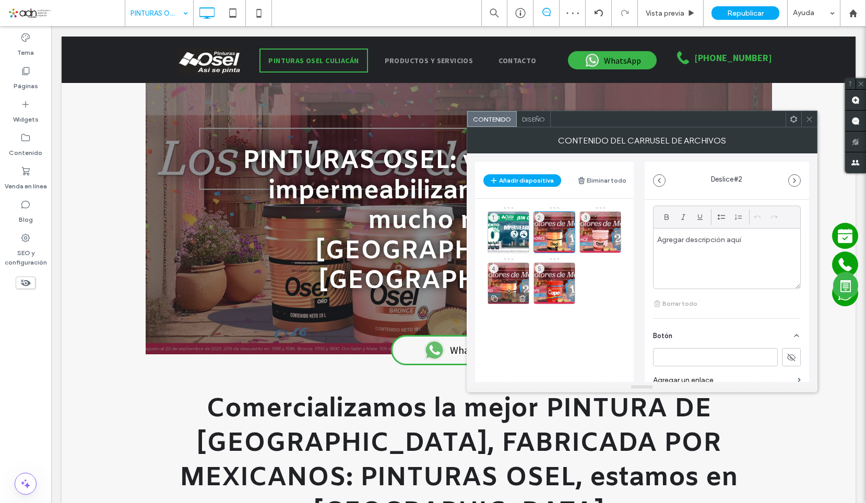
scroll to position [302, 0]
click at [560, 234] on div "2" at bounding box center [554, 232] width 42 height 42
click at [551, 230] on div "2" at bounding box center [554, 232] width 42 height 42
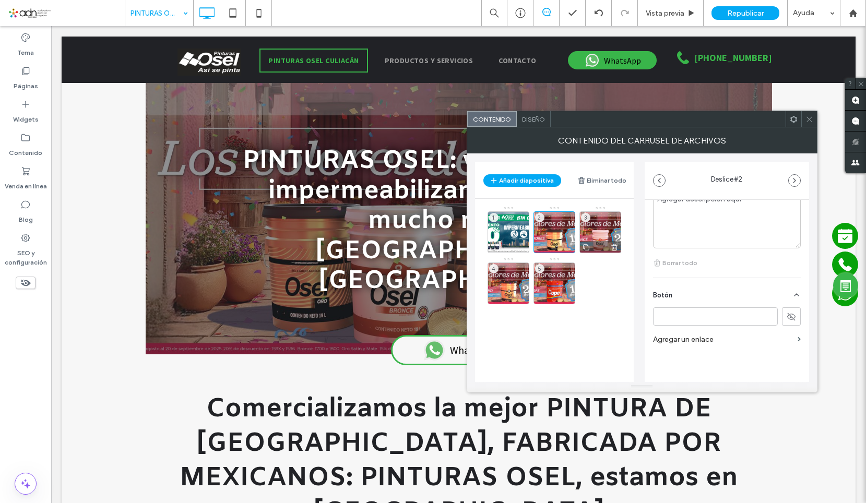
click at [596, 223] on div "3" at bounding box center [600, 232] width 42 height 42
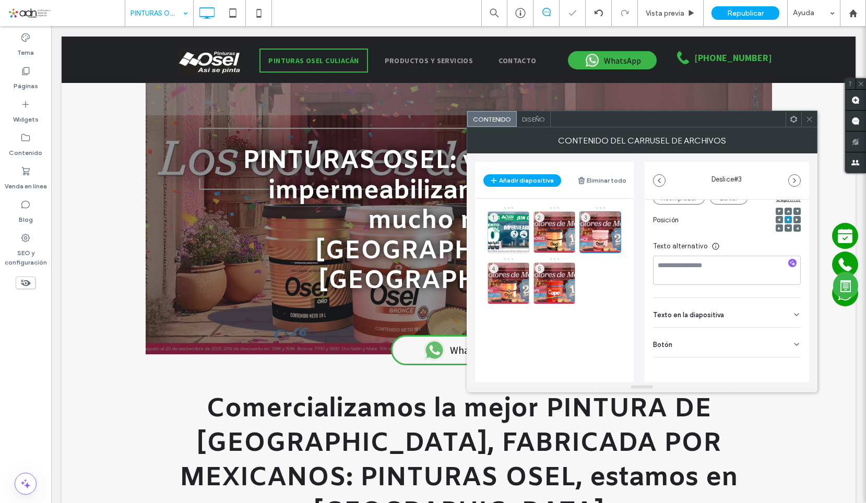
click at [769, 348] on div "Botón" at bounding box center [727, 342] width 148 height 29
click at [779, 306] on div "Texto en la diapositiva" at bounding box center [727, 312] width 148 height 29
click at [787, 322] on use at bounding box center [790, 320] width 8 height 6
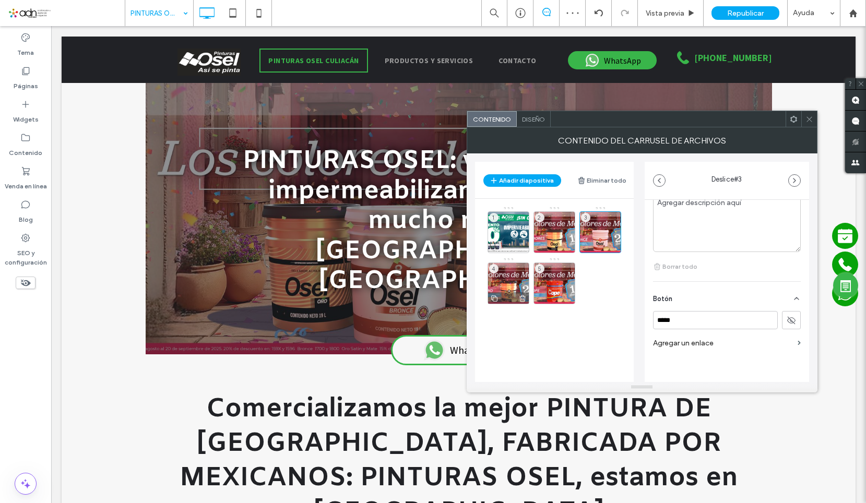
click at [499, 282] on div "4" at bounding box center [508, 283] width 42 height 42
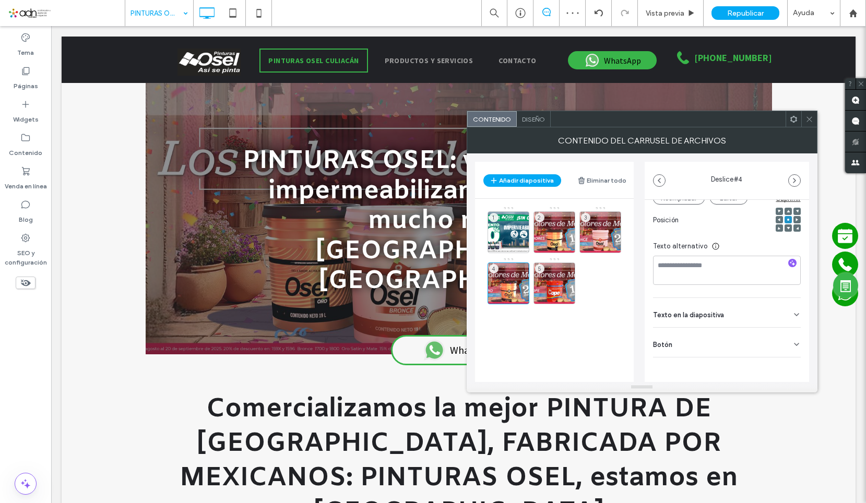
click at [778, 332] on div "Botón" at bounding box center [727, 342] width 148 height 29
click at [780, 314] on div "Texto en la diapositiva" at bounding box center [727, 312] width 148 height 29
click at [787, 319] on icon at bounding box center [790, 316] width 9 height 9
click at [556, 276] on div "5" at bounding box center [554, 283] width 42 height 42
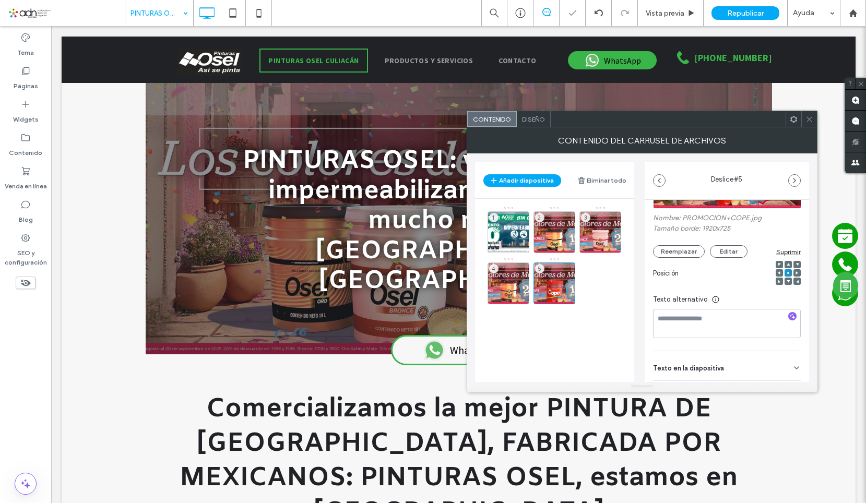
scroll to position [146, 0]
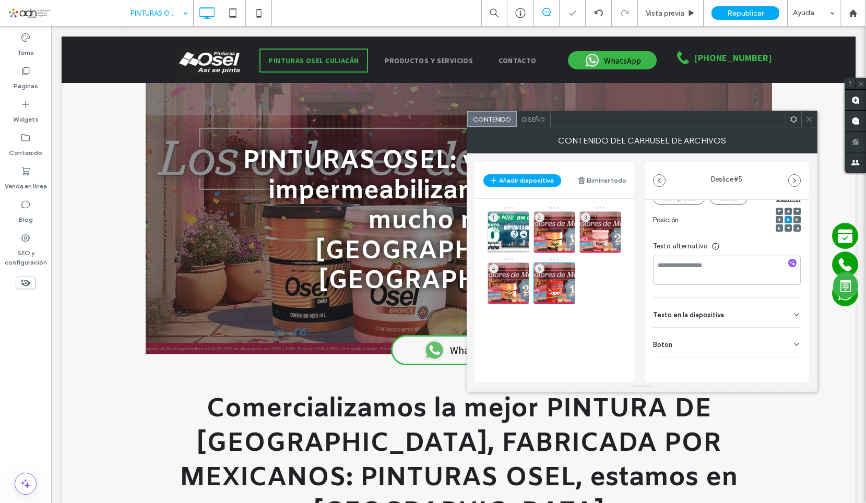
click at [773, 325] on div "Texto en la diapositiva" at bounding box center [727, 312] width 148 height 29
click at [748, 337] on div "Botón" at bounding box center [727, 342] width 148 height 29
click at [786, 313] on icon at bounding box center [790, 316] width 9 height 9
click at [564, 231] on div "2" at bounding box center [554, 232] width 42 height 42
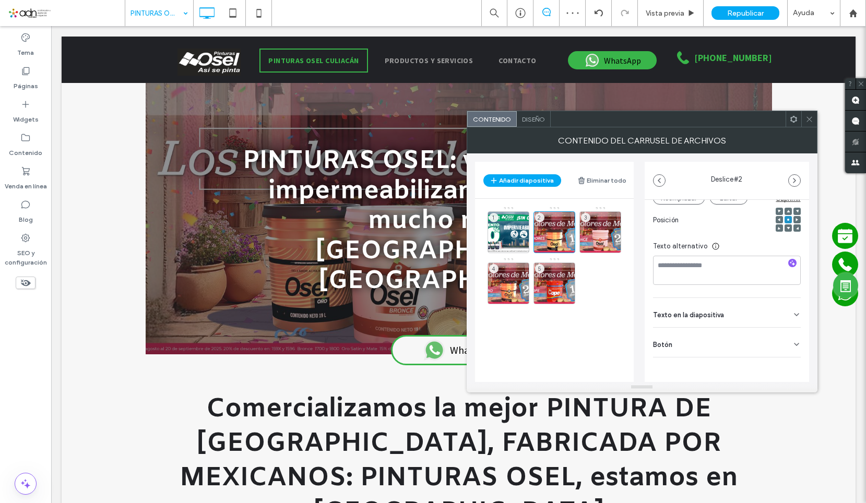
click at [781, 338] on div "Botón" at bounding box center [727, 342] width 148 height 29
click at [778, 320] on div "Texto en la diapositiva" at bounding box center [727, 312] width 148 height 29
click at [809, 120] on icon at bounding box center [809, 119] width 8 height 8
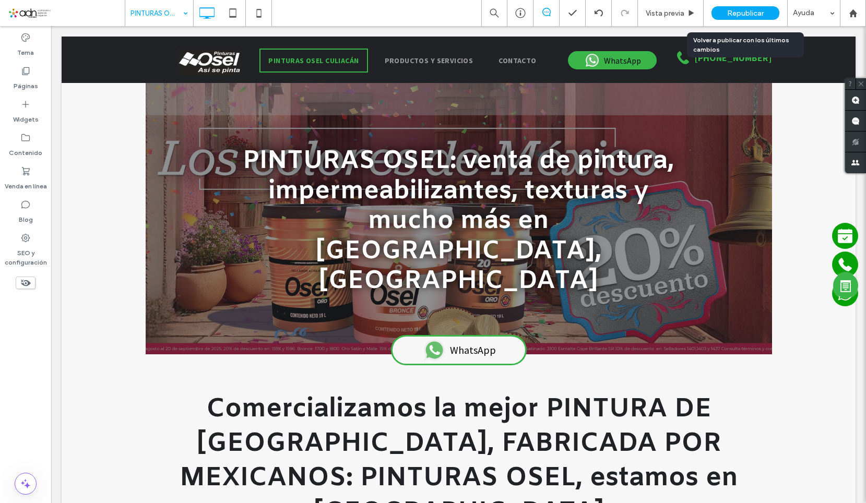
click at [739, 11] on span "Republicar" at bounding box center [745, 13] width 37 height 9
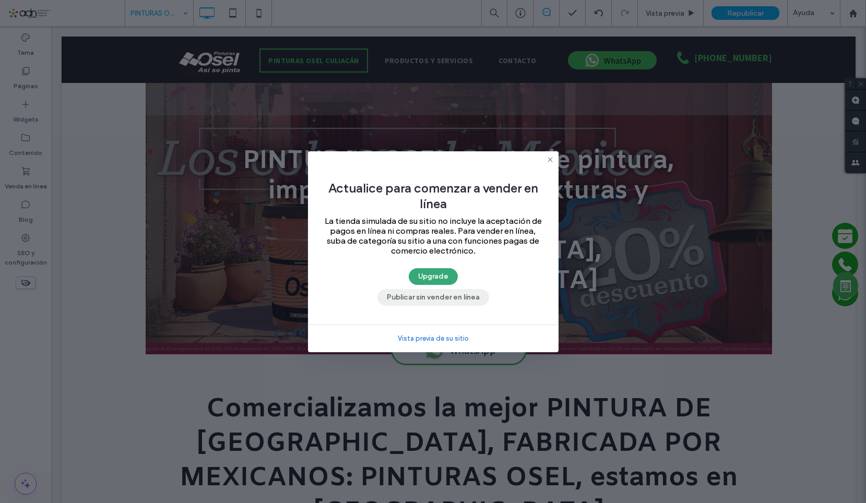
click at [419, 300] on button "Publicar sin vender en línea" at bounding box center [433, 297] width 112 height 17
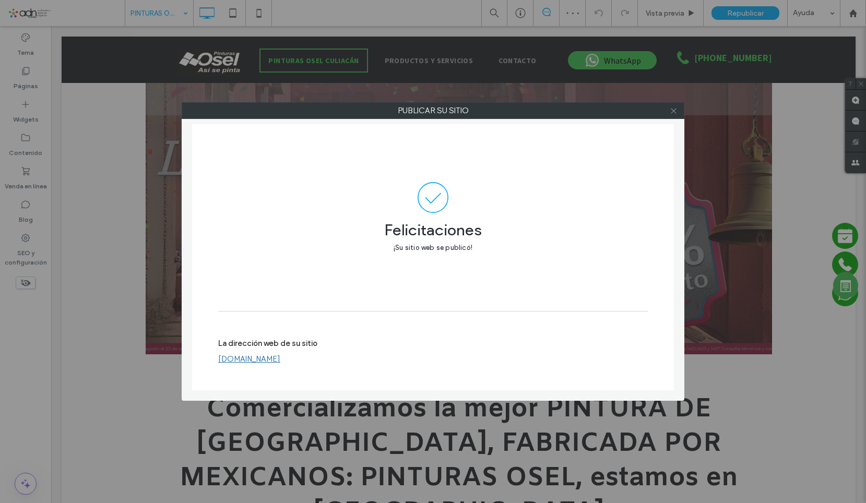
click at [674, 114] on icon at bounding box center [674, 111] width 8 height 8
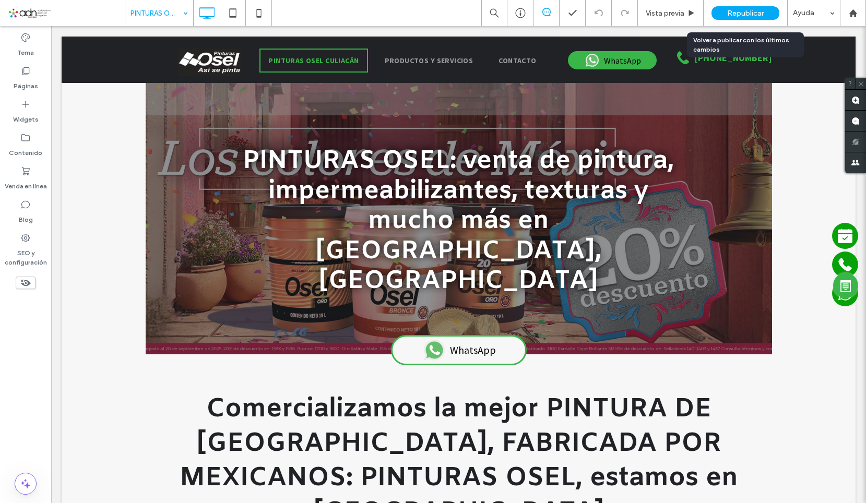
click at [735, 9] on span "Republicar" at bounding box center [745, 13] width 37 height 9
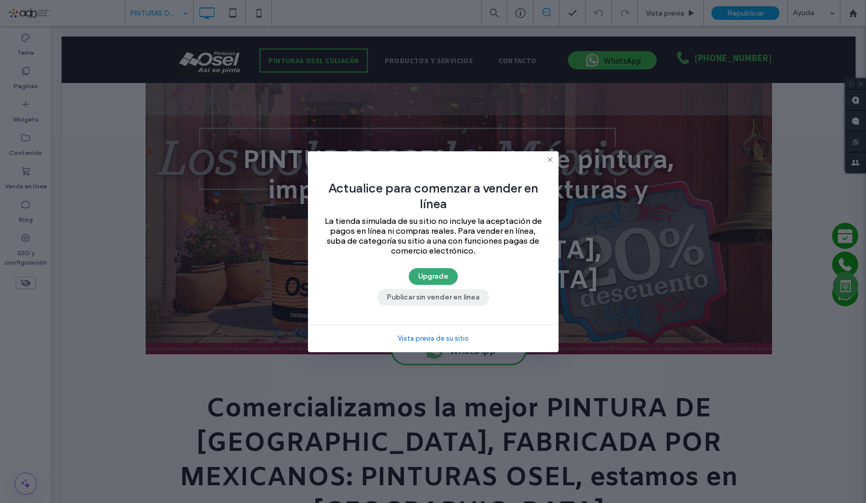
click at [423, 295] on button "Publicar sin vender en línea" at bounding box center [433, 297] width 112 height 17
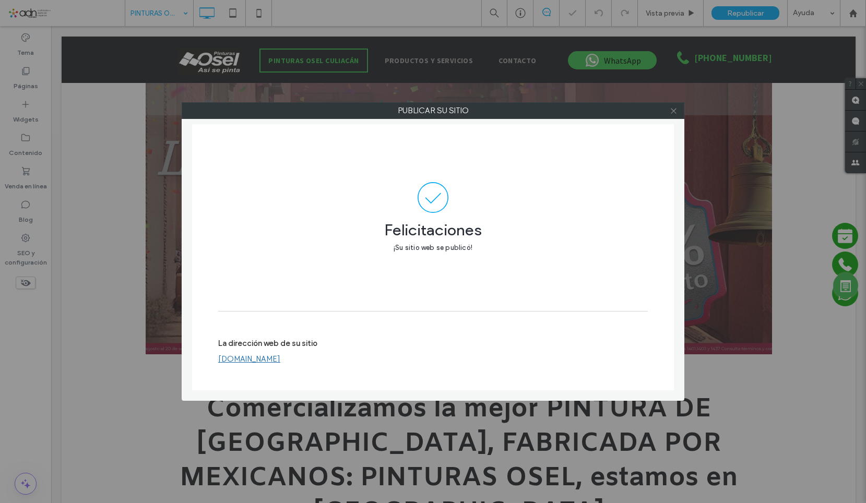
click at [676, 112] on icon at bounding box center [674, 111] width 8 height 8
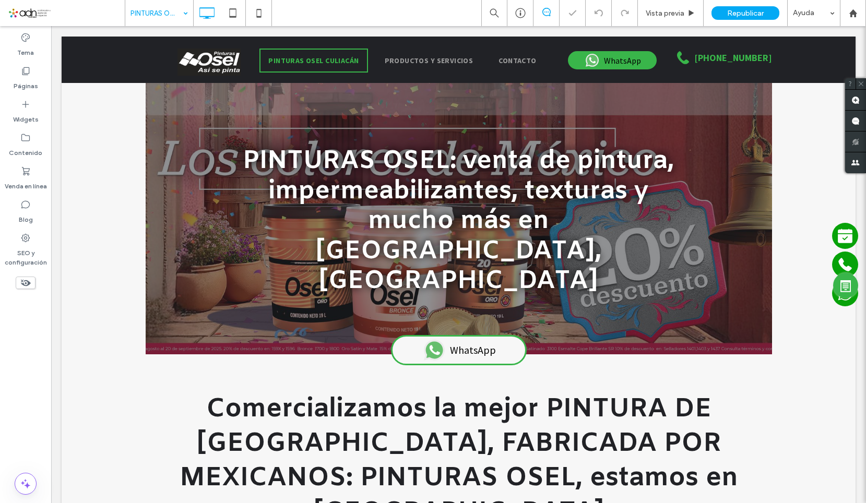
click at [77, 2] on link at bounding box center [66, 13] width 117 height 26
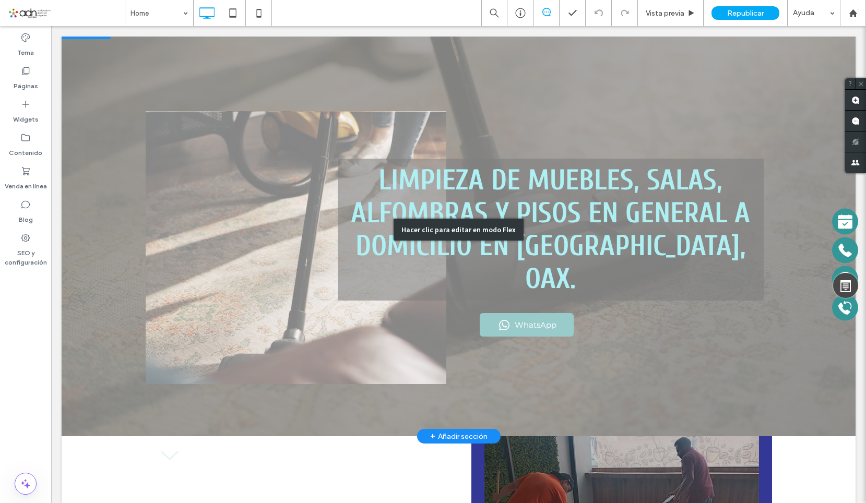
scroll to position [104, 0]
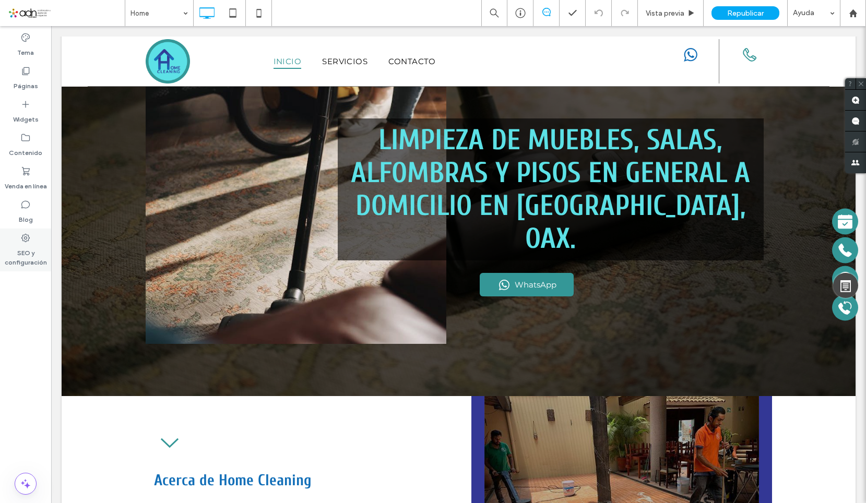
click at [26, 258] on label "SEO y configuración" at bounding box center [25, 255] width 51 height 24
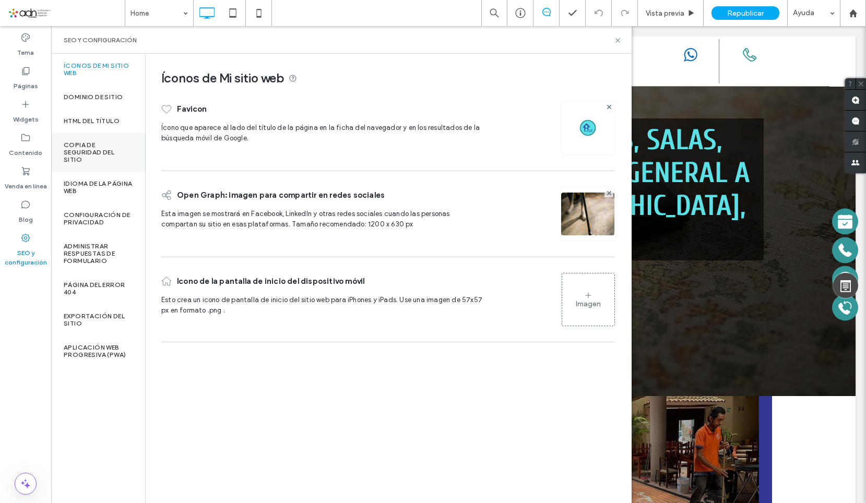
click at [106, 165] on div "Copia de seguridad del sitio" at bounding box center [98, 152] width 94 height 39
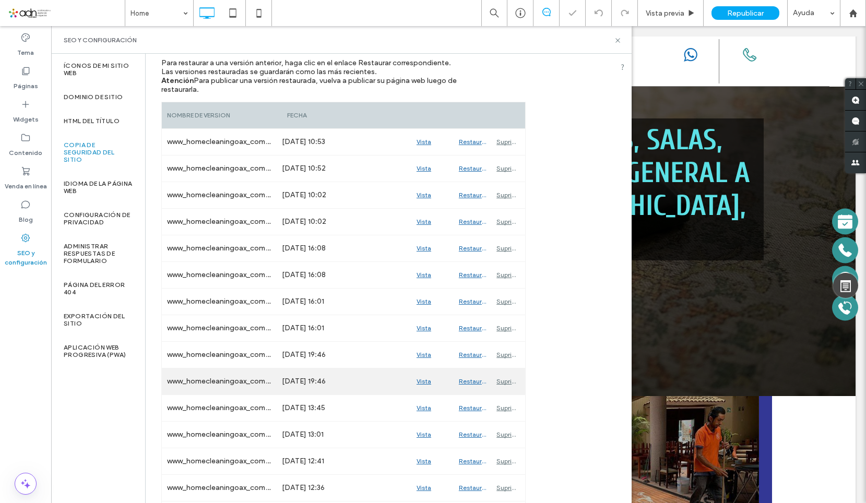
scroll to position [209, 0]
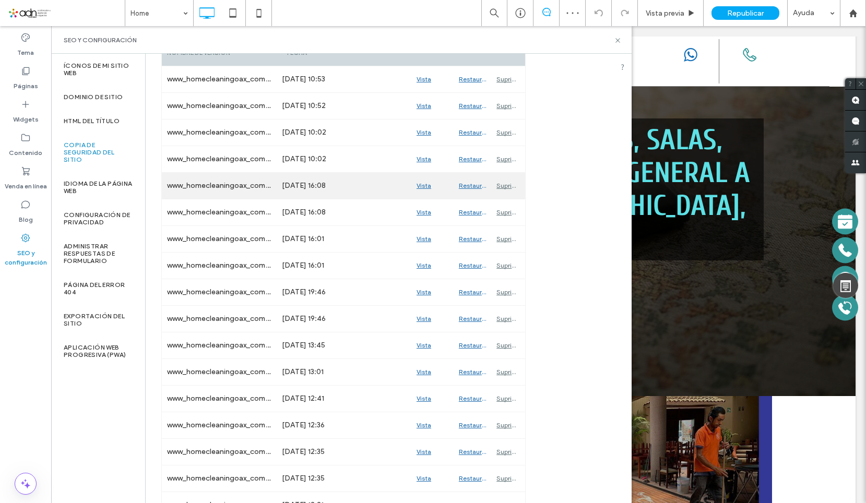
click at [429, 187] on div "Vista previa" at bounding box center [432, 186] width 42 height 26
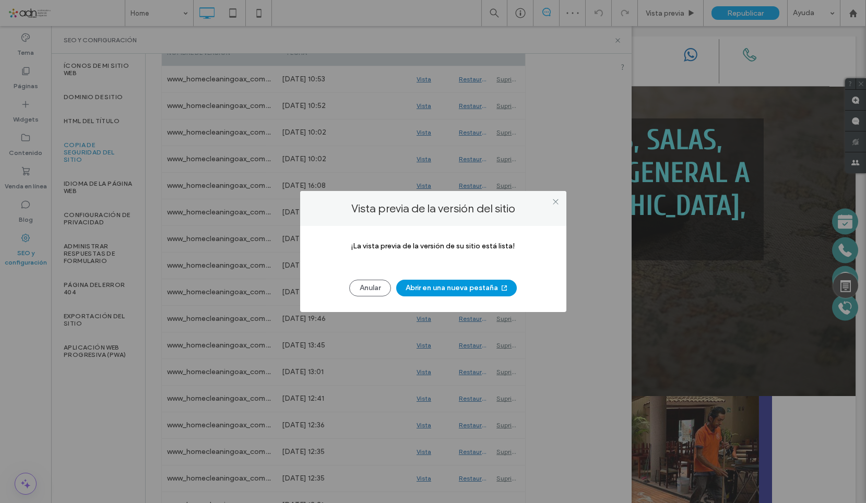
click at [427, 284] on button "Abrir en una nueva pestaña" at bounding box center [456, 288] width 121 height 17
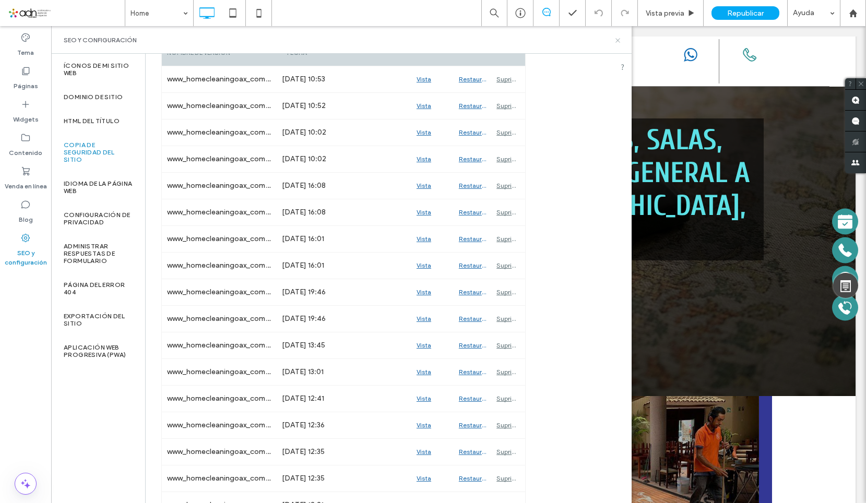
click at [618, 41] on use at bounding box center [617, 40] width 4 height 4
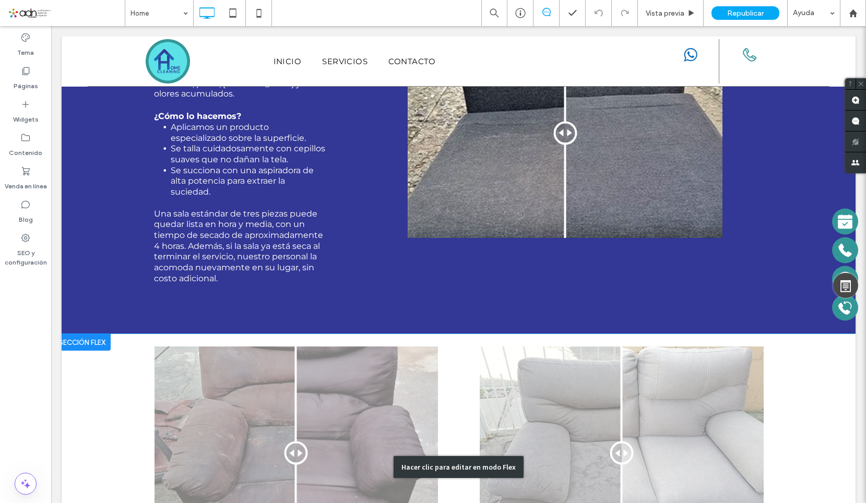
scroll to position [1513, 0]
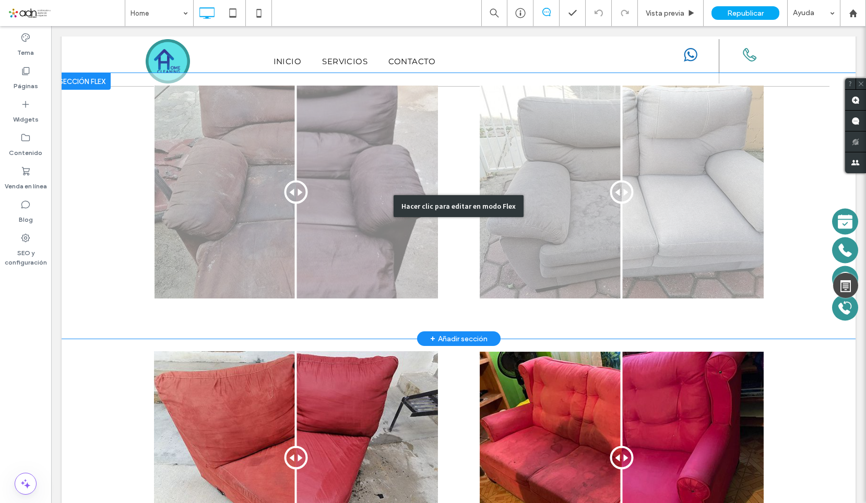
click at [288, 207] on div "Hacer clic para editar en modo Flex" at bounding box center [459, 206] width 794 height 266
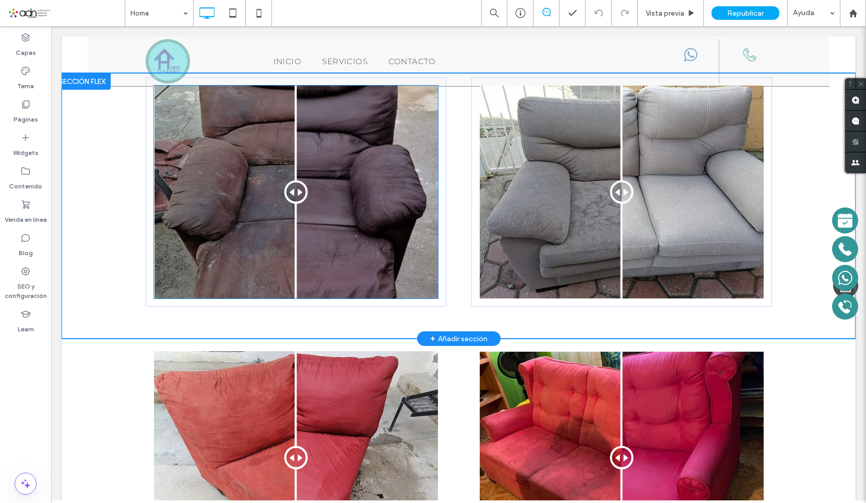
click at [288, 207] on div "Antes Después" at bounding box center [296, 192] width 284 height 213
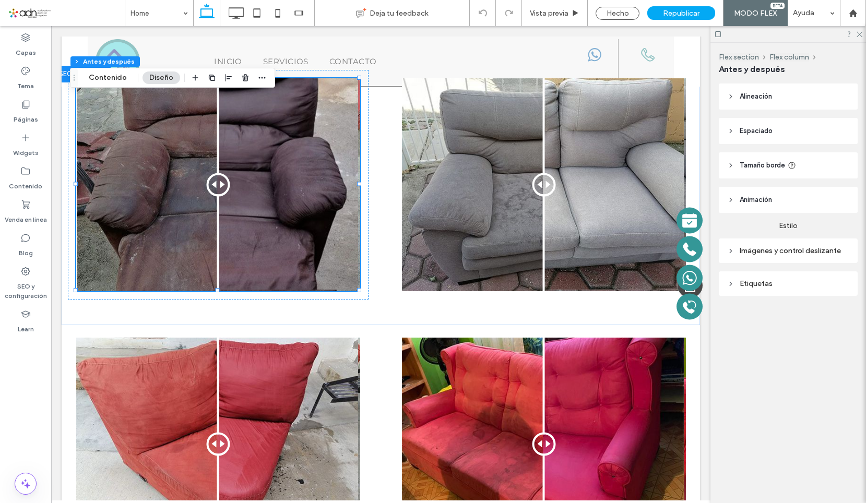
click at [769, 260] on div "Imágenes y control deslizante" at bounding box center [788, 250] width 139 height 25
click at [773, 255] on div "Imágenes y control deslizante" at bounding box center [788, 250] width 122 height 9
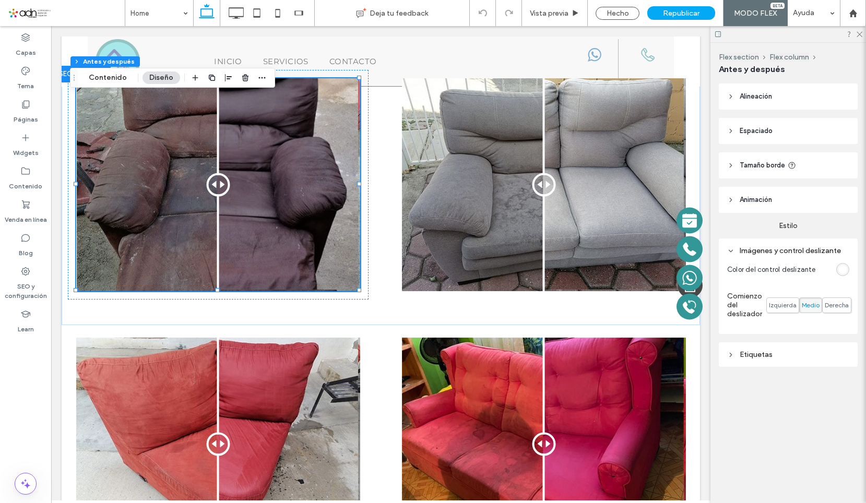
click at [779, 306] on span "Izquierda" at bounding box center [783, 305] width 28 height 8
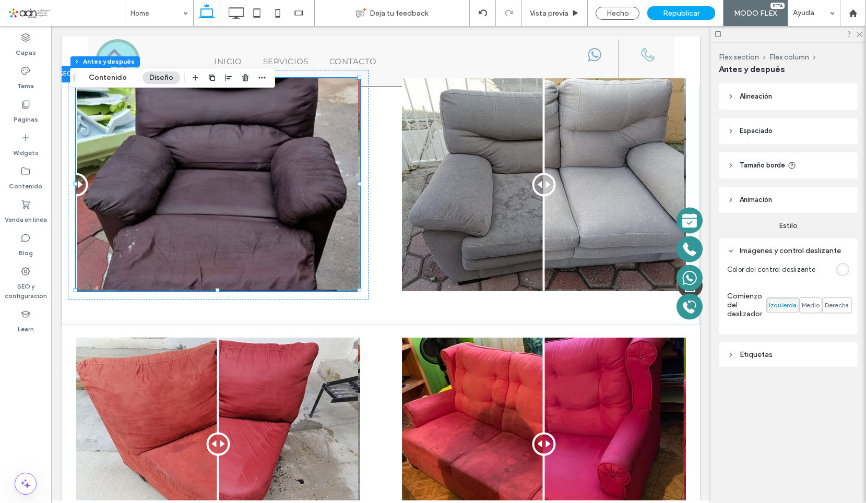
click at [810, 302] on span "Medio" at bounding box center [811, 305] width 18 height 8
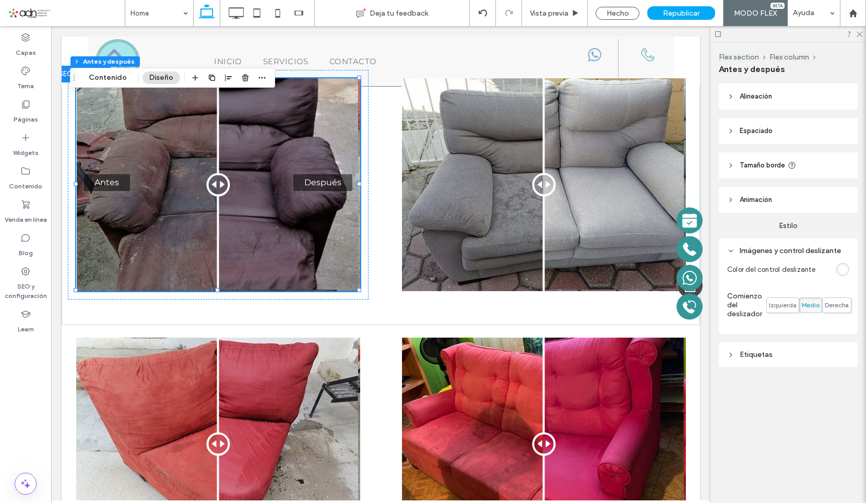
click at [771, 357] on div "Etiquetas" at bounding box center [788, 354] width 122 height 9
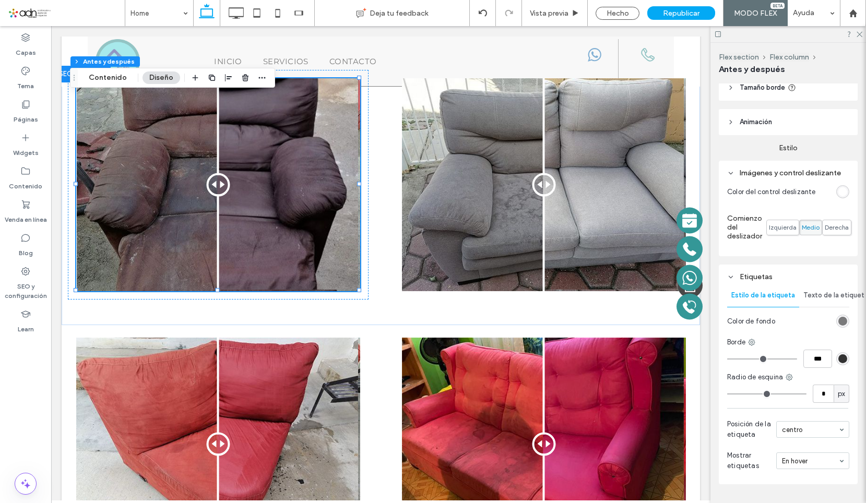
scroll to position [104, 0]
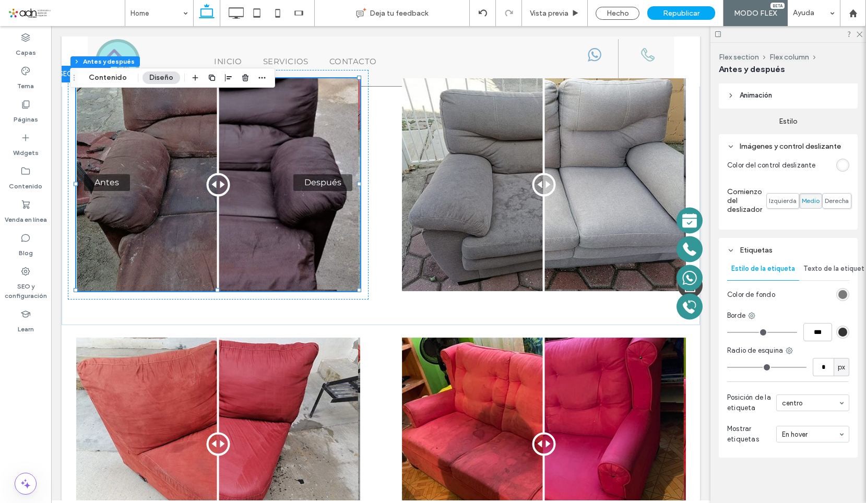
click at [819, 265] on span "Texto de la etiqueta" at bounding box center [835, 269] width 65 height 8
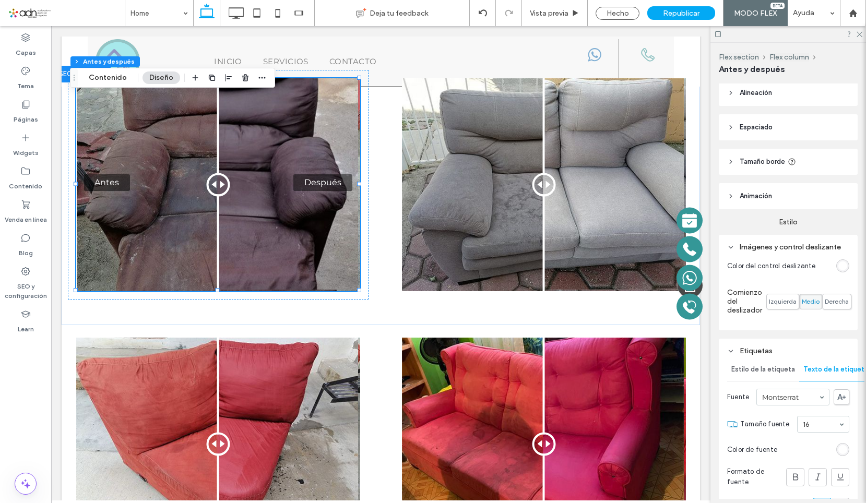
scroll to position [0, 0]
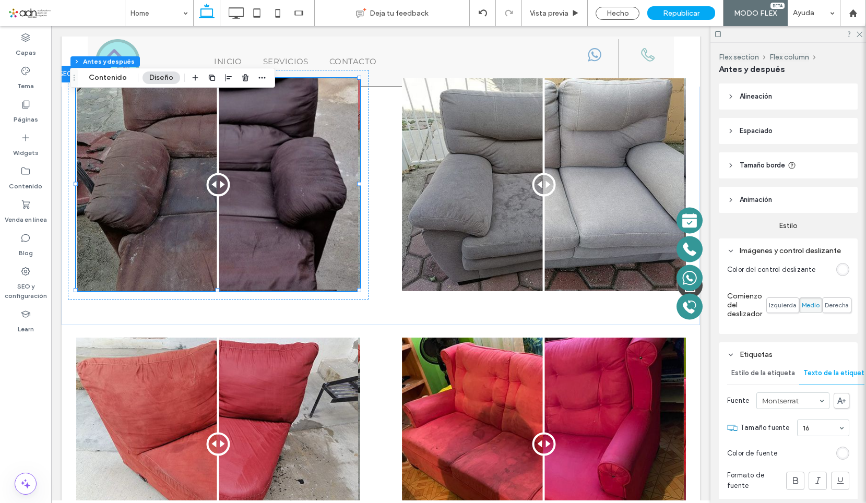
click at [758, 197] on span "Animación" at bounding box center [755, 200] width 32 height 10
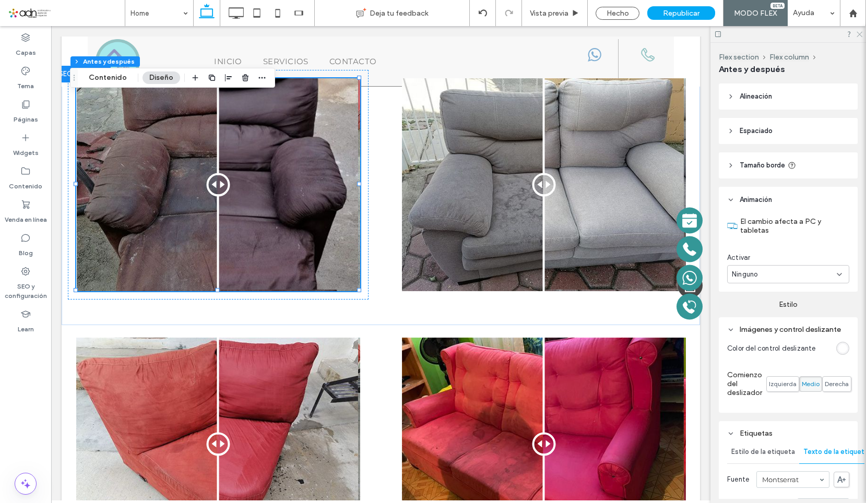
click at [857, 32] on use at bounding box center [859, 35] width 6 height 6
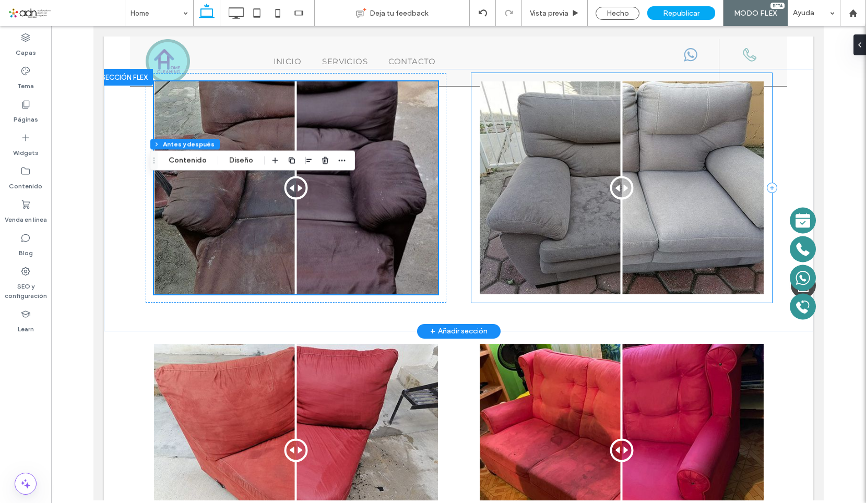
scroll to position [1433, 0]
